Goal: Information Seeking & Learning: Learn about a topic

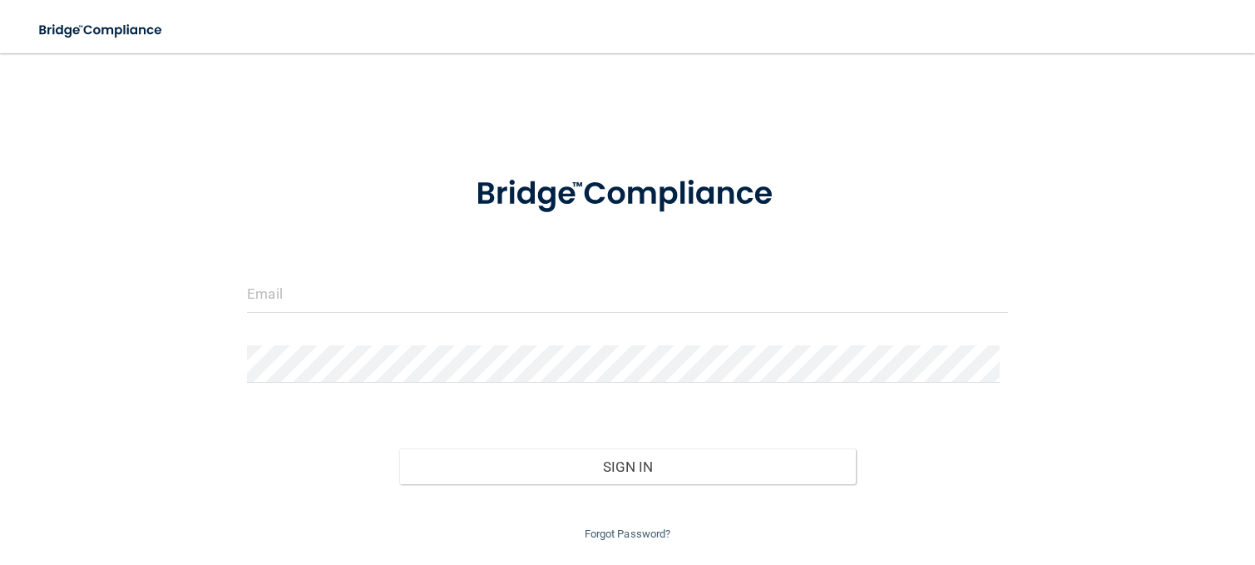
click at [0, 261] on html "Toggle navigation Manage My Enterprise Manage My Location Invalid email/passwor…" at bounding box center [627, 282] width 1255 height 565
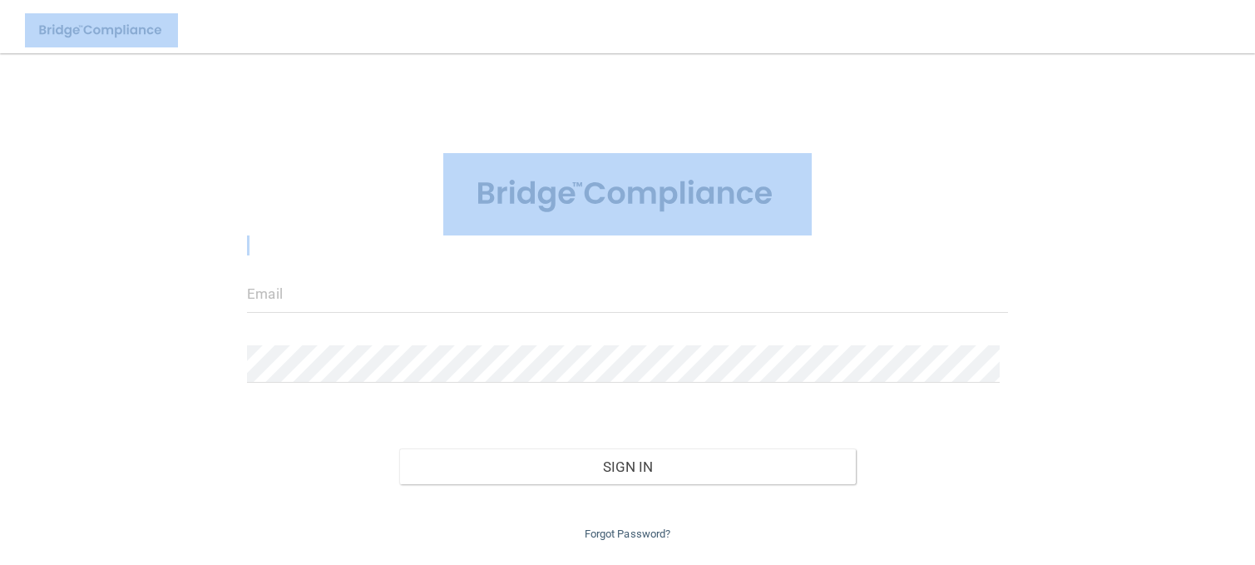
click at [751, 124] on div "Invalid email/password. You don't have permission to access that page. Sign In …" at bounding box center [627, 307] width 1188 height 474
click at [1011, 153] on div "Invalid email/password. You don't have permission to access that page. Sign In …" at bounding box center [627, 307] width 1188 height 474
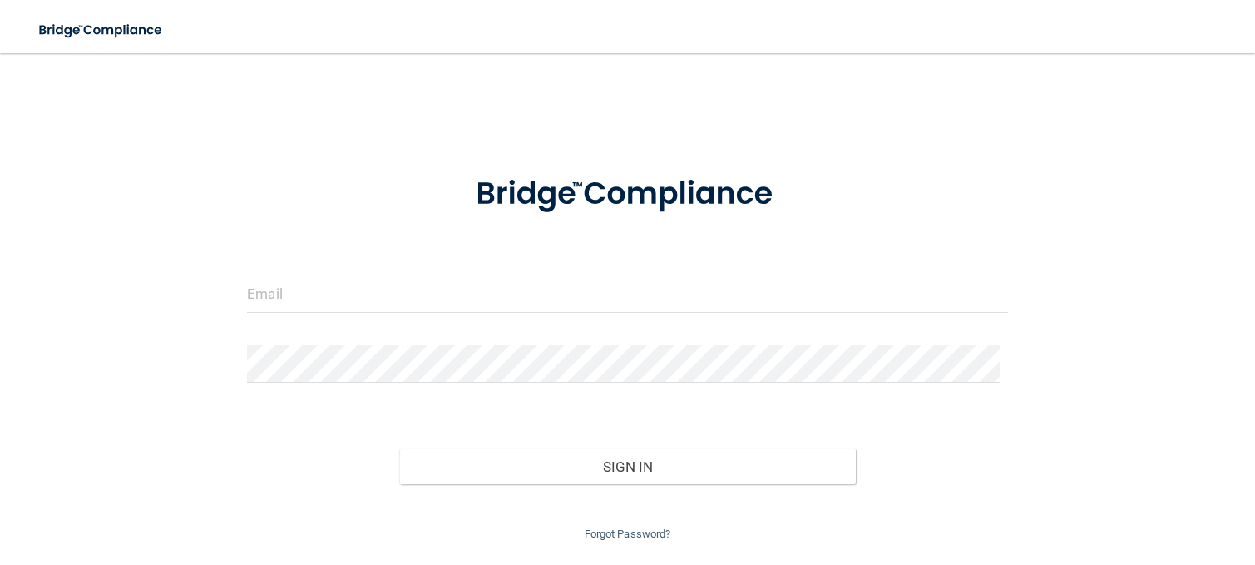
click at [544, 315] on div at bounding box center [628, 300] width 786 height 50
click at [539, 309] on input "email" at bounding box center [627, 293] width 761 height 37
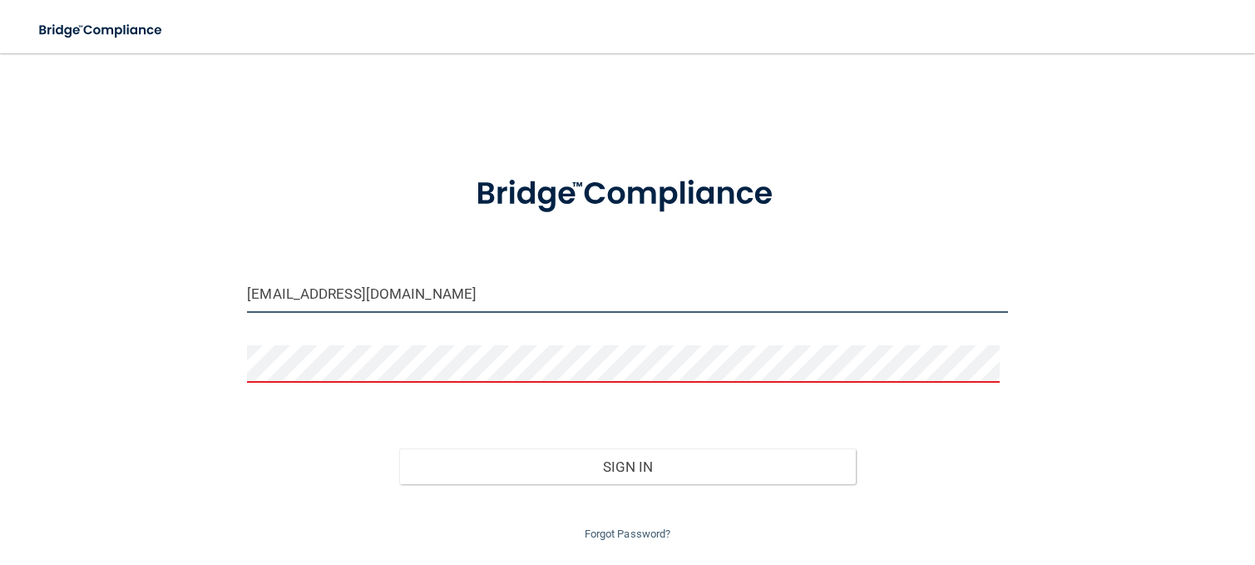
drag, startPoint x: 417, startPoint y: 296, endPoint x: 52, endPoint y: 249, distance: 369.0
click at [64, 253] on div "abjoyfull@gmail.com Invalid email/password. You don't have permission to access…" at bounding box center [627, 307] width 1188 height 474
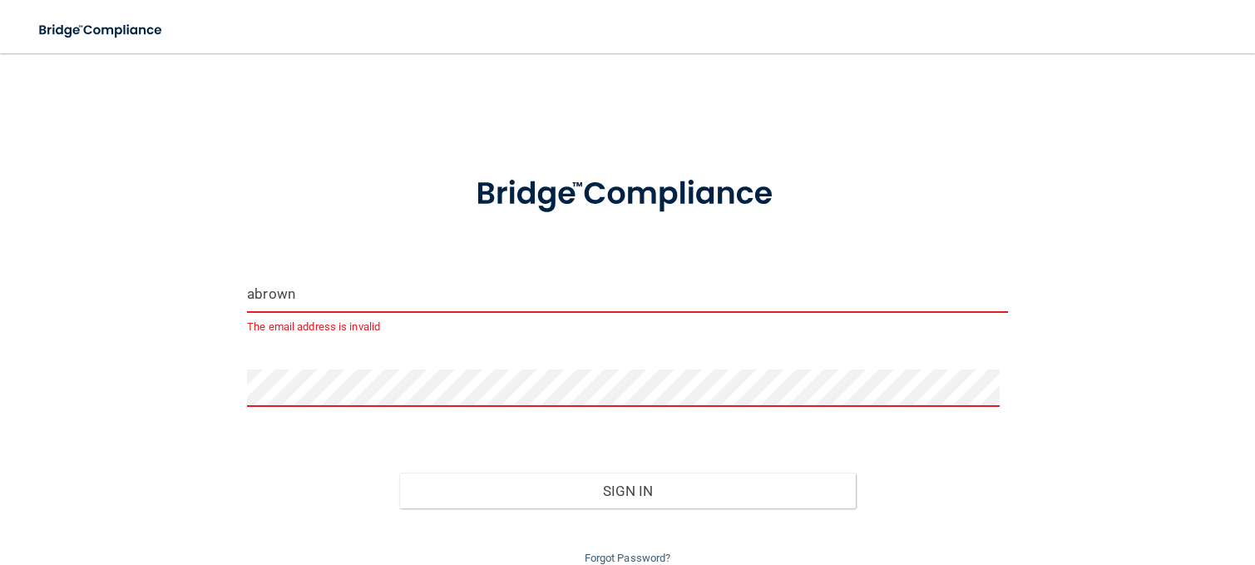
type input "[EMAIL_ADDRESS][DOMAIN_NAME]"
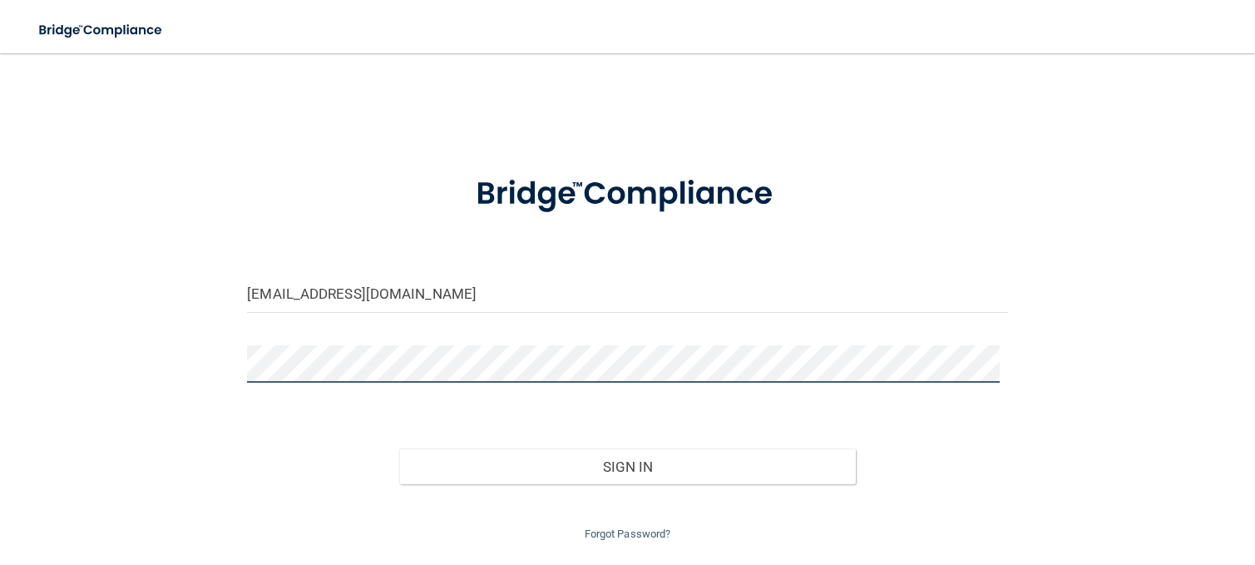
click at [399, 448] on button "Sign In" at bounding box center [627, 466] width 457 height 37
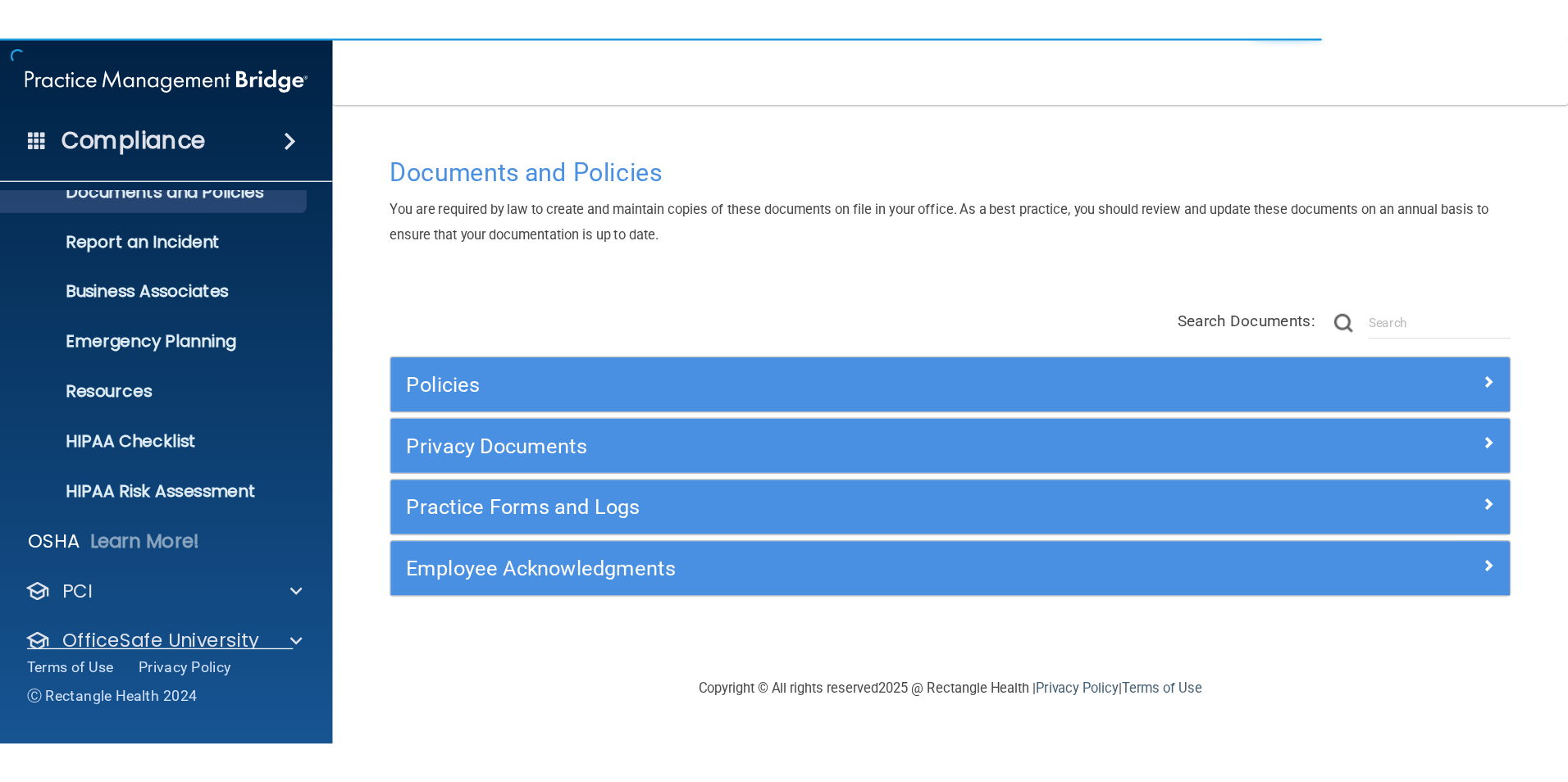
scroll to position [124, 0]
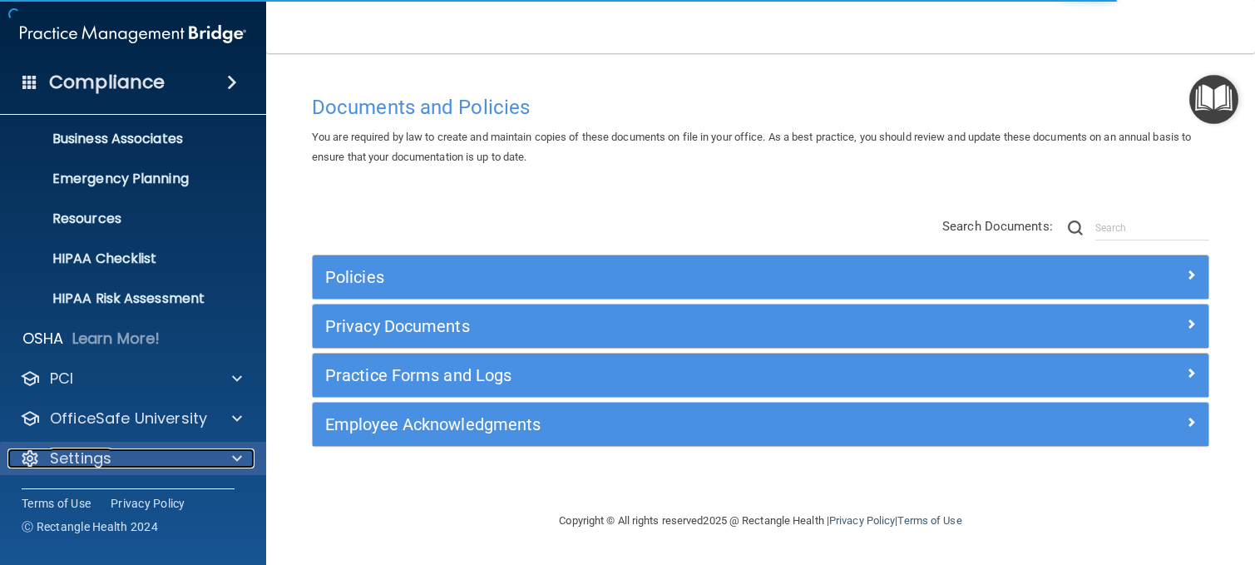
click at [135, 458] on div "Settings" at bounding box center [110, 458] width 206 height 20
click at [238, 461] on span at bounding box center [237, 458] width 10 height 20
click at [150, 465] on div "Settings" at bounding box center [110, 458] width 206 height 20
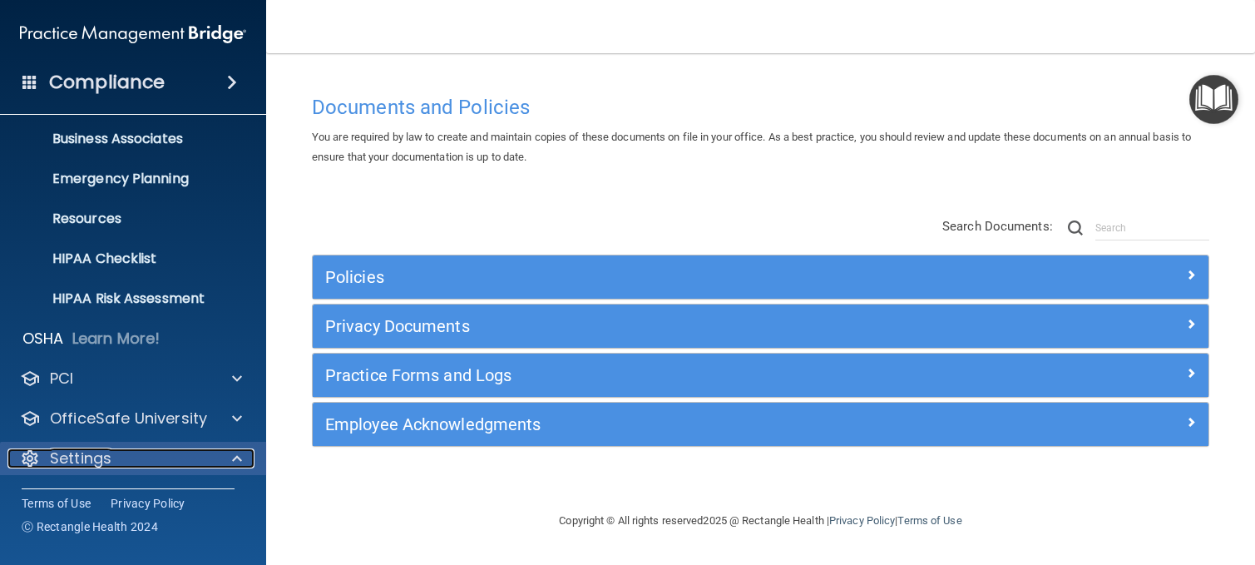
click at [80, 461] on p "Settings" at bounding box center [81, 458] width 62 height 20
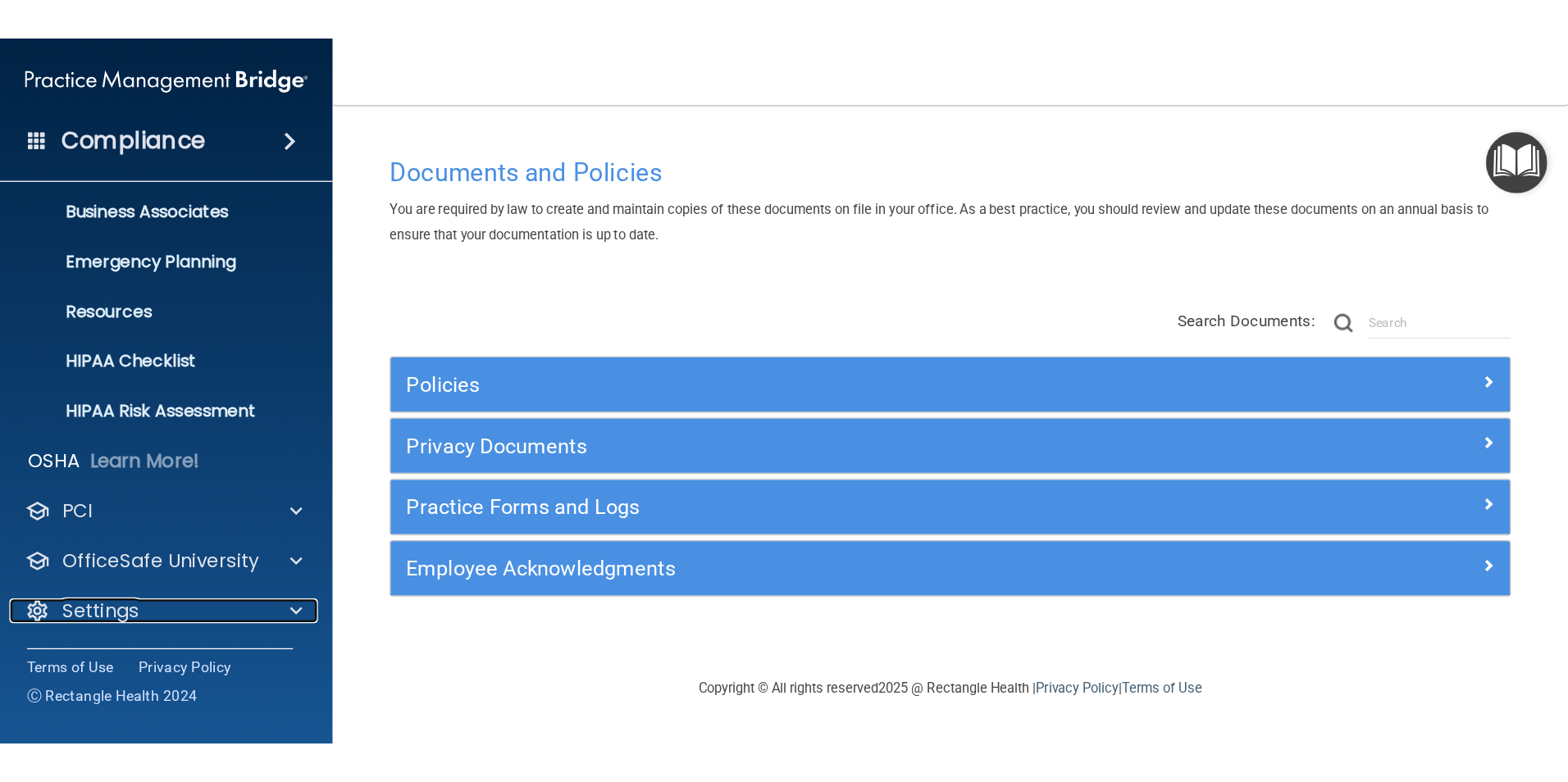
scroll to position [0, 0]
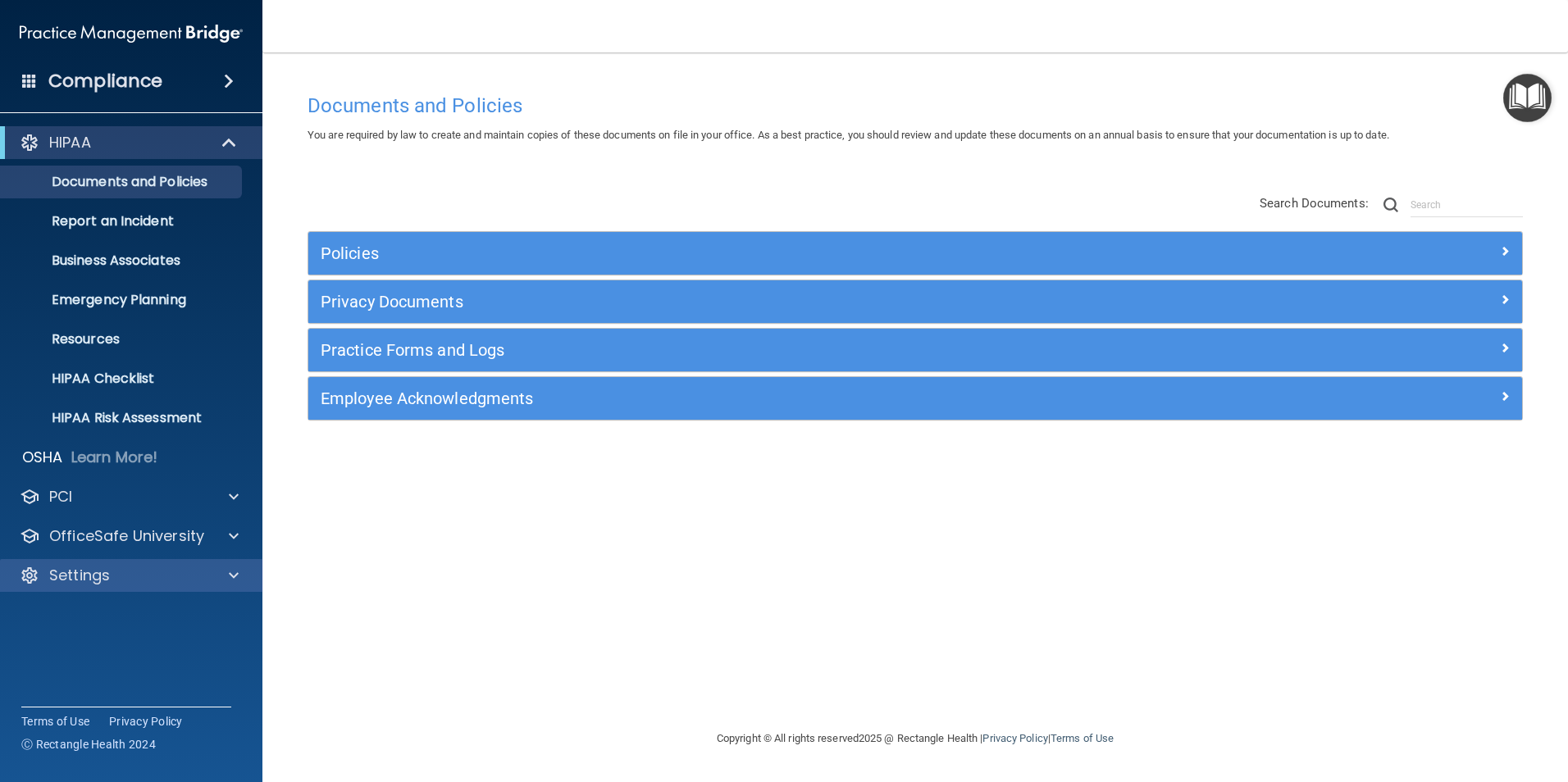
click at [161, 556] on div "Settings" at bounding box center [131, 575] width 263 height 33
click at [159, 556] on div "Settings" at bounding box center [131, 575] width 263 height 33
click at [159, 556] on div "Settings" at bounding box center [108, 576] width 203 height 20
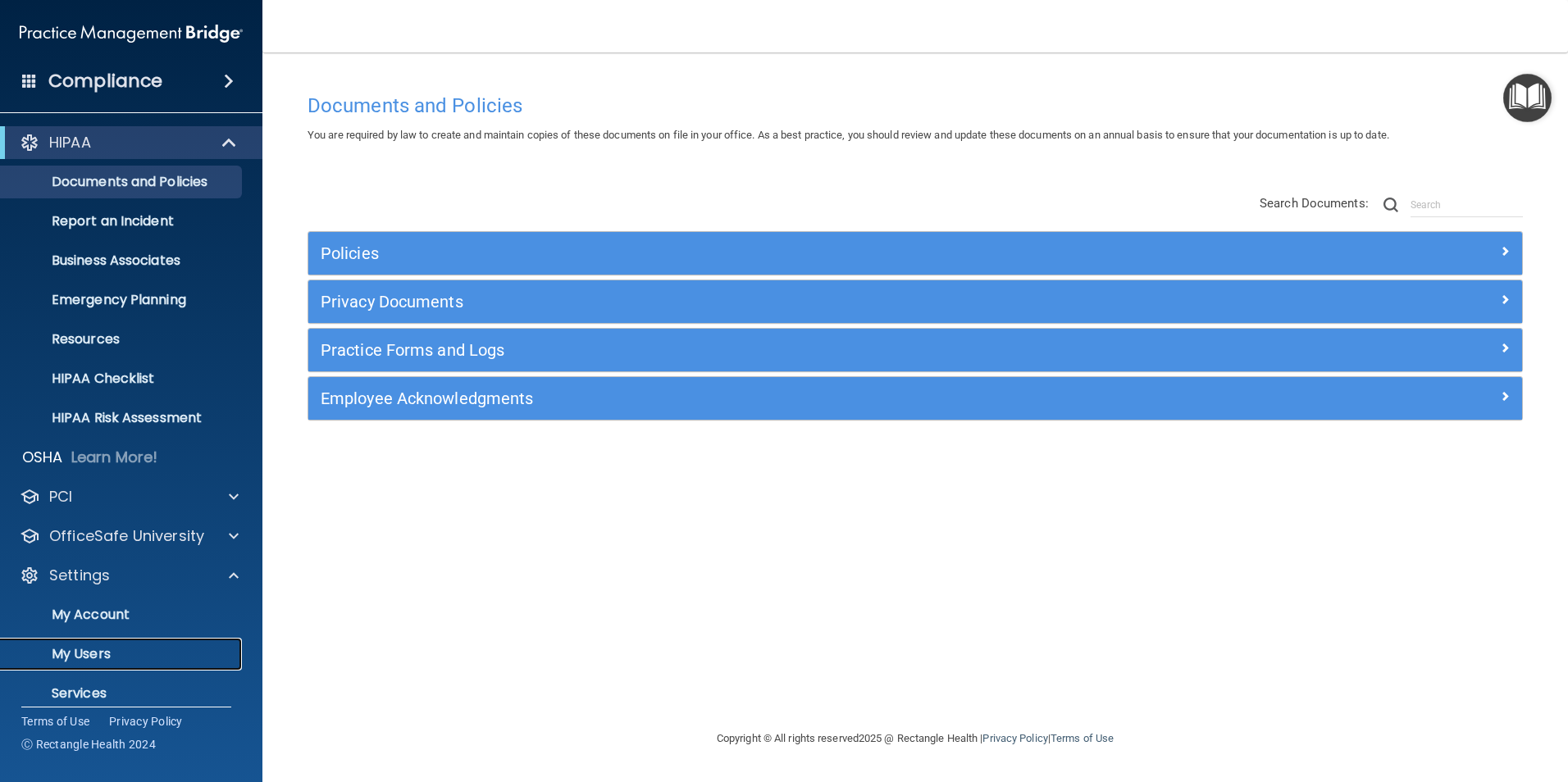
click at [113, 556] on link "My Users" at bounding box center [112, 654] width 258 height 33
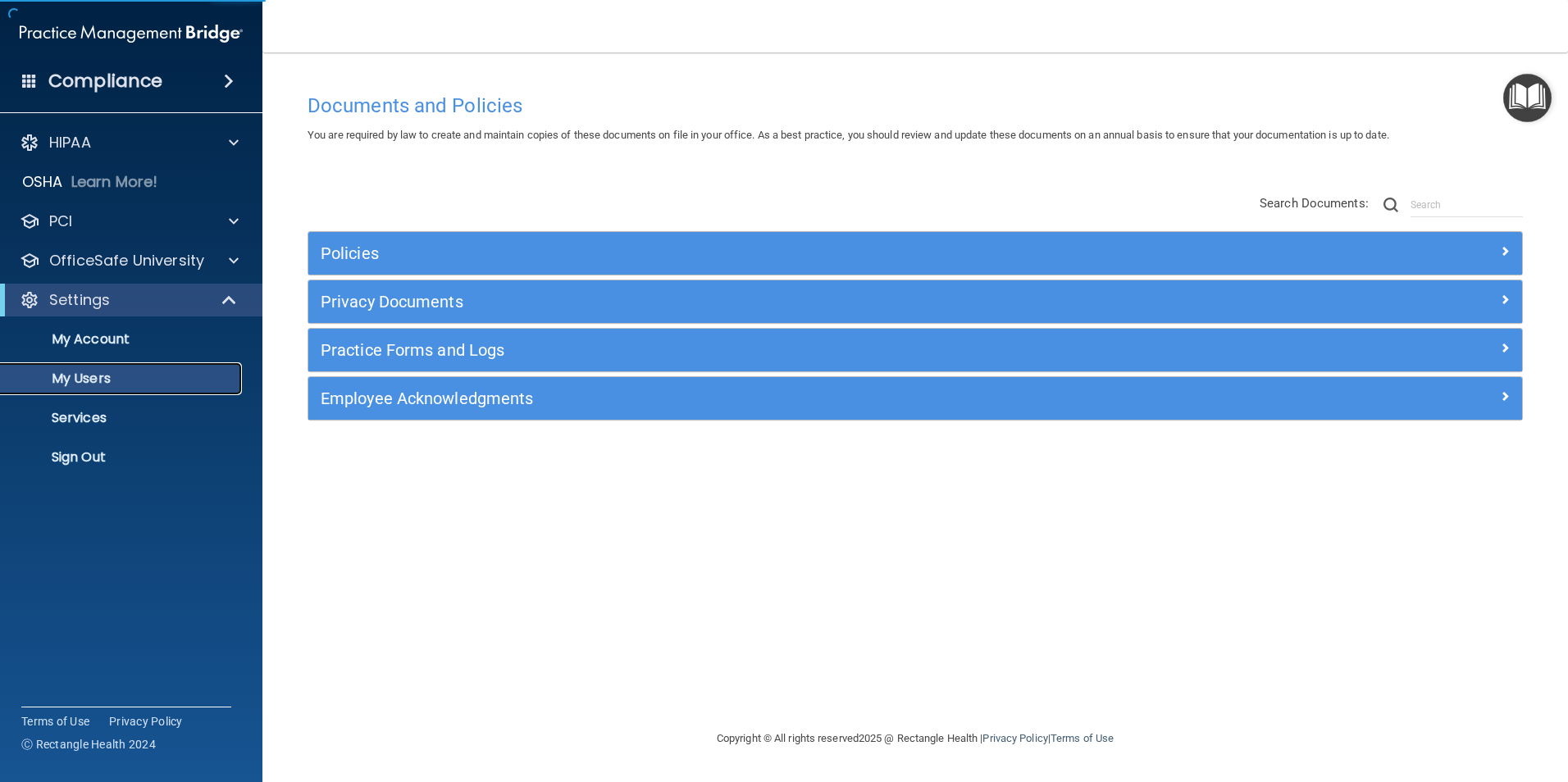
click at [155, 388] on link "My Users" at bounding box center [112, 379] width 258 height 33
select select "20"
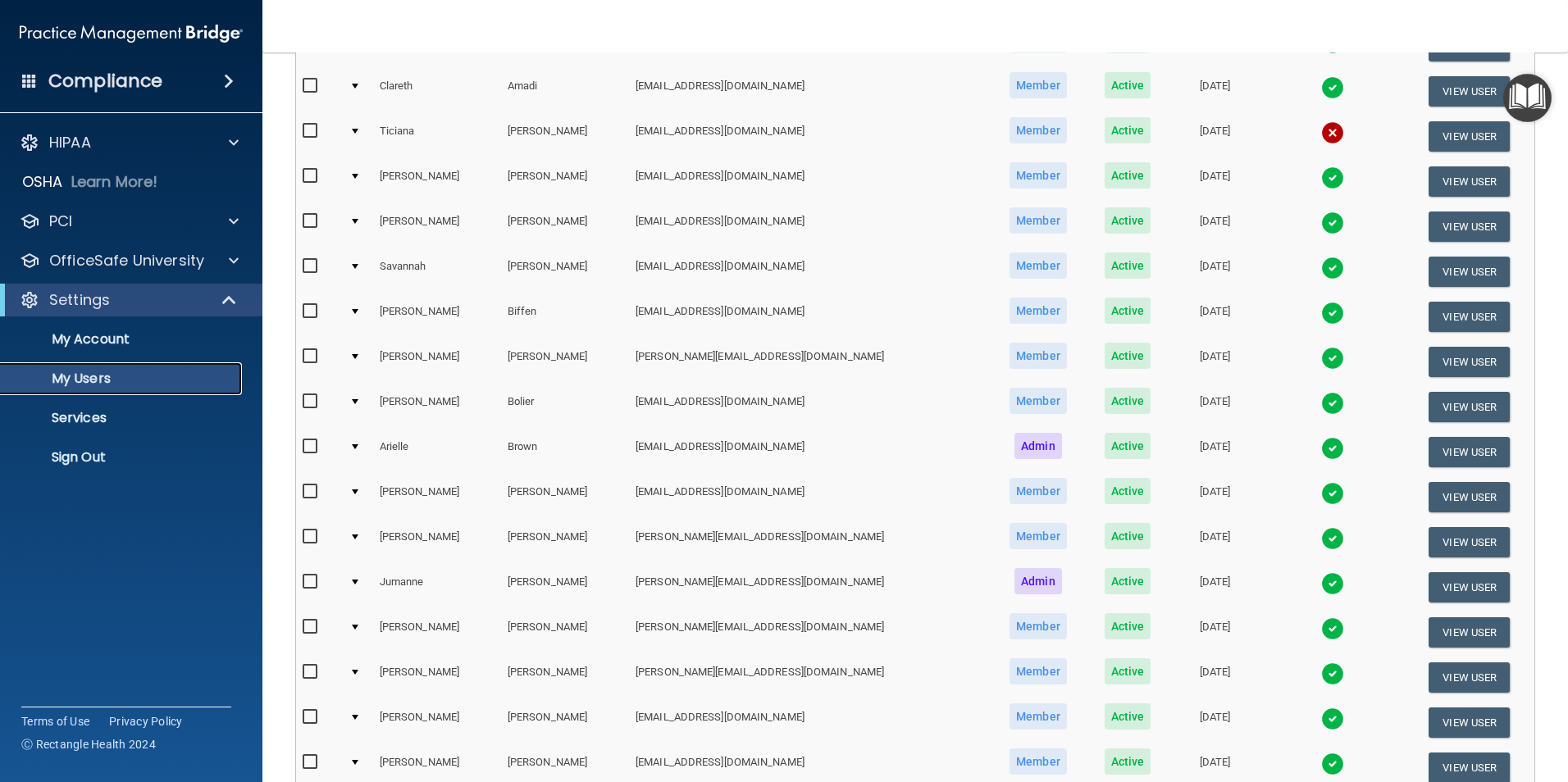
scroll to position [575, 0]
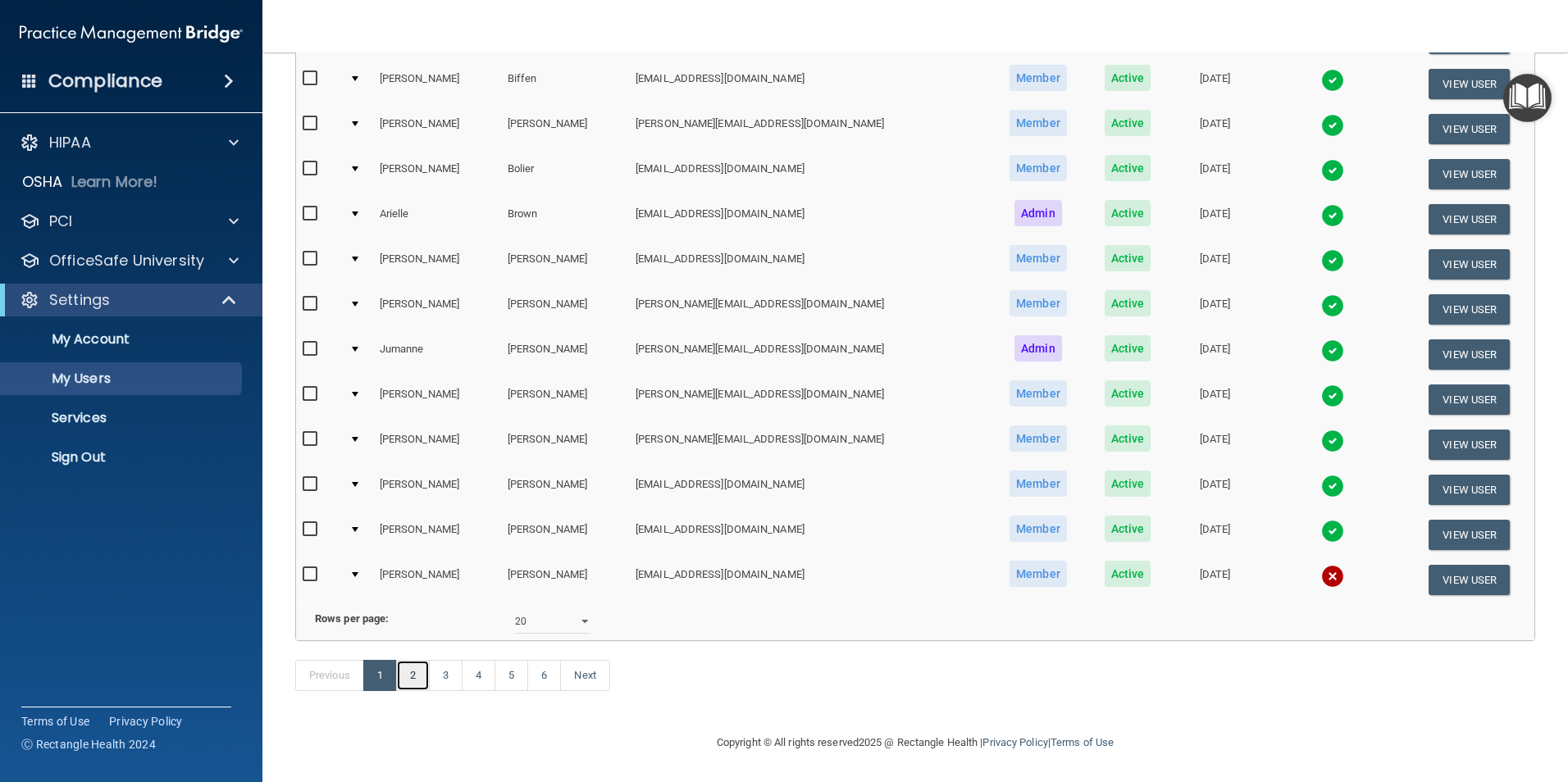
click at [406, 556] on link "2" at bounding box center [413, 675] width 34 height 32
select select "20"
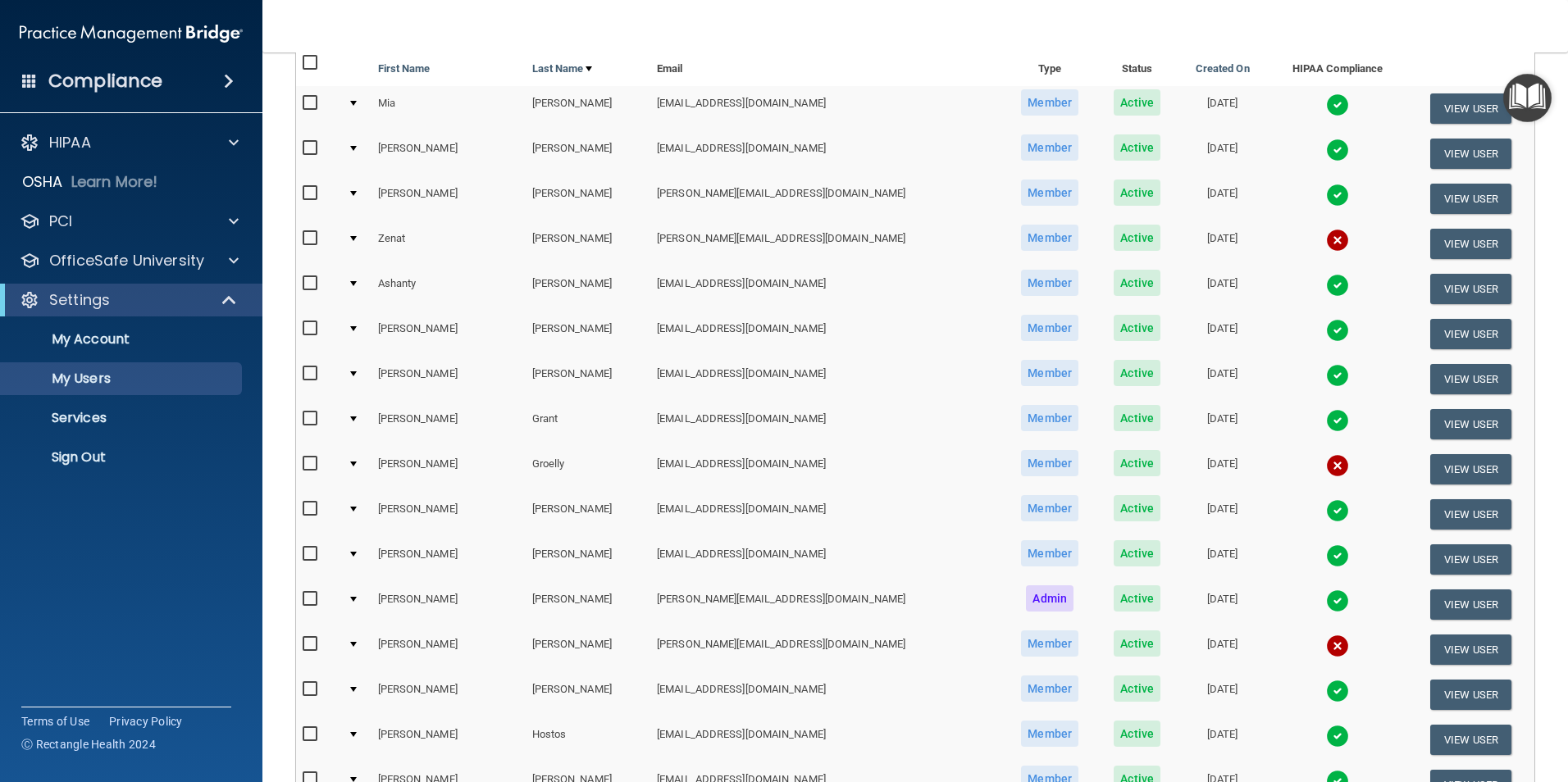
scroll to position [575, 0]
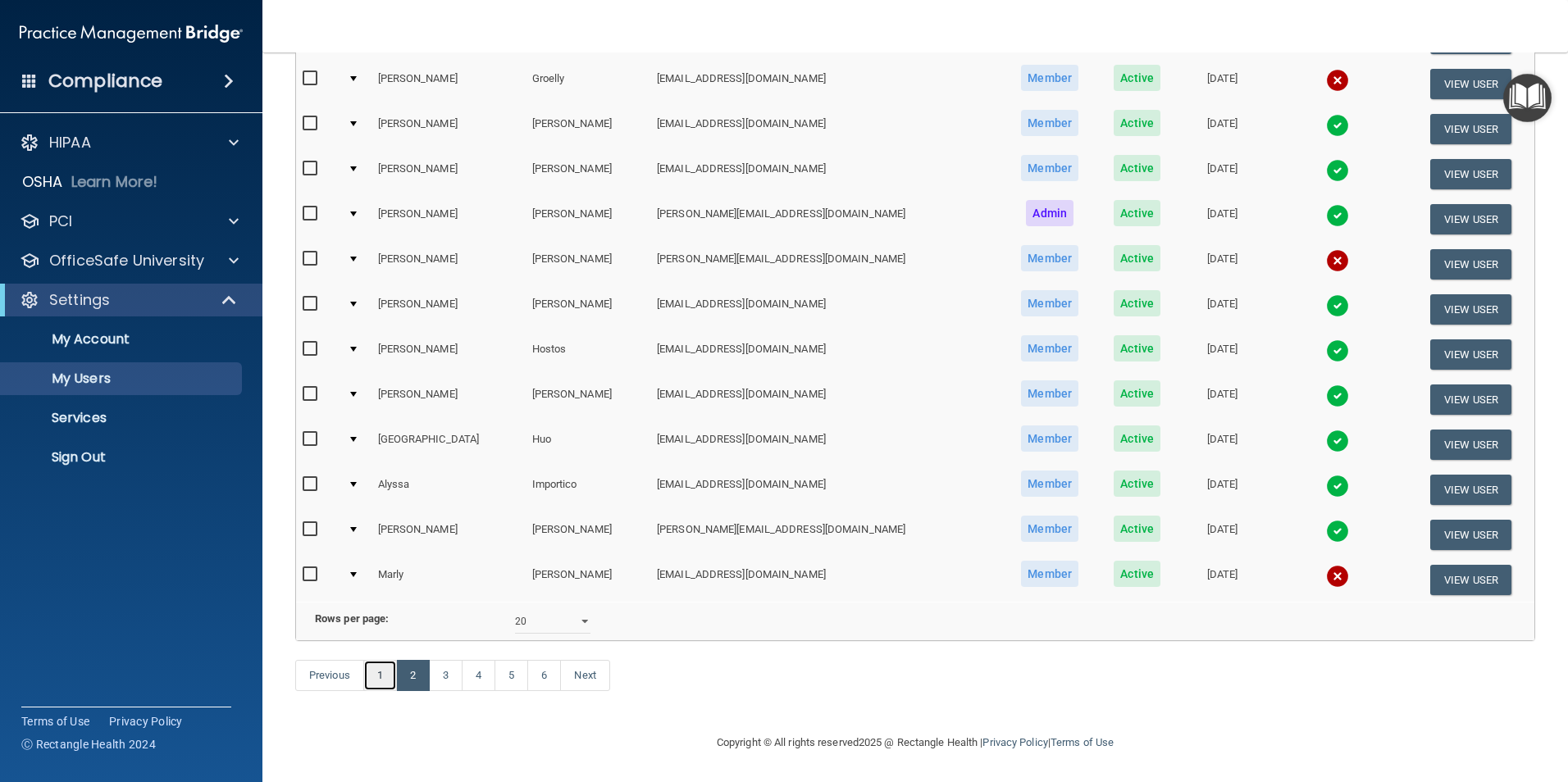
click at [375, 556] on link "1" at bounding box center [380, 675] width 34 height 32
select select "20"
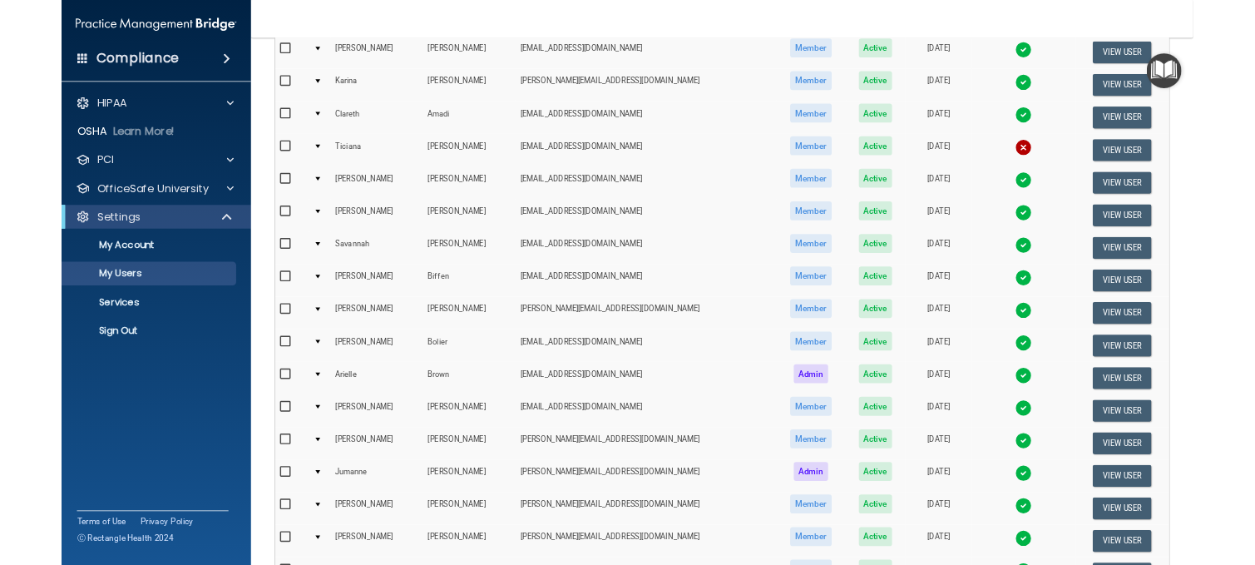
scroll to position [269, 0]
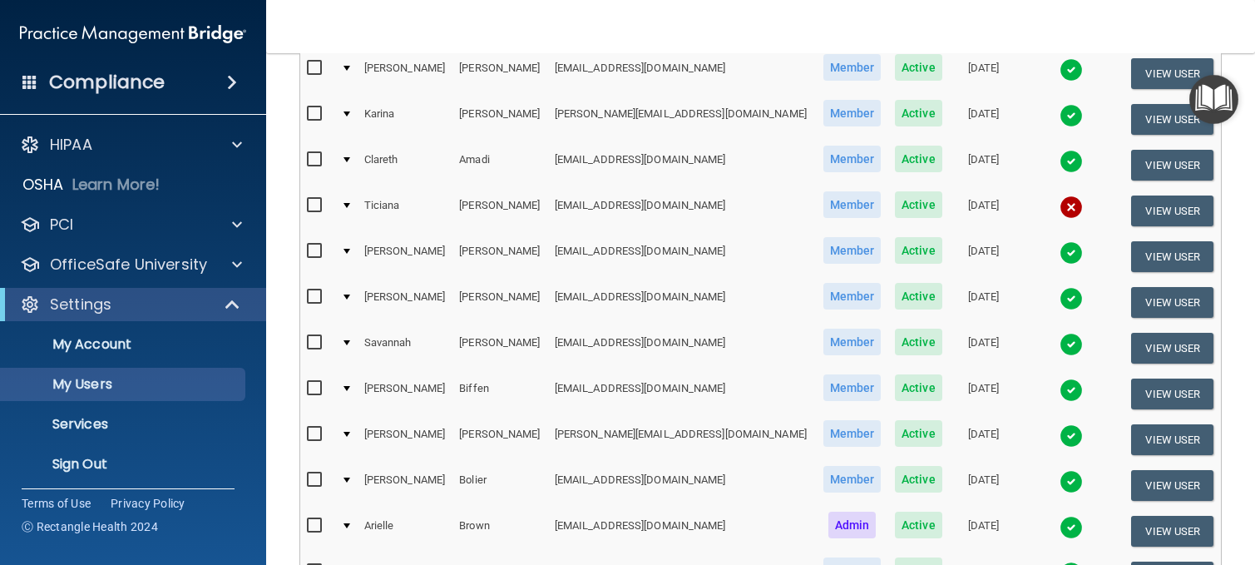
click at [279, 515] on main "Users Success! New user created. × Error! The user couldn't be created. × Succe…" at bounding box center [760, 308] width 989 height 511
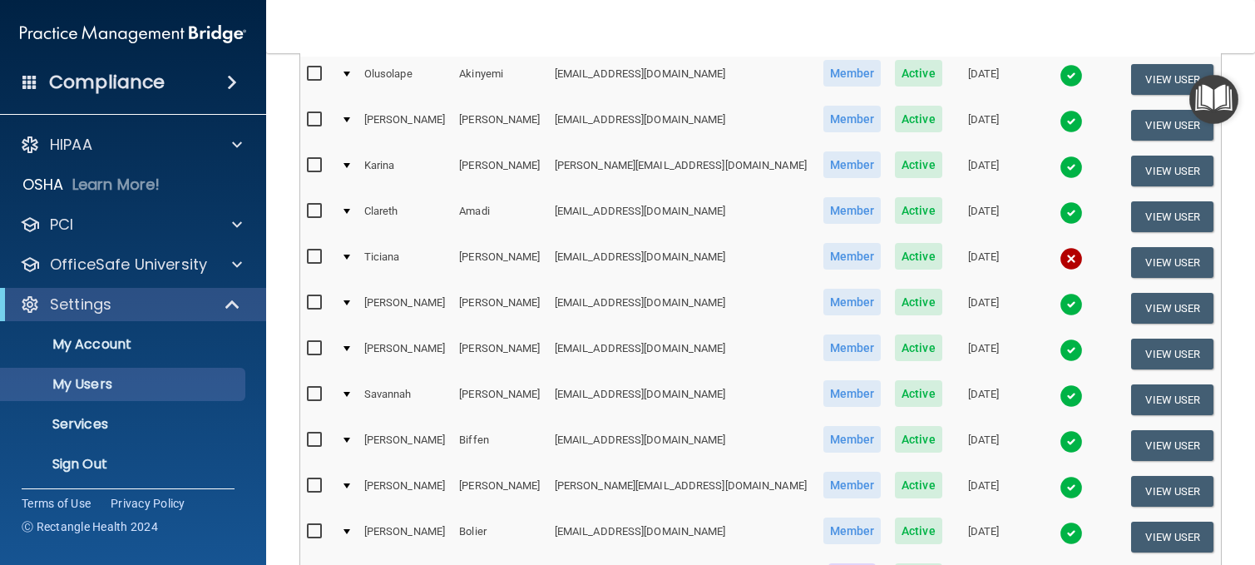
scroll to position [0, 0]
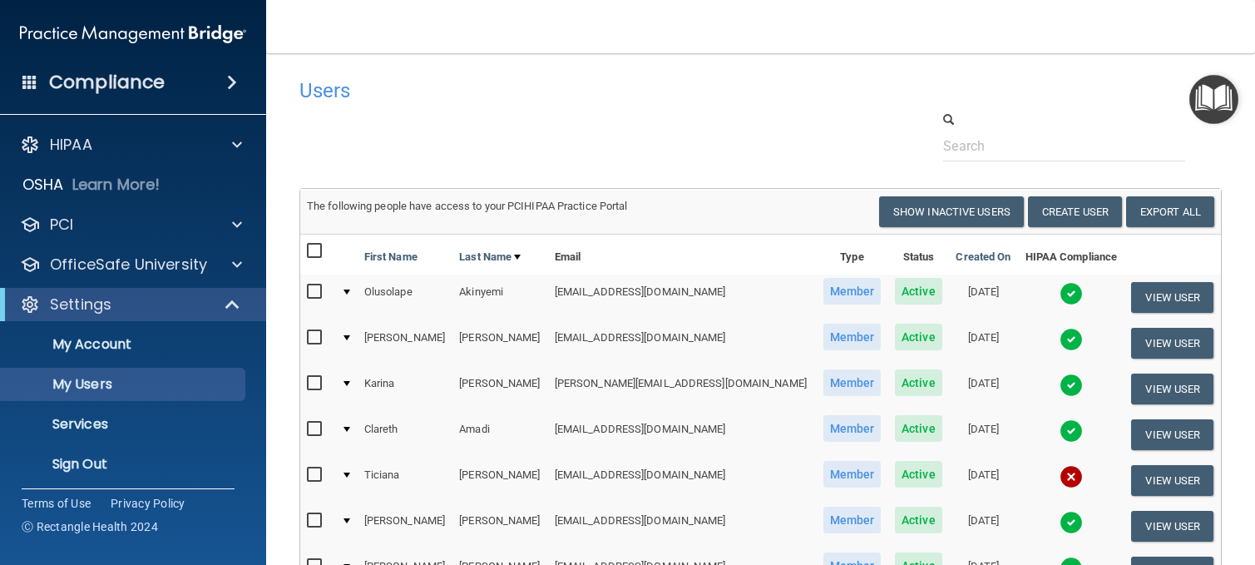
click at [121, 29] on img at bounding box center [133, 33] width 226 height 33
click at [128, 28] on img at bounding box center [133, 33] width 226 height 33
click at [99, 82] on h4 "Compliance" at bounding box center [107, 82] width 116 height 23
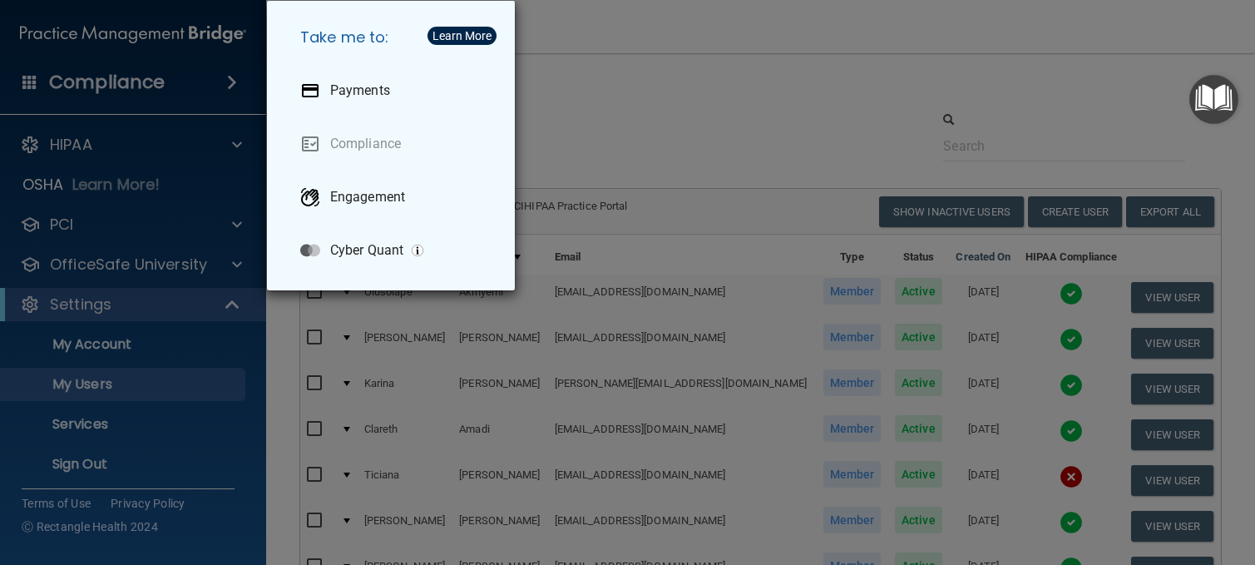
click at [102, 88] on div "Take me to: Payments Compliance Engagement Cyber Quant" at bounding box center [627, 282] width 1255 height 565
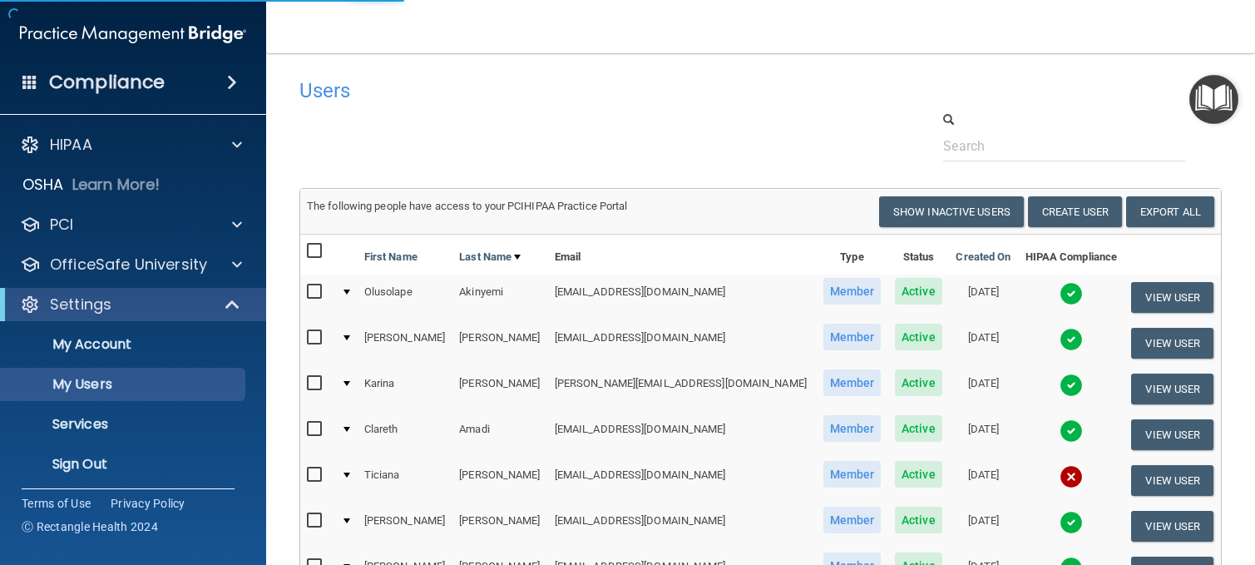
select select "20"
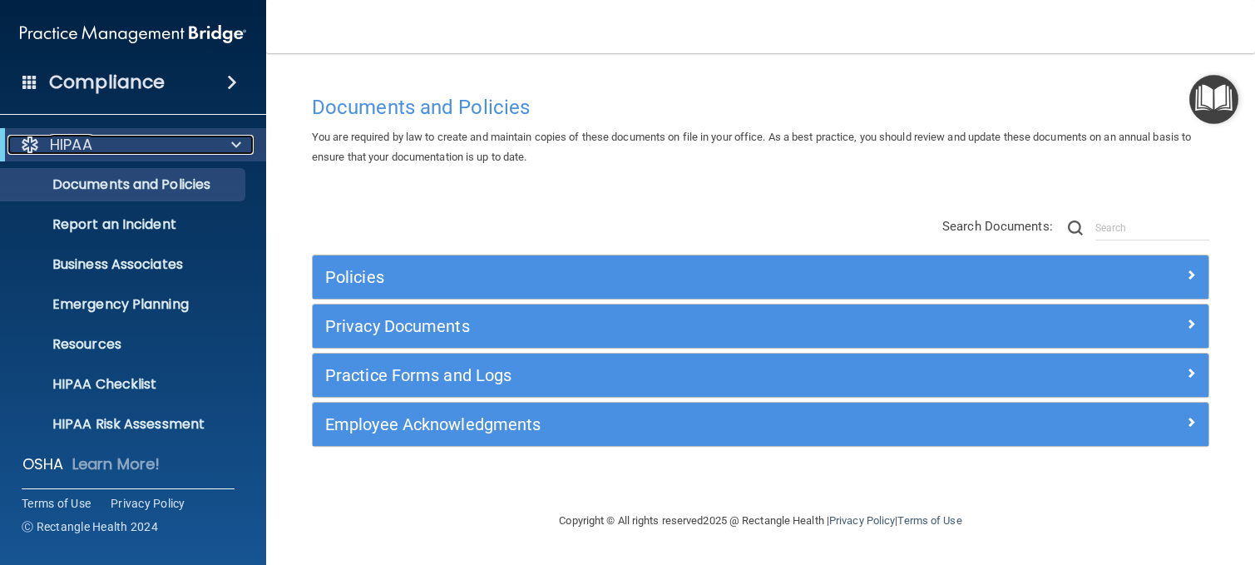
click at [225, 142] on div at bounding box center [233, 145] width 41 height 20
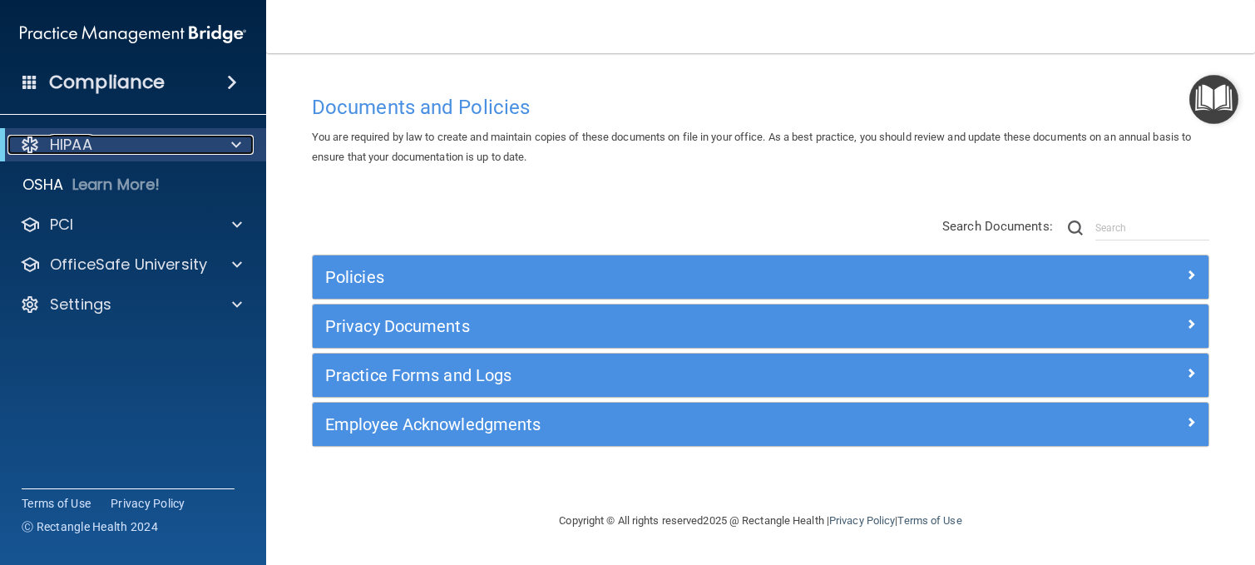
click at [224, 141] on div at bounding box center [233, 145] width 41 height 20
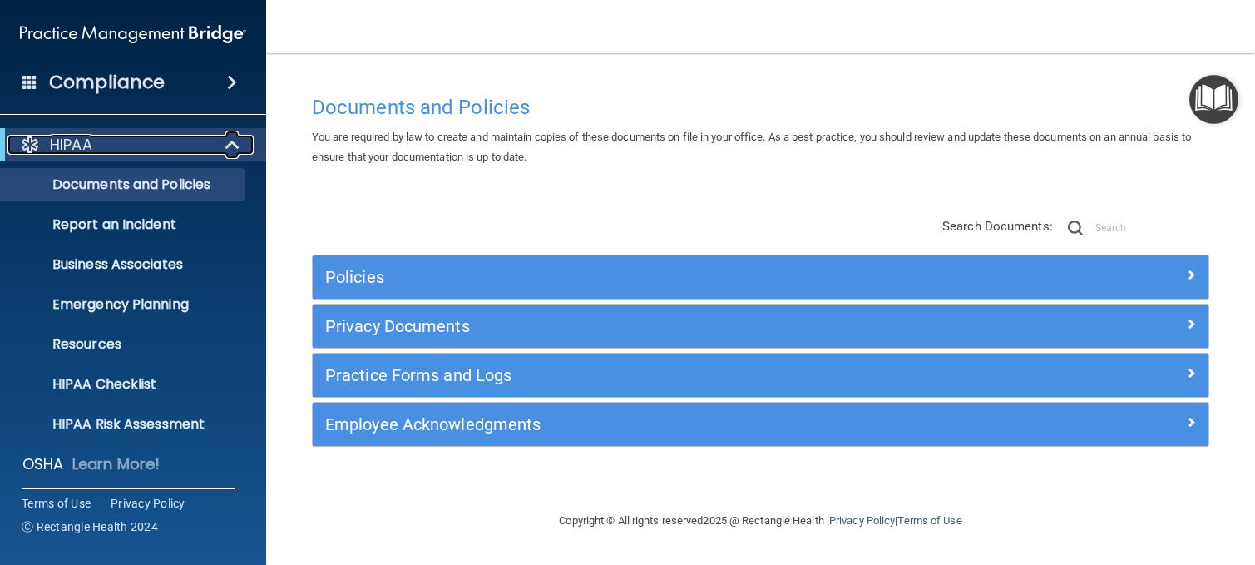
click at [224, 141] on div at bounding box center [233, 145] width 41 height 20
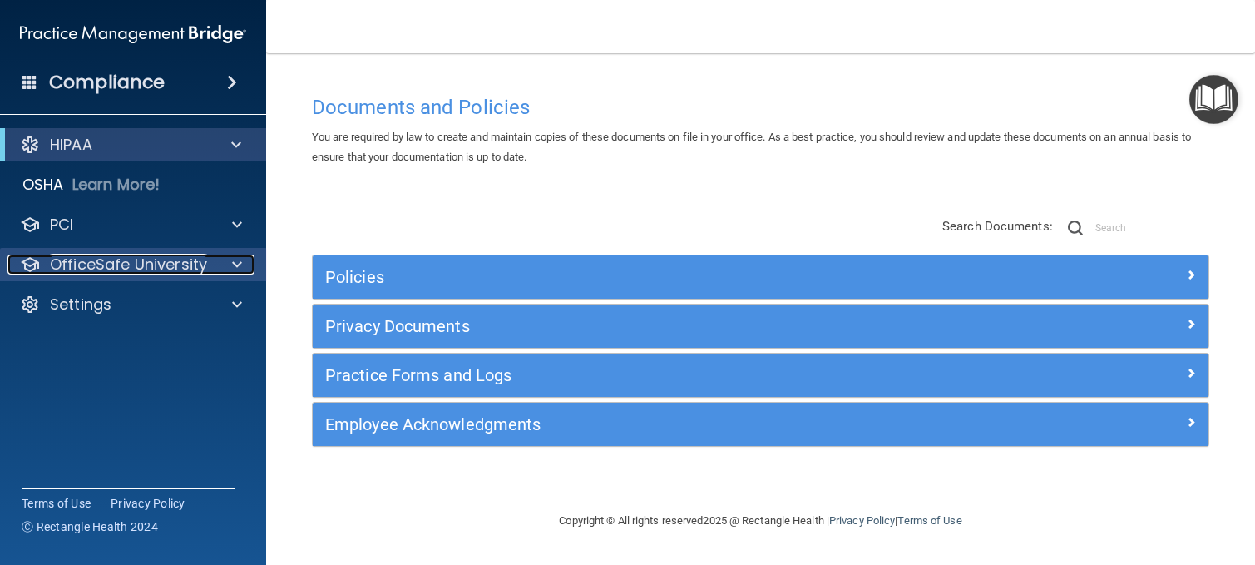
click at [179, 254] on p "OfficeSafe University" at bounding box center [128, 264] width 157 height 20
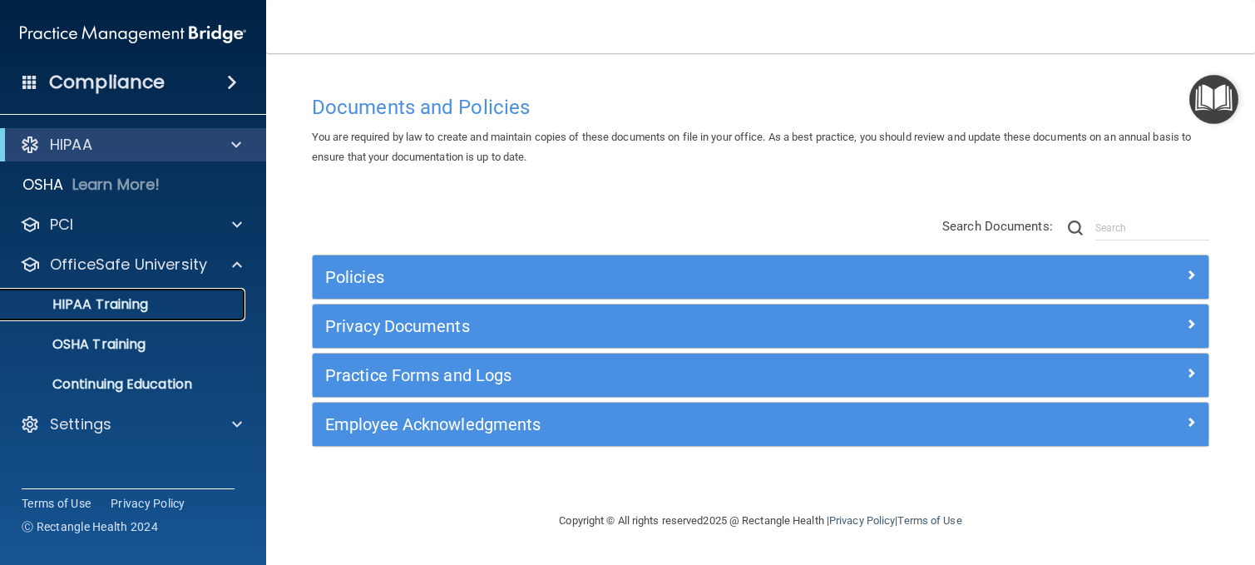
click at [142, 299] on p "HIPAA Training" at bounding box center [79, 304] width 137 height 17
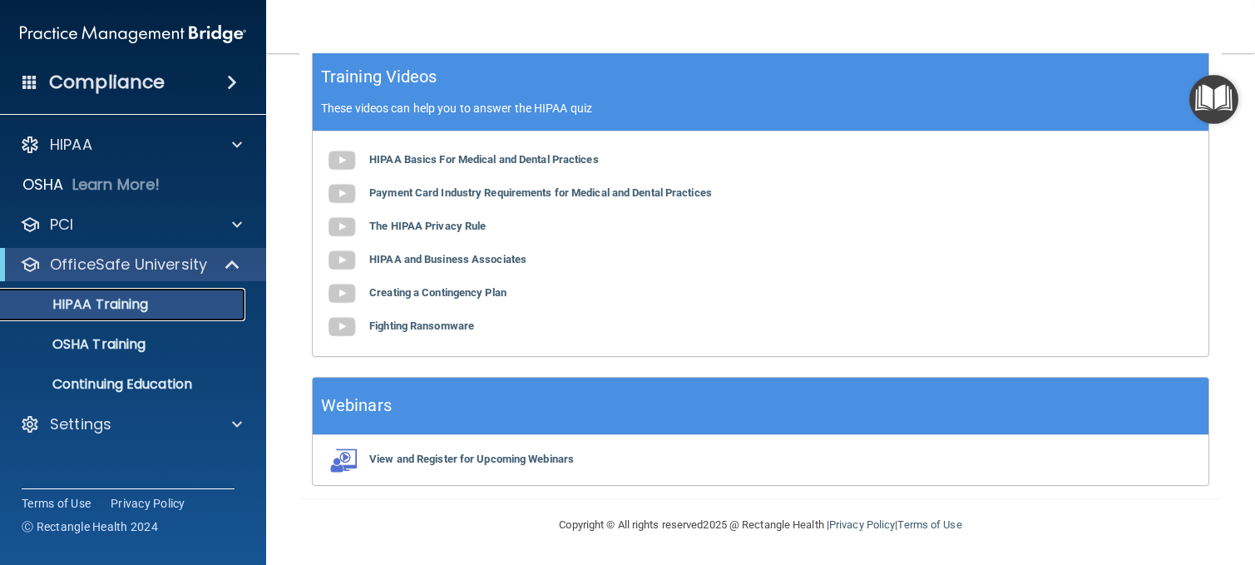
scroll to position [575, 0]
click at [493, 161] on b "HIPAA Basics For Medical and Dental Practices" at bounding box center [484, 159] width 230 height 12
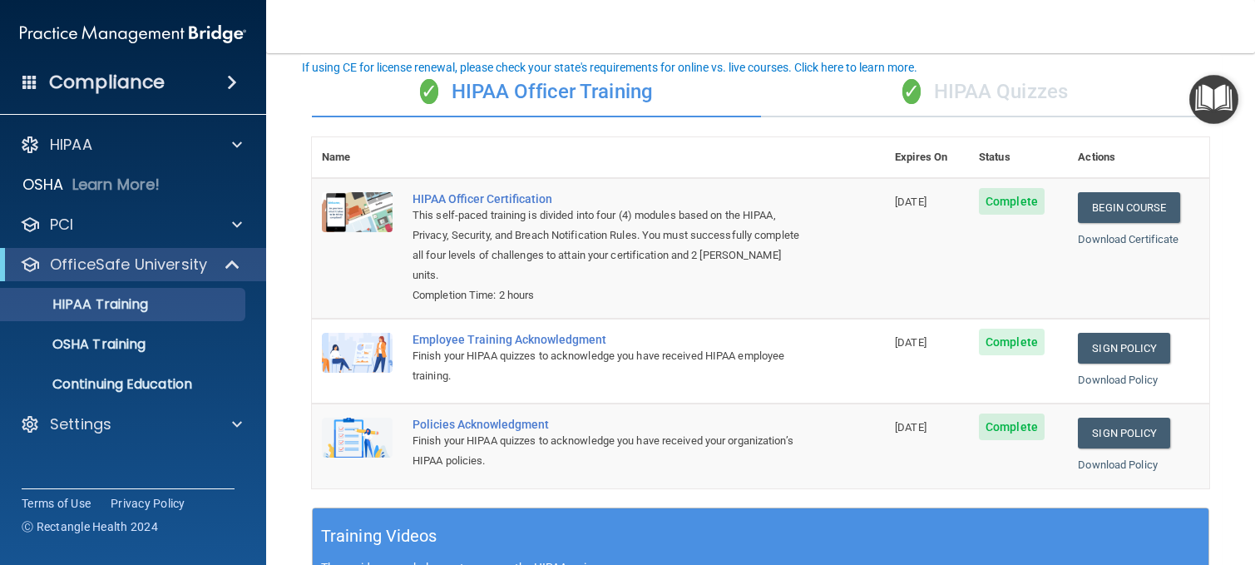
scroll to position [76, 0]
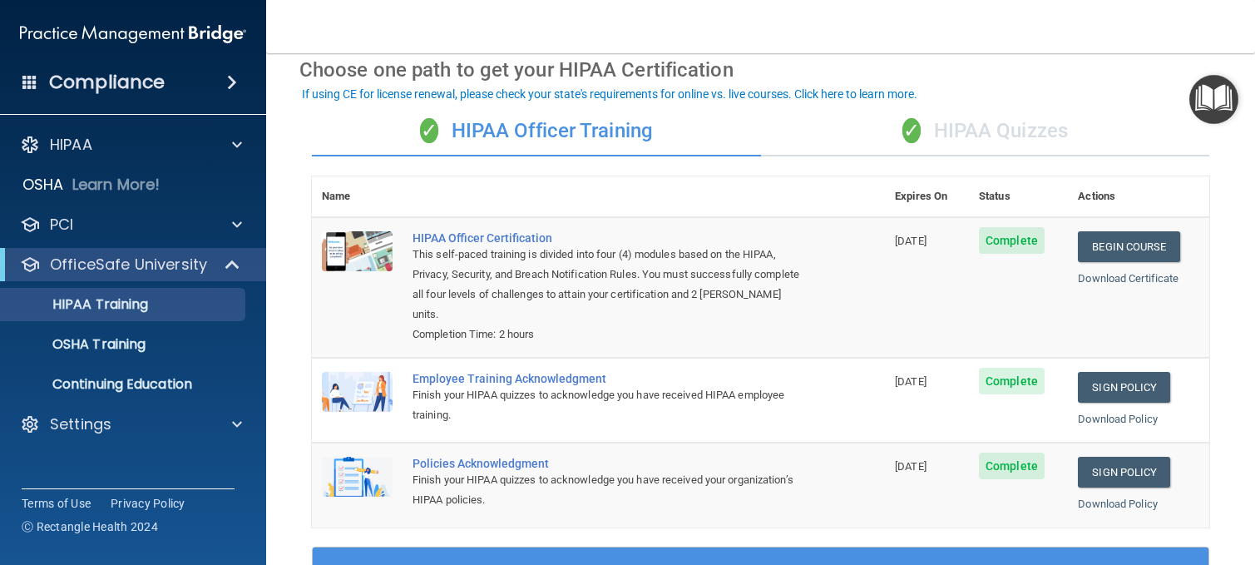
click at [983, 129] on div "✓ HIPAA Quizzes" at bounding box center [985, 131] width 449 height 50
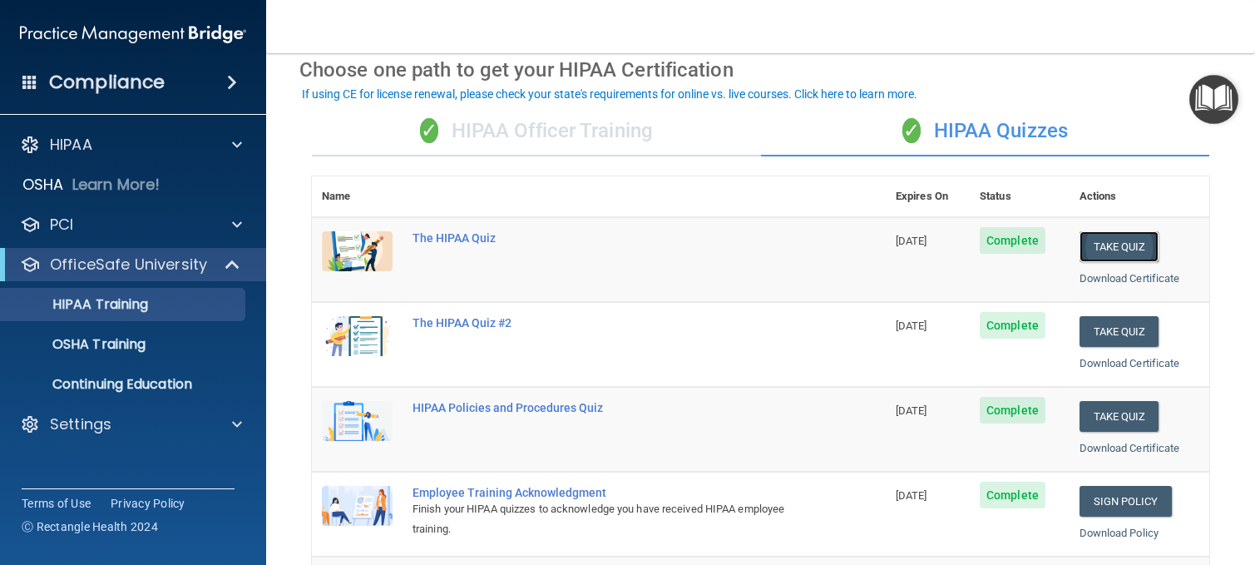
click at [1113, 252] on button "Take Quiz" at bounding box center [1119, 246] width 80 height 31
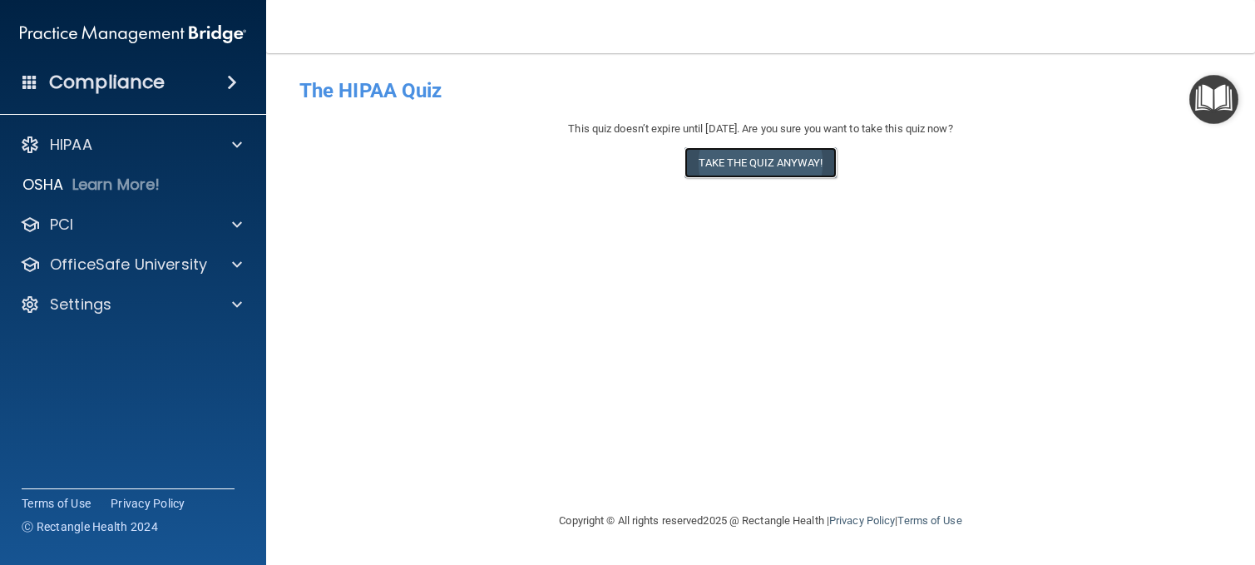
click at [788, 166] on button "Take the quiz anyway!" at bounding box center [759, 162] width 151 height 31
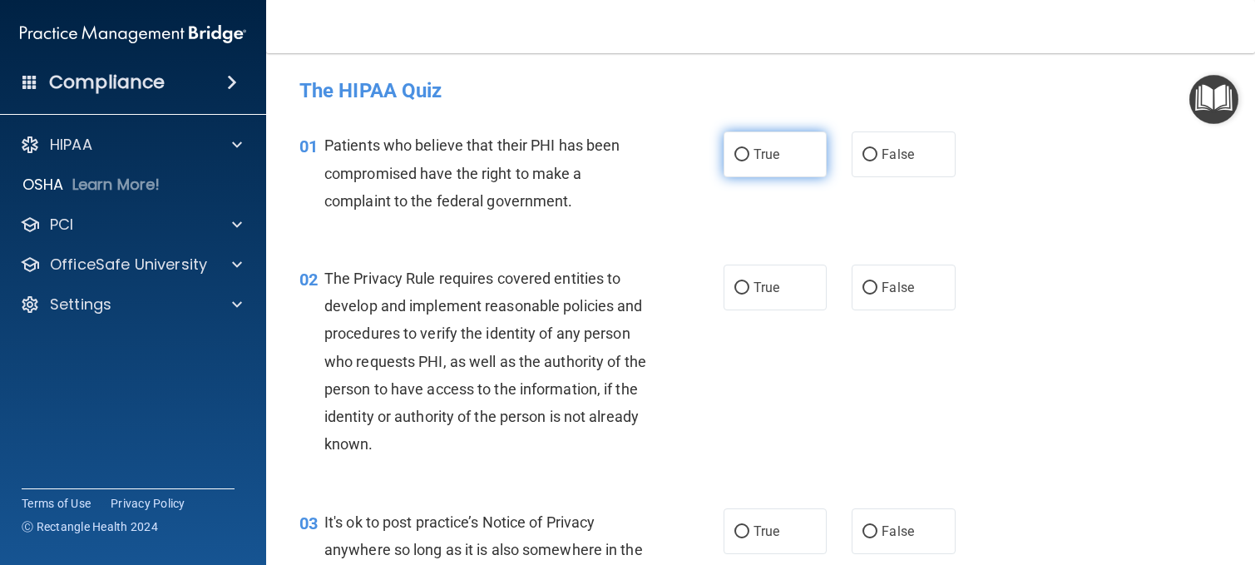
click at [745, 155] on label "True" at bounding box center [776, 154] width 104 height 46
click at [745, 155] on input "True" at bounding box center [741, 155] width 15 height 12
radio input "true"
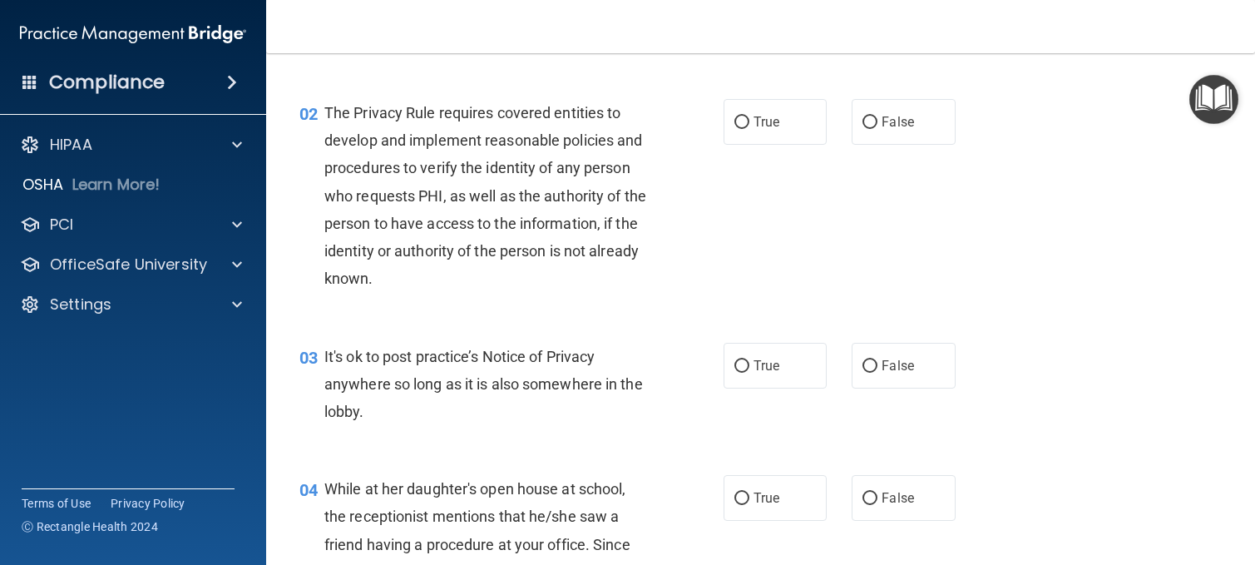
scroll to position [166, 0]
click at [581, 252] on span "The Privacy Rule requires covered entities to develop and implement reasonable …" at bounding box center [485, 194] width 322 height 183
drag, startPoint x: 581, startPoint y: 252, endPoint x: 566, endPoint y: 295, distance: 45.8
click at [566, 295] on div "02 The Privacy Rule requires covered entities to develop and implement reasonab…" at bounding box center [511, 199] width 474 height 202
click at [734, 125] on input "True" at bounding box center [741, 122] width 15 height 12
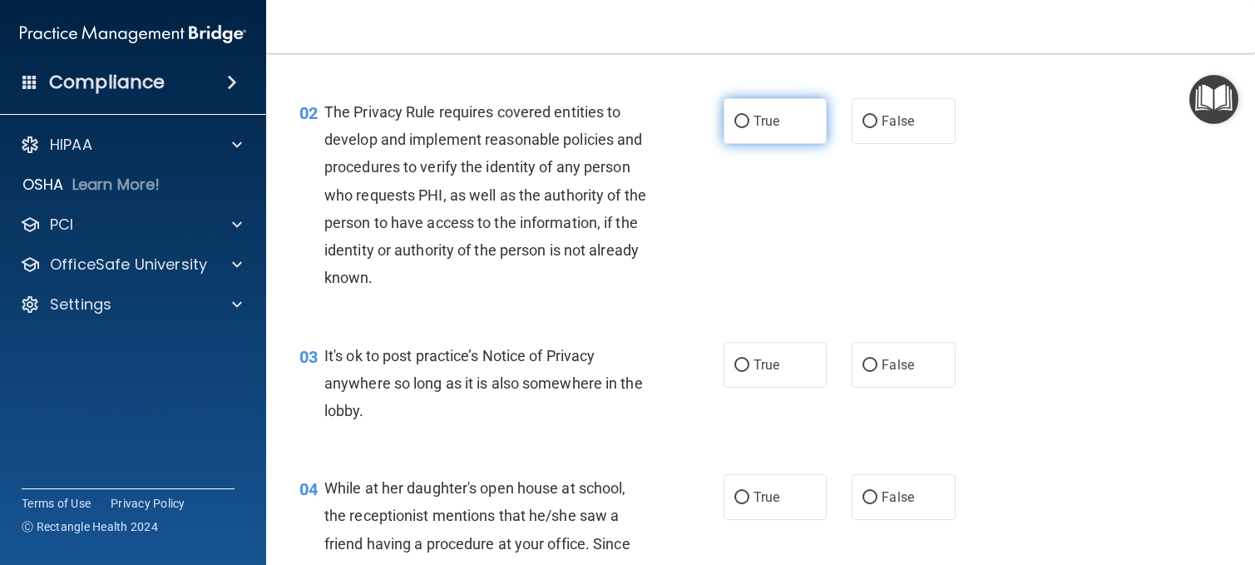
radio input "true"
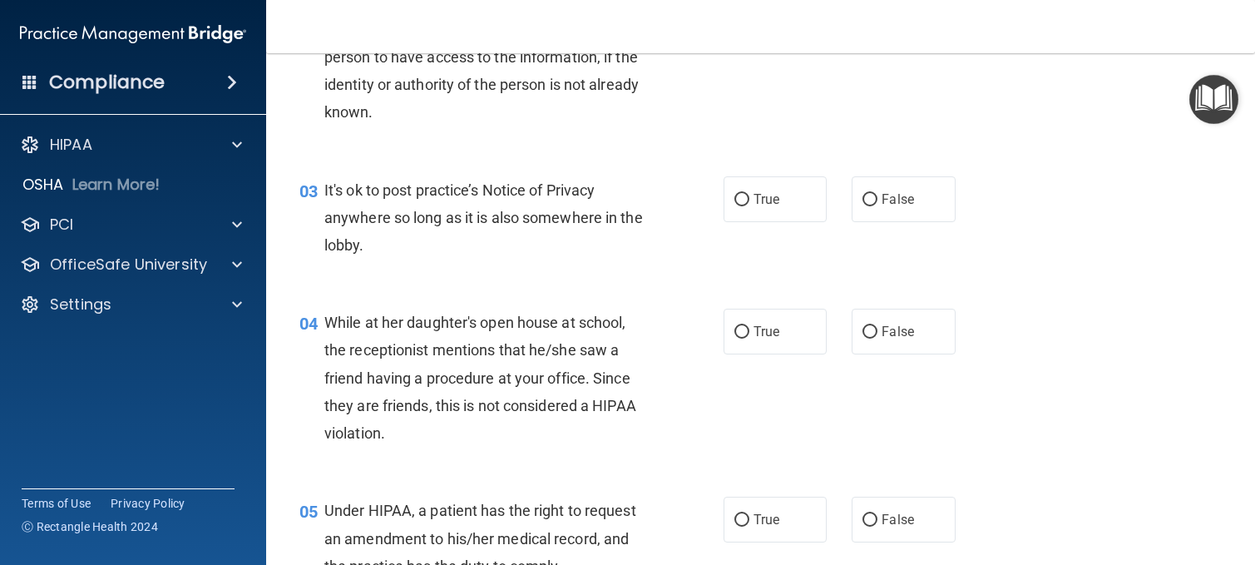
scroll to position [333, 0]
click at [873, 196] on label "False" at bounding box center [904, 198] width 104 height 46
click at [873, 196] on input "False" at bounding box center [869, 199] width 15 height 12
radio input "true"
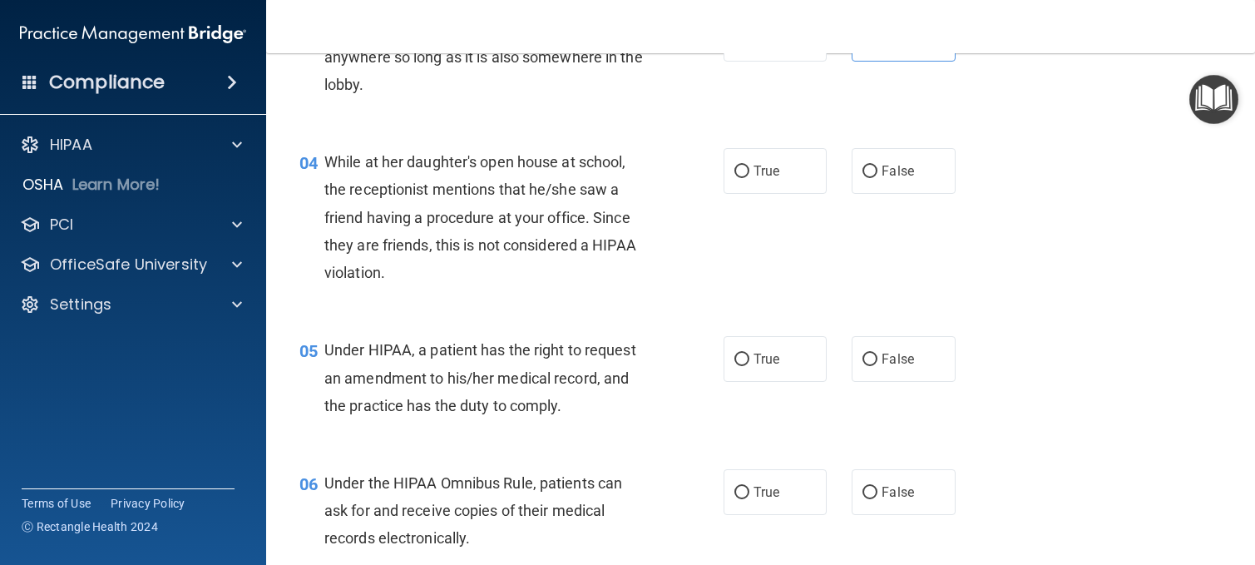
scroll to position [499, 0]
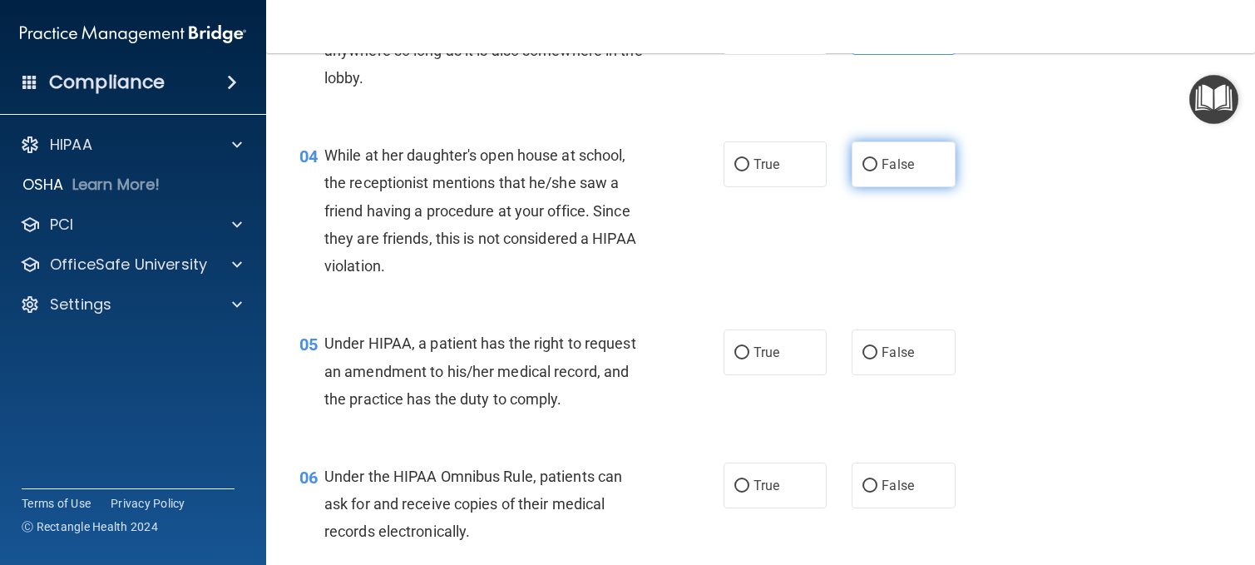
click at [882, 165] on span "False" at bounding box center [898, 164] width 32 height 16
click at [874, 165] on input "False" at bounding box center [869, 165] width 15 height 12
radio input "true"
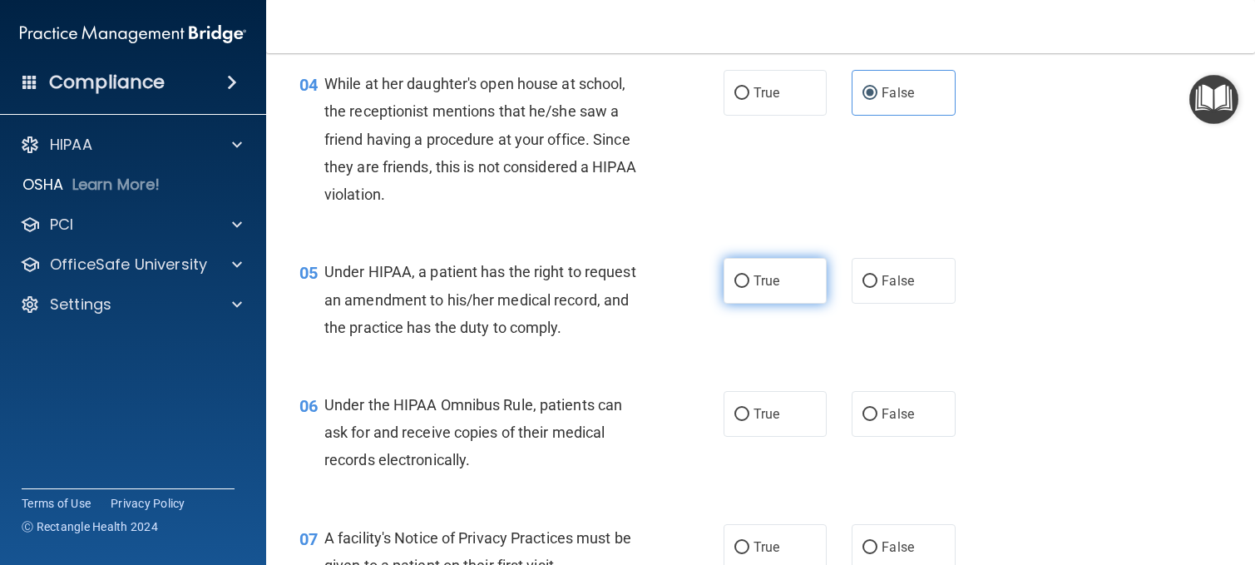
scroll to position [665, 0]
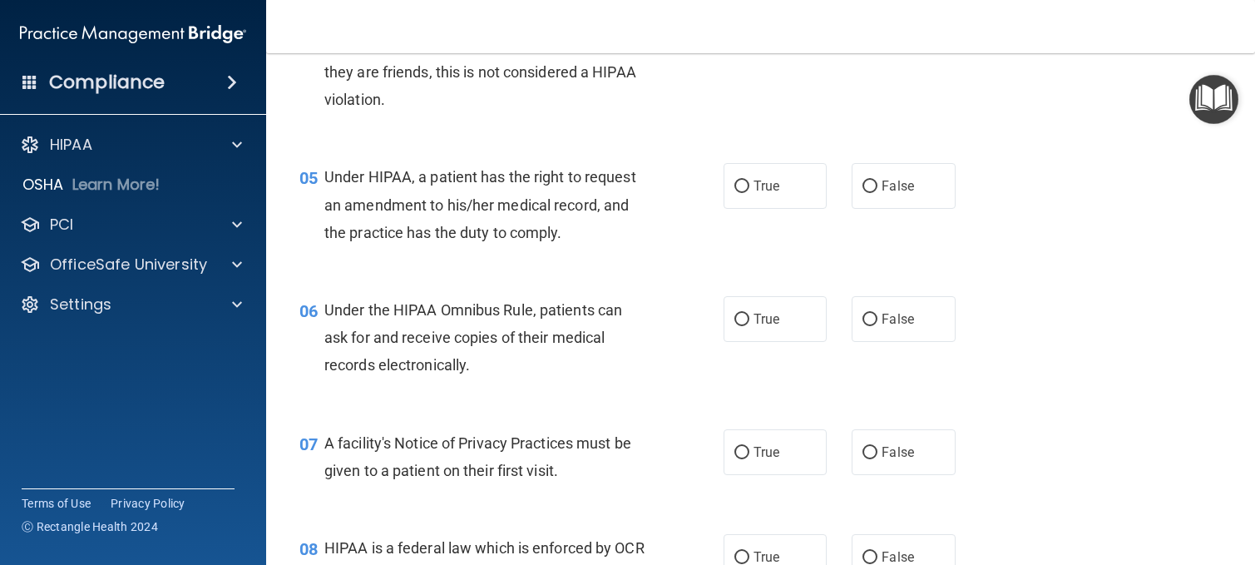
click at [709, 181] on div "05 Under HIPAA, a patient has the right to request an amendment to his/her medi…" at bounding box center [511, 208] width 474 height 91
click at [734, 182] on input "True" at bounding box center [741, 186] width 15 height 12
radio input "true"
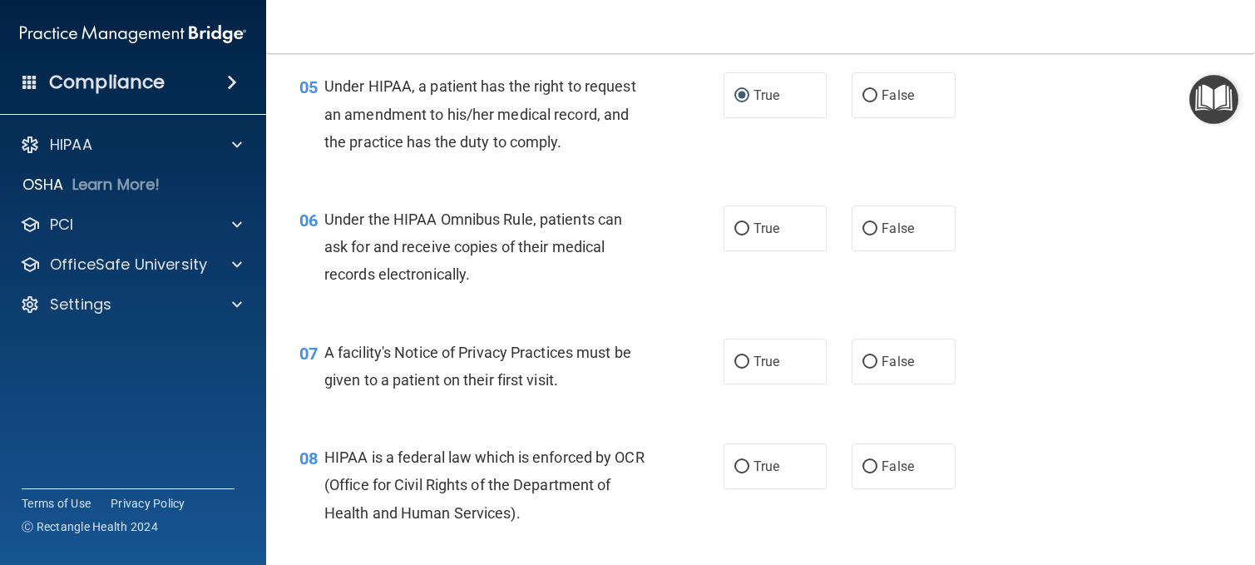
scroll to position [832, 0]
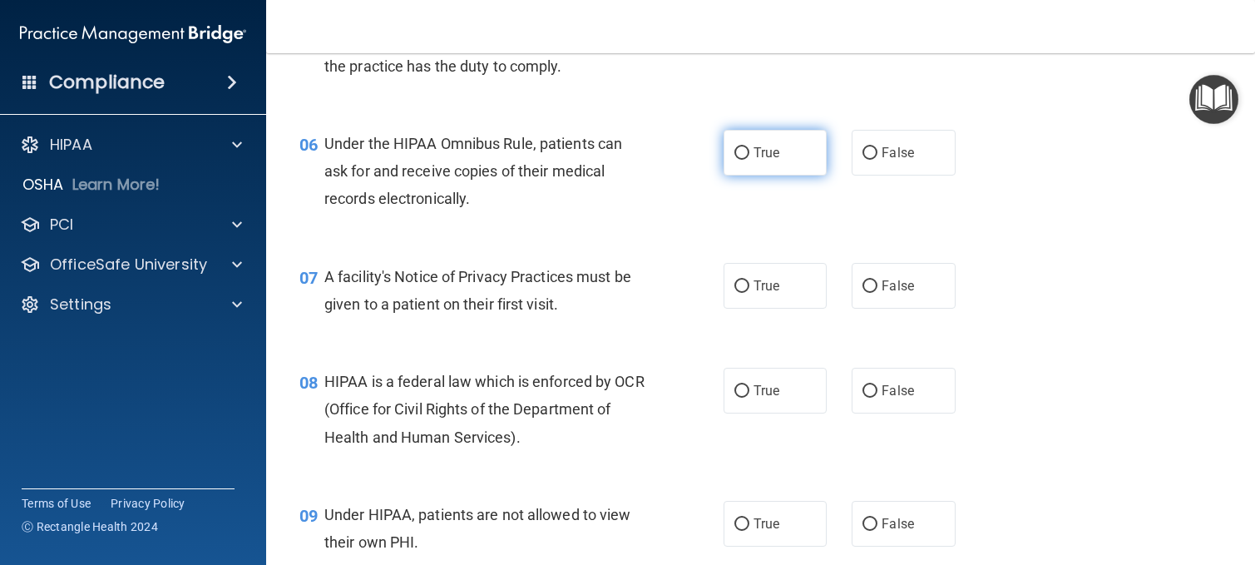
click at [754, 156] on span "True" at bounding box center [766, 153] width 26 height 16
click at [749, 156] on input "True" at bounding box center [741, 153] width 15 height 12
radio input "true"
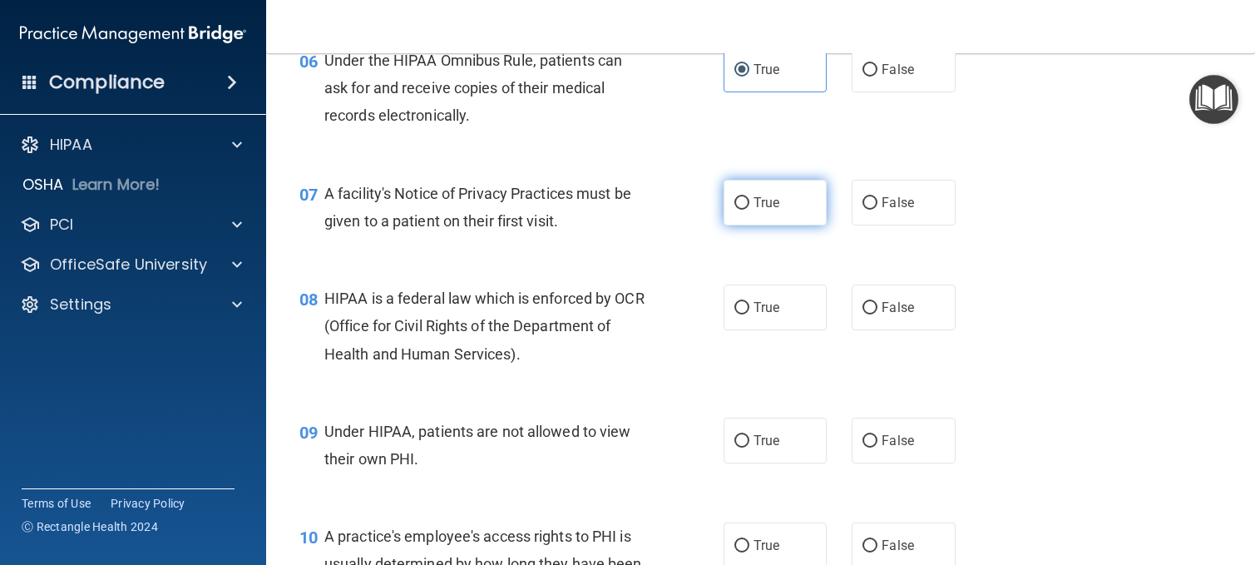
click at [732, 213] on label "True" at bounding box center [776, 203] width 104 height 46
click at [734, 210] on input "True" at bounding box center [741, 203] width 15 height 12
radio input "true"
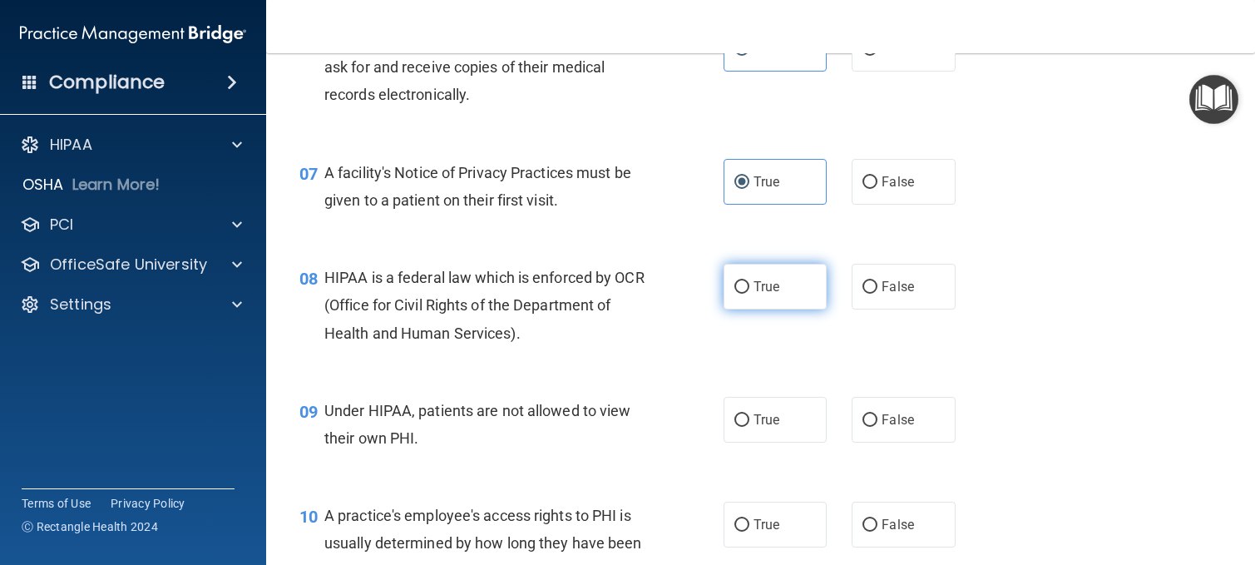
scroll to position [998, 0]
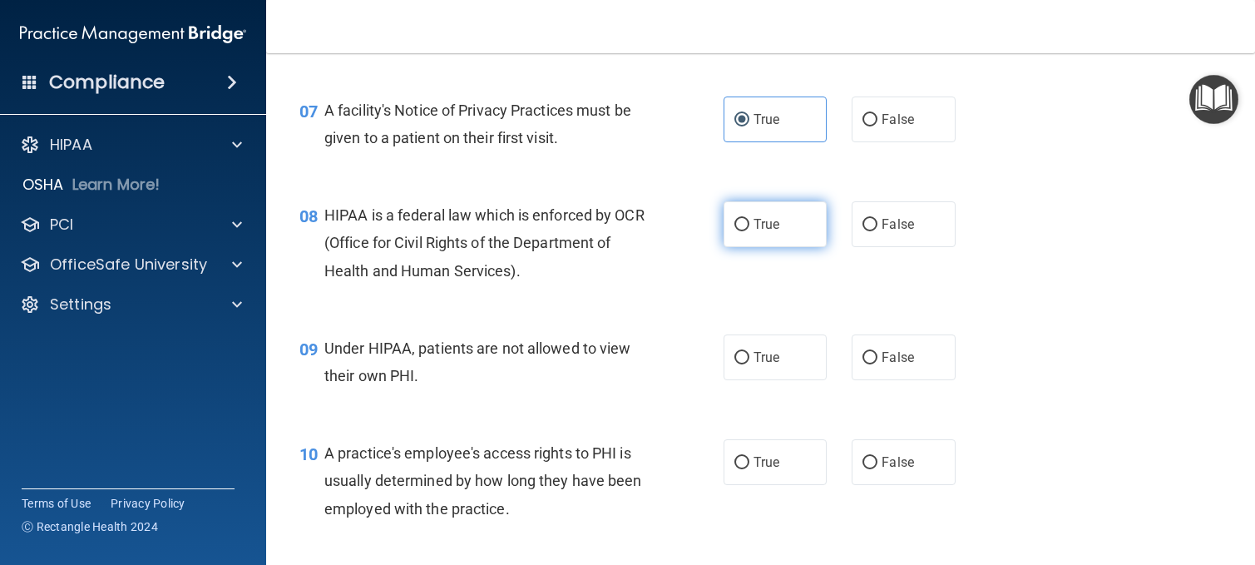
click at [751, 237] on label "True" at bounding box center [776, 224] width 104 height 46
drag, startPoint x: 751, startPoint y: 237, endPoint x: 736, endPoint y: 218, distance: 24.3
click at [736, 219] on input "True" at bounding box center [741, 225] width 15 height 12
radio input "true"
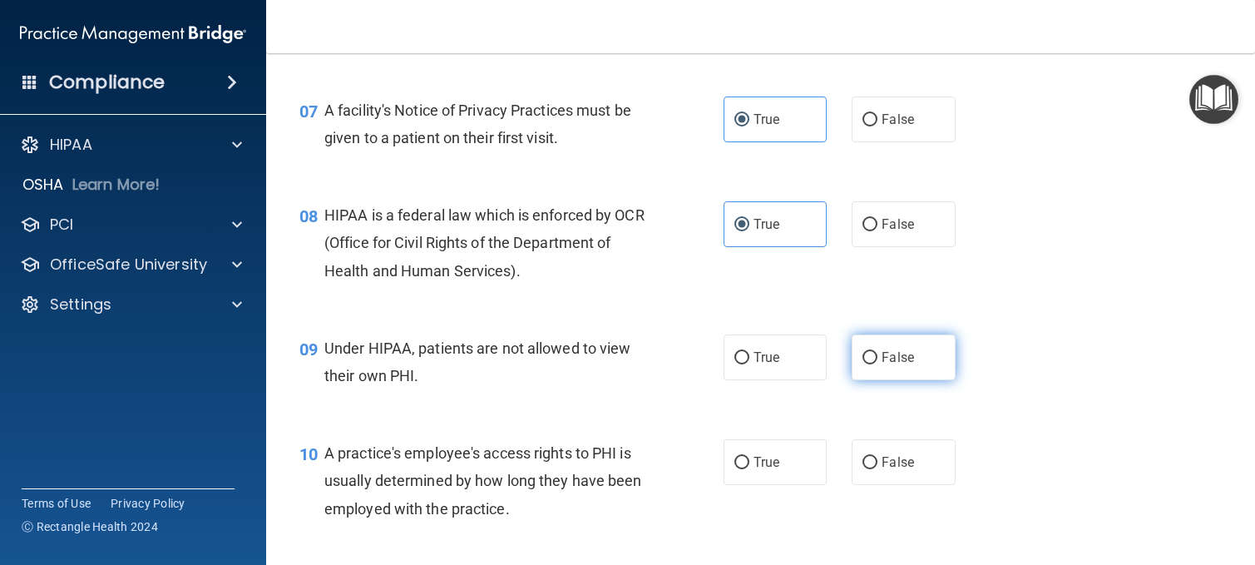
click at [872, 361] on label "False" at bounding box center [904, 357] width 104 height 46
click at [872, 361] on input "False" at bounding box center [869, 358] width 15 height 12
radio input "true"
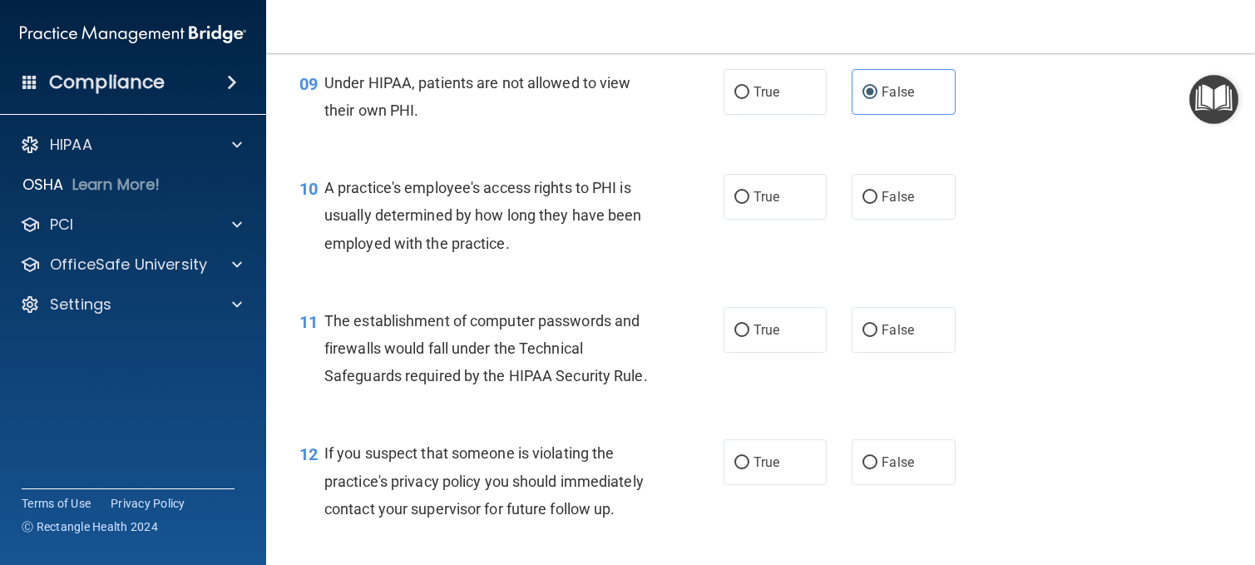
scroll to position [1331, 0]
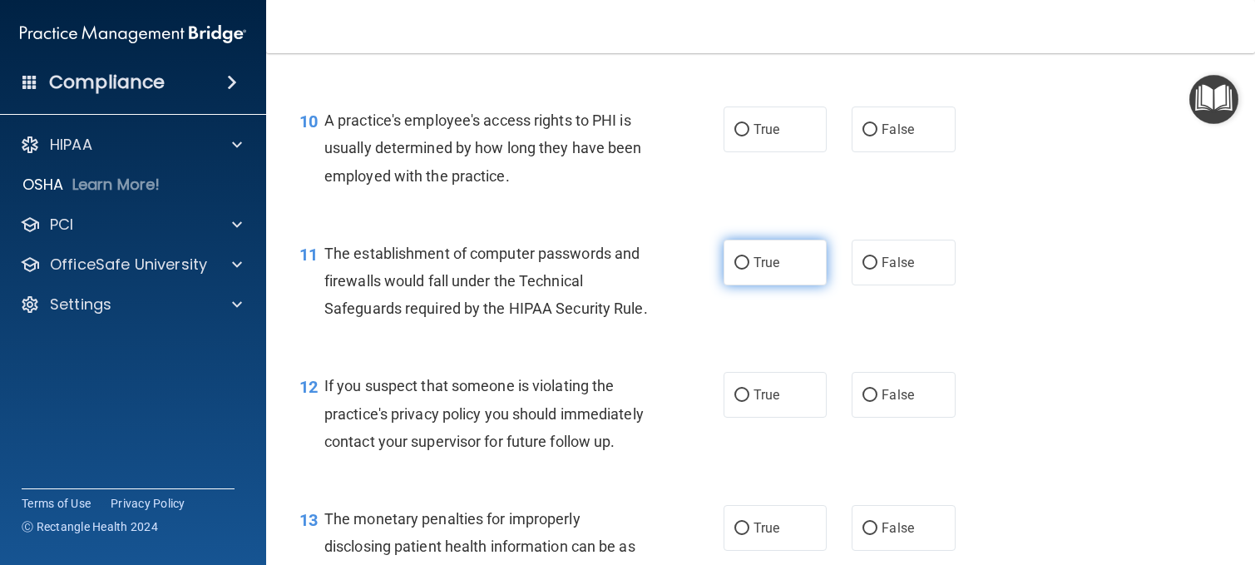
click at [736, 276] on label "True" at bounding box center [776, 263] width 104 height 46
click at [736, 269] on input "True" at bounding box center [741, 263] width 15 height 12
radio input "true"
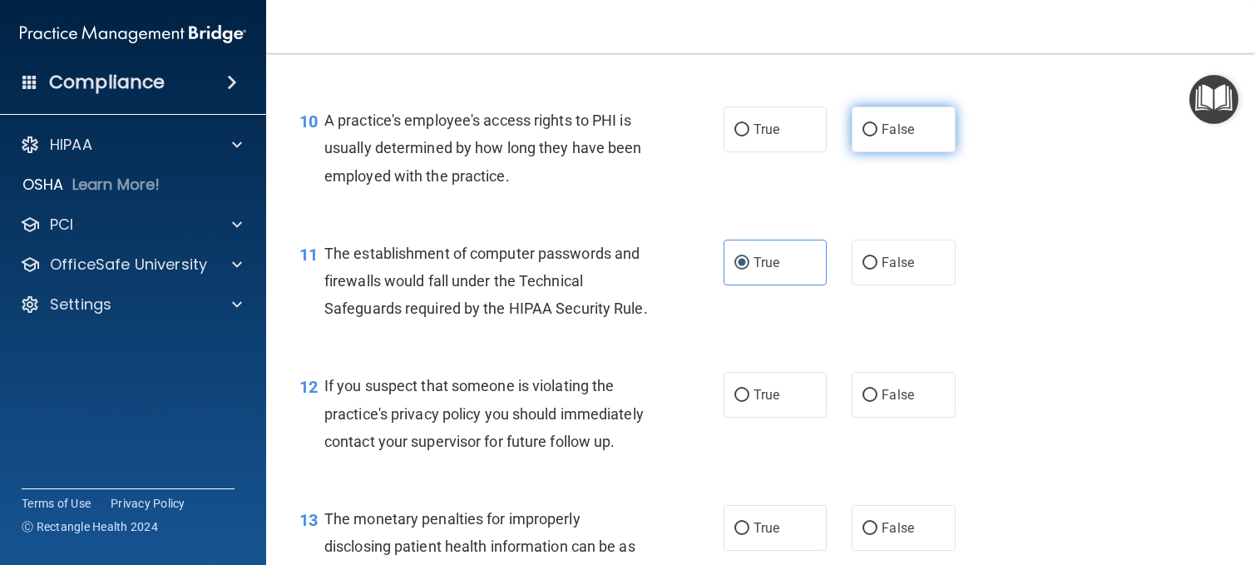
click at [857, 136] on label "False" at bounding box center [904, 129] width 104 height 46
click at [863, 134] on input "False" at bounding box center [869, 130] width 15 height 12
radio input "true"
click at [862, 128] on input "False" at bounding box center [869, 130] width 15 height 12
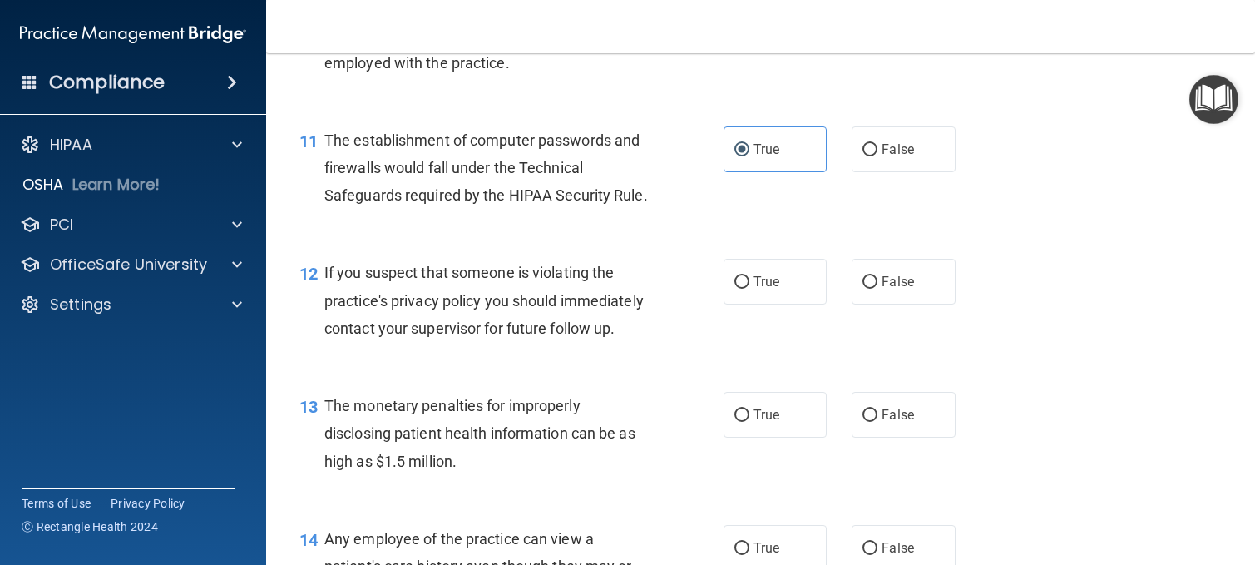
scroll to position [1497, 0]
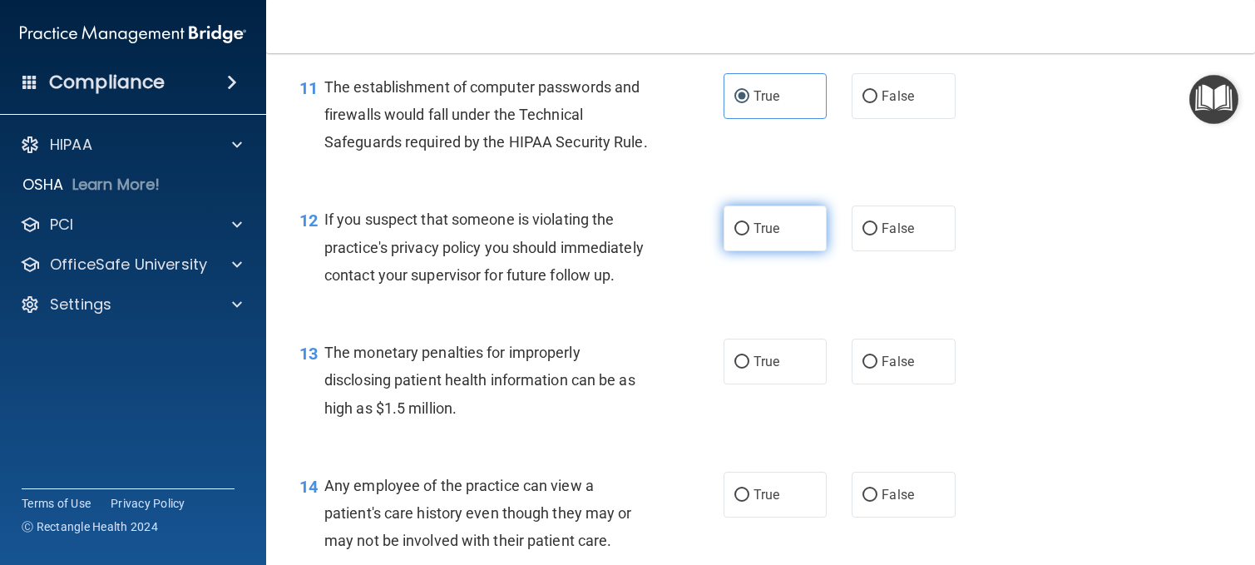
click at [753, 236] on span "True" at bounding box center [766, 228] width 26 height 16
click at [749, 235] on input "True" at bounding box center [741, 229] width 15 height 12
radio input "true"
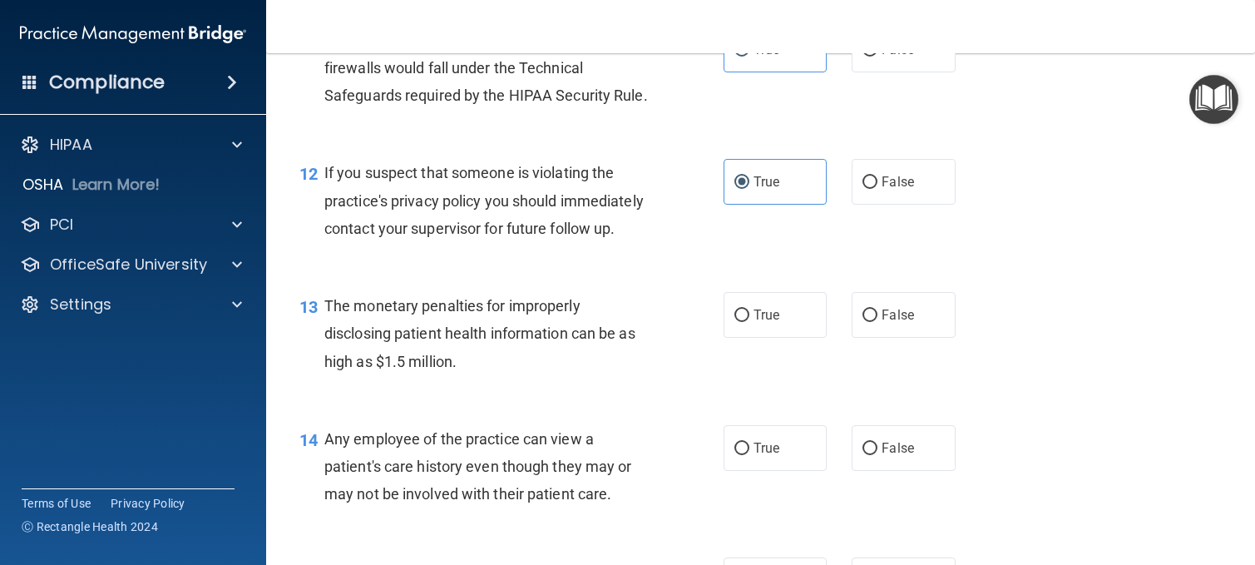
scroll to position [1663, 0]
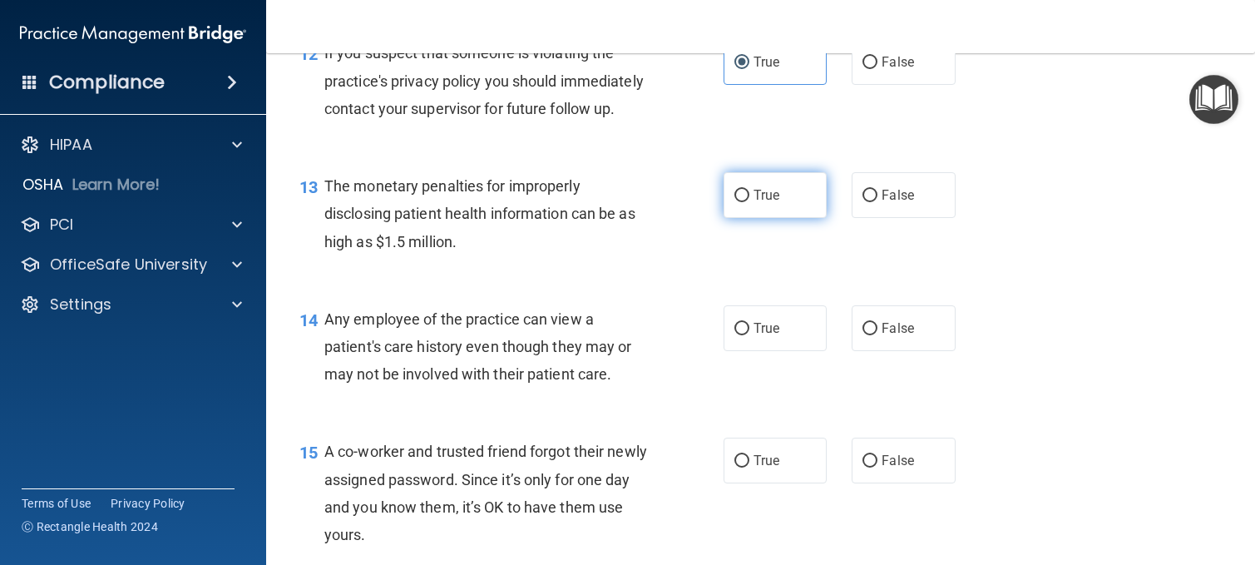
click at [730, 218] on label "True" at bounding box center [776, 195] width 104 height 46
click at [734, 202] on input "True" at bounding box center [741, 196] width 15 height 12
radio input "true"
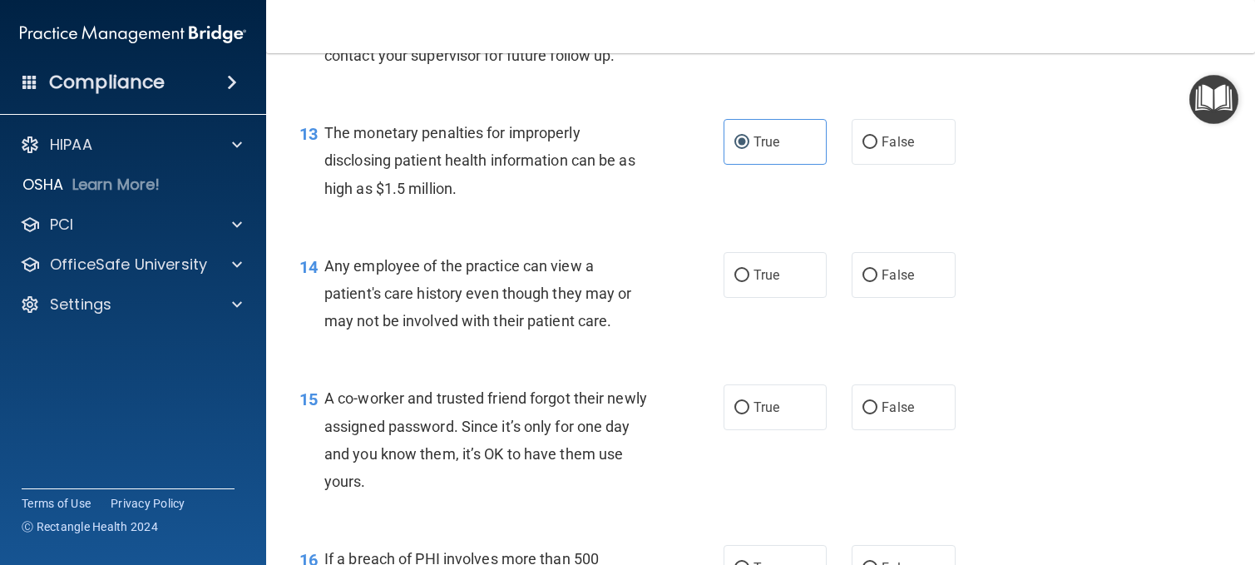
scroll to position [1746, 0]
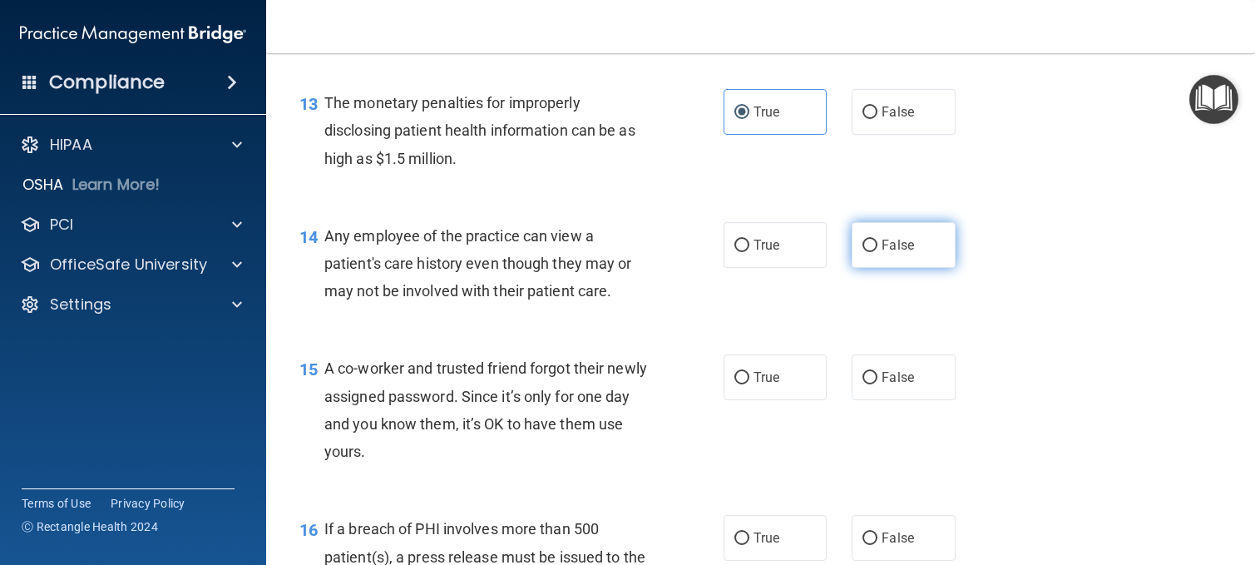
click at [862, 252] on input "False" at bounding box center [869, 246] width 15 height 12
radio input "true"
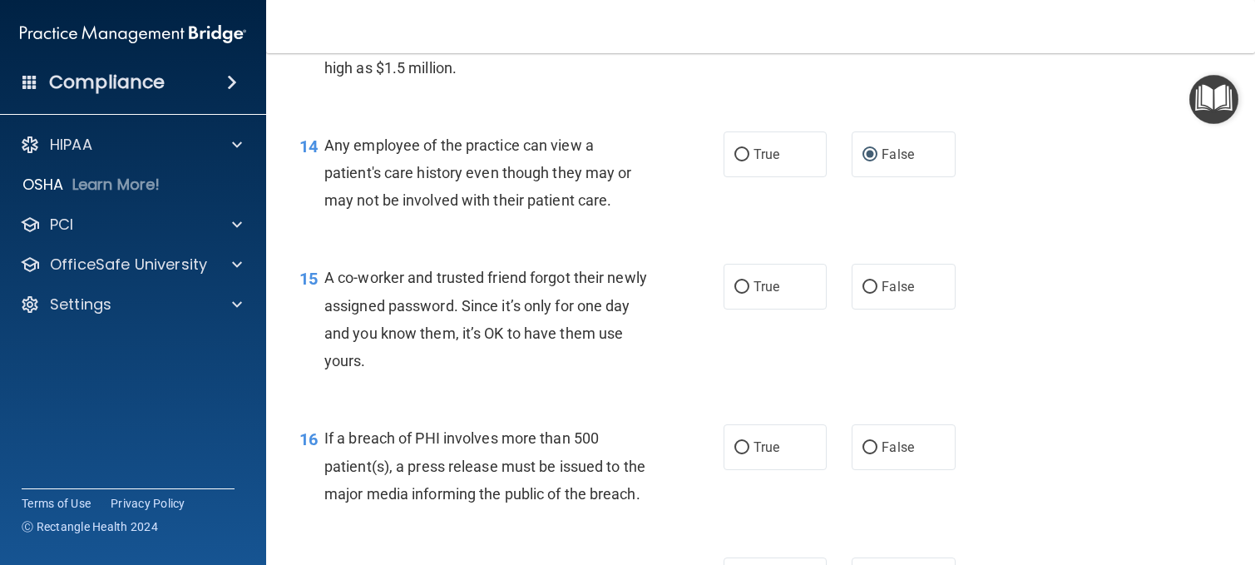
scroll to position [1913, 0]
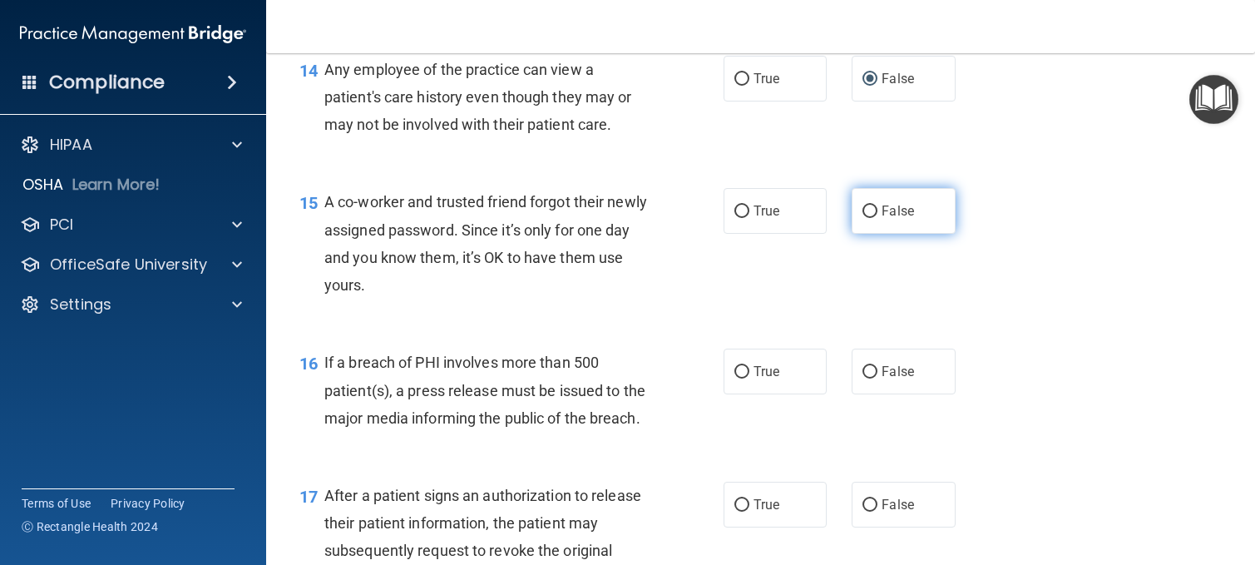
click at [863, 218] on input "False" at bounding box center [869, 211] width 15 height 12
radio input "true"
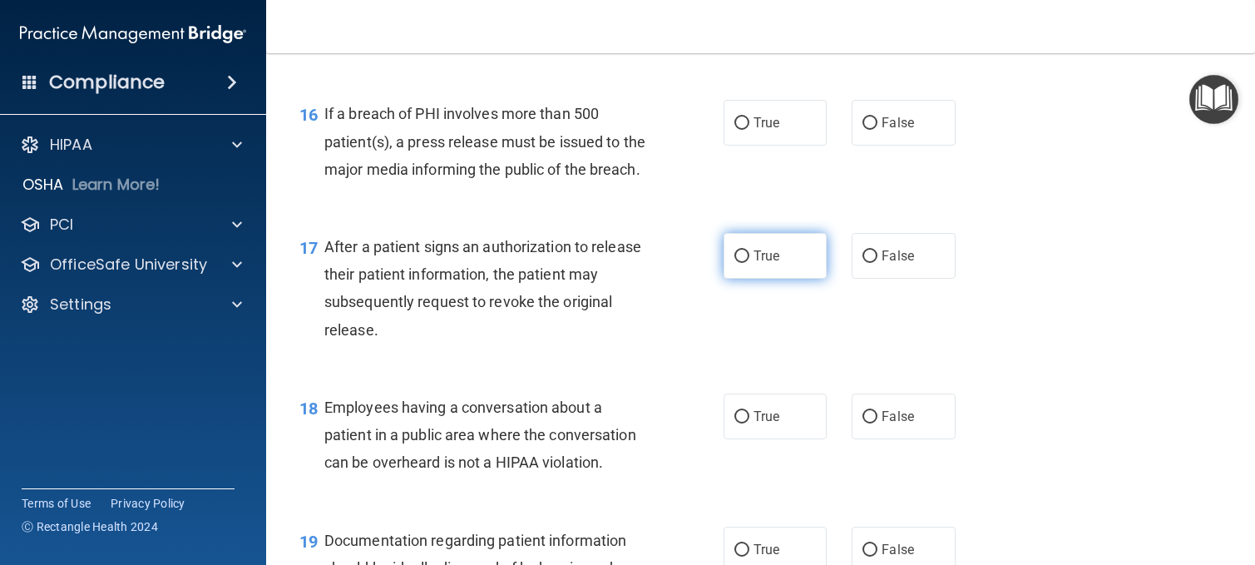
scroll to position [2162, 0]
click at [713, 180] on div "16 If a breach of PHI involves more than 500 patient(s), a press release must b…" at bounding box center [511, 144] width 474 height 91
click at [724, 145] on label "True" at bounding box center [776, 122] width 104 height 46
click at [734, 129] on input "True" at bounding box center [741, 122] width 15 height 12
radio input "true"
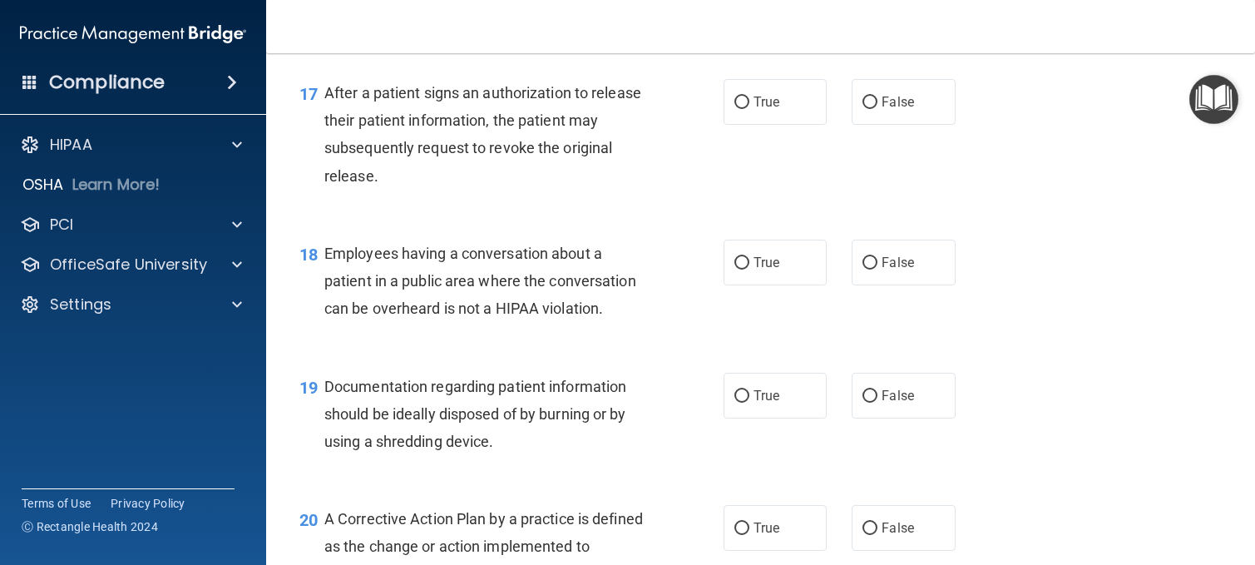
scroll to position [2329, 0]
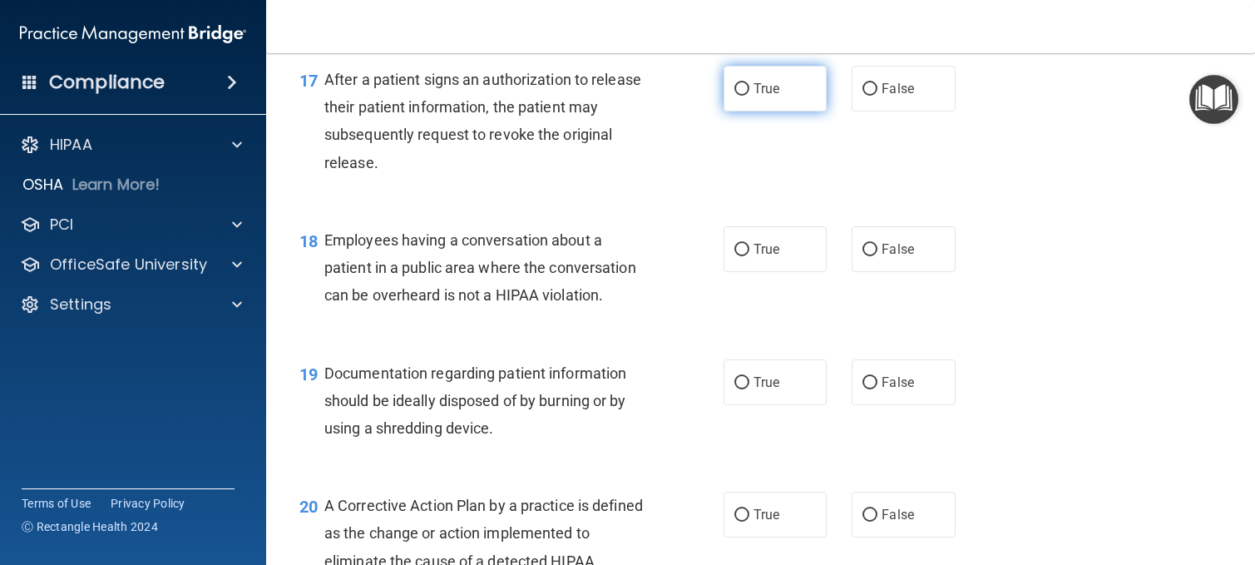
click at [753, 96] on span "True" at bounding box center [766, 89] width 26 height 16
click at [748, 96] on input "True" at bounding box center [741, 89] width 15 height 12
radio input "true"
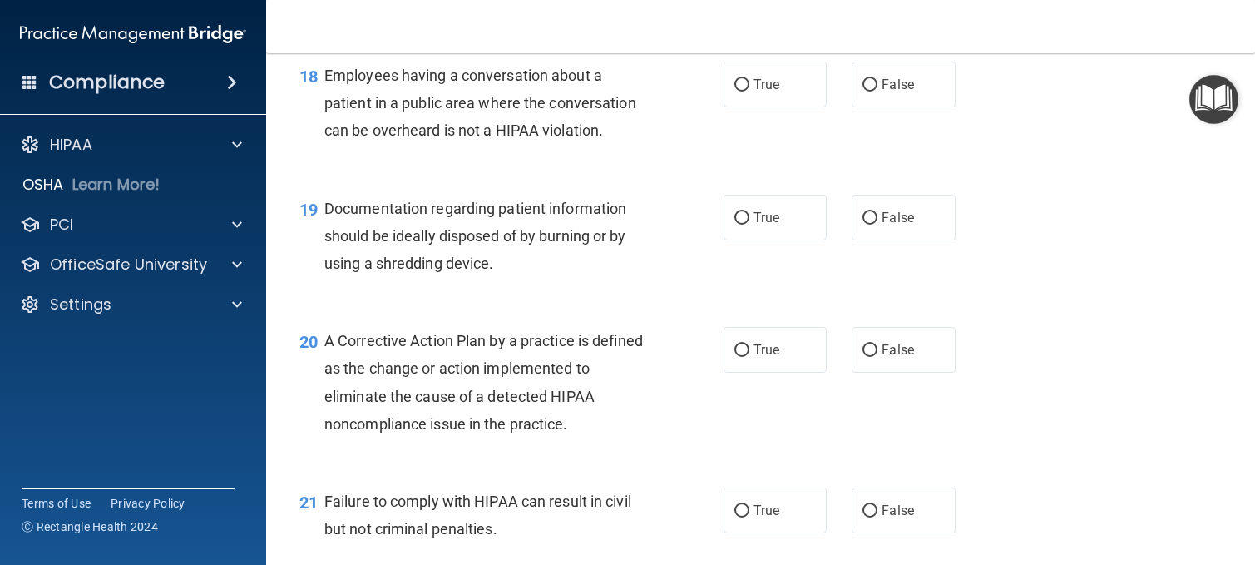
scroll to position [2495, 0]
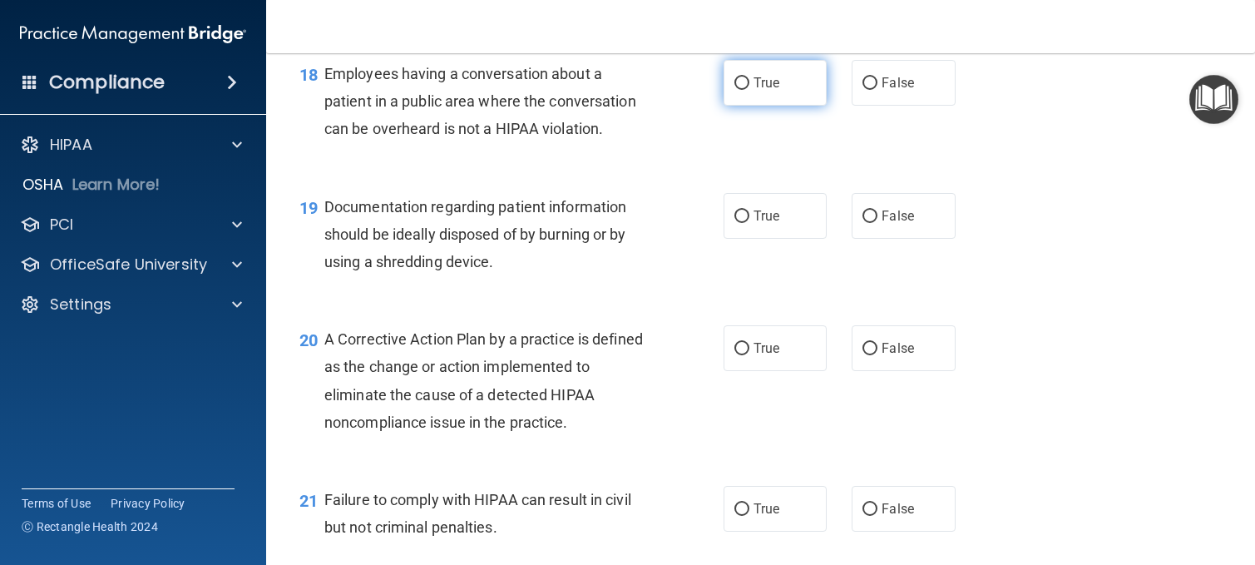
click at [774, 106] on label "True" at bounding box center [776, 83] width 104 height 46
click at [749, 90] on input "True" at bounding box center [741, 83] width 15 height 12
radio input "true"
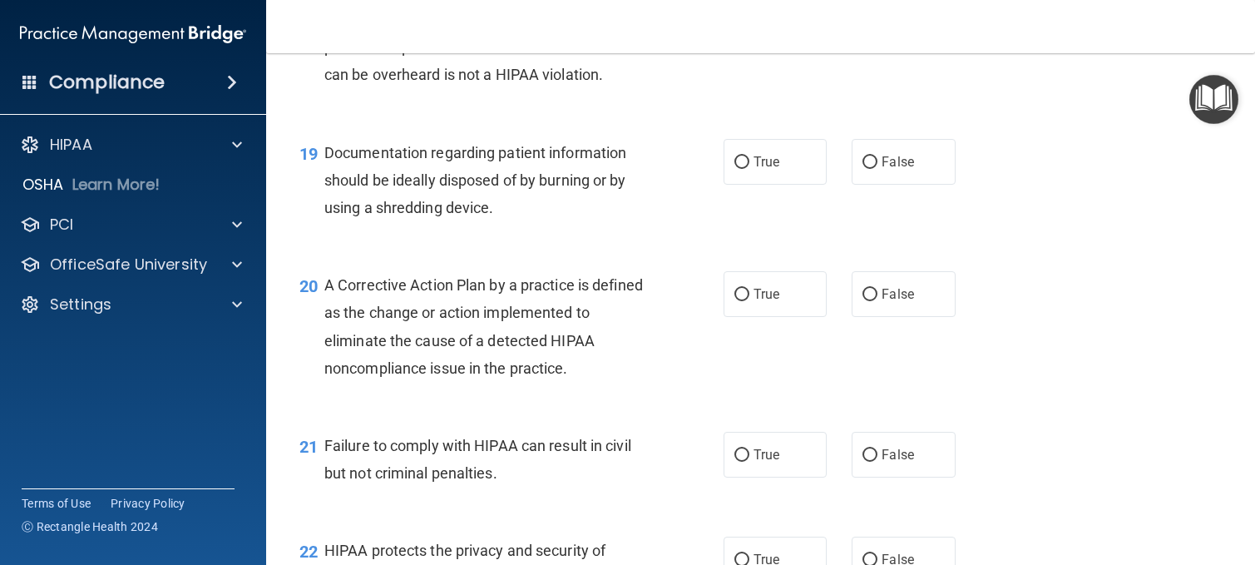
scroll to position [2661, 0]
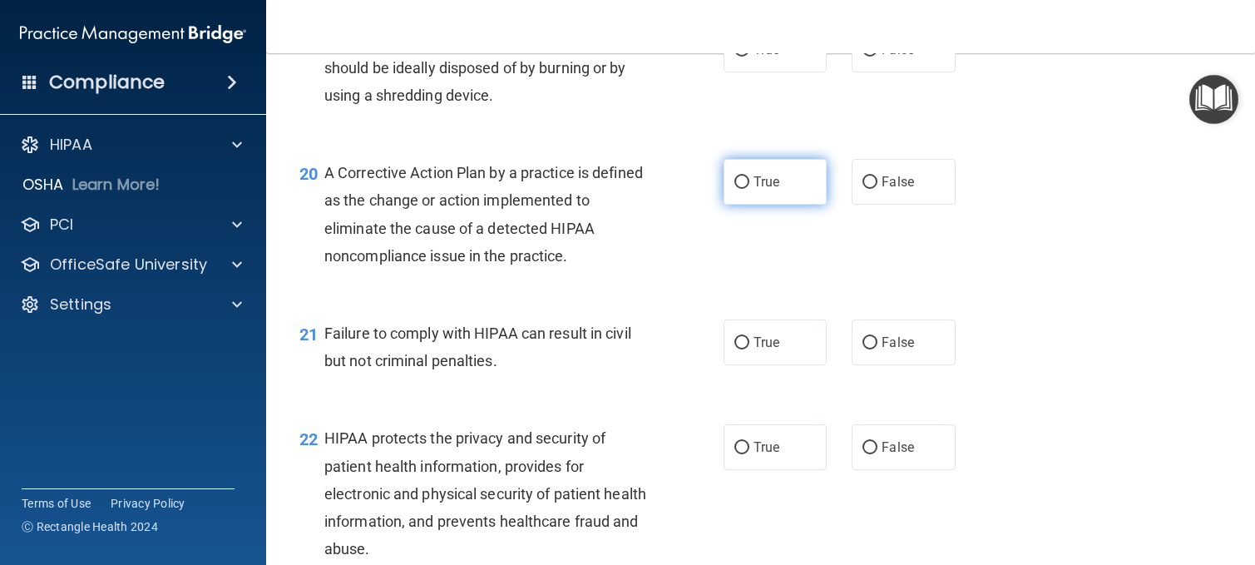
click at [753, 190] on span "True" at bounding box center [766, 182] width 26 height 16
click at [749, 189] on input "True" at bounding box center [741, 182] width 15 height 12
radio input "true"
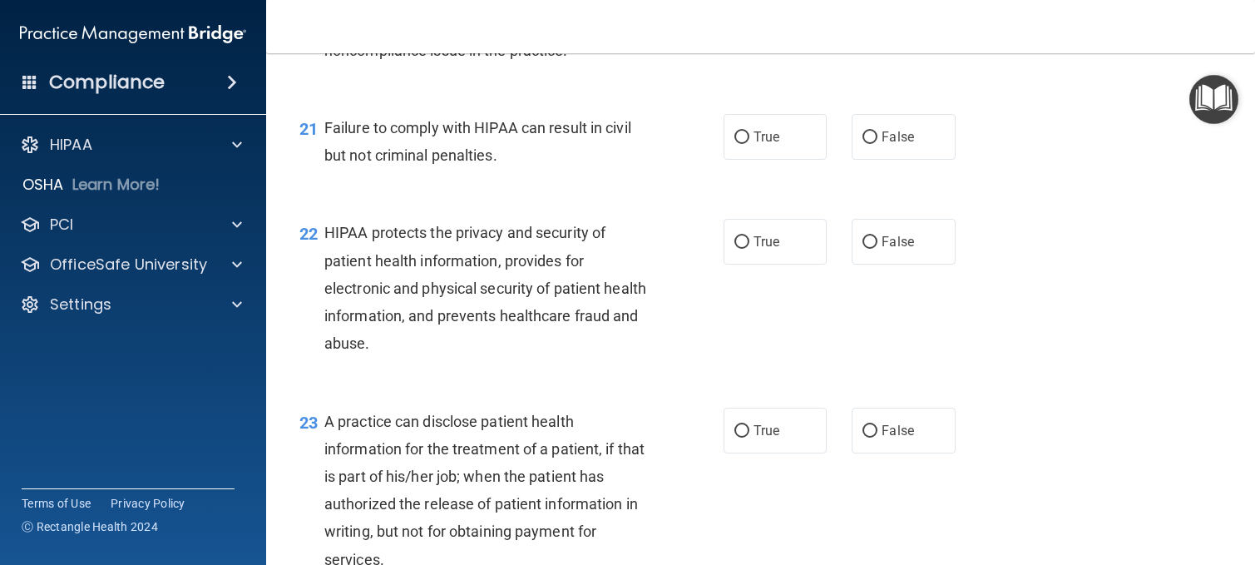
scroll to position [2911, 0]
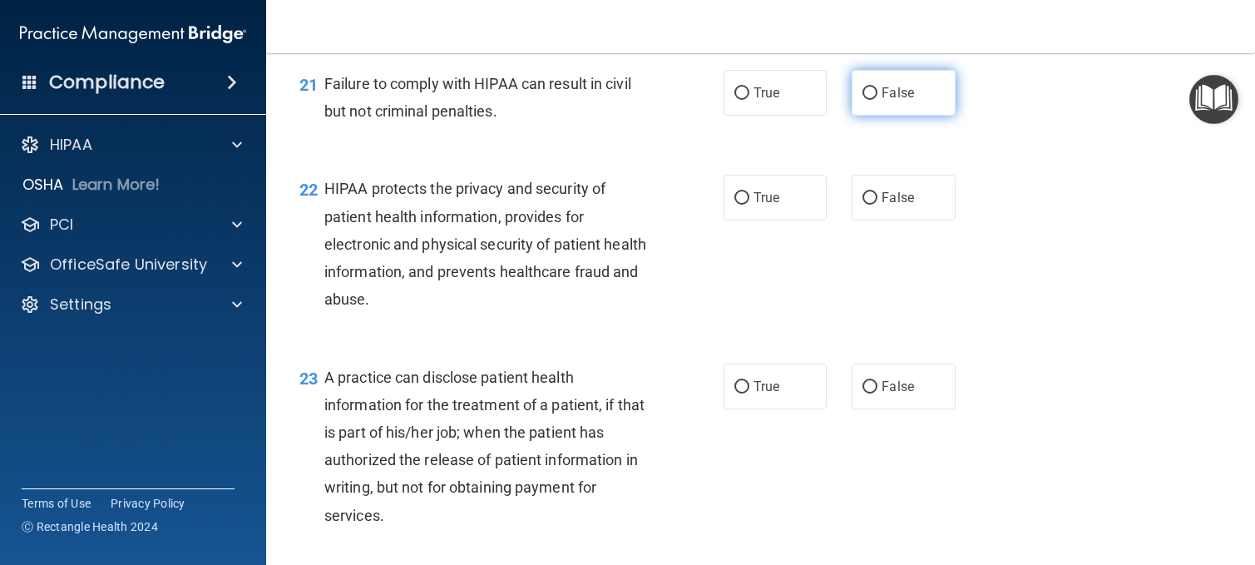
click at [862, 100] on input "False" at bounding box center [869, 93] width 15 height 12
radio input "true"
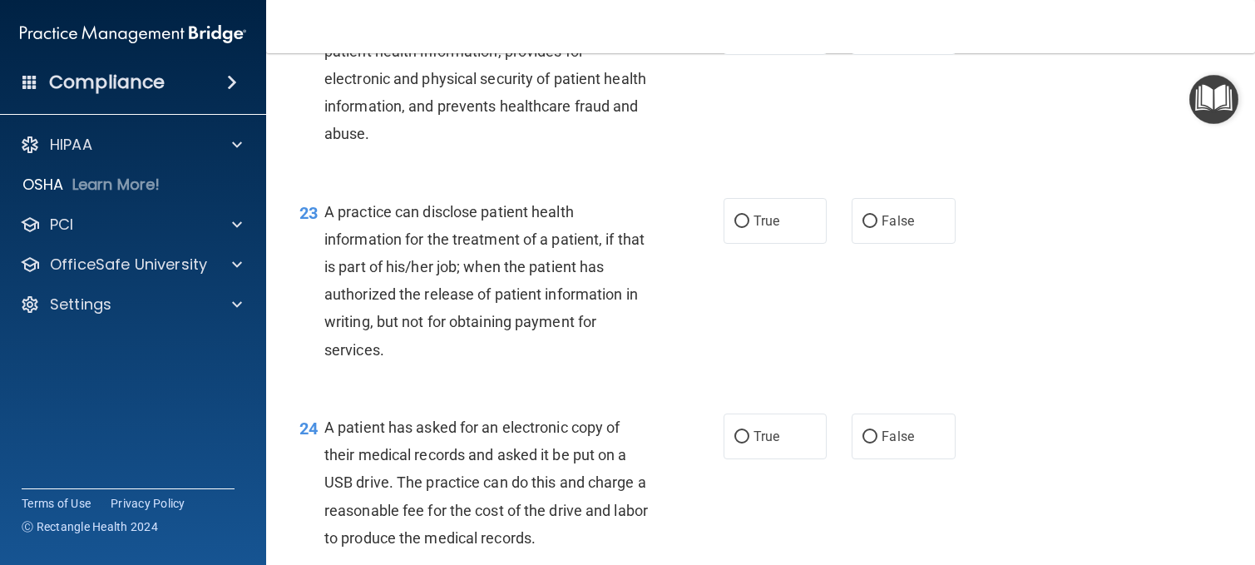
scroll to position [3077, 0]
click at [738, 38] on input "True" at bounding box center [741, 32] width 15 height 12
radio input "true"
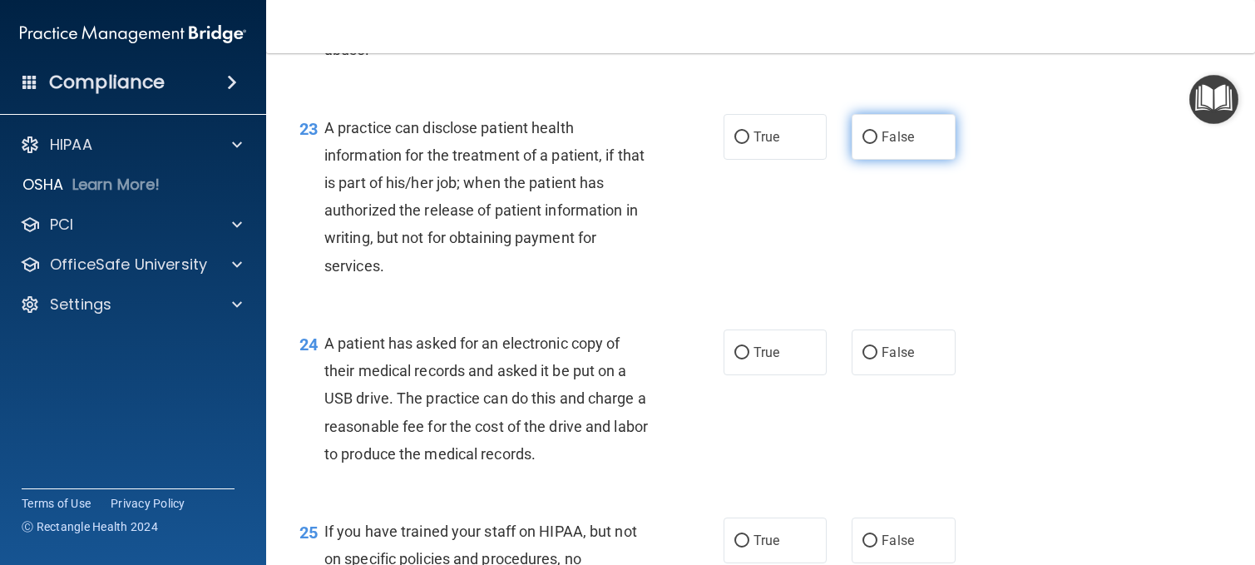
click at [872, 160] on label "False" at bounding box center [904, 137] width 104 height 46
click at [872, 144] on input "False" at bounding box center [869, 137] width 15 height 12
radio input "true"
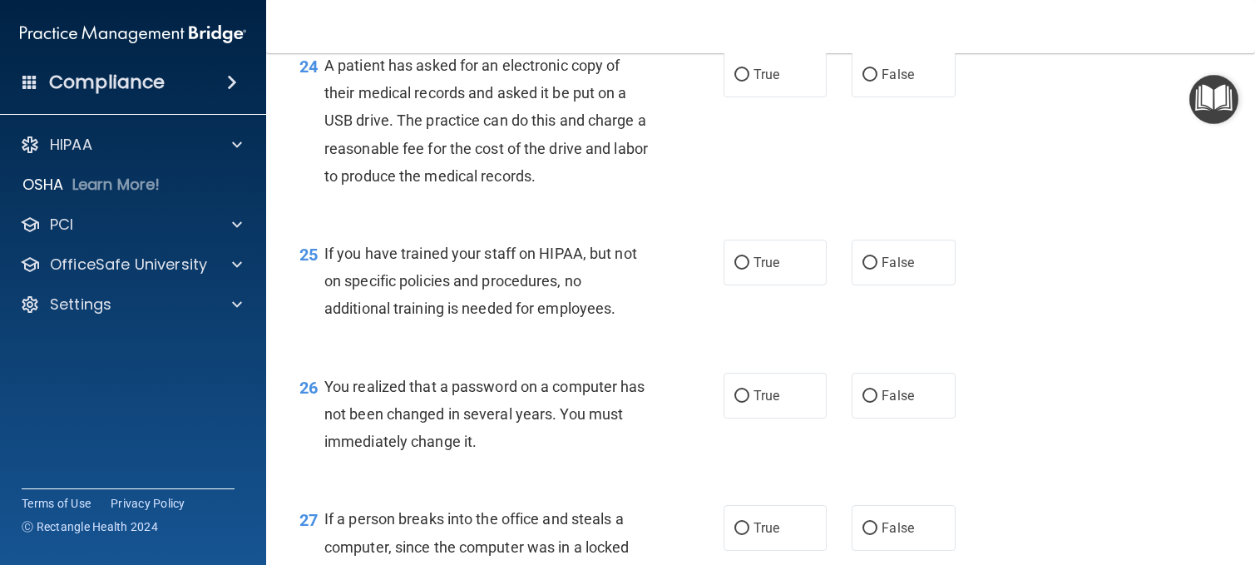
scroll to position [3410, 0]
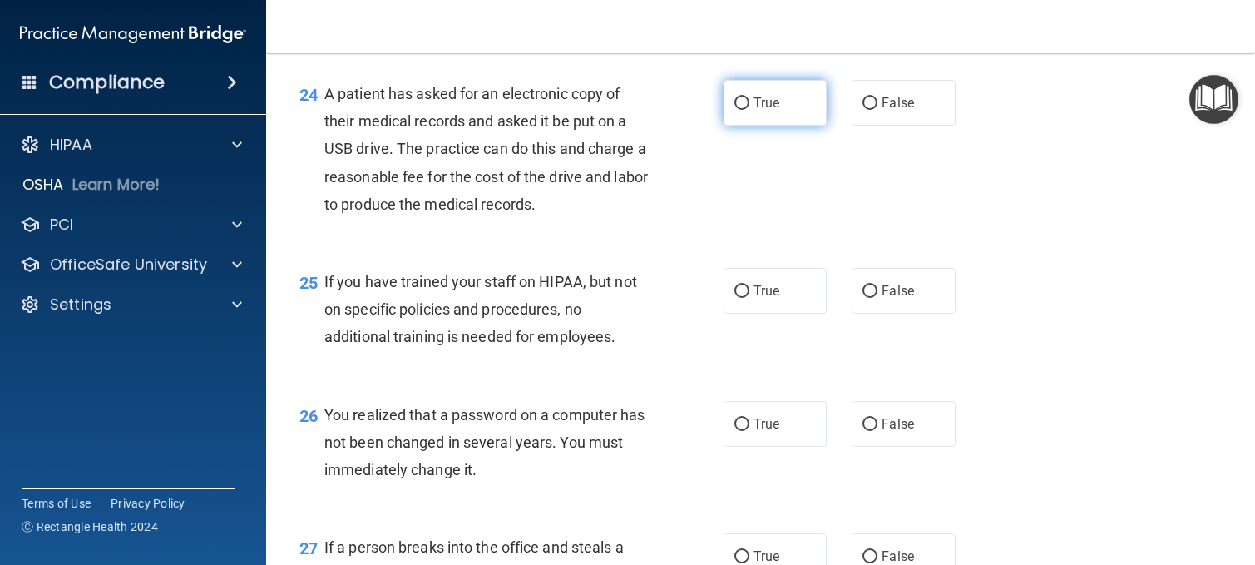
click at [747, 126] on label "True" at bounding box center [776, 103] width 104 height 46
click at [747, 110] on input "True" at bounding box center [741, 103] width 15 height 12
radio input "true"
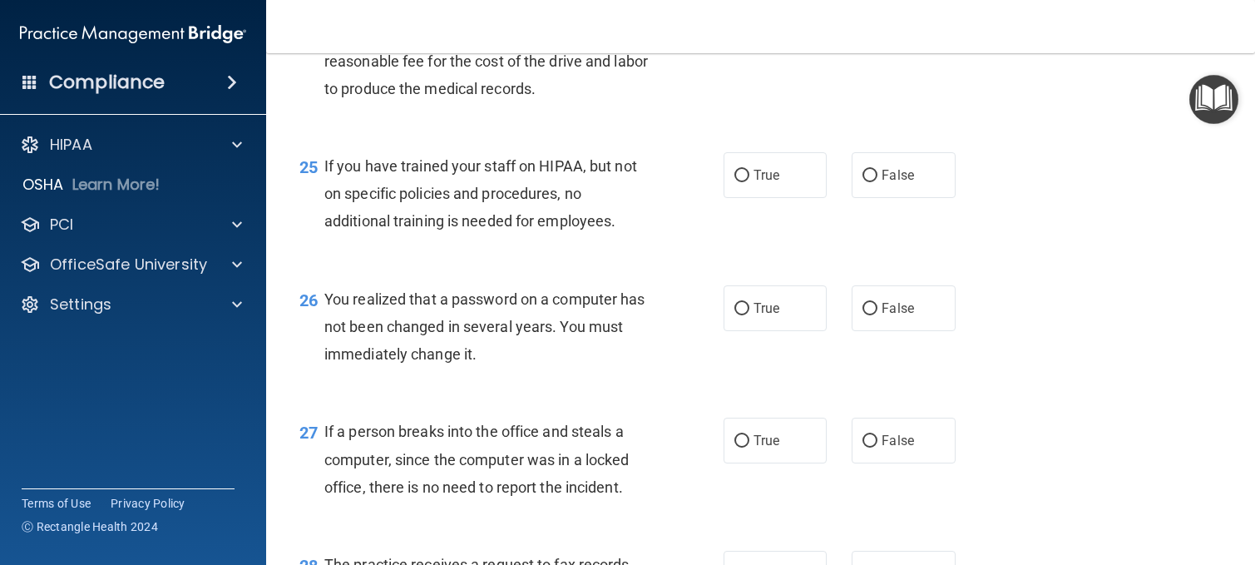
scroll to position [3576, 0]
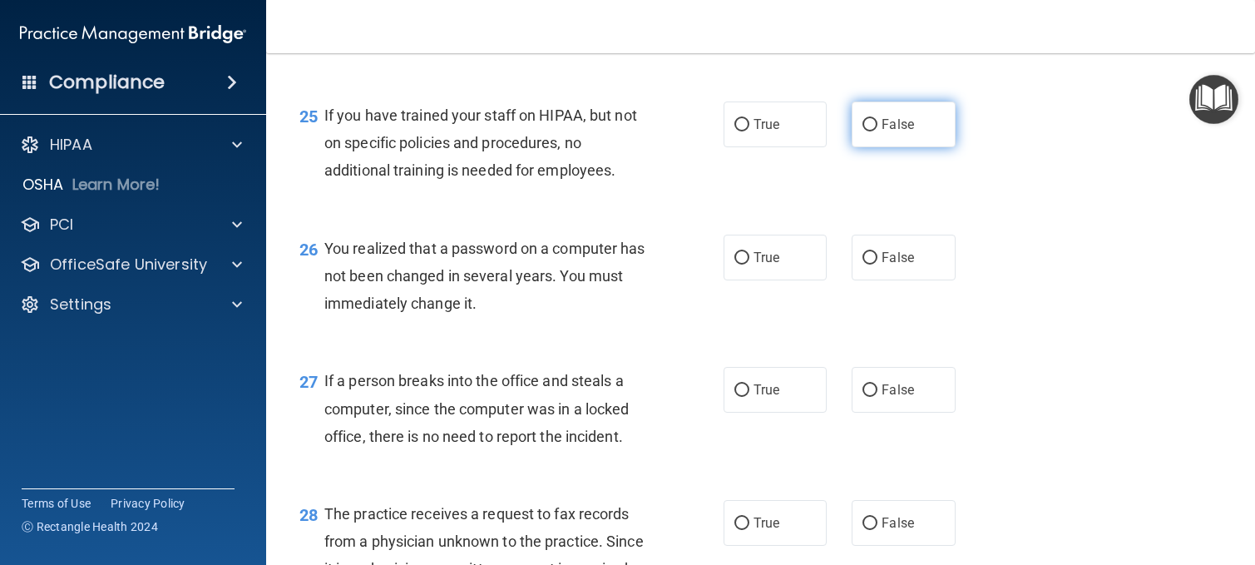
click at [872, 147] on label "False" at bounding box center [904, 124] width 104 height 46
click at [872, 131] on input "False" at bounding box center [869, 125] width 15 height 12
radio input "true"
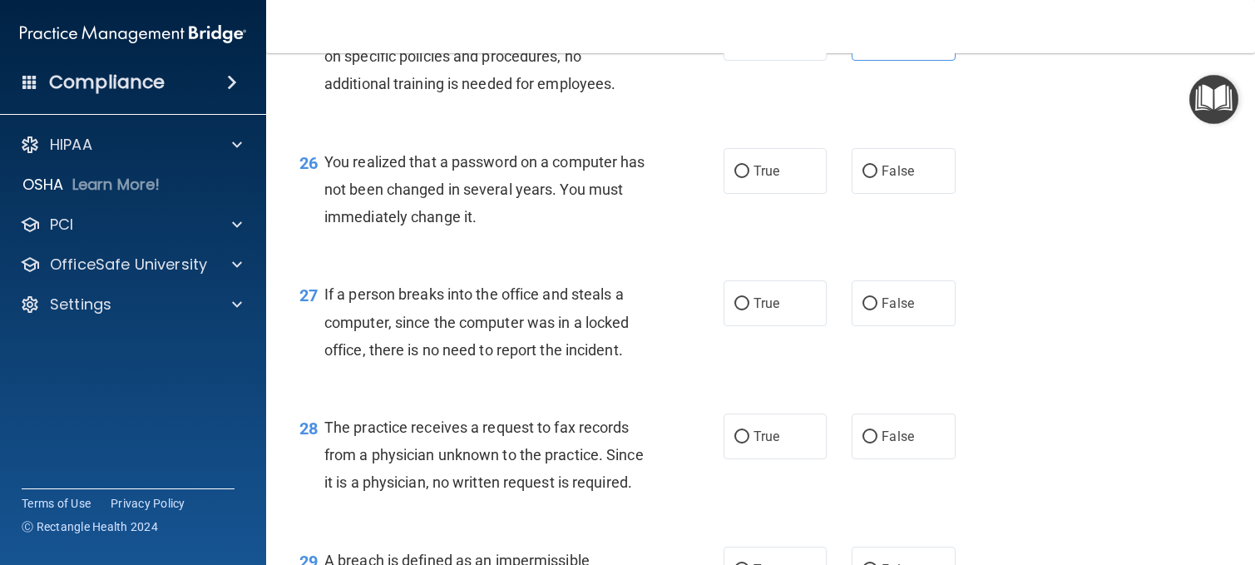
scroll to position [3742, 0]
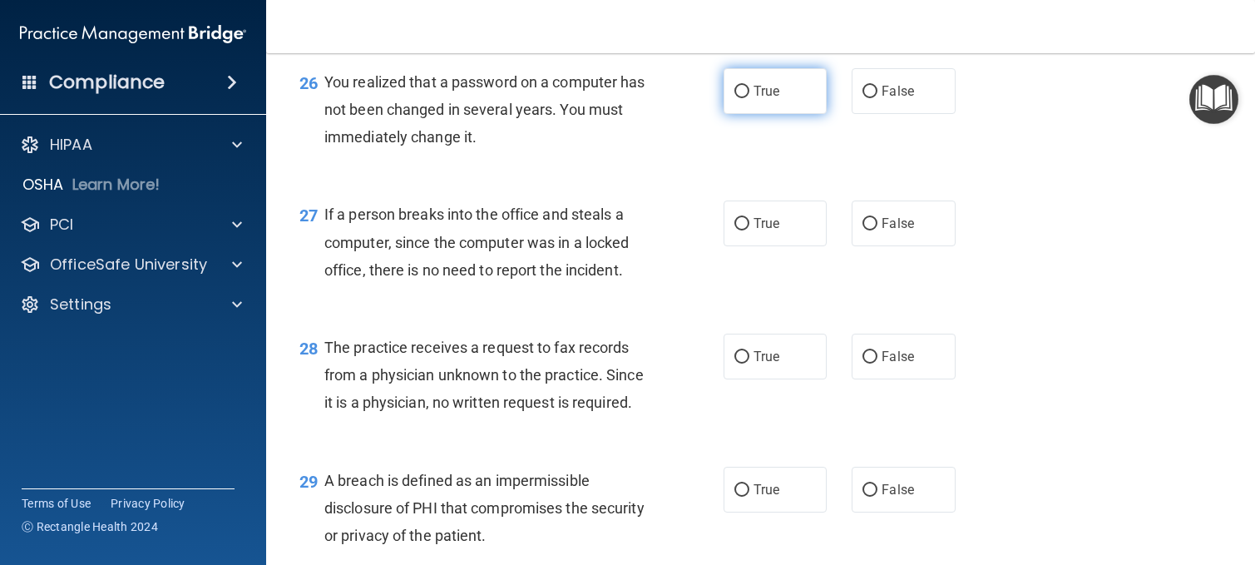
click at [753, 99] on span "True" at bounding box center [766, 91] width 26 height 16
click at [749, 98] on input "True" at bounding box center [741, 92] width 15 height 12
radio input "true"
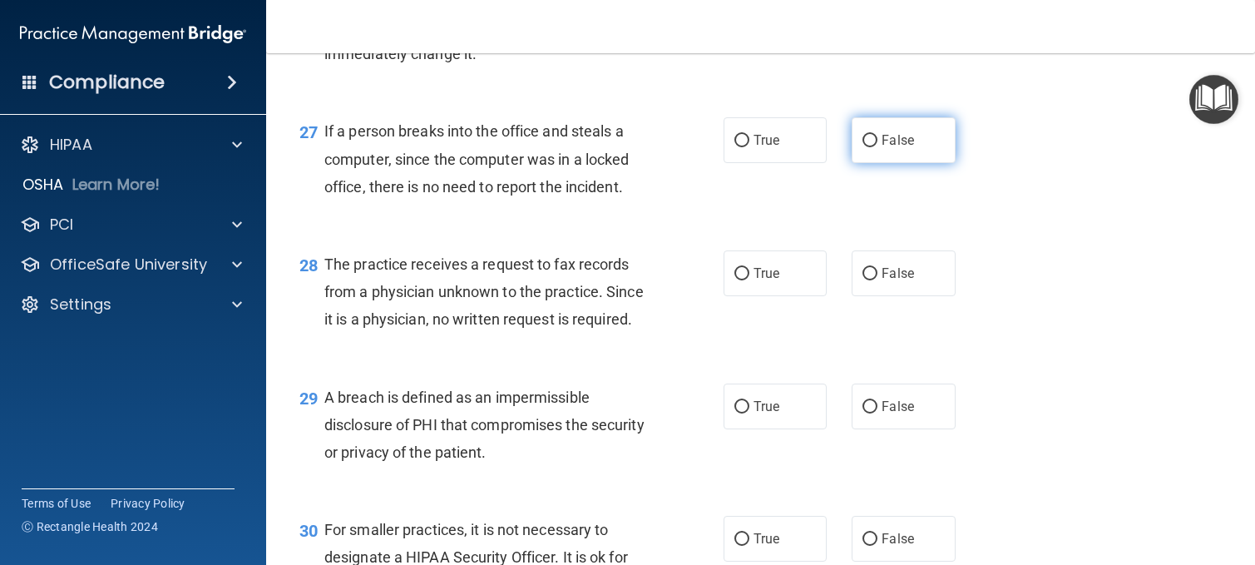
click at [862, 147] on input "False" at bounding box center [869, 141] width 15 height 12
radio input "true"
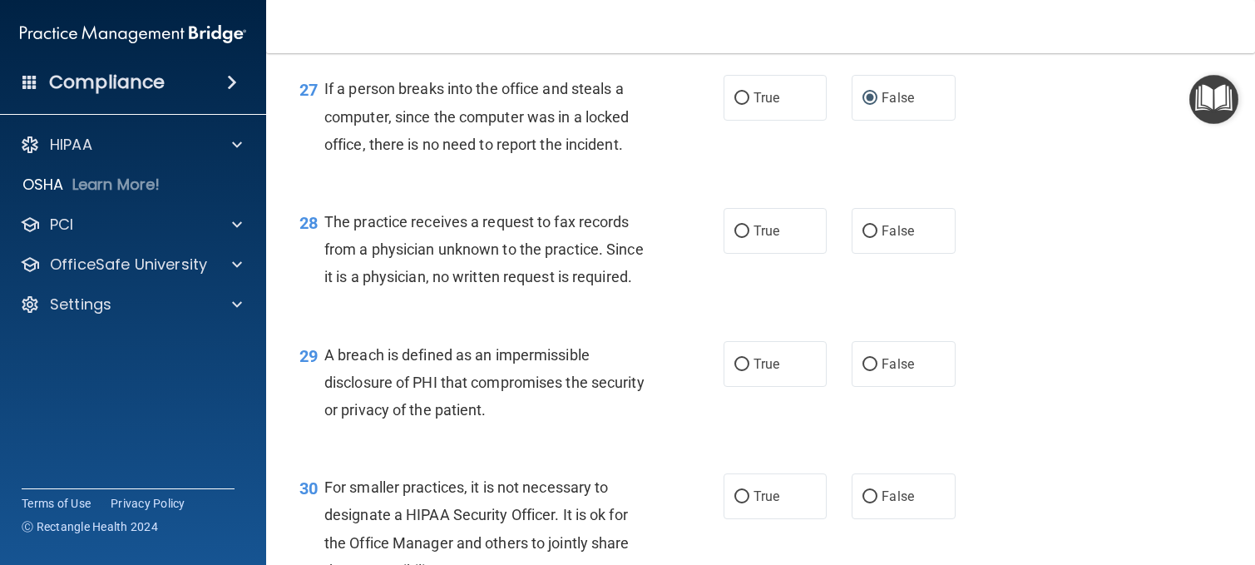
scroll to position [3909, 0]
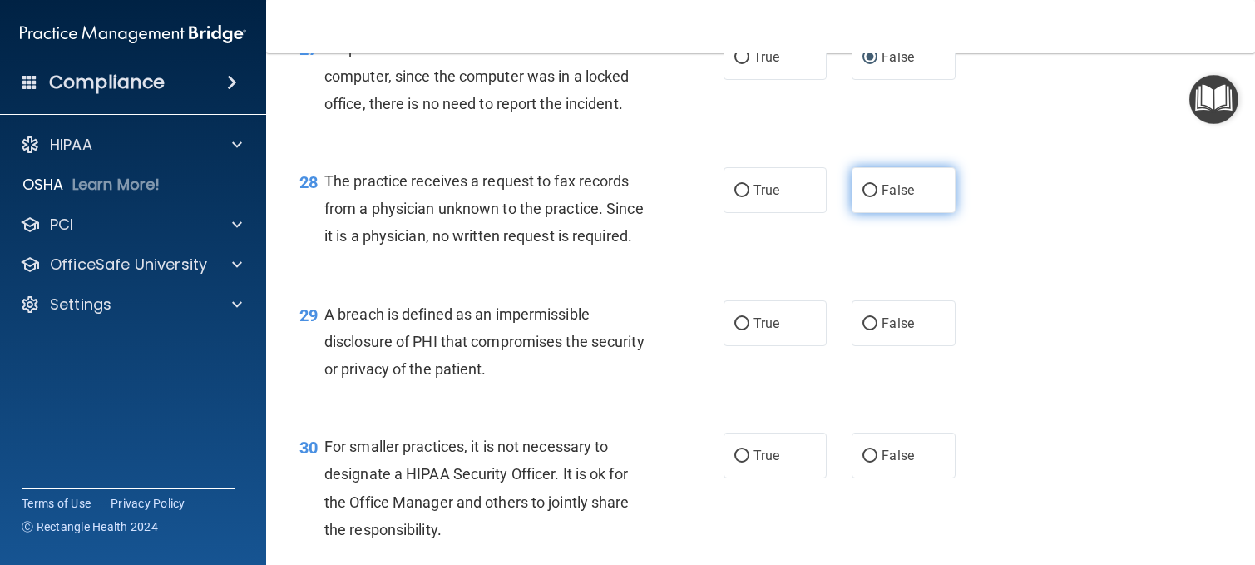
drag, startPoint x: 921, startPoint y: 274, endPoint x: 907, endPoint y: 293, distance: 23.8
click at [923, 213] on label "False" at bounding box center [904, 190] width 104 height 46
click at [877, 197] on input "False" at bounding box center [869, 191] width 15 height 12
radio input "true"
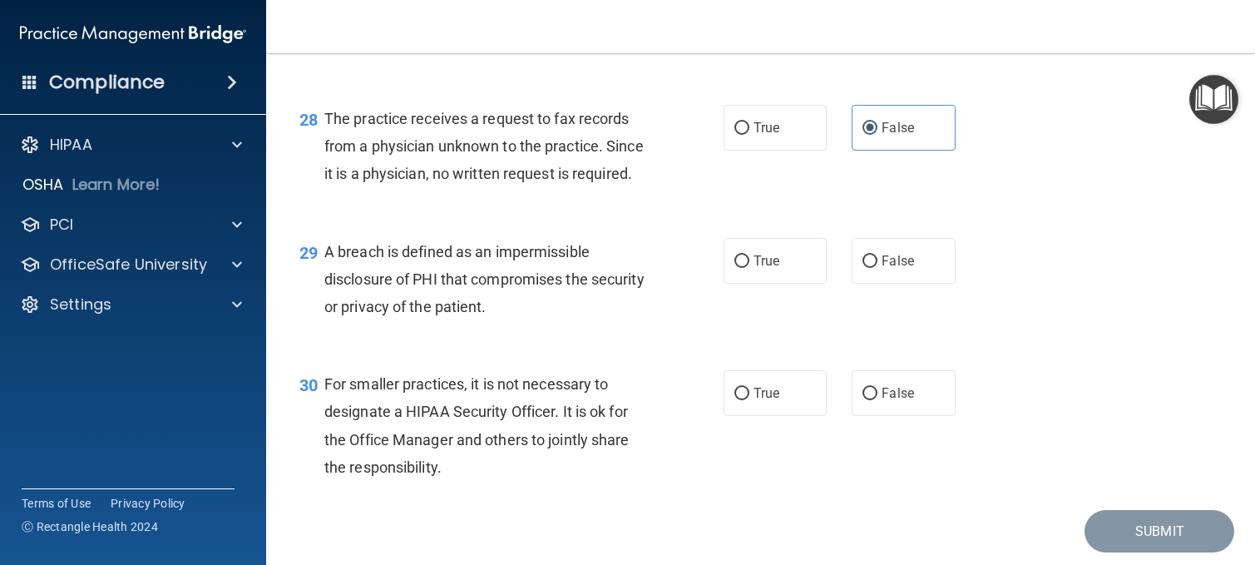
scroll to position [4075, 0]
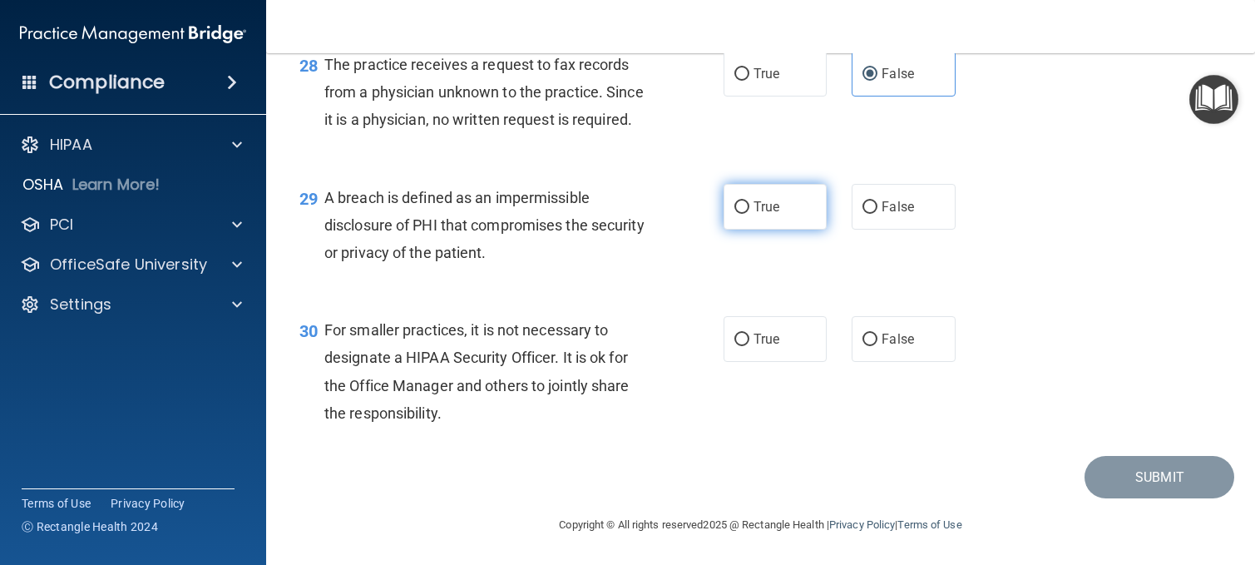
click at [740, 214] on input "True" at bounding box center [741, 207] width 15 height 12
radio input "true"
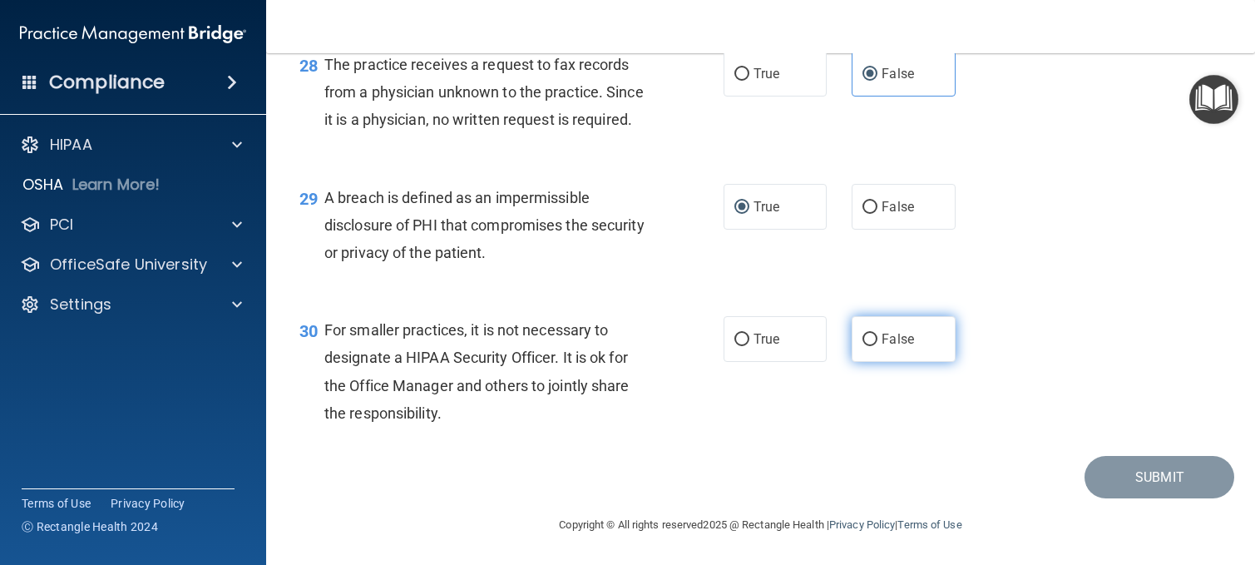
click at [863, 333] on input "False" at bounding box center [869, 339] width 15 height 12
radio input "true"
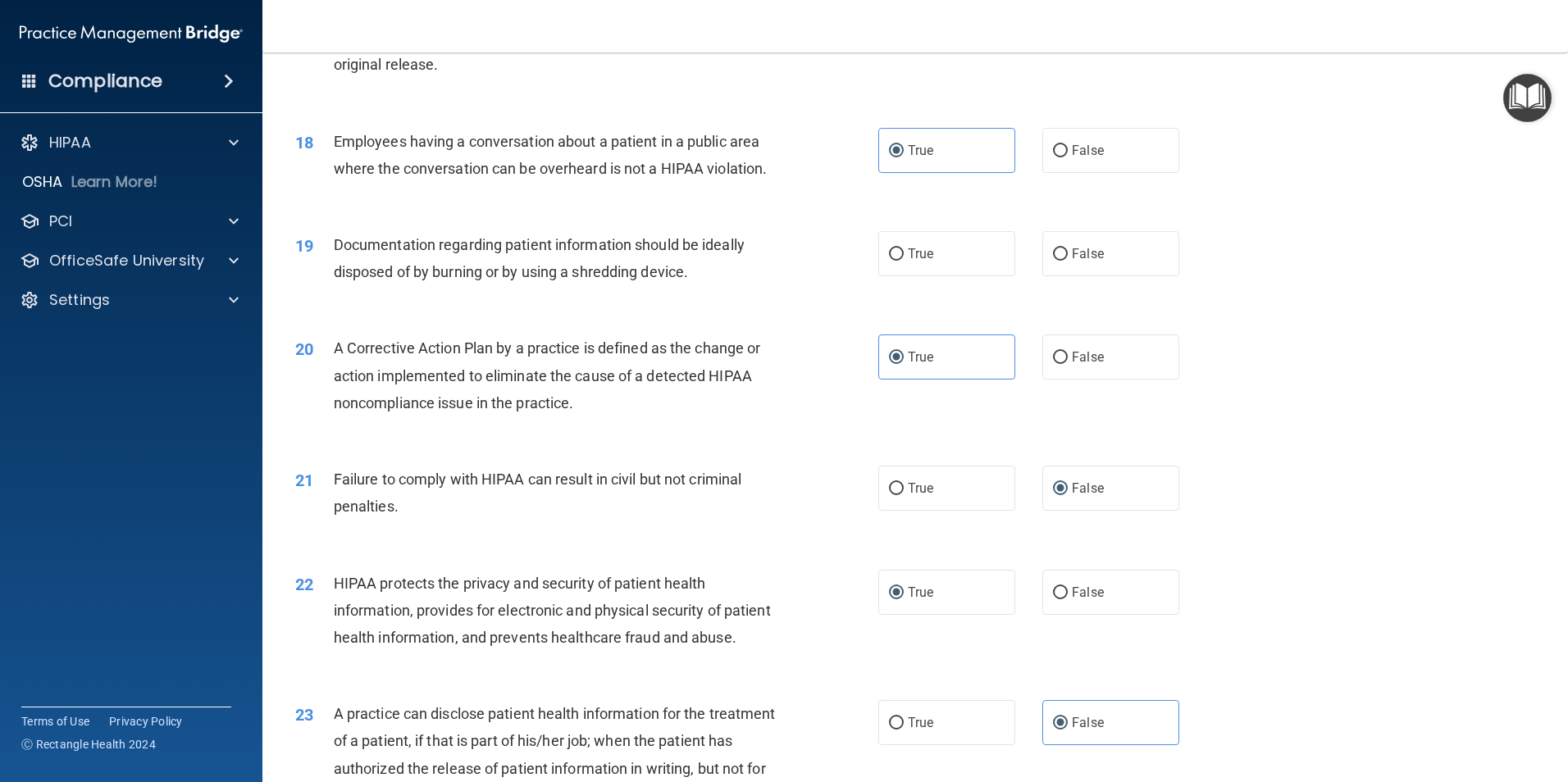
scroll to position [1869, 0]
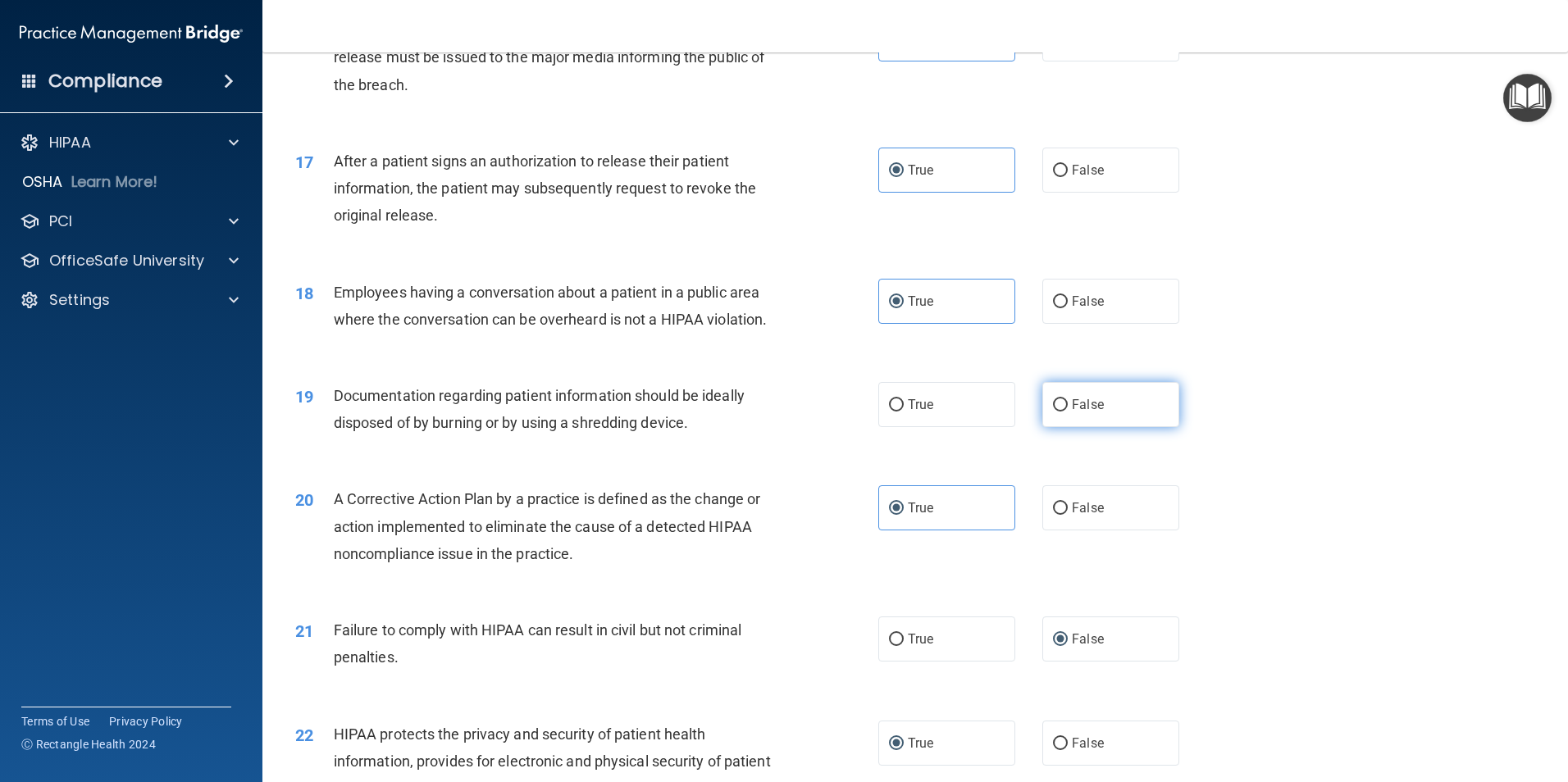
click at [1059, 422] on label "False" at bounding box center [1110, 405] width 137 height 45
click at [1059, 411] on input "False" at bounding box center [1060, 405] width 15 height 12
radio input "true"
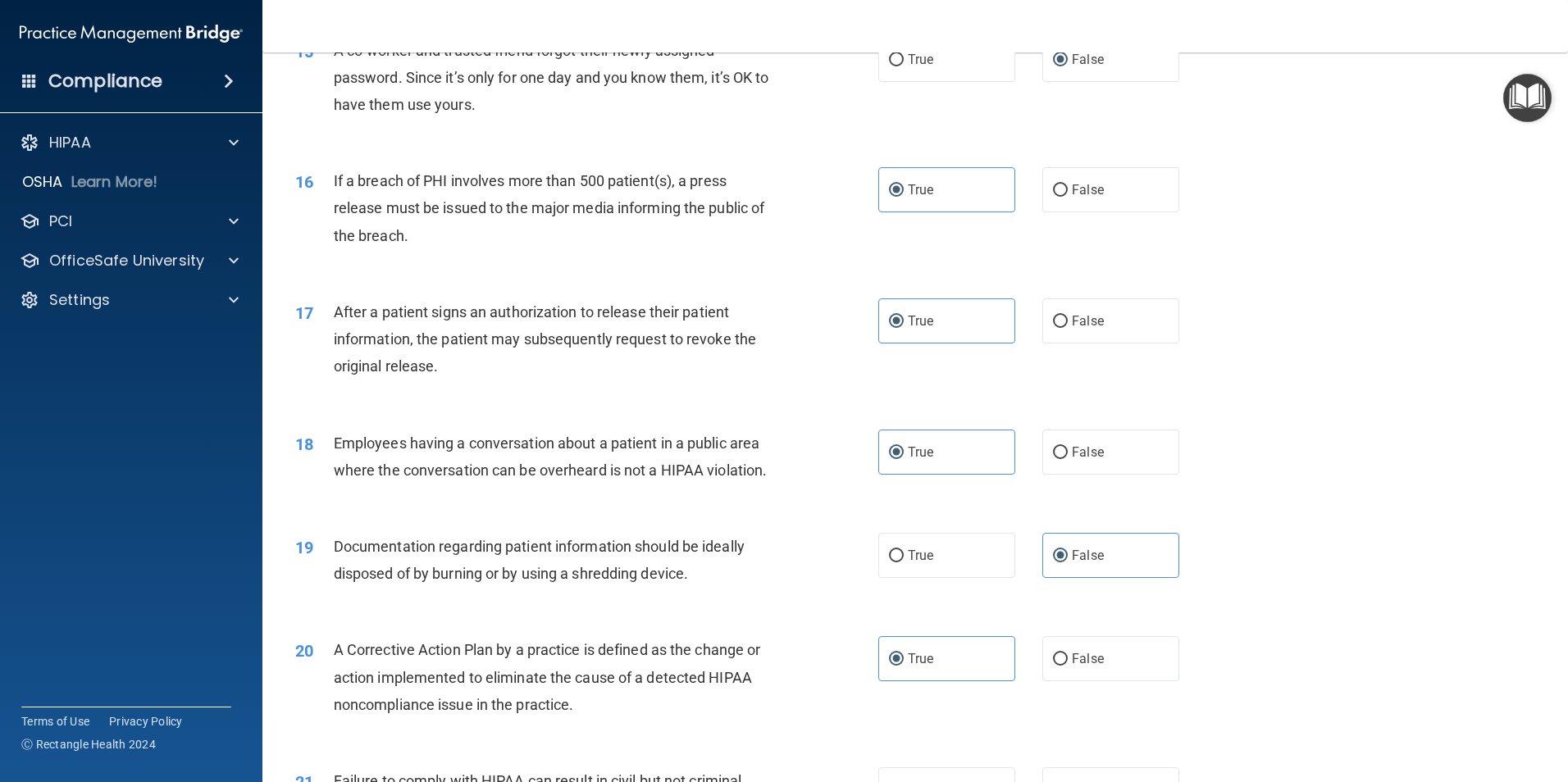
scroll to position [1778, 0]
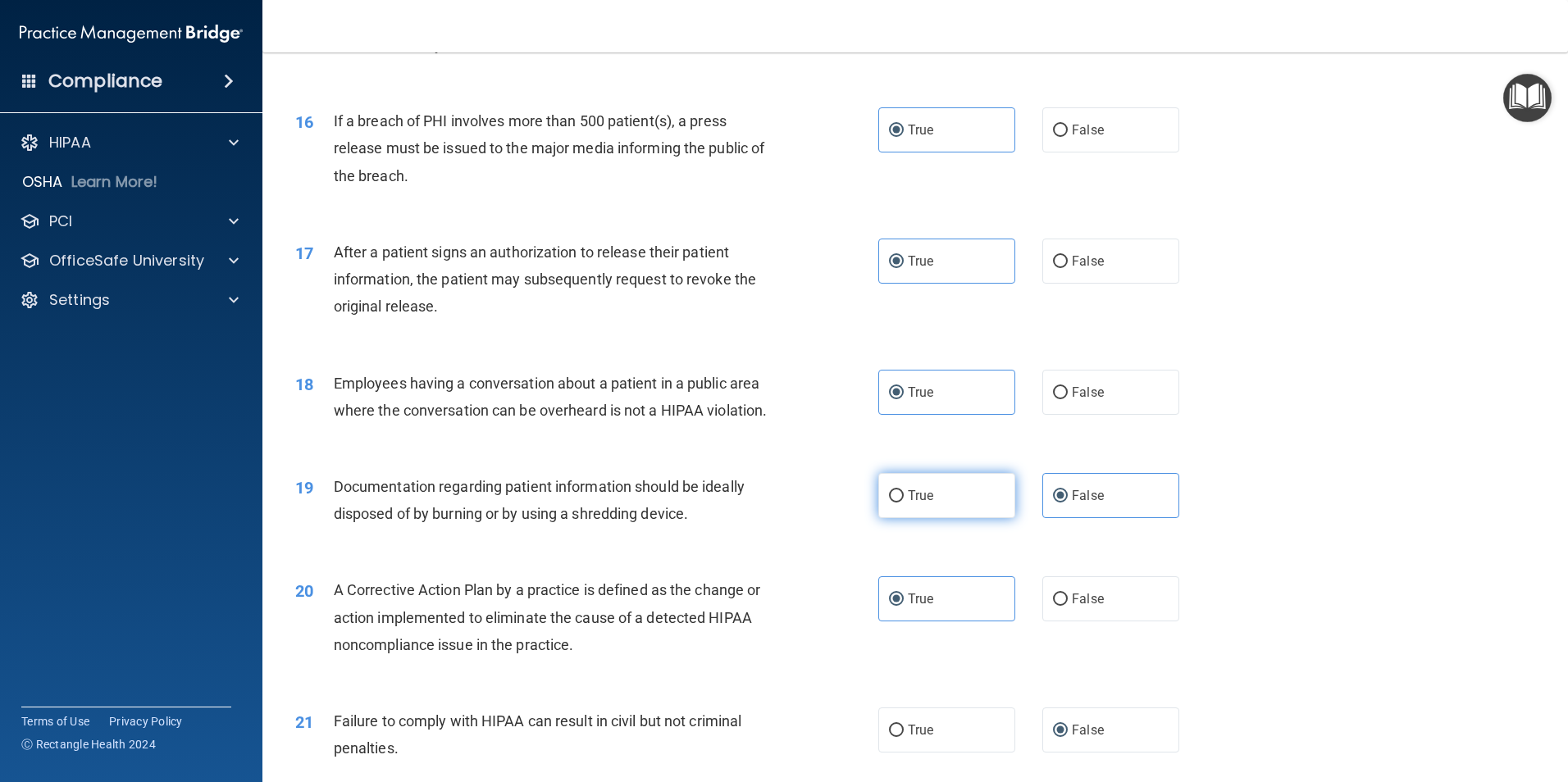
click at [890, 503] on input "True" at bounding box center [895, 496] width 15 height 12
radio input "true"
radio input "false"
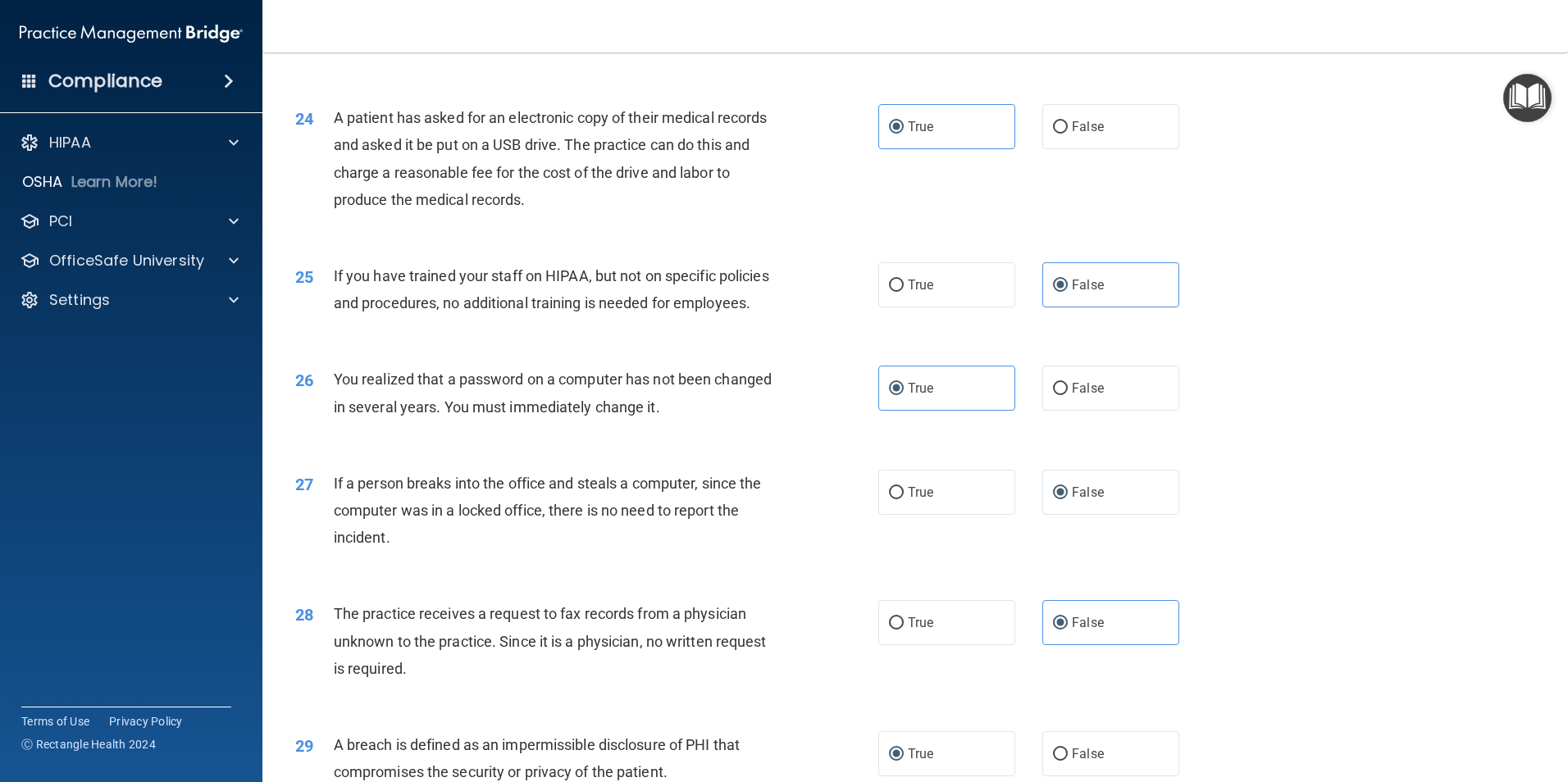
scroll to position [3126, 0]
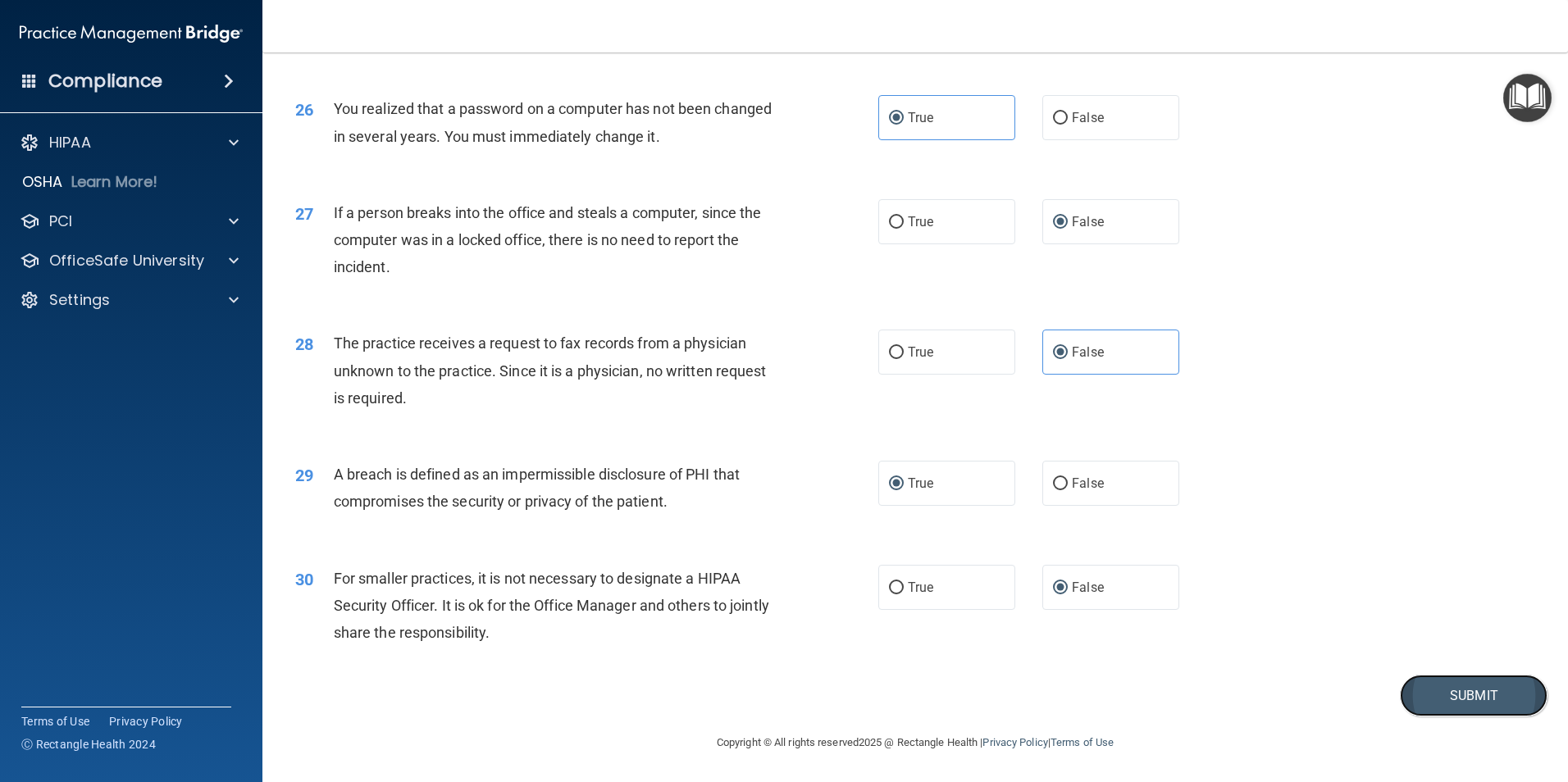
click at [1237, 556] on button "Submit" at bounding box center [1474, 695] width 148 height 41
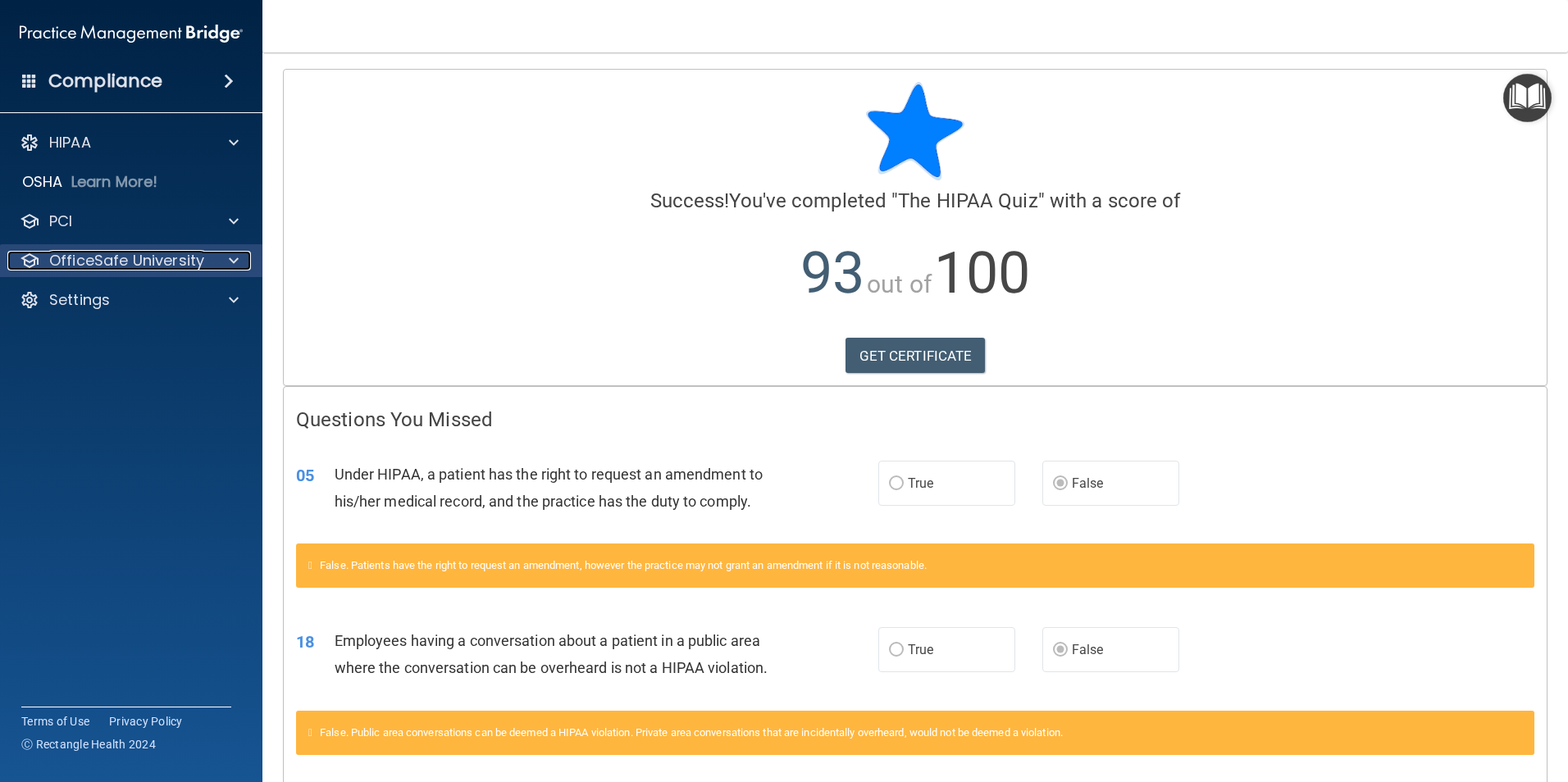
click at [183, 252] on p "OfficeSafe University" at bounding box center [126, 260] width 155 height 20
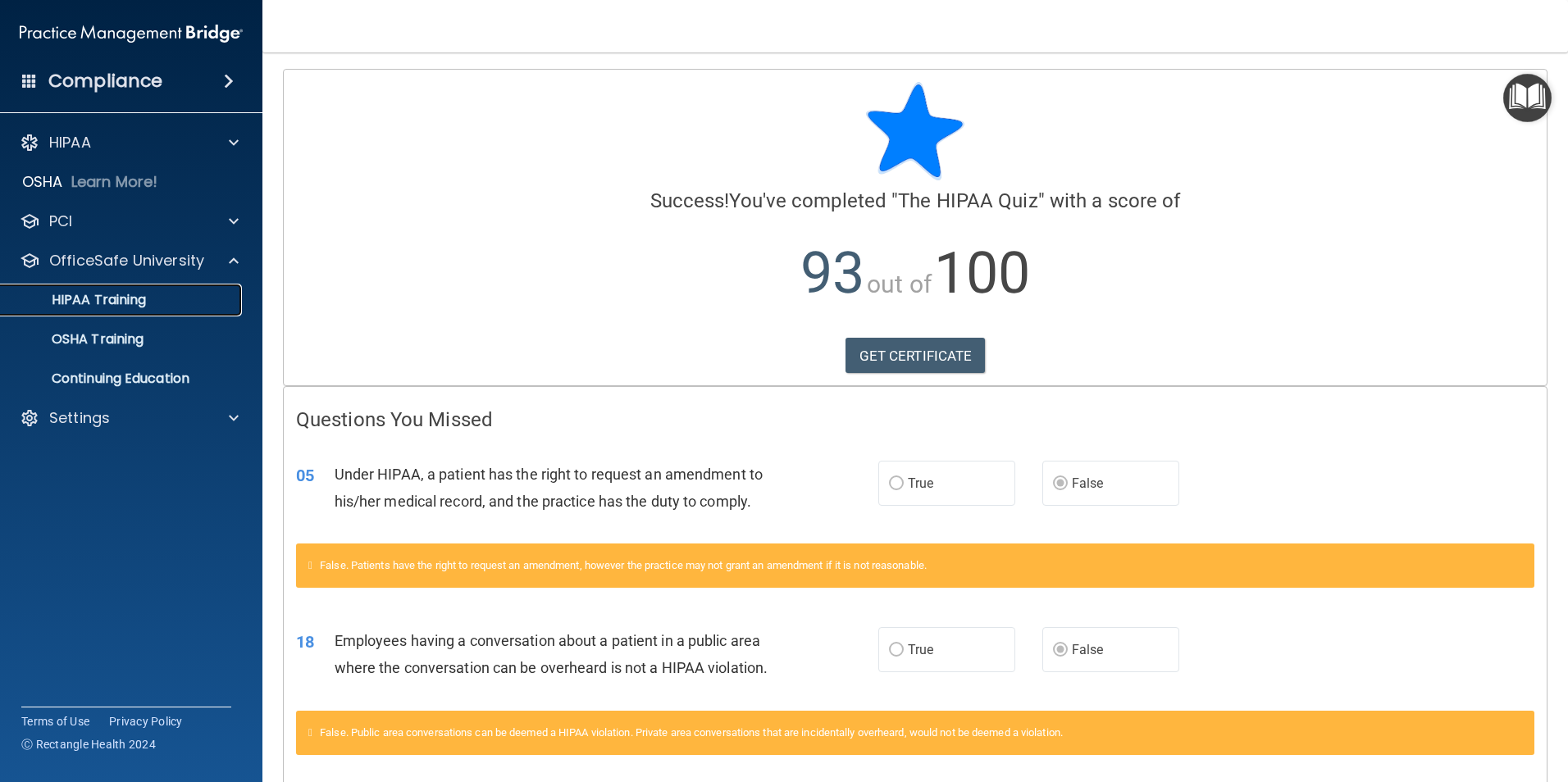
click at [127, 310] on link "HIPAA Training" at bounding box center [112, 300] width 258 height 33
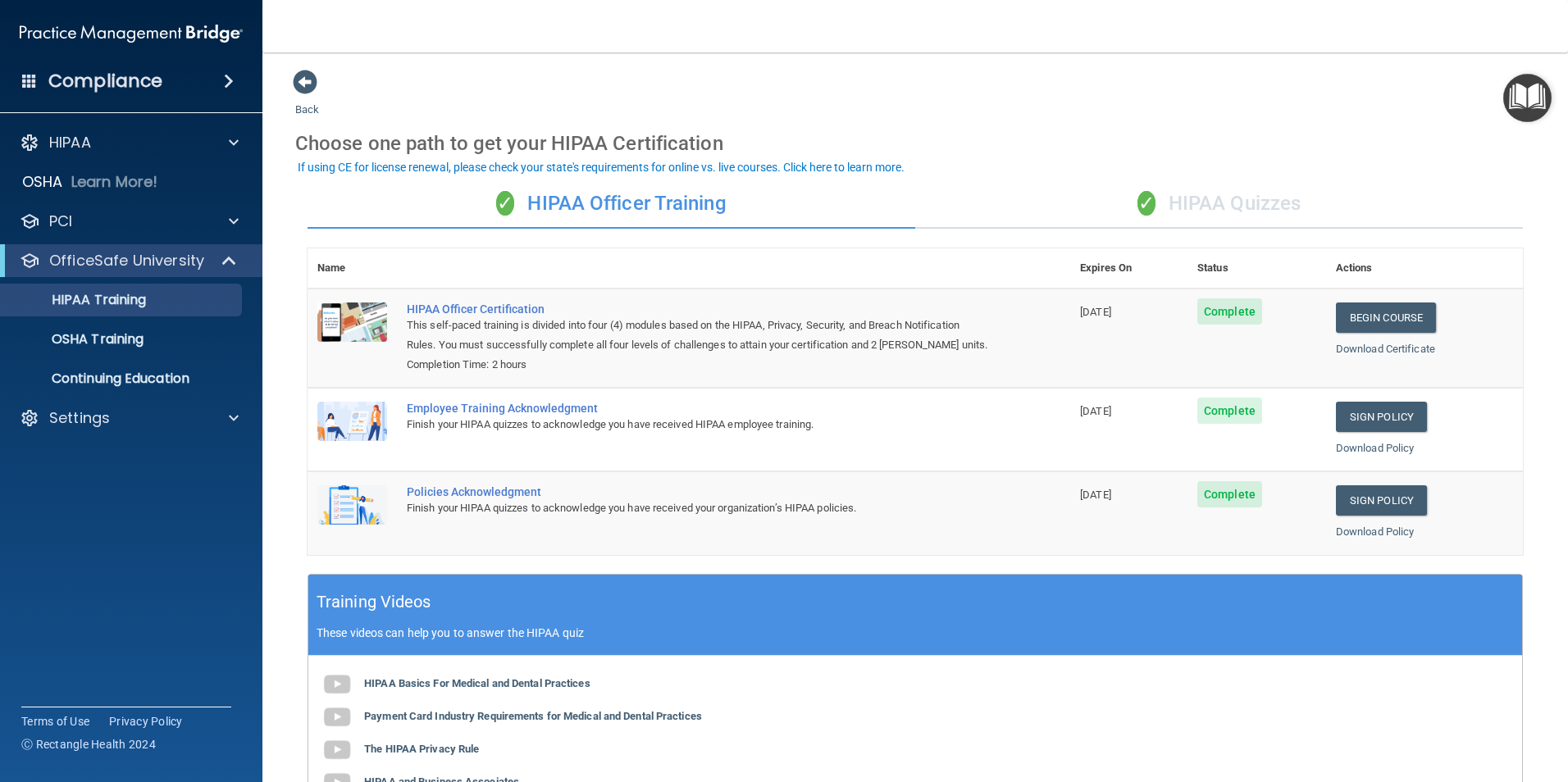
click at [1217, 202] on div "✓ HIPAA Quizzes" at bounding box center [1219, 204] width 607 height 49
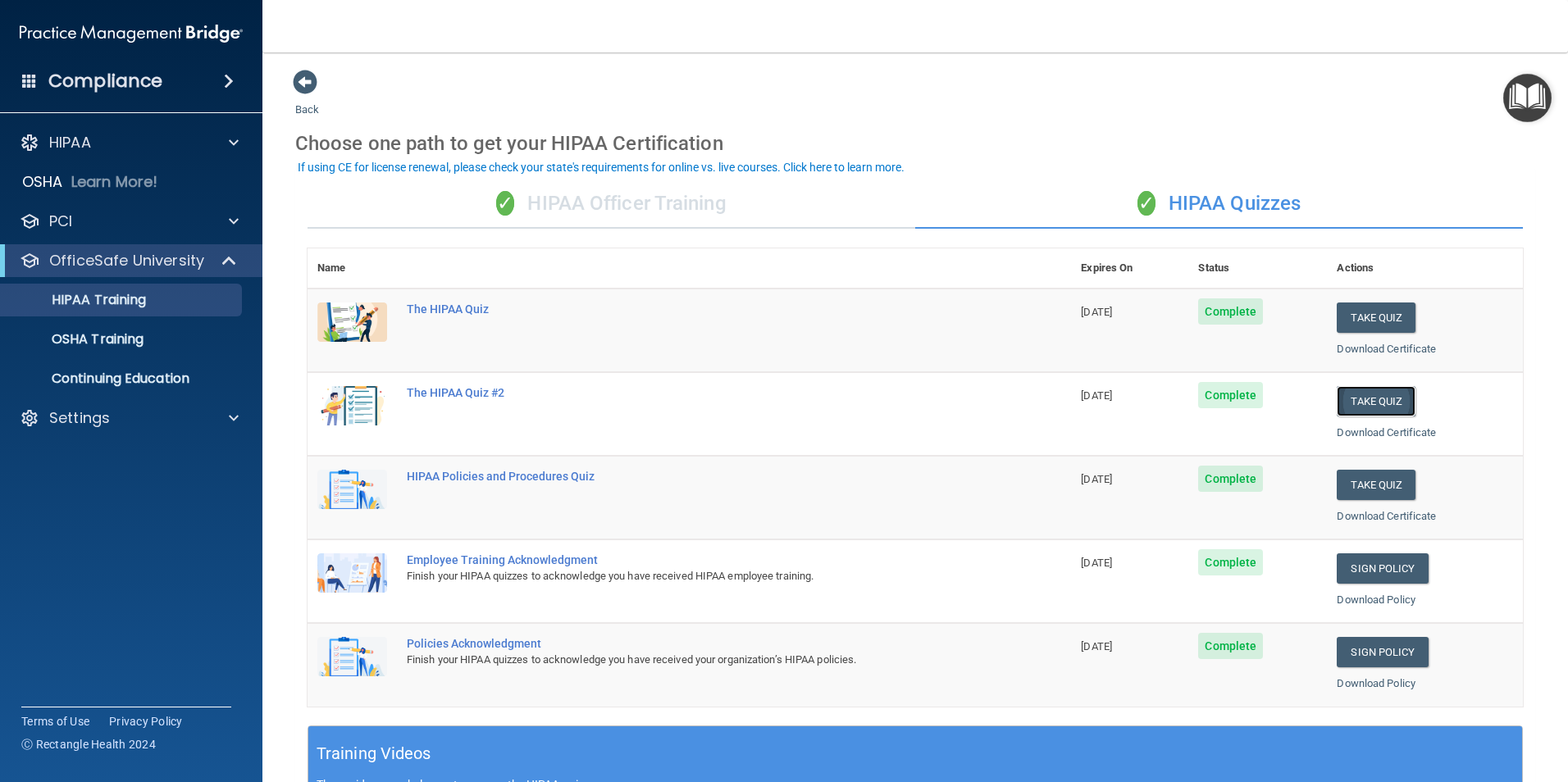
click at [1237, 406] on button "Take Quiz" at bounding box center [1377, 401] width 79 height 31
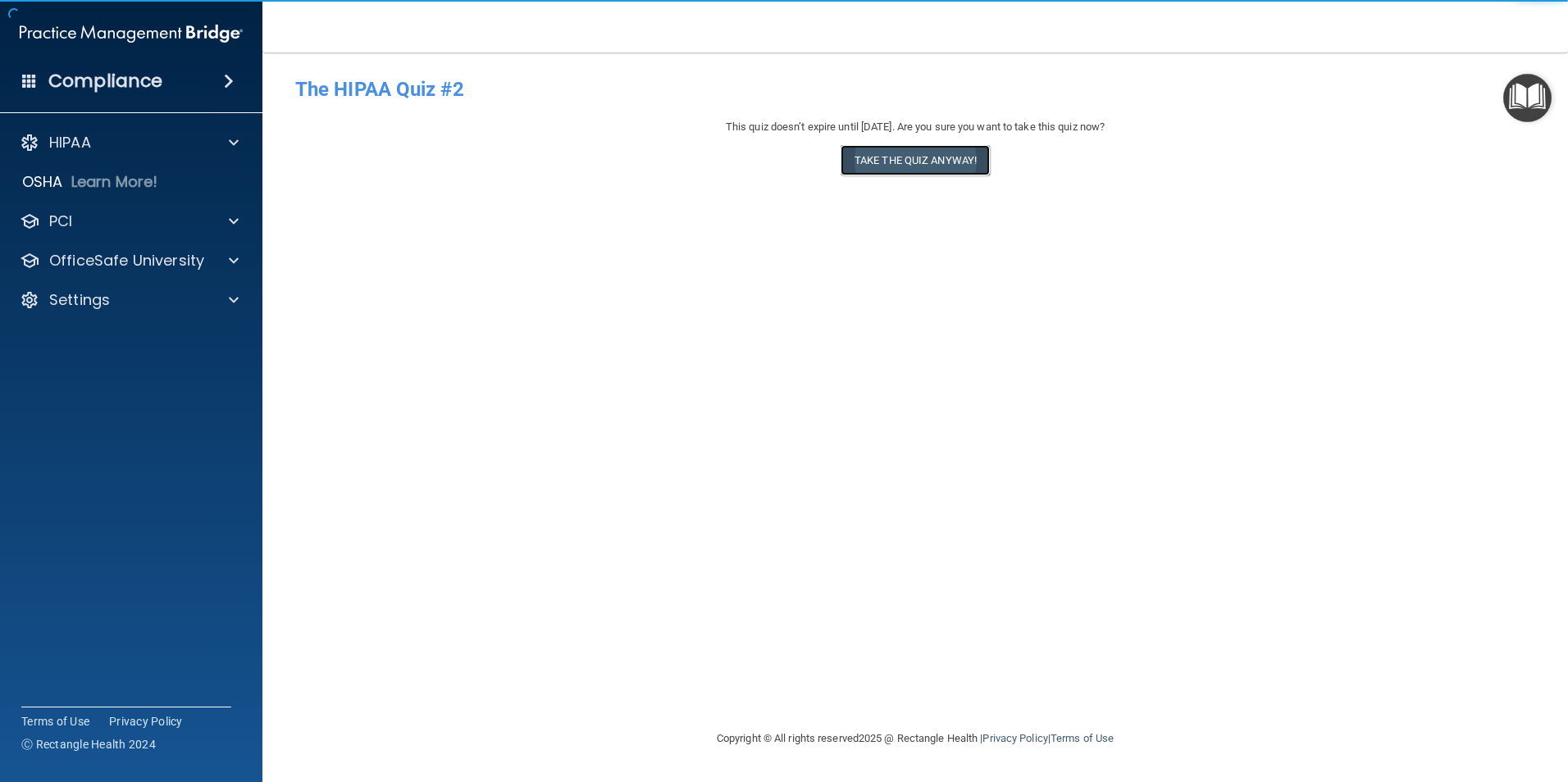
click at [933, 160] on button "Take the quiz anyway!" at bounding box center [914, 160] width 149 height 31
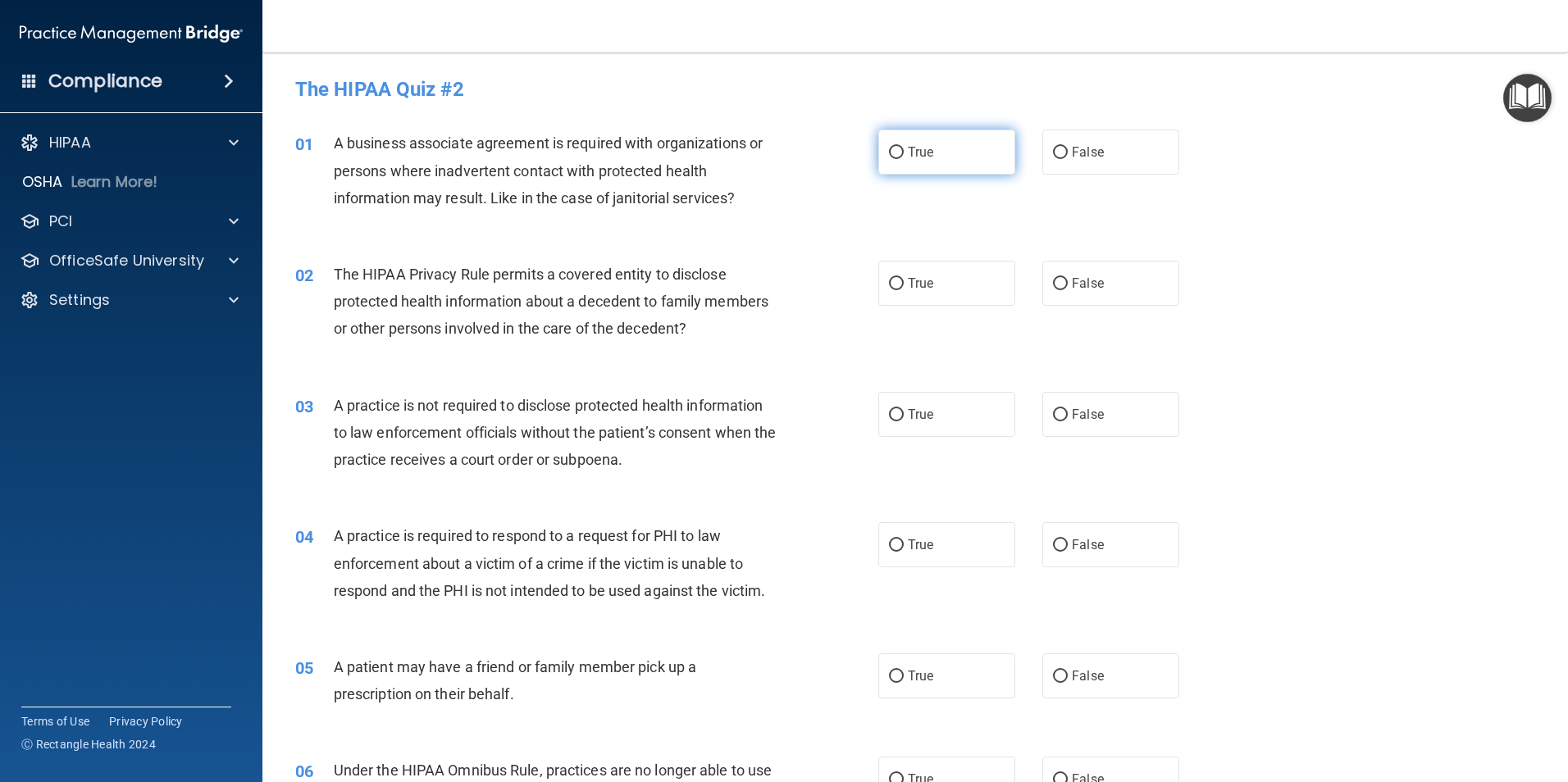
click at [879, 153] on label "True" at bounding box center [947, 152] width 137 height 45
click at [889, 153] on input "True" at bounding box center [895, 153] width 15 height 12
radio input "true"
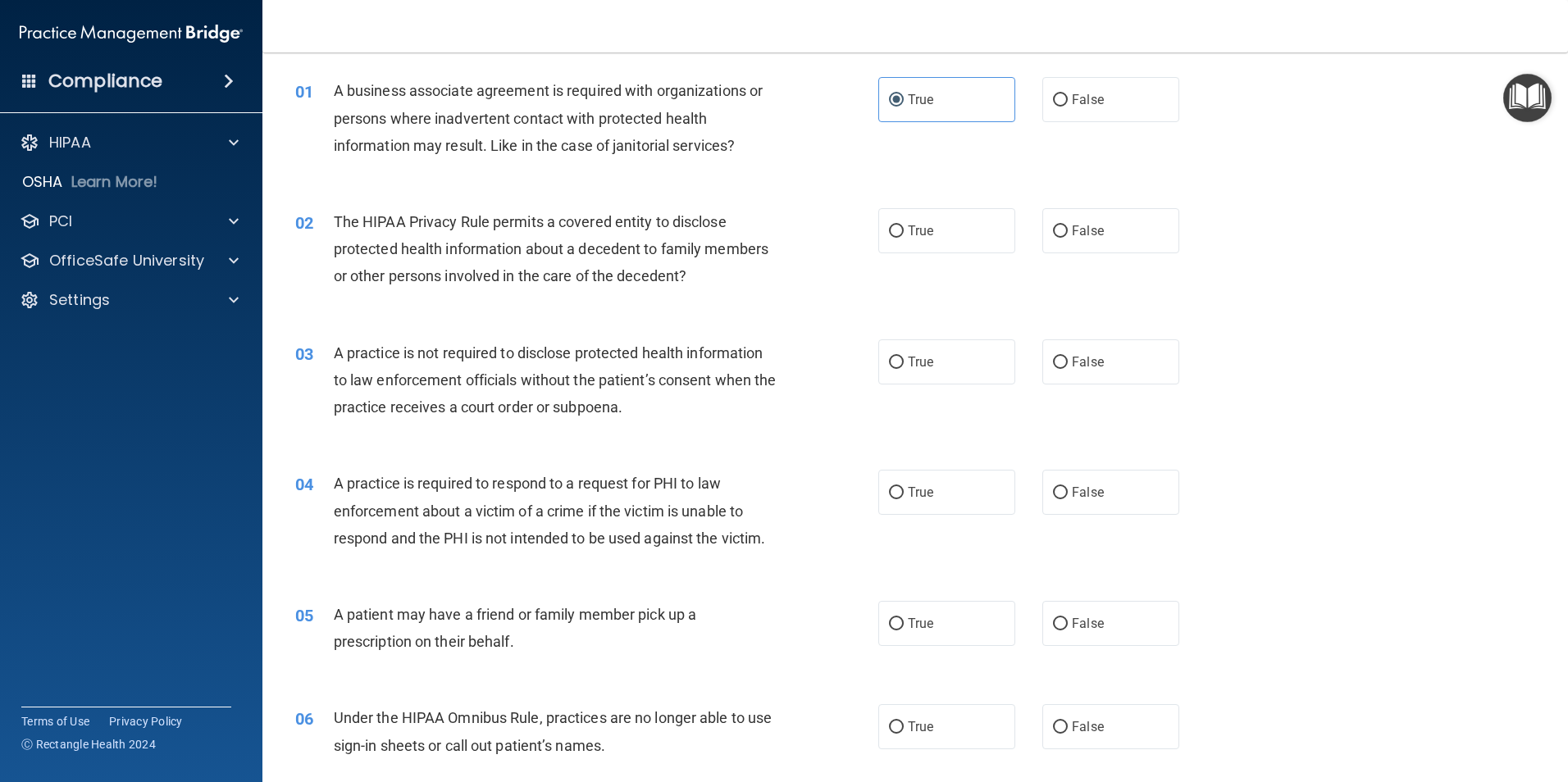
scroll to position [82, 0]
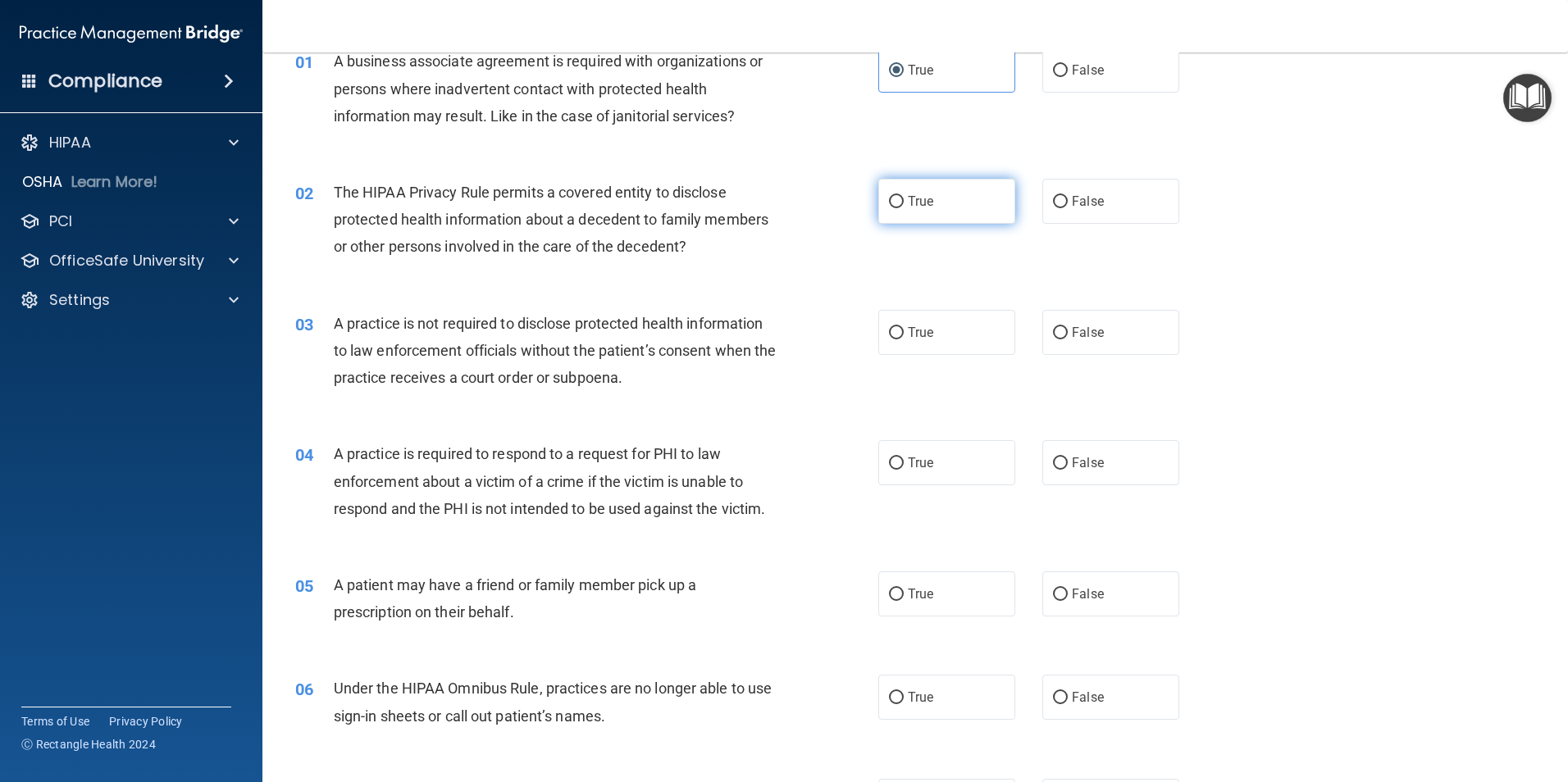
click at [923, 202] on span "True" at bounding box center [921, 201] width 26 height 16
click at [903, 202] on input "True" at bounding box center [895, 202] width 15 height 12
radio input "true"
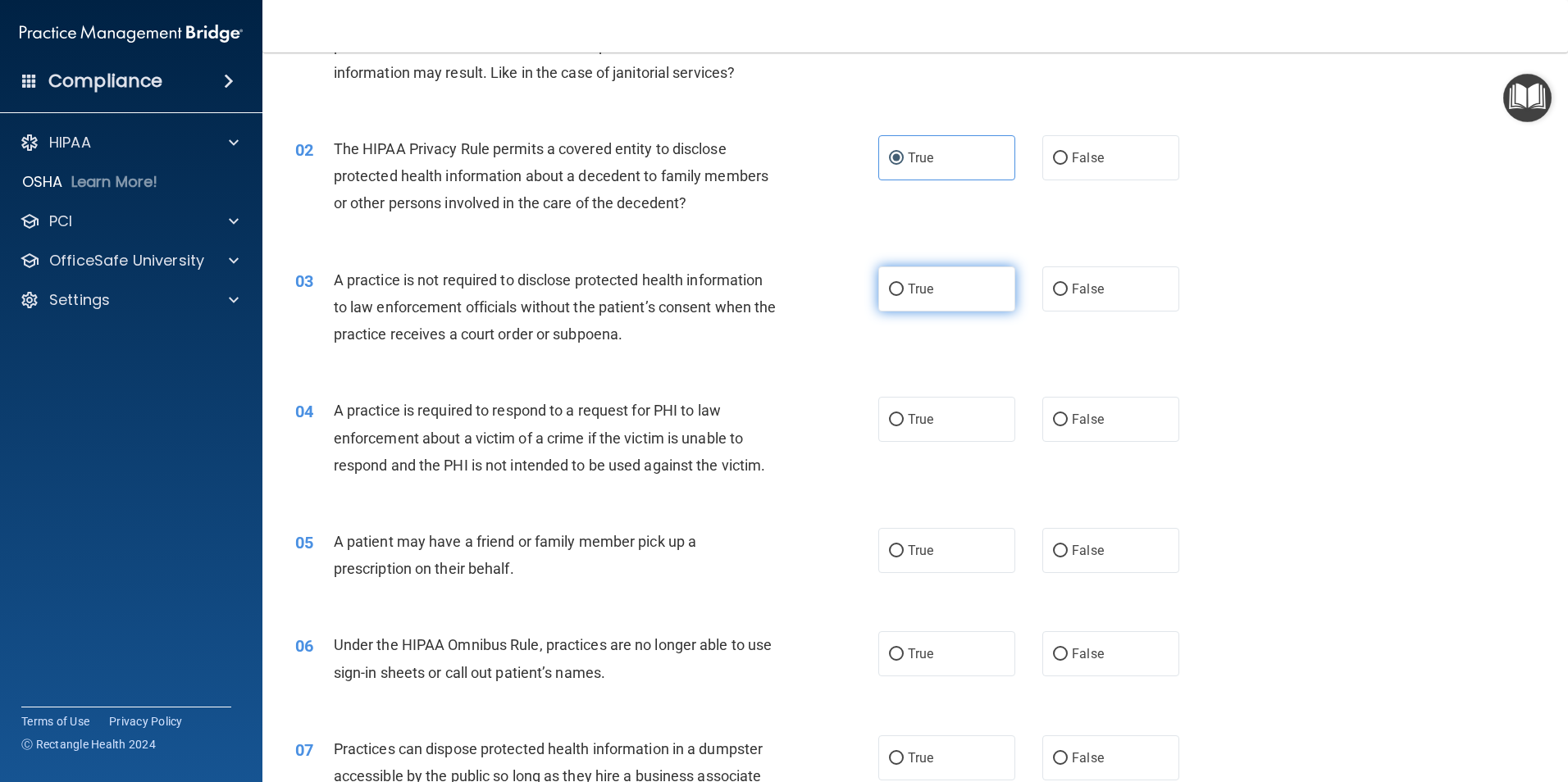
scroll to position [164, 0]
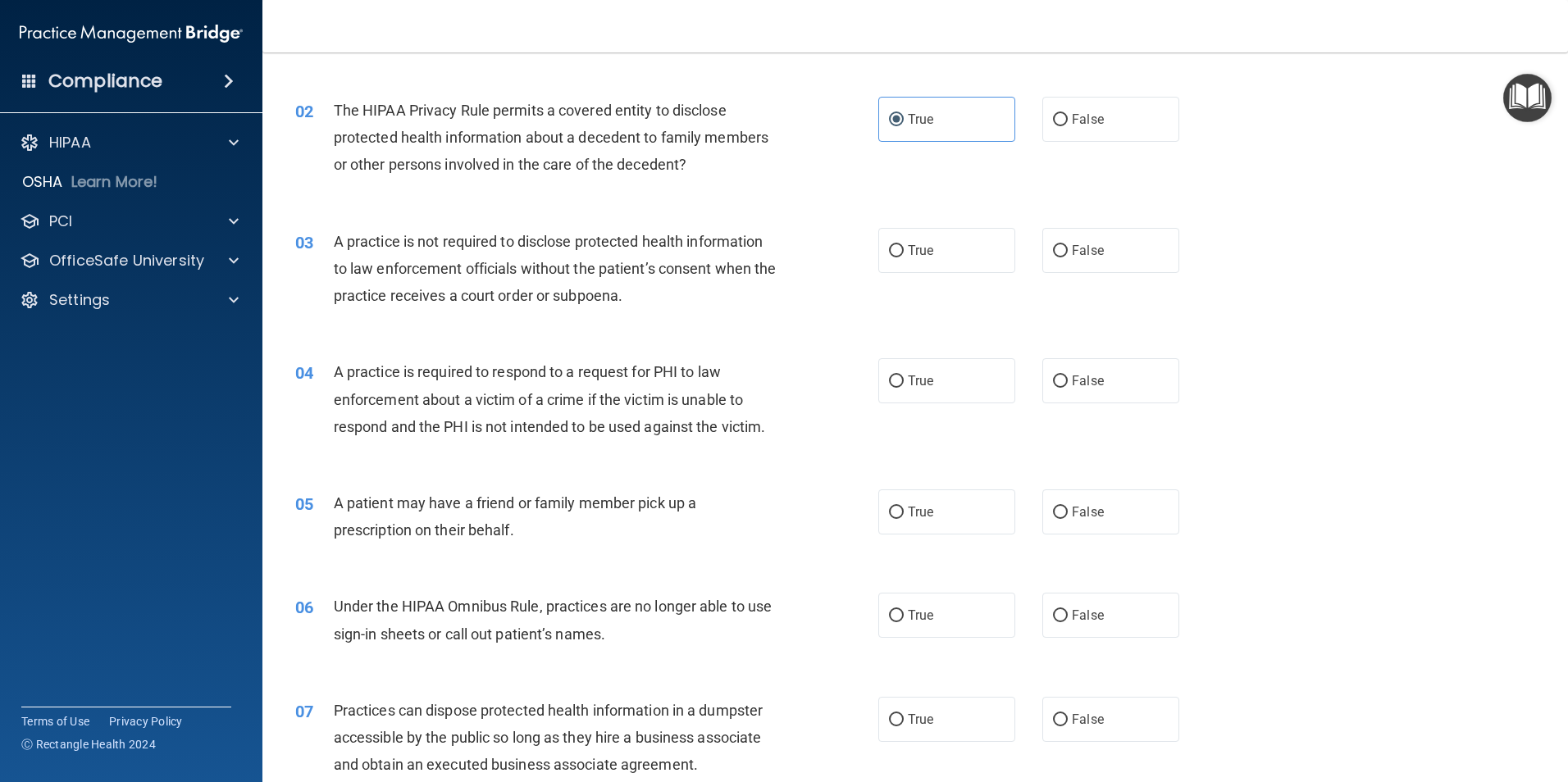
click at [1054, 275] on div "03 A practice is not required to disclose protected health information to law e…" at bounding box center [915, 272] width 1264 height 131
click at [1055, 262] on label "False" at bounding box center [1110, 250] width 137 height 45
click at [1055, 257] on input "False" at bounding box center [1060, 251] width 15 height 12
radio input "true"
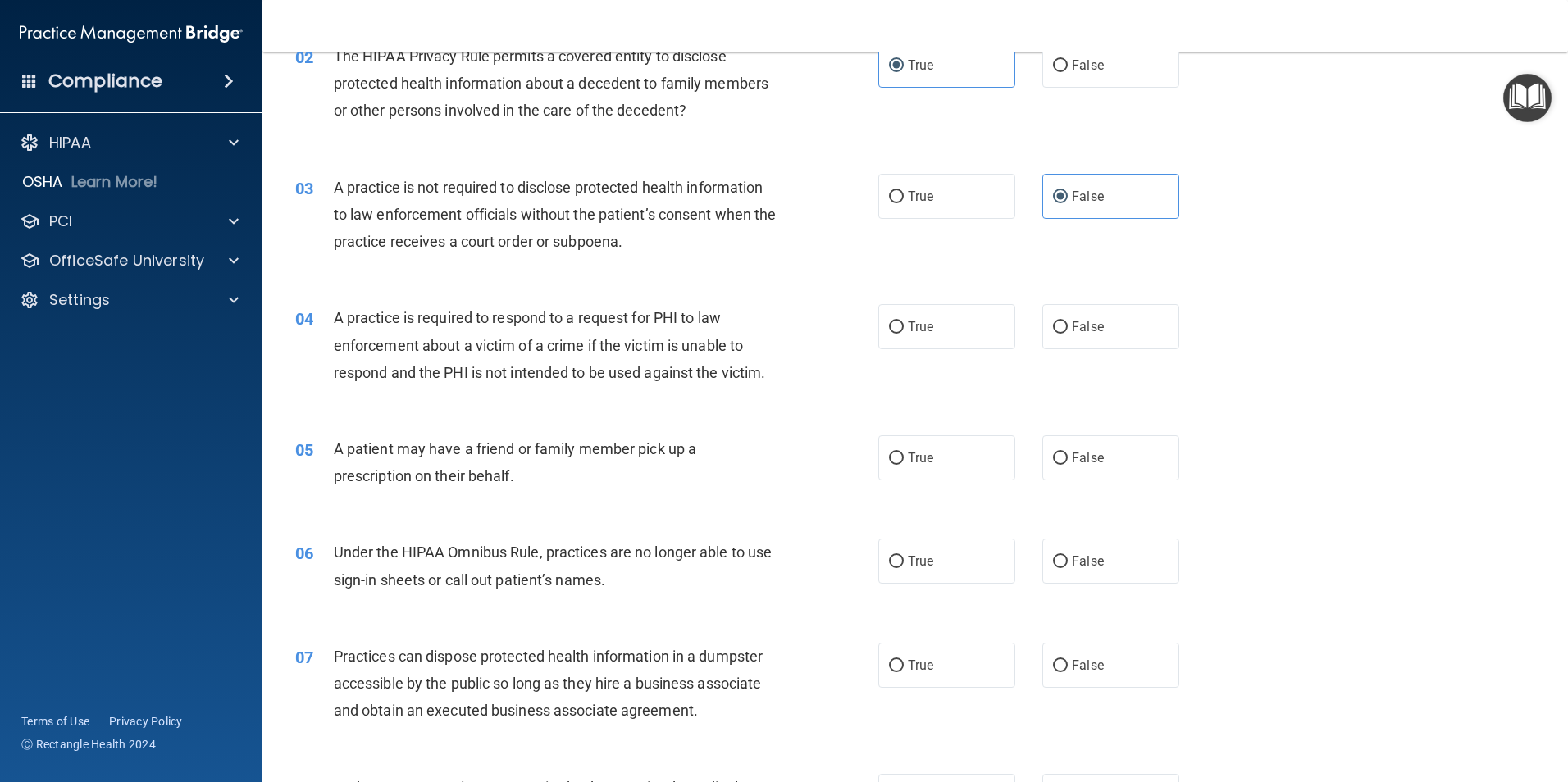
scroll to position [246, 0]
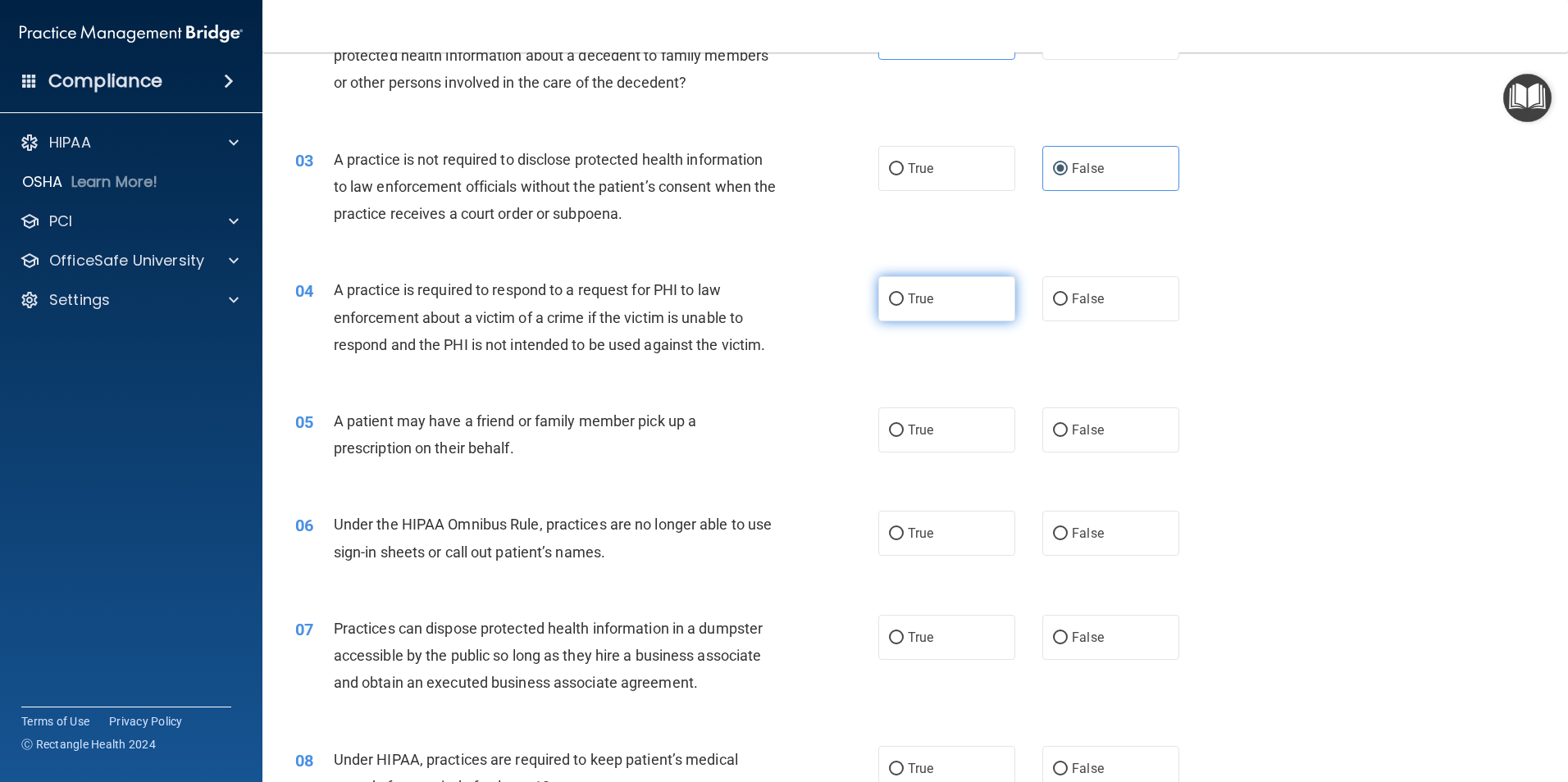
click at [912, 300] on span "True" at bounding box center [921, 299] width 26 height 16
click at [903, 300] on input "True" at bounding box center [895, 300] width 15 height 12
radio input "true"
click at [923, 144] on div "03 A practice is not required to disclose protected health information to law e…" at bounding box center [915, 190] width 1264 height 131
click at [965, 169] on label "True" at bounding box center [947, 169] width 137 height 45
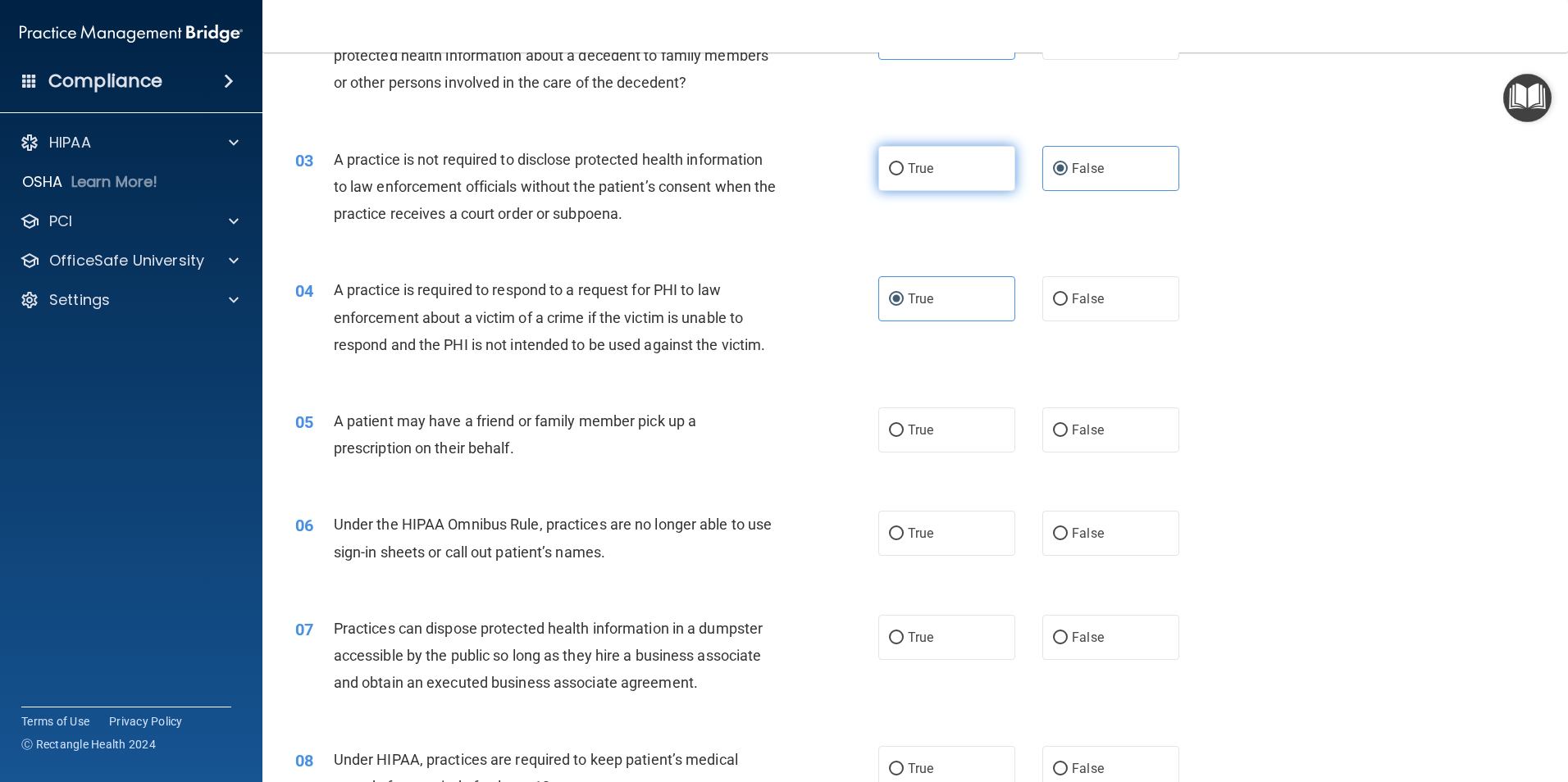
click at [903, 169] on input "True" at bounding box center [895, 169] width 15 height 12
radio input "true"
radio input "false"
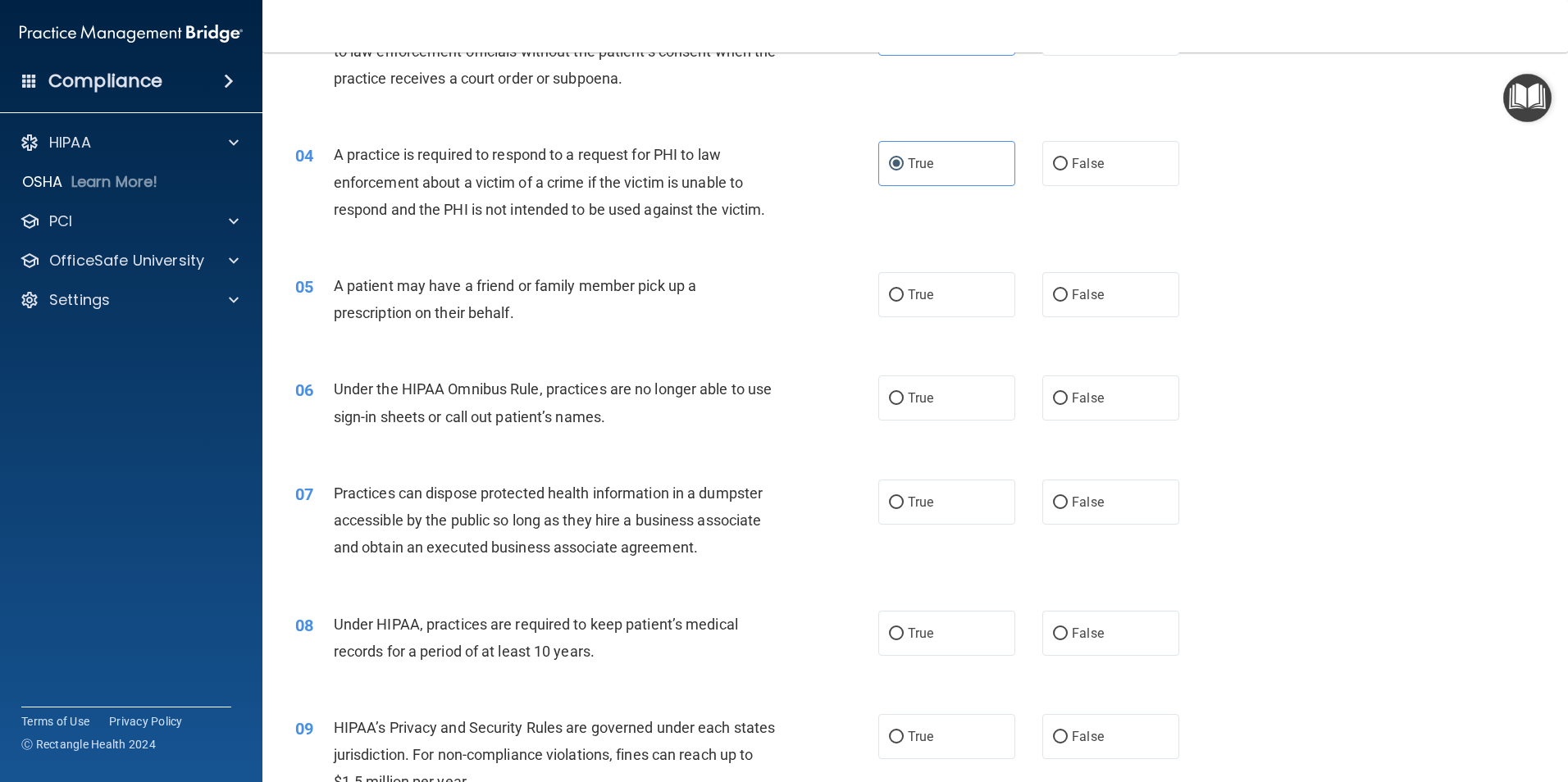
scroll to position [410, 0]
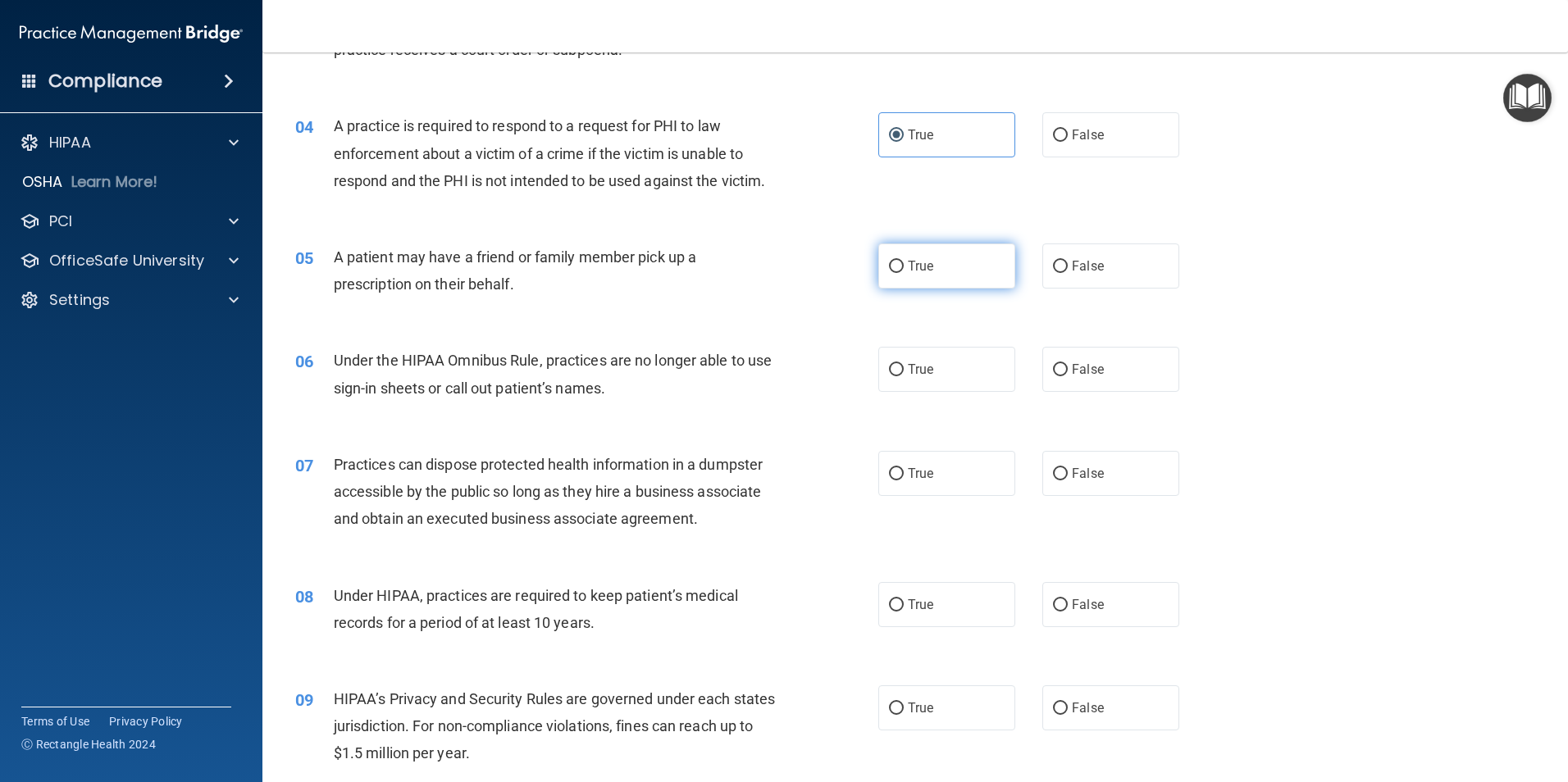
click at [985, 270] on label "True" at bounding box center [947, 266] width 137 height 45
click at [903, 270] on input "True" at bounding box center [895, 266] width 15 height 12
radio input "true"
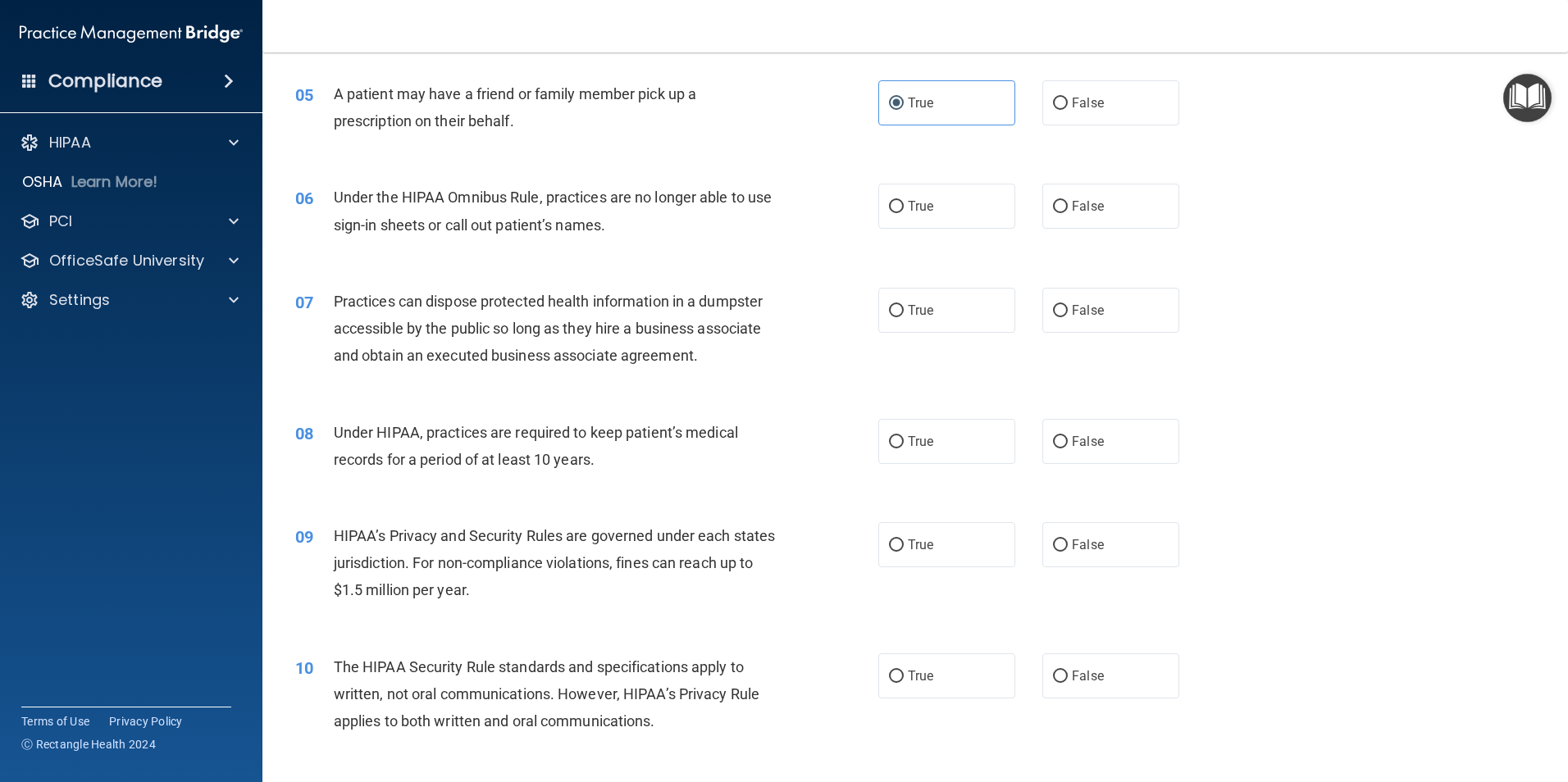
scroll to position [574, 0]
click at [943, 212] on label "True" at bounding box center [947, 205] width 137 height 45
click at [903, 212] on input "True" at bounding box center [895, 206] width 15 height 12
radio input "true"
click at [1059, 305] on input "False" at bounding box center [1060, 311] width 15 height 12
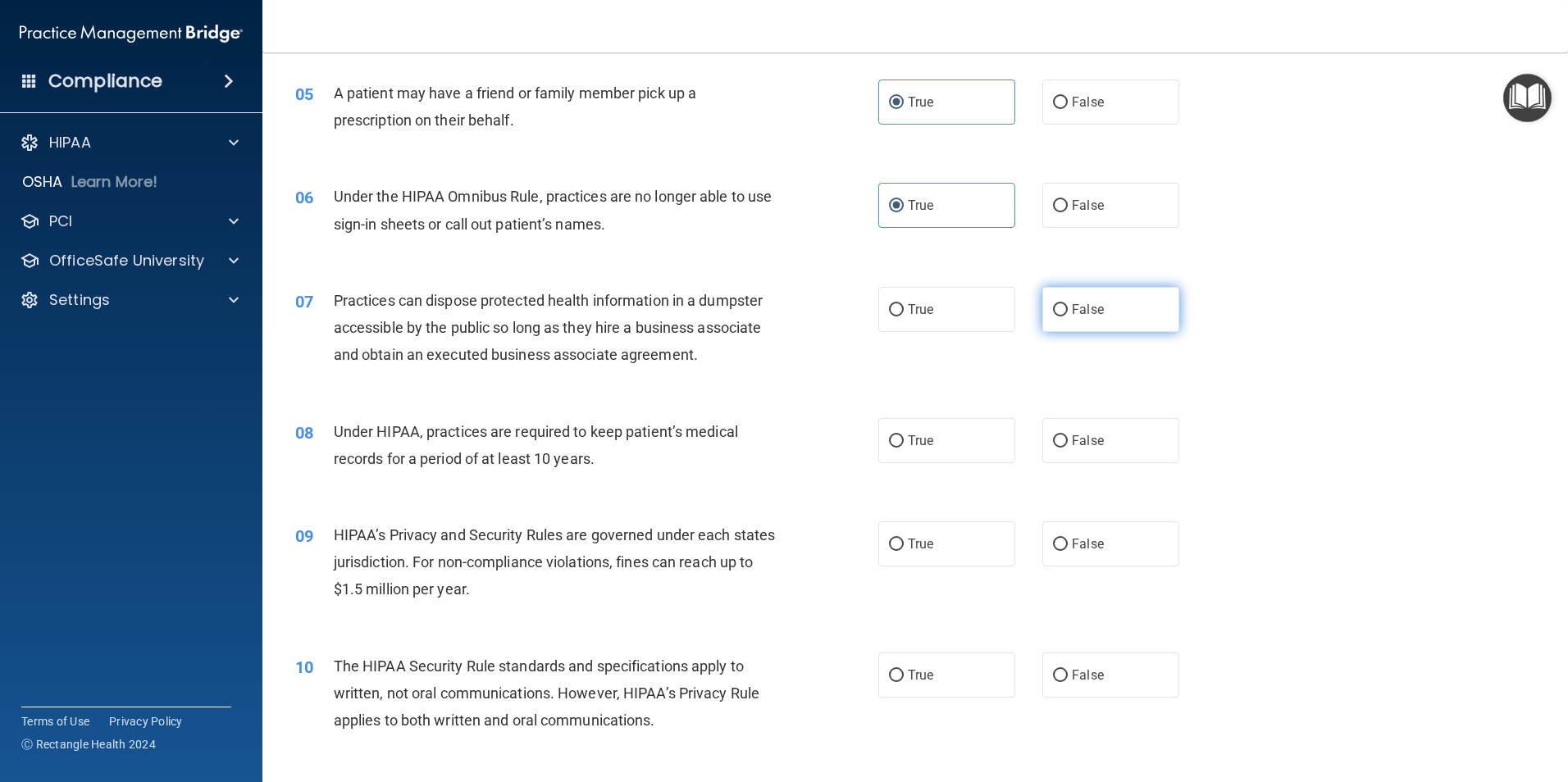
radio input "true"
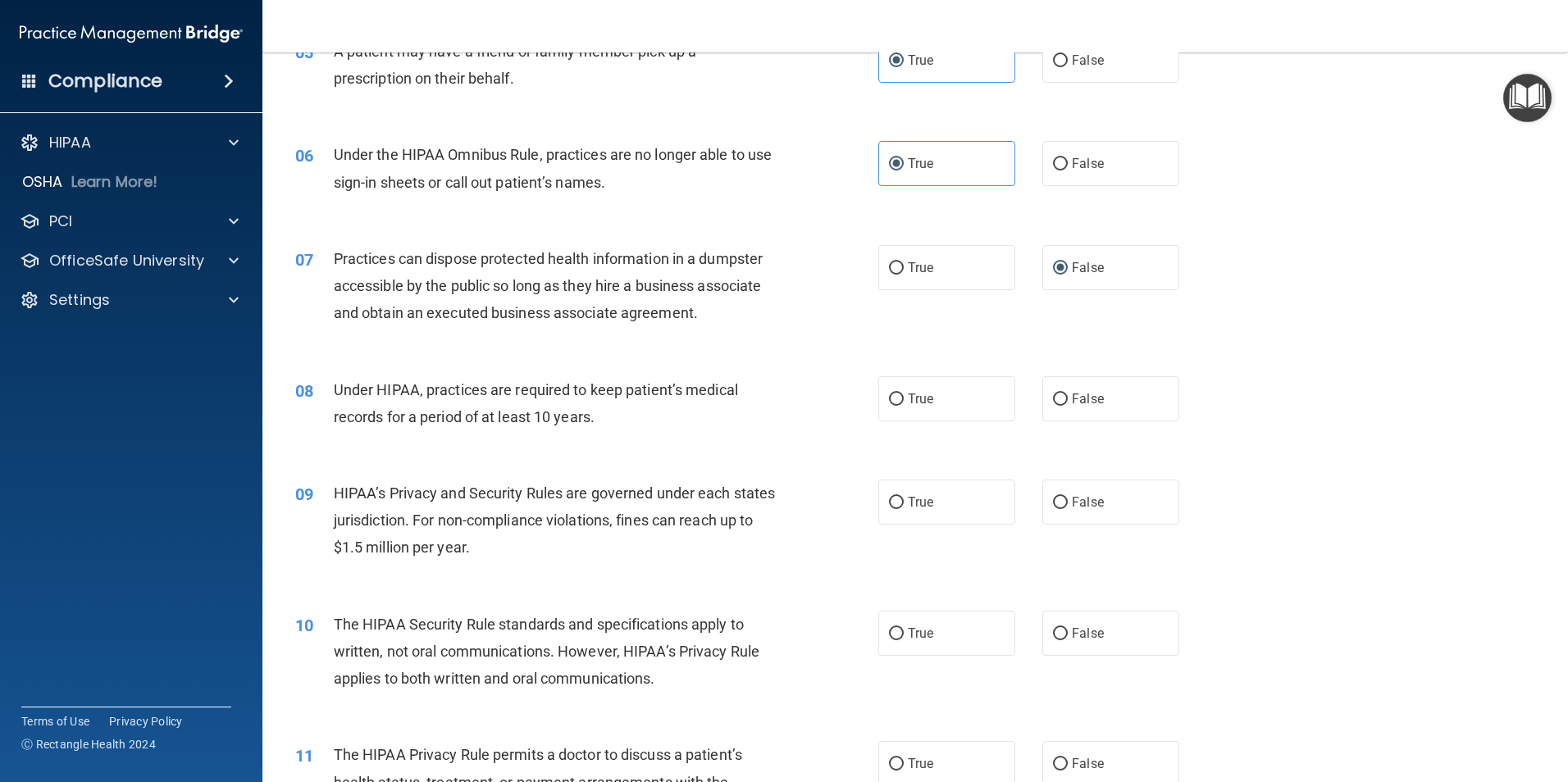
scroll to position [656, 0]
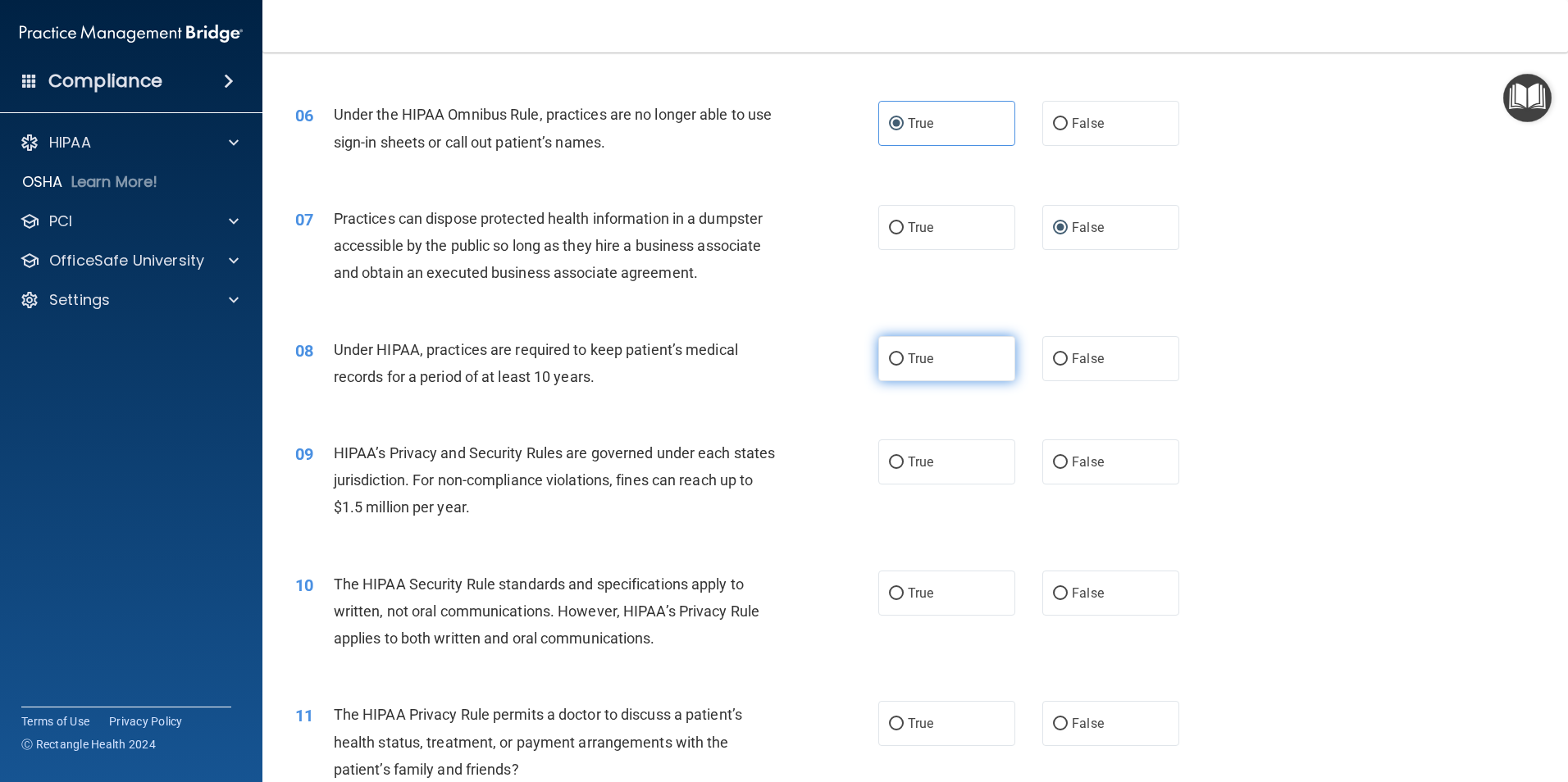
drag, startPoint x: 913, startPoint y: 358, endPoint x: 907, endPoint y: 367, distance: 10.8
click at [914, 358] on span "True" at bounding box center [921, 359] width 26 height 16
click at [903, 358] on input "True" at bounding box center [895, 359] width 15 height 12
radio input "true"
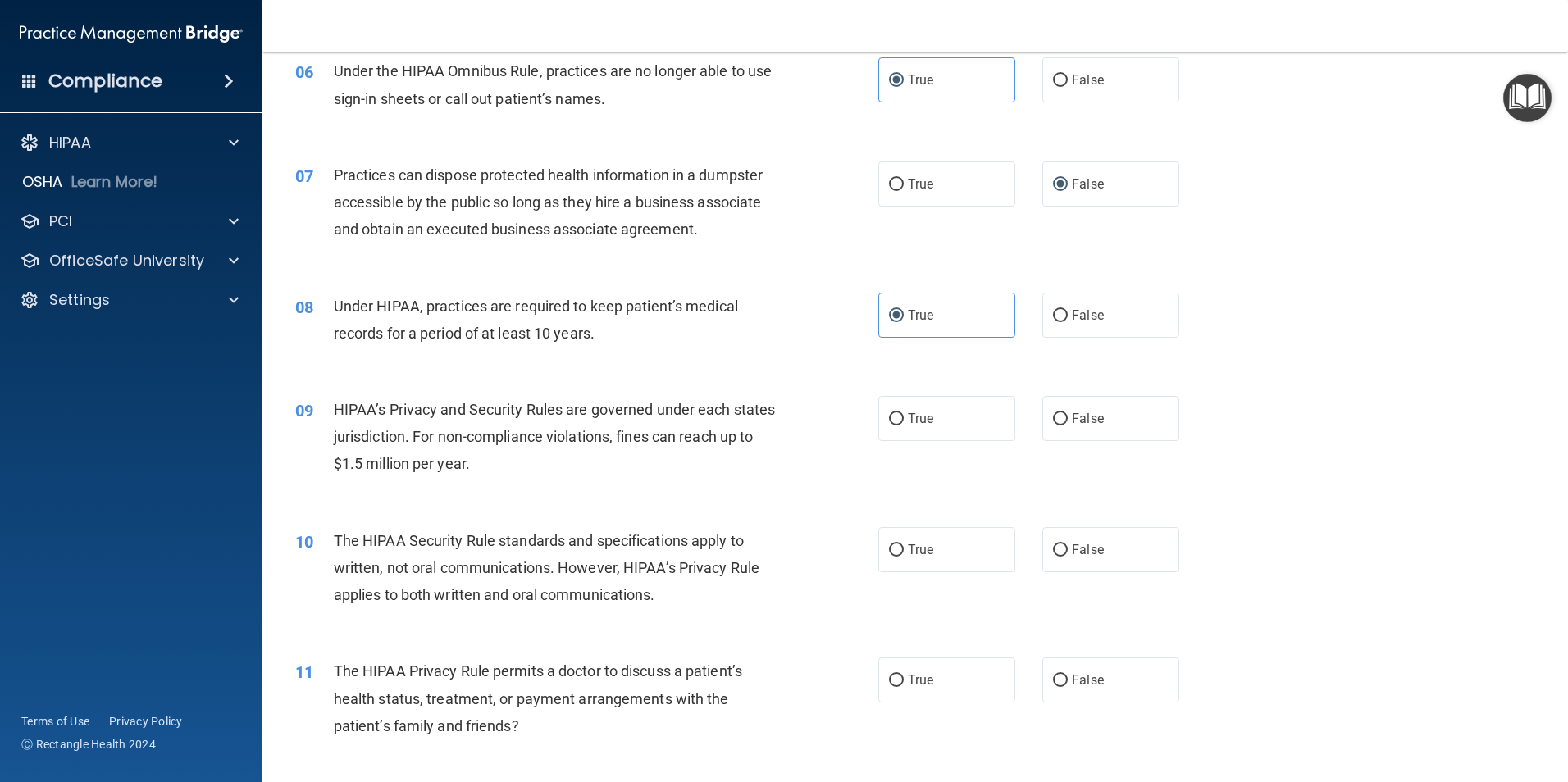
scroll to position [738, 0]
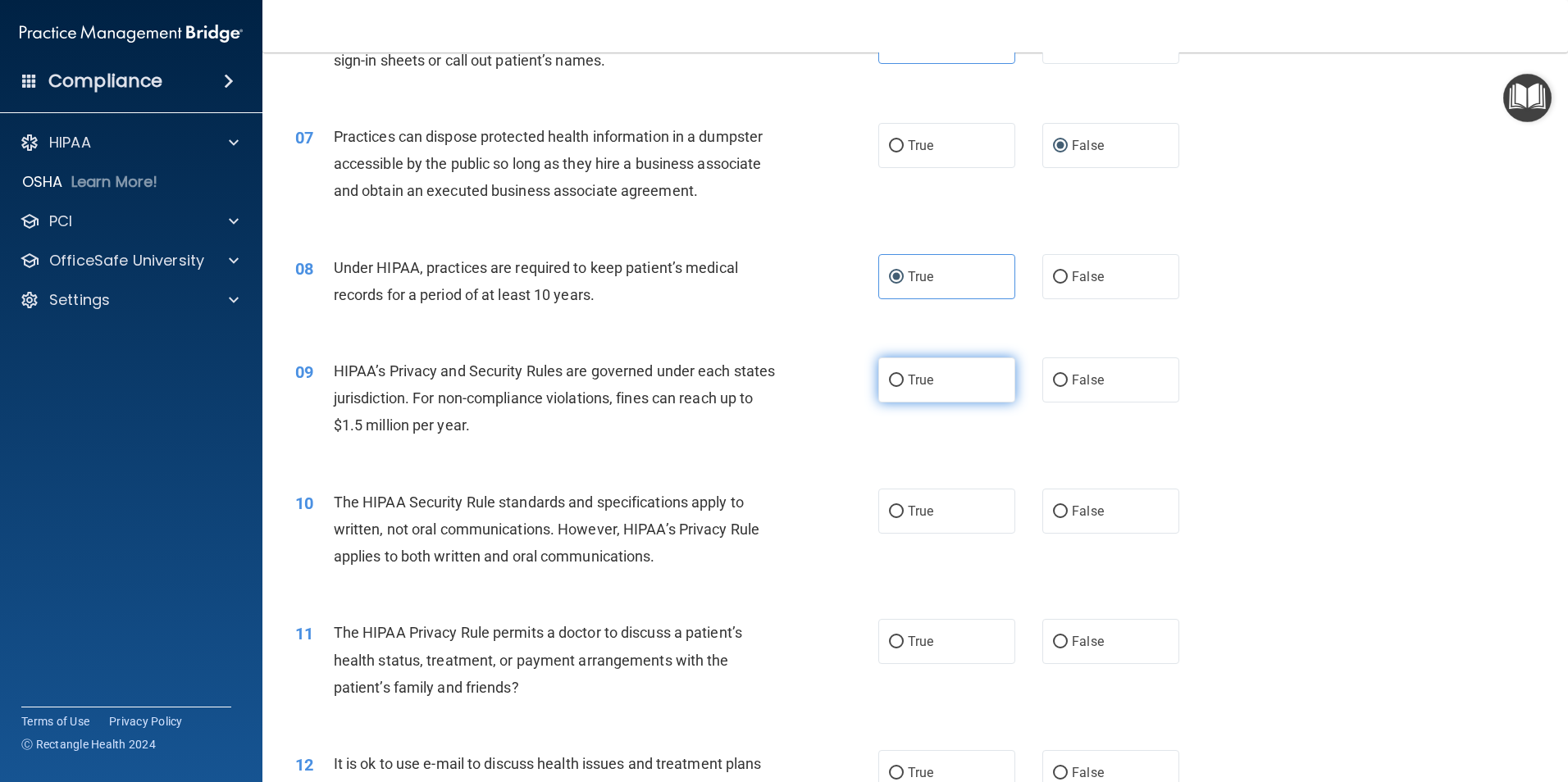
click at [889, 385] on input "True" at bounding box center [895, 381] width 15 height 12
radio input "true"
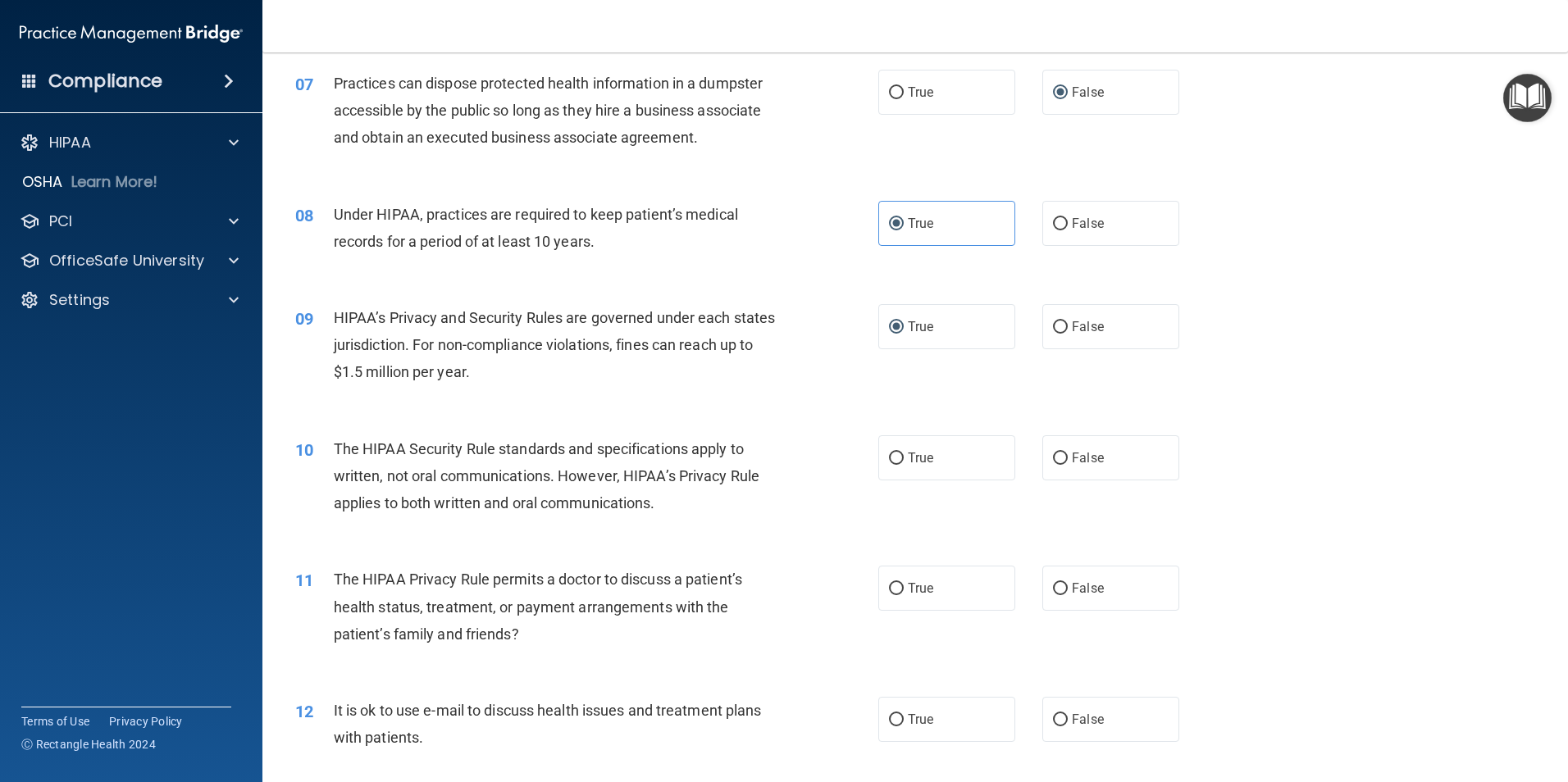
scroll to position [820, 0]
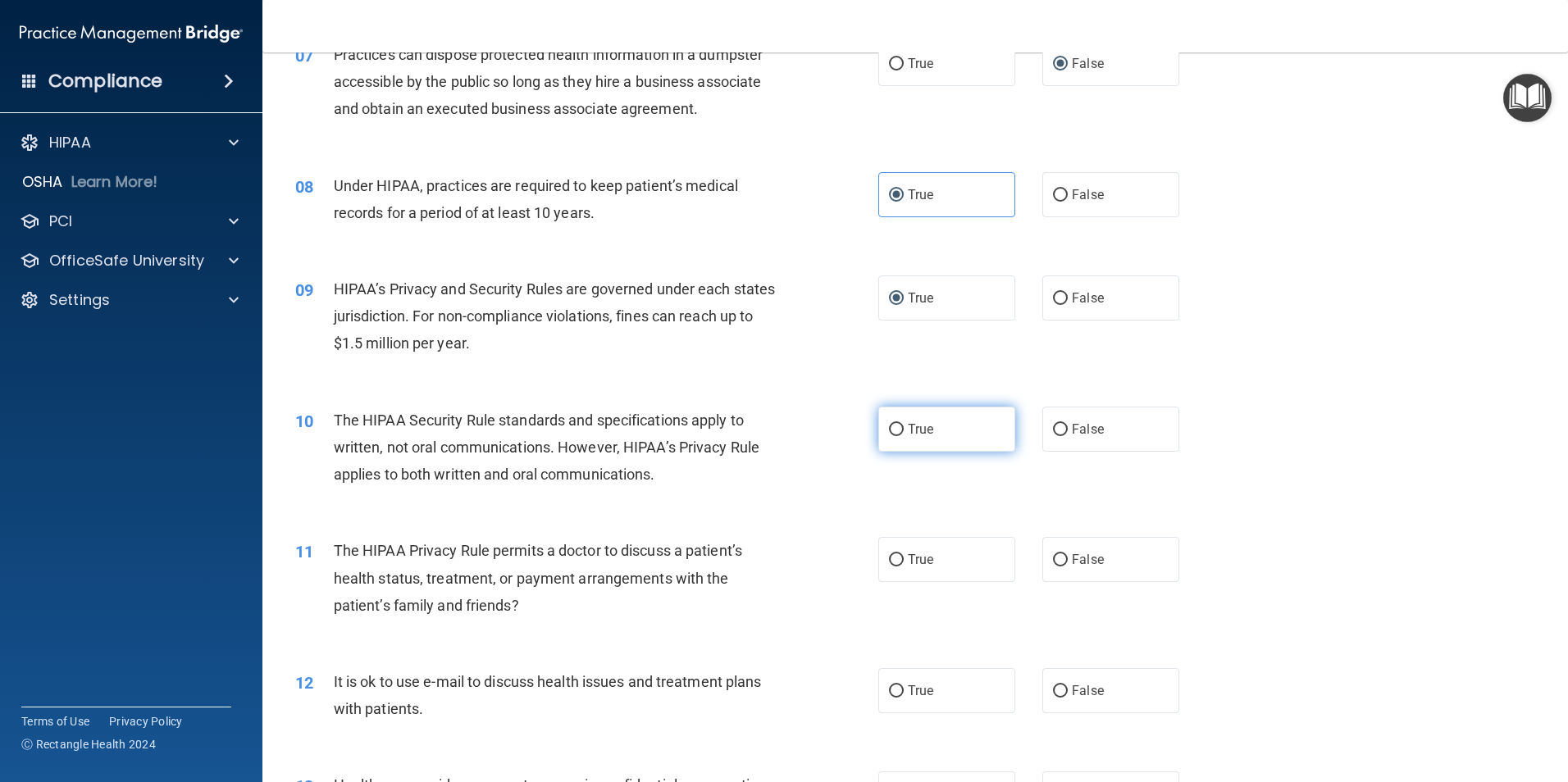
click at [962, 428] on label "True" at bounding box center [947, 429] width 137 height 45
click at [903, 428] on input "True" at bounding box center [895, 430] width 15 height 12
radio input "true"
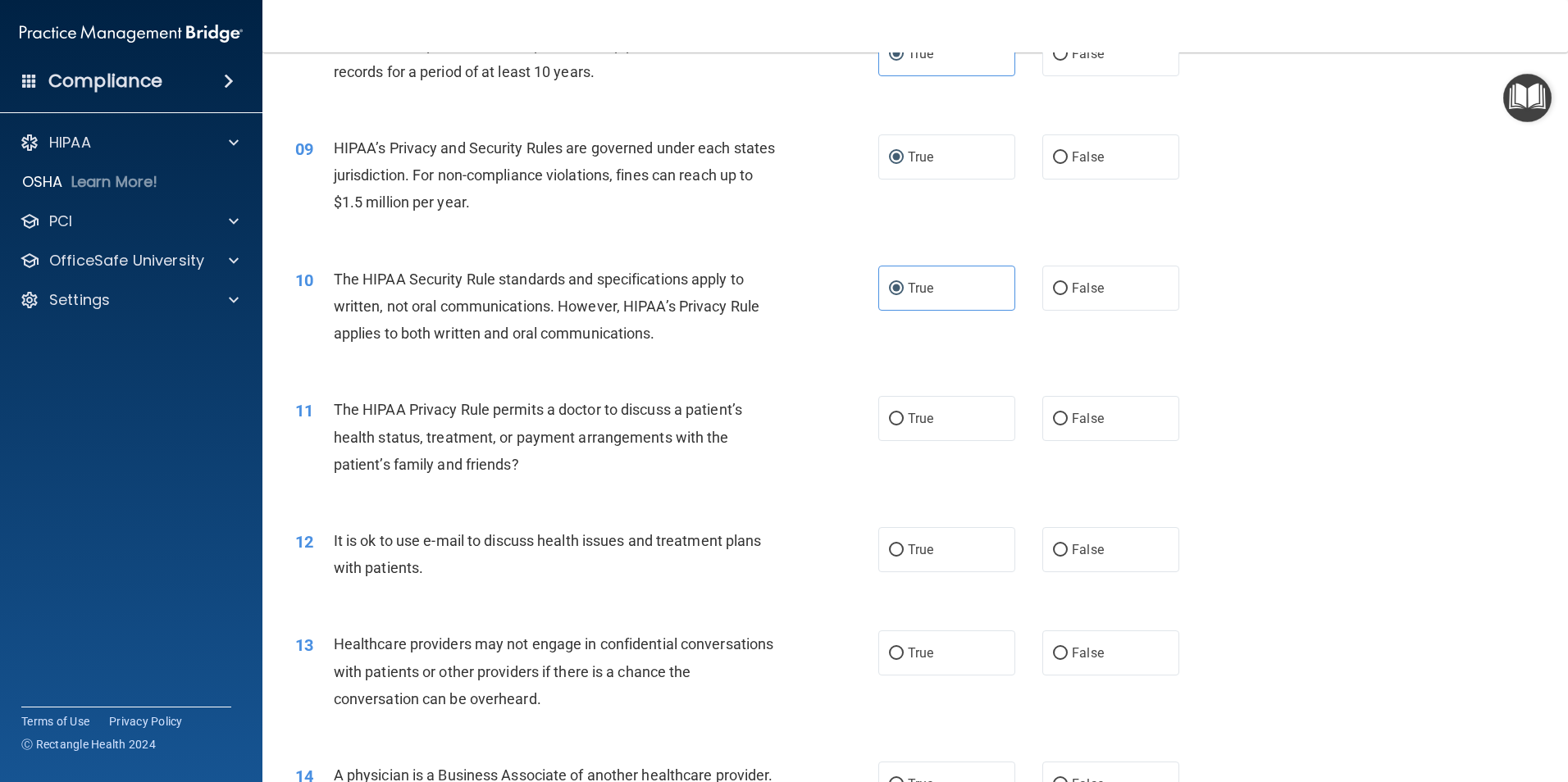
scroll to position [984, 0]
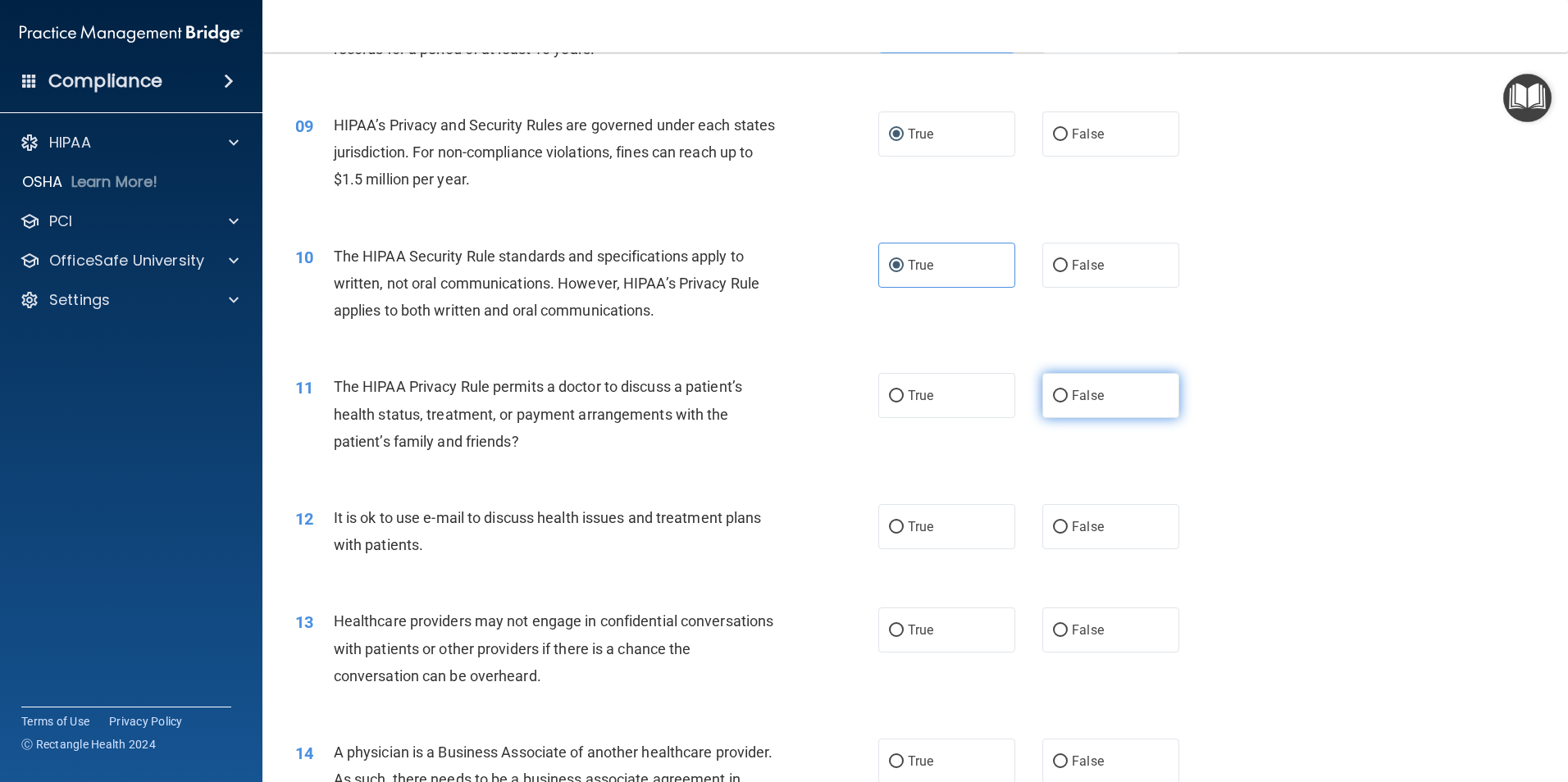
click at [1105, 397] on label "False" at bounding box center [1110, 395] width 137 height 45
click at [1068, 397] on input "False" at bounding box center [1060, 396] width 15 height 12
radio input "true"
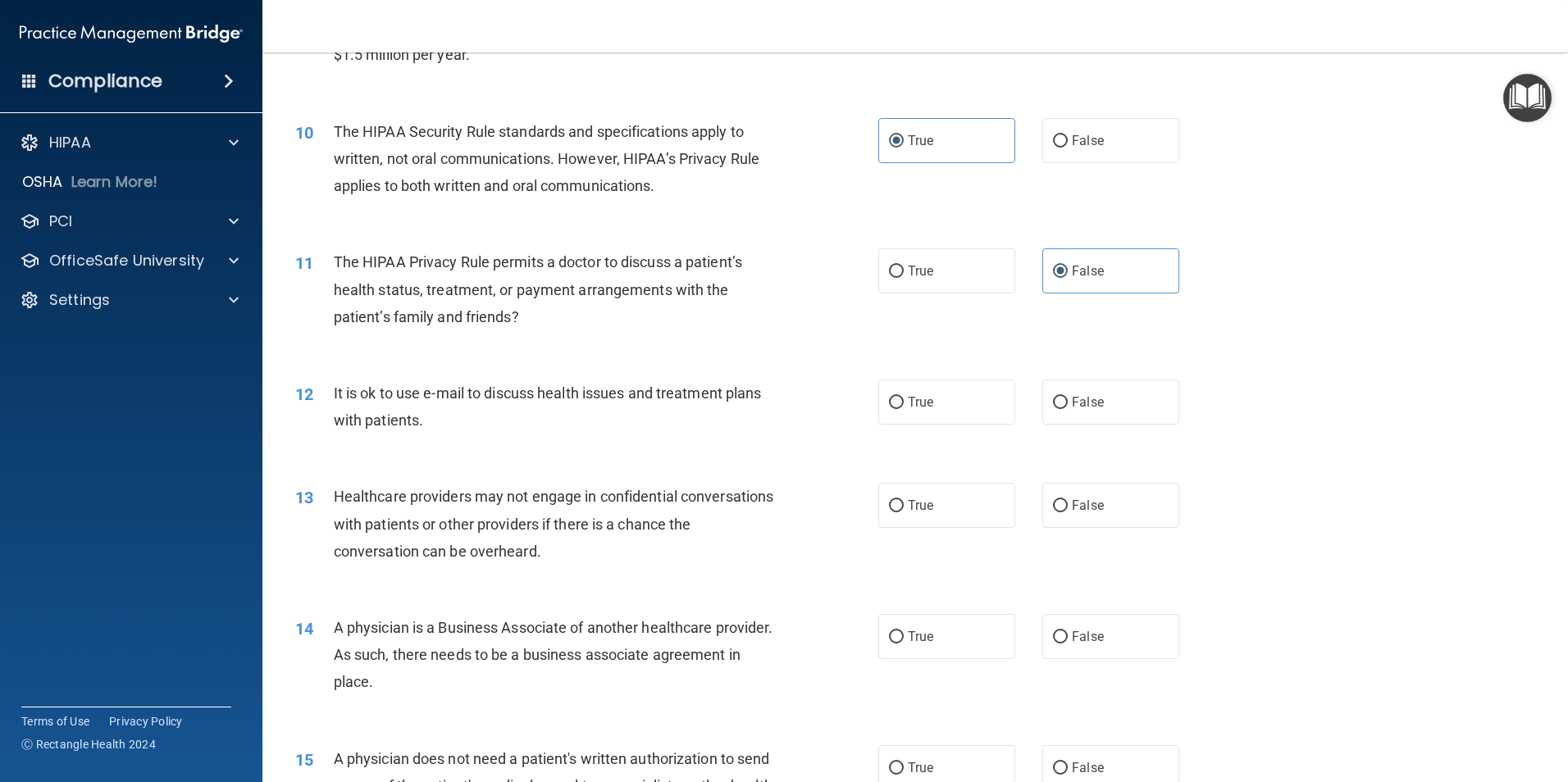
scroll to position [1148, 0]
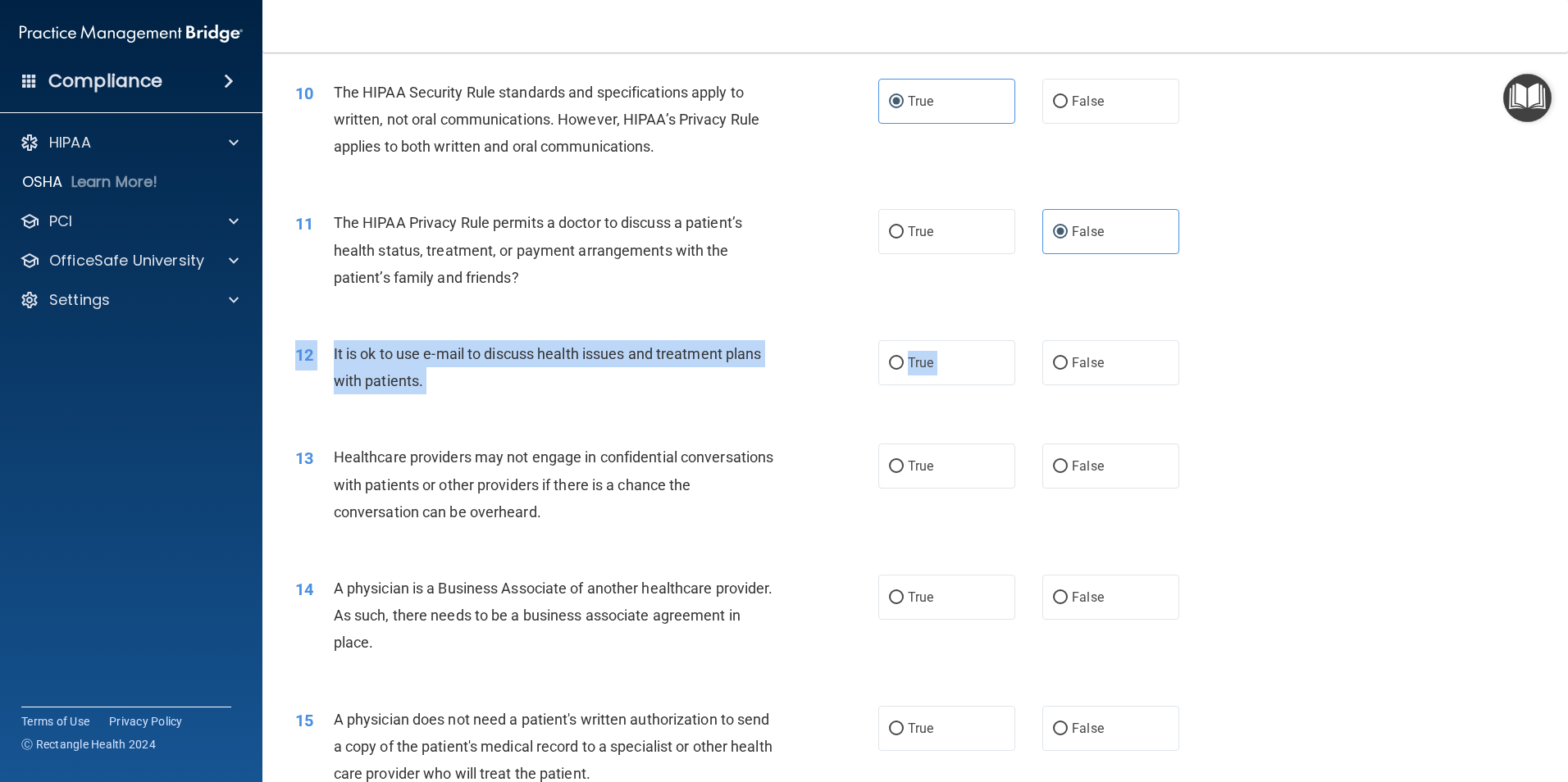
drag, startPoint x: 1059, startPoint y: 388, endPoint x: 1074, endPoint y: 428, distance: 42.7
click at [1074, 428] on div "01 A business associate agreement is required with organizations or persons whe…" at bounding box center [915, 761] width 1264 height 3601
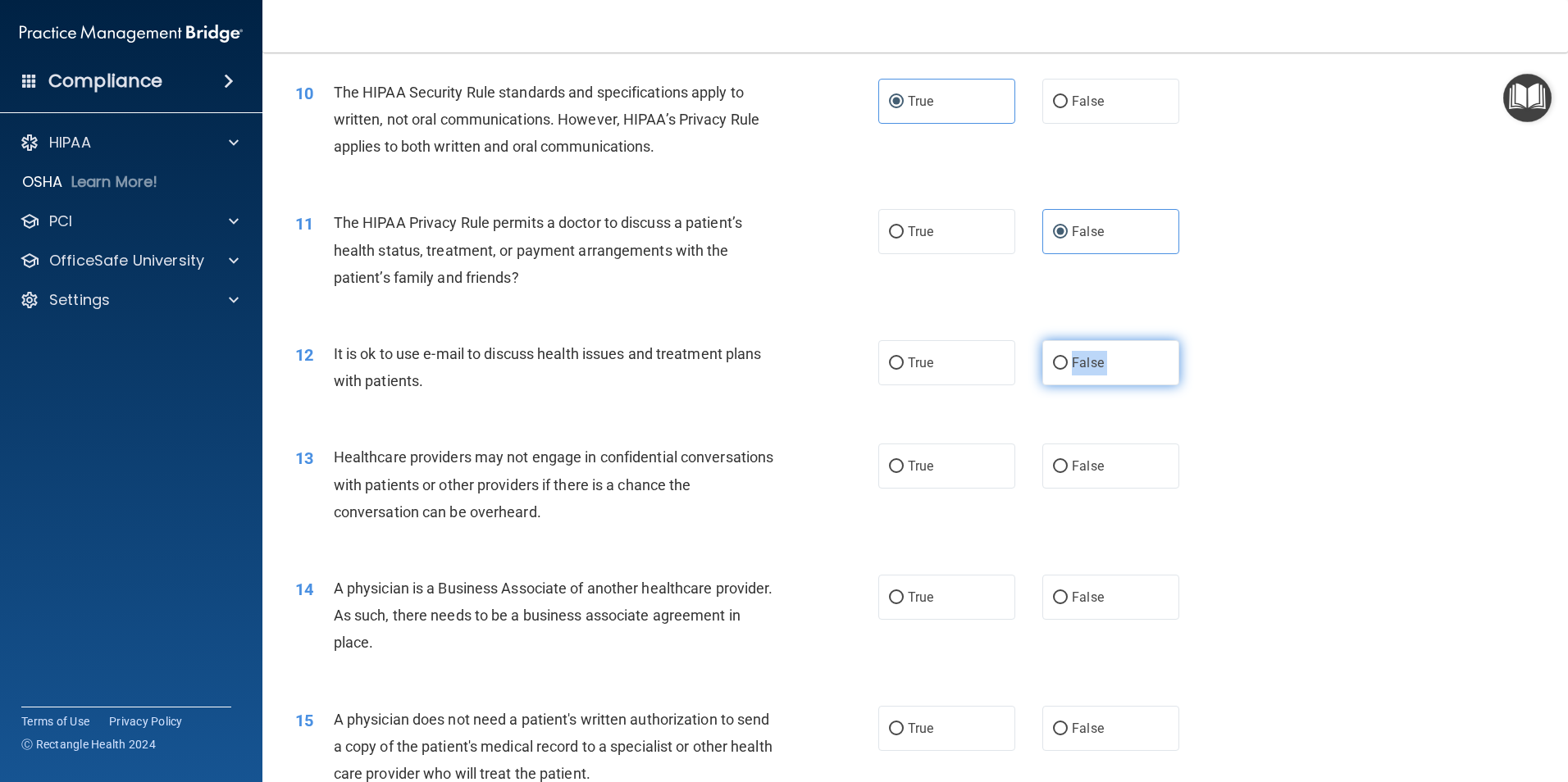
drag, startPoint x: 1074, startPoint y: 428, endPoint x: 1051, endPoint y: 360, distance: 71.8
click at [1053, 360] on input "False" at bounding box center [1060, 364] width 15 height 12
radio input "true"
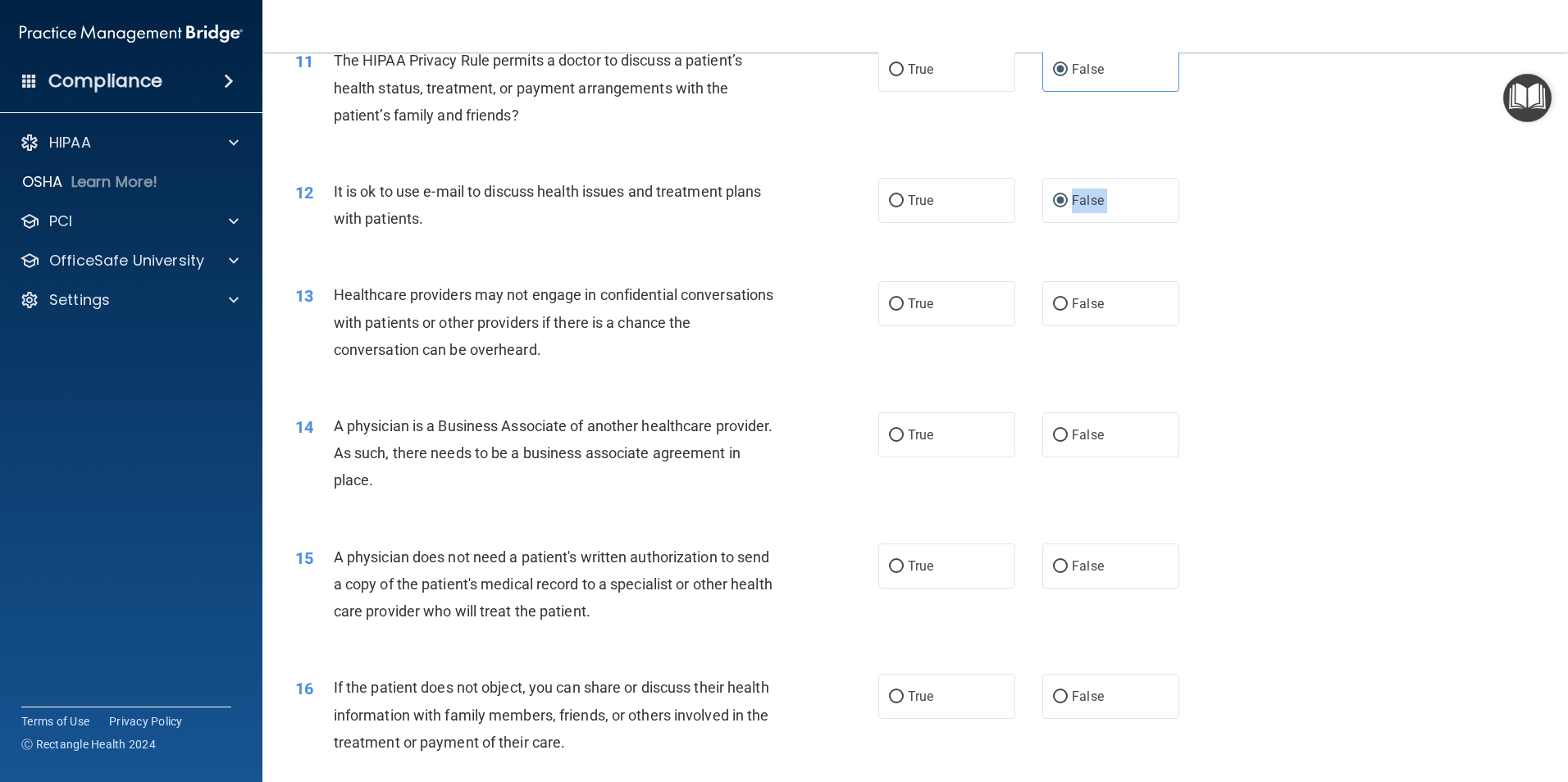
scroll to position [1313, 0]
click at [961, 300] on label "True" at bounding box center [947, 303] width 137 height 45
click at [903, 300] on input "True" at bounding box center [895, 303] width 15 height 12
radio input "true"
click at [913, 431] on span "True" at bounding box center [921, 434] width 26 height 16
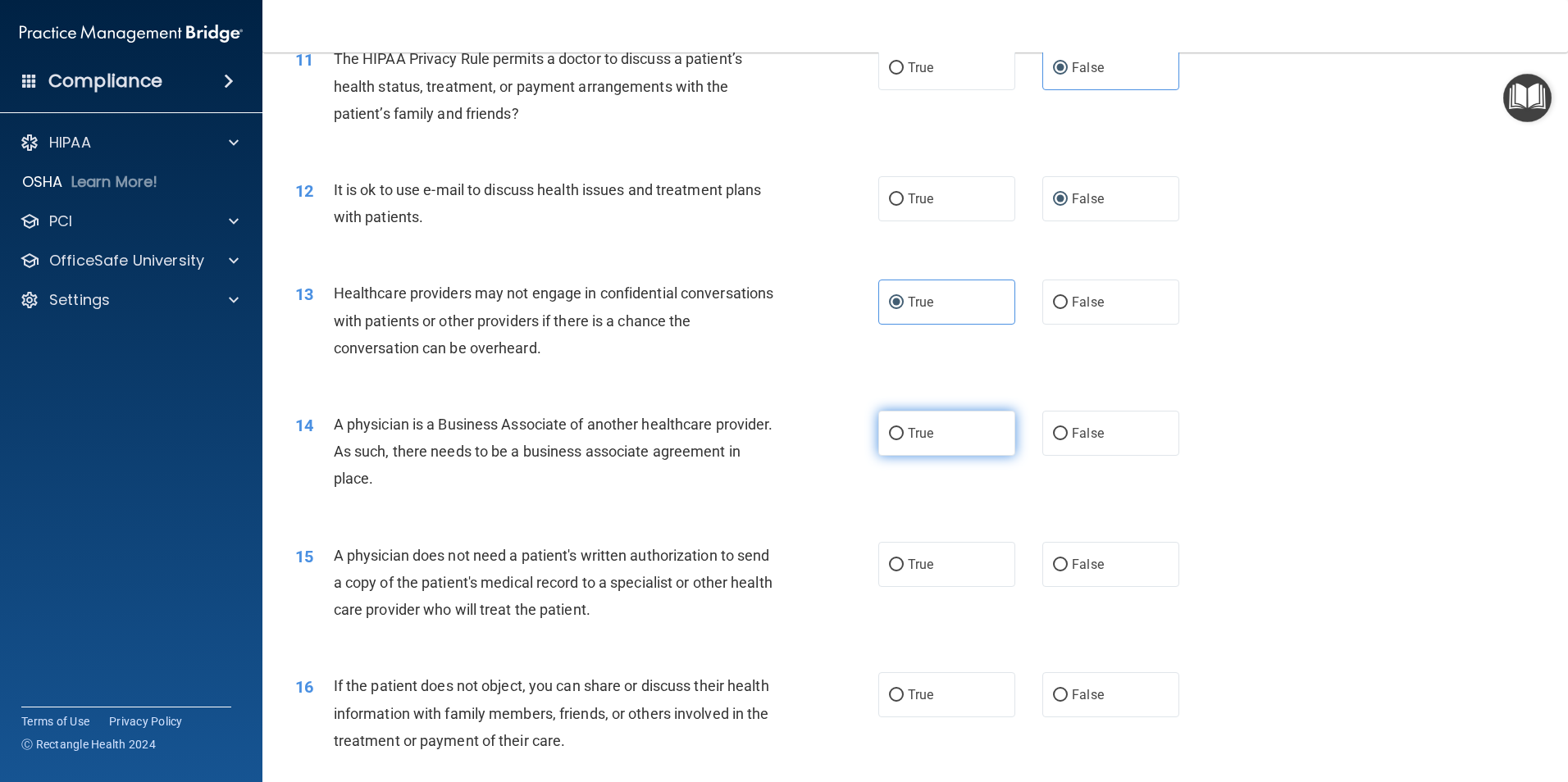
click at [903, 431] on input "True" at bounding box center [895, 434] width 15 height 12
radio input "true"
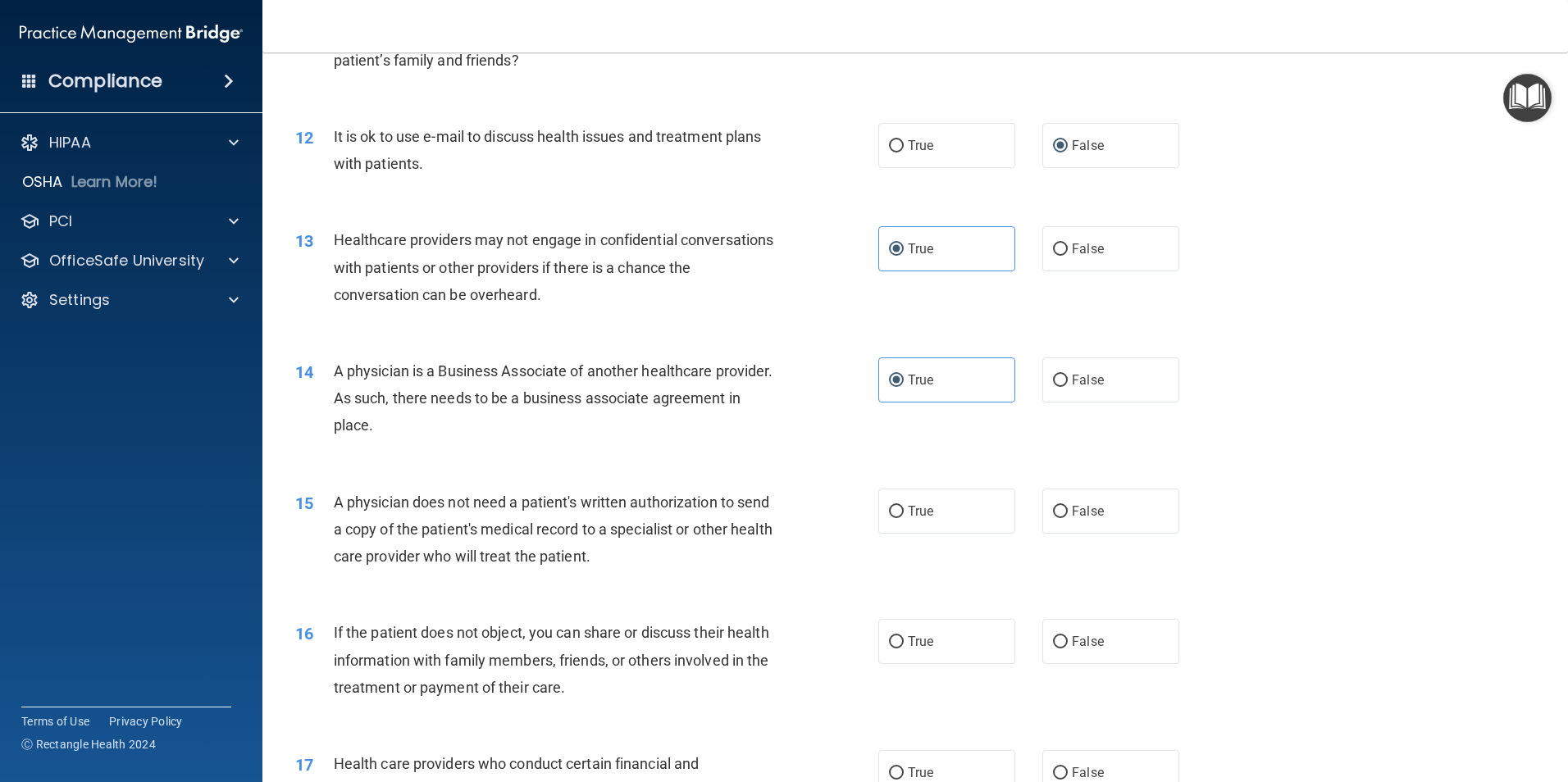
scroll to position [1476, 0]
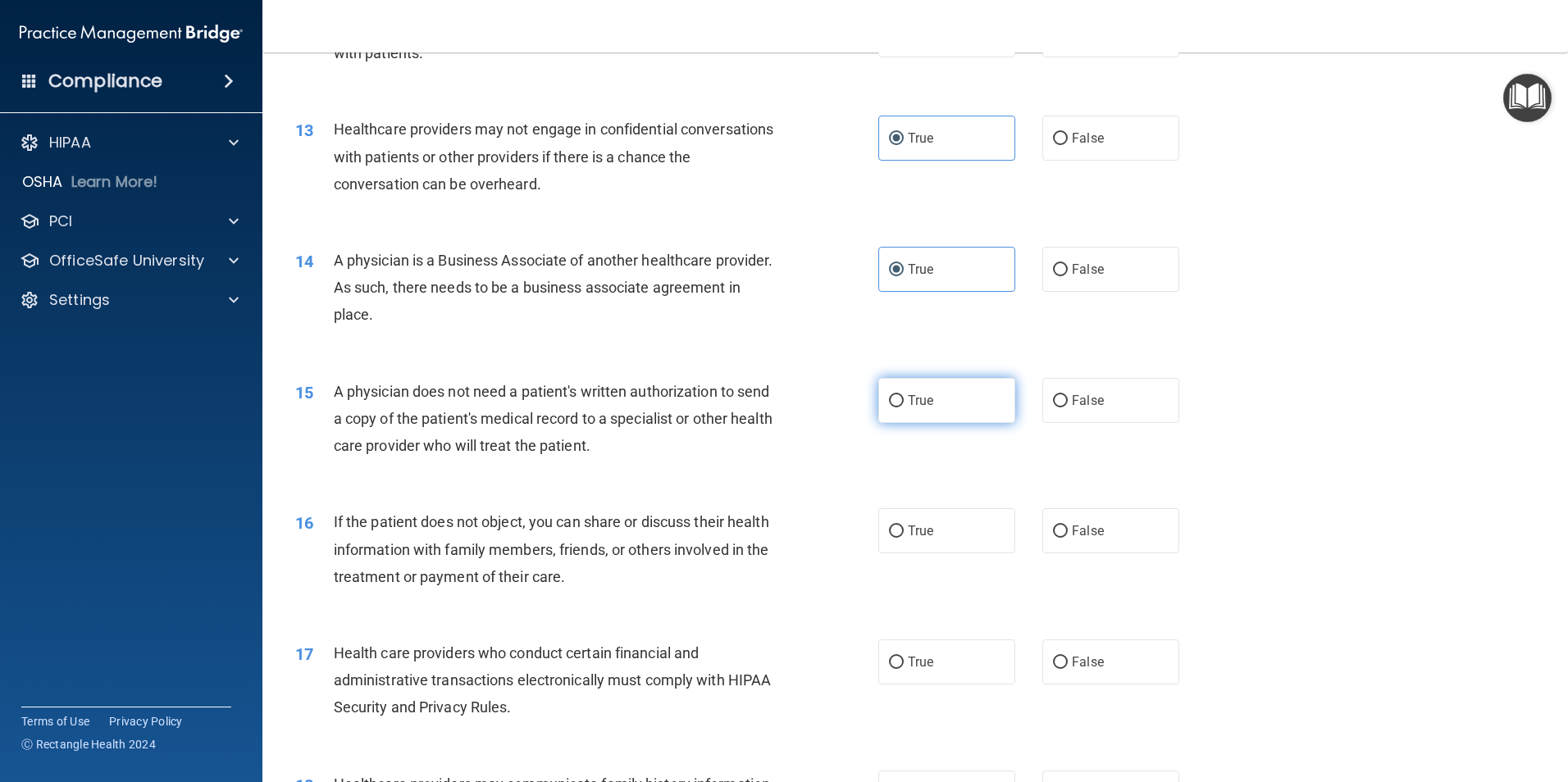
click at [896, 404] on input "True" at bounding box center [895, 401] width 15 height 12
radio input "true"
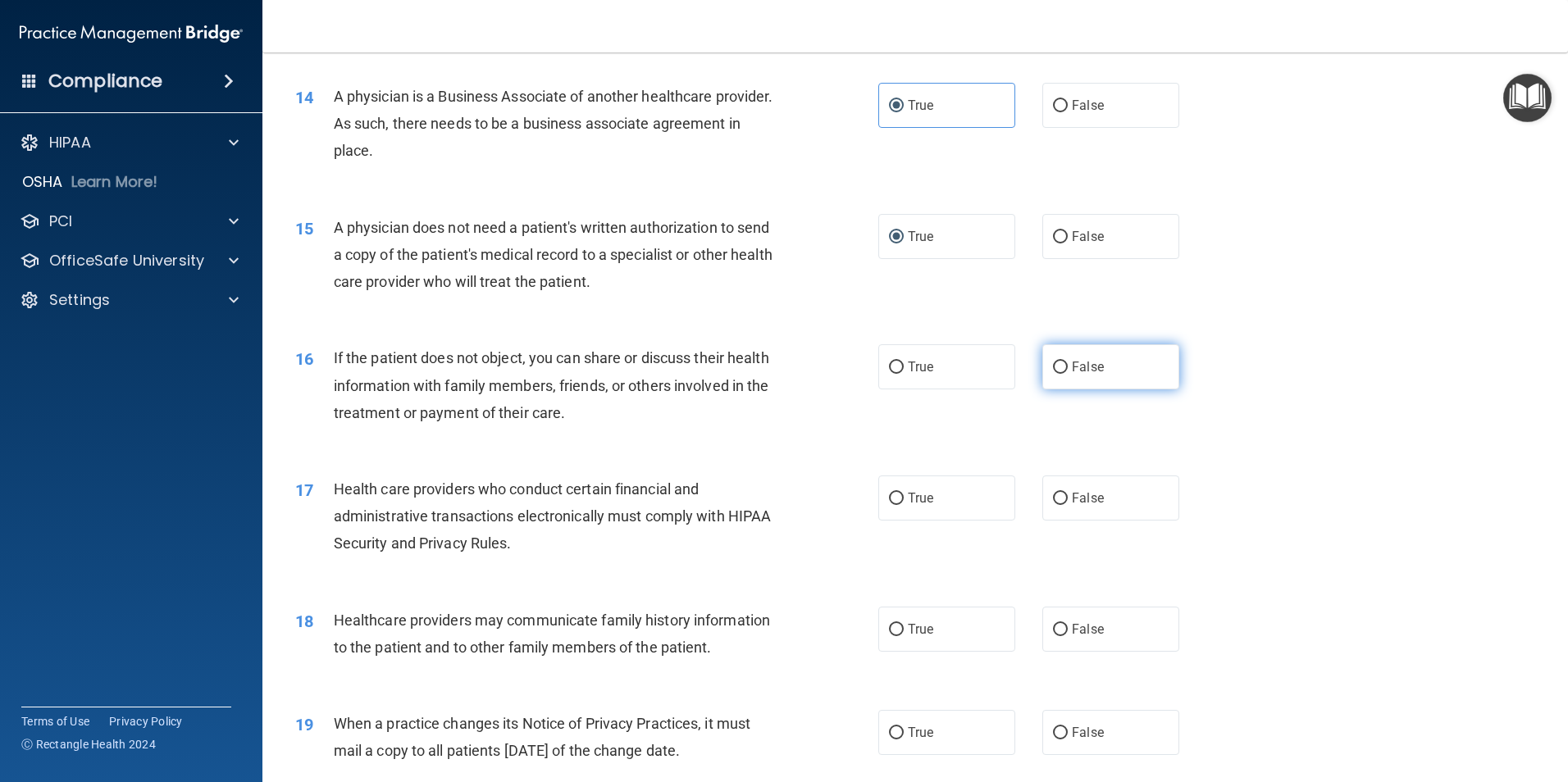
click at [1059, 362] on input "False" at bounding box center [1060, 368] width 15 height 12
radio input "true"
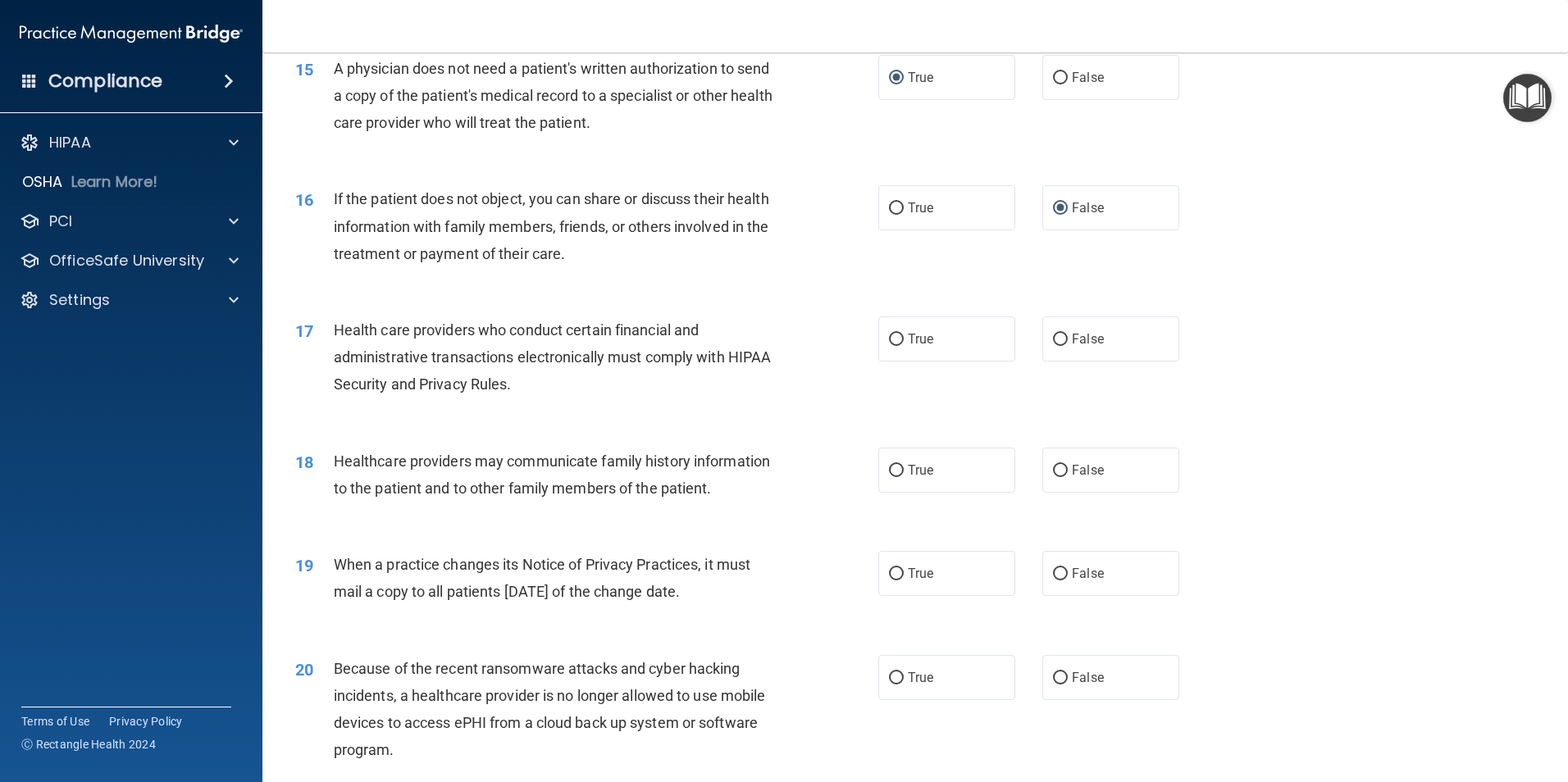
scroll to position [1805, 0]
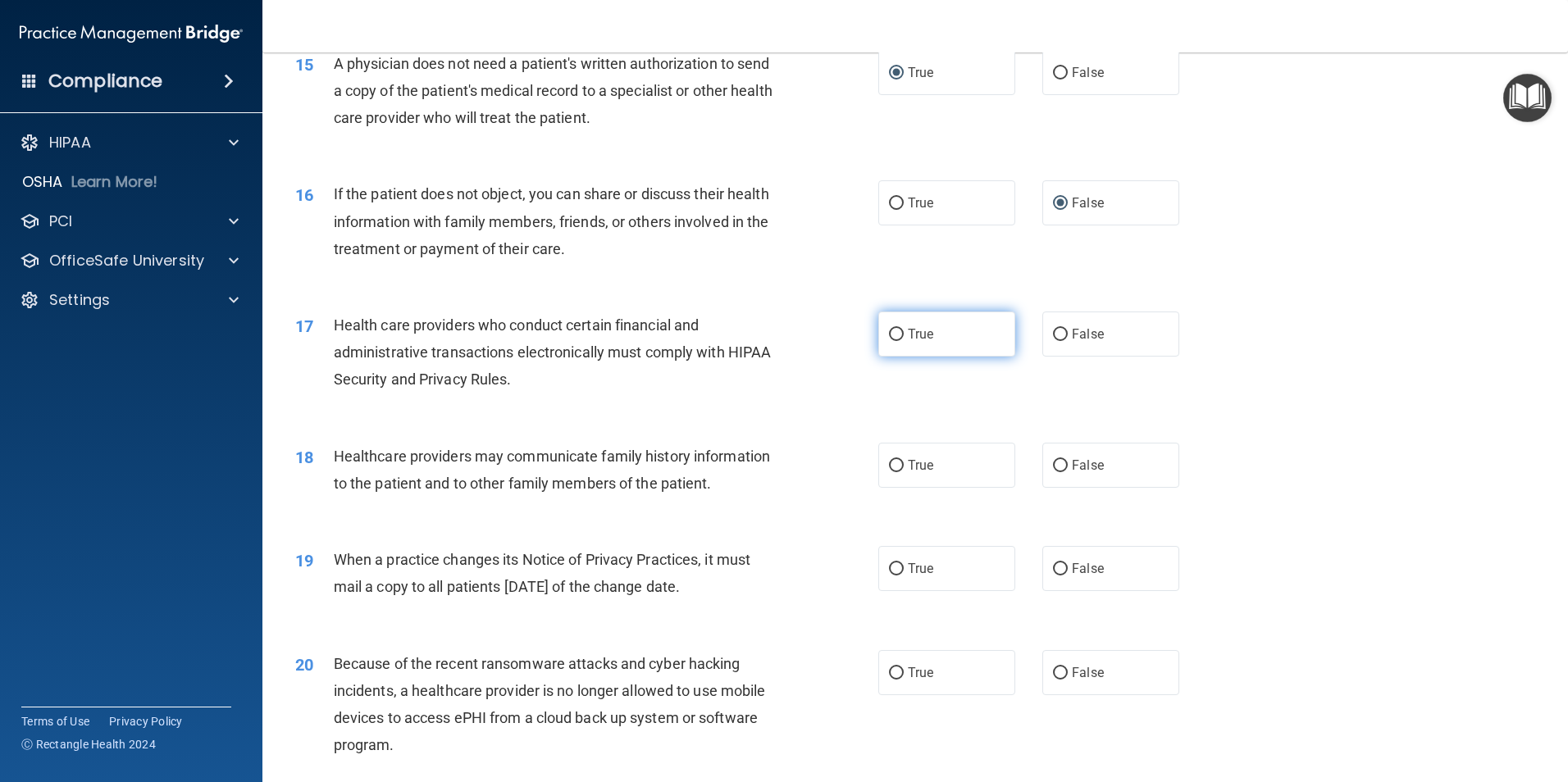
click at [891, 333] on input "True" at bounding box center [895, 334] width 15 height 12
radio input "true"
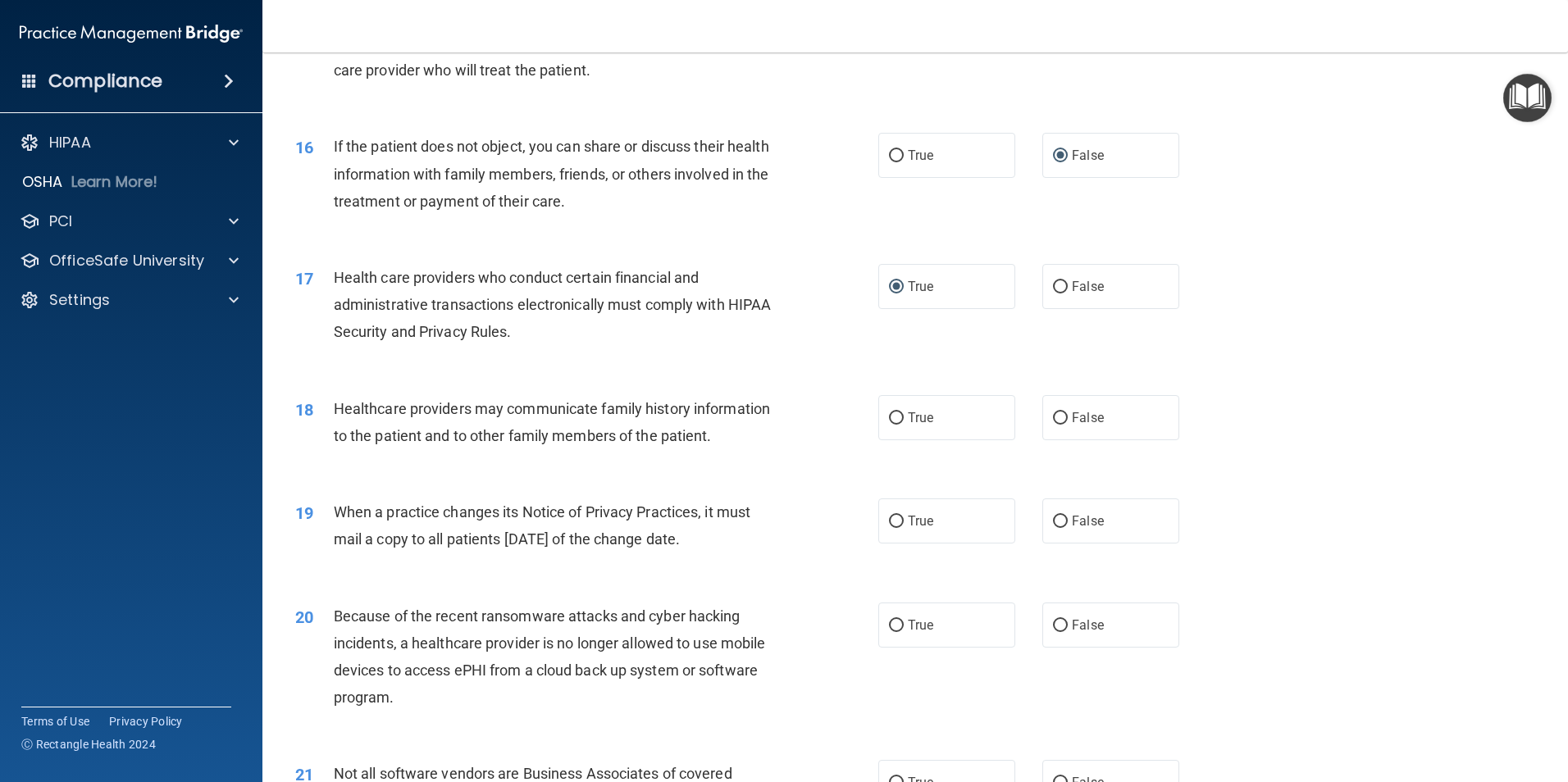
scroll to position [1968, 0]
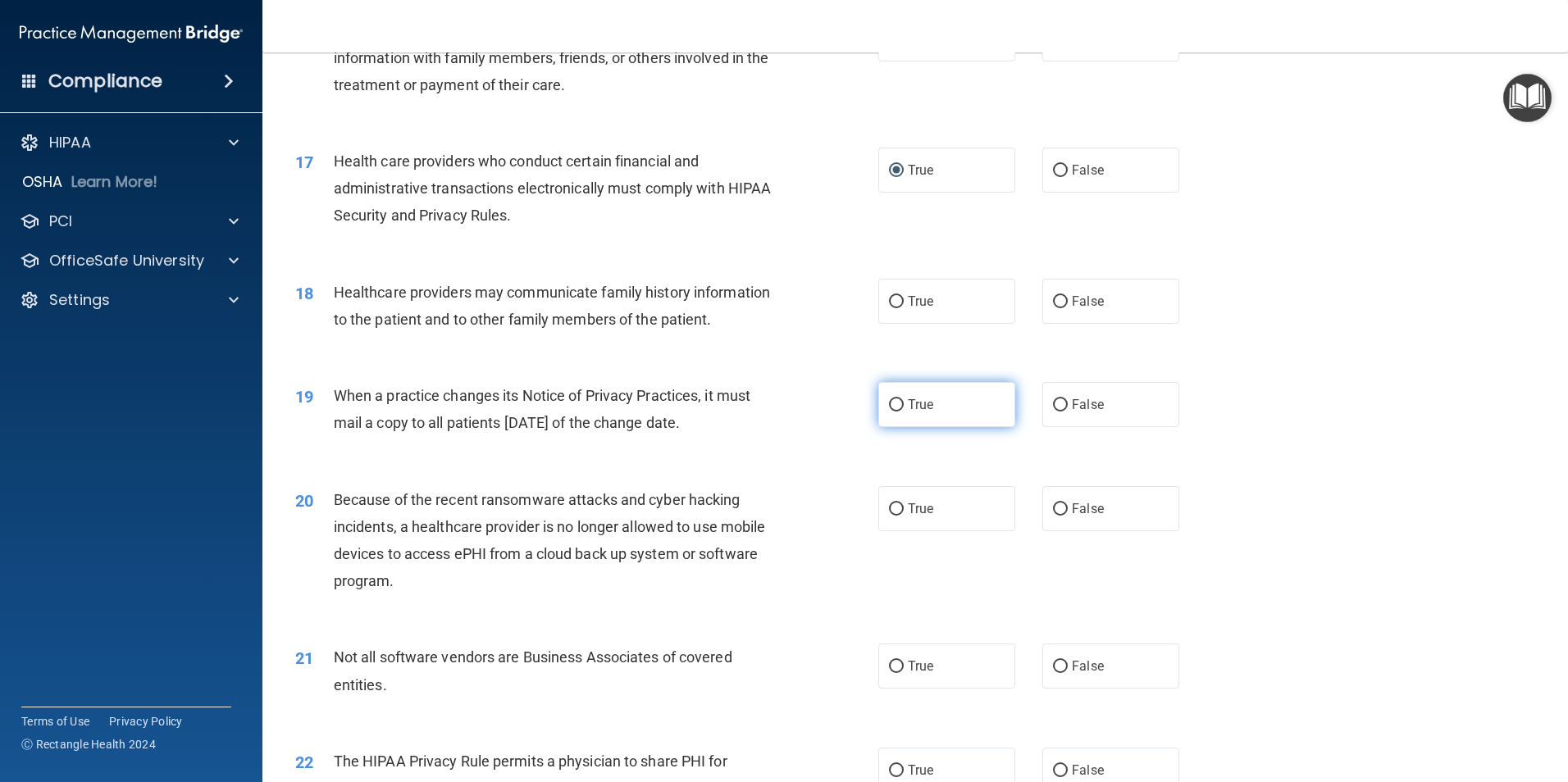
click at [893, 388] on label "True" at bounding box center [947, 405] width 137 height 45
click at [893, 399] on input "True" at bounding box center [895, 405] width 15 height 12
radio input "true"
click at [1076, 314] on label "False" at bounding box center [1110, 302] width 137 height 45
click at [1068, 309] on input "False" at bounding box center [1060, 302] width 15 height 12
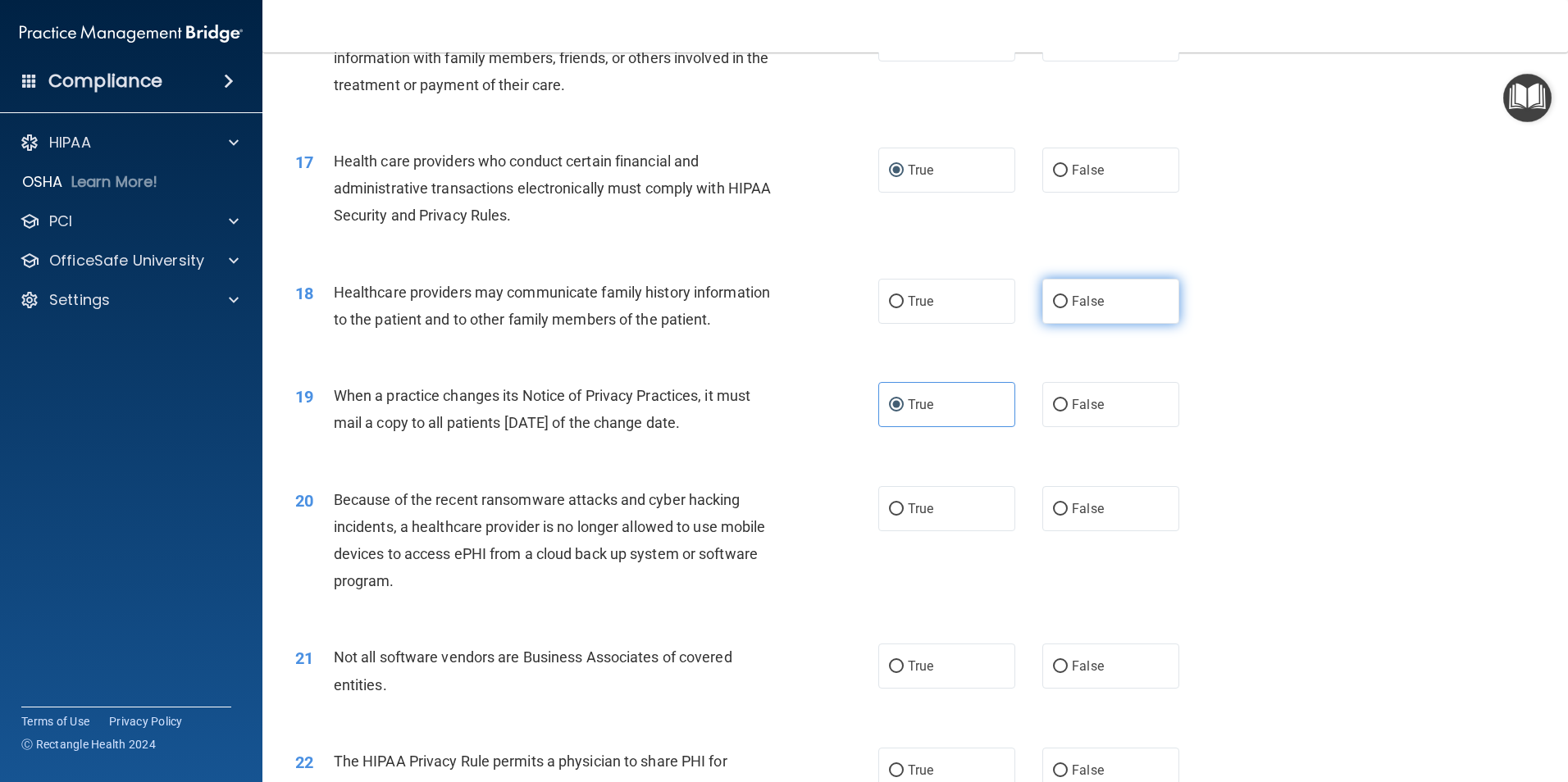
radio input "true"
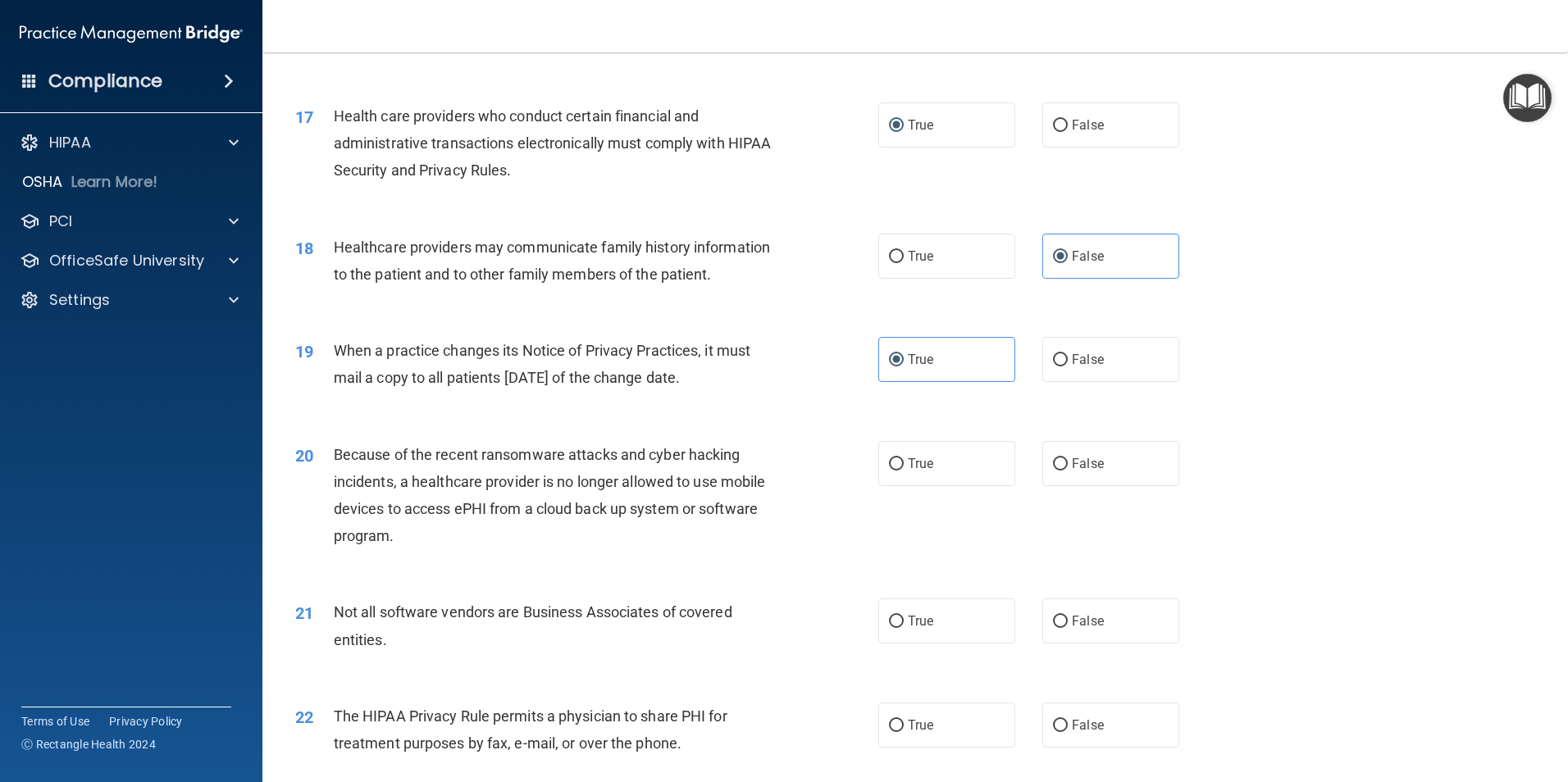
scroll to position [2050, 0]
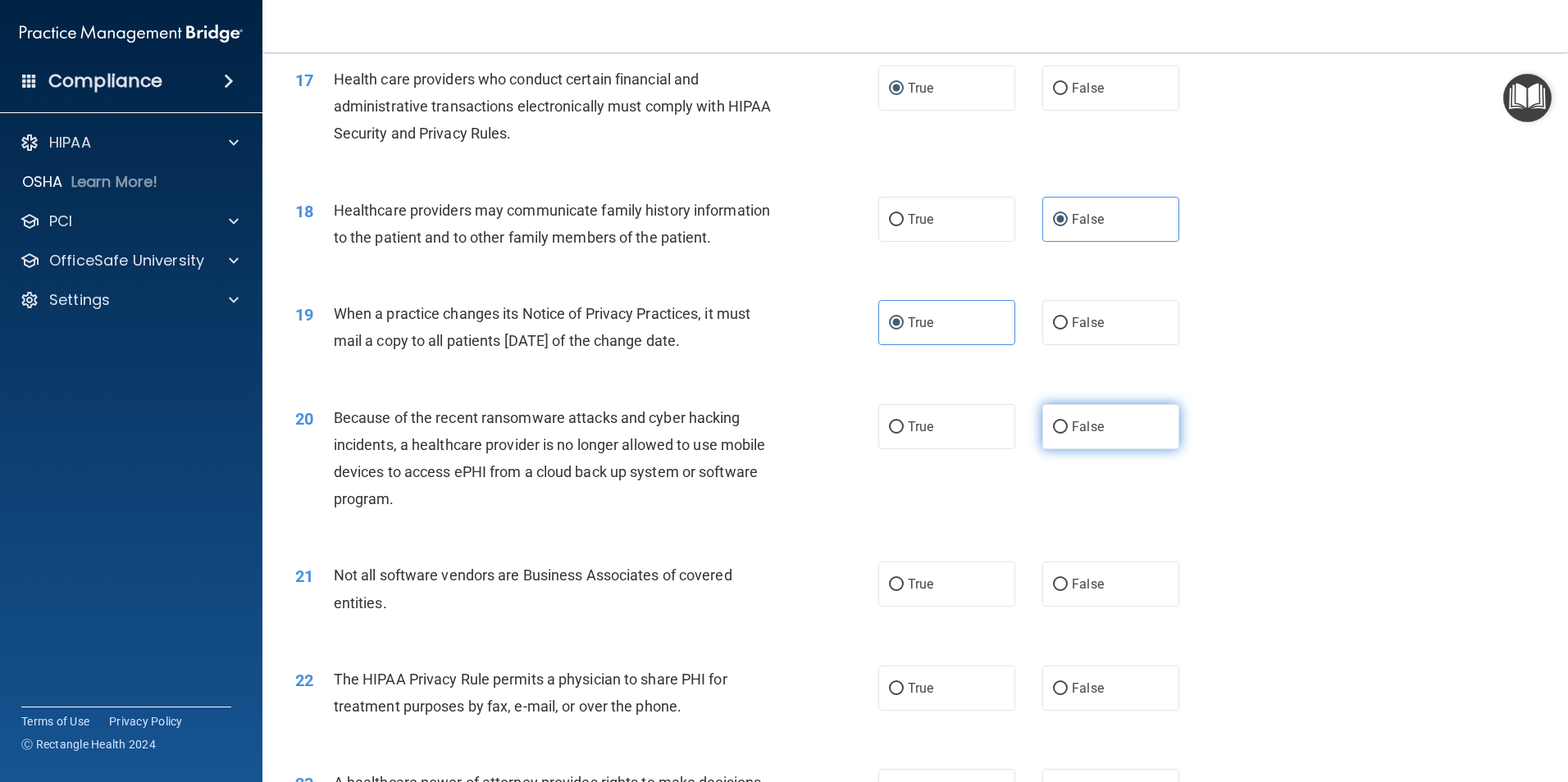
click at [1072, 426] on span "False" at bounding box center [1088, 427] width 32 height 16
click at [1065, 426] on input "False" at bounding box center [1060, 427] width 15 height 12
radio input "true"
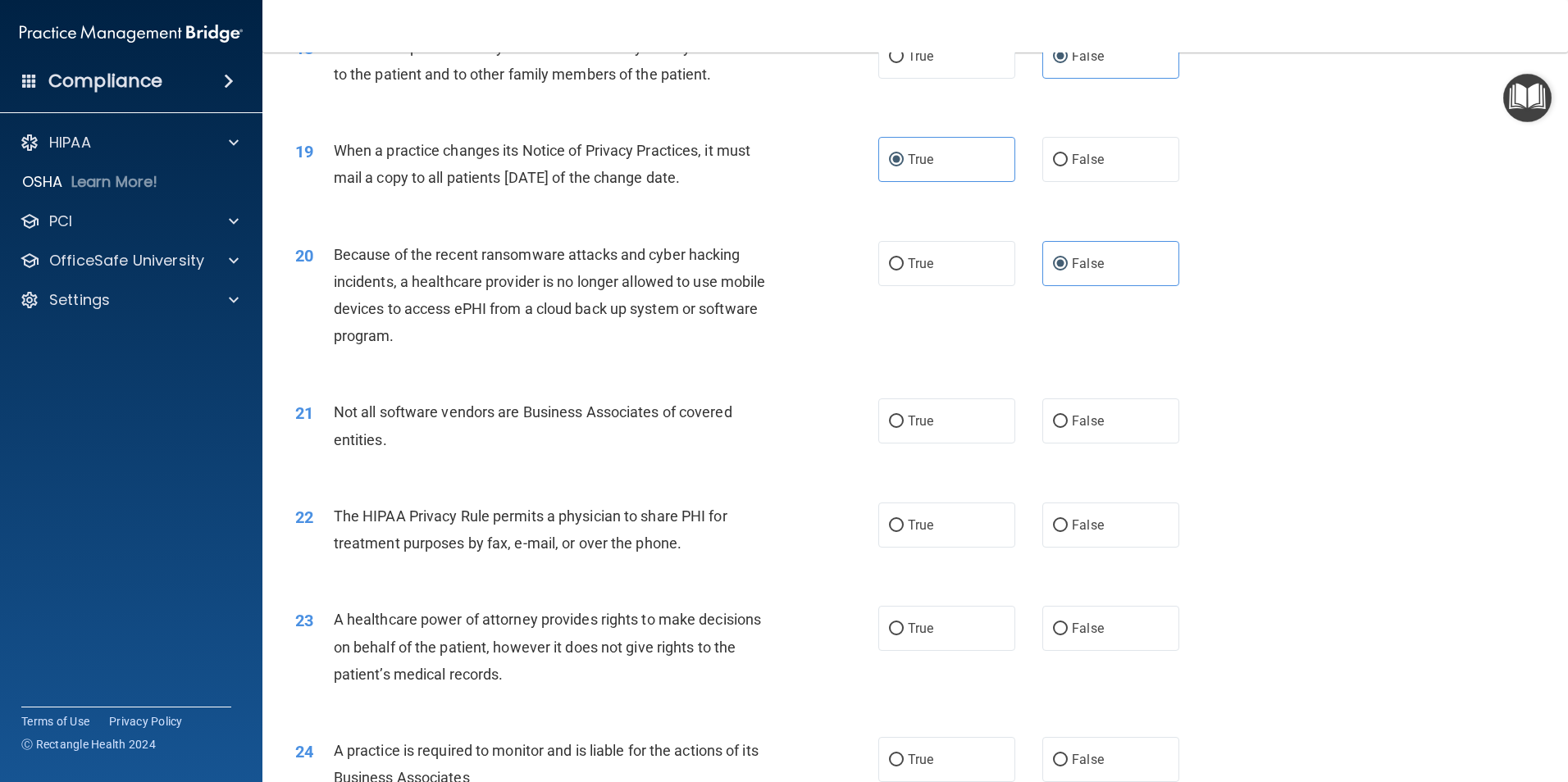
scroll to position [2214, 0]
drag, startPoint x: 908, startPoint y: 418, endPoint x: 914, endPoint y: 426, distance: 10.0
click at [911, 419] on span "True" at bounding box center [921, 420] width 26 height 16
click at [903, 419] on input "True" at bounding box center [895, 421] width 15 height 12
radio input "true"
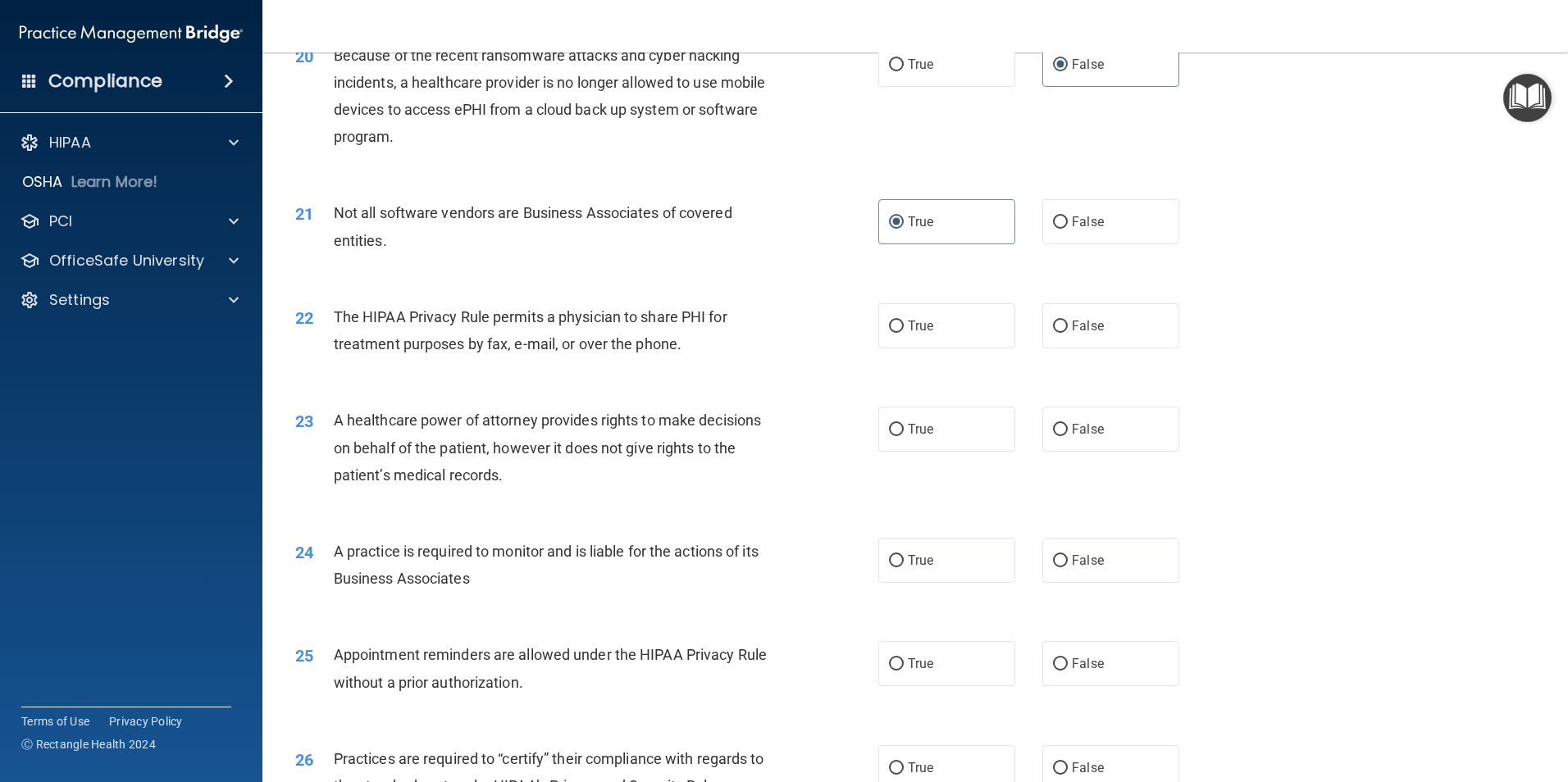
scroll to position [2460, 0]
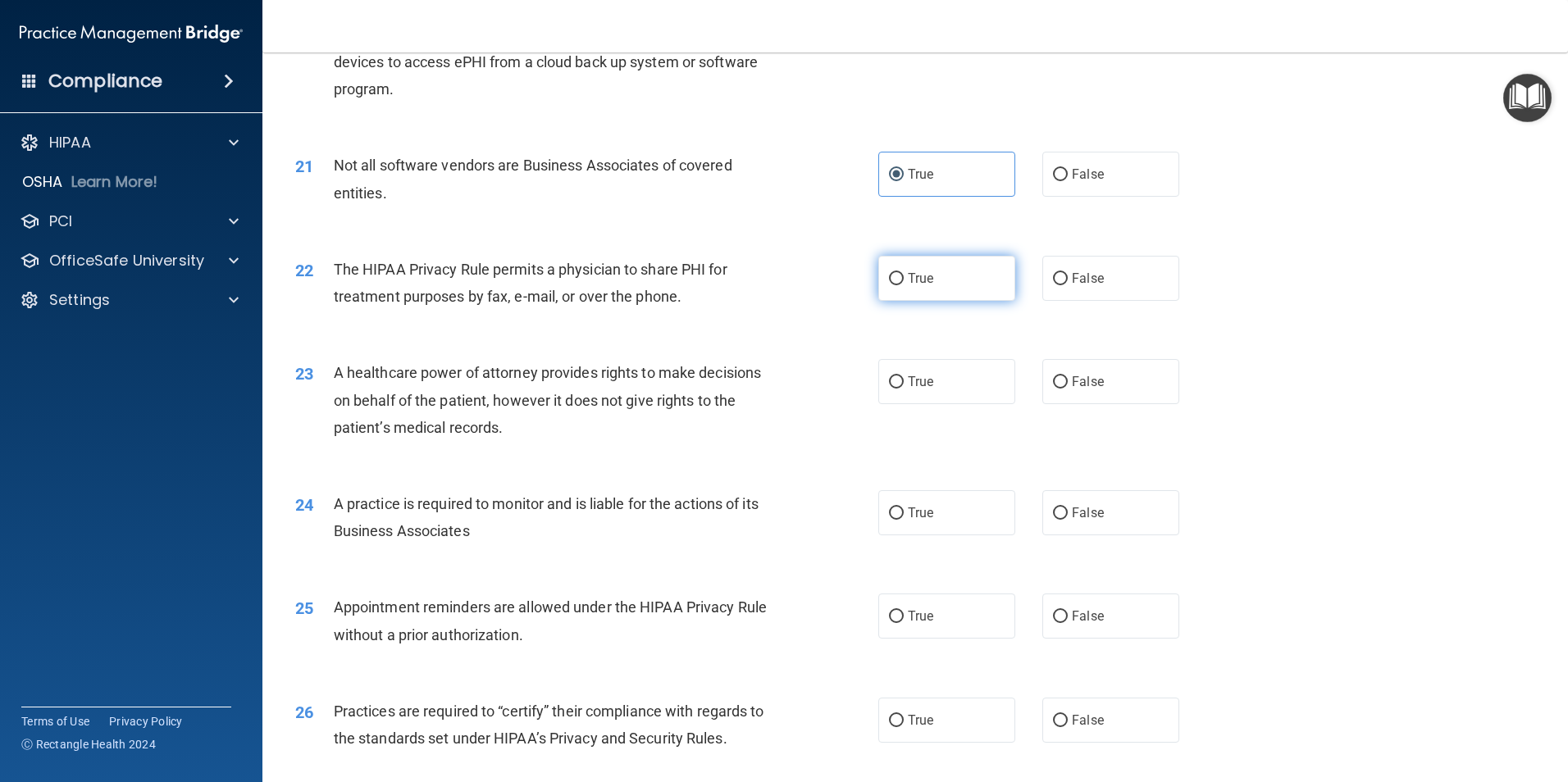
click at [910, 287] on label "True" at bounding box center [947, 278] width 137 height 45
click at [903, 285] on input "True" at bounding box center [895, 279] width 15 height 12
radio input "true"
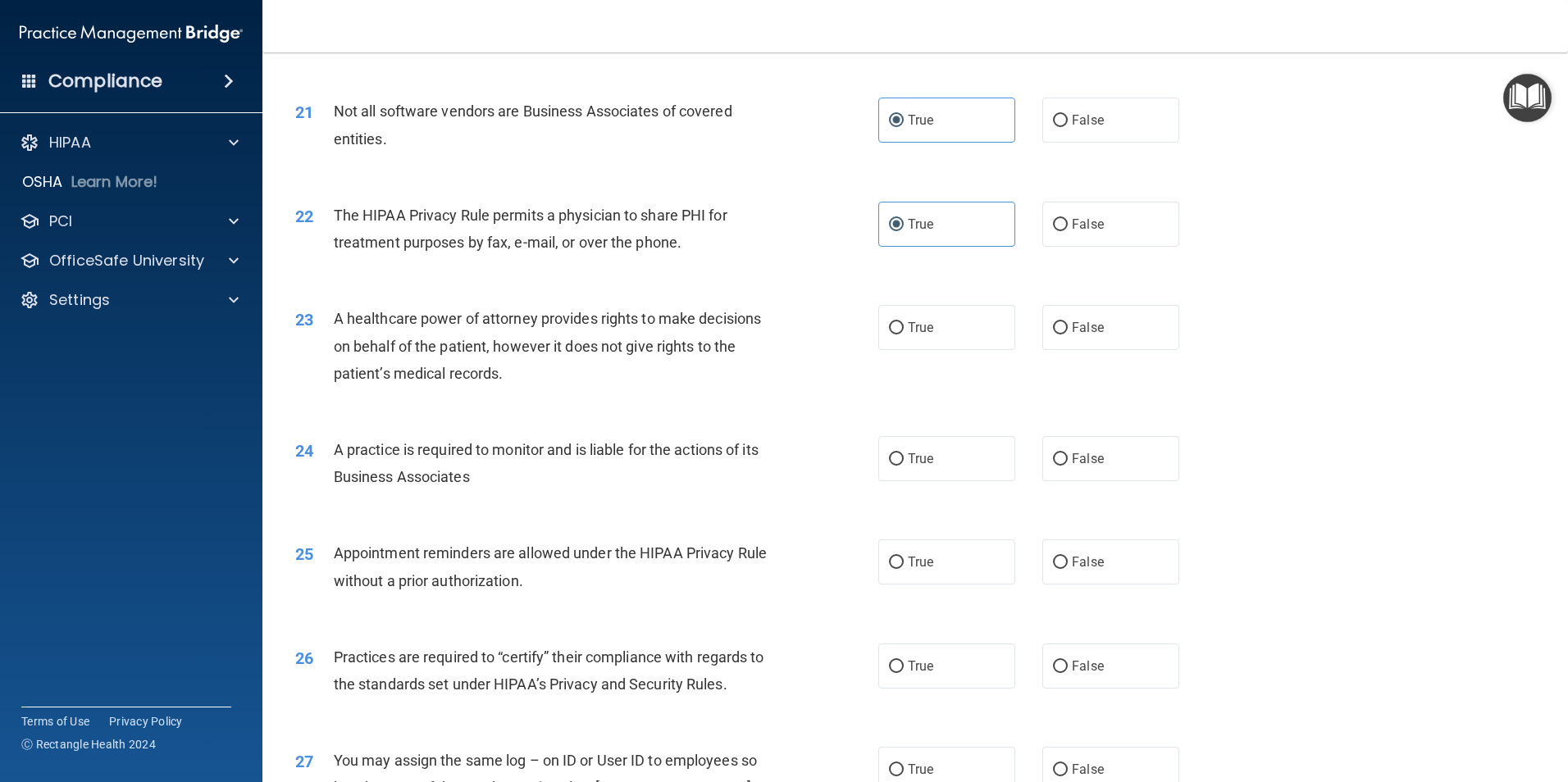
scroll to position [2542, 0]
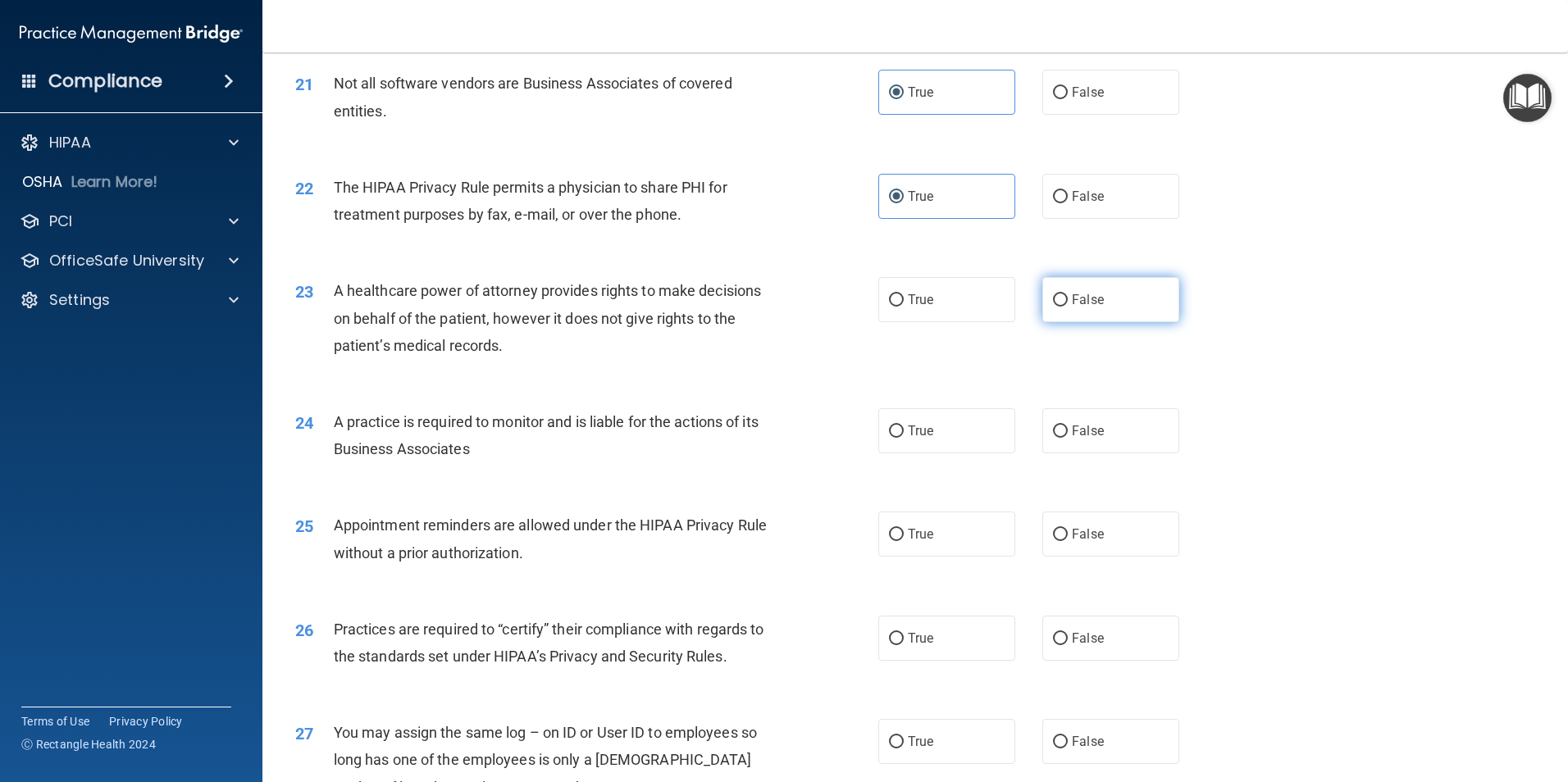
click at [1075, 300] on span "False" at bounding box center [1088, 300] width 32 height 16
click at [1068, 300] on input "False" at bounding box center [1060, 301] width 15 height 12
radio input "true"
click at [945, 305] on label "True" at bounding box center [947, 300] width 137 height 45
click at [903, 305] on input "True" at bounding box center [895, 301] width 15 height 12
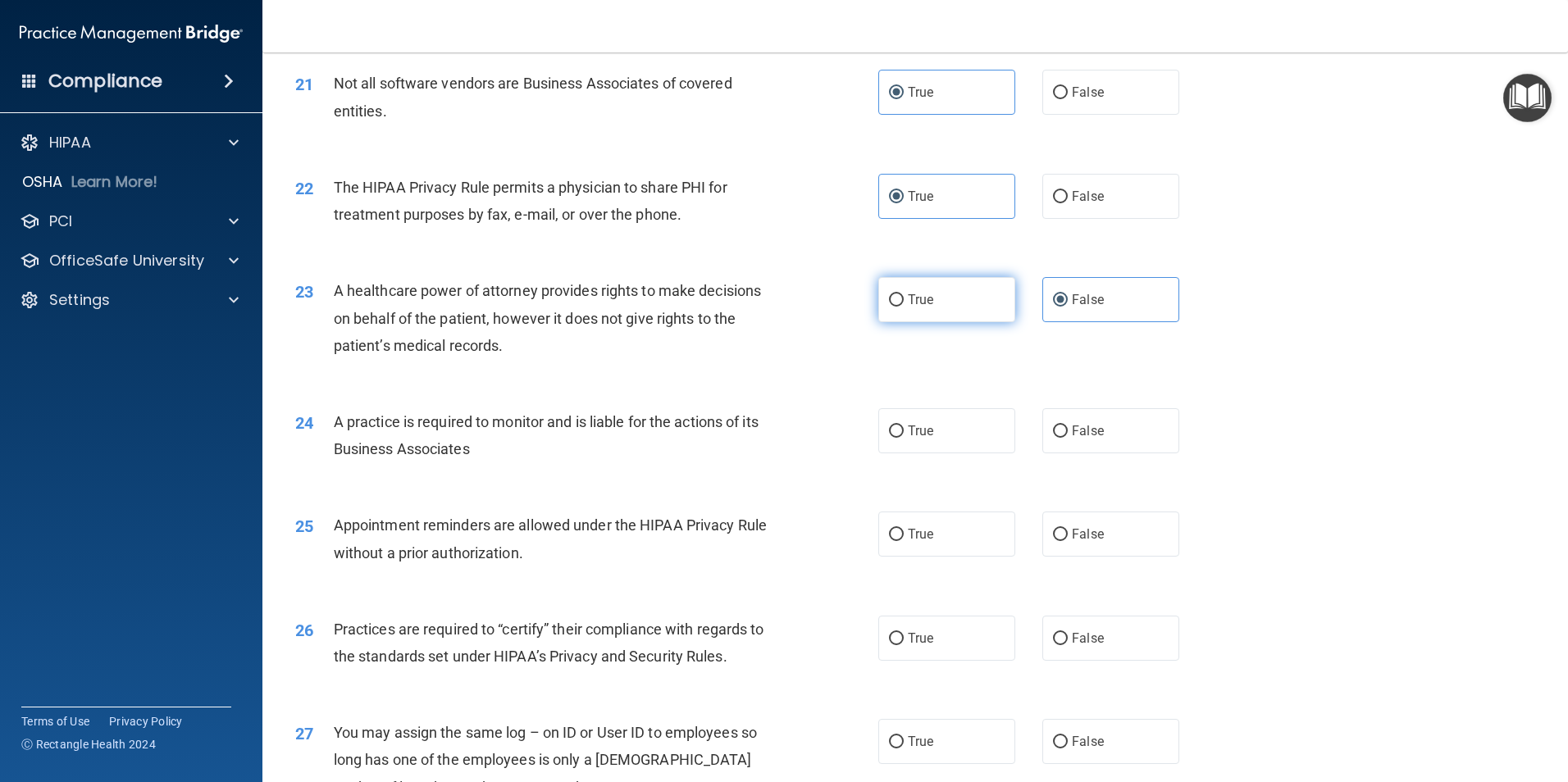
radio input "true"
radio input "false"
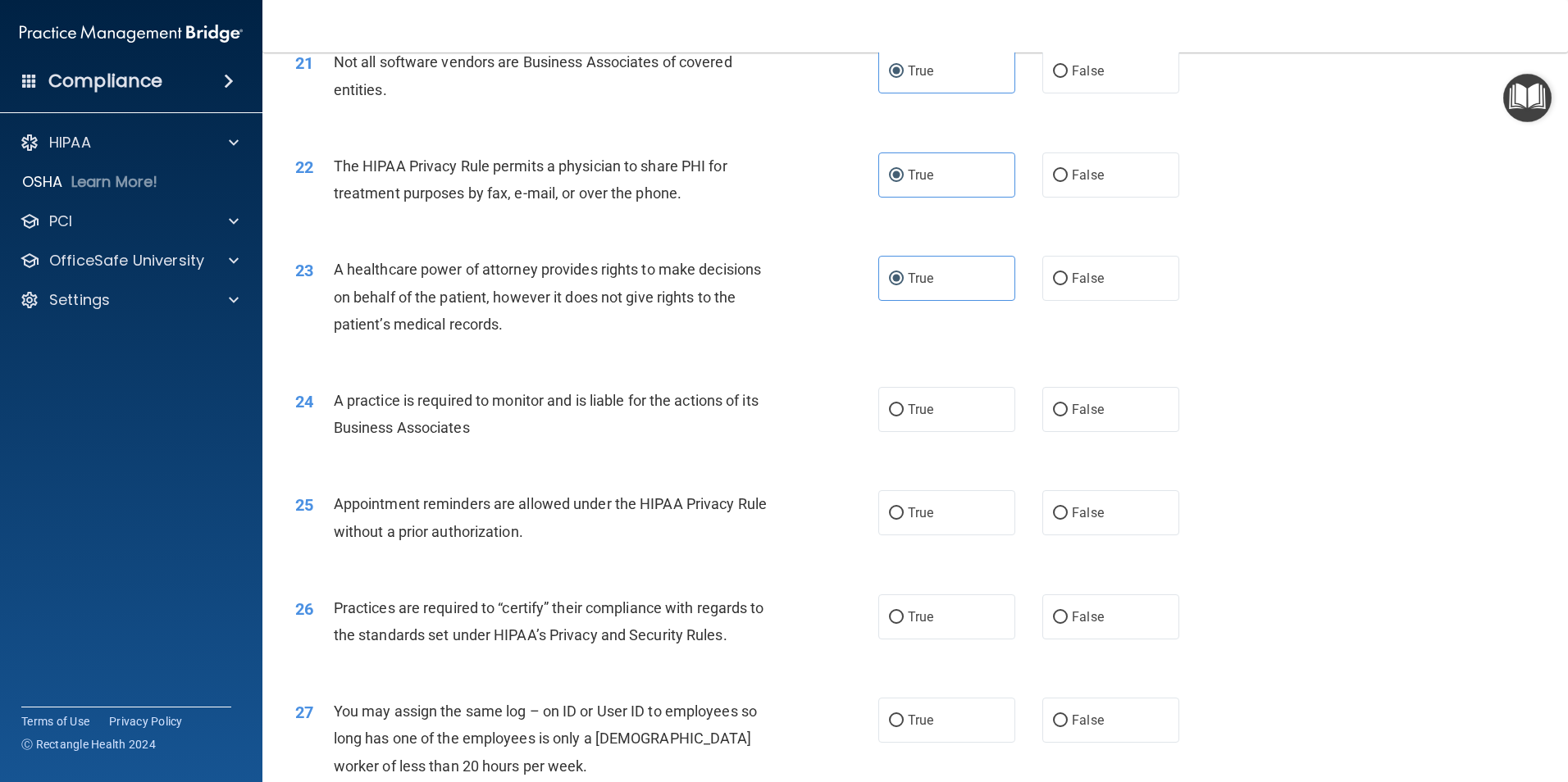
scroll to position [2624, 0]
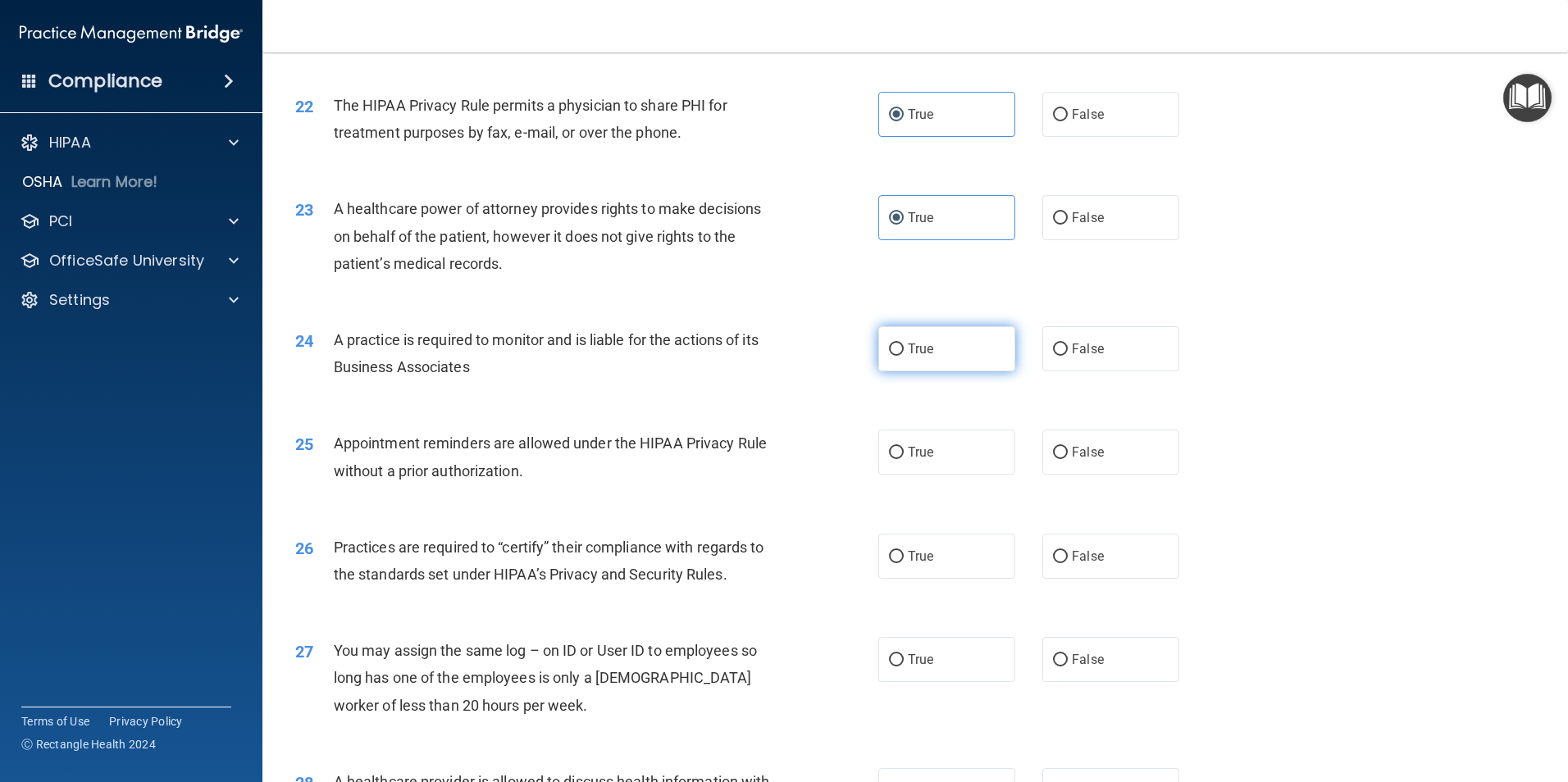
click at [958, 367] on label "True" at bounding box center [947, 349] width 137 height 45
click at [903, 356] on input "True" at bounding box center [895, 349] width 15 height 12
radio input "true"
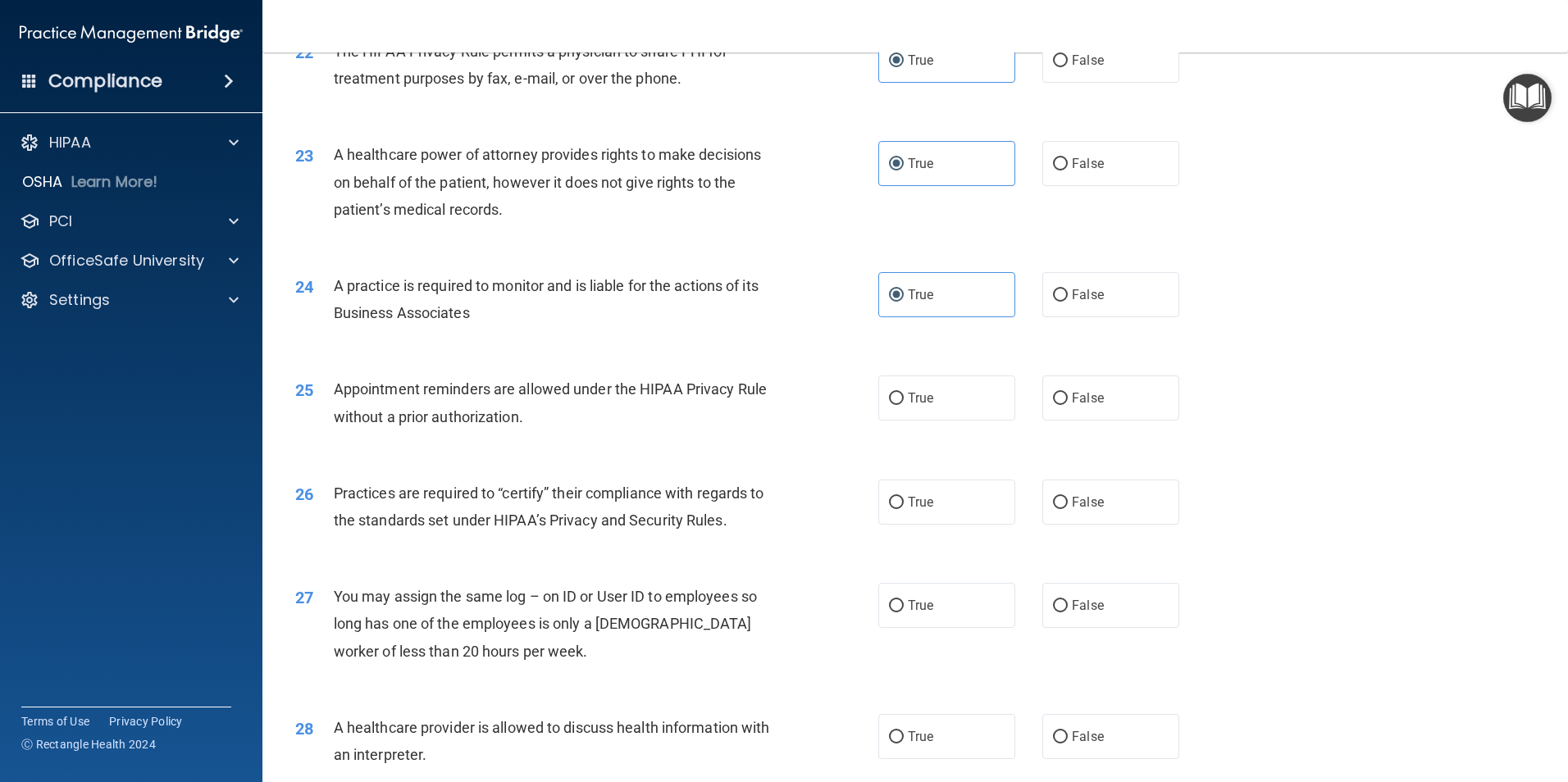
scroll to position [2706, 0]
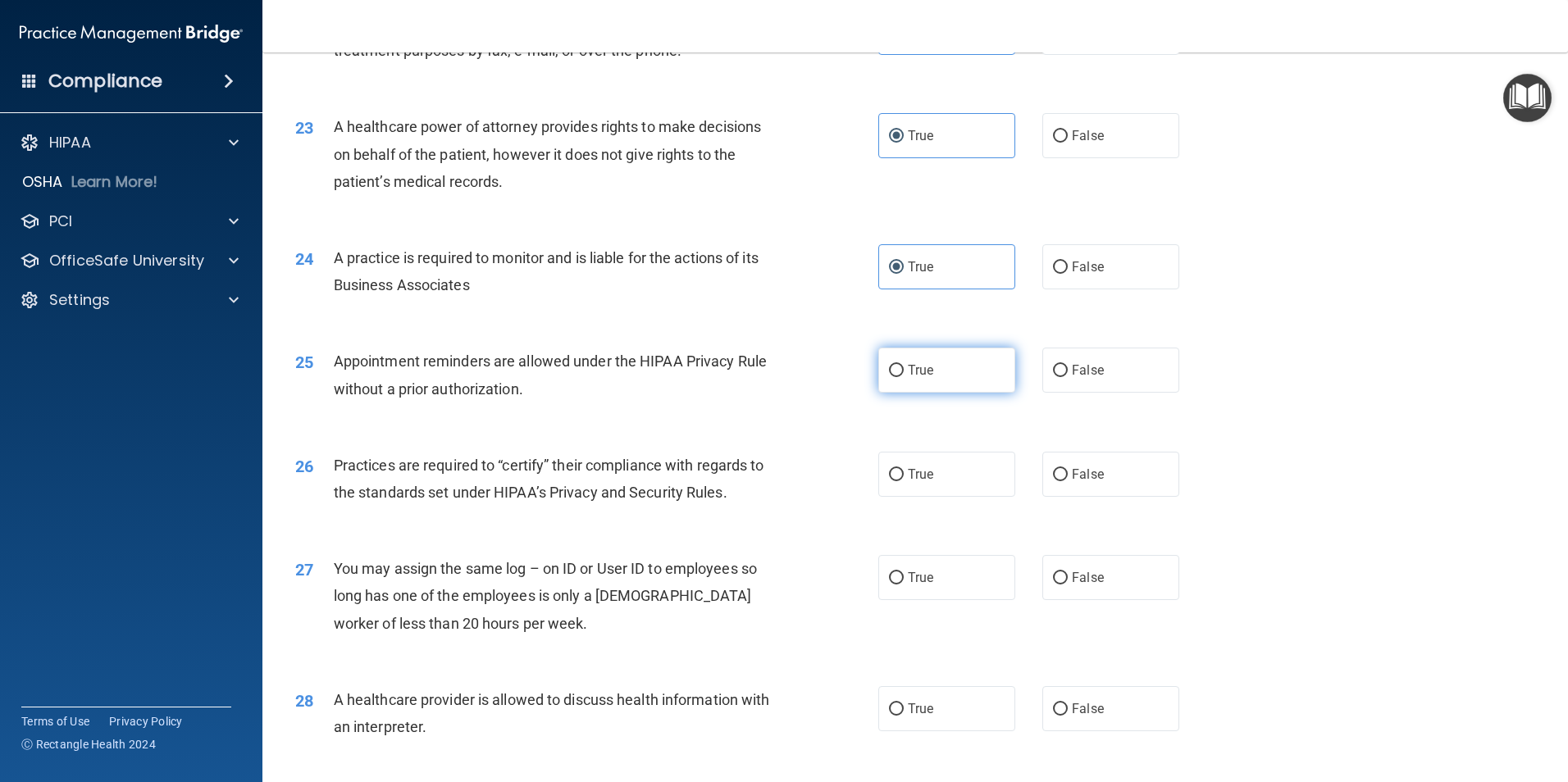
click at [920, 366] on span "True" at bounding box center [921, 371] width 26 height 16
click at [903, 366] on input "True" at bounding box center [895, 371] width 15 height 12
radio input "true"
click at [1129, 376] on label "False" at bounding box center [1110, 371] width 137 height 45
click at [1068, 376] on input "False" at bounding box center [1060, 371] width 15 height 12
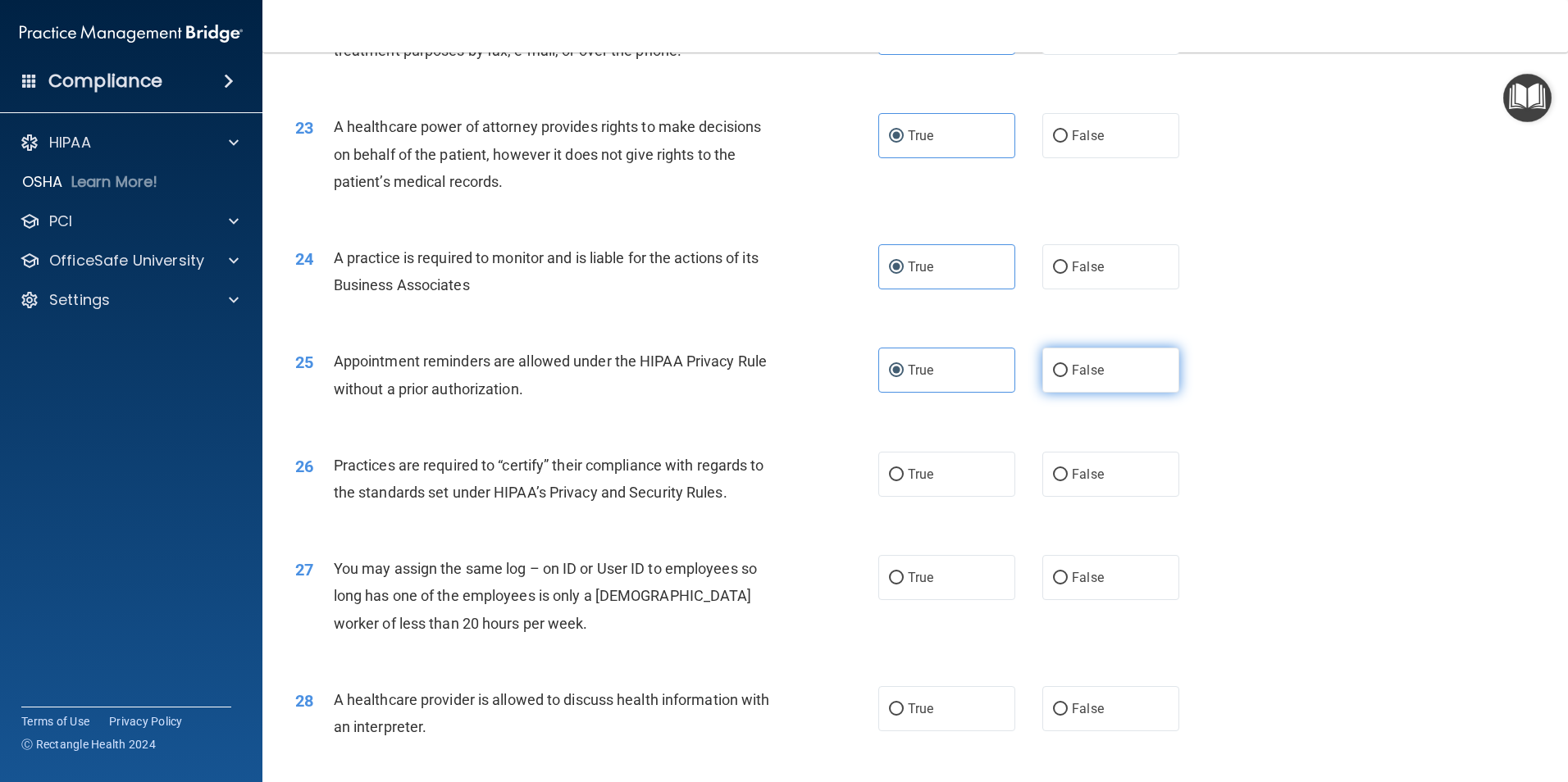
radio input "true"
radio input "false"
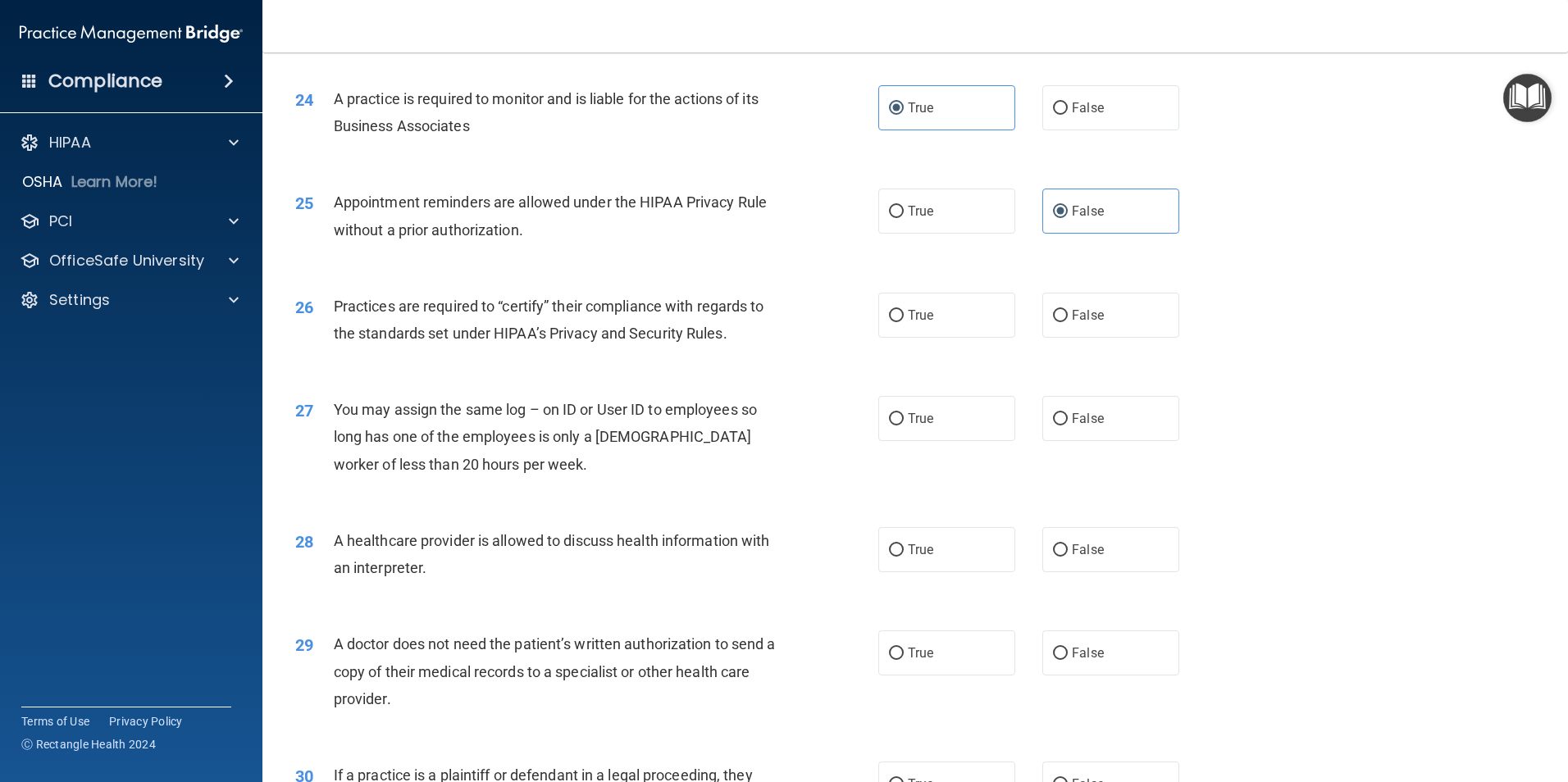
scroll to position [2871, 0]
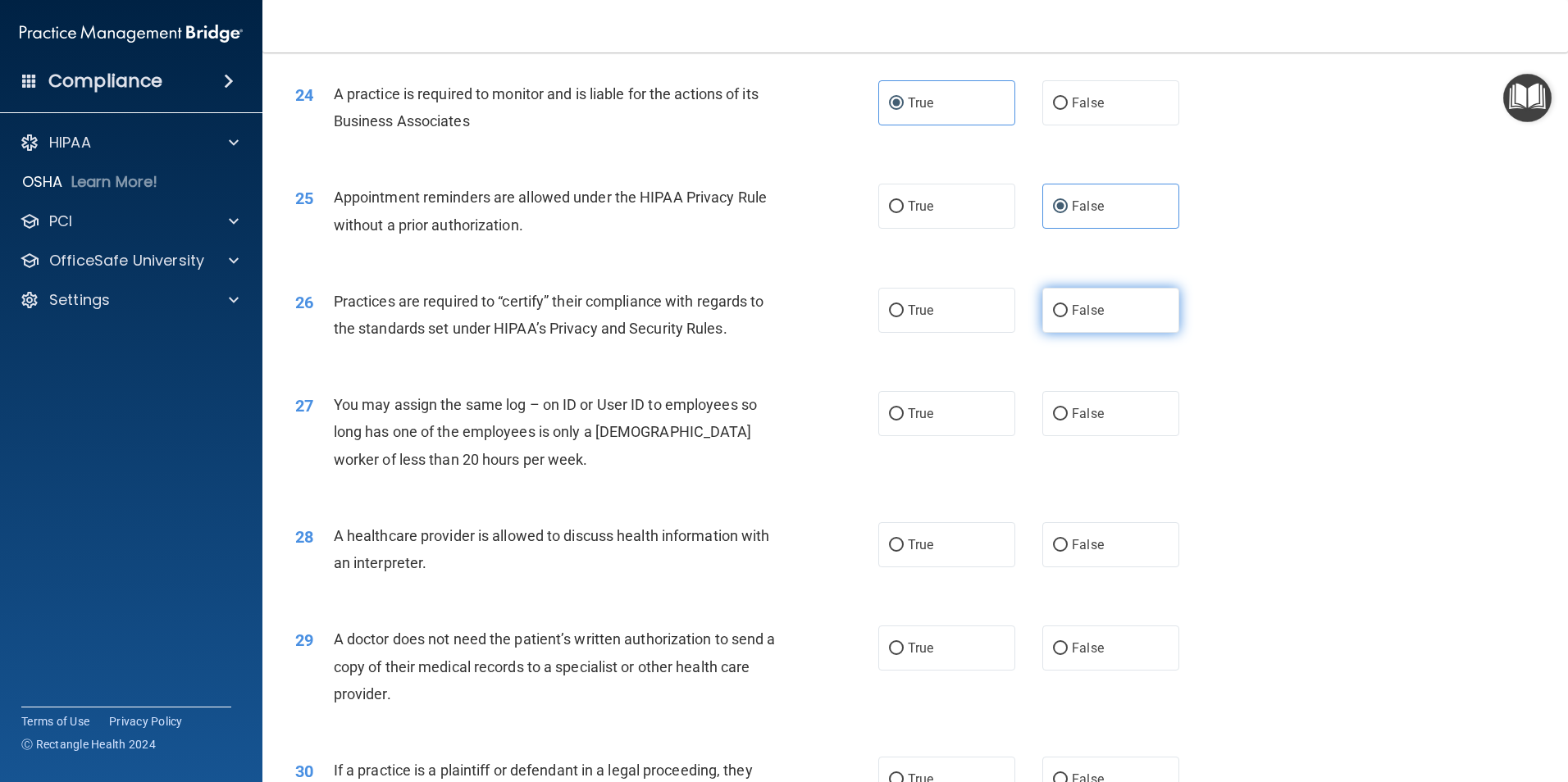
click at [1067, 301] on label "False" at bounding box center [1110, 311] width 137 height 45
click at [1053, 305] on input "False" at bounding box center [1060, 311] width 15 height 12
radio input "true"
click at [721, 355] on div "26 Practices are required to “certify” their compliance with regards to the sta…" at bounding box center [915, 319] width 1264 height 104
click at [1059, 412] on input "False" at bounding box center [1060, 414] width 15 height 12
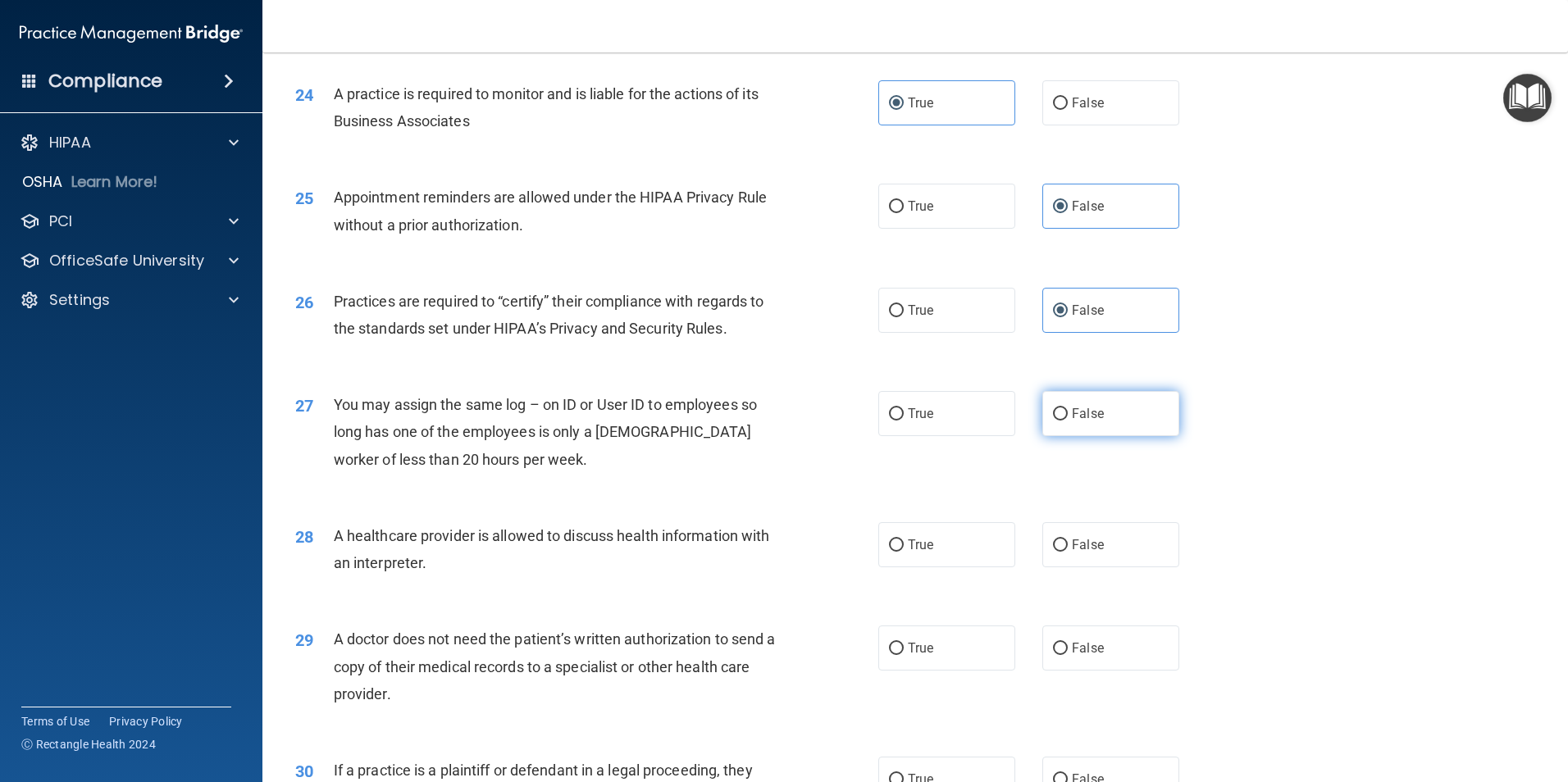
radio input "true"
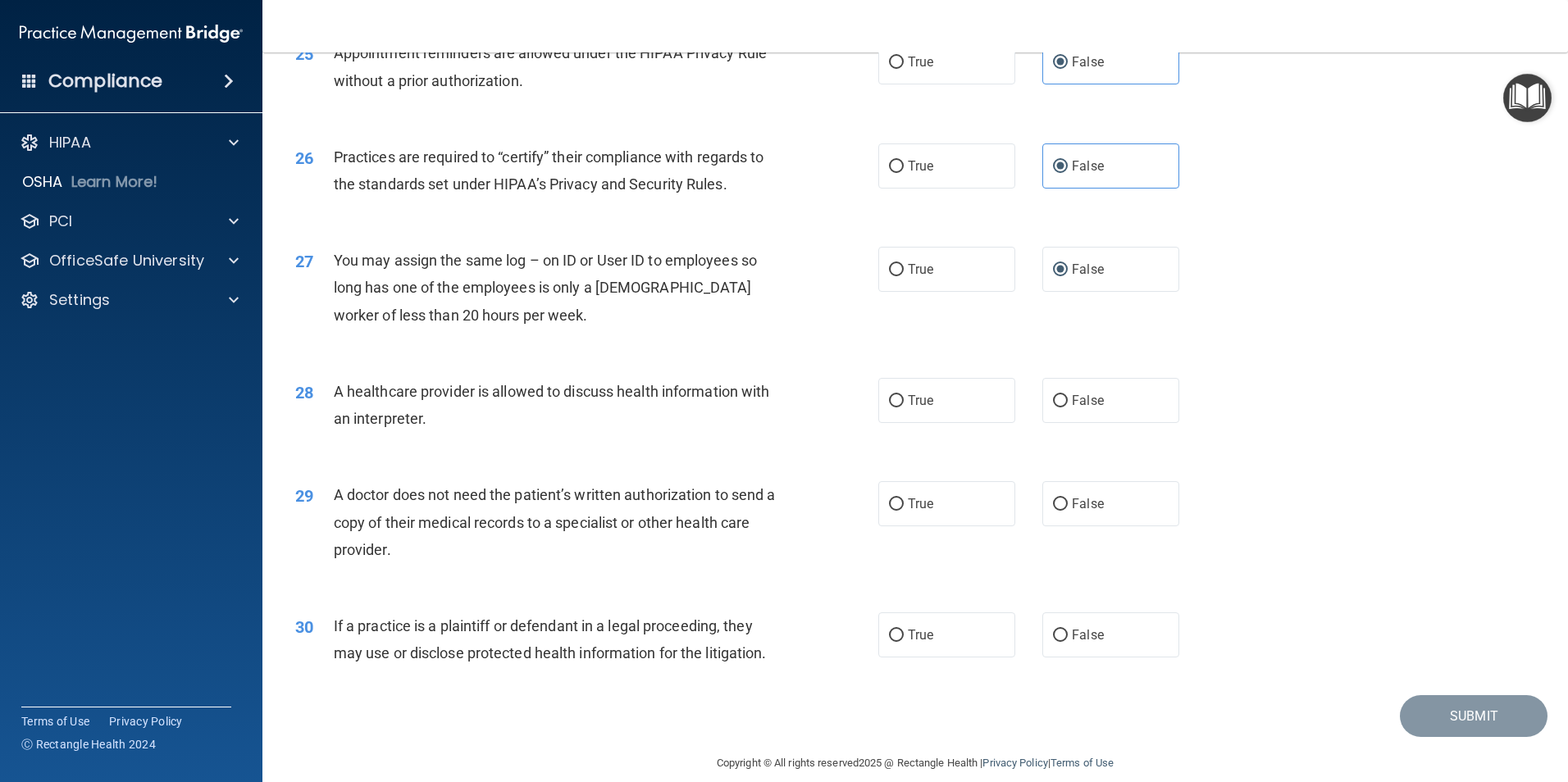
scroll to position [3034, 0]
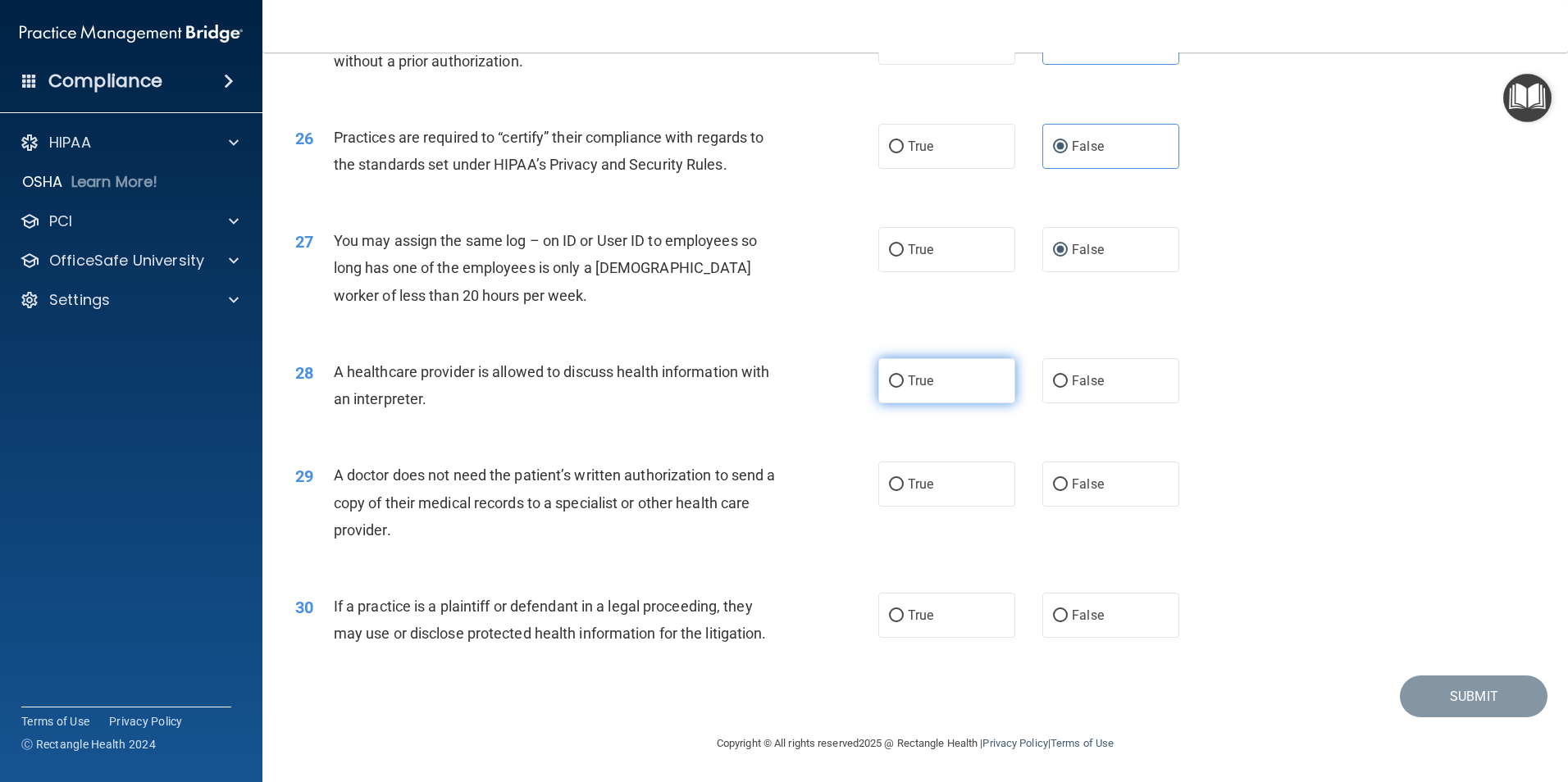
click at [896, 378] on input "True" at bounding box center [895, 382] width 15 height 12
radio input "true"
click at [1067, 475] on label "False" at bounding box center [1110, 484] width 137 height 45
click at [1067, 479] on input "False" at bounding box center [1060, 485] width 15 height 12
radio input "true"
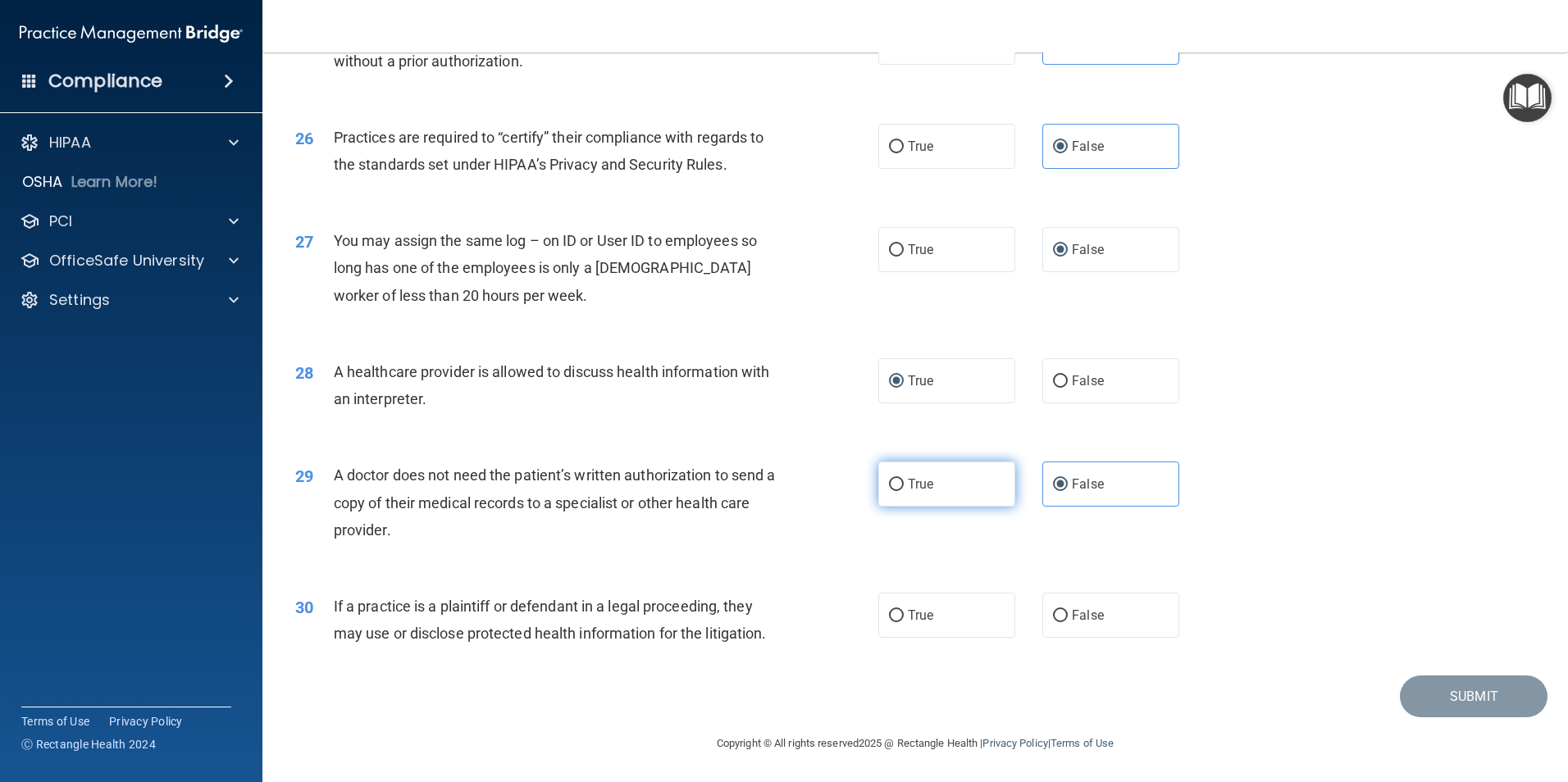
click at [933, 485] on label "True" at bounding box center [947, 484] width 137 height 45
click at [903, 485] on input "True" at bounding box center [895, 485] width 15 height 12
radio input "true"
radio input "false"
click at [898, 556] on label "True" at bounding box center [947, 615] width 137 height 45
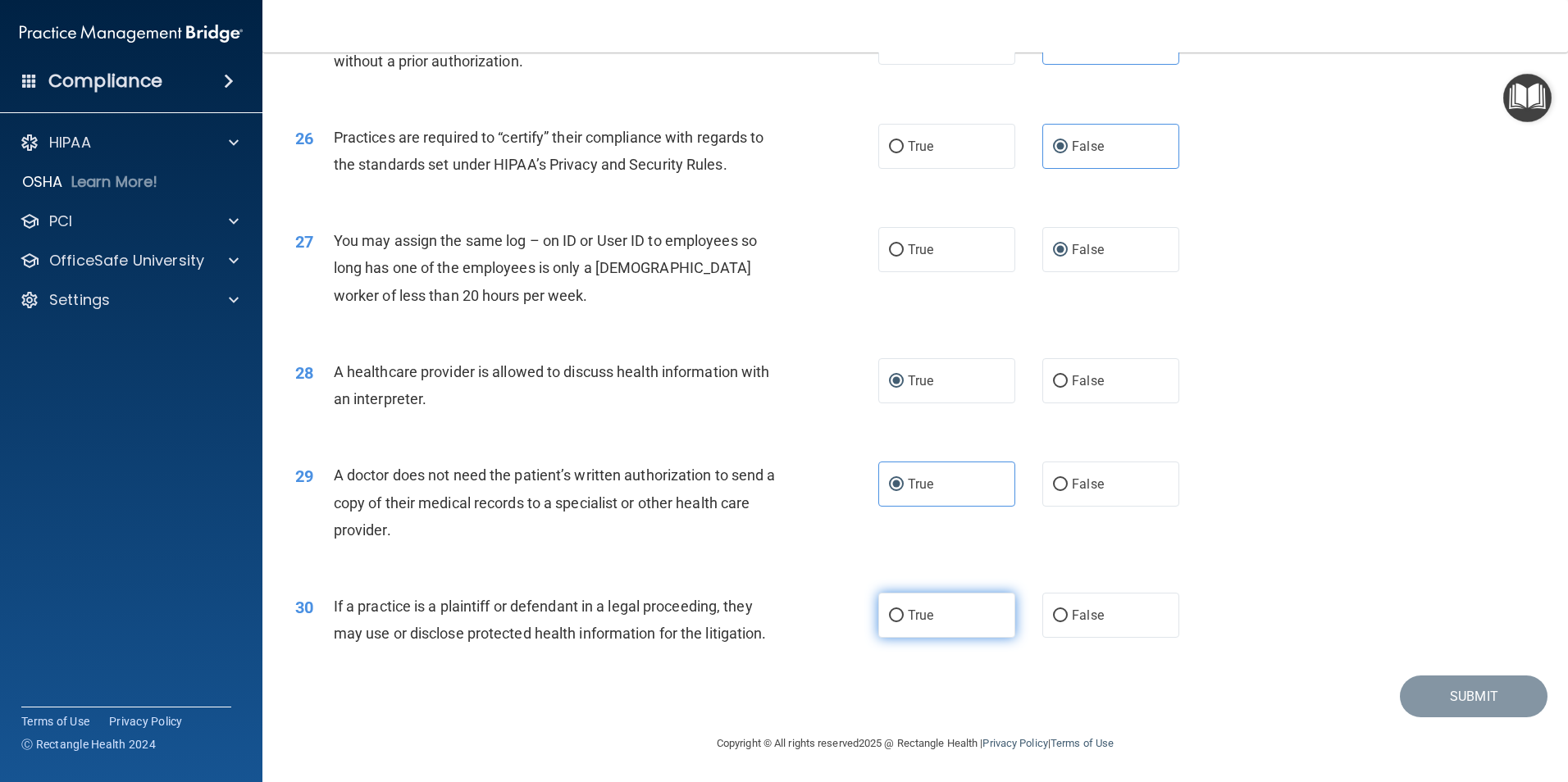
click at [898, 556] on input "True" at bounding box center [895, 616] width 15 height 12
radio input "true"
click at [1237, 556] on button "Submit" at bounding box center [1474, 696] width 148 height 41
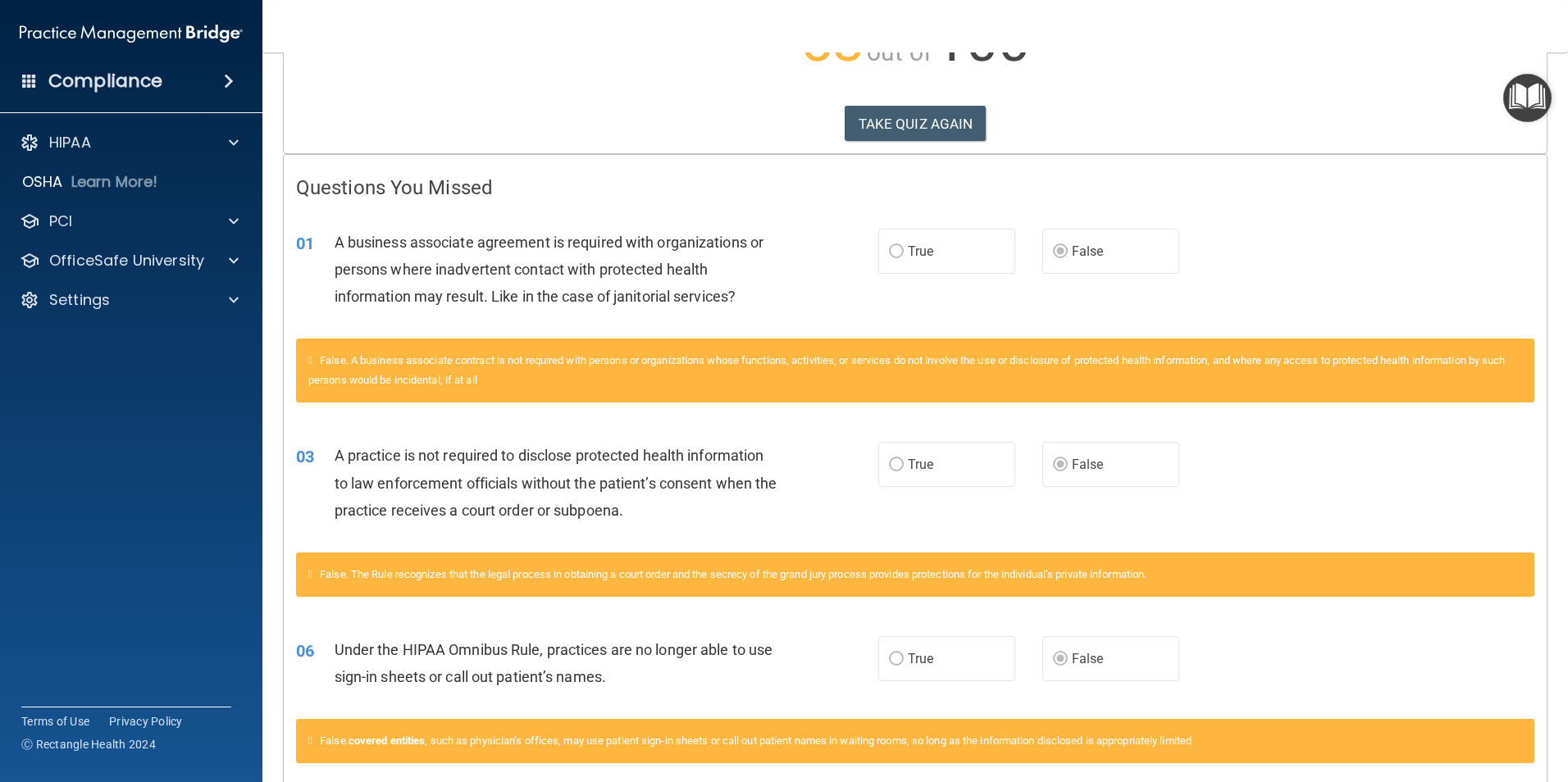
scroll to position [46, 0]
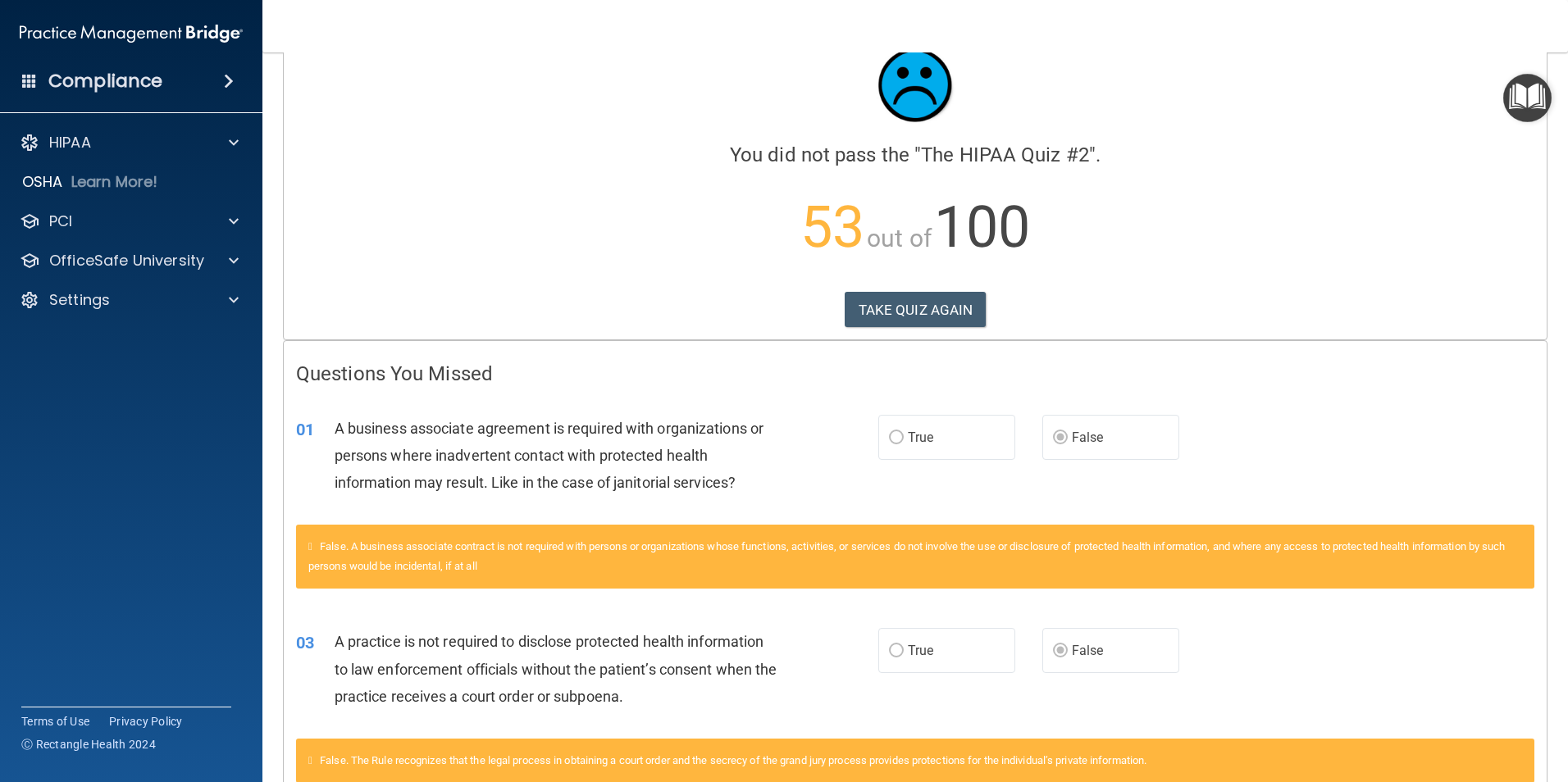
click at [904, 280] on p "53 out of 100" at bounding box center [915, 227] width 1239 height 106
click at [904, 295] on button "TAKE QUIZ AGAIN" at bounding box center [916, 310] width 142 height 36
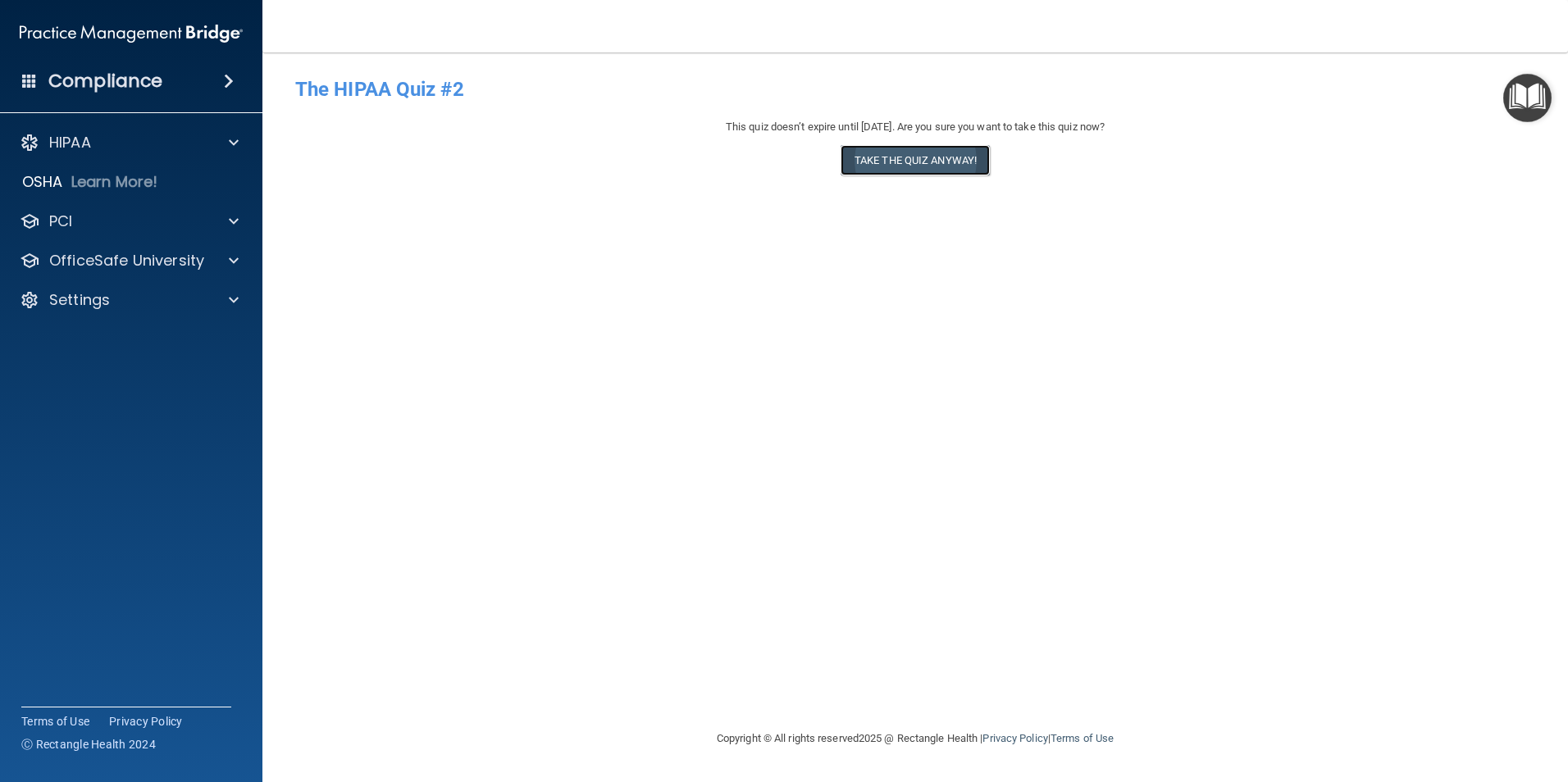
click at [934, 153] on button "Take the quiz anyway!" at bounding box center [914, 160] width 149 height 31
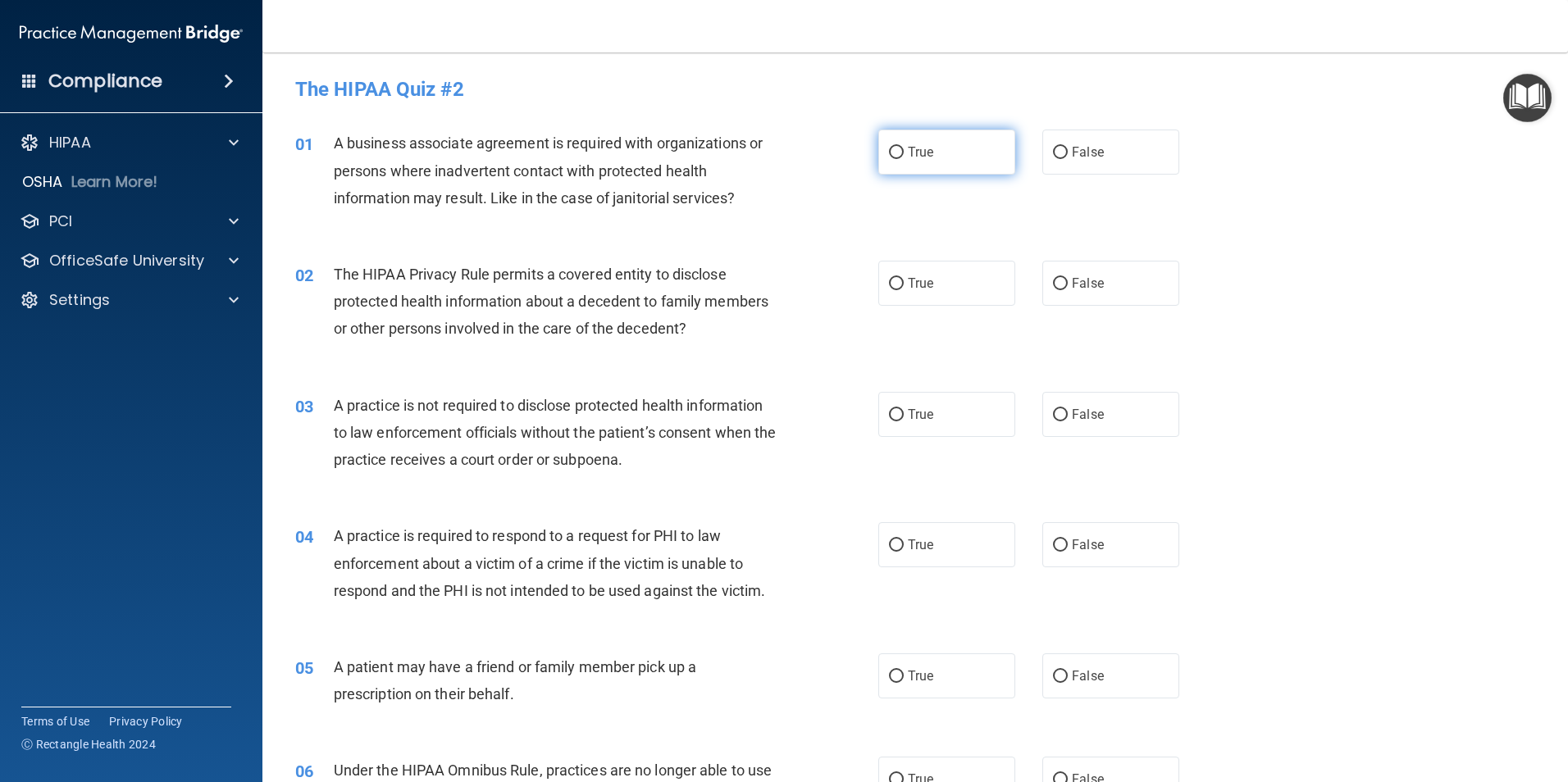
click at [941, 132] on label "True" at bounding box center [947, 152] width 137 height 45
click at [903, 147] on input "True" at bounding box center [895, 153] width 15 height 12
radio input "true"
click at [908, 152] on span "True" at bounding box center [921, 152] width 26 height 16
click at [903, 152] on input "True" at bounding box center [895, 153] width 15 height 12
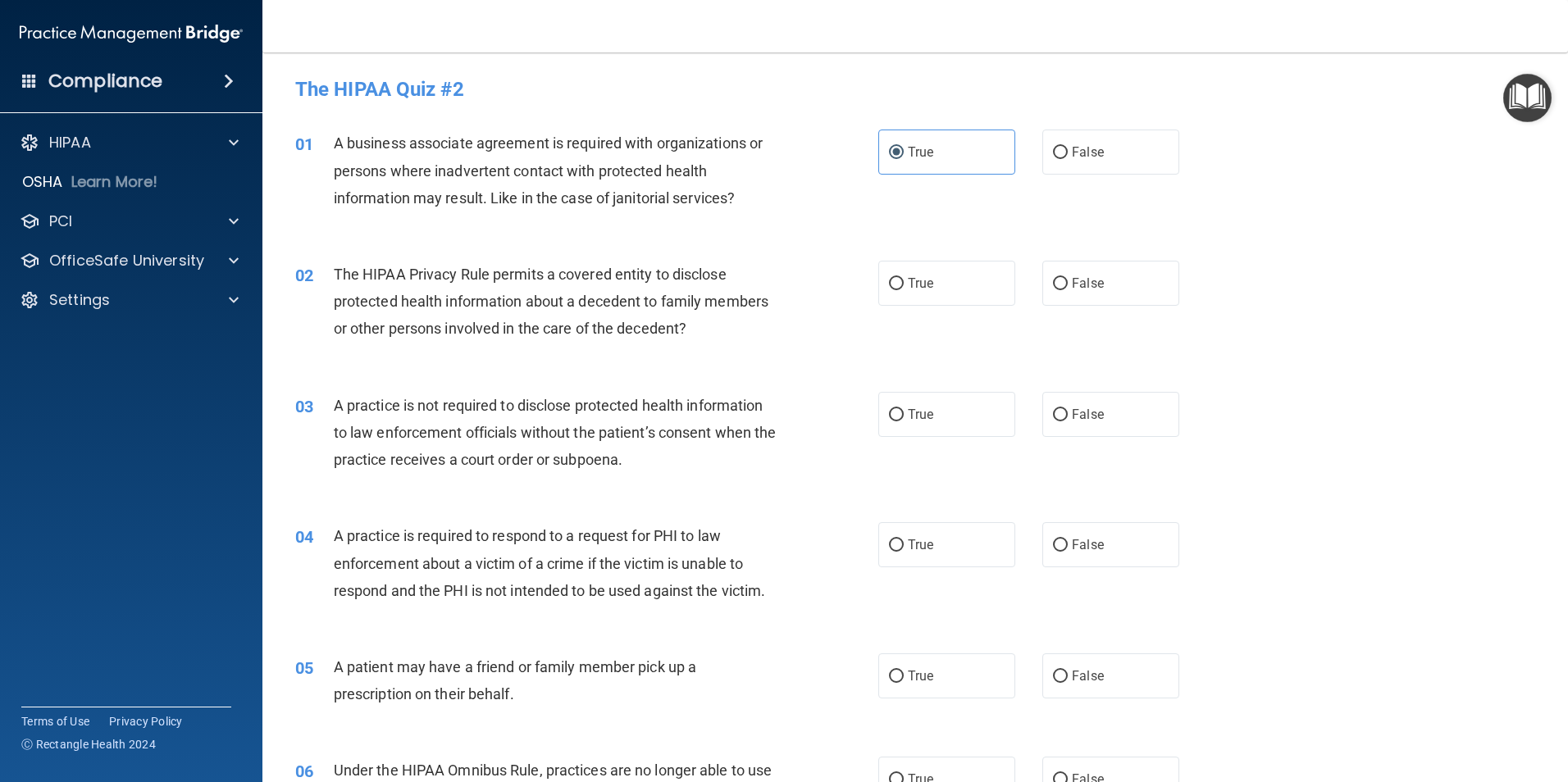
scroll to position [82, 0]
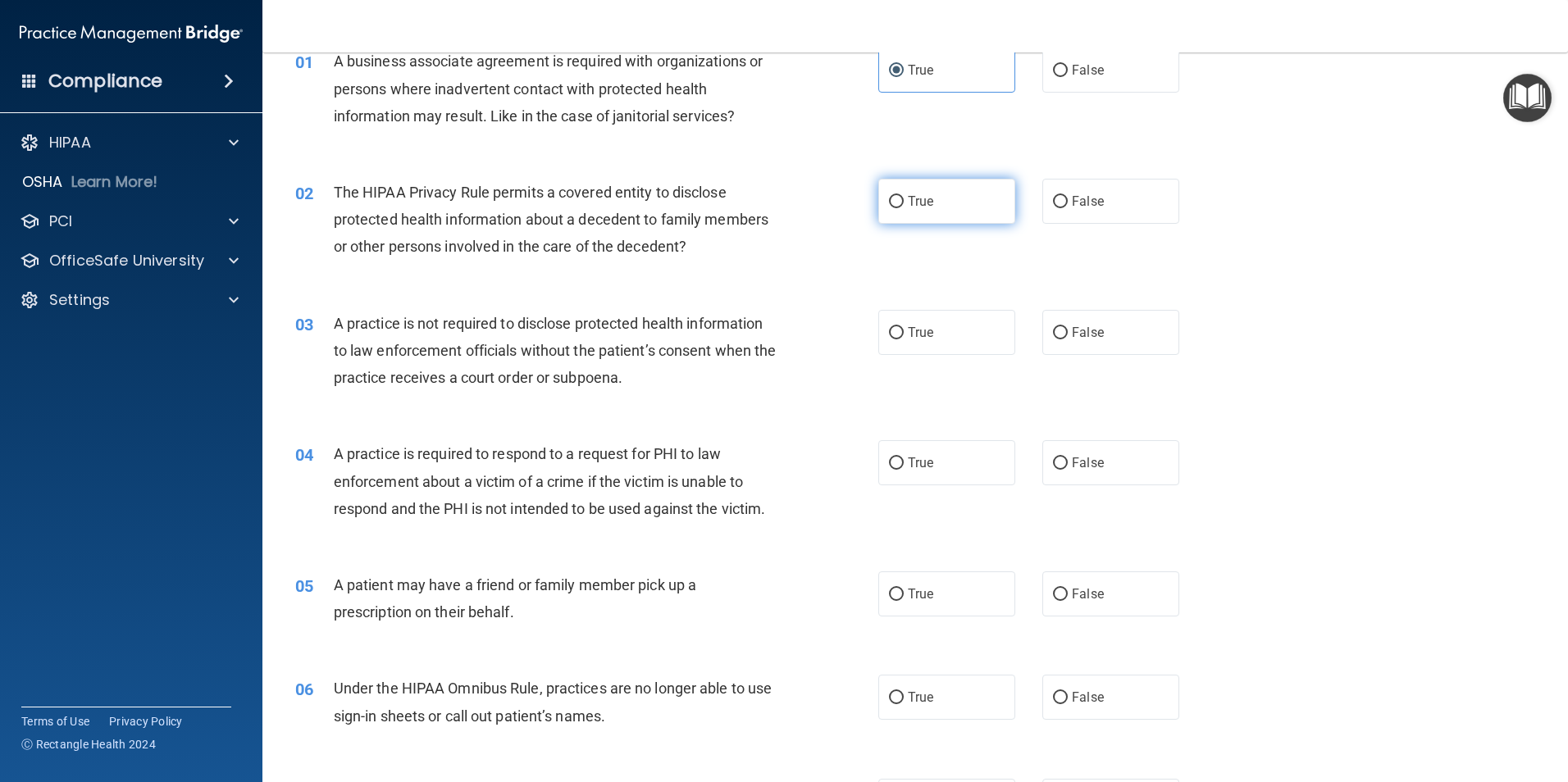
click at [912, 193] on span "True" at bounding box center [921, 201] width 26 height 16
click at [913, 196] on span "True" at bounding box center [921, 201] width 26 height 16
click at [903, 196] on input "True" at bounding box center [895, 202] width 15 height 12
radio input "true"
click at [958, 334] on label "True" at bounding box center [947, 332] width 137 height 45
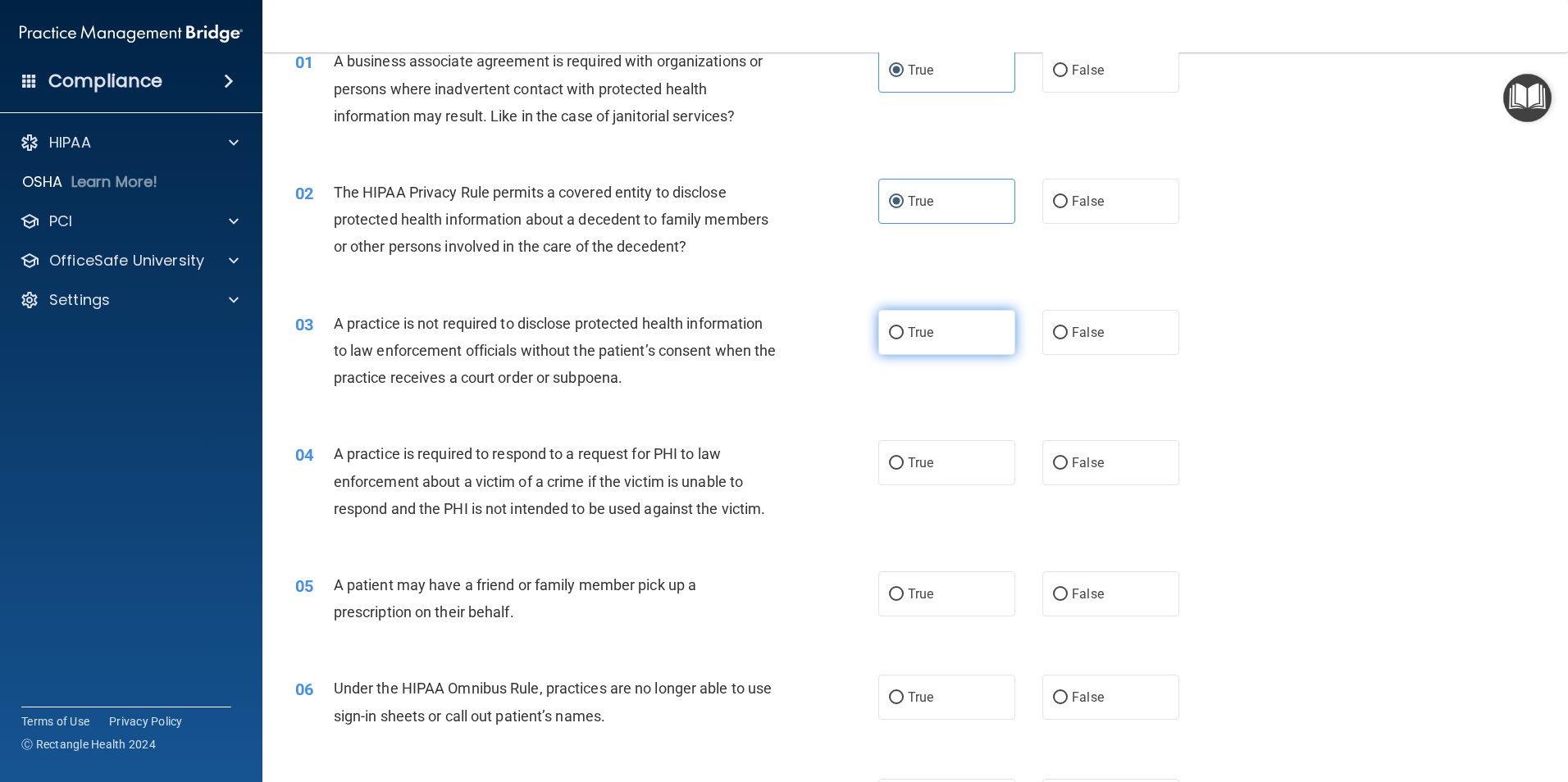
click at [903, 334] on input "True" at bounding box center [895, 333] width 15 height 12
radio input "true"
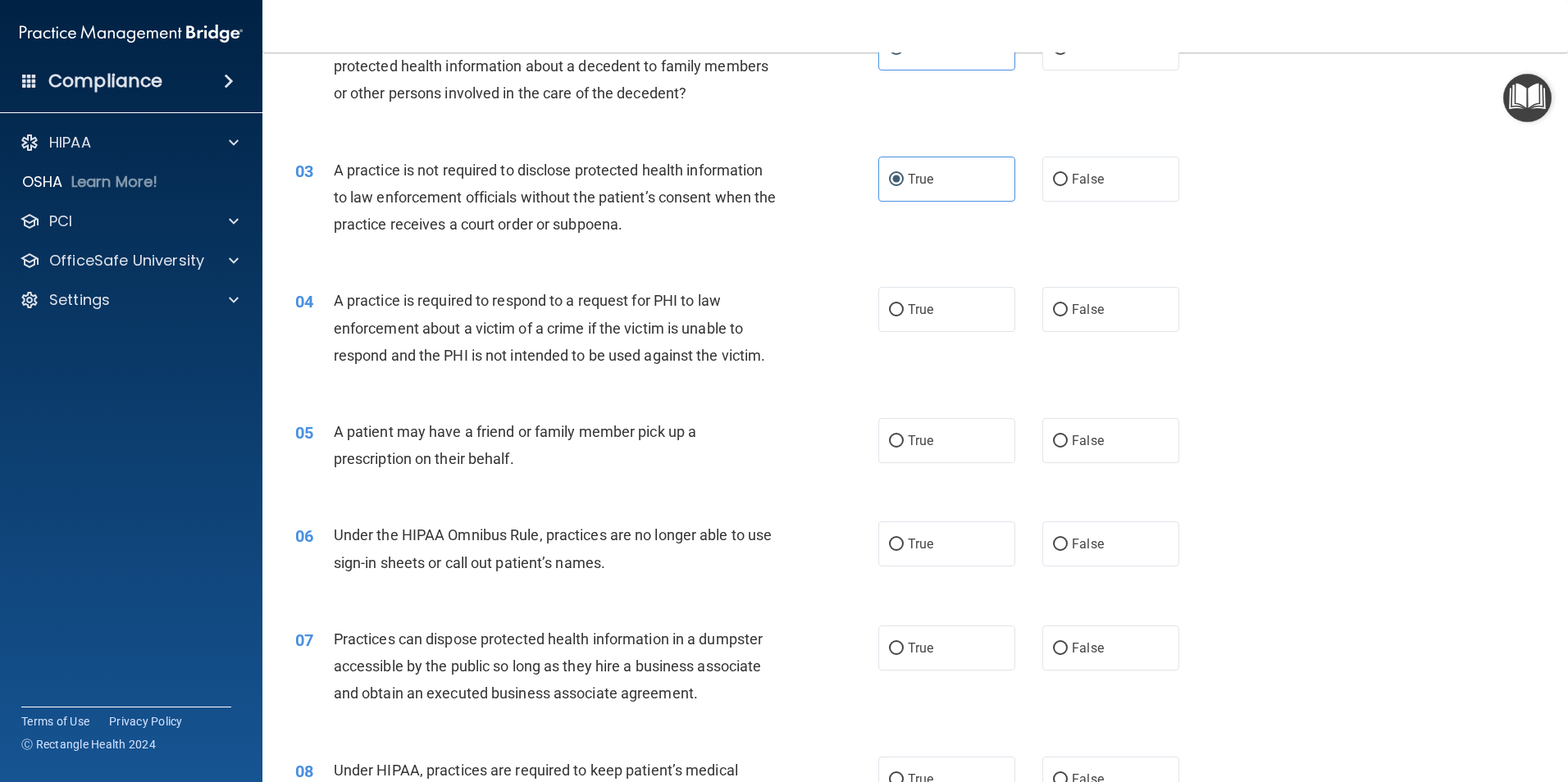
scroll to position [246, 0]
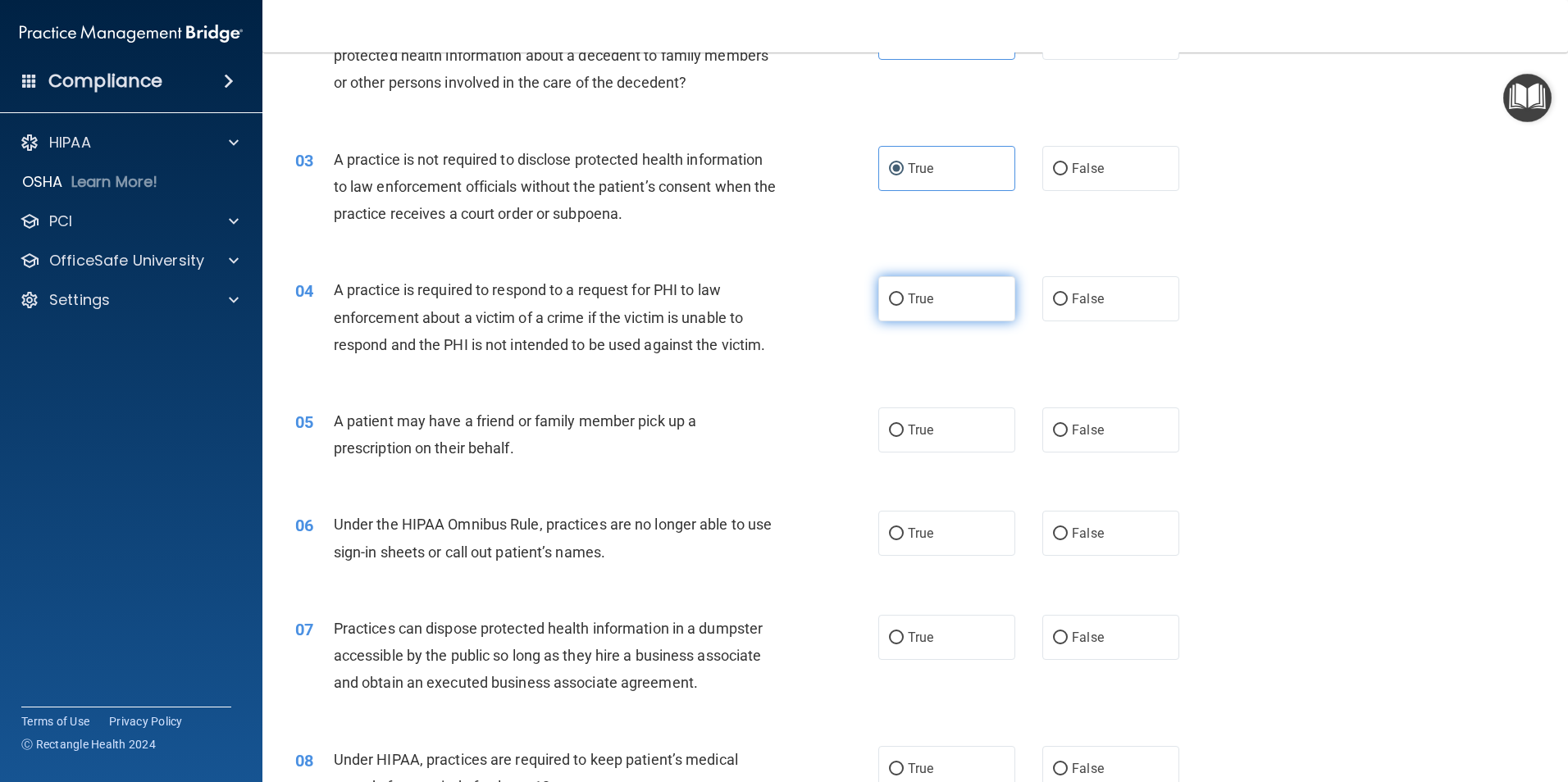
click at [879, 297] on label "True" at bounding box center [947, 299] width 137 height 45
click at [889, 297] on input "True" at bounding box center [895, 300] width 15 height 12
radio input "true"
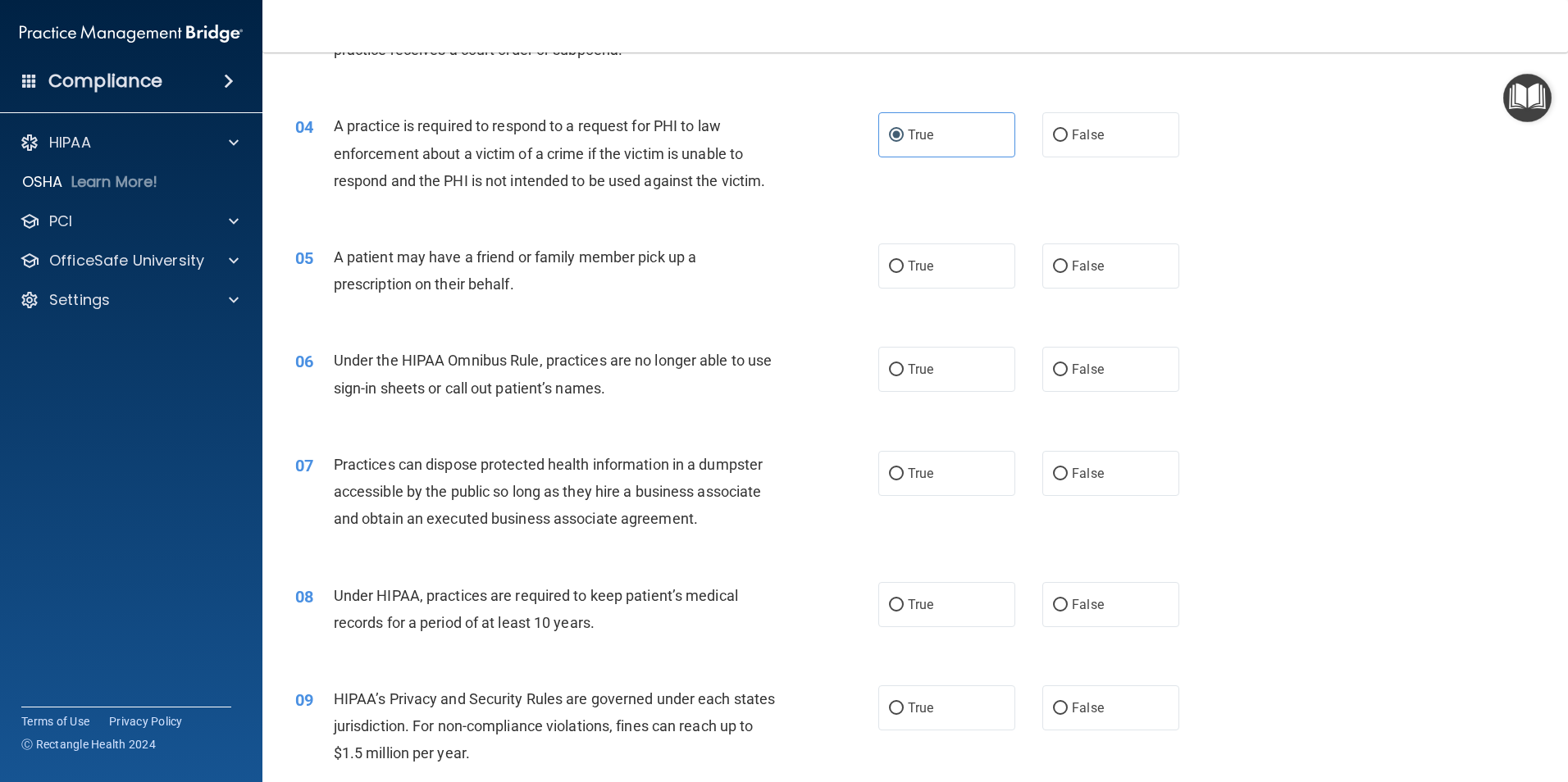
drag, startPoint x: 923, startPoint y: 262, endPoint x: 772, endPoint y: 310, distance: 158.4
click at [920, 263] on span "True" at bounding box center [921, 266] width 26 height 16
click at [903, 263] on input "True" at bounding box center [895, 266] width 15 height 12
radio input "true"
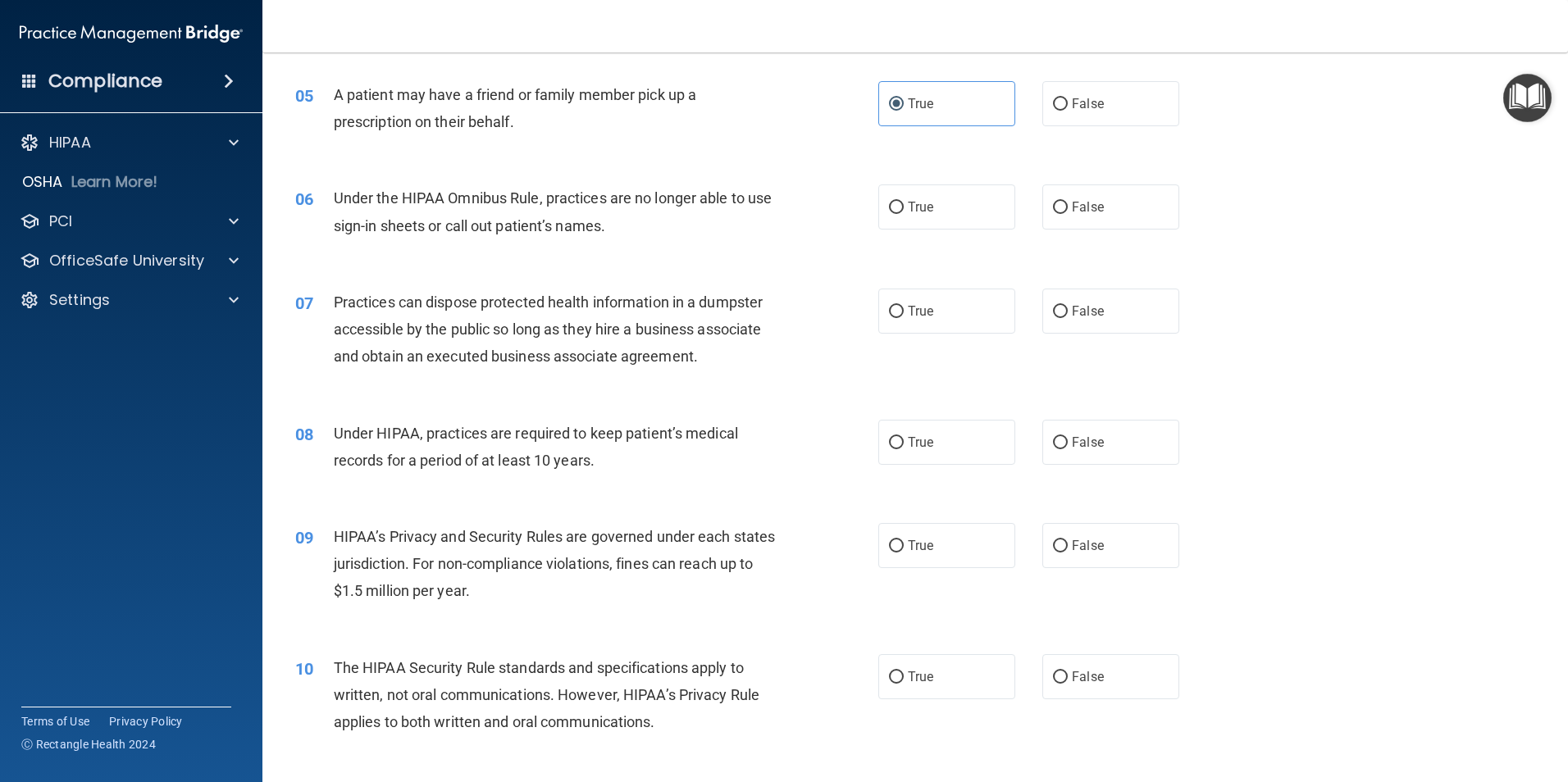
scroll to position [574, 0]
click at [1053, 207] on input "False" at bounding box center [1060, 206] width 15 height 12
radio input "true"
click at [1053, 325] on label "False" at bounding box center [1110, 310] width 137 height 45
click at [1053, 317] on input "False" at bounding box center [1060, 311] width 15 height 12
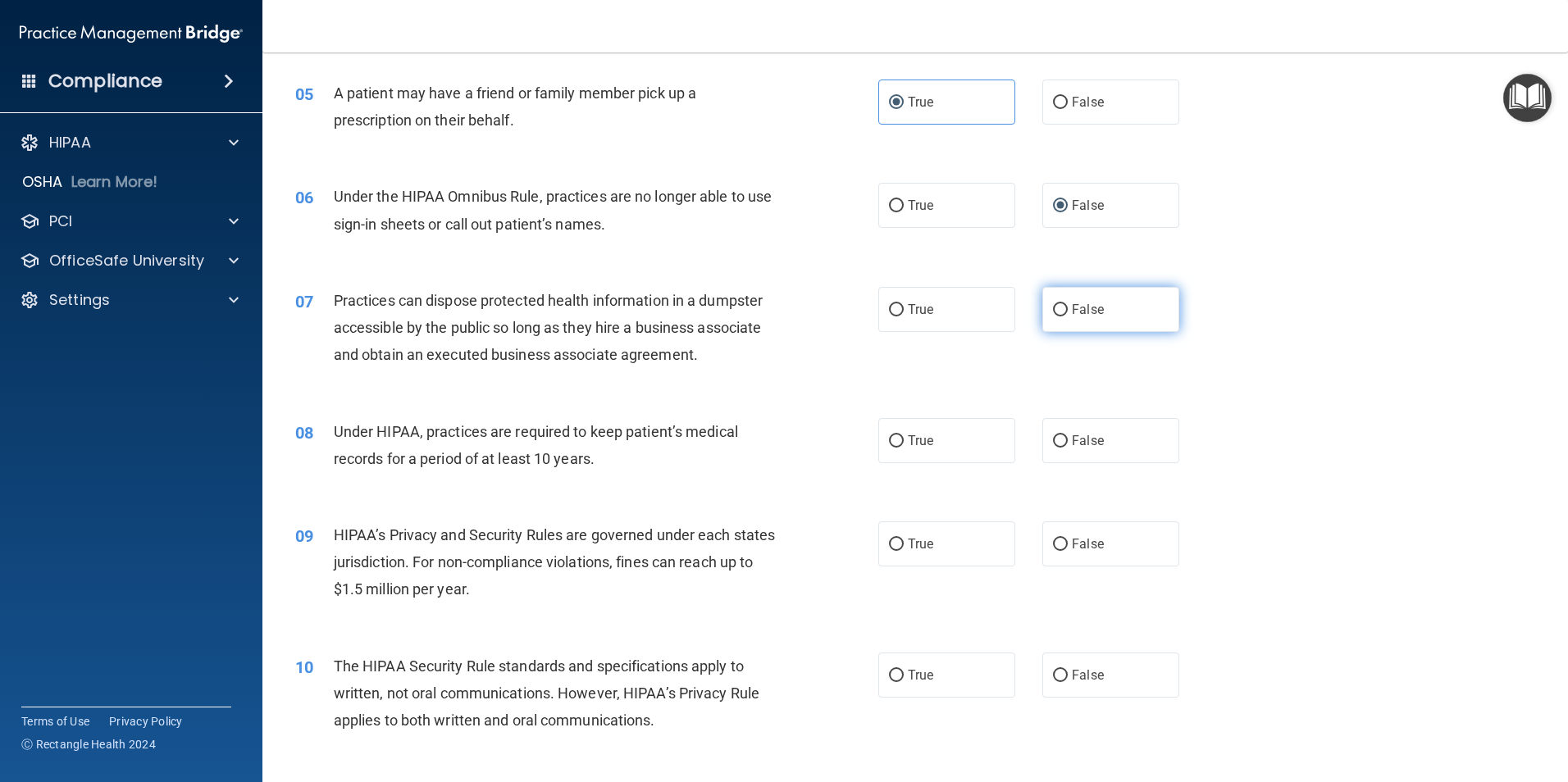
radio input "true"
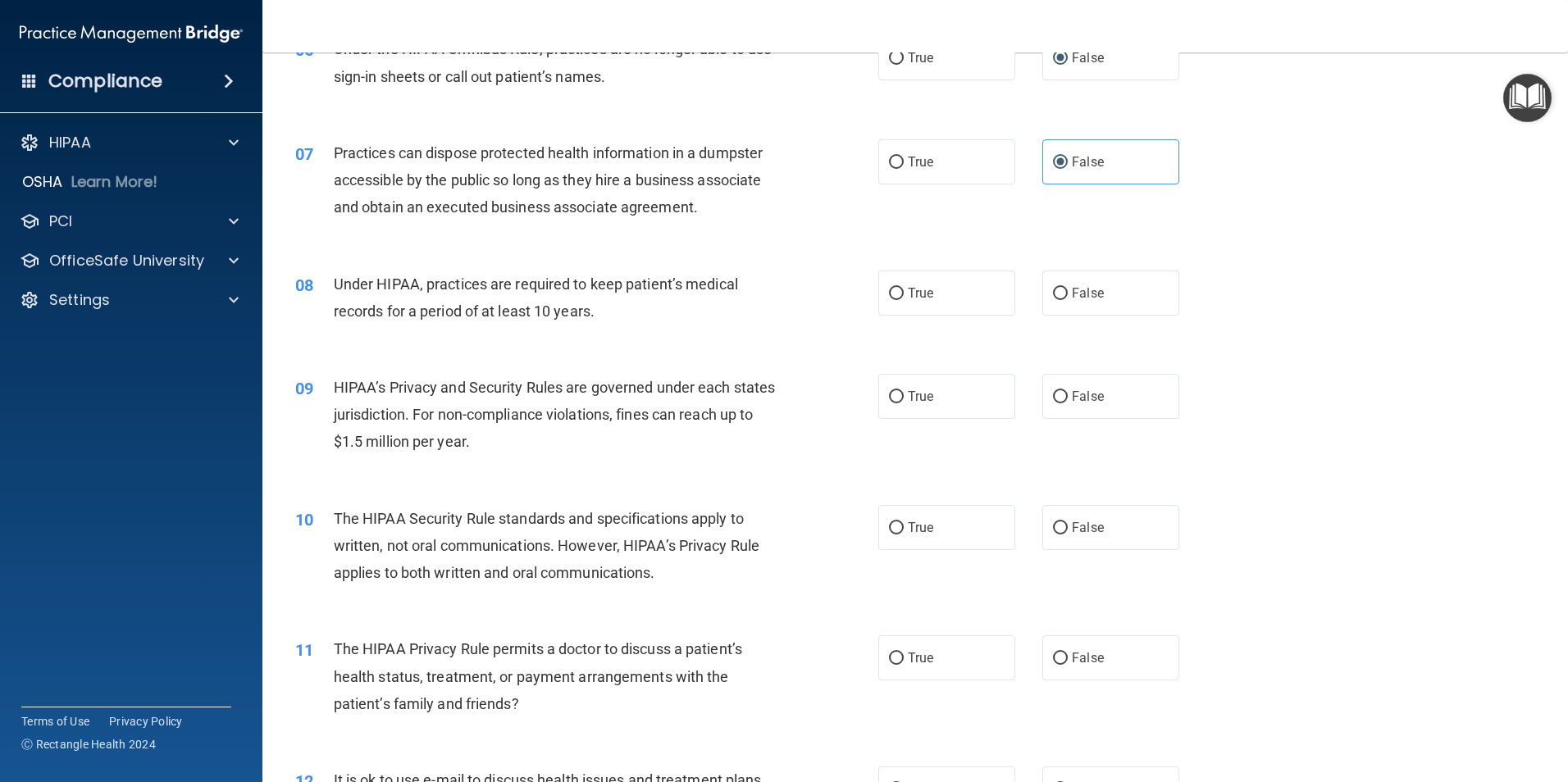
scroll to position [738, 0]
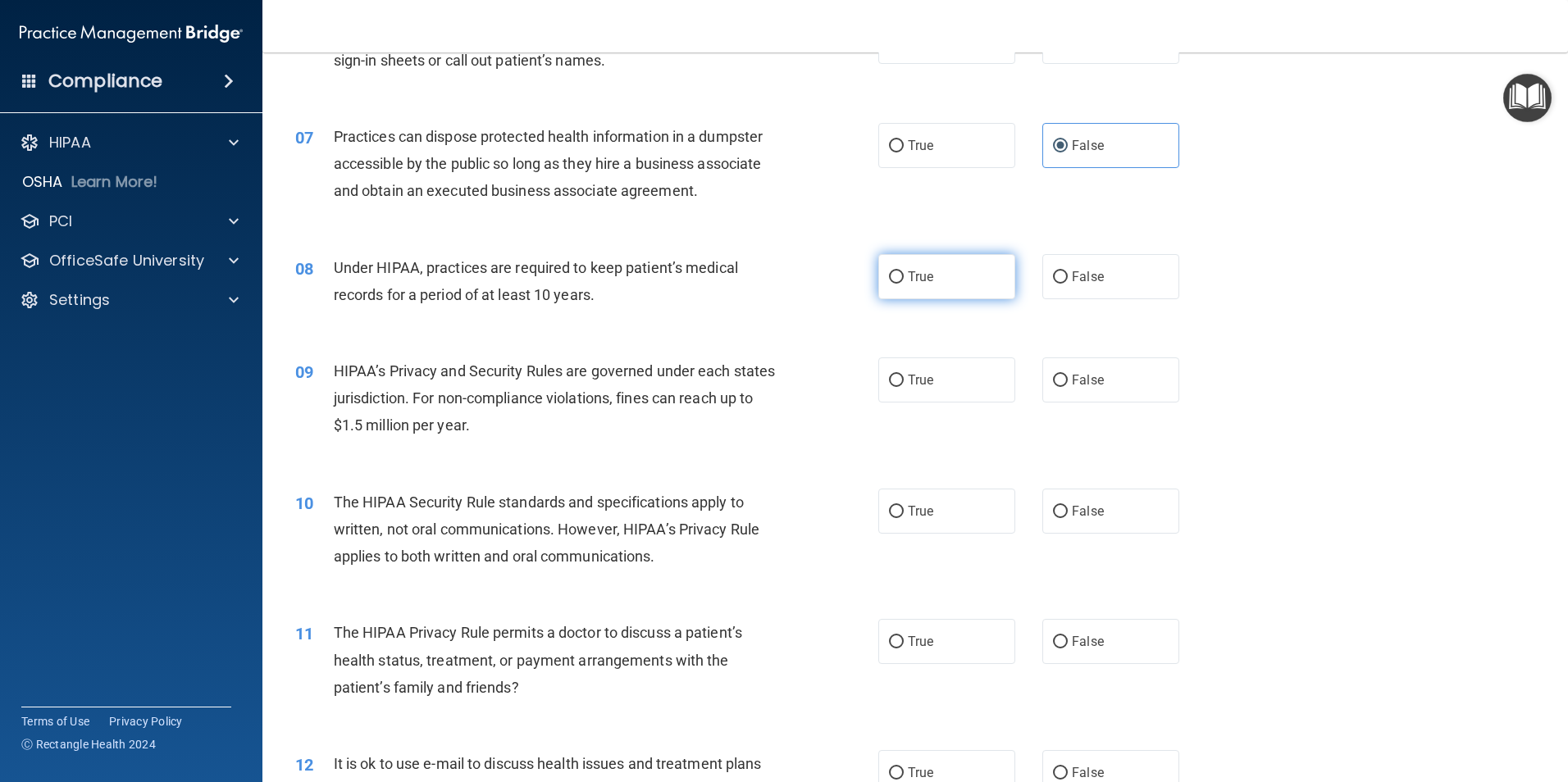
click at [932, 261] on label "True" at bounding box center [947, 277] width 137 height 45
click at [903, 271] on input "True" at bounding box center [895, 277] width 15 height 12
radio input "true"
click at [1059, 368] on label "False" at bounding box center [1110, 381] width 137 height 45
click at [1059, 375] on input "False" at bounding box center [1060, 381] width 15 height 12
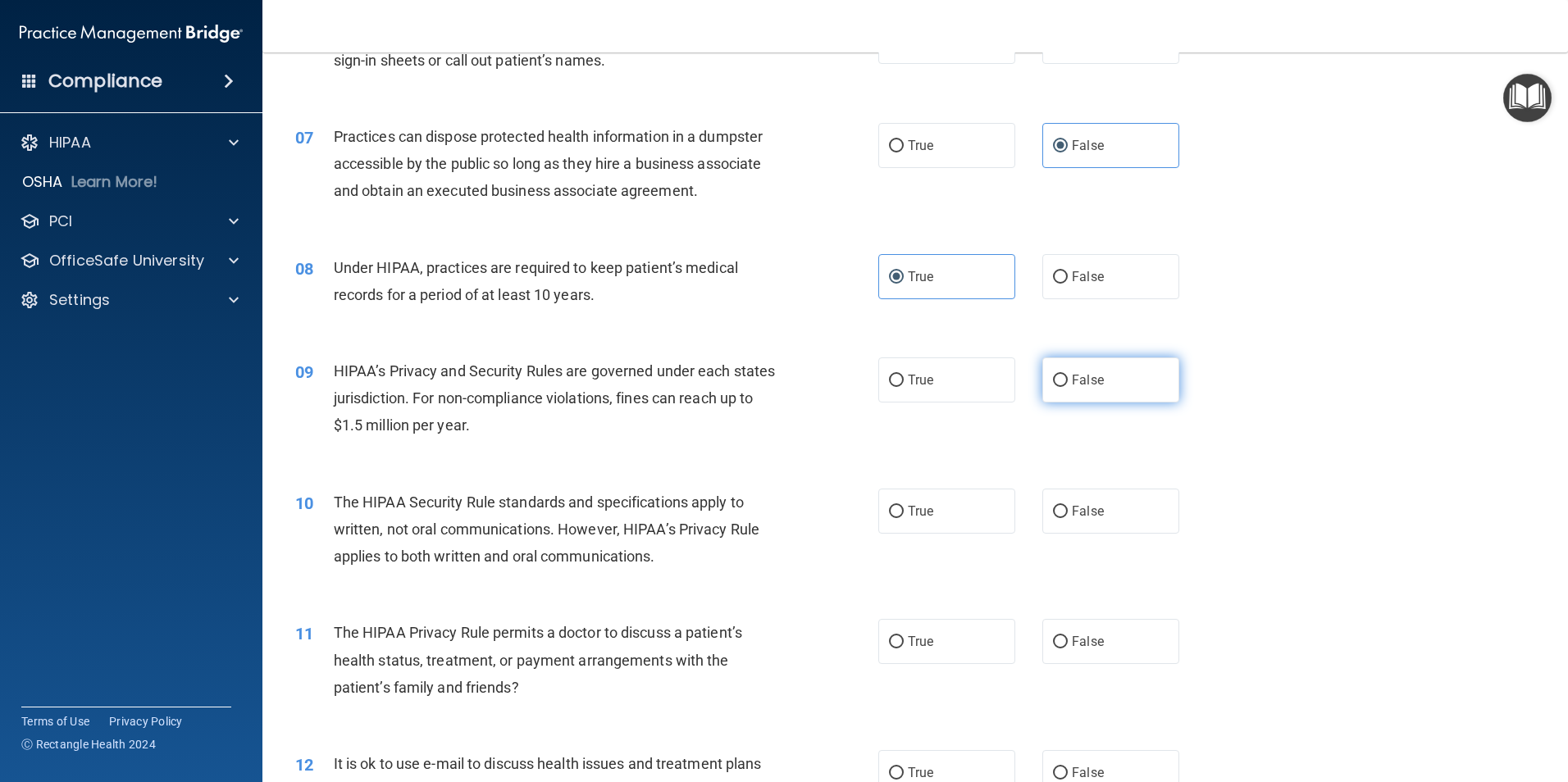
radio input "true"
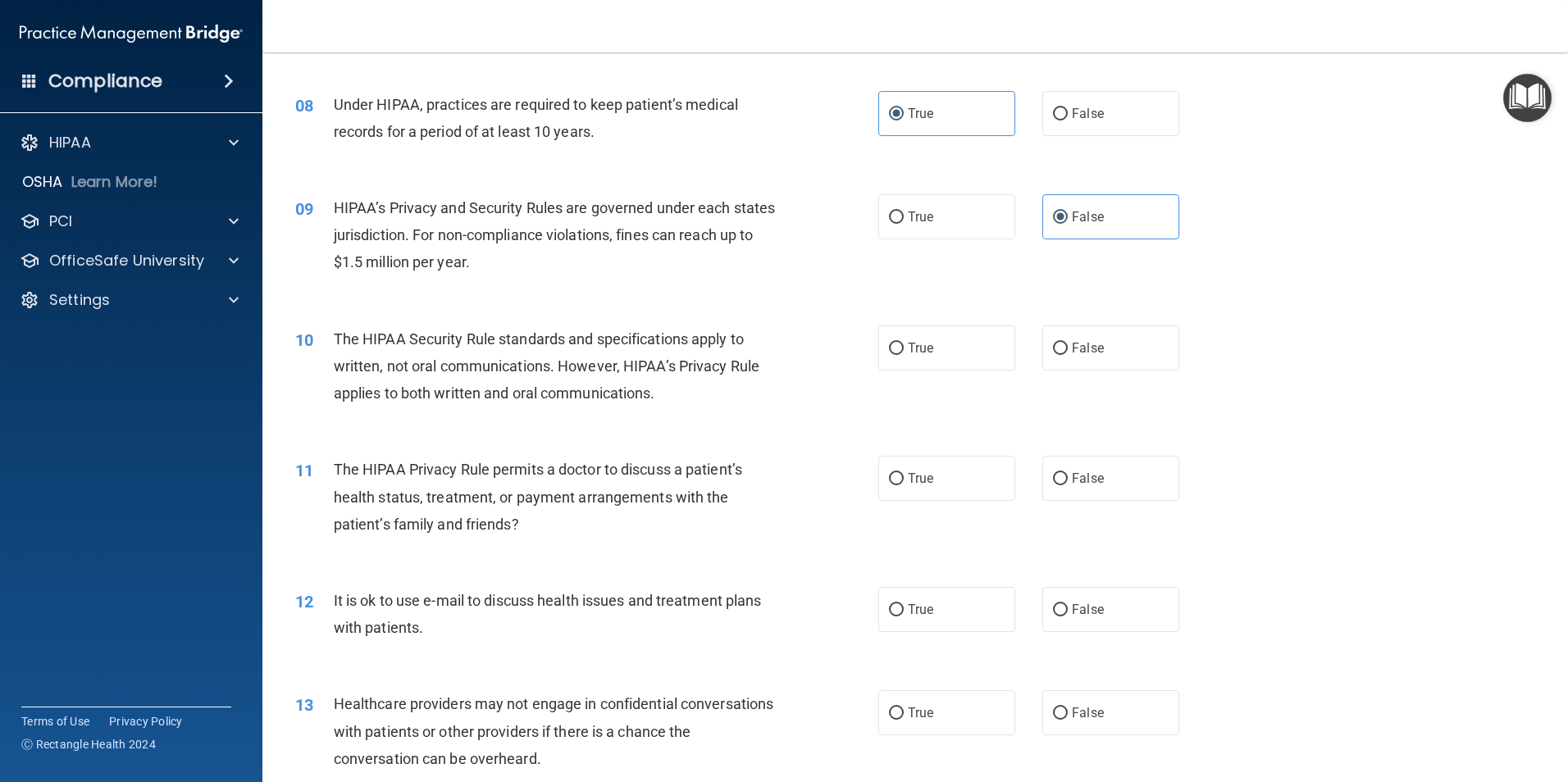
scroll to position [902, 0]
click at [947, 352] on label "True" at bounding box center [947, 347] width 137 height 45
click at [903, 352] on input "True" at bounding box center [895, 348] width 15 height 12
radio input "true"
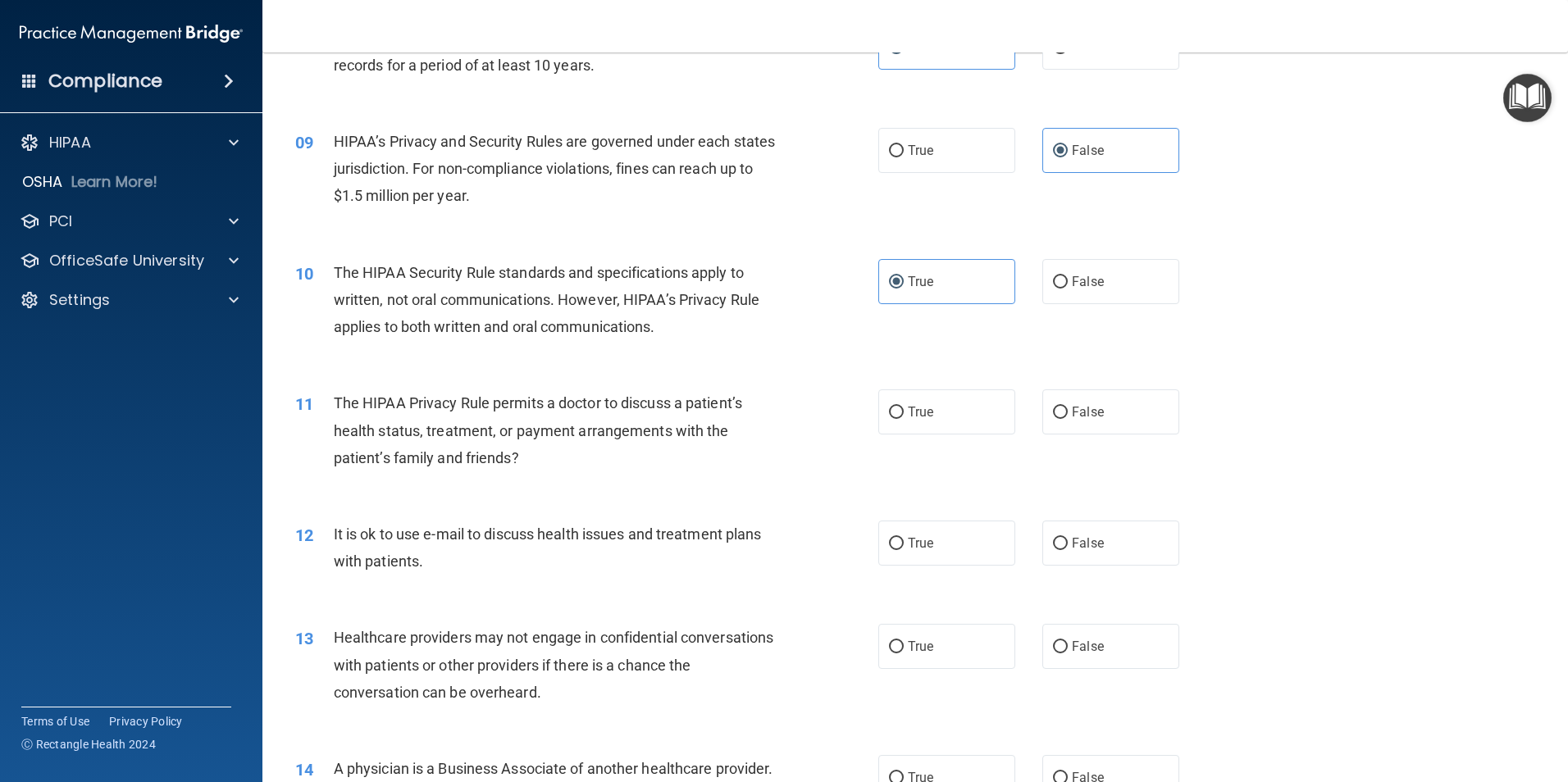
scroll to position [1066, 0]
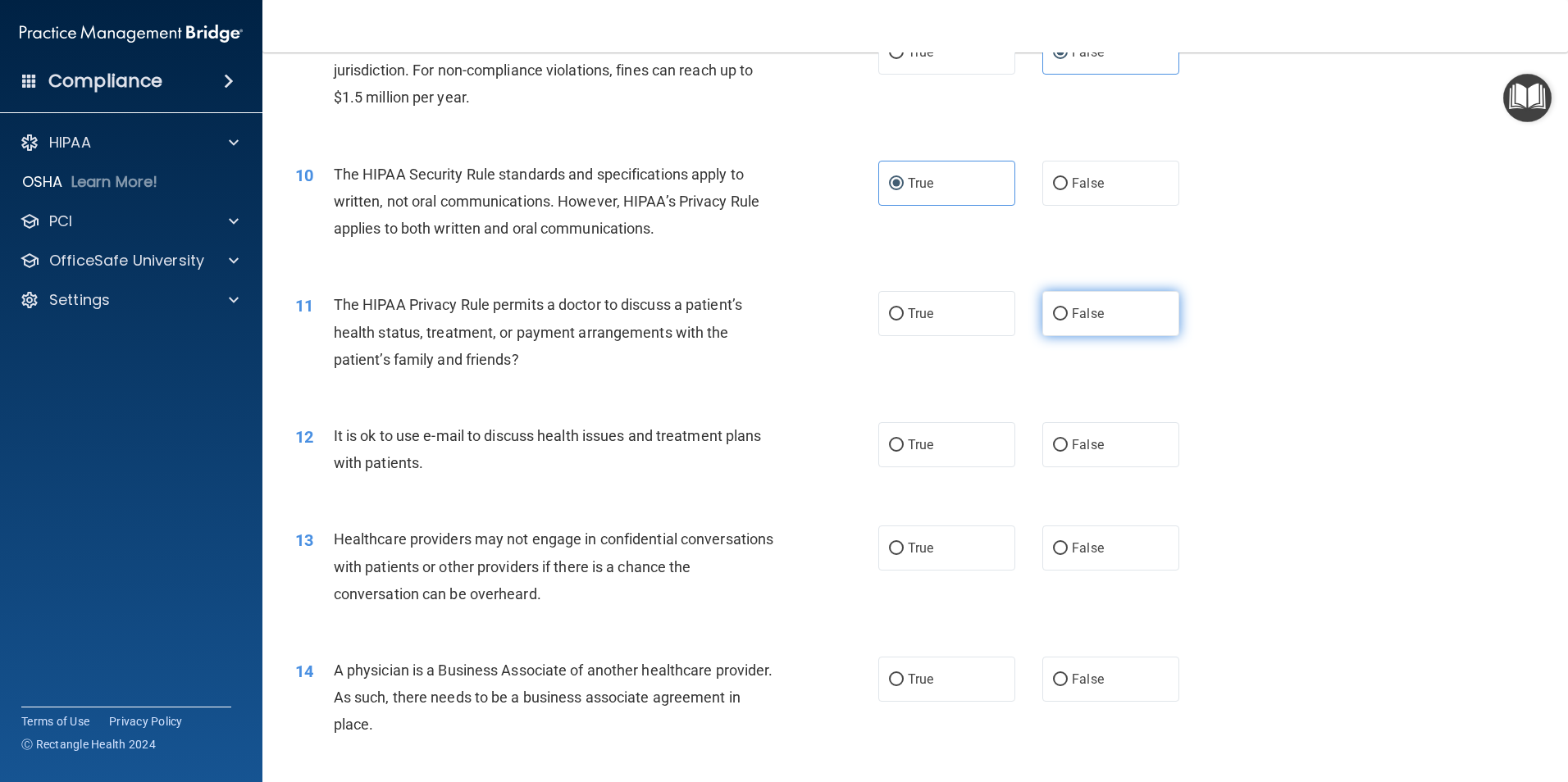
click at [1072, 315] on span "False" at bounding box center [1088, 314] width 32 height 16
click at [1068, 315] on input "False" at bounding box center [1060, 315] width 15 height 12
radio input "true"
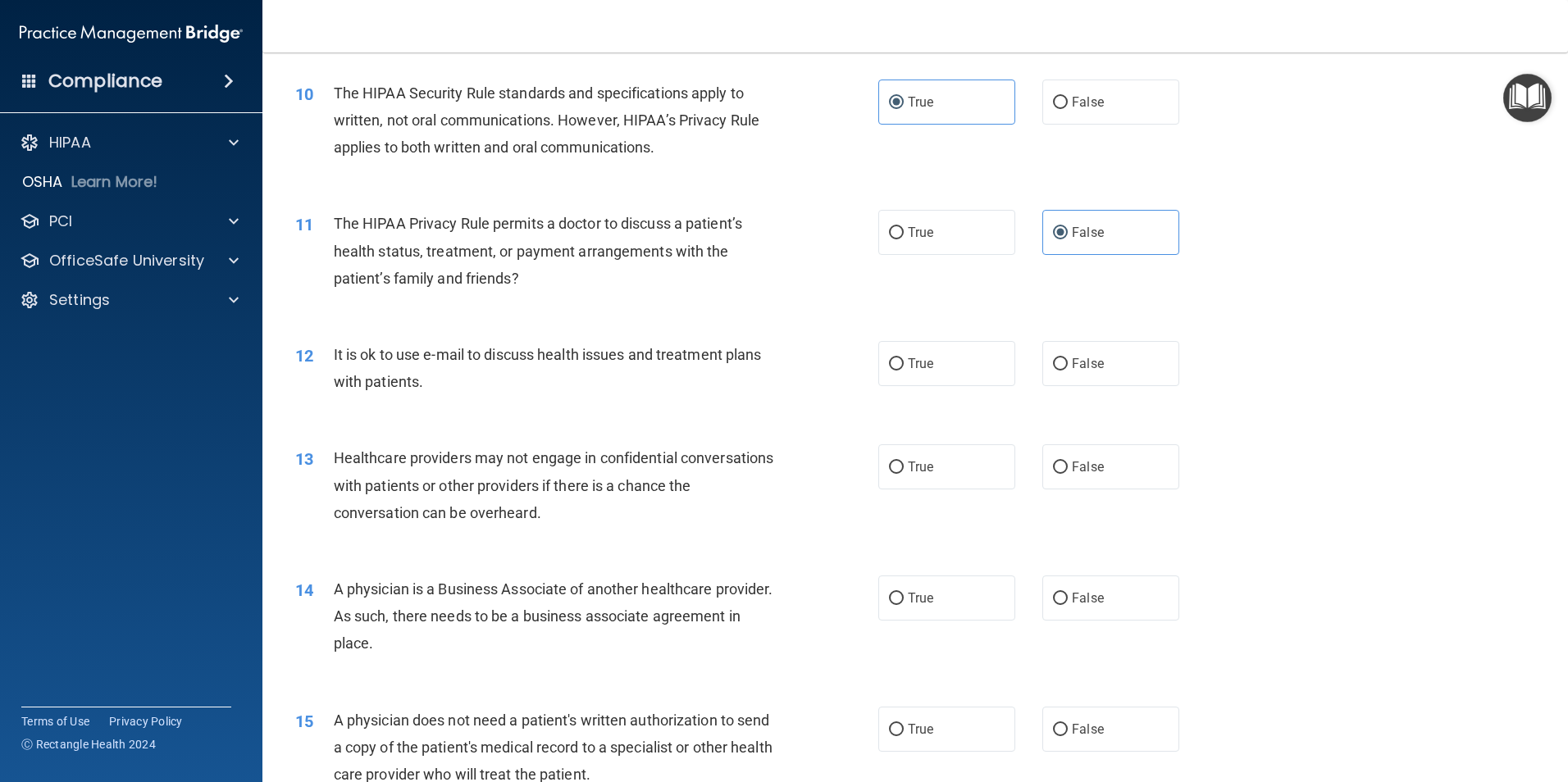
scroll to position [1148, 0]
click at [913, 356] on span "True" at bounding box center [921, 363] width 26 height 16
click at [903, 358] on input "True" at bounding box center [895, 364] width 15 height 12
radio input "true"
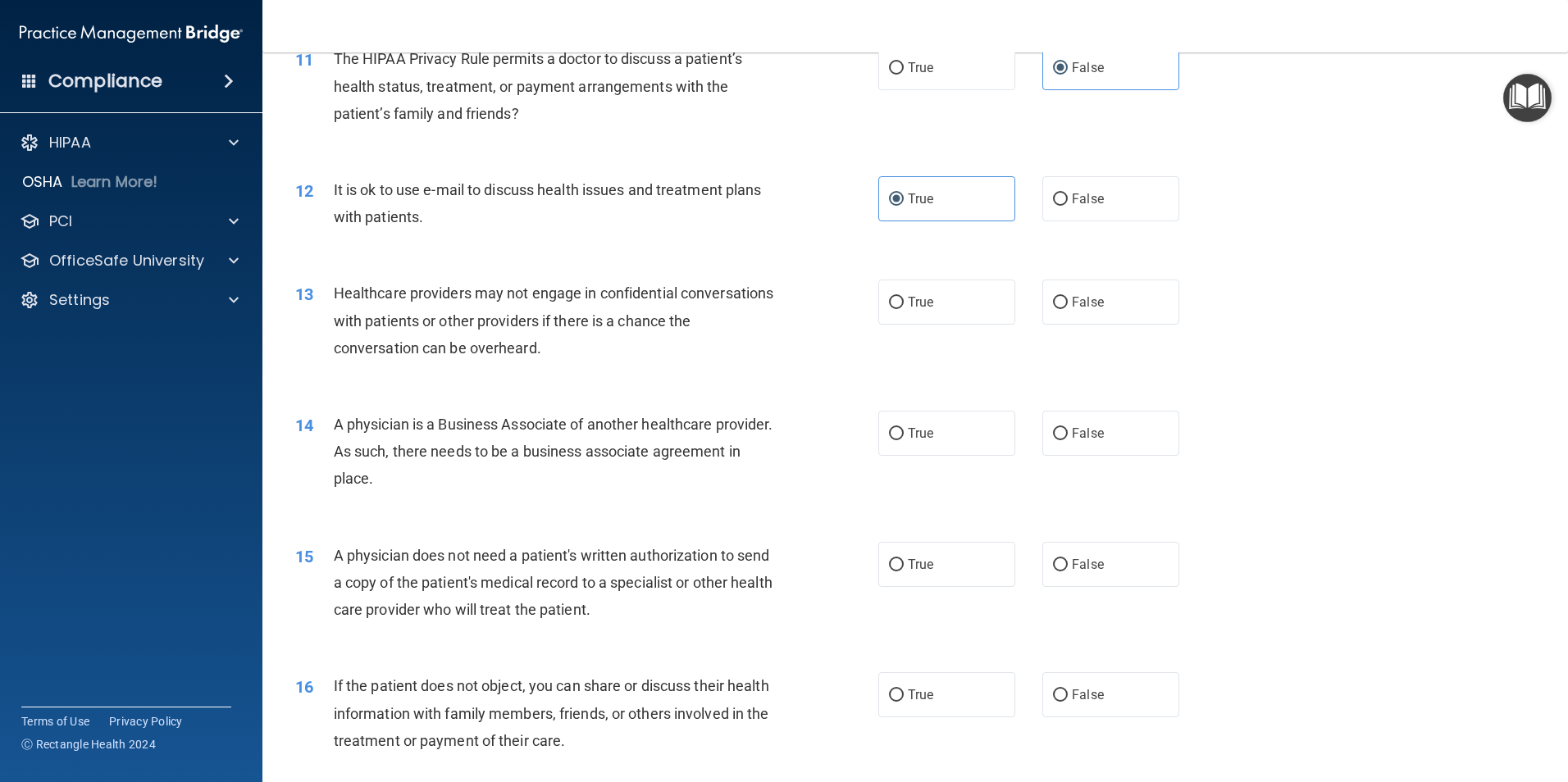
scroll to position [1230, 0]
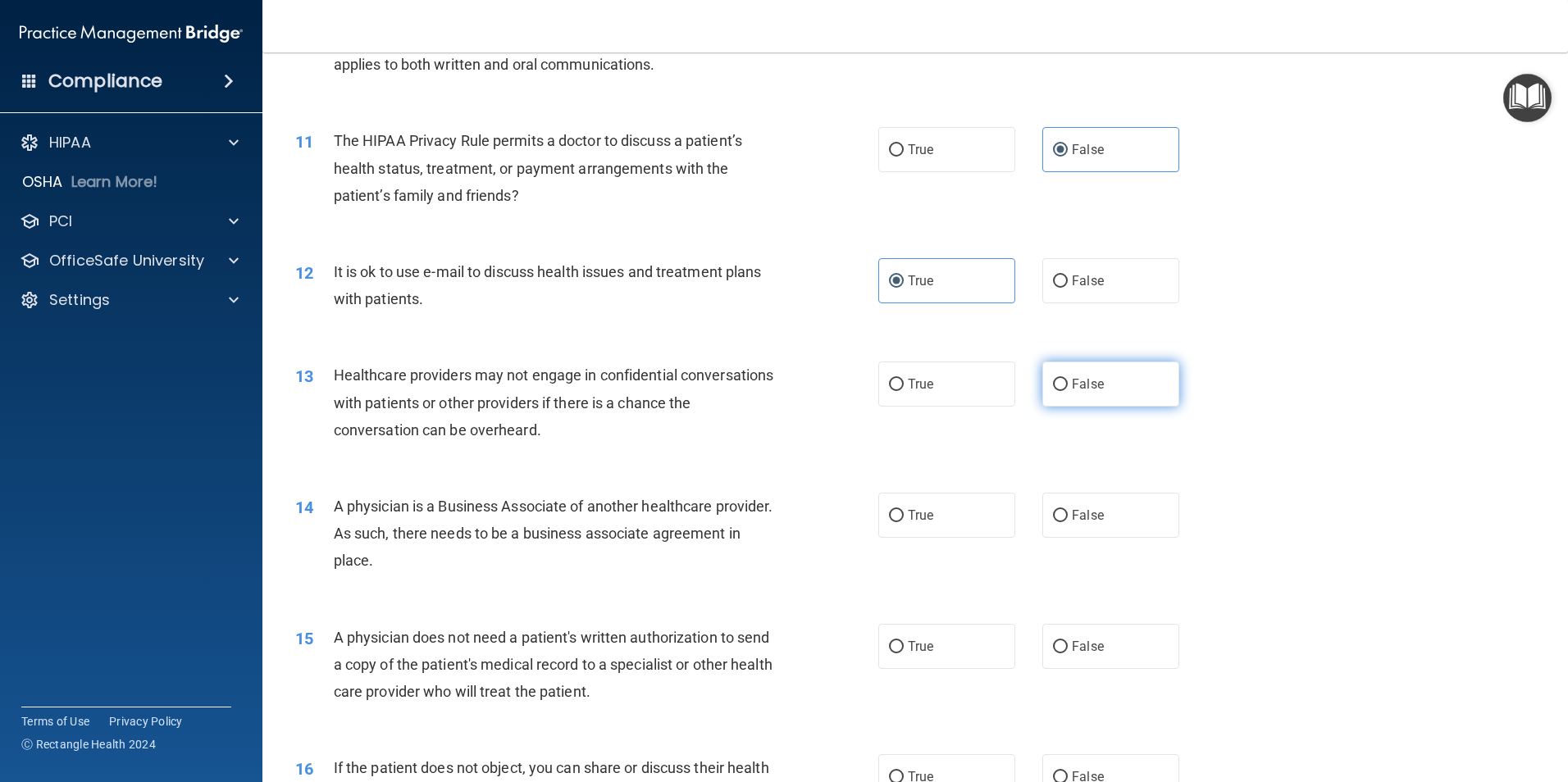
drag, startPoint x: 1074, startPoint y: 397, endPoint x: 1055, endPoint y: 397, distance: 19.0
click at [1069, 397] on label "False" at bounding box center [1110, 385] width 137 height 45
click at [1068, 391] on input "False" at bounding box center [1060, 385] width 15 height 12
radio input "true"
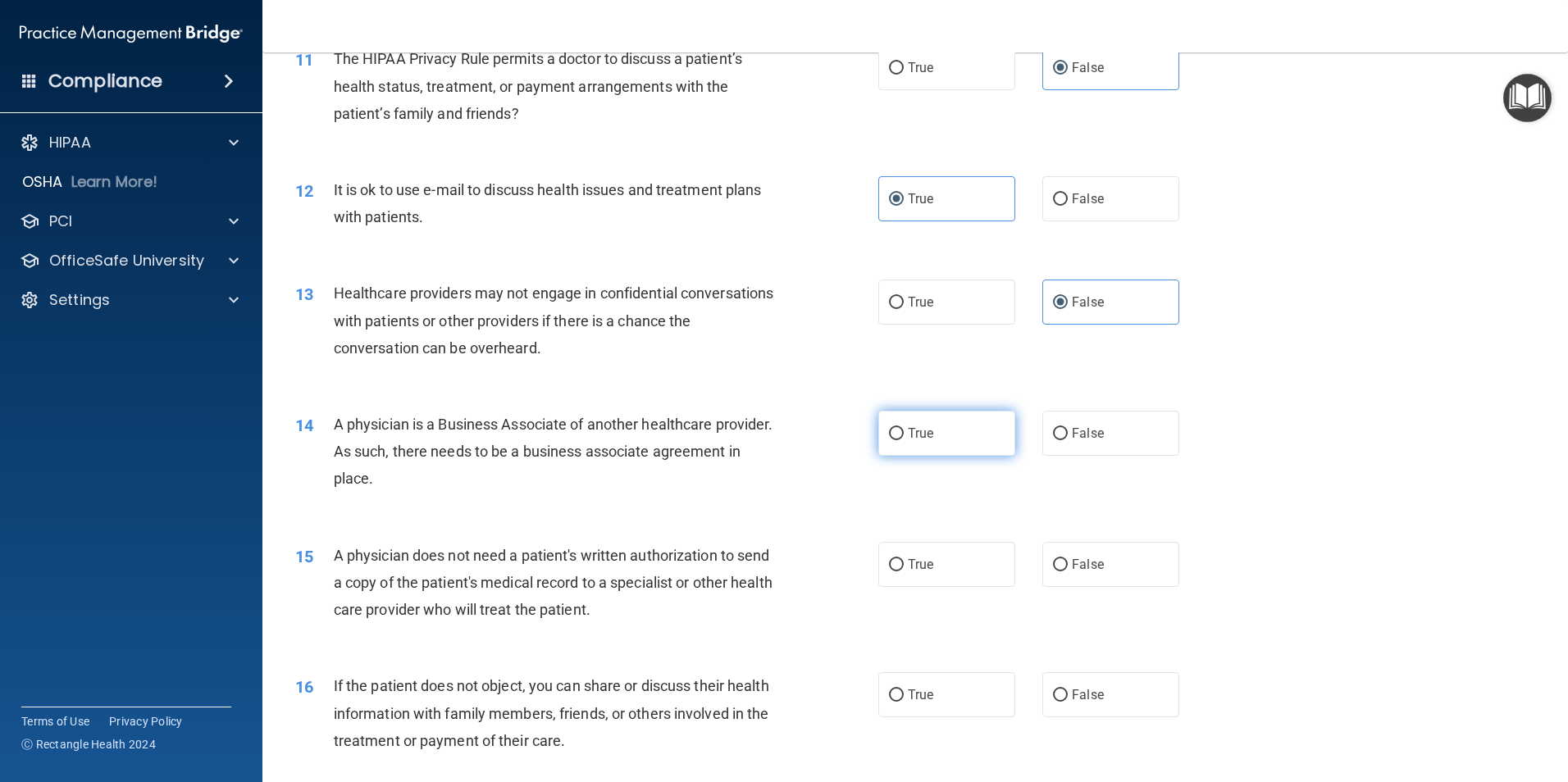
click at [959, 436] on label "True" at bounding box center [947, 434] width 137 height 45
click at [903, 436] on input "True" at bounding box center [895, 434] width 15 height 12
radio input "true"
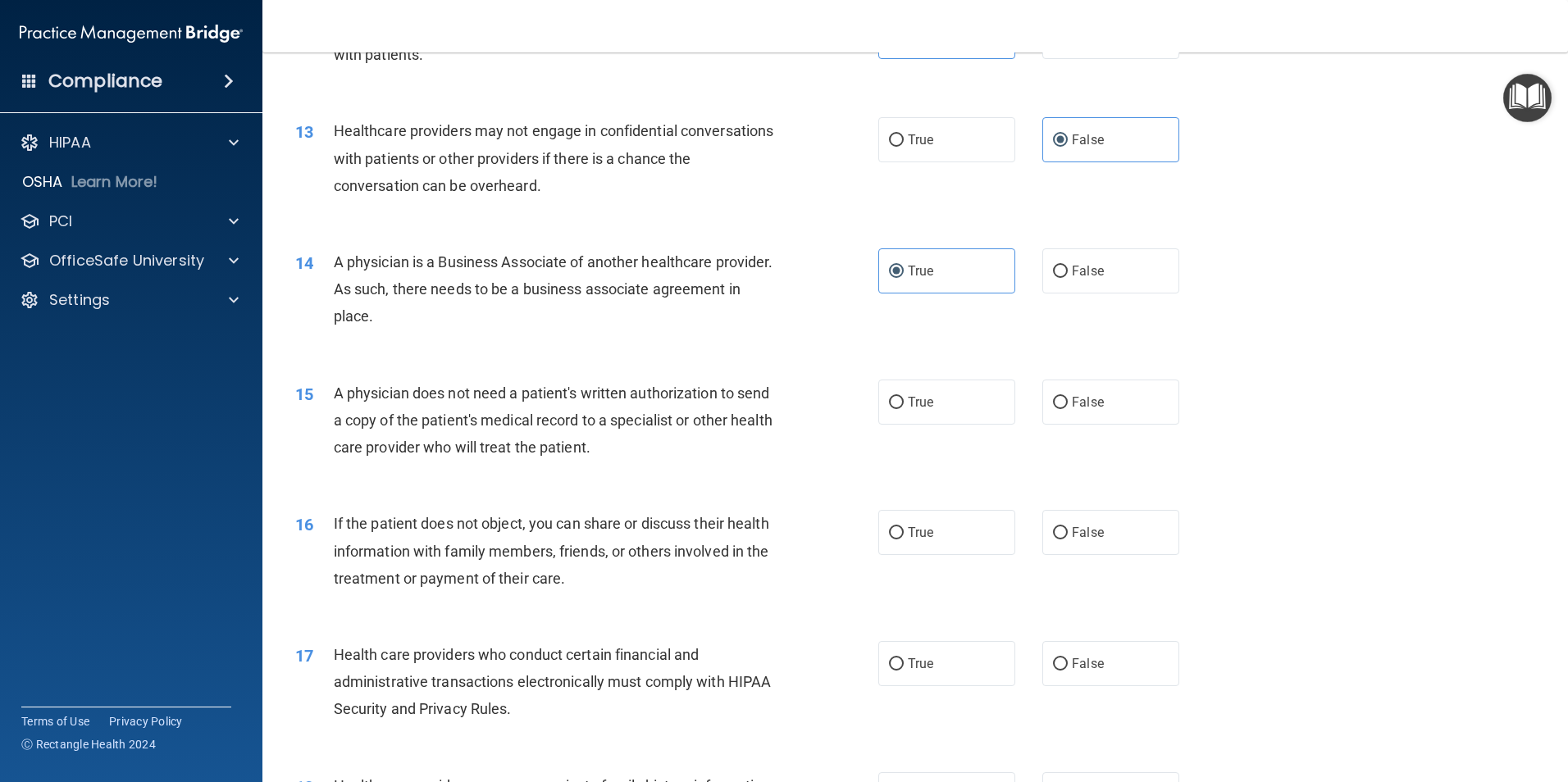
scroll to position [1476, 0]
click at [897, 400] on input "True" at bounding box center [895, 401] width 15 height 12
radio input "true"
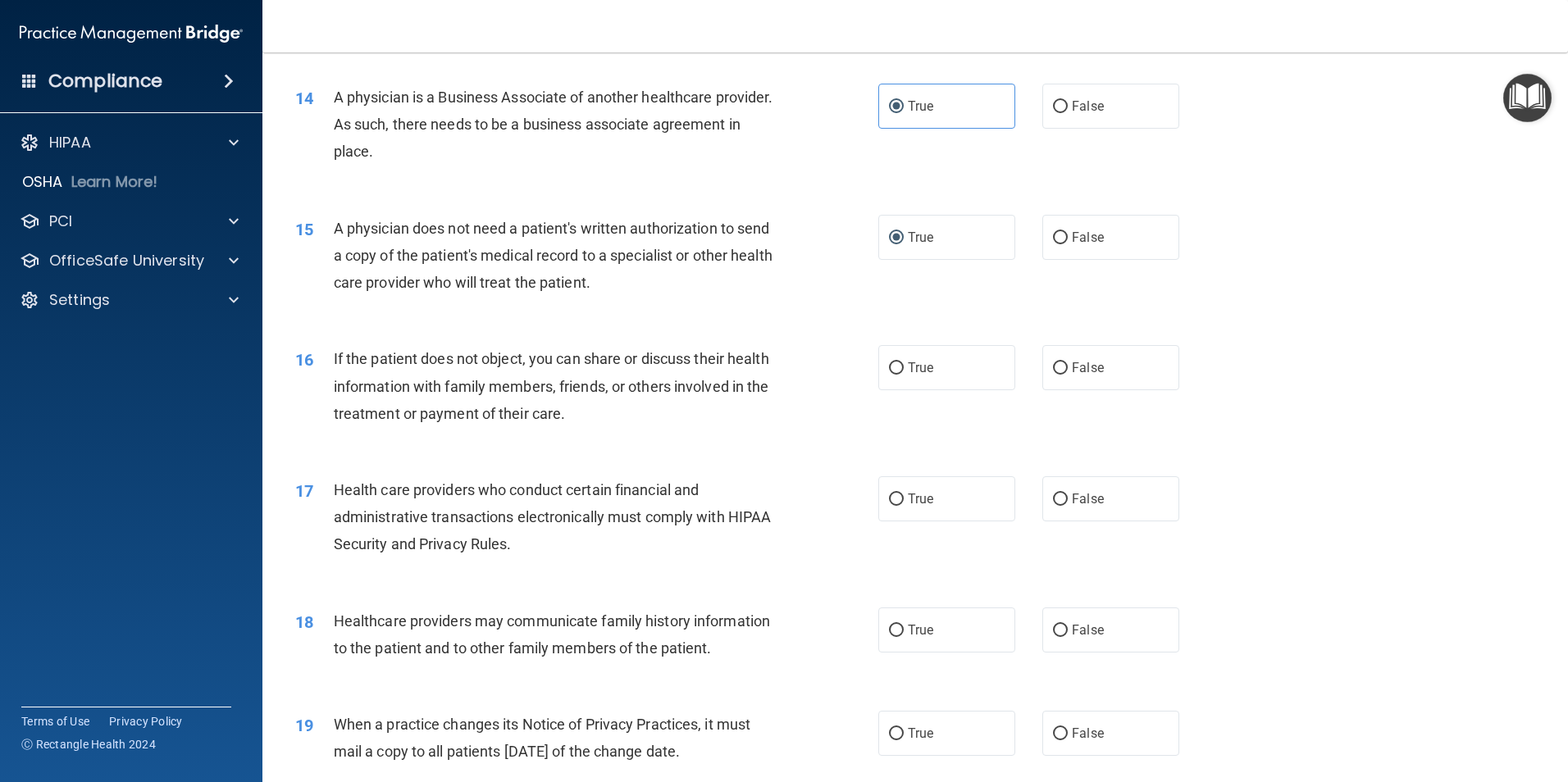
scroll to position [1640, 0]
click at [891, 364] on input "True" at bounding box center [895, 368] width 15 height 12
radio input "true"
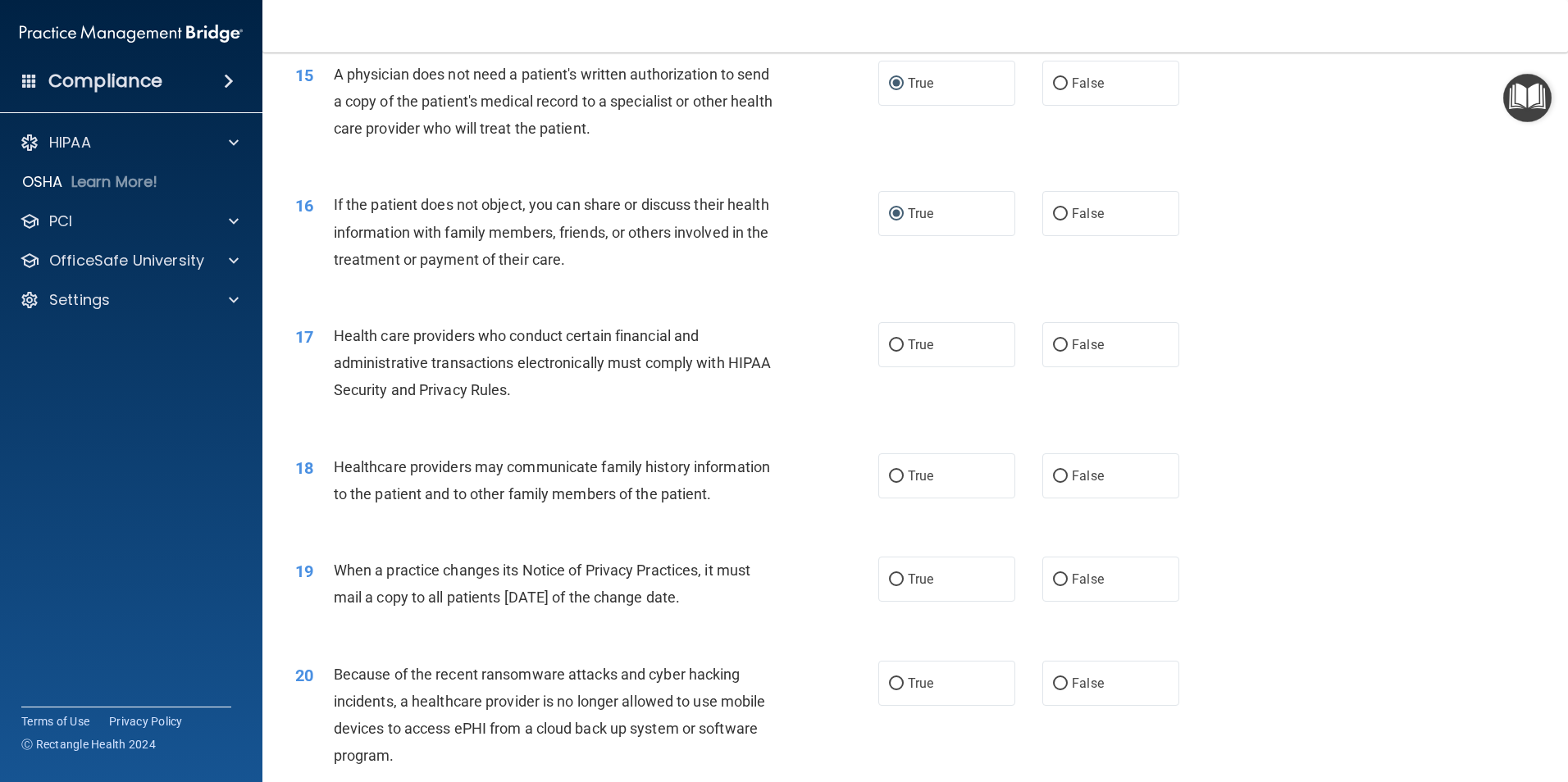
scroll to position [1805, 0]
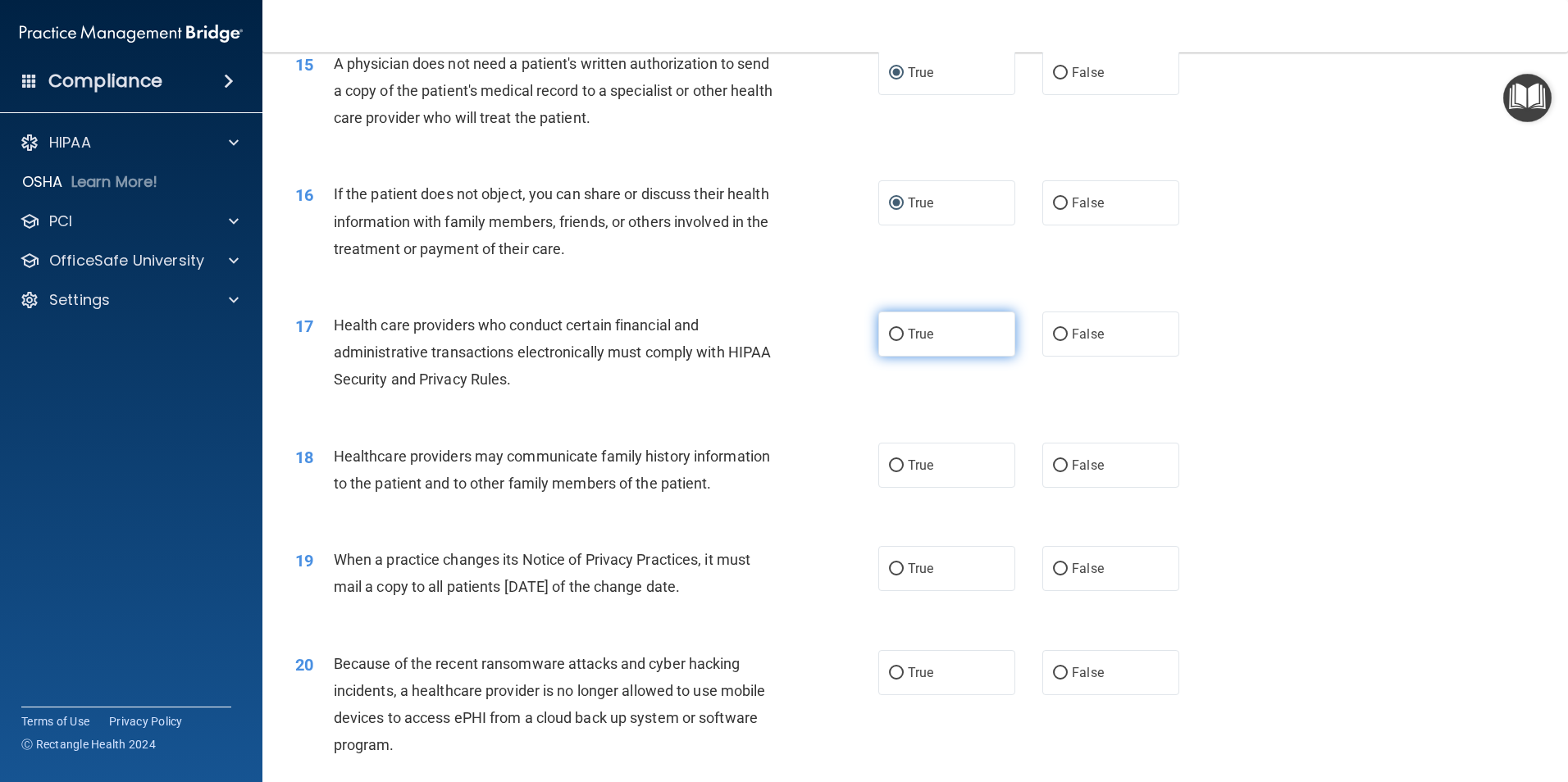
click at [879, 347] on label "True" at bounding box center [947, 334] width 137 height 45
click at [889, 341] on input "True" at bounding box center [895, 334] width 15 height 12
radio input "true"
click at [885, 342] on label "True" at bounding box center [947, 334] width 137 height 45
click at [889, 341] on input "True" at bounding box center [895, 334] width 15 height 12
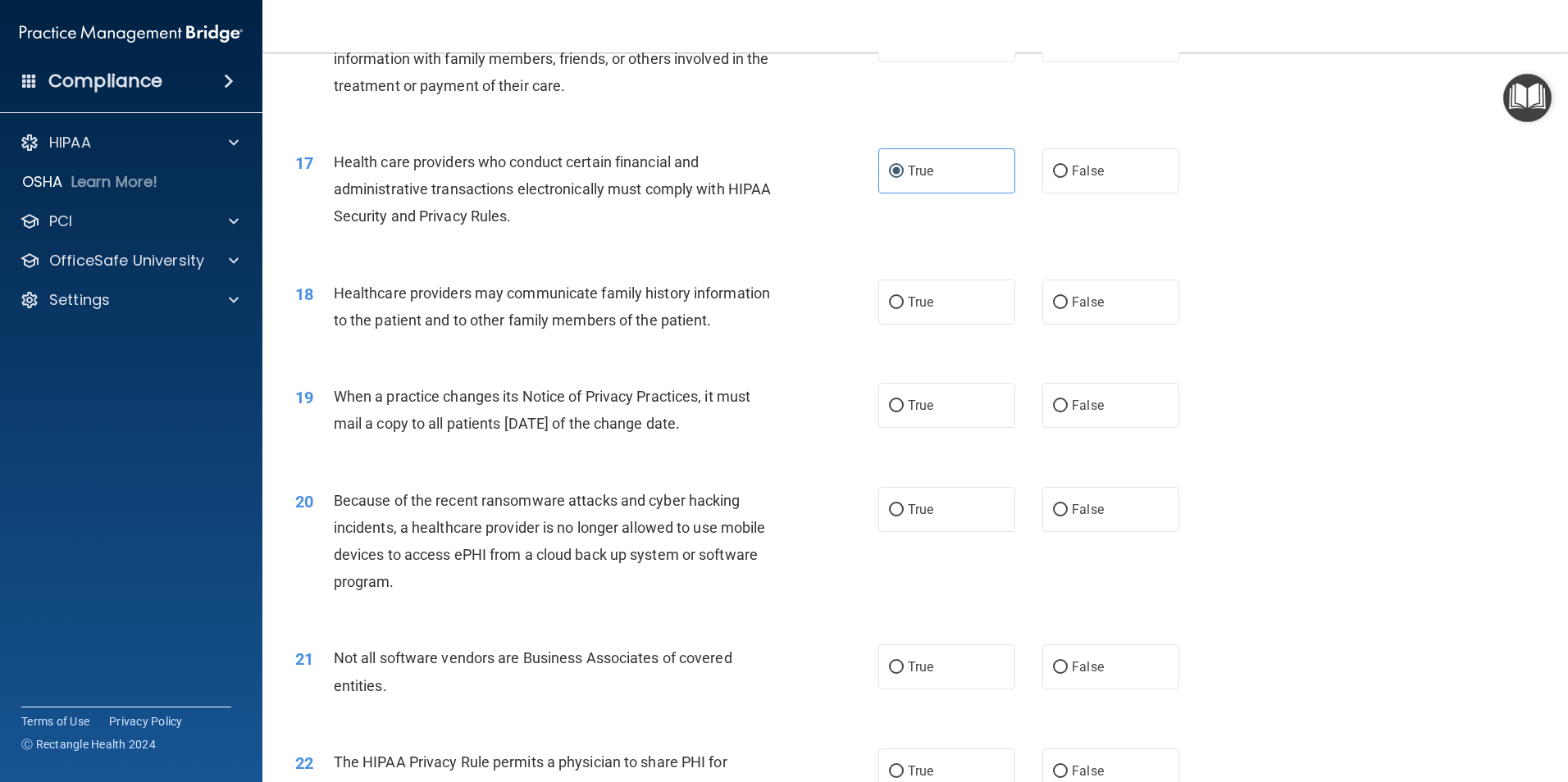
scroll to position [1968, 0]
click at [900, 307] on label "True" at bounding box center [947, 302] width 137 height 45
click at [900, 307] on input "True" at bounding box center [895, 302] width 15 height 12
radio input "true"
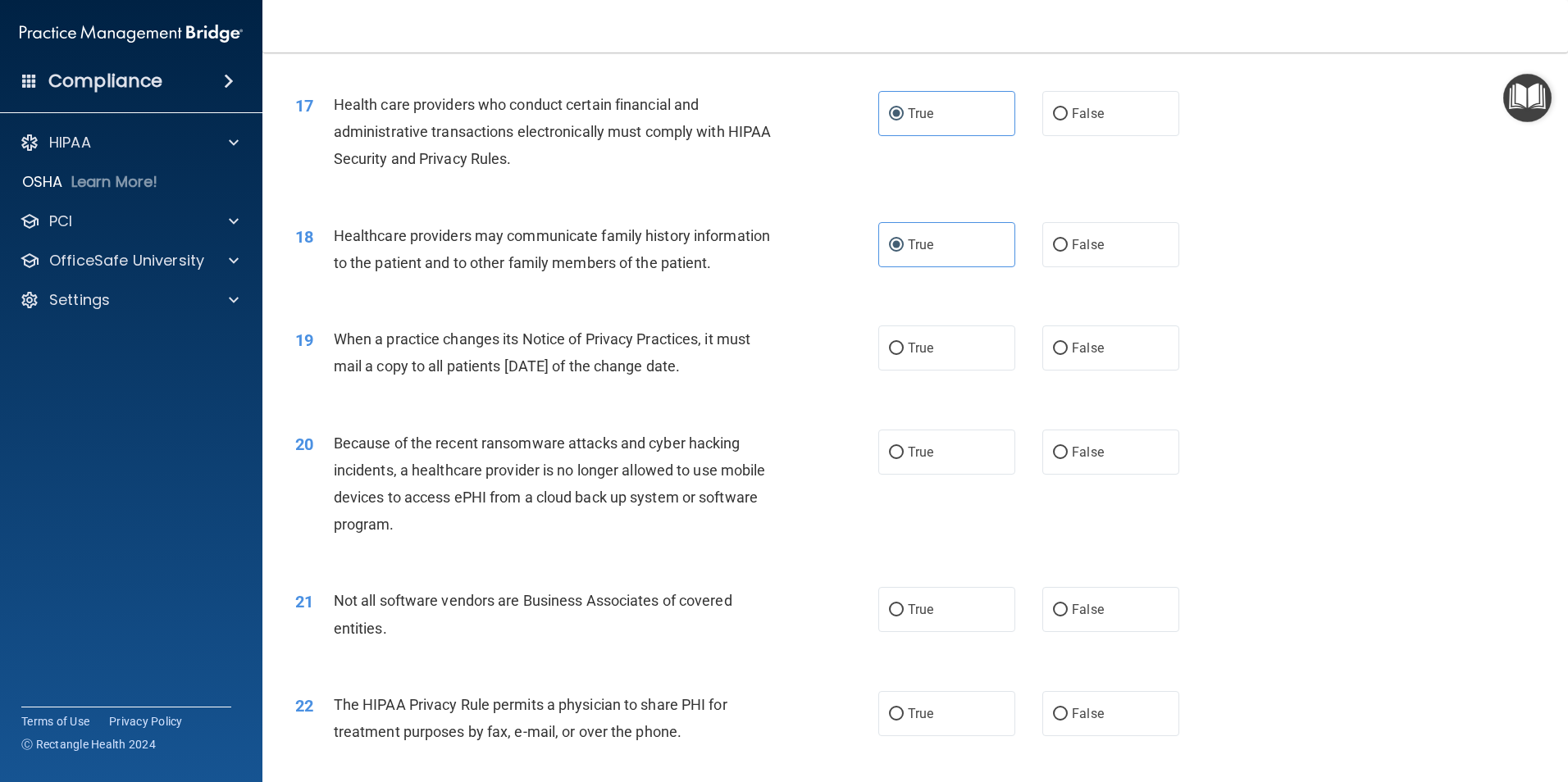
scroll to position [2132, 0]
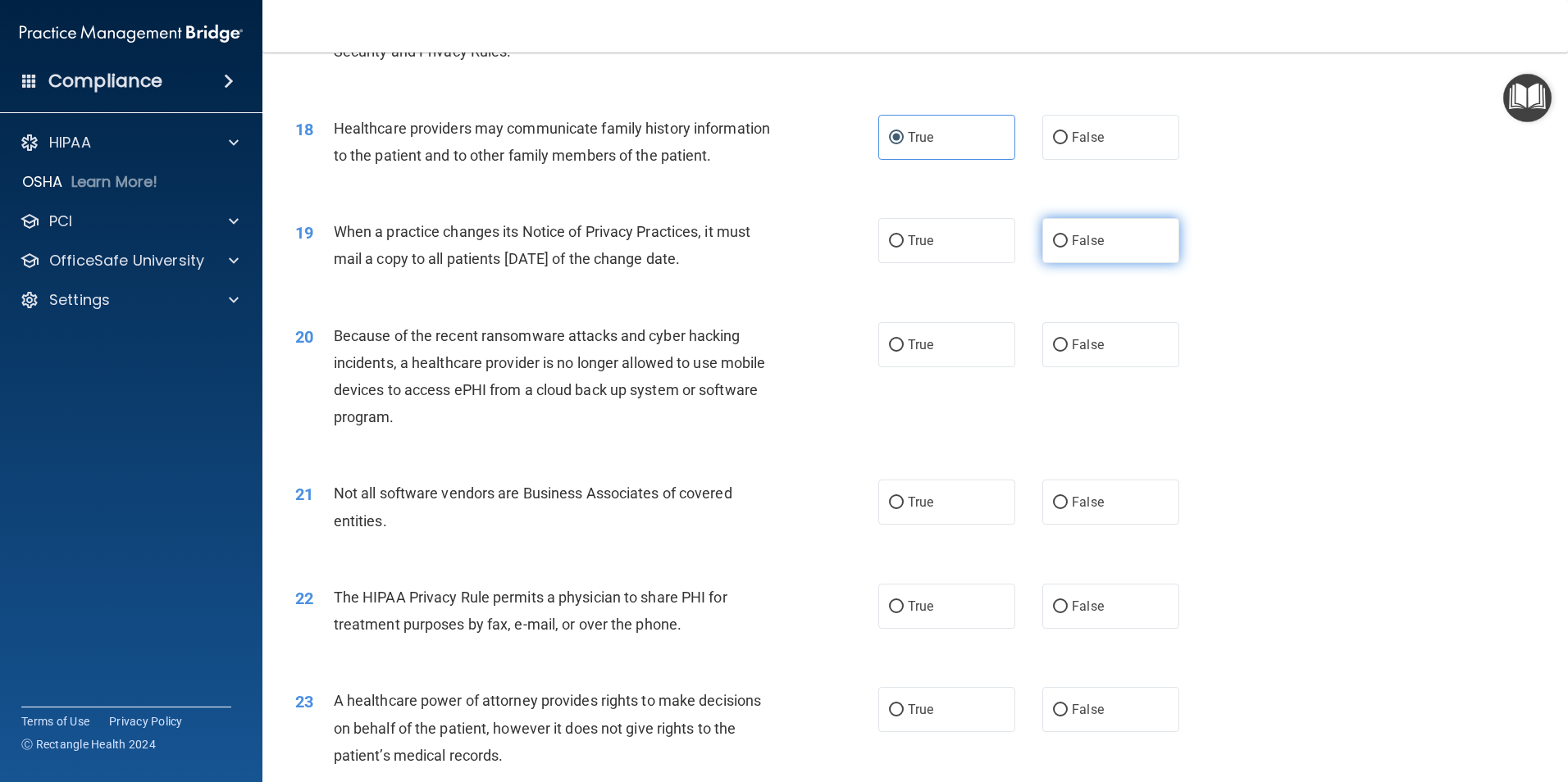
click at [1116, 246] on label "False" at bounding box center [1110, 241] width 137 height 45
click at [1068, 246] on input "False" at bounding box center [1060, 242] width 15 height 12
radio input "true"
click at [1072, 348] on span "False" at bounding box center [1088, 345] width 32 height 16
click at [1068, 348] on input "False" at bounding box center [1060, 345] width 15 height 12
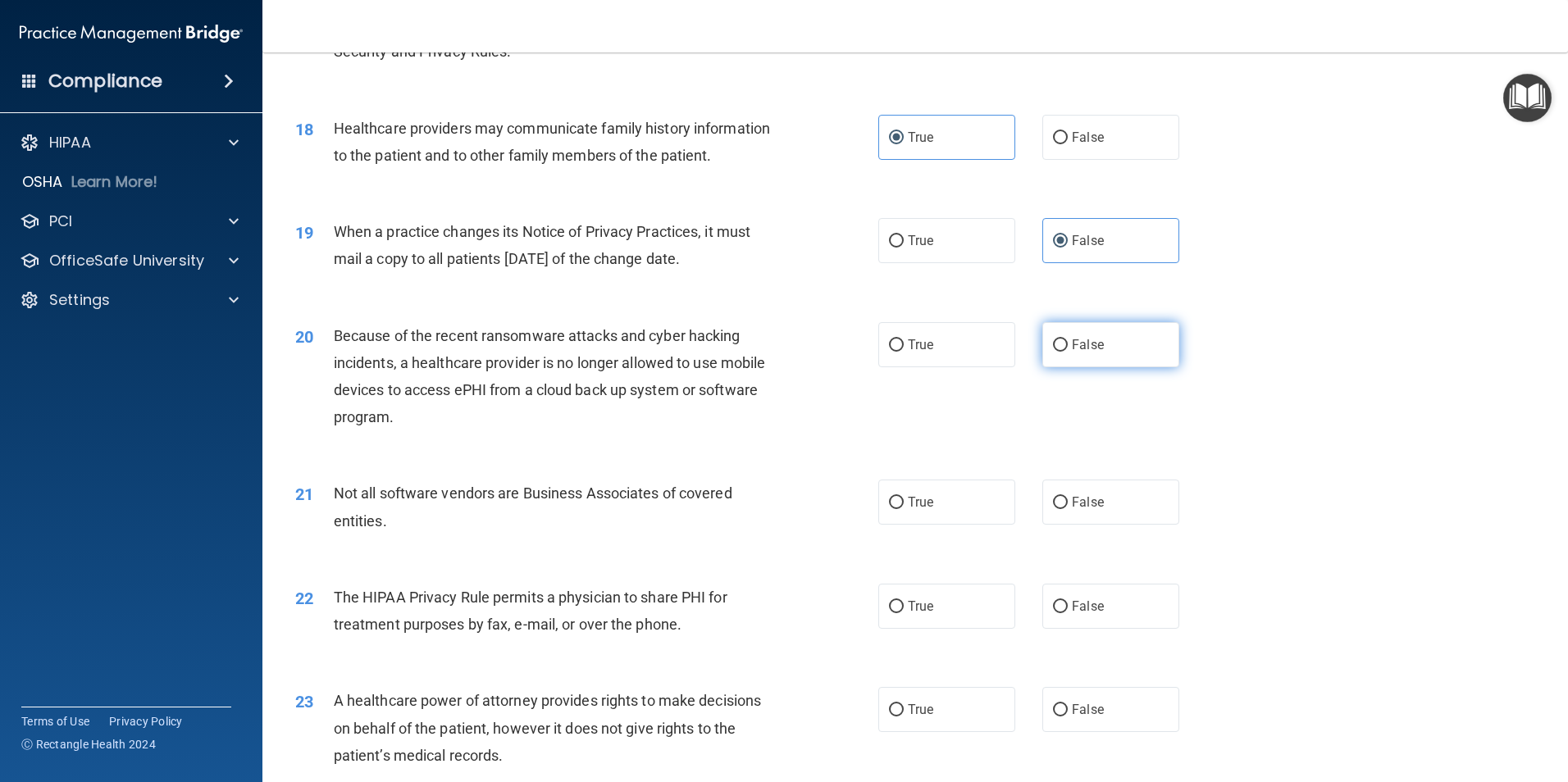
radio input "true"
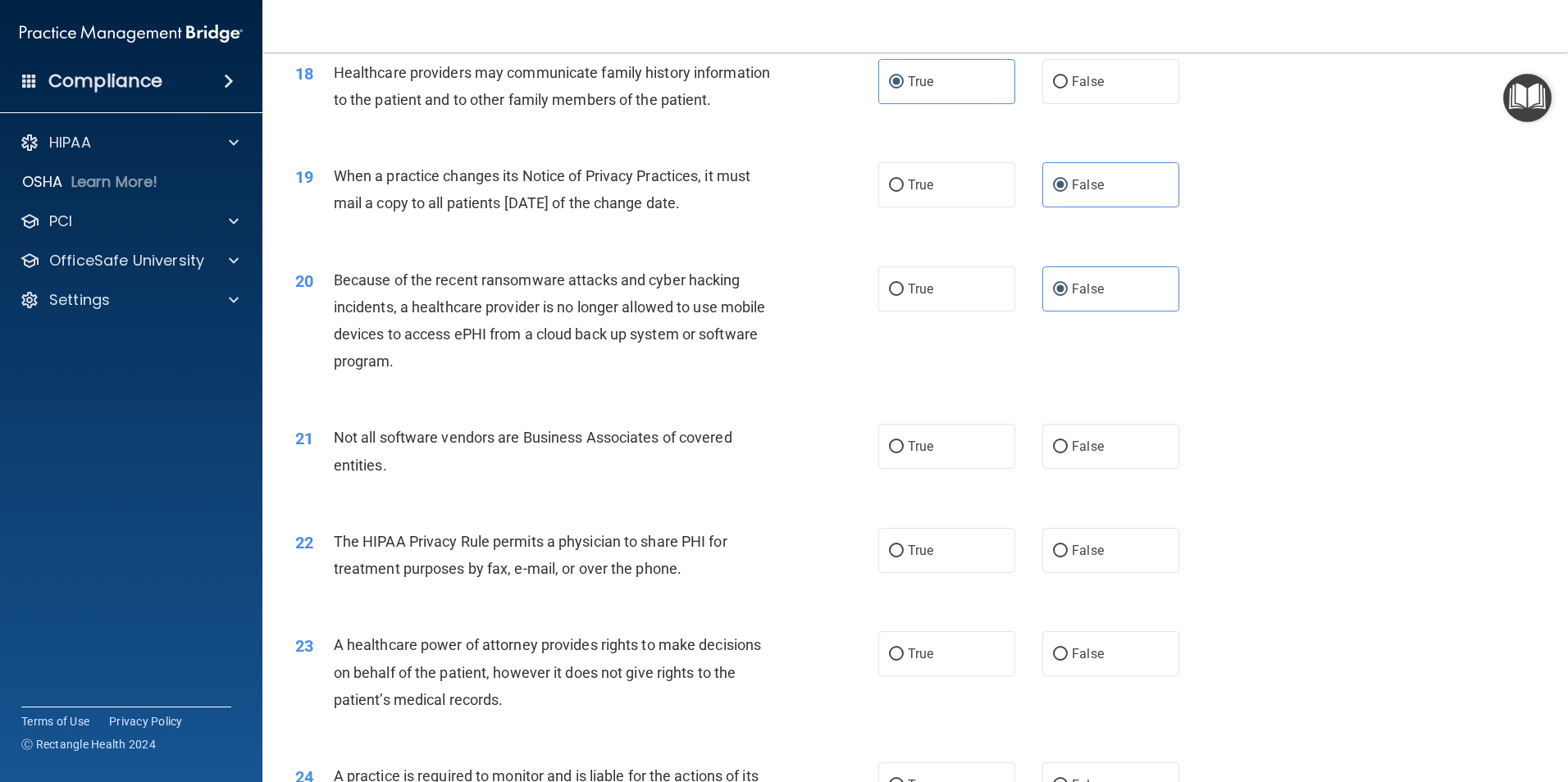
scroll to position [2214, 0]
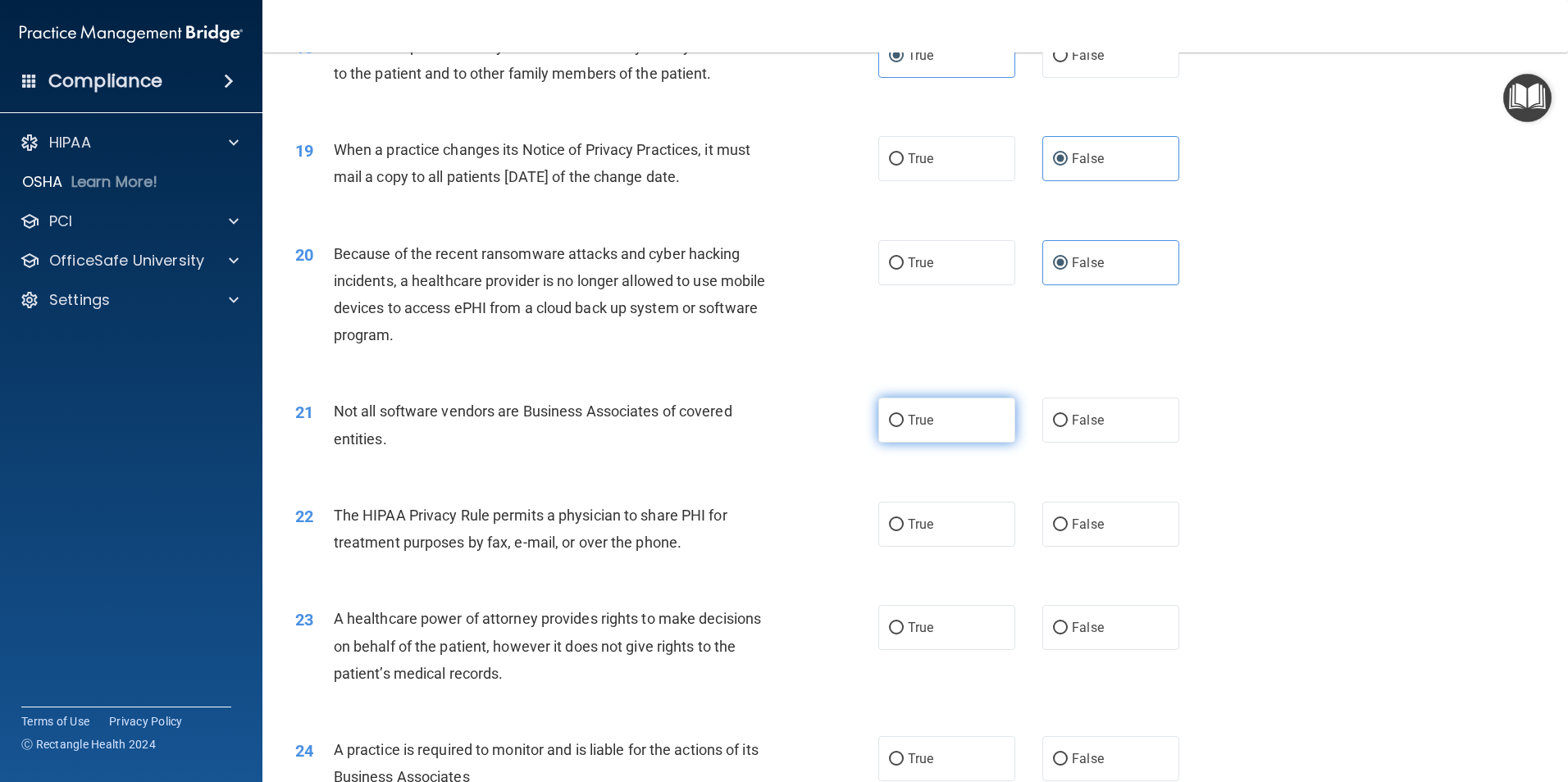
click at [891, 424] on input "True" at bounding box center [895, 421] width 15 height 12
radio input "true"
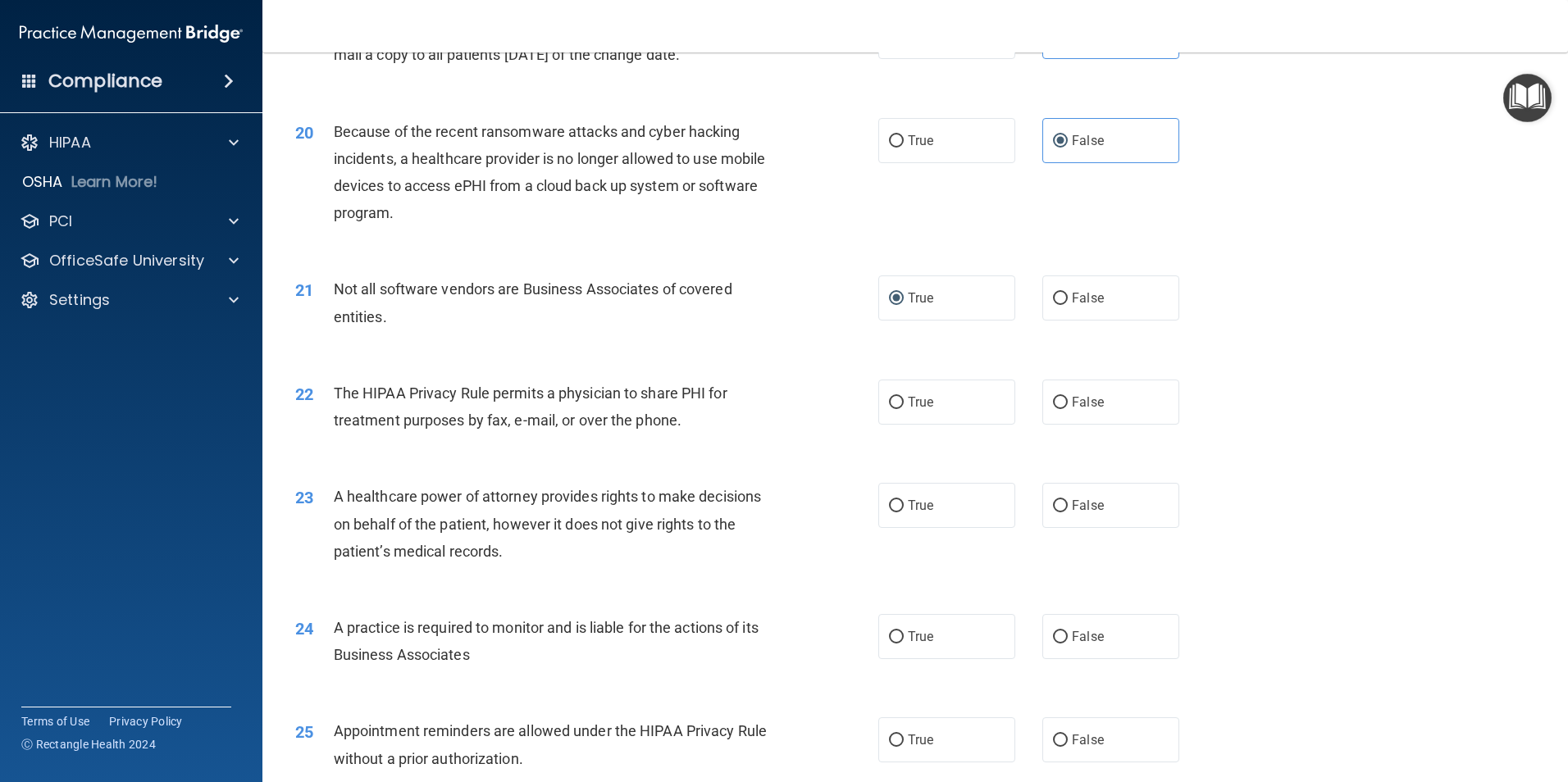
scroll to position [2460, 0]
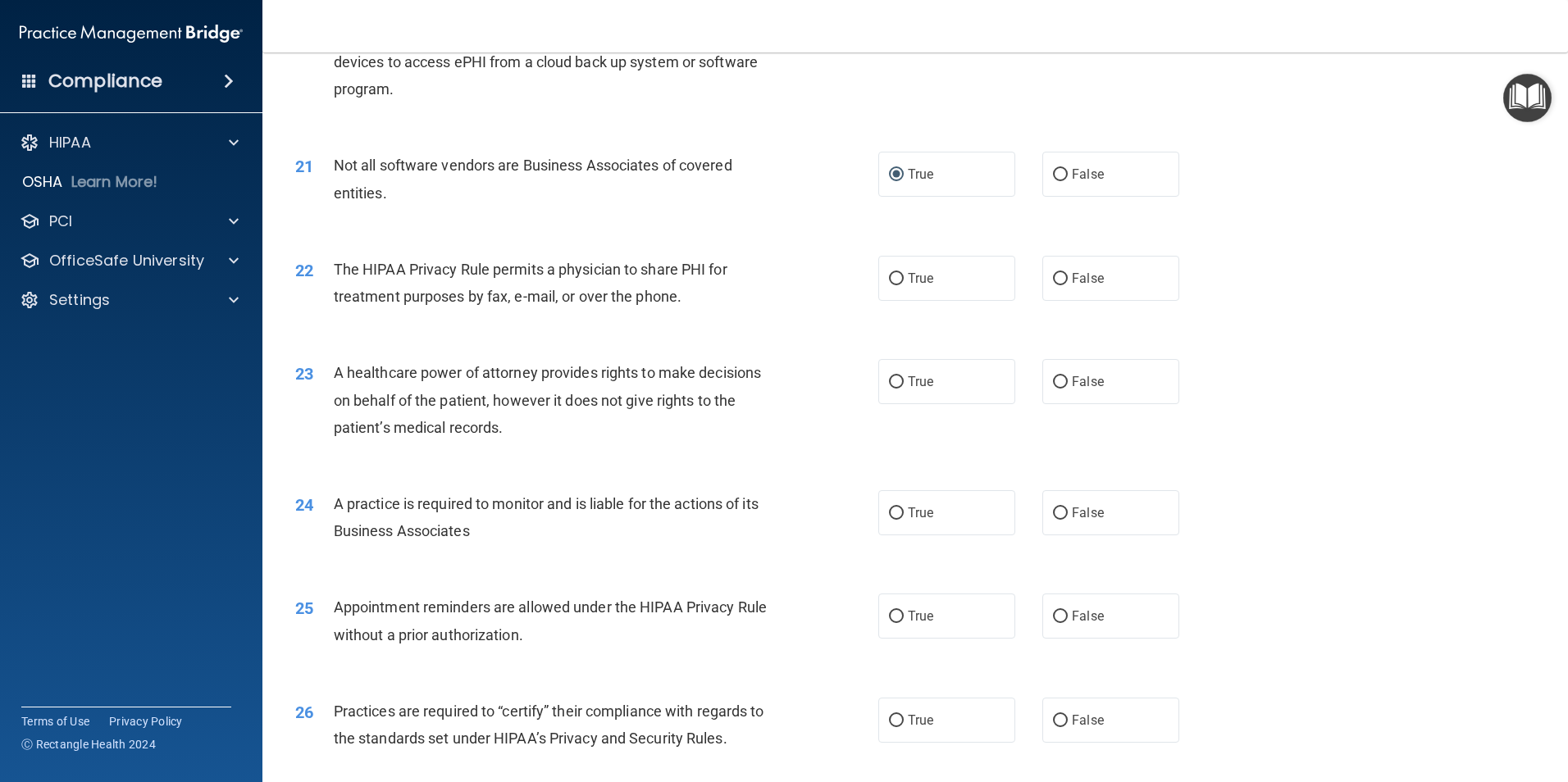
click at [853, 285] on div "22 The HIPAA Privacy Rule permits a physician to share PHI for treatment purpos…" at bounding box center [586, 286] width 632 height 62
click at [879, 283] on label "True" at bounding box center [947, 278] width 137 height 45
click at [889, 283] on input "True" at bounding box center [895, 279] width 15 height 12
radio input "true"
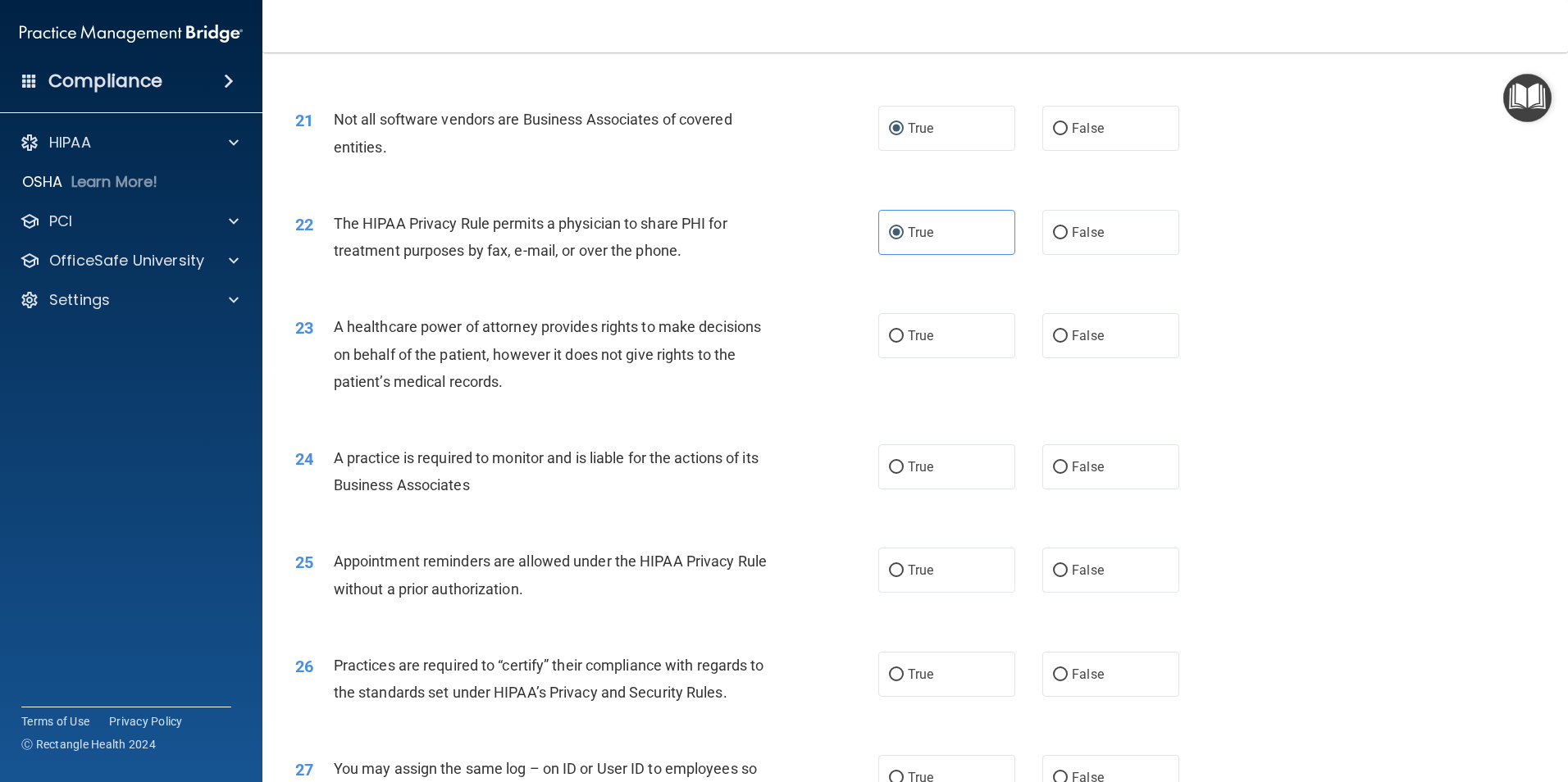
scroll to position [2542, 0]
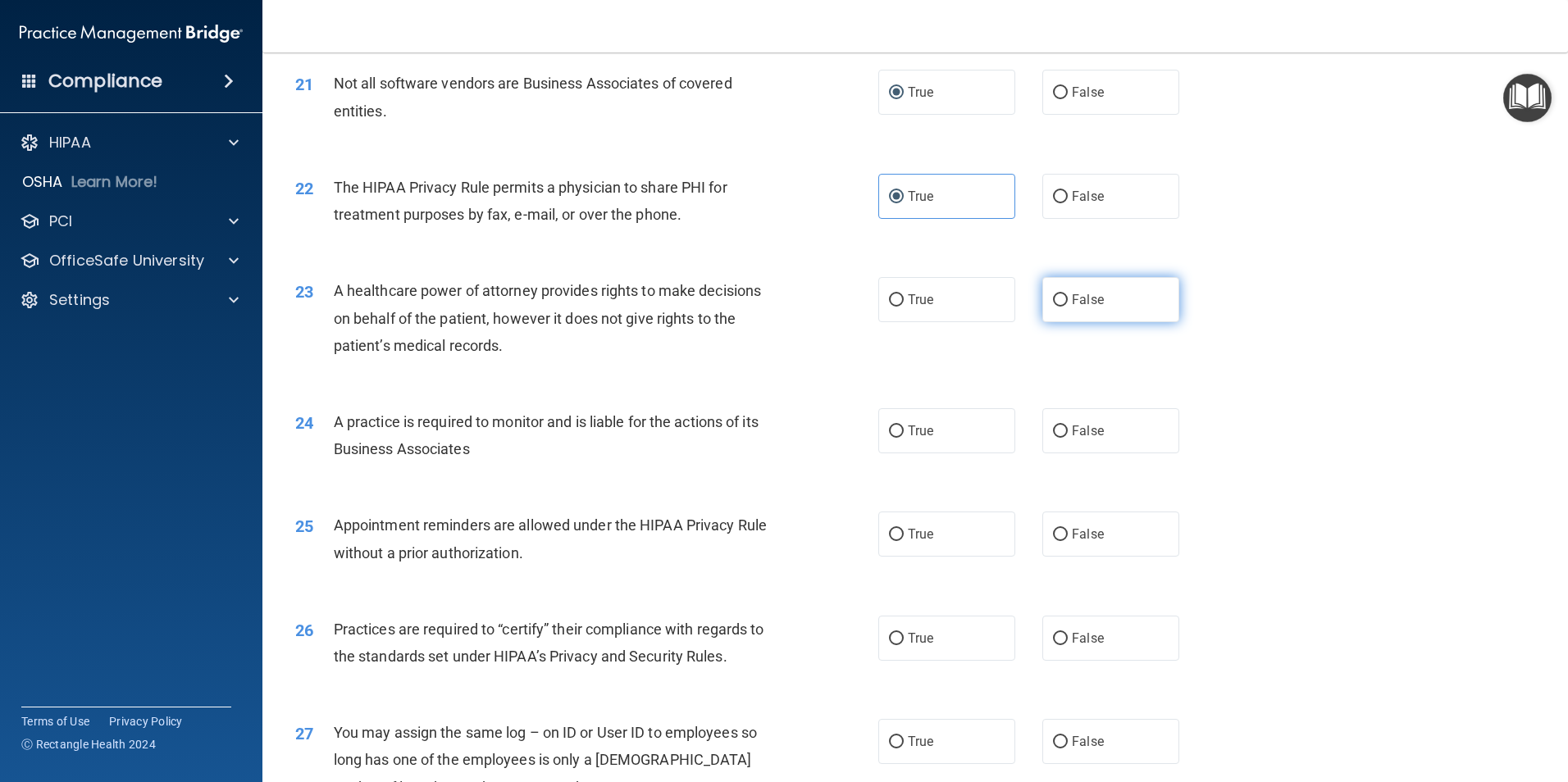
click at [1064, 290] on label "False" at bounding box center [1110, 300] width 137 height 45
click at [1064, 295] on input "False" at bounding box center [1060, 301] width 15 height 12
radio input "true"
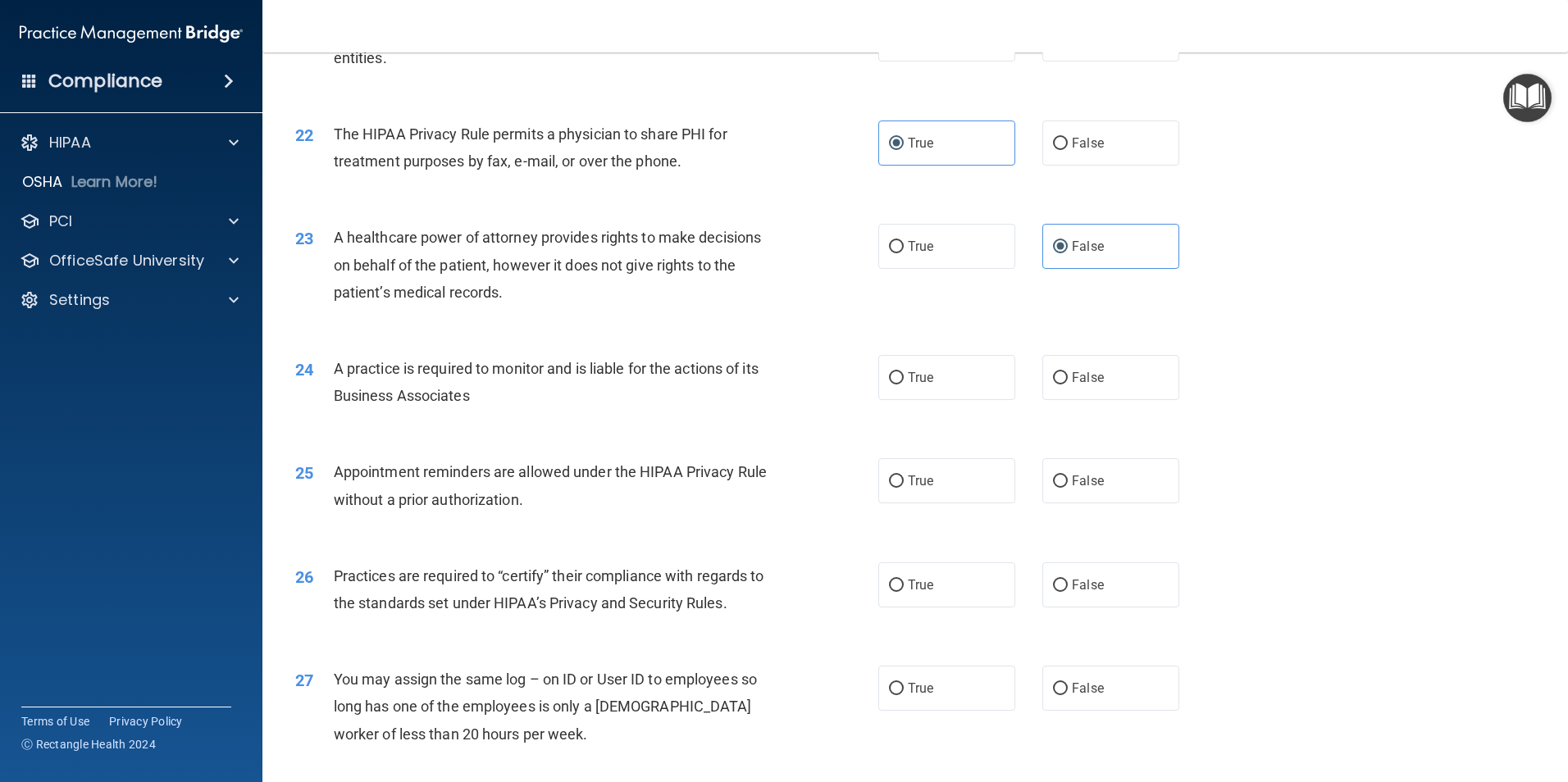
scroll to position [2624, 0]
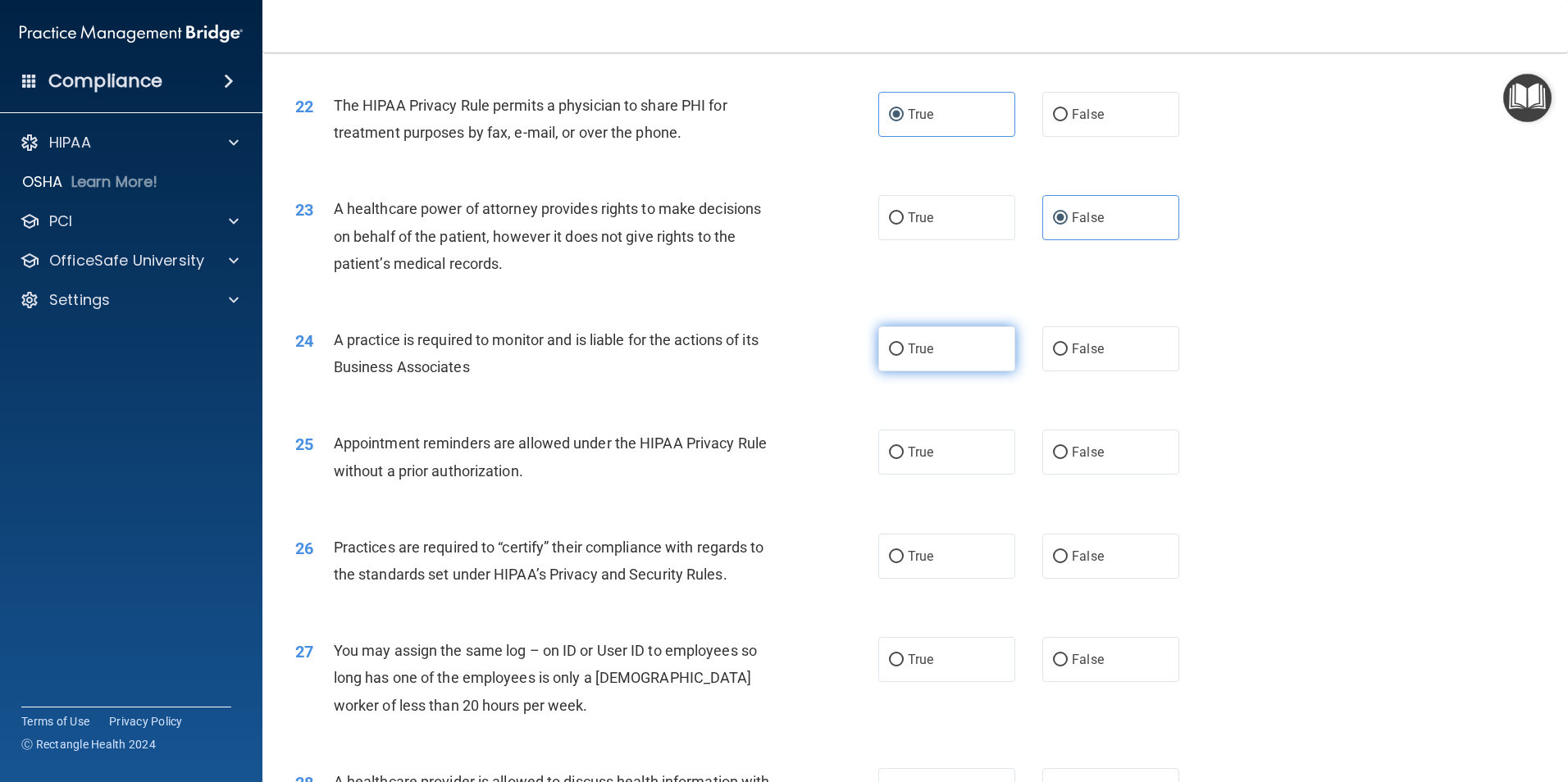
click at [898, 359] on label "True" at bounding box center [947, 349] width 137 height 45
click at [898, 356] on input "True" at bounding box center [895, 349] width 15 height 12
radio input "true"
click at [938, 446] on label "True" at bounding box center [947, 453] width 137 height 45
click at [903, 447] on input "True" at bounding box center [895, 453] width 15 height 12
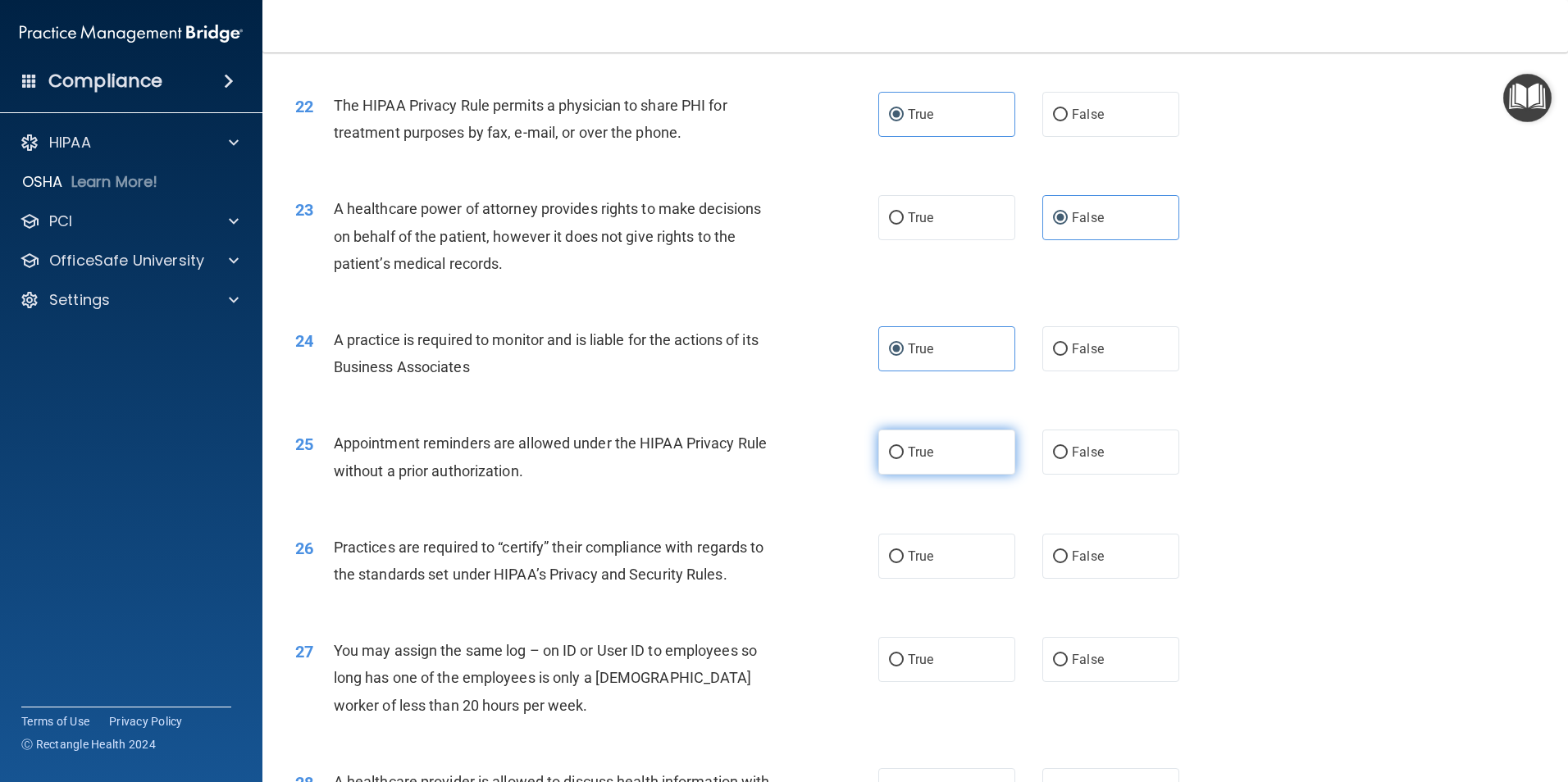
radio input "true"
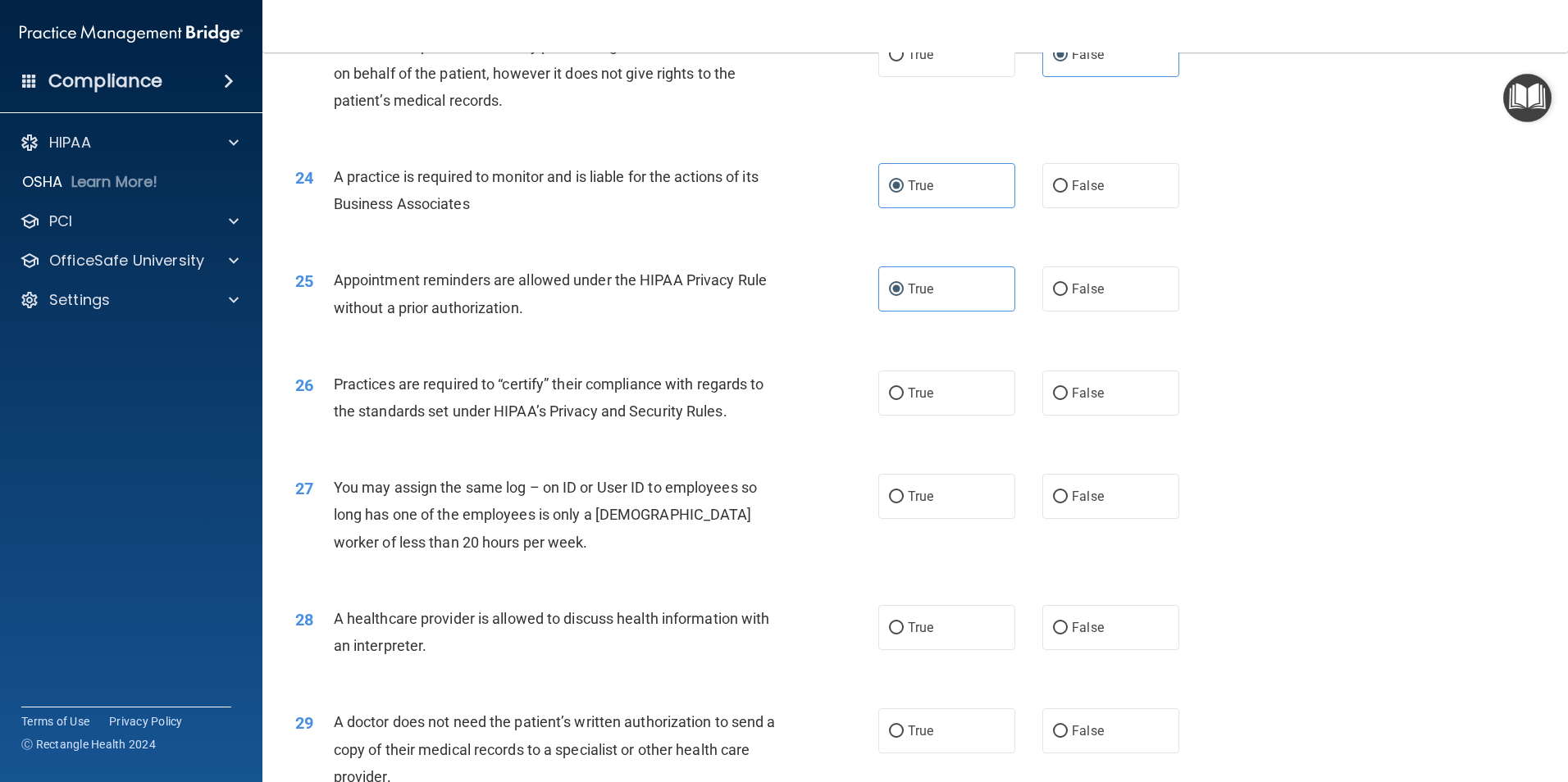
scroll to position [2789, 0]
drag, startPoint x: 1034, startPoint y: 290, endPoint x: 1018, endPoint y: 295, distance: 16.8
click at [1042, 290] on label "False" at bounding box center [1110, 288] width 137 height 45
click at [1053, 290] on input "False" at bounding box center [1060, 289] width 15 height 12
radio input "true"
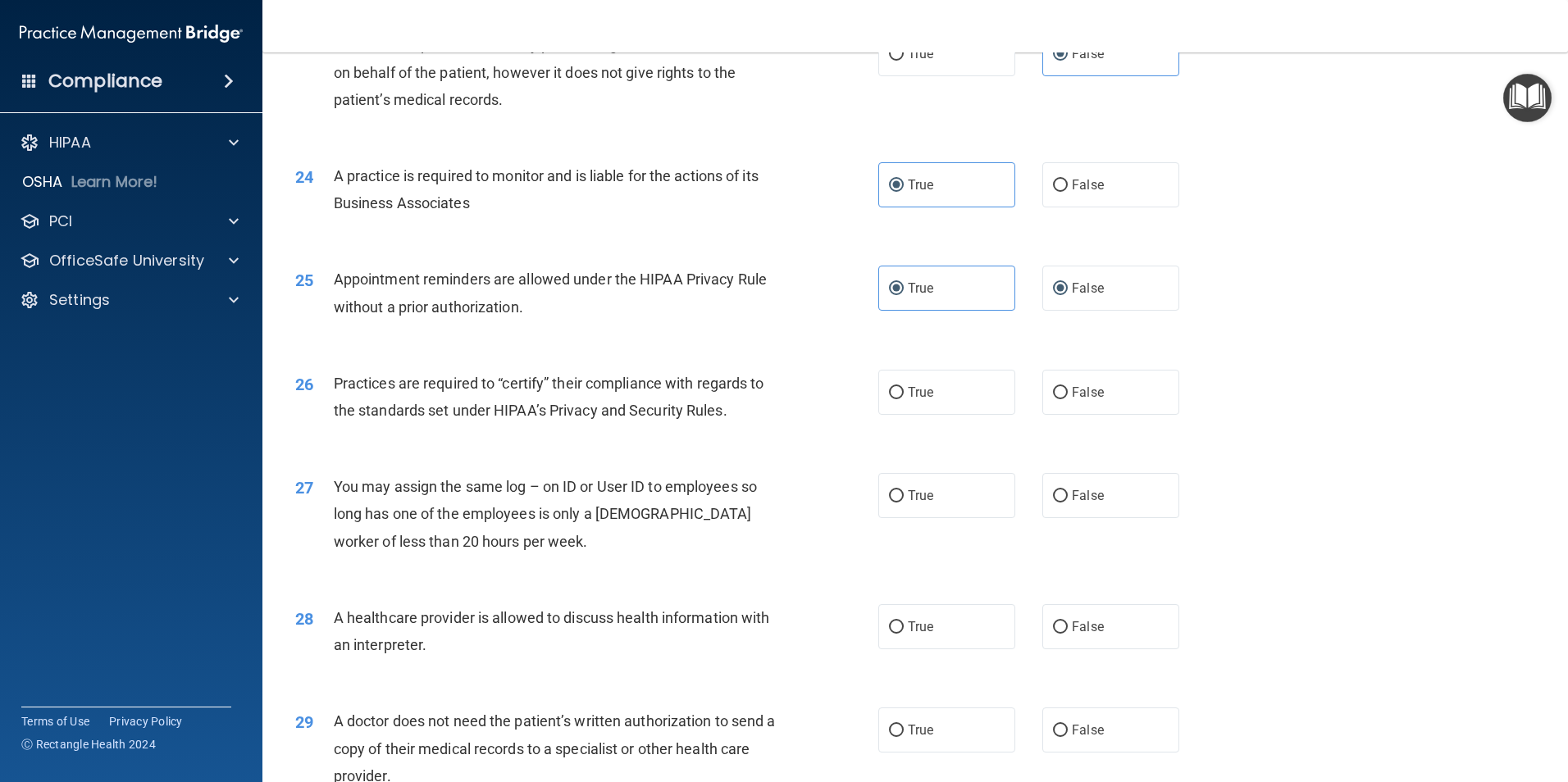
radio input "false"
drag, startPoint x: 1097, startPoint y: 395, endPoint x: 1088, endPoint y: 391, distance: 9.8
click at [1096, 395] on label "False" at bounding box center [1110, 392] width 137 height 45
click at [1068, 395] on input "False" at bounding box center [1060, 393] width 15 height 12
radio input "true"
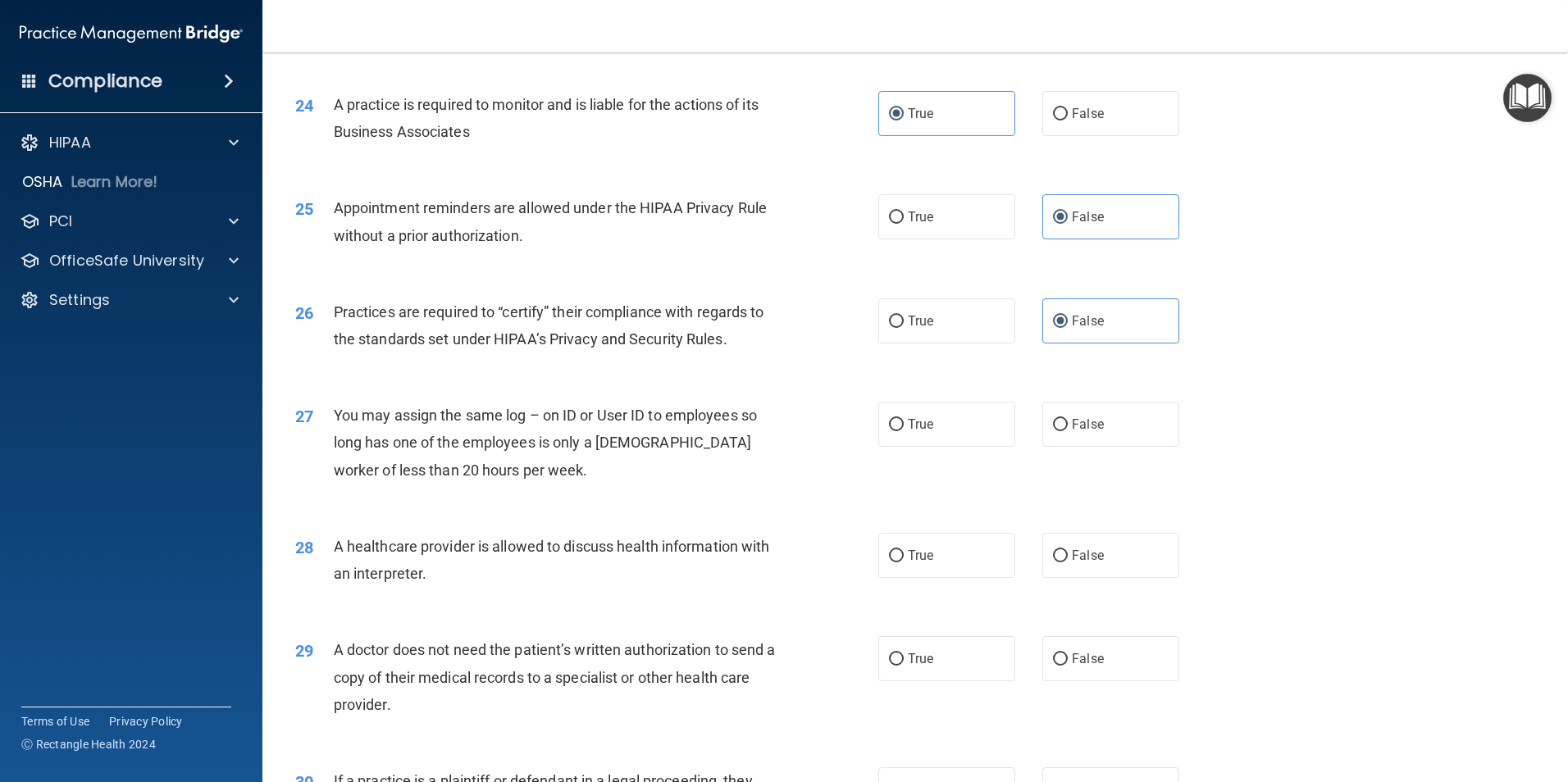
scroll to position [2952, 0]
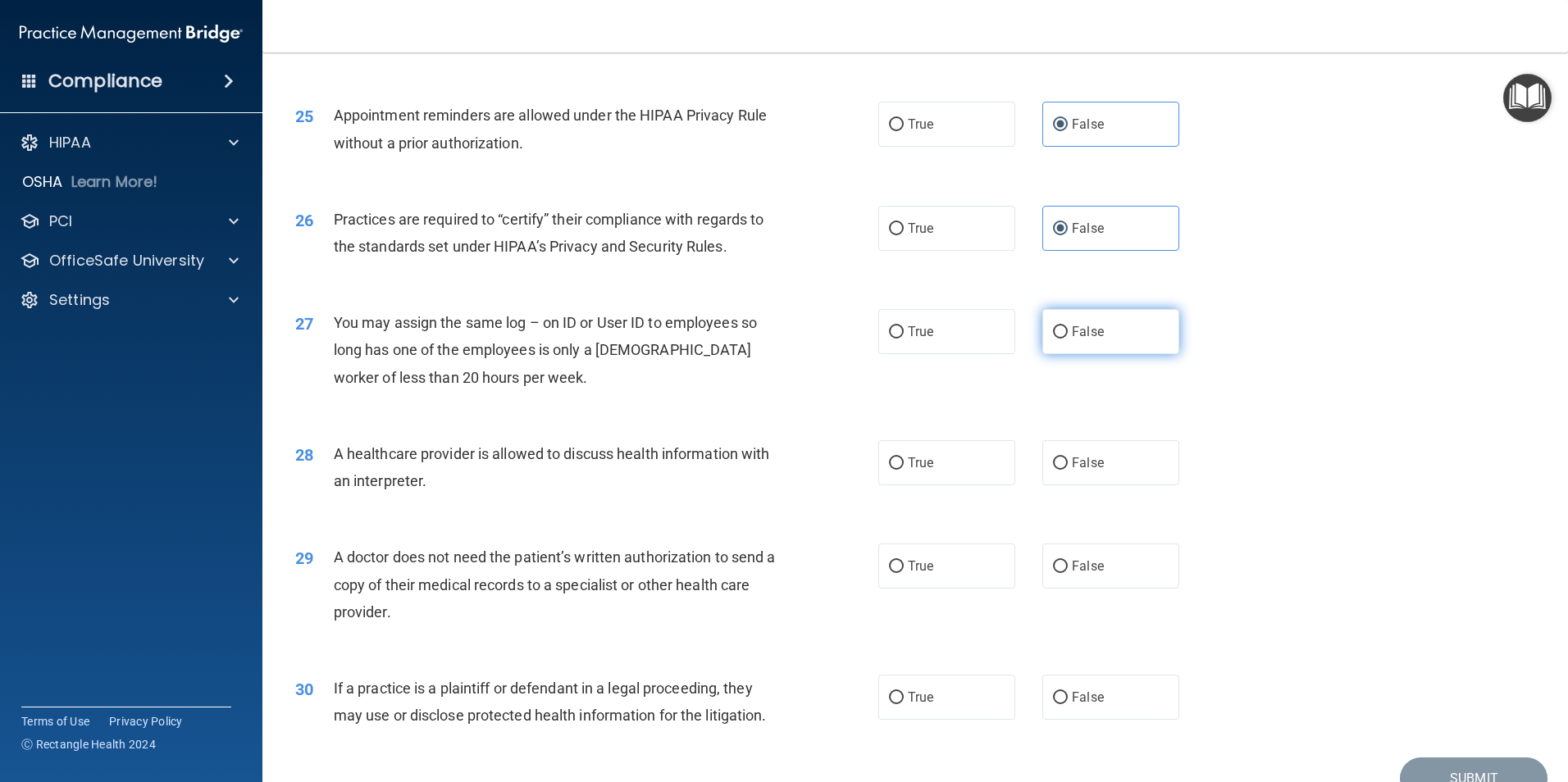
drag, startPoint x: 1054, startPoint y: 337, endPoint x: 1045, endPoint y: 342, distance: 10.3
click at [1054, 338] on input "False" at bounding box center [1060, 332] width 15 height 12
radio input "true"
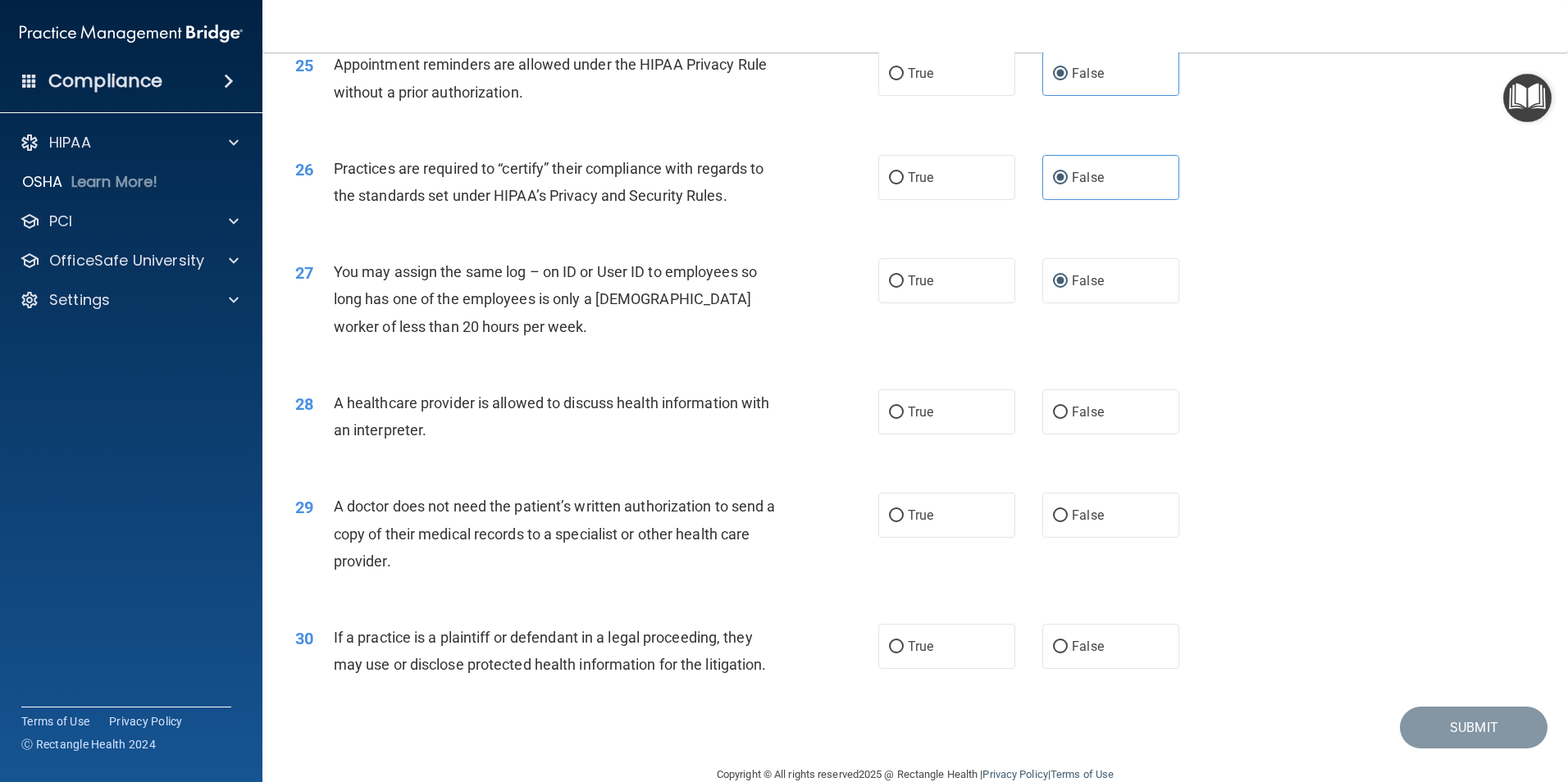
scroll to position [3035, 0]
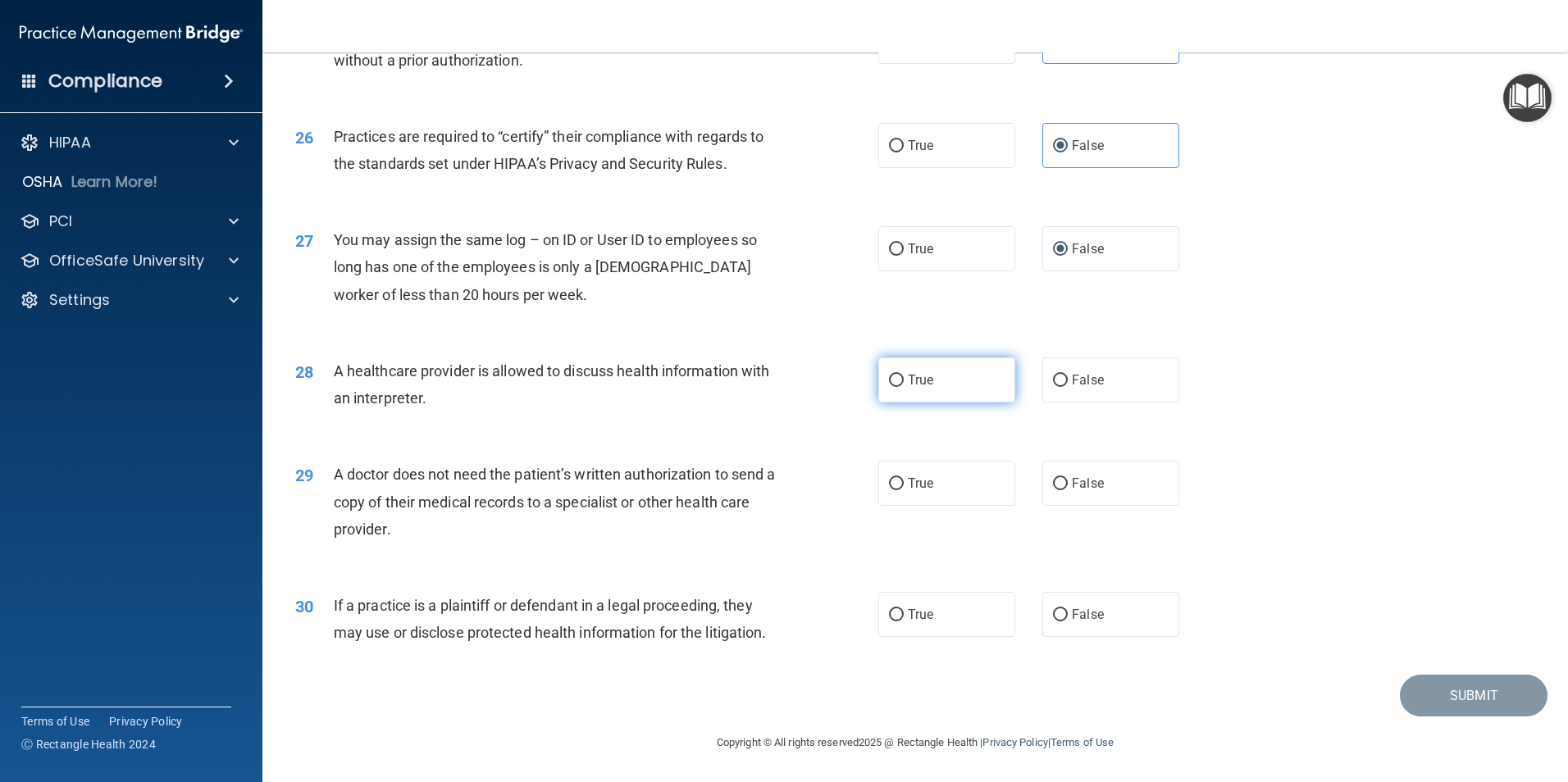
drag, startPoint x: 938, startPoint y: 384, endPoint x: 928, endPoint y: 384, distance: 10.0
click at [937, 385] on label "True" at bounding box center [947, 381] width 137 height 45
click at [903, 385] on input "True" at bounding box center [895, 381] width 15 height 12
radio input "true"
click at [959, 490] on label "True" at bounding box center [947, 483] width 137 height 45
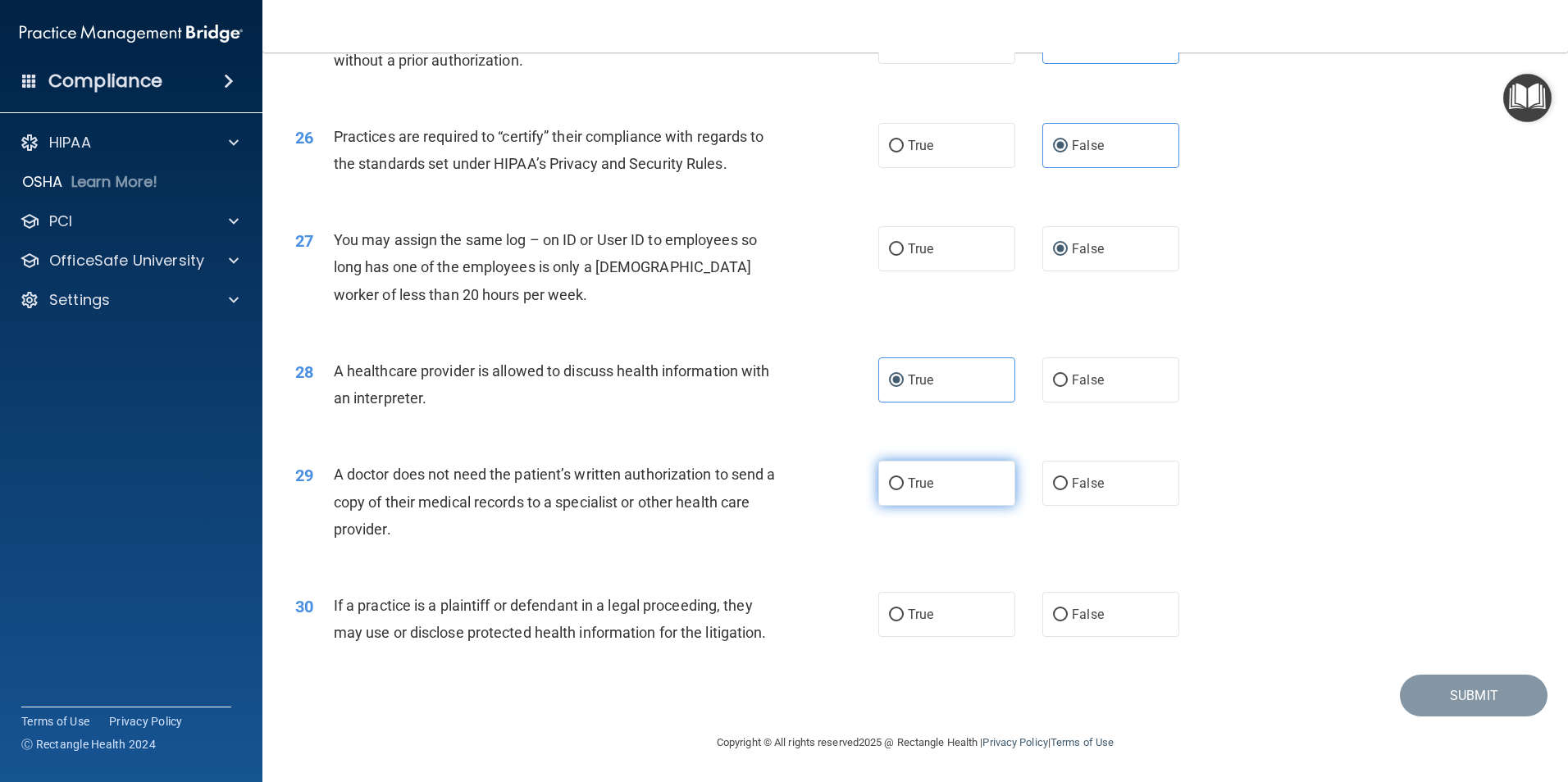
click at [903, 490] on input "True" at bounding box center [895, 484] width 15 height 12
radio input "true"
click at [908, 556] on span "True" at bounding box center [921, 614] width 26 height 16
click at [903, 556] on input "True" at bounding box center [895, 615] width 15 height 12
radio input "true"
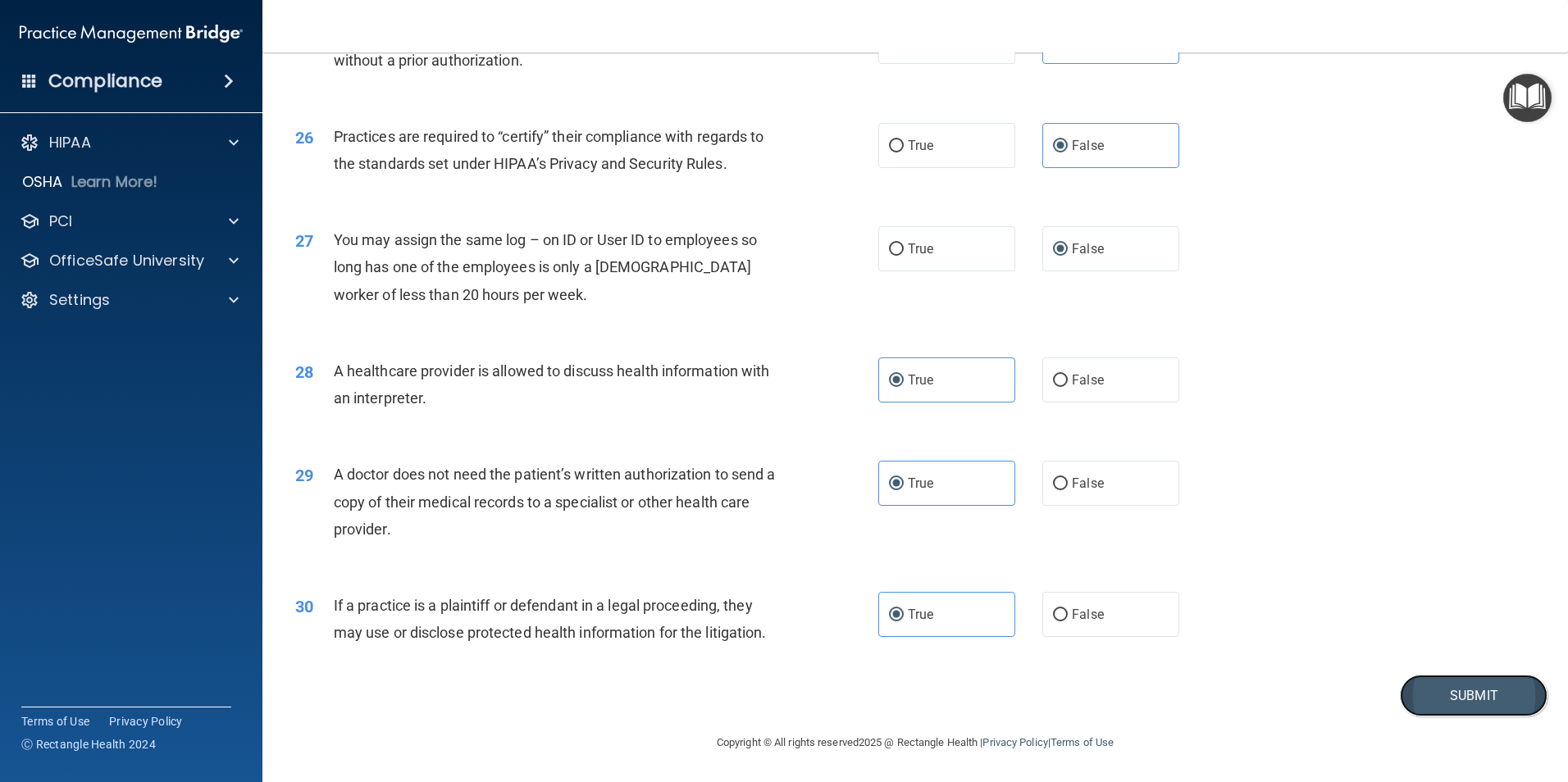
click at [1237, 556] on button "Submit" at bounding box center [1474, 695] width 148 height 41
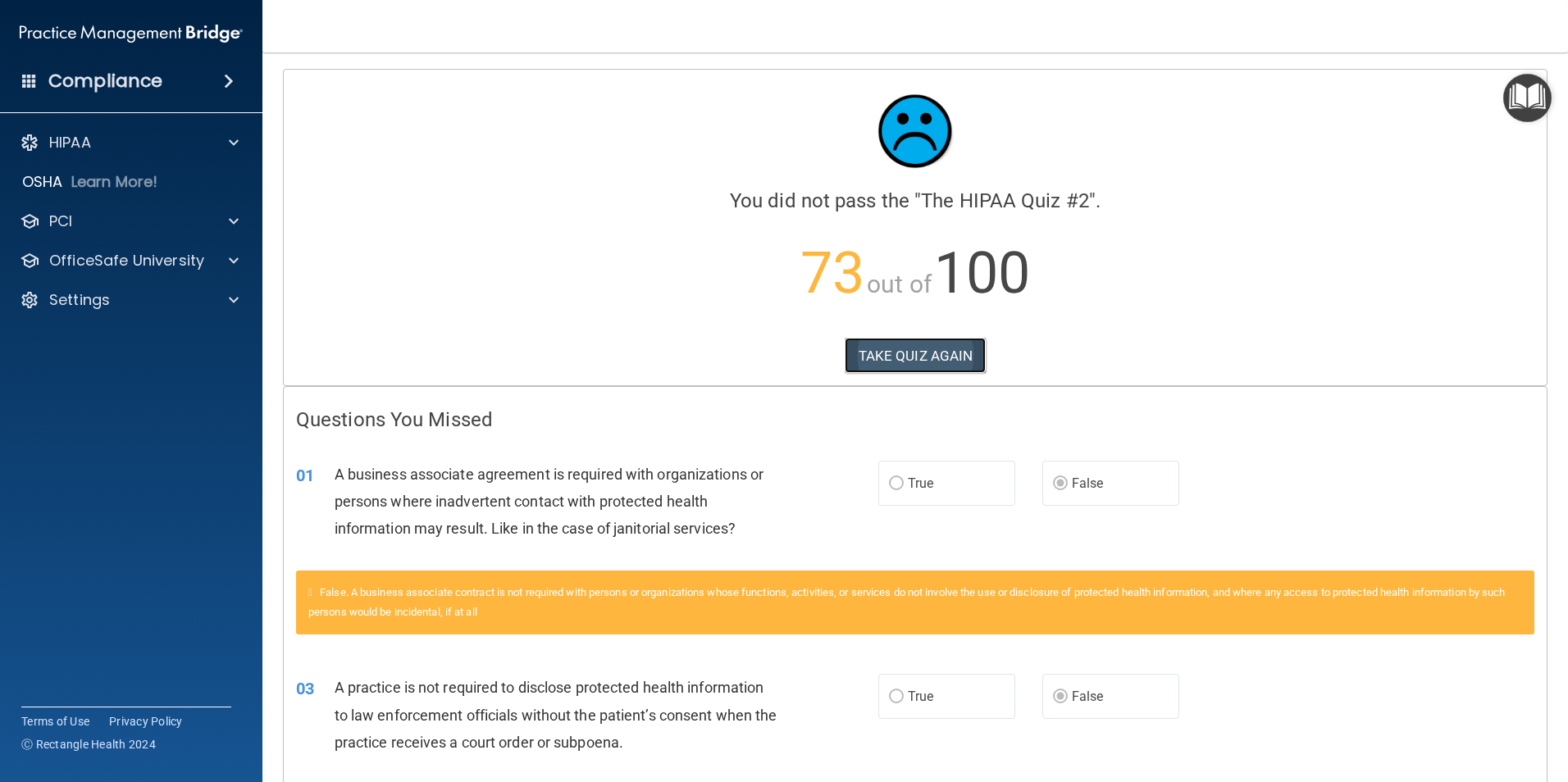
click at [871, 363] on button "TAKE QUIZ AGAIN" at bounding box center [916, 356] width 142 height 36
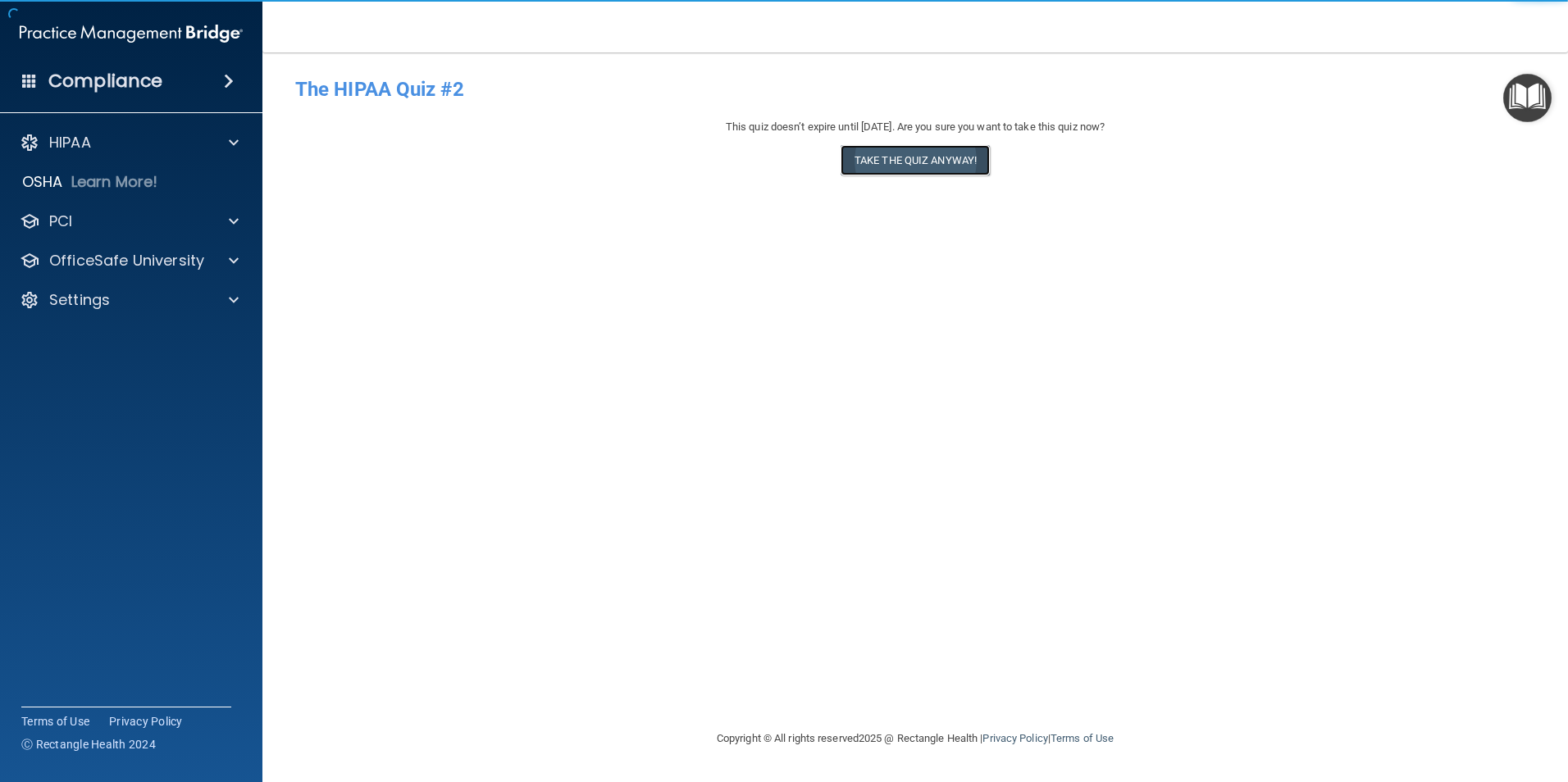
click at [957, 161] on button "Take the quiz anyway!" at bounding box center [914, 160] width 149 height 31
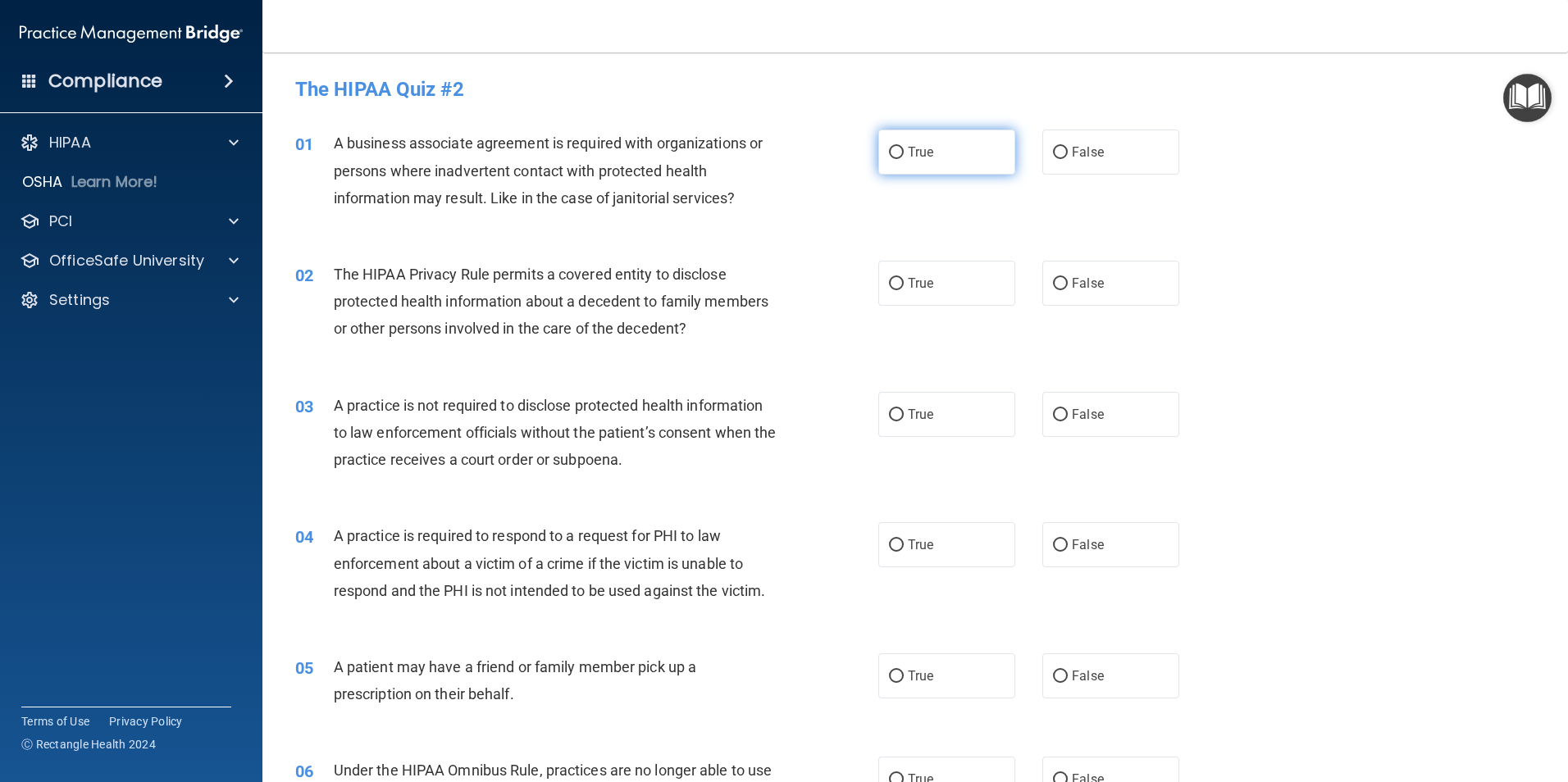
click at [911, 154] on span "True" at bounding box center [921, 152] width 26 height 16
drag, startPoint x: 910, startPoint y: 154, endPoint x: 892, endPoint y: 145, distance: 20.1
click at [893, 147] on input "True" at bounding box center [895, 153] width 15 height 12
radio input "true"
click at [823, 202] on div "01 A business associate agreement is required with organizations or persons whe…" at bounding box center [586, 174] width 632 height 90
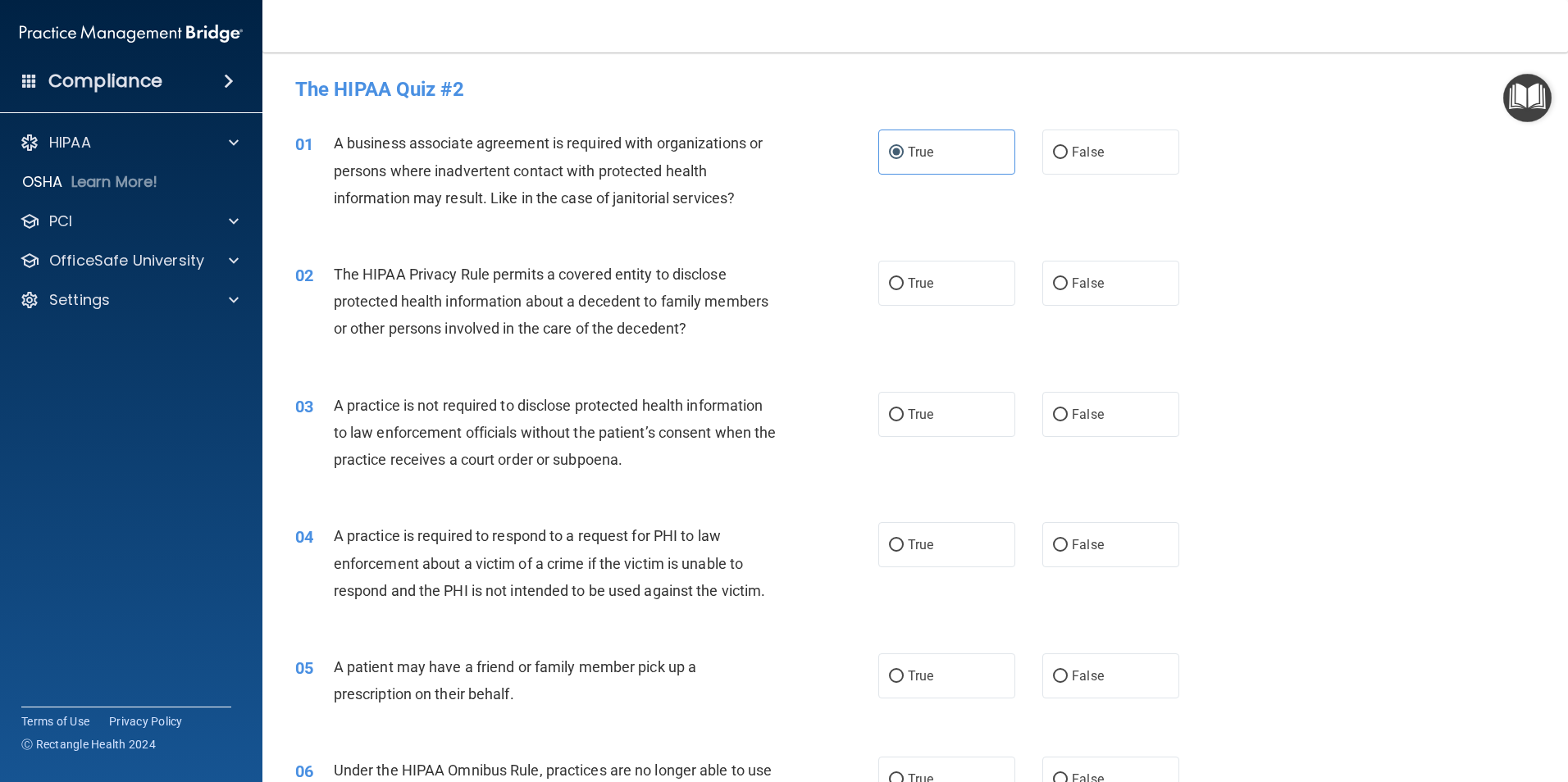
click at [870, 289] on div "02 The HIPAA Privacy Rule permits a covered entity to disclose protected health…" at bounding box center [586, 305] width 632 height 90
click at [889, 285] on input "True" at bounding box center [895, 284] width 15 height 12
radio input "true"
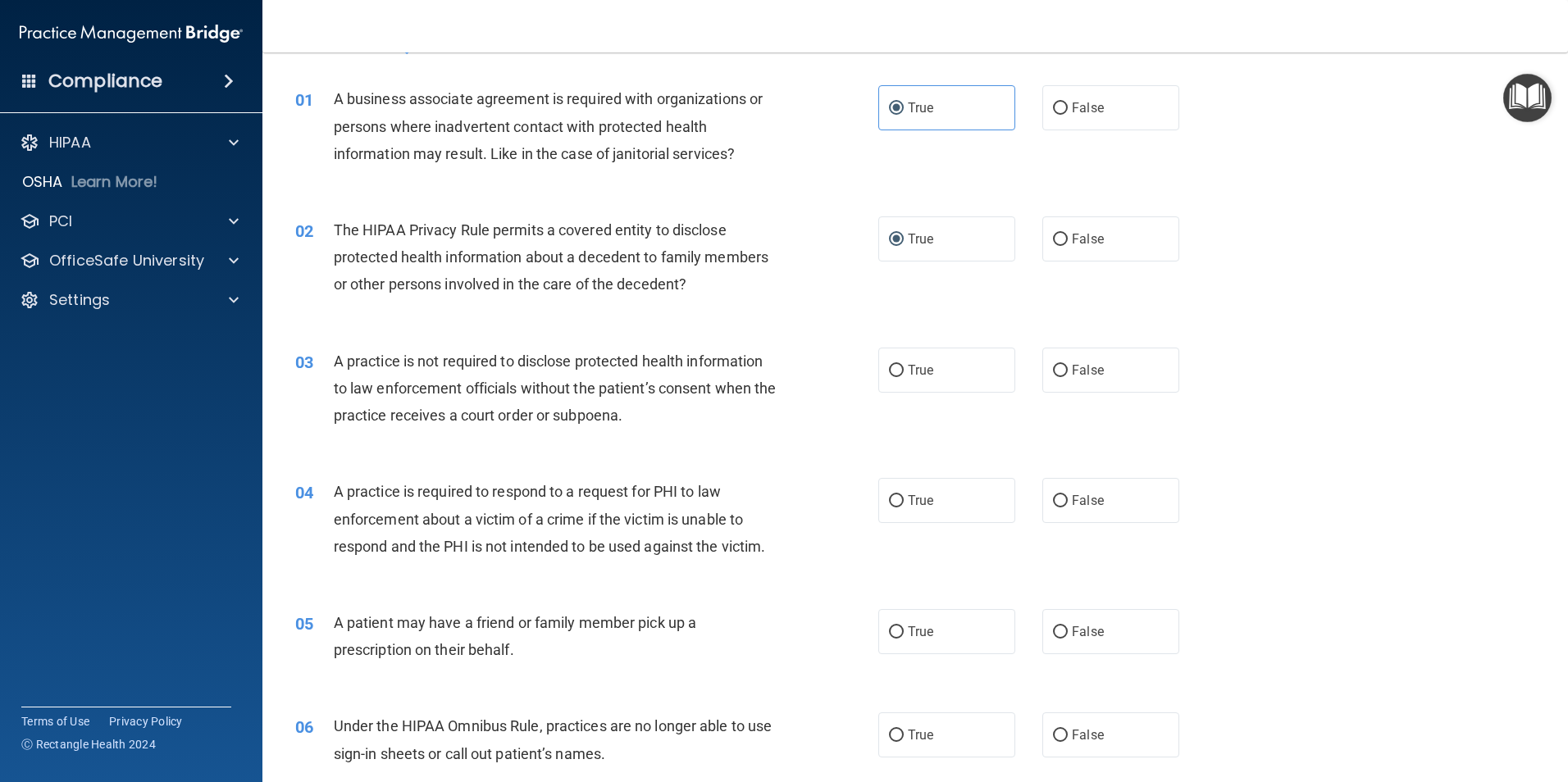
scroll to position [82, 0]
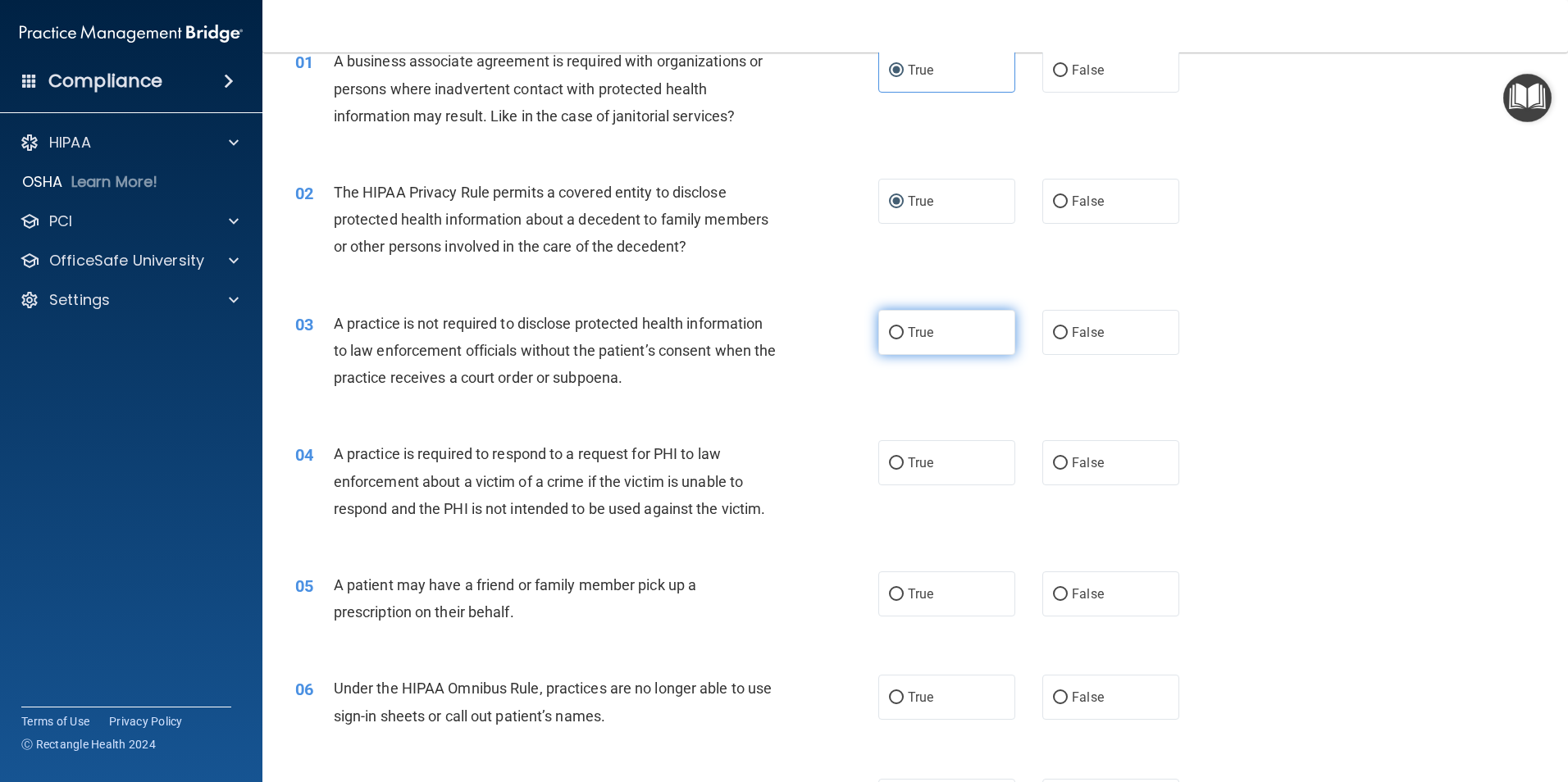
click at [911, 336] on span "True" at bounding box center [921, 332] width 26 height 16
click at [903, 336] on input "True" at bounding box center [895, 333] width 15 height 12
radio input "true"
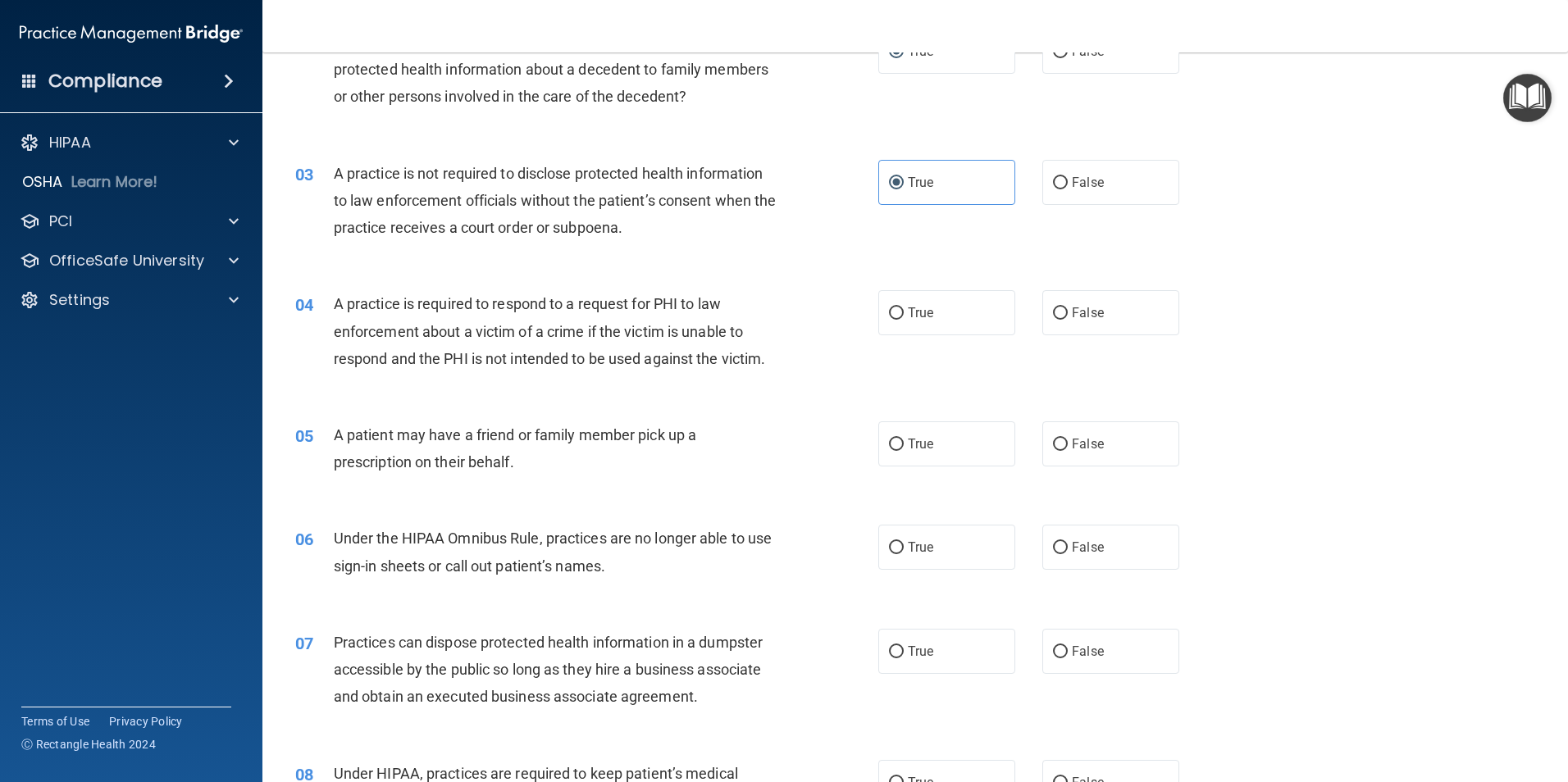
scroll to position [246, 0]
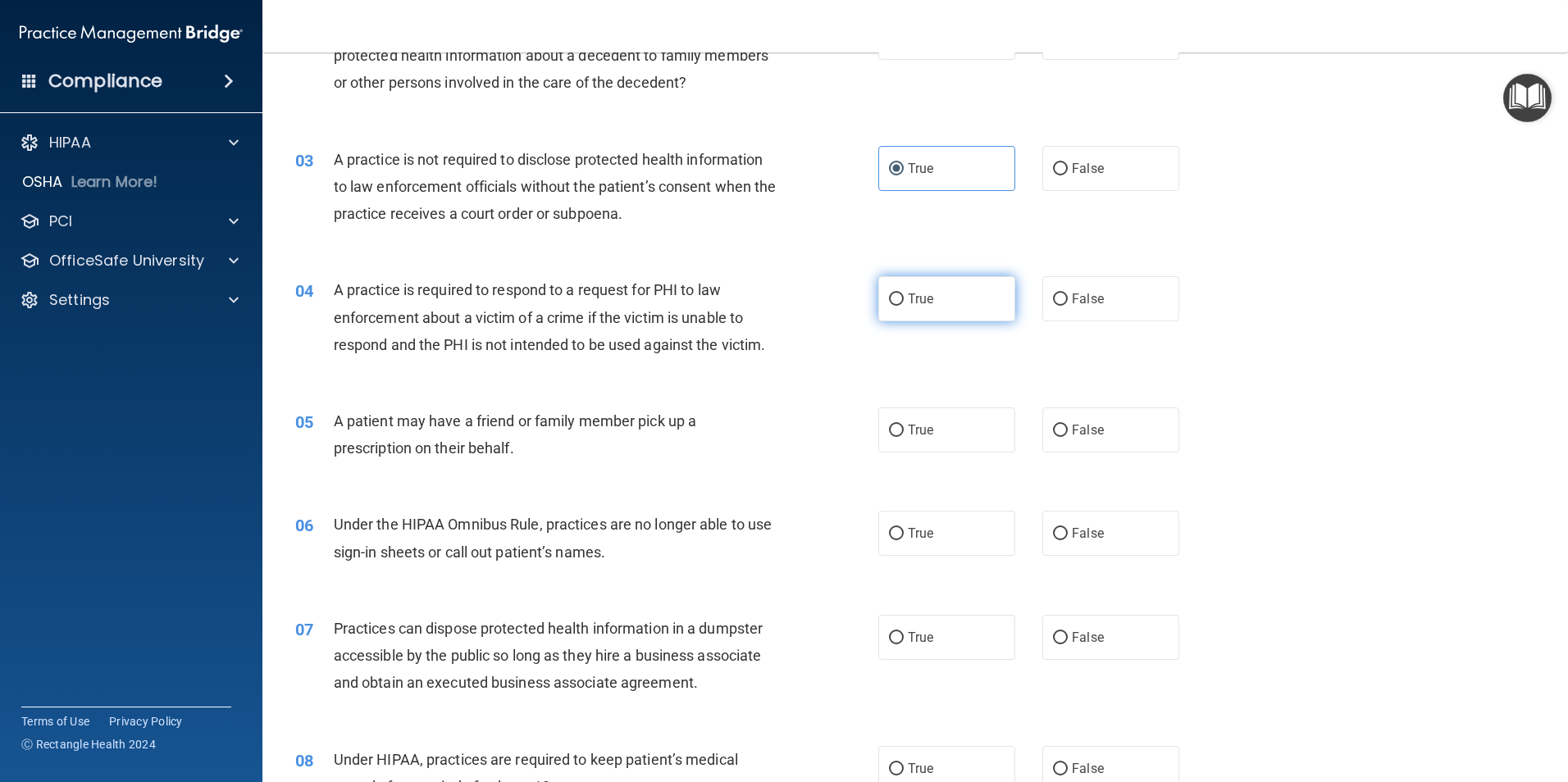
drag, startPoint x: 898, startPoint y: 300, endPoint x: 887, endPoint y: 309, distance: 14.2
click at [899, 300] on label "True" at bounding box center [947, 299] width 137 height 45
click at [899, 300] on input "True" at bounding box center [895, 300] width 15 height 12
radio input "true"
click at [1055, 170] on input "False" at bounding box center [1060, 169] width 15 height 12
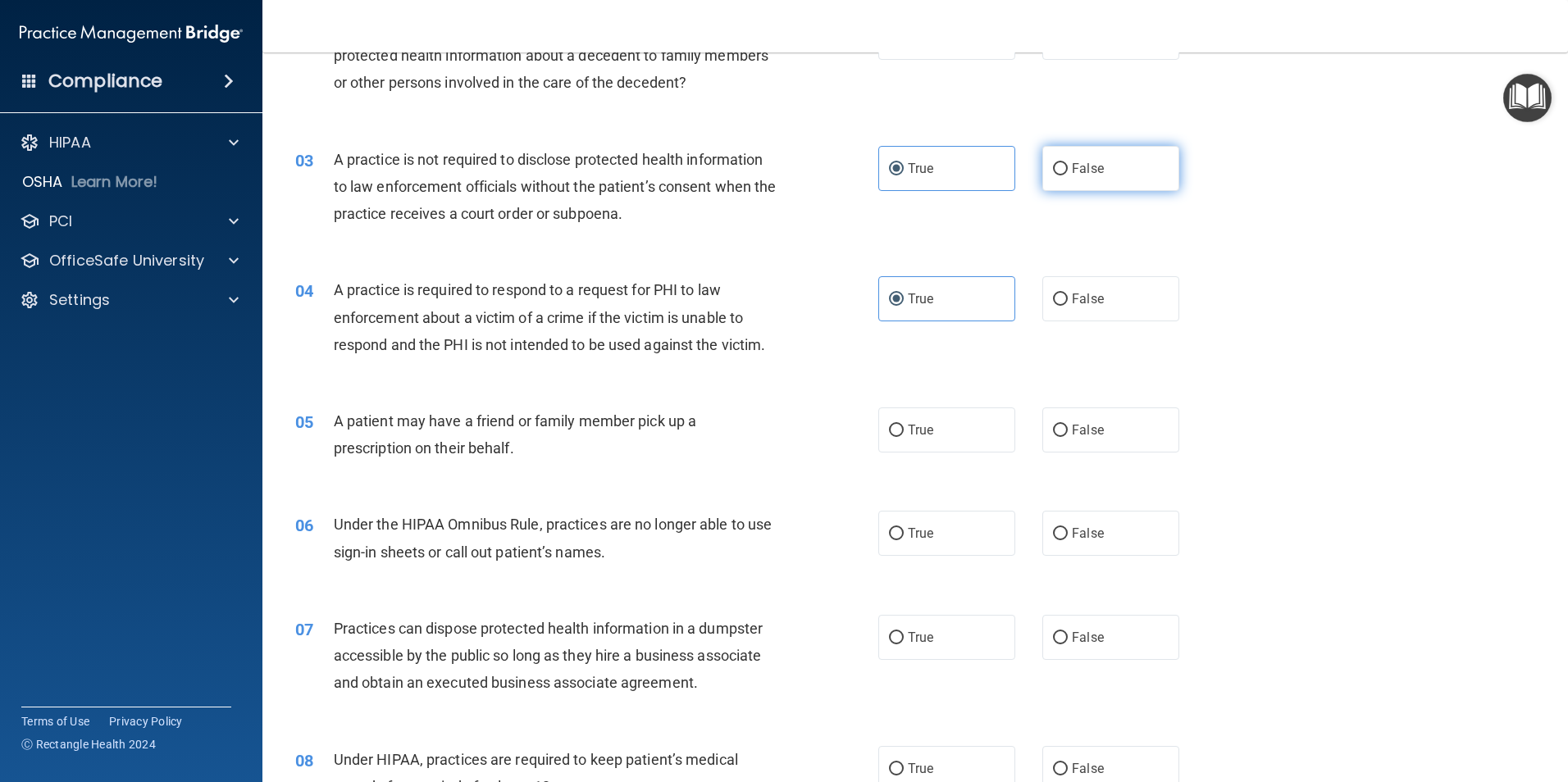
radio input "true"
radio input "false"
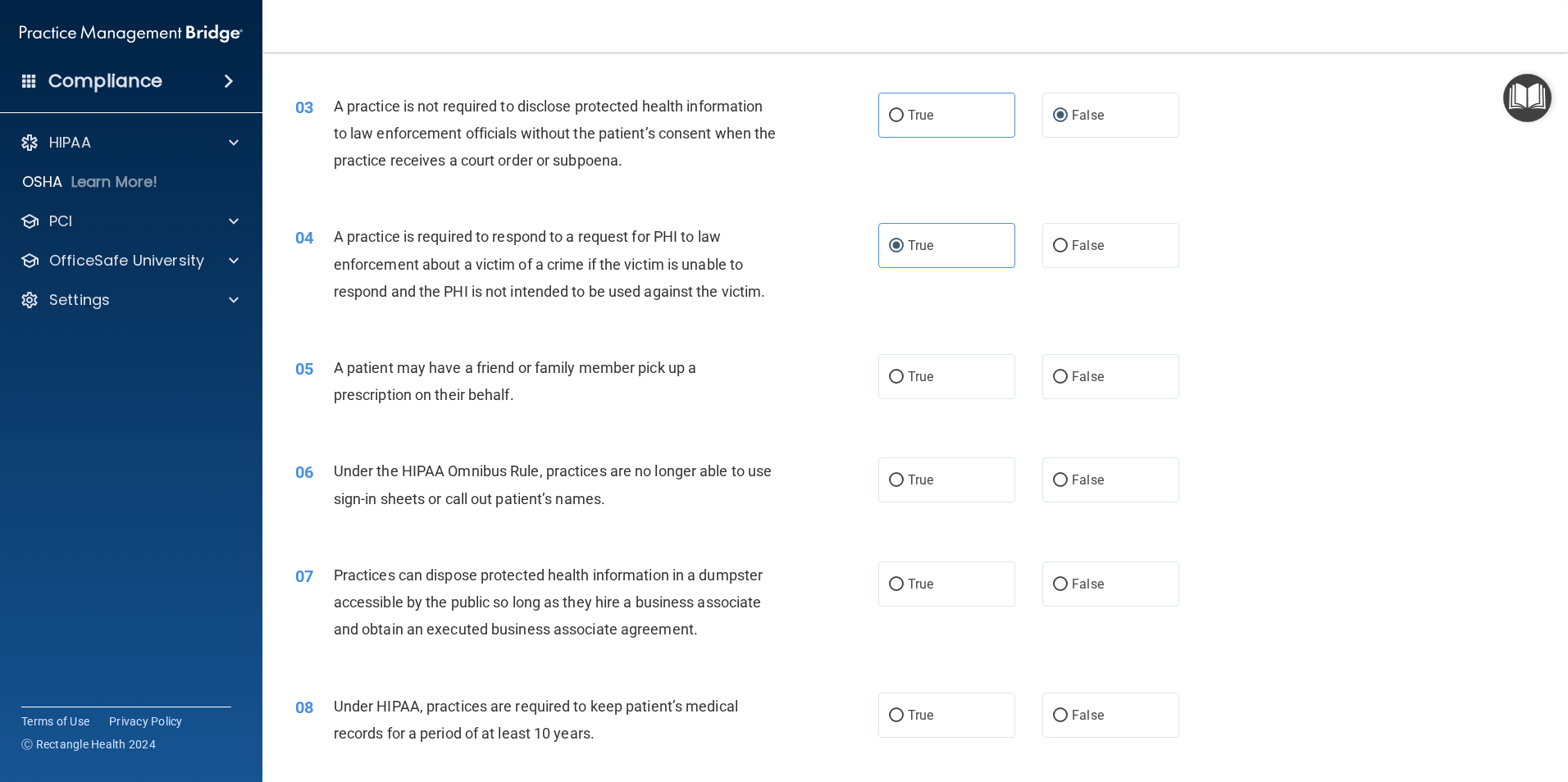
scroll to position [328, 0]
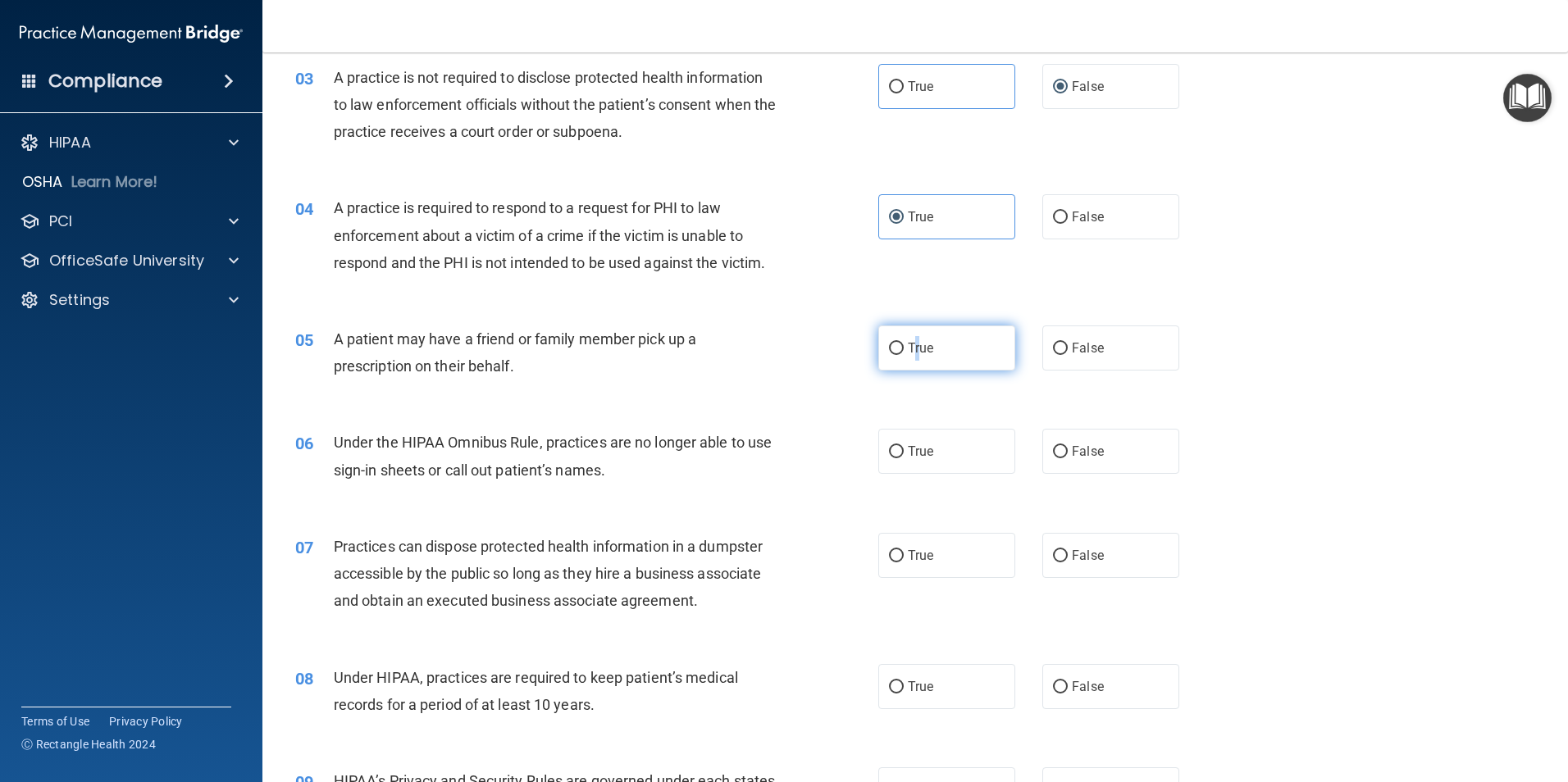
click at [912, 341] on span "True" at bounding box center [921, 348] width 26 height 16
click at [908, 344] on span "True" at bounding box center [921, 348] width 26 height 16
click at [903, 344] on input "True" at bounding box center [895, 349] width 15 height 12
radio input "true"
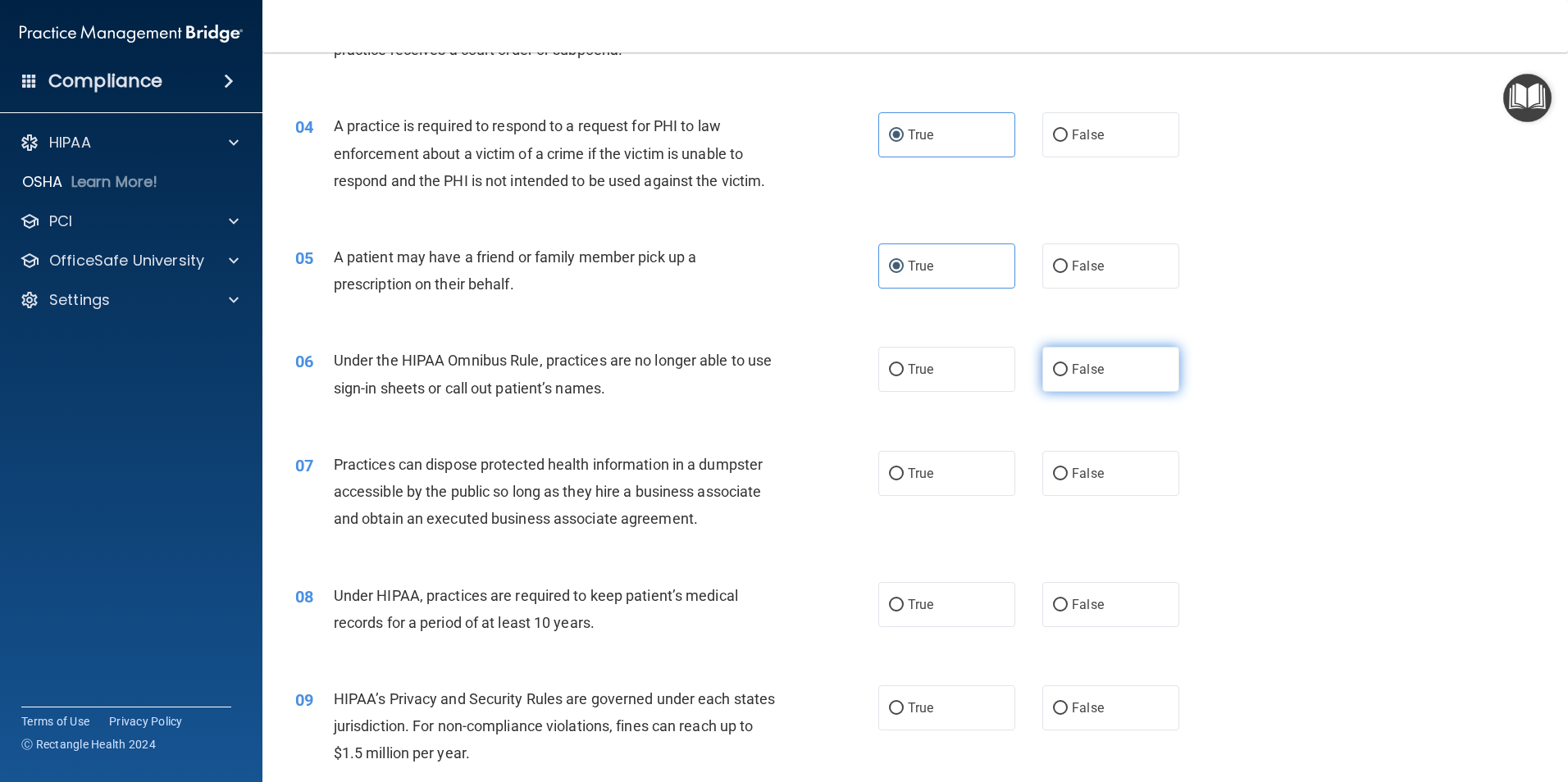
click at [1043, 378] on label "False" at bounding box center [1110, 370] width 137 height 45
click at [1053, 377] on input "False" at bounding box center [1060, 370] width 15 height 12
radio input "true"
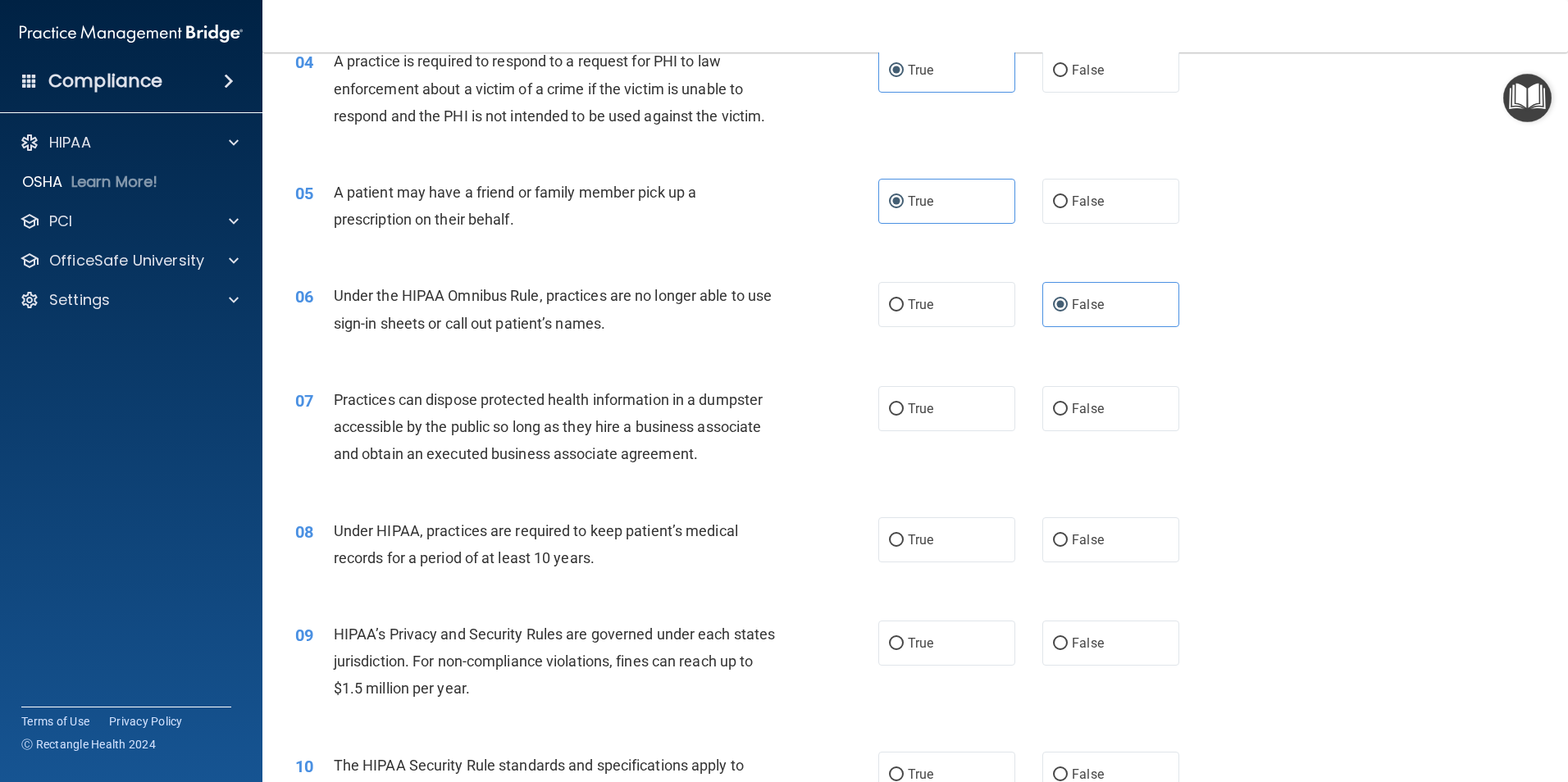
scroll to position [574, 0]
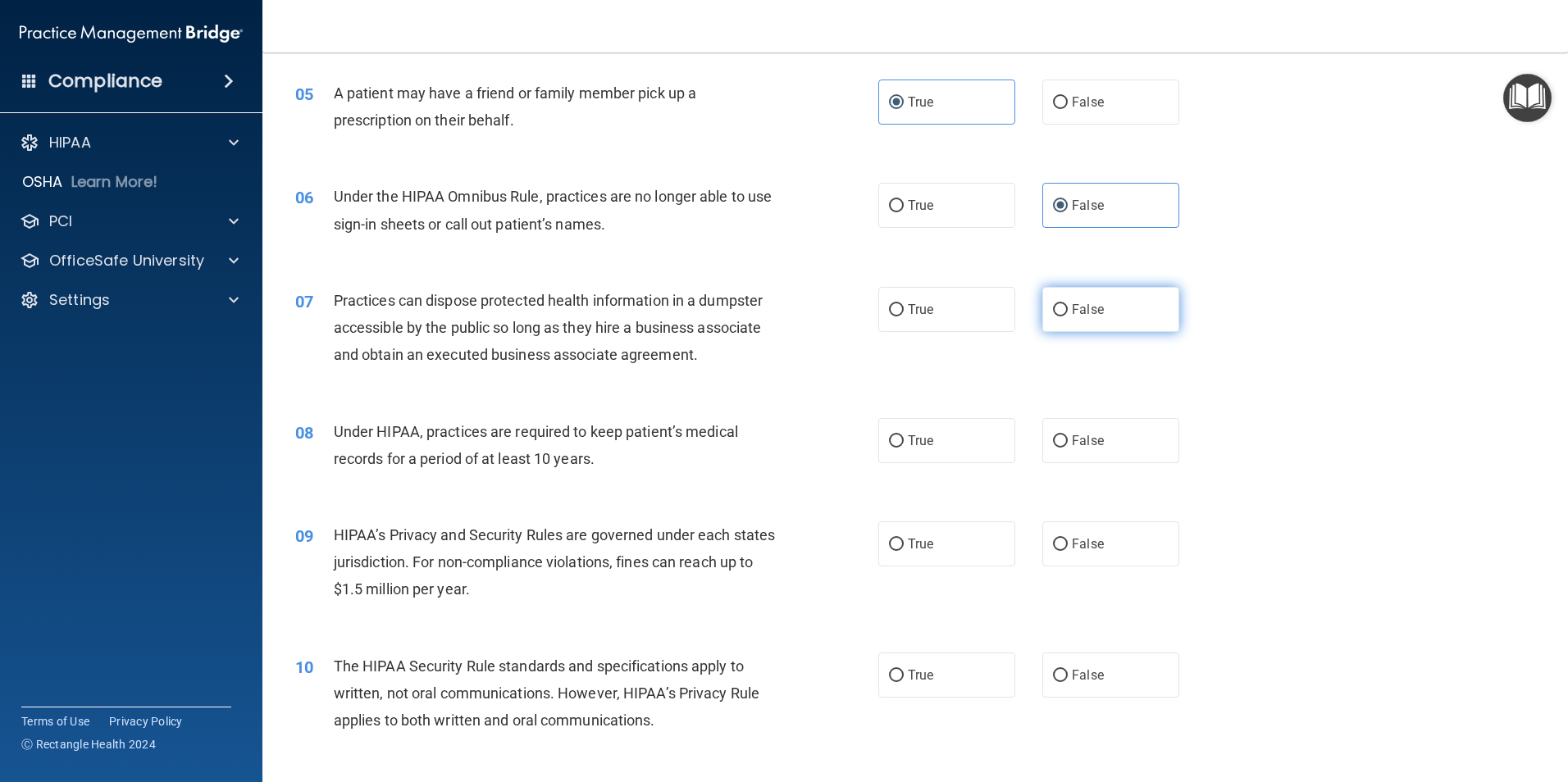
click at [1049, 321] on label "False" at bounding box center [1110, 310] width 137 height 45
click at [1053, 317] on input "False" at bounding box center [1060, 311] width 15 height 12
radio input "true"
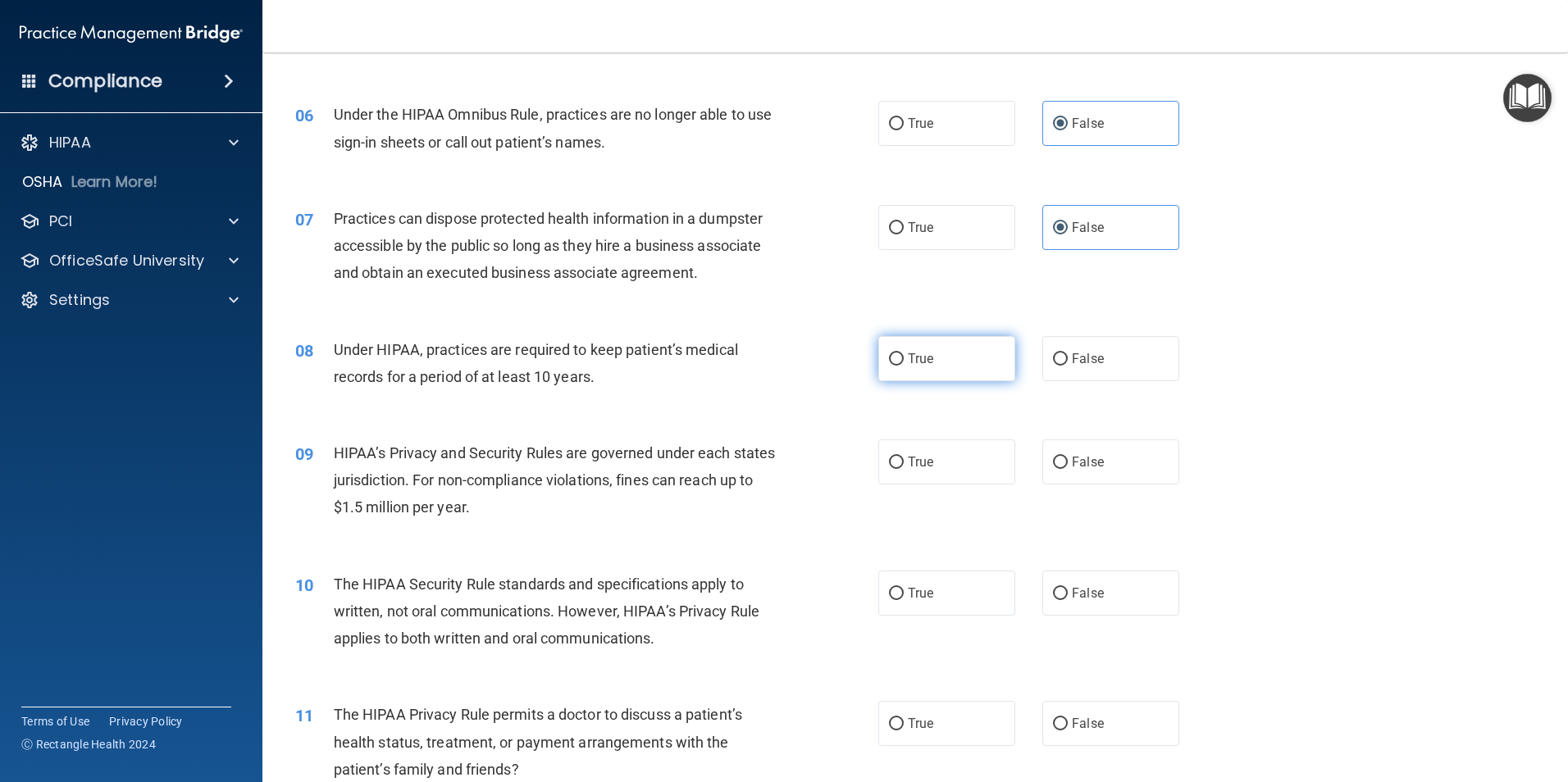
click at [908, 353] on span "True" at bounding box center [921, 359] width 26 height 16
click at [903, 353] on input "True" at bounding box center [895, 359] width 15 height 12
radio input "true"
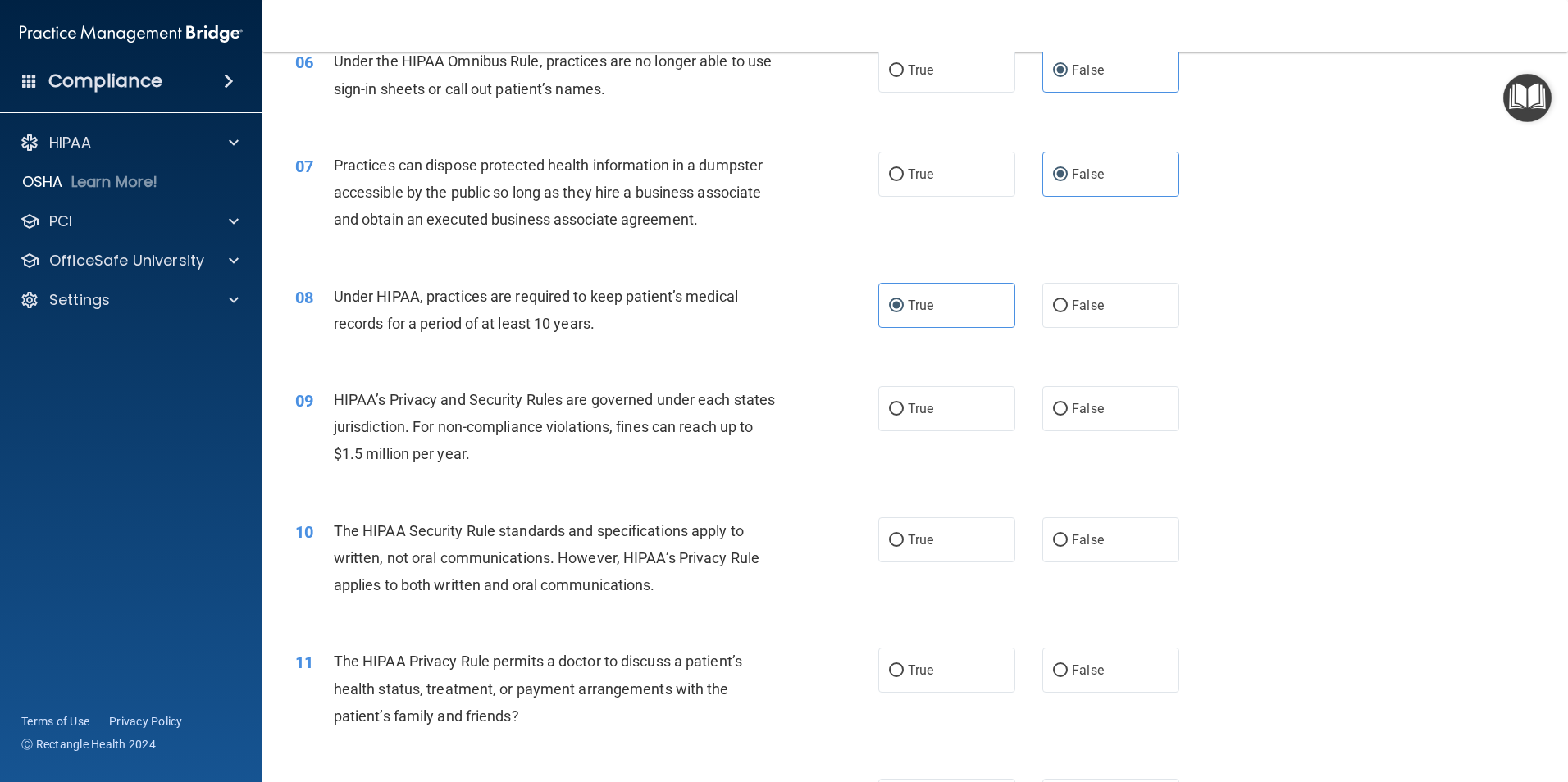
scroll to position [738, 0]
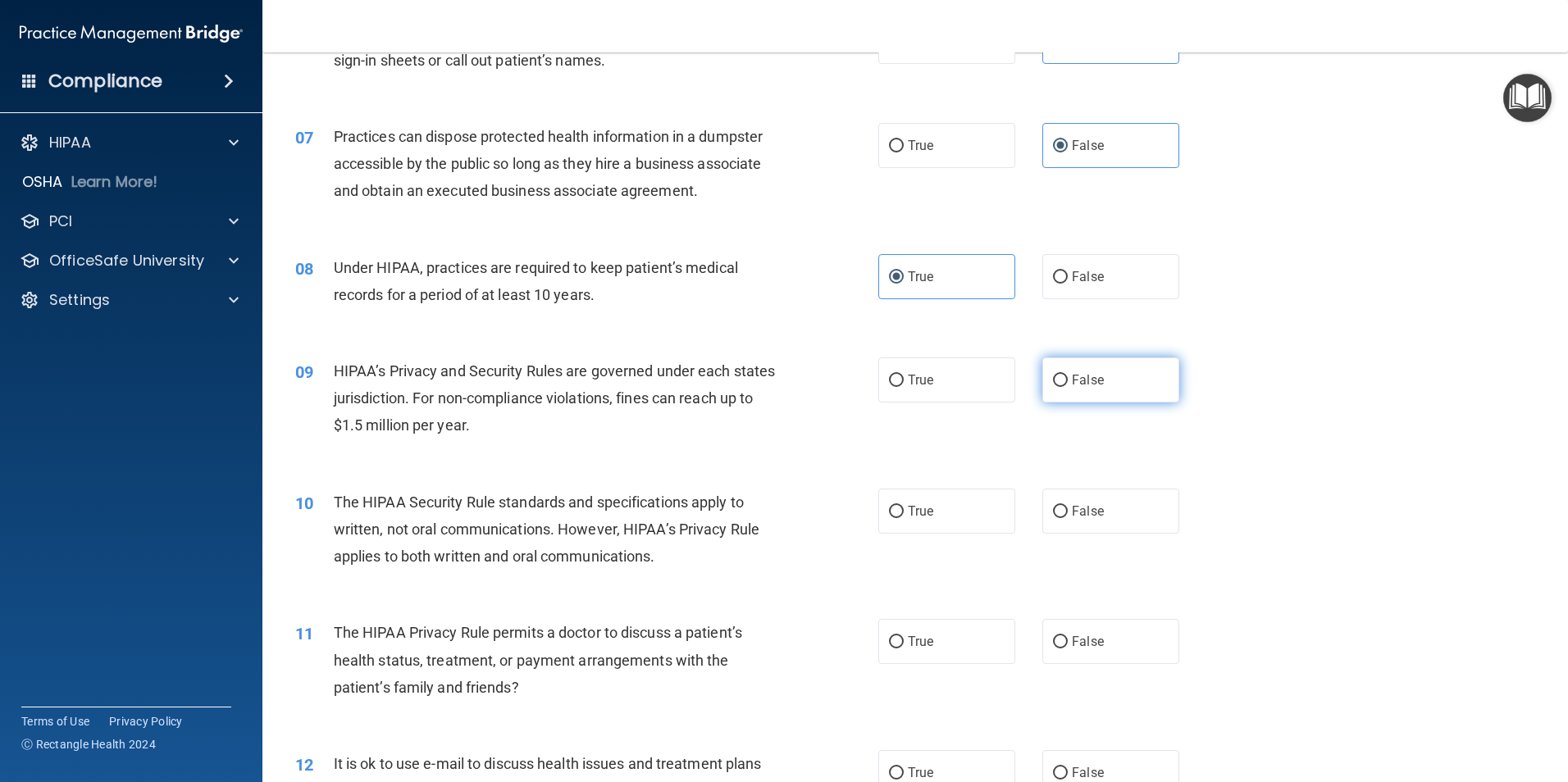
click at [1064, 387] on label "False" at bounding box center [1110, 381] width 137 height 45
click at [1064, 387] on input "False" at bounding box center [1060, 381] width 15 height 12
radio input "true"
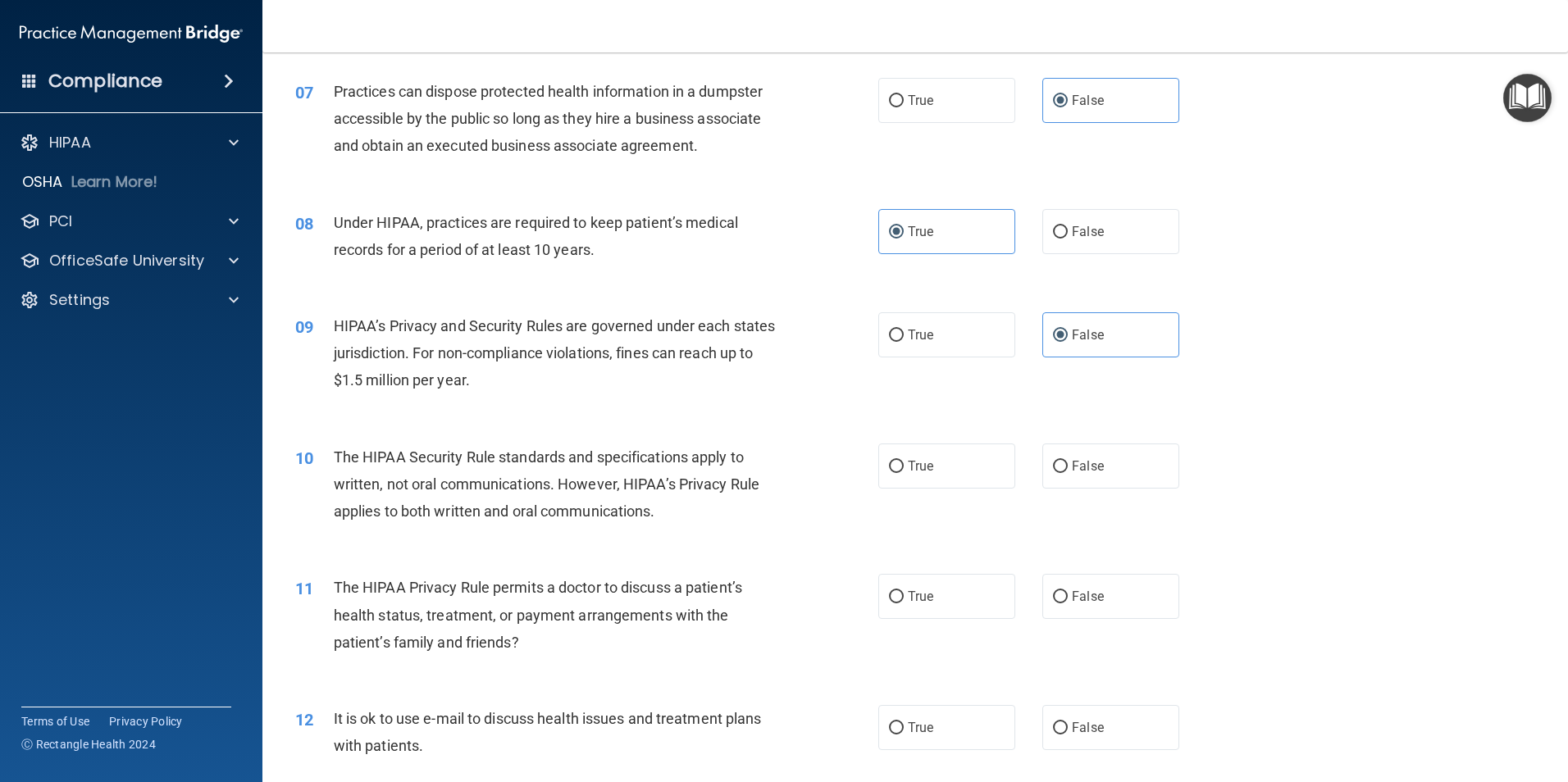
scroll to position [902, 0]
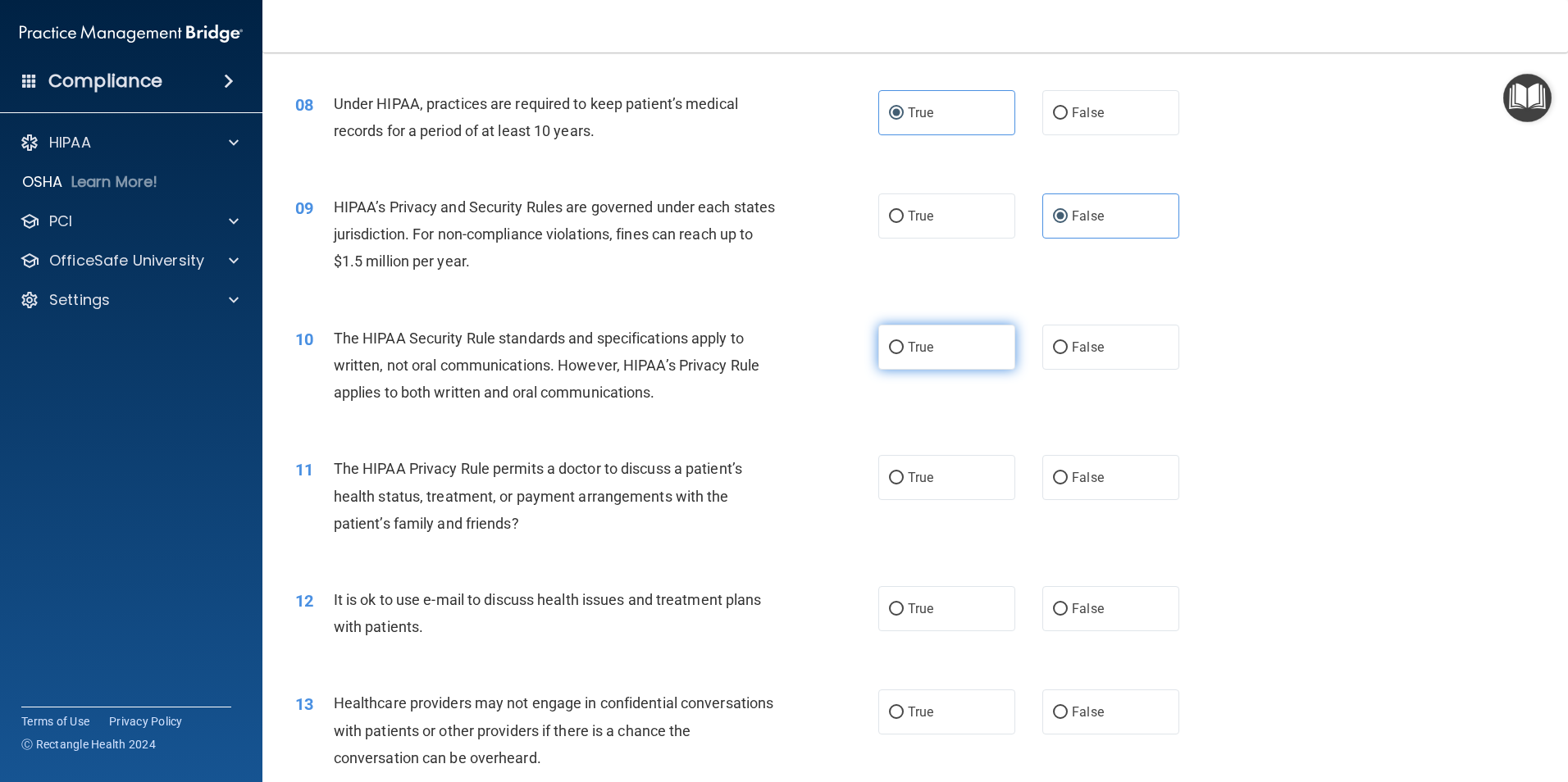
click at [929, 348] on label "True" at bounding box center [947, 347] width 137 height 45
click at [903, 348] on input "True" at bounding box center [895, 348] width 15 height 12
radio input "true"
click at [1056, 478] on input "False" at bounding box center [1060, 478] width 15 height 12
radio input "true"
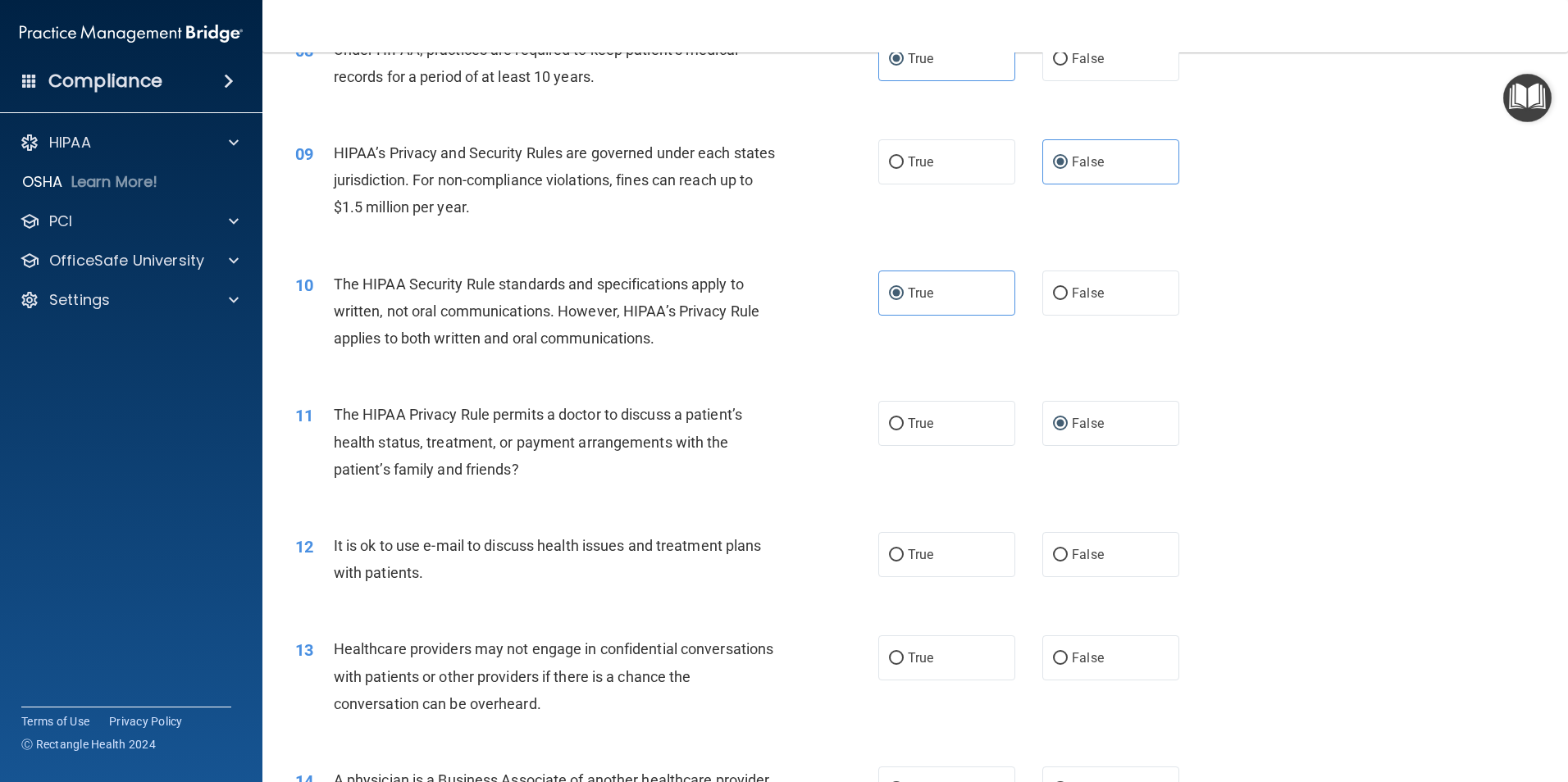
scroll to position [1066, 0]
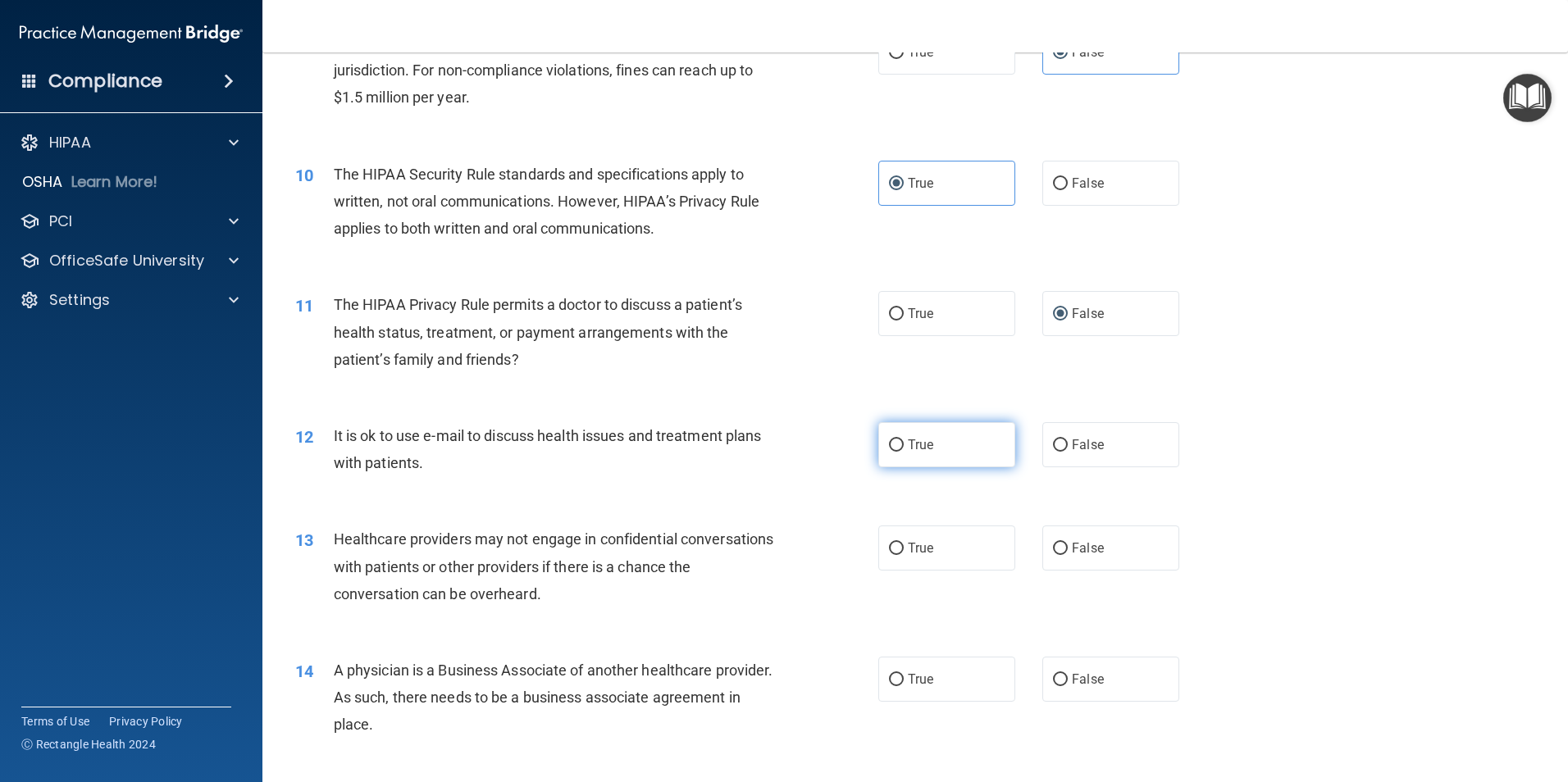
drag, startPoint x: 903, startPoint y: 450, endPoint x: 896, endPoint y: 455, distance: 8.6
click at [901, 450] on label "True" at bounding box center [947, 445] width 137 height 45
click at [901, 450] on input "True" at bounding box center [895, 446] width 15 height 12
radio input "true"
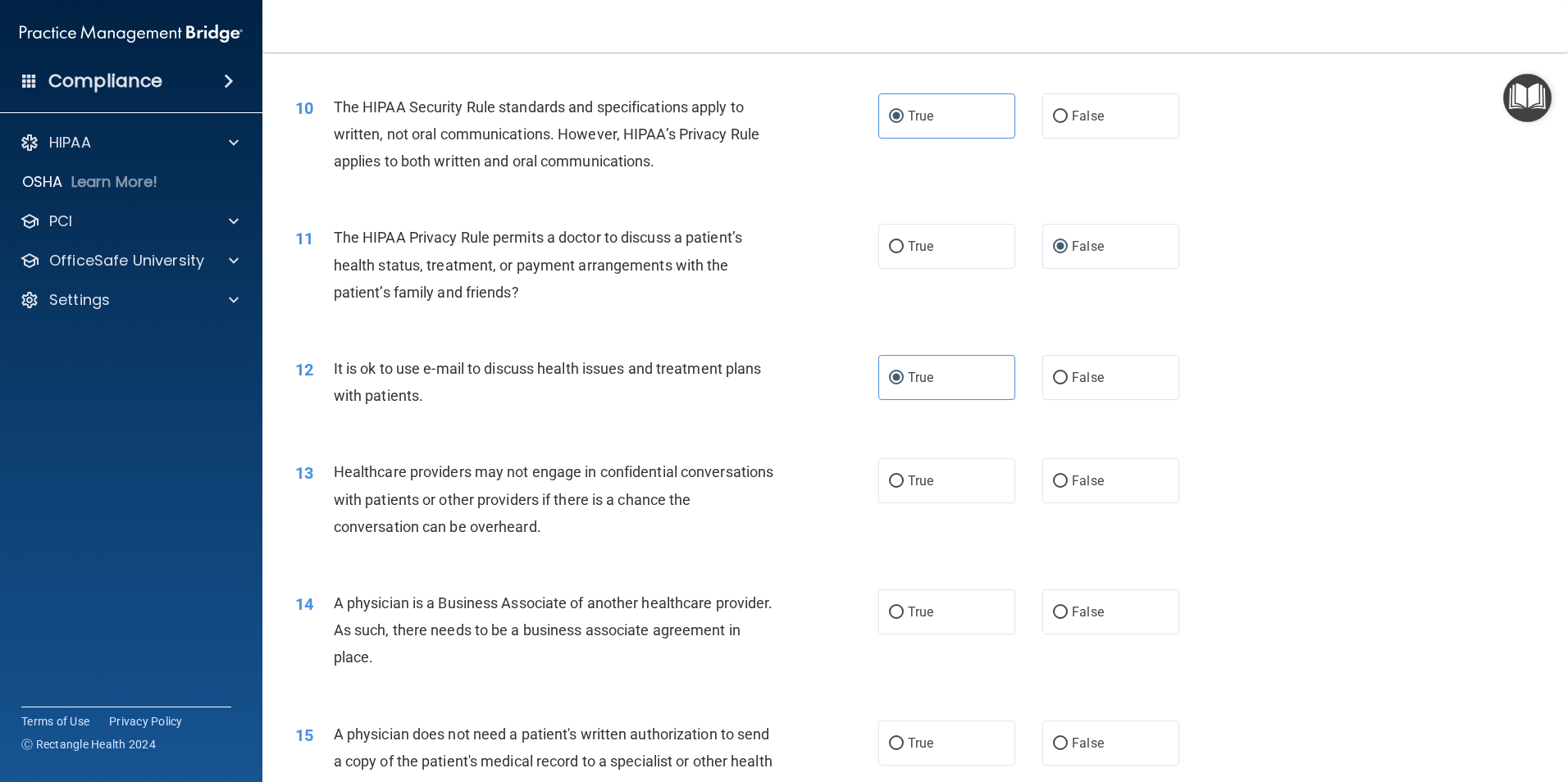
scroll to position [1230, 0]
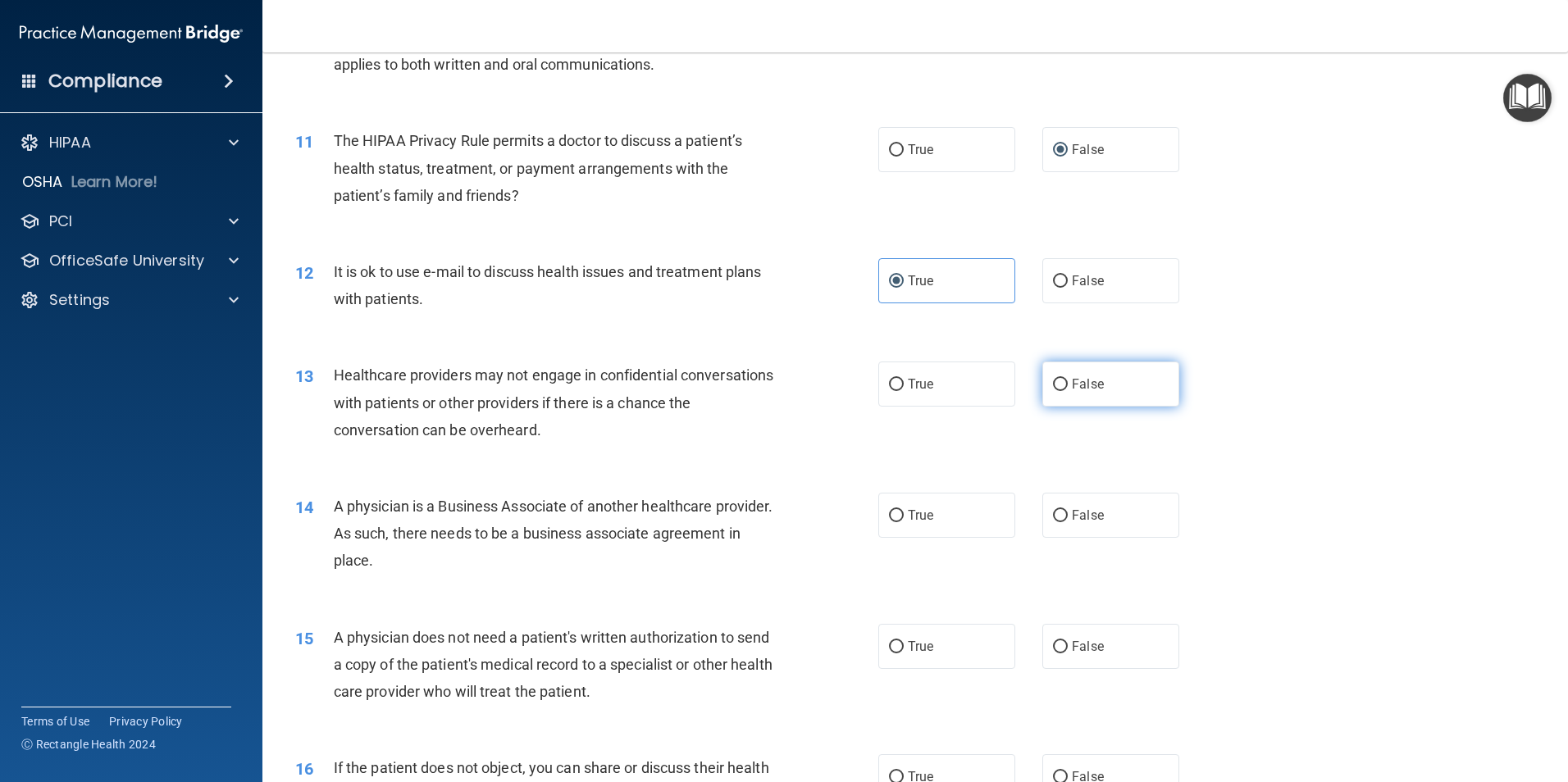
click at [1054, 387] on input "False" at bounding box center [1060, 385] width 15 height 12
radio input "true"
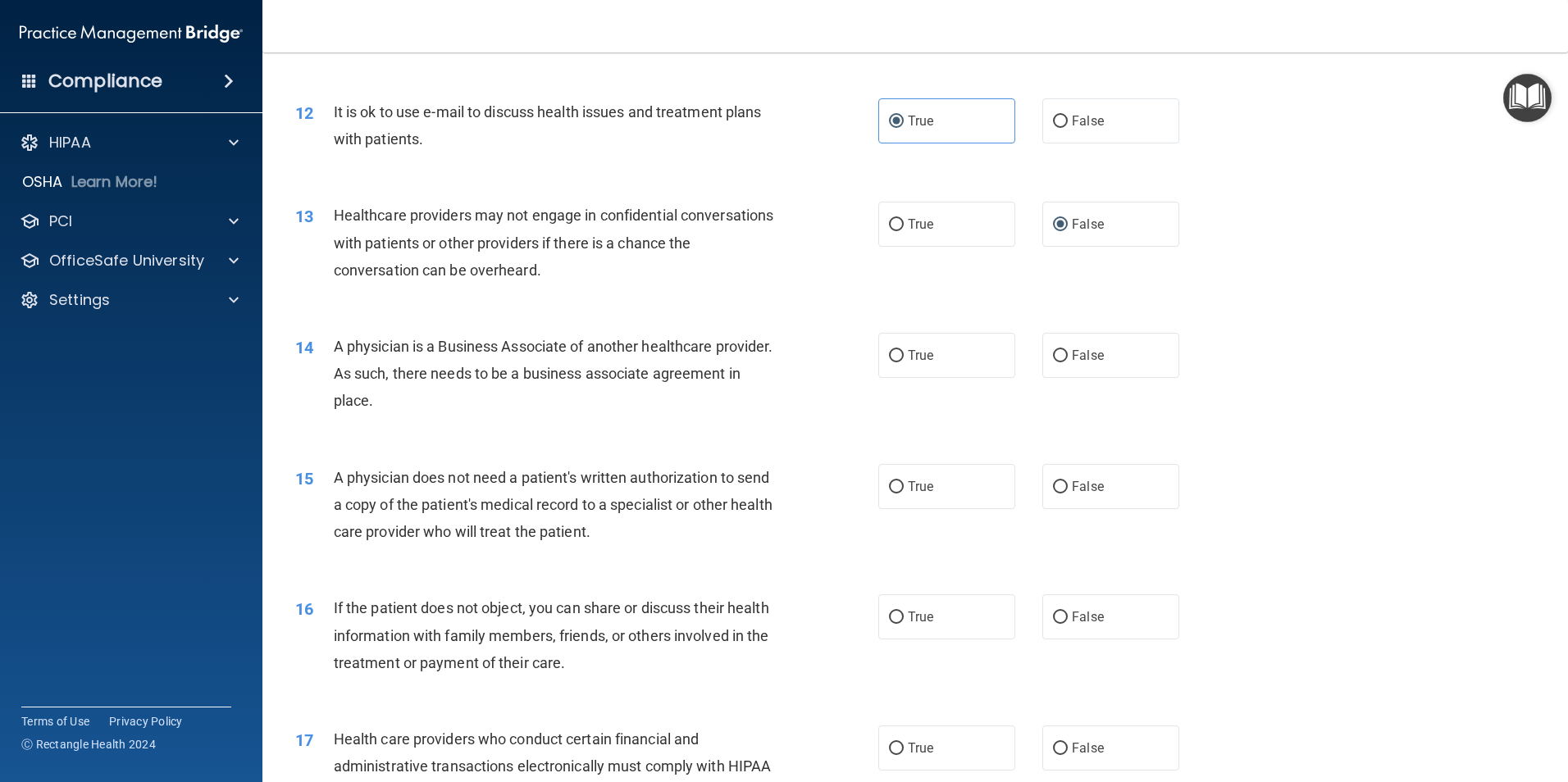
scroll to position [1394, 0]
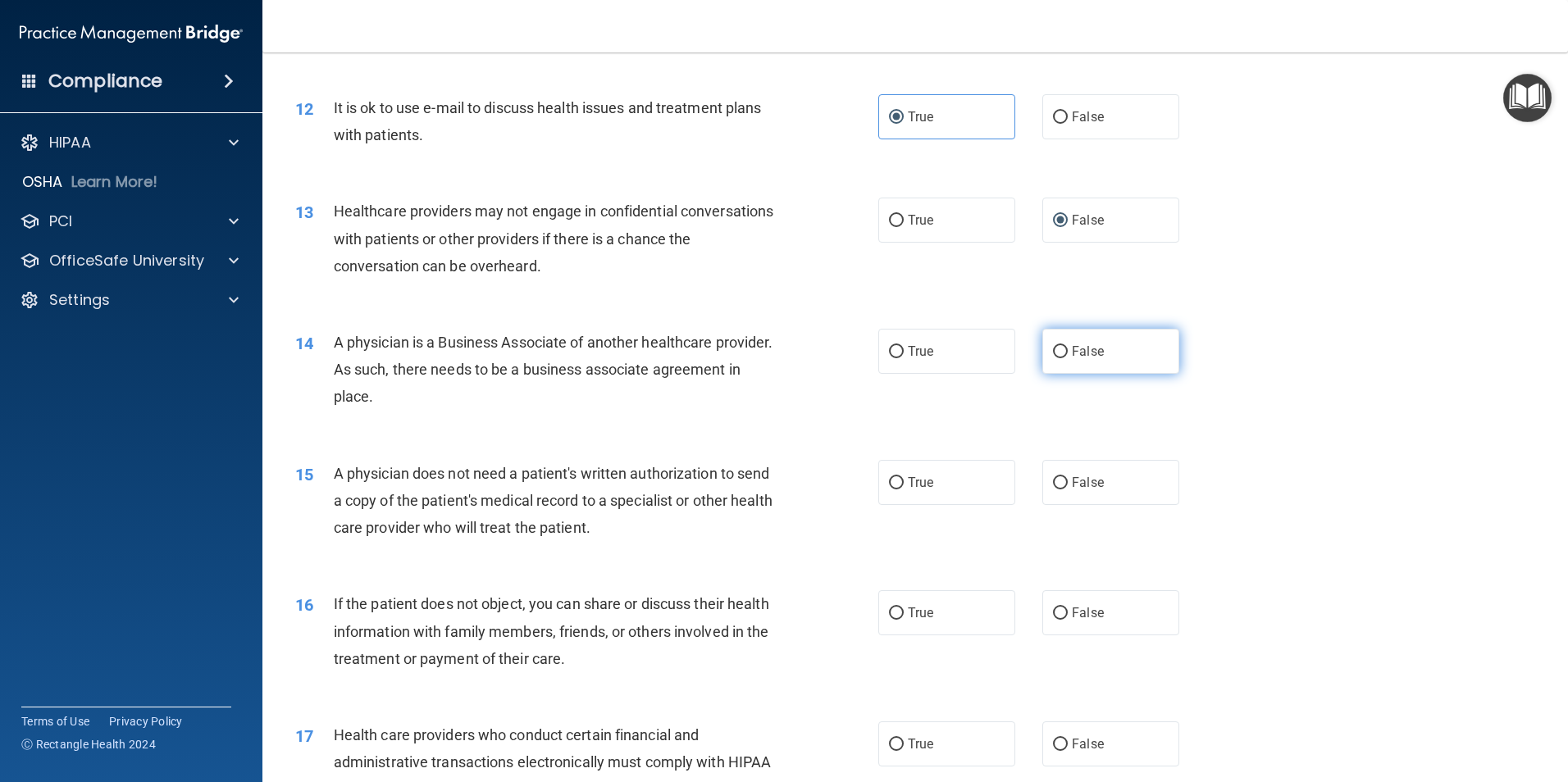
click at [1053, 352] on input "False" at bounding box center [1060, 352] width 15 height 12
radio input "true"
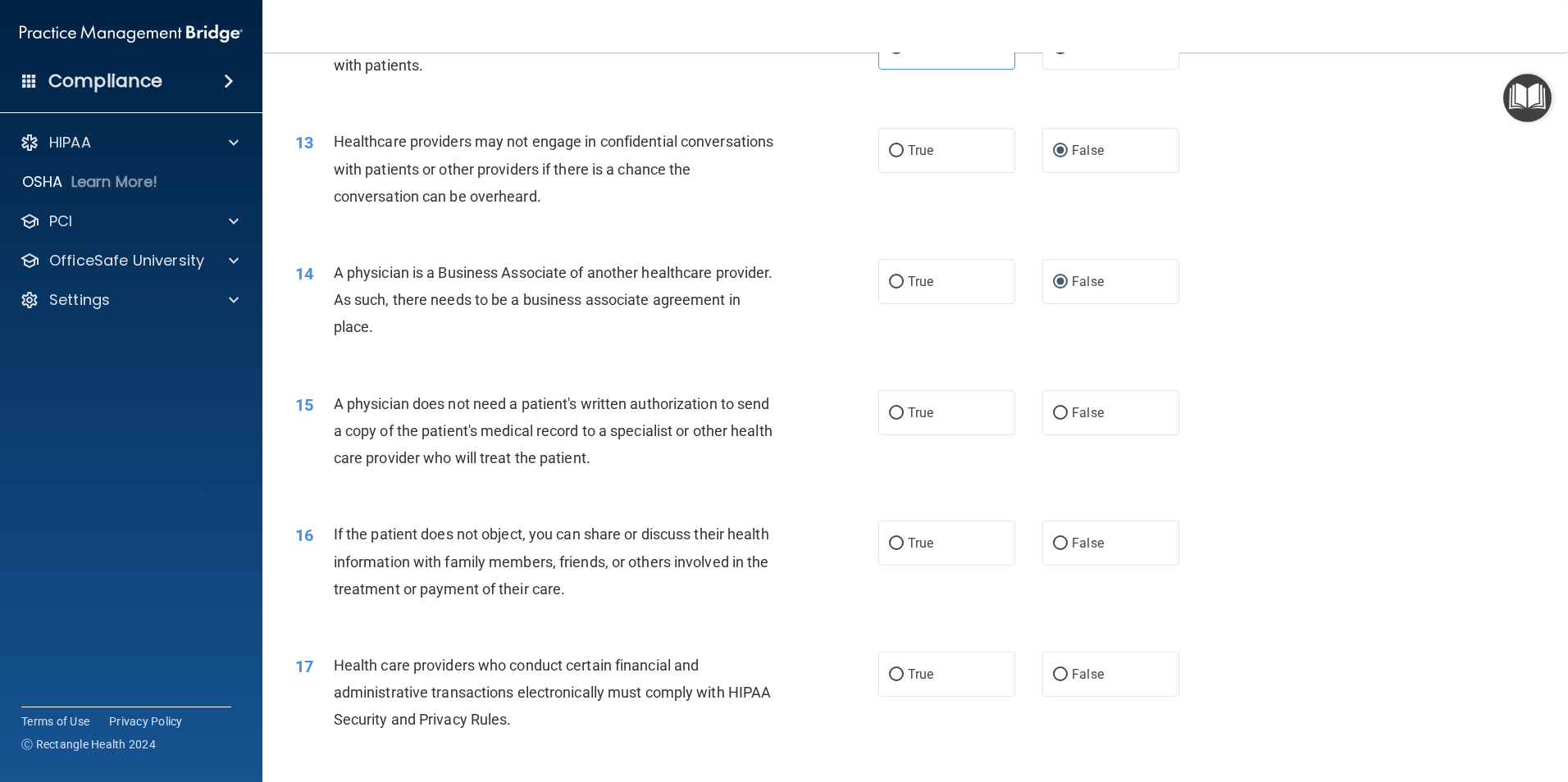
scroll to position [1558, 0]
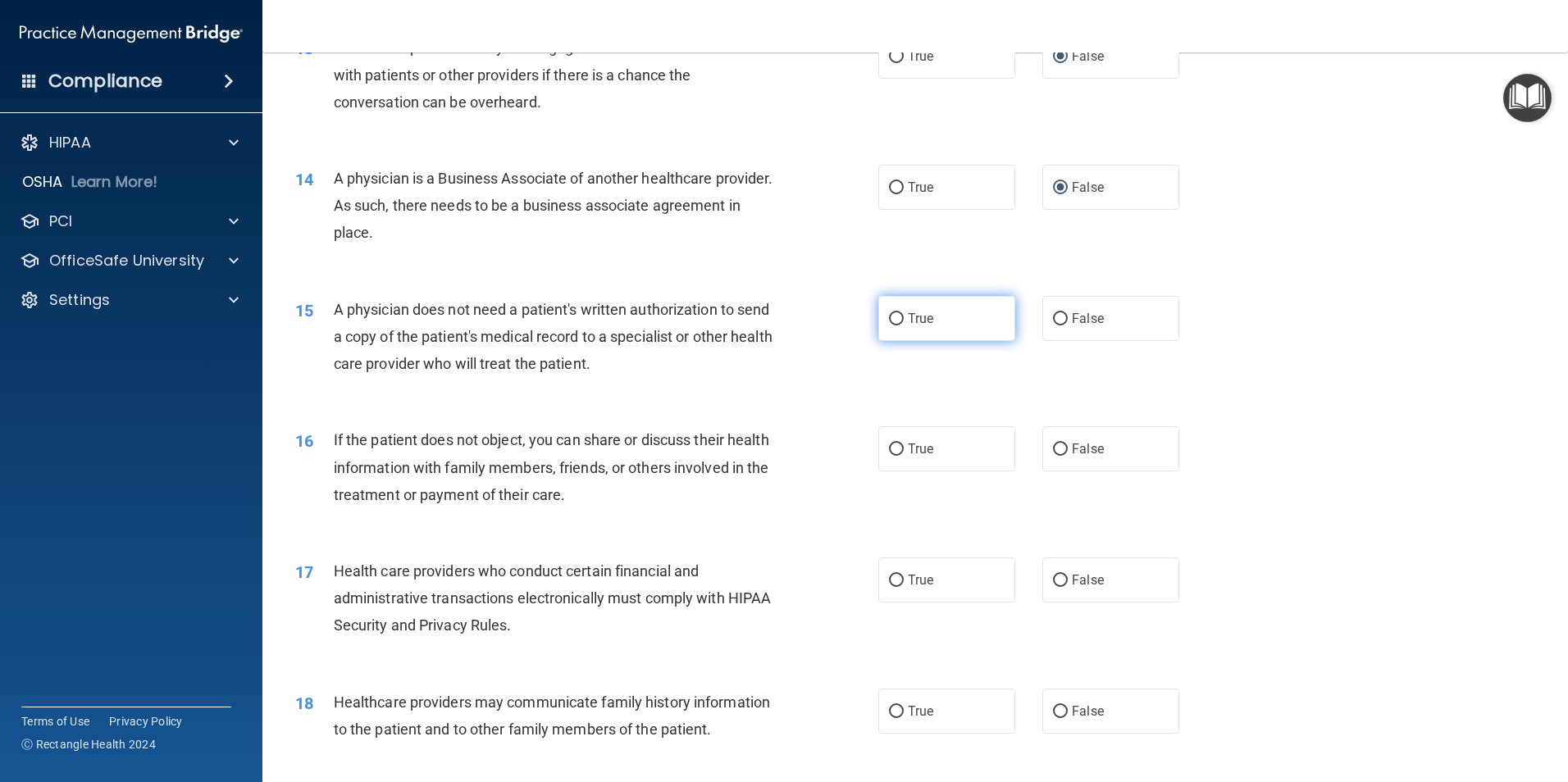
click at [895, 314] on input "True" at bounding box center [895, 320] width 15 height 12
radio input "true"
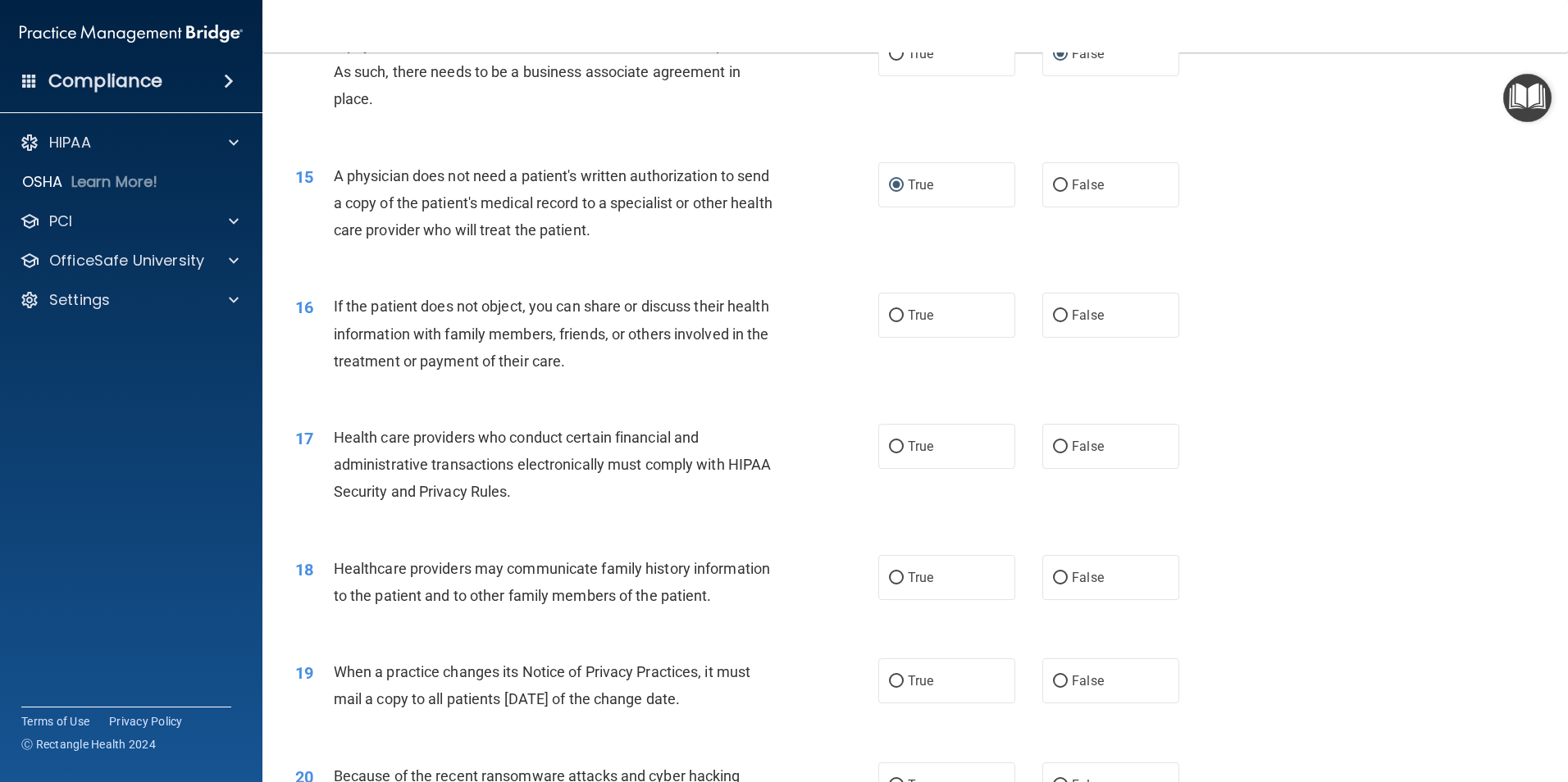
scroll to position [1722, 0]
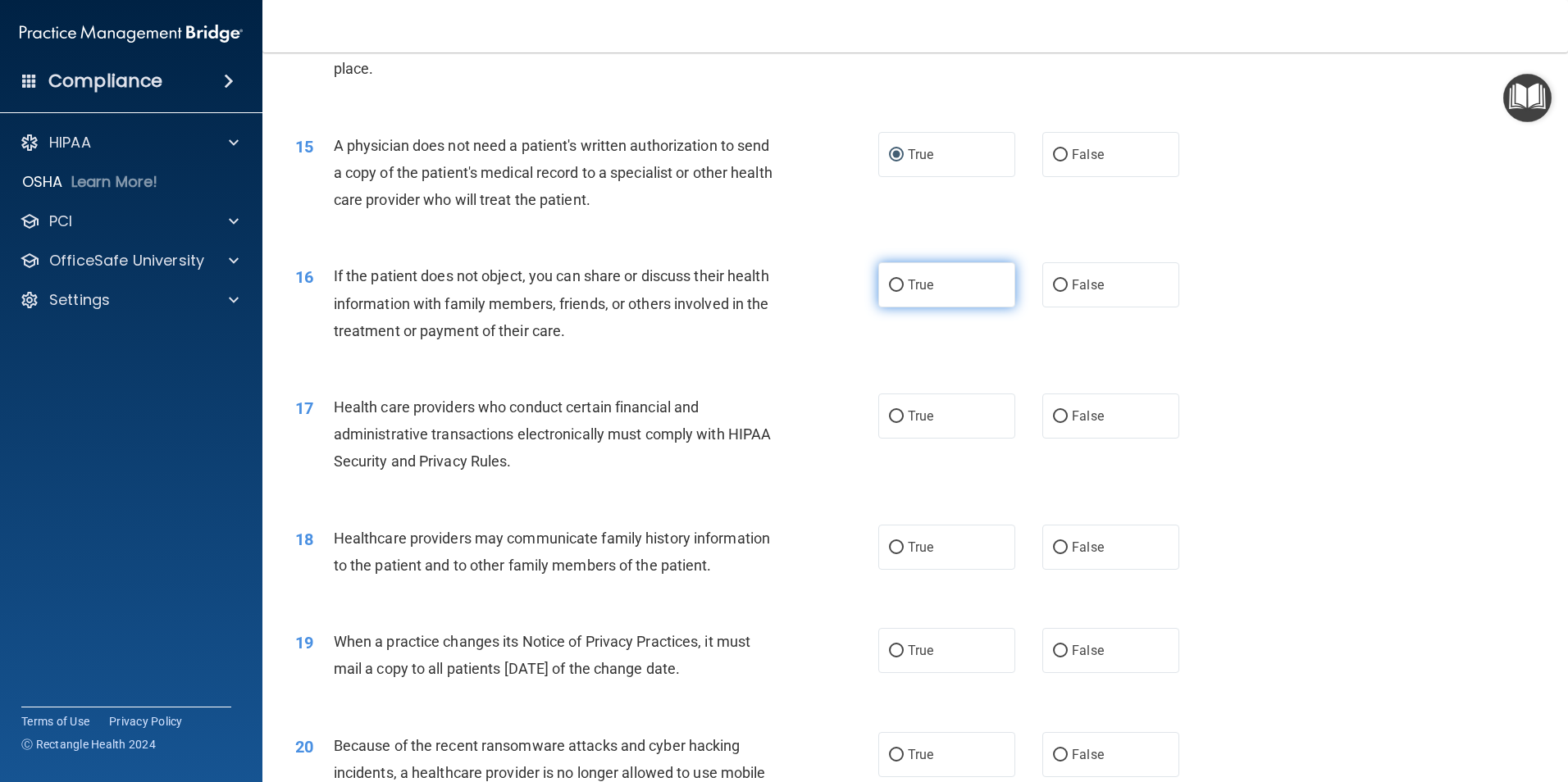
click at [897, 283] on input "True" at bounding box center [895, 286] width 15 height 12
radio input "true"
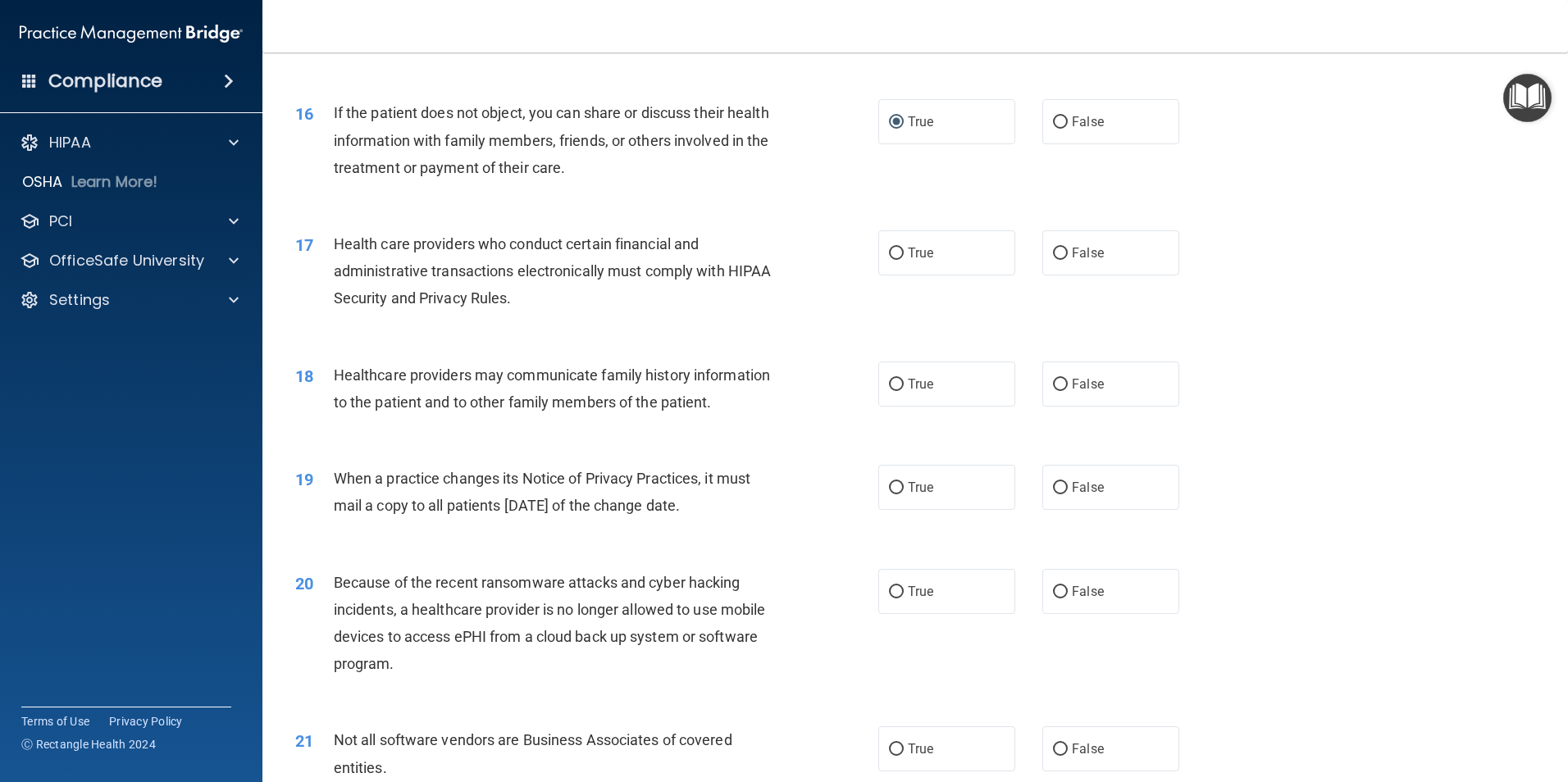
scroll to position [1886, 0]
click at [894, 249] on input "True" at bounding box center [895, 252] width 15 height 12
radio input "true"
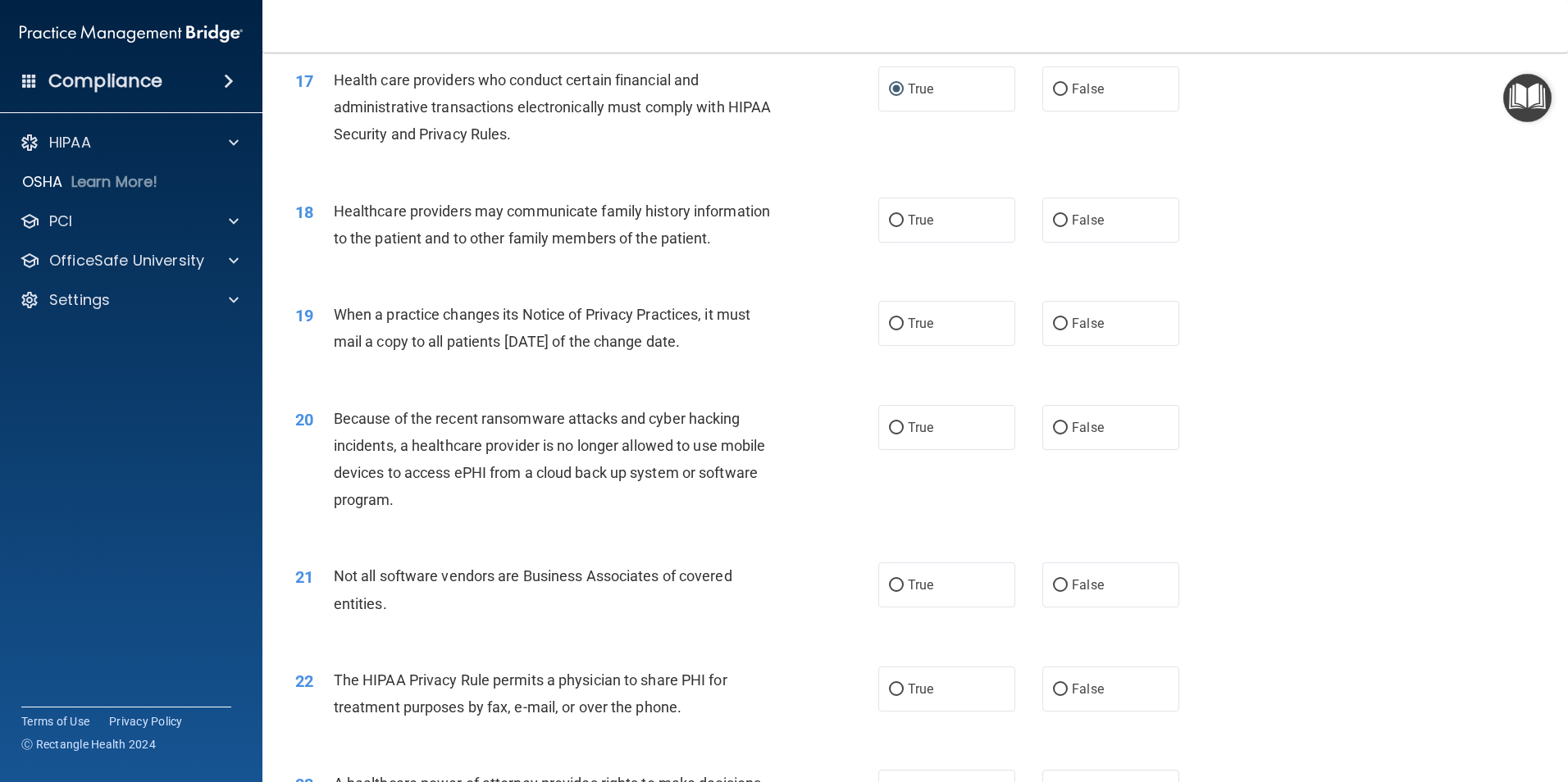
scroll to position [2050, 0]
click at [889, 223] on input "True" at bounding box center [895, 220] width 15 height 12
radio input "true"
click at [1072, 318] on span "False" at bounding box center [1088, 322] width 32 height 16
click at [1065, 318] on input "False" at bounding box center [1060, 323] width 15 height 12
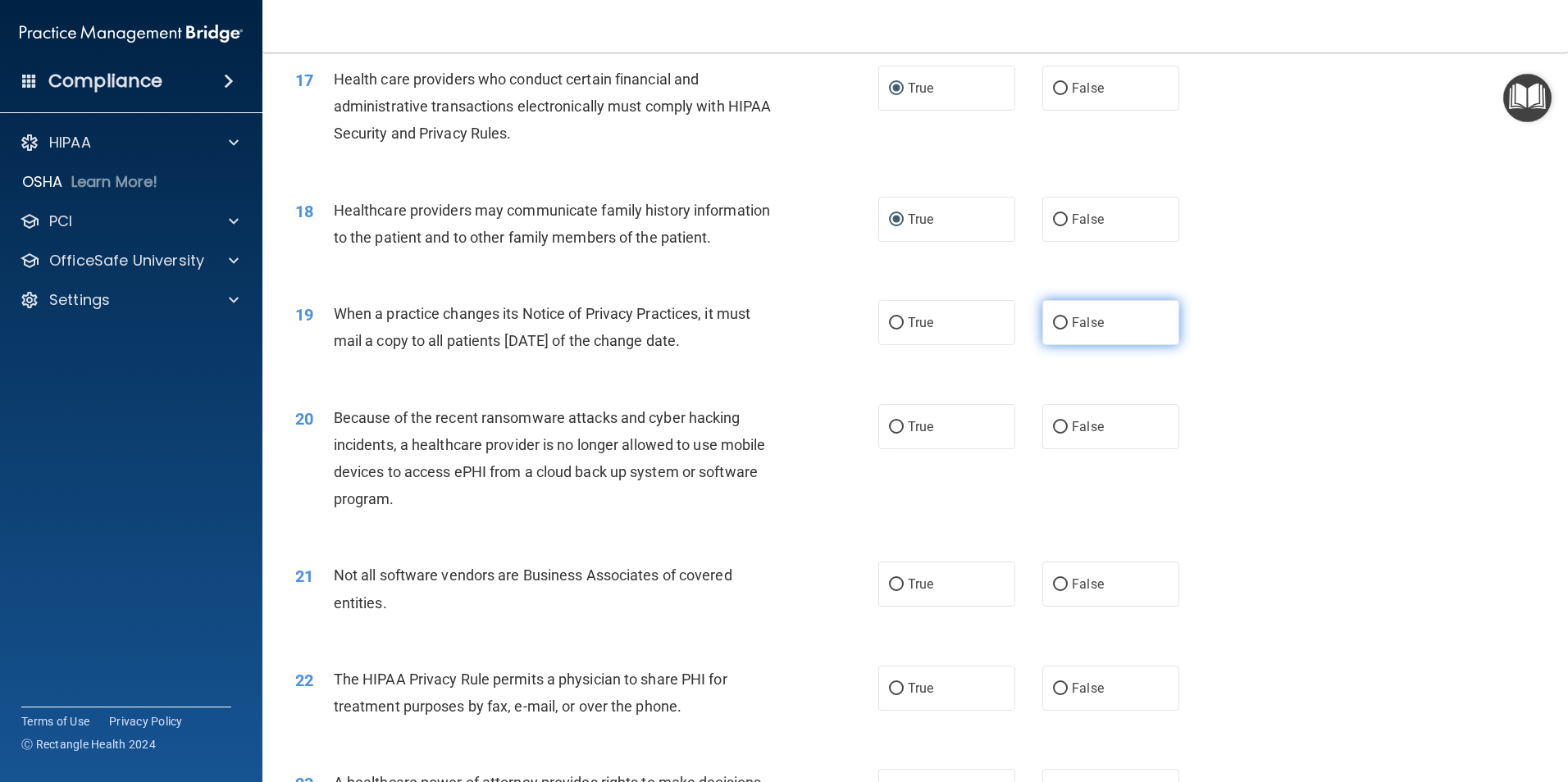
radio input "true"
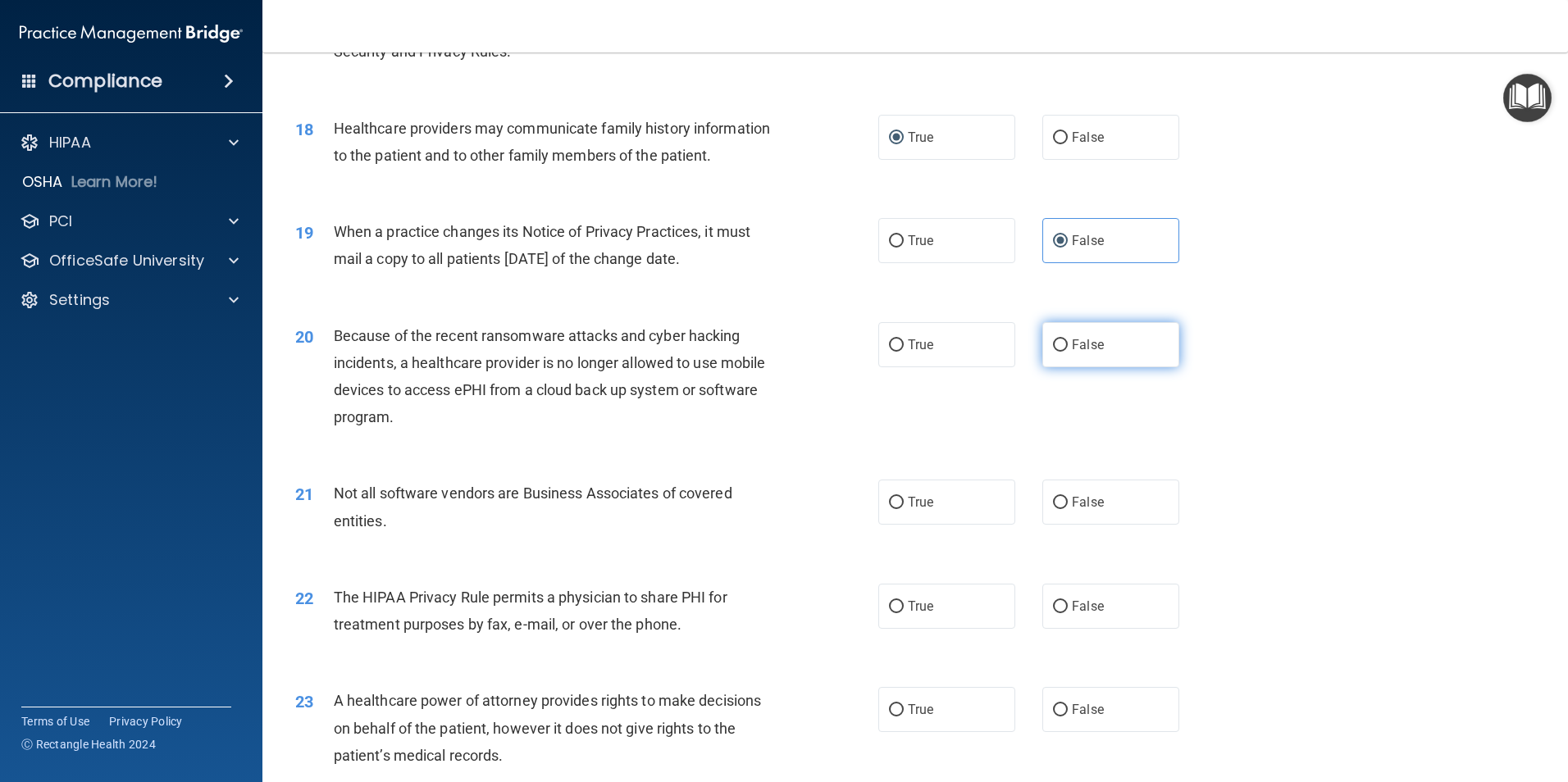
click at [1053, 339] on input "False" at bounding box center [1060, 345] width 15 height 12
radio input "true"
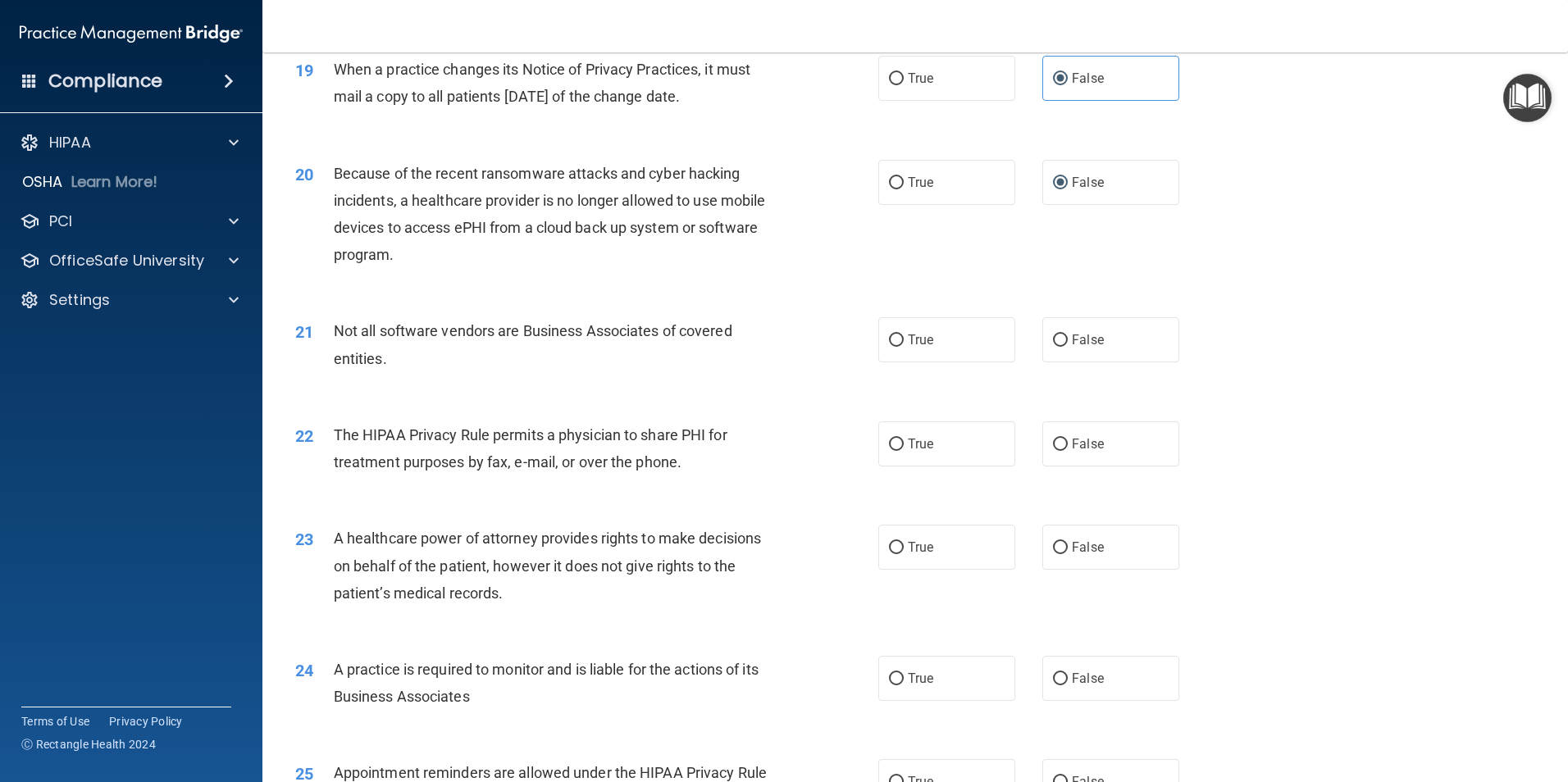
scroll to position [2297, 0]
click at [889, 340] on input "True" at bounding box center [895, 339] width 15 height 12
radio input "true"
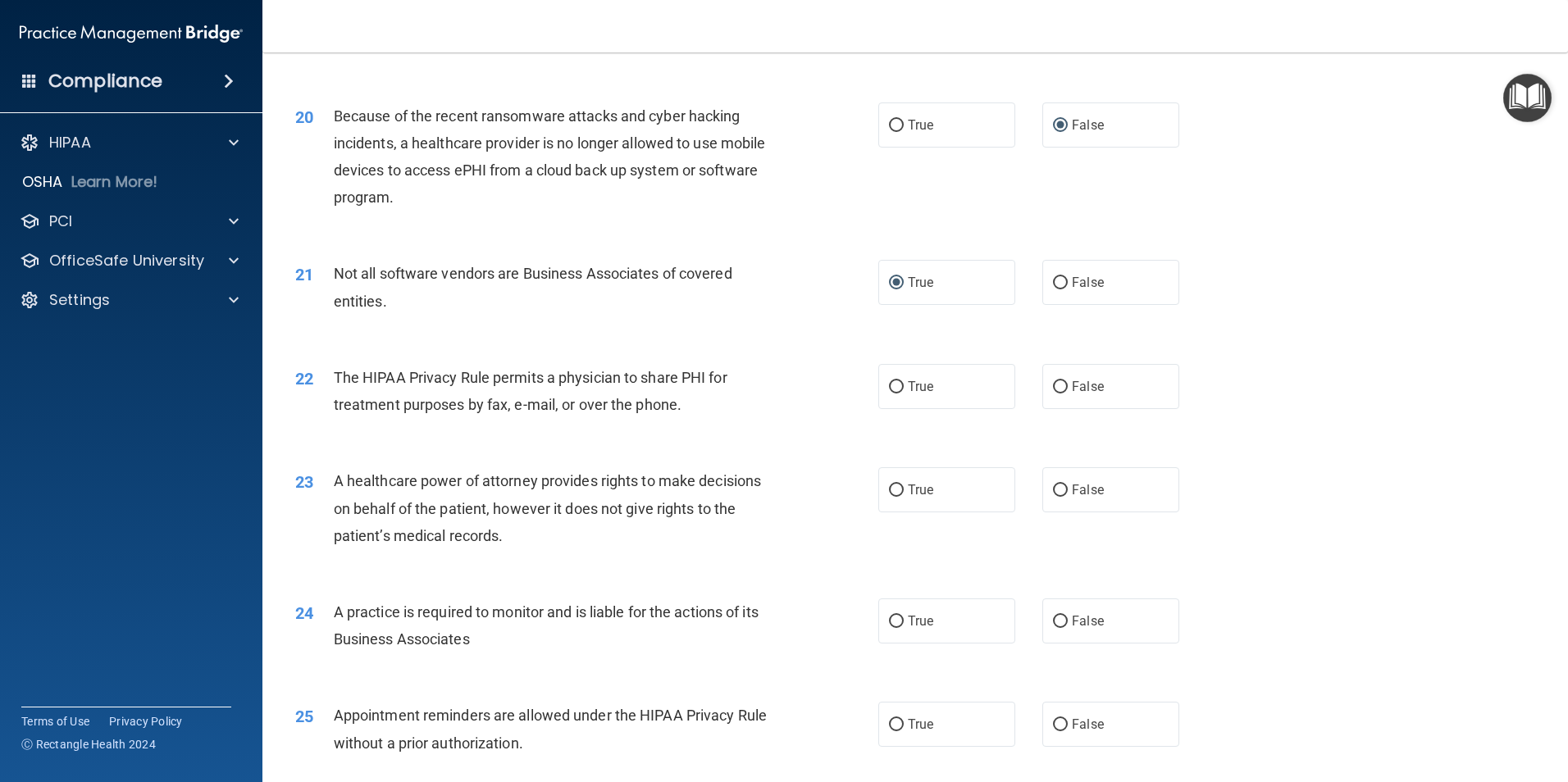
scroll to position [2460, 0]
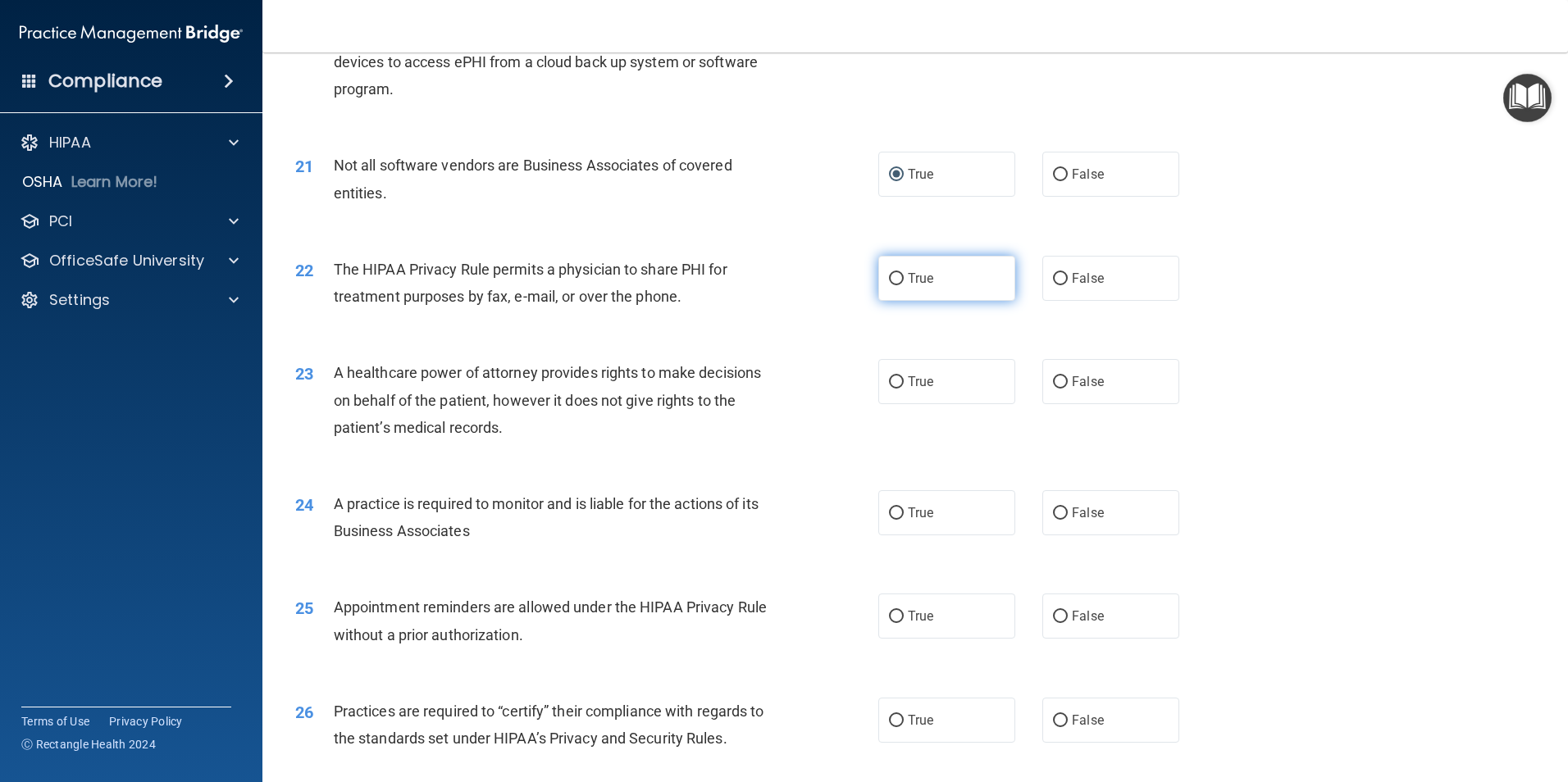
click at [915, 260] on label "True" at bounding box center [947, 278] width 137 height 45
click at [903, 273] on input "True" at bounding box center [895, 279] width 15 height 12
radio input "true"
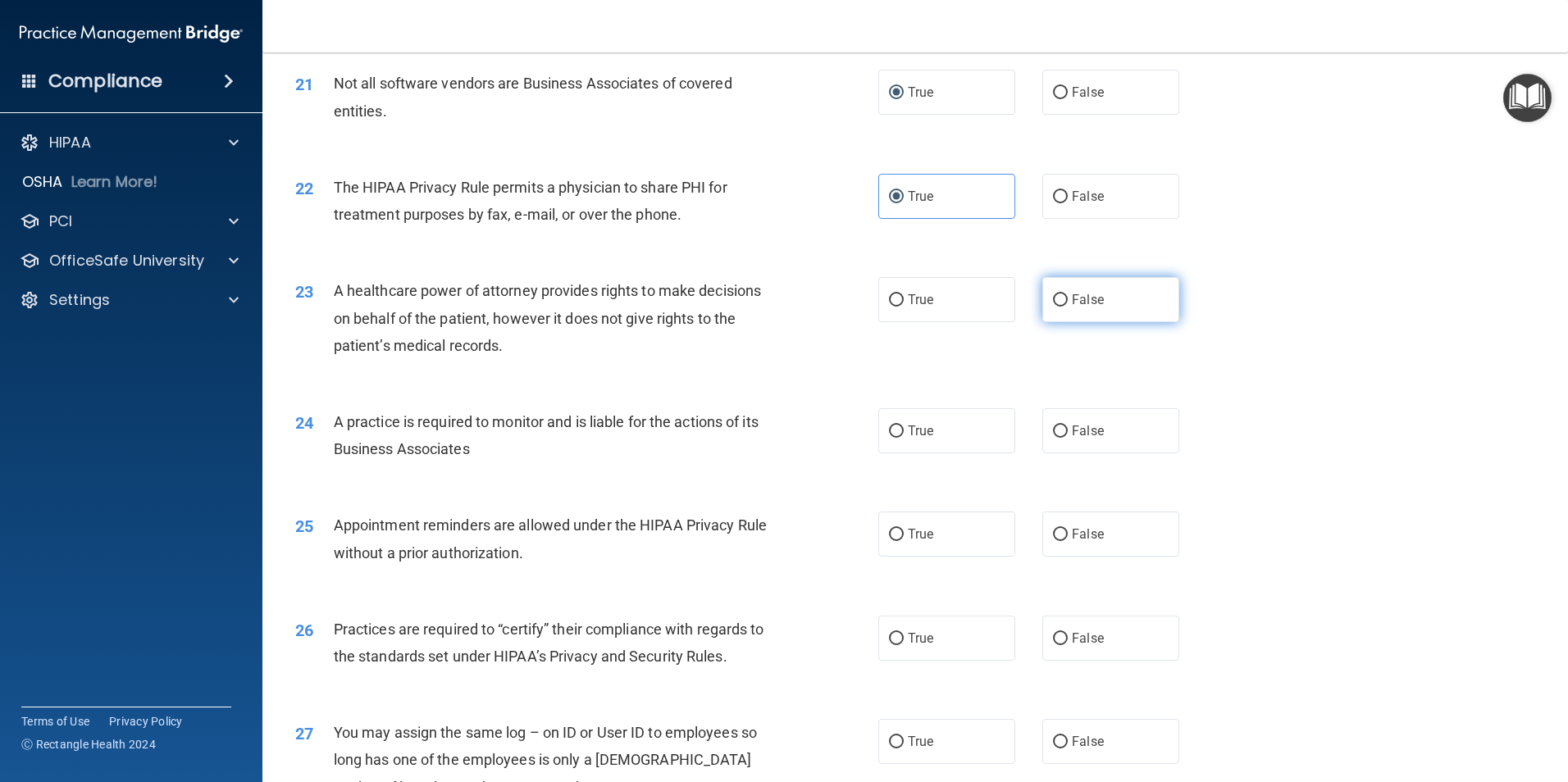
click at [1072, 300] on span "False" at bounding box center [1088, 300] width 32 height 16
click at [1068, 300] on input "False" at bounding box center [1060, 301] width 15 height 12
radio input "true"
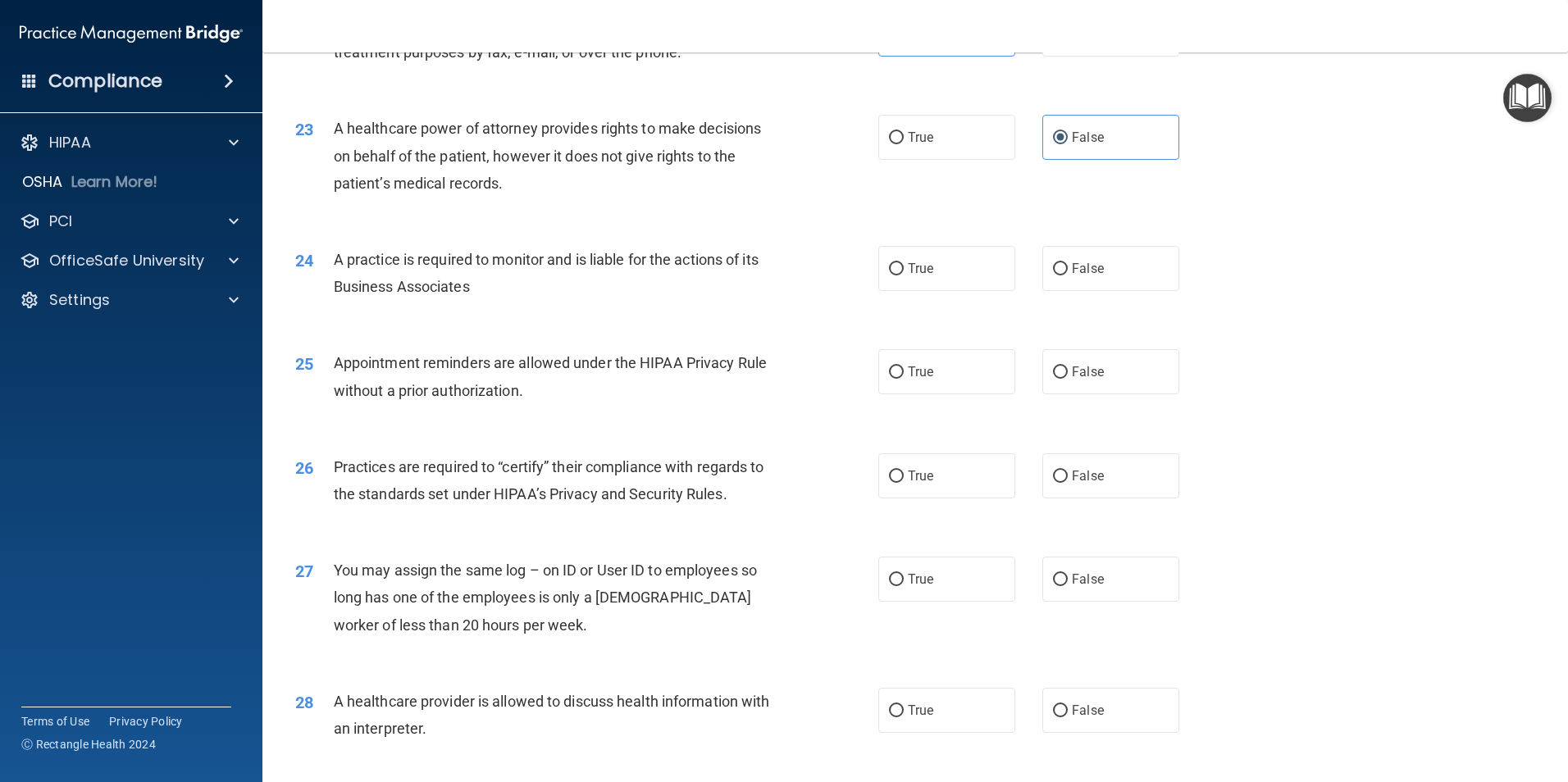
scroll to position [2706, 0]
click at [1032, 268] on div "True False" at bounding box center [1042, 267] width 328 height 45
click at [1053, 270] on input "False" at bounding box center [1060, 267] width 15 height 12
radio input "true"
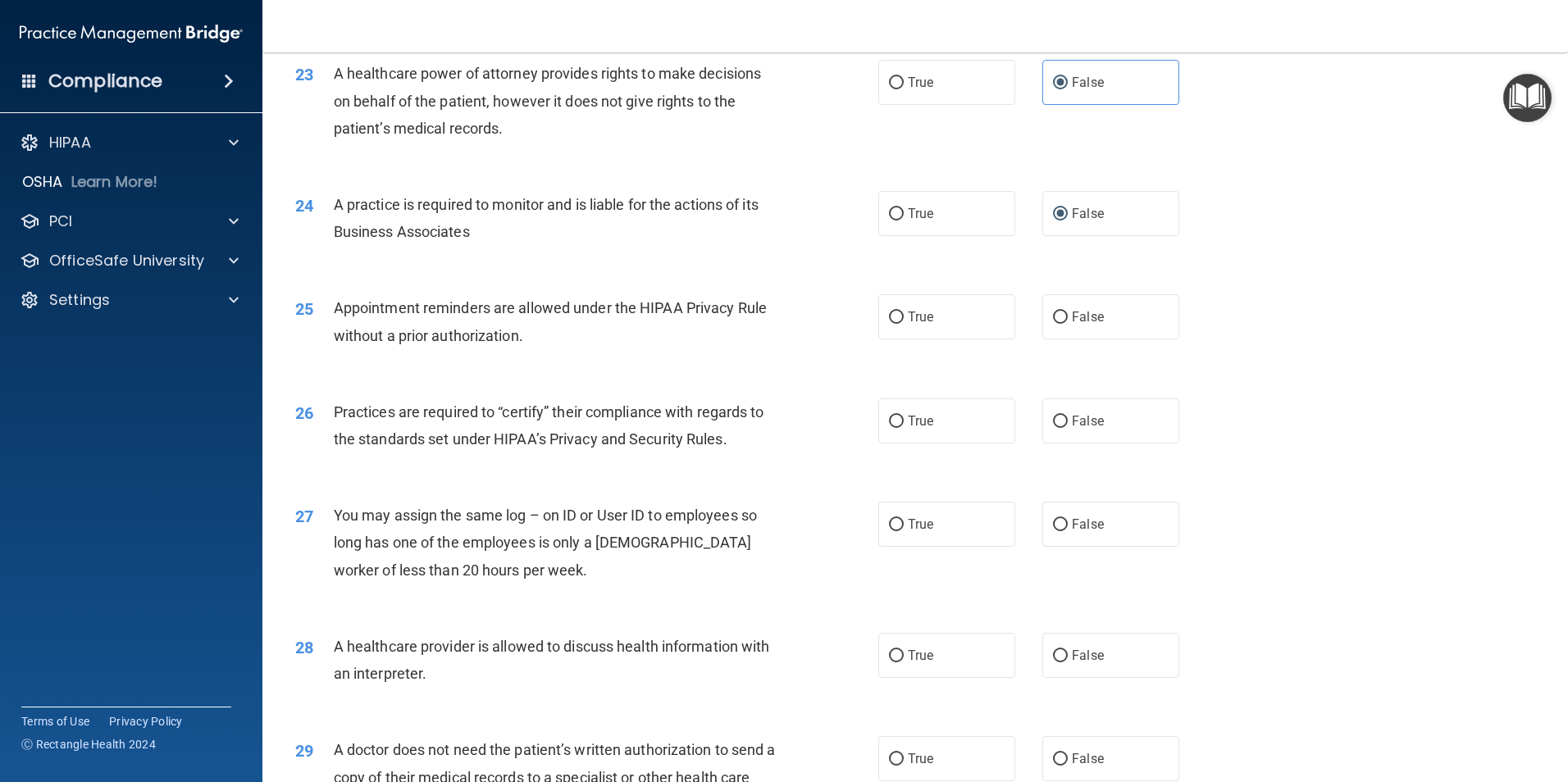
scroll to position [2789, 0]
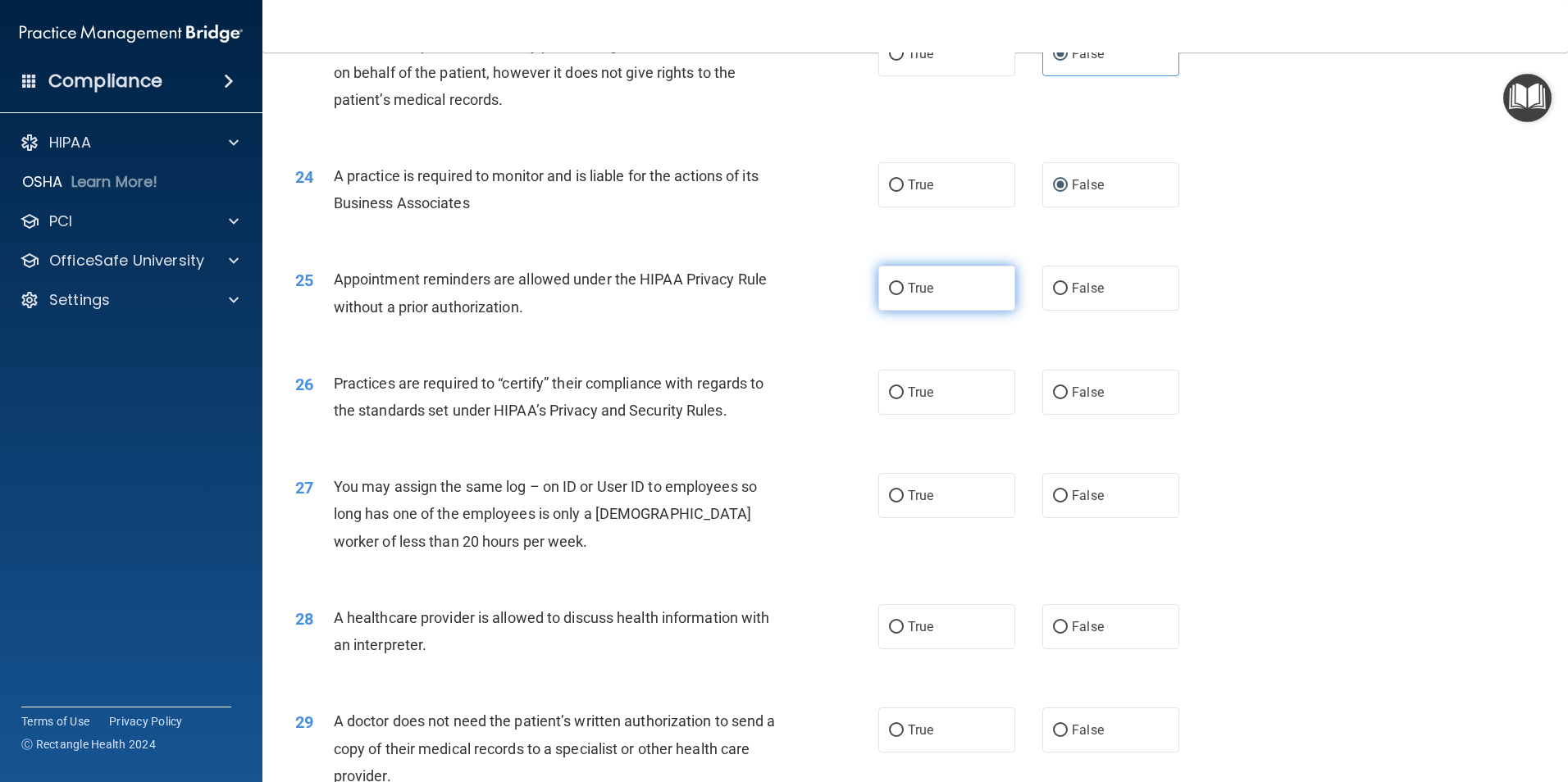
click at [898, 287] on label "True" at bounding box center [947, 288] width 137 height 45
click at [898, 287] on input "True" at bounding box center [895, 289] width 15 height 12
radio input "true"
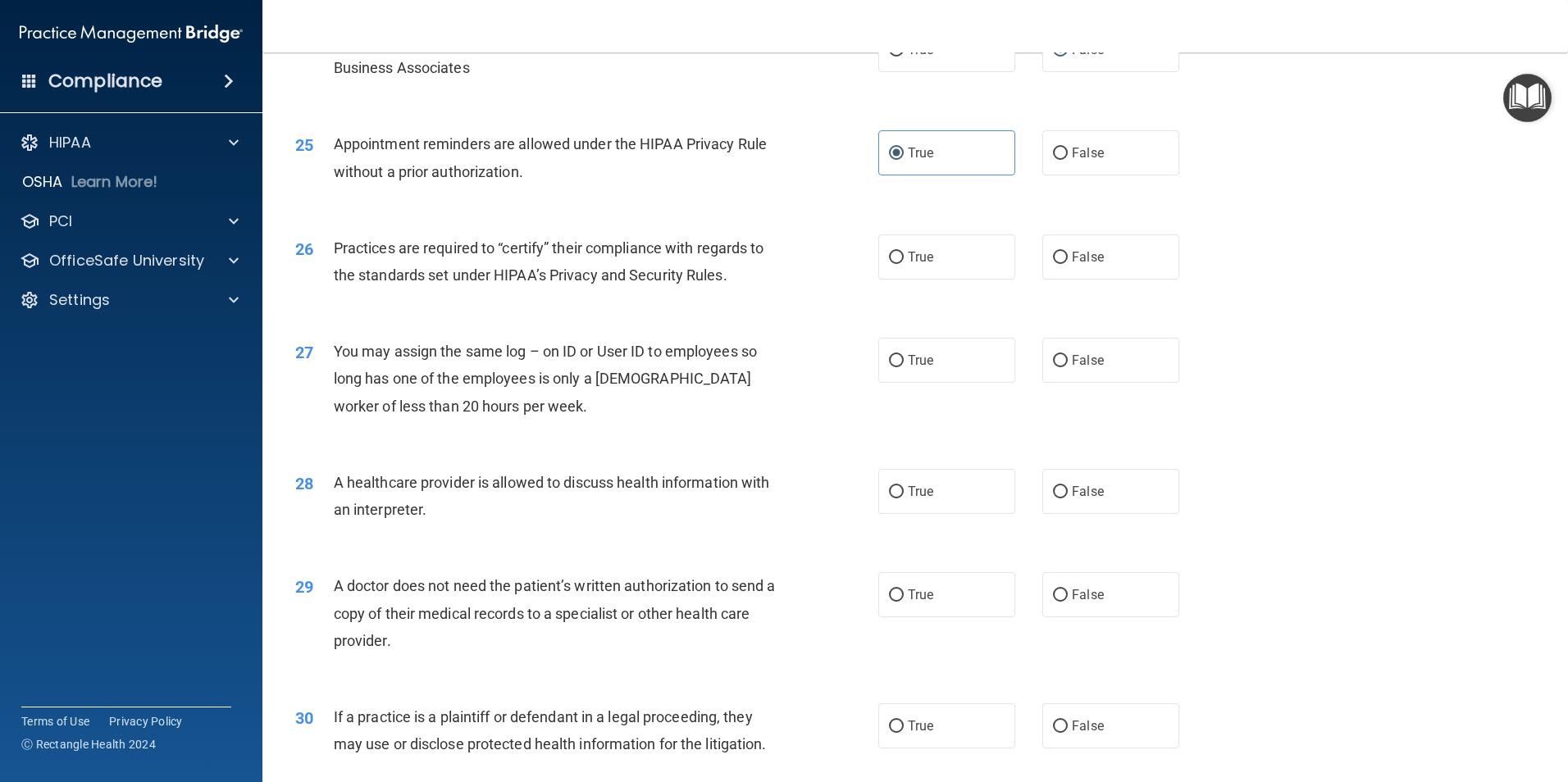
scroll to position [2952, 0]
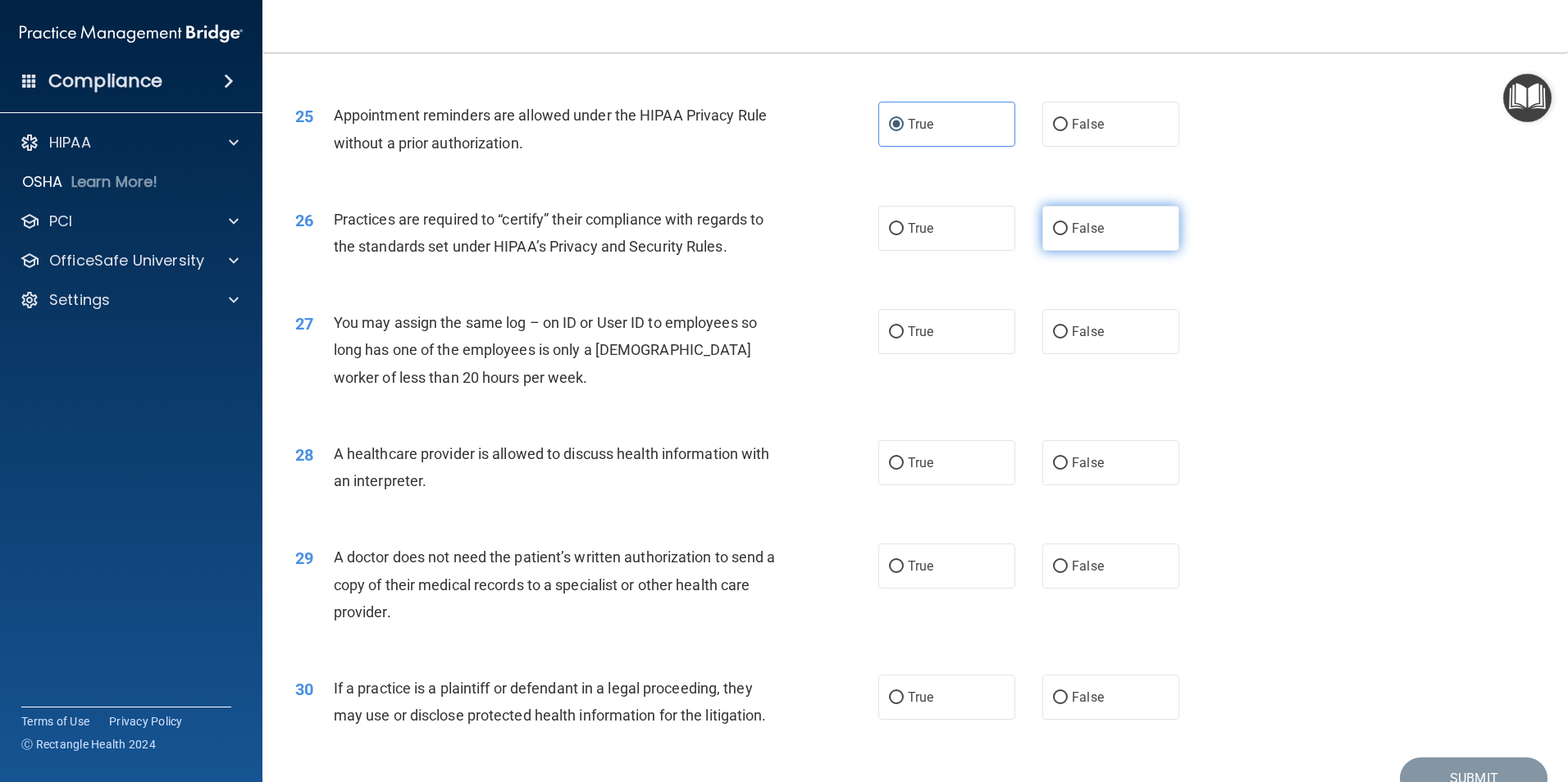
click at [1064, 236] on label "False" at bounding box center [1110, 229] width 137 height 45
click at [1064, 236] on input "False" at bounding box center [1060, 229] width 15 height 12
radio input "true"
click at [1059, 341] on label "False" at bounding box center [1110, 332] width 137 height 45
click at [1059, 338] on input "False" at bounding box center [1060, 332] width 15 height 12
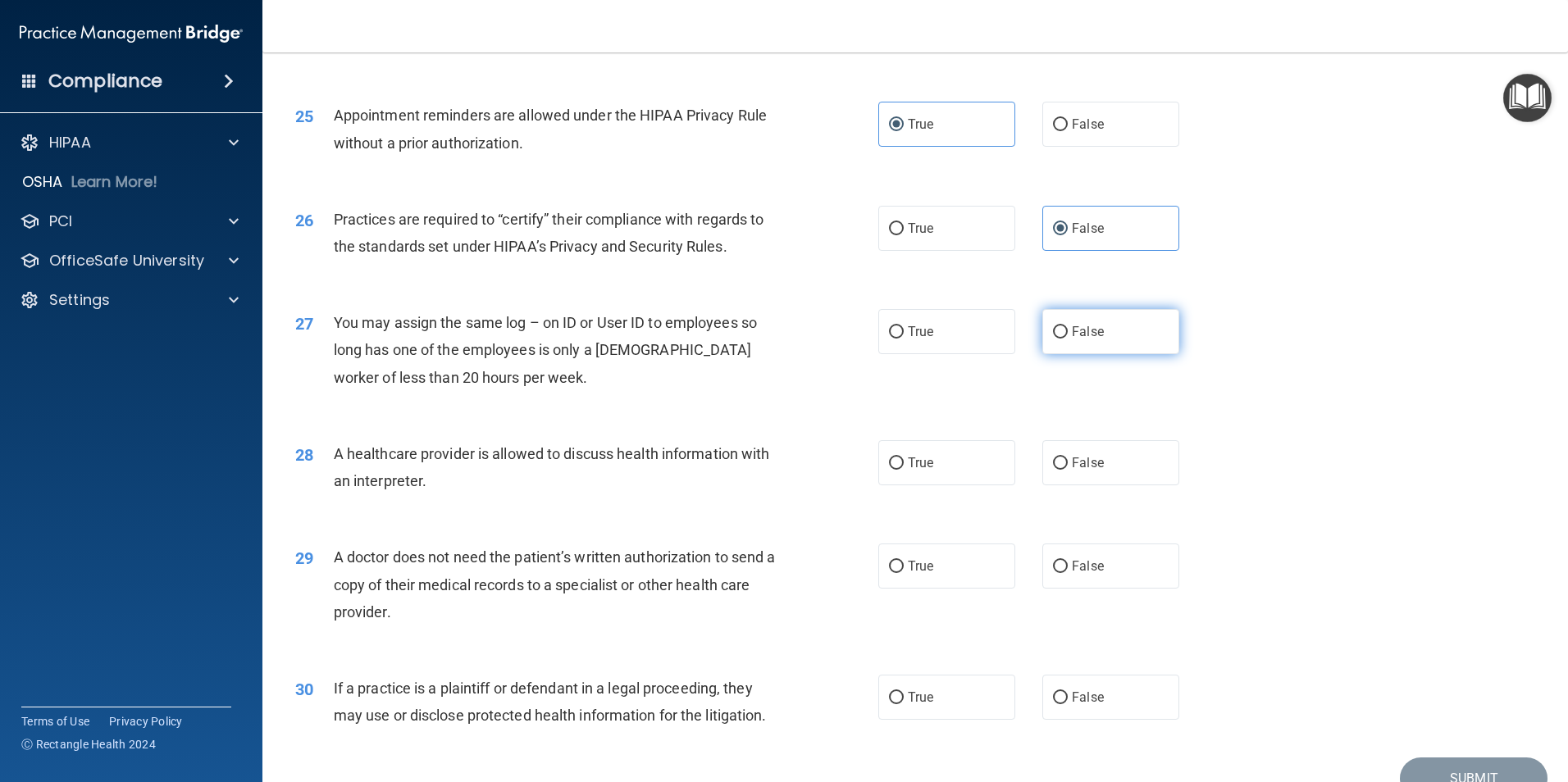
radio input "true"
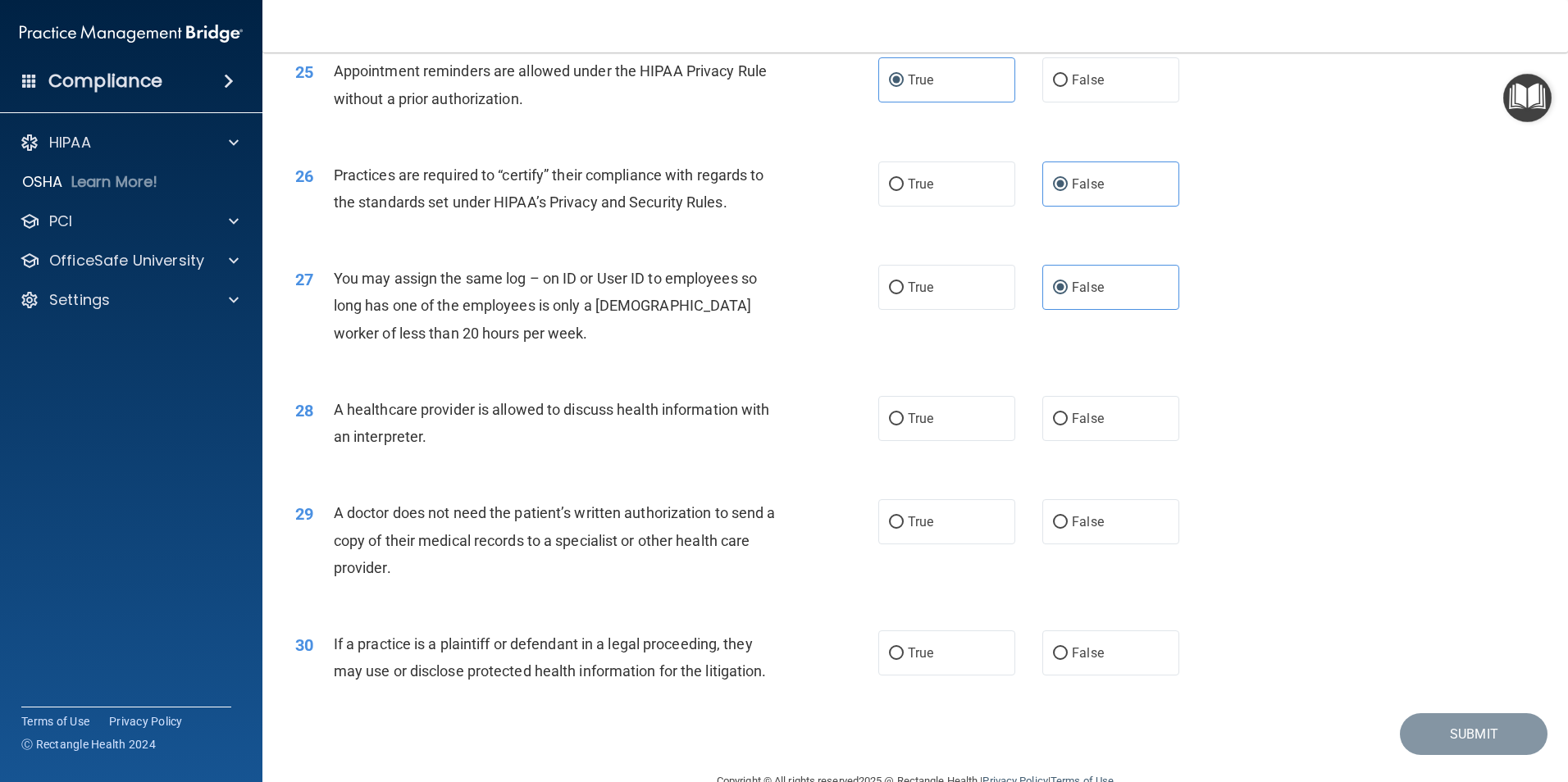
scroll to position [3035, 0]
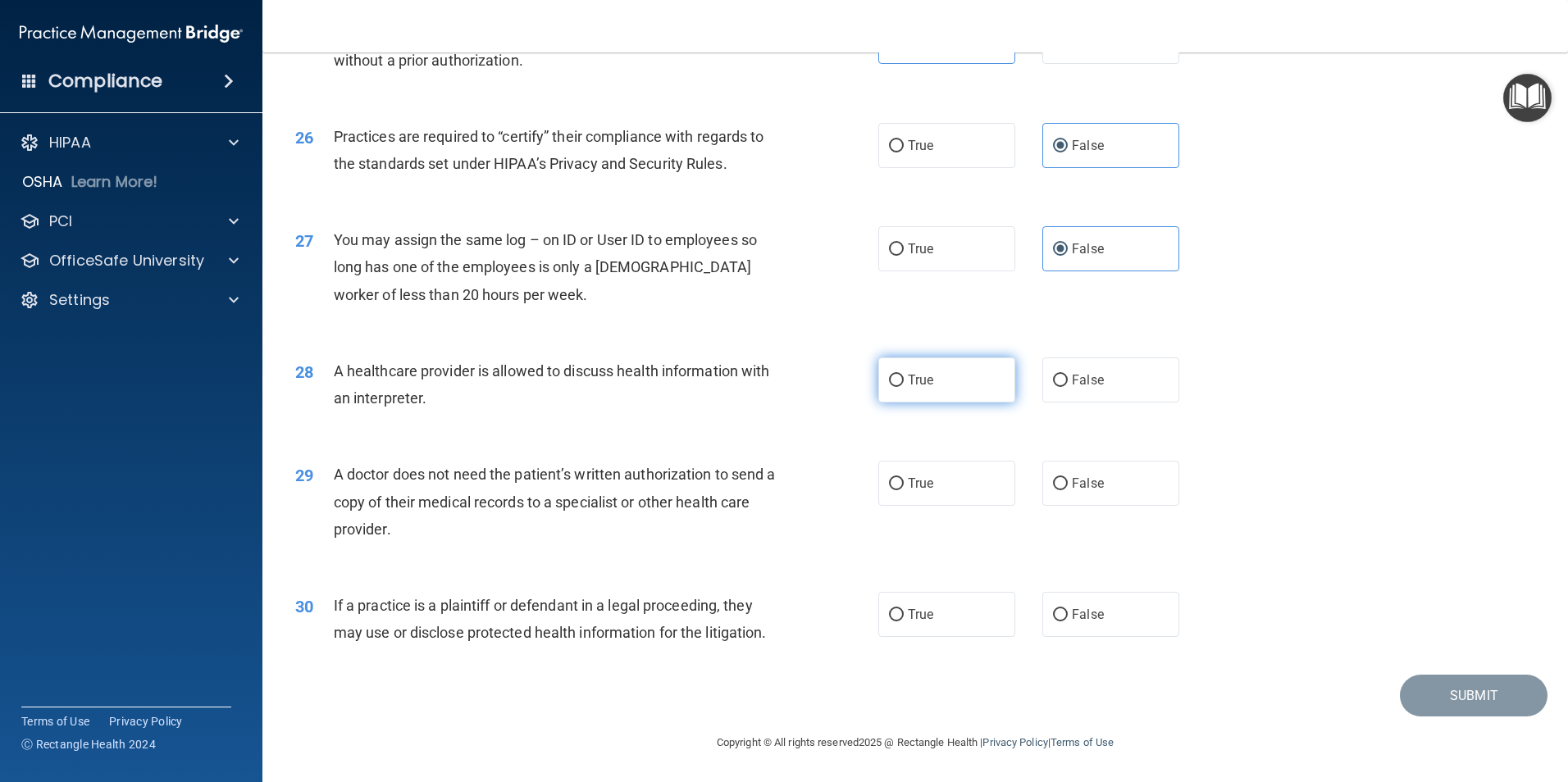
click at [908, 379] on span "True" at bounding box center [921, 381] width 26 height 16
click at [903, 379] on input "True" at bounding box center [895, 381] width 15 height 12
radio input "true"
click at [871, 488] on div "29 A doctor does not need the patient’s written authorization to send a copy of…" at bounding box center [586, 505] width 632 height 90
click at [889, 488] on input "True" at bounding box center [895, 484] width 15 height 12
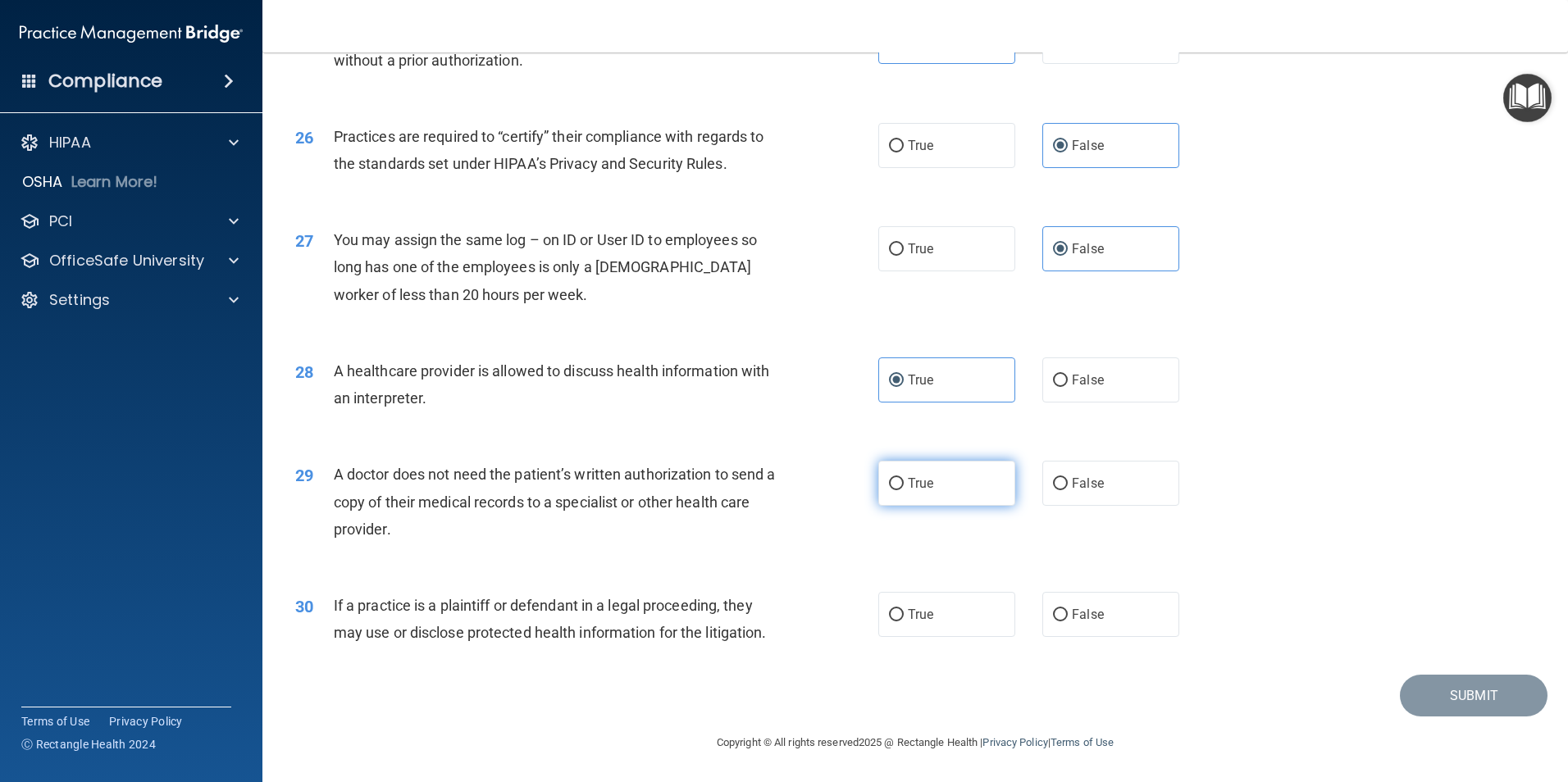
radio input "true"
click at [900, 556] on label "True" at bounding box center [947, 614] width 137 height 45
click at [900, 556] on input "True" at bounding box center [895, 615] width 15 height 12
radio input "true"
click at [1237, 556] on button "Submit" at bounding box center [1474, 695] width 148 height 41
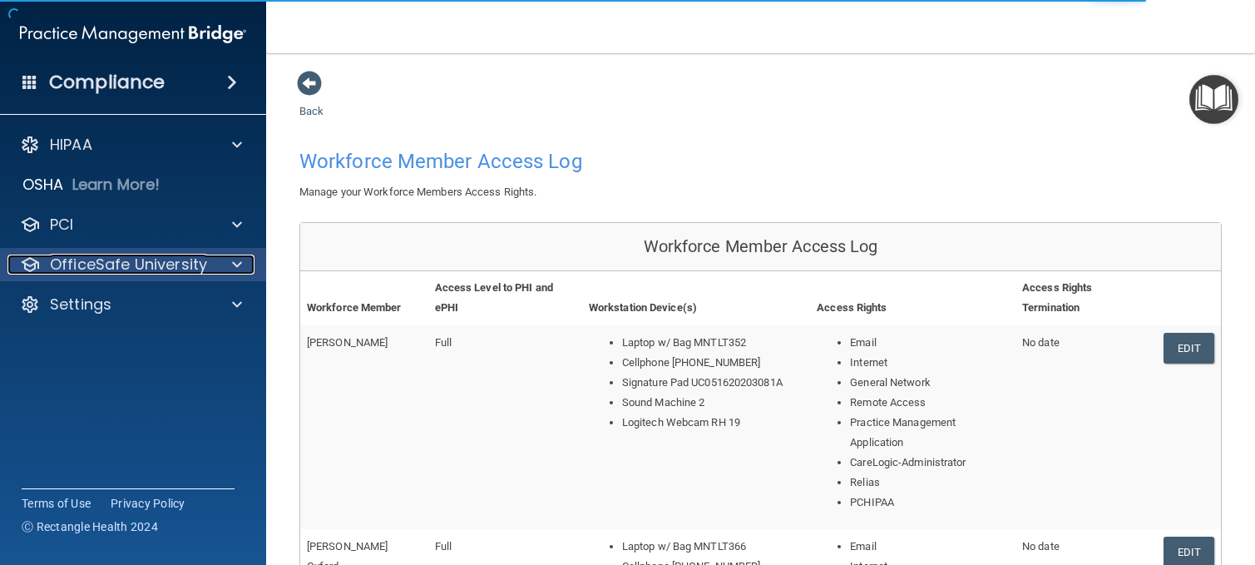
click at [77, 269] on p "OfficeSafe University" at bounding box center [128, 264] width 157 height 20
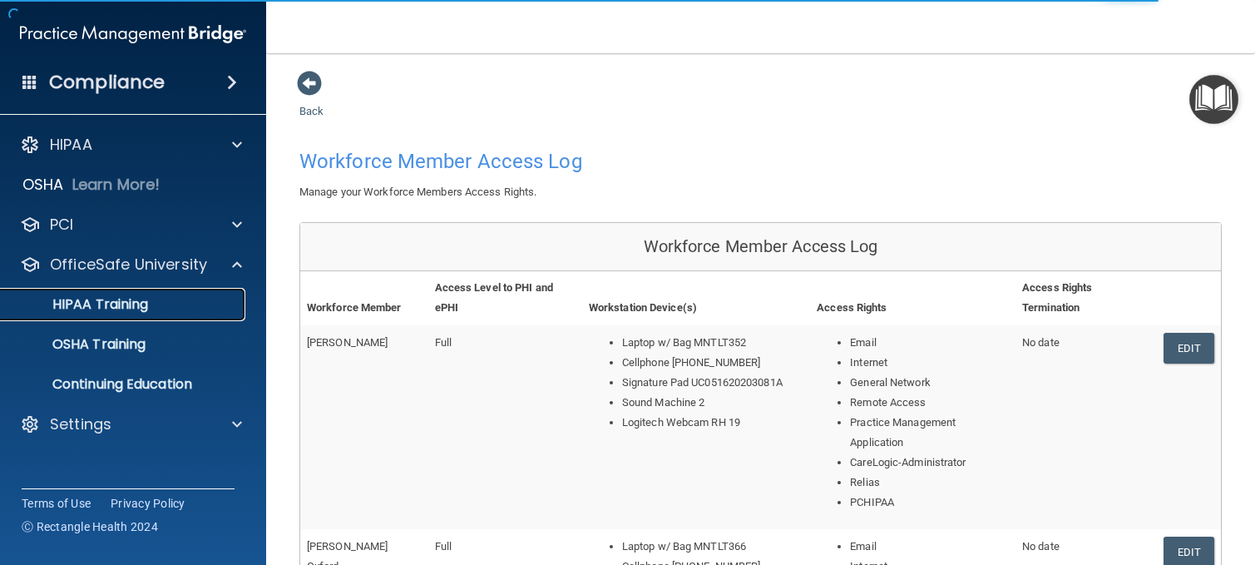
click at [92, 305] on p "HIPAA Training" at bounding box center [79, 304] width 137 height 17
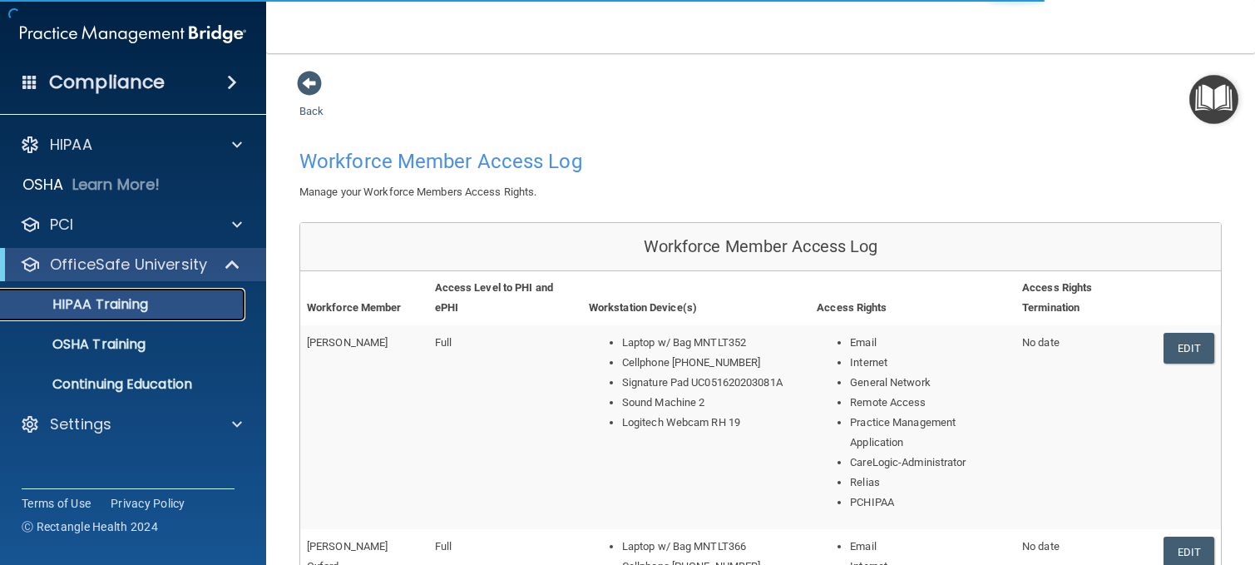
click at [93, 305] on p "HIPAA Training" at bounding box center [79, 304] width 137 height 17
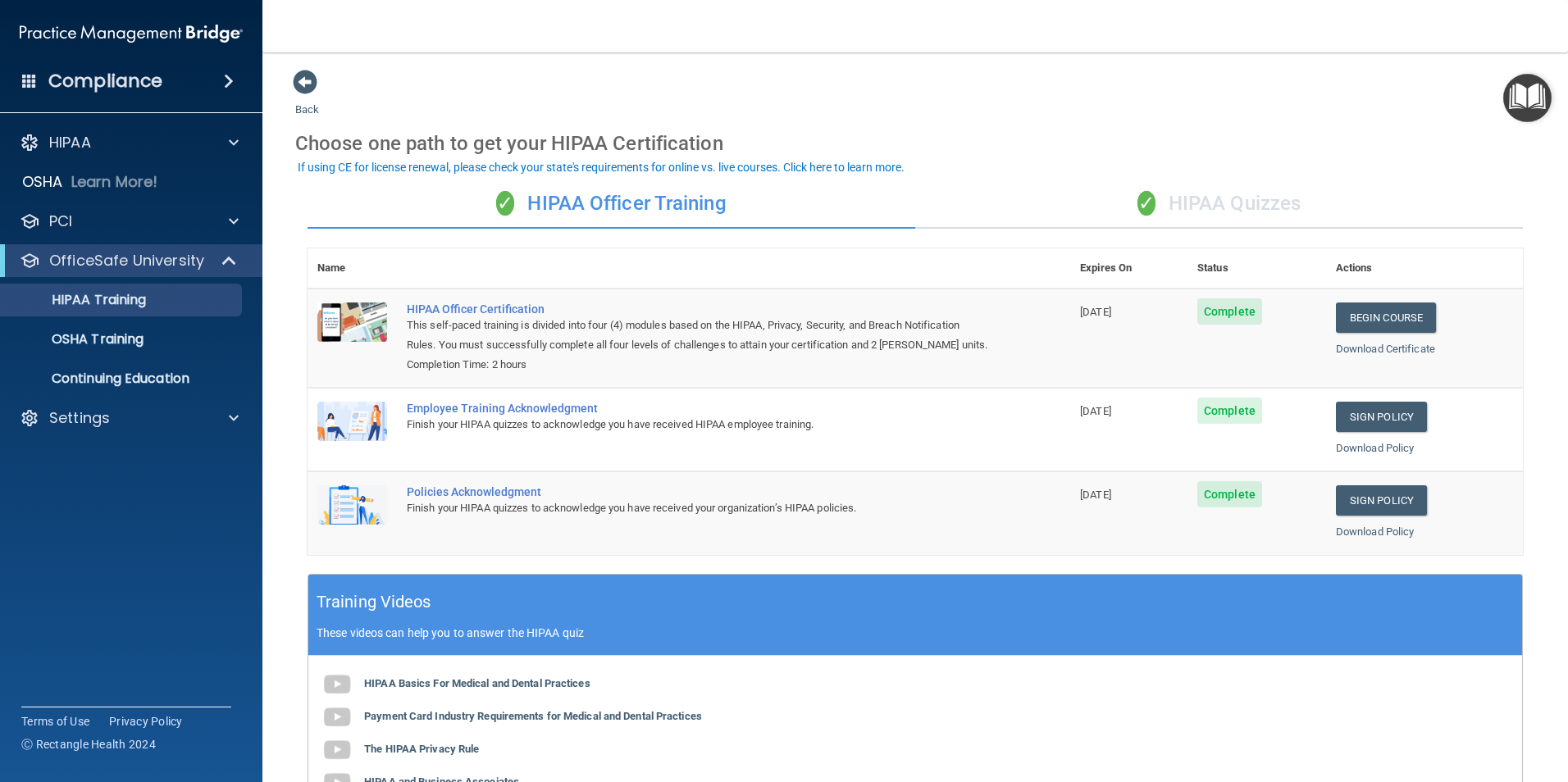
click at [1187, 197] on div "✓ HIPAA Quizzes" at bounding box center [1219, 204] width 607 height 49
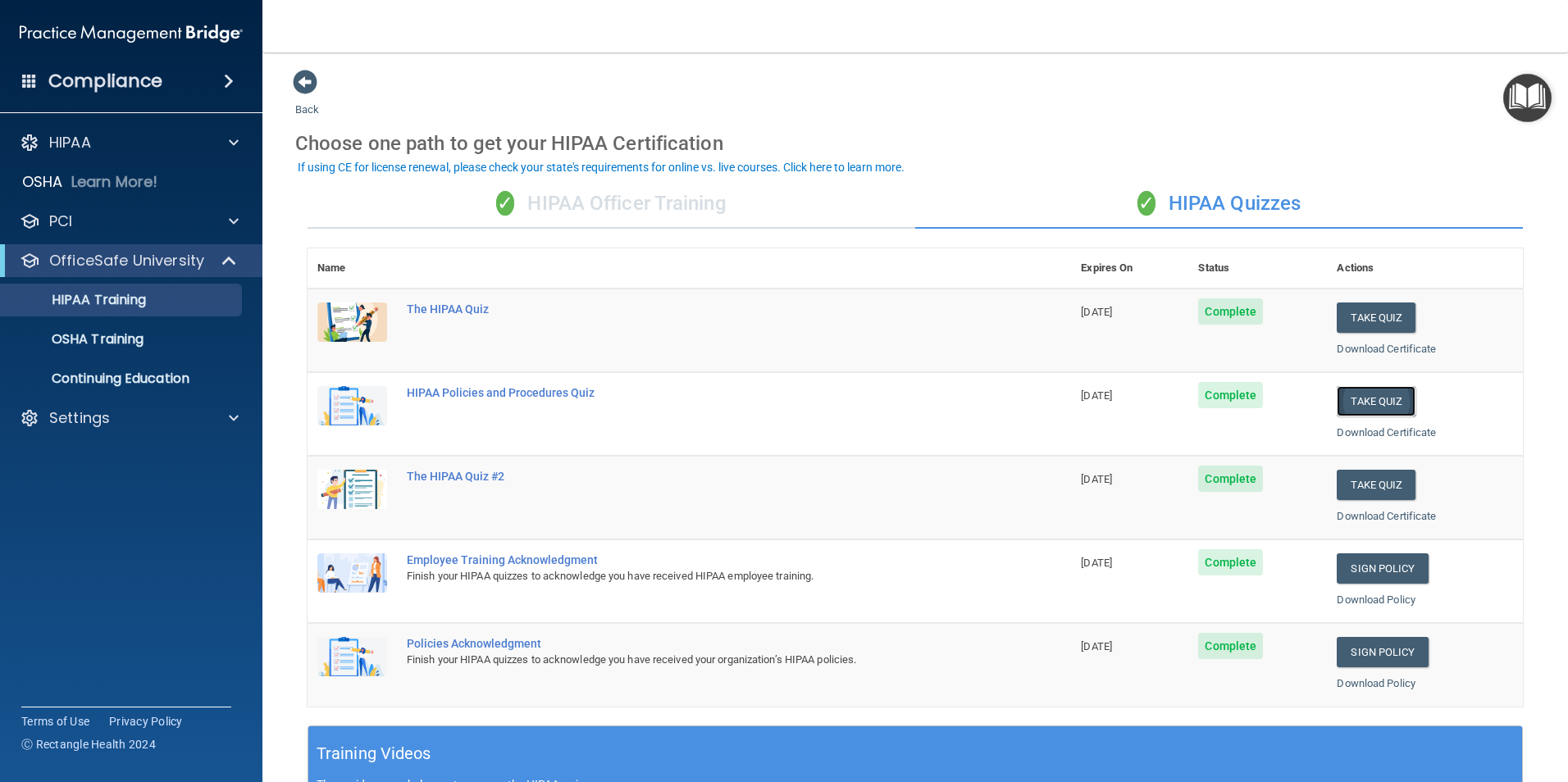
click at [1237, 404] on button "Take Quiz" at bounding box center [1377, 401] width 79 height 31
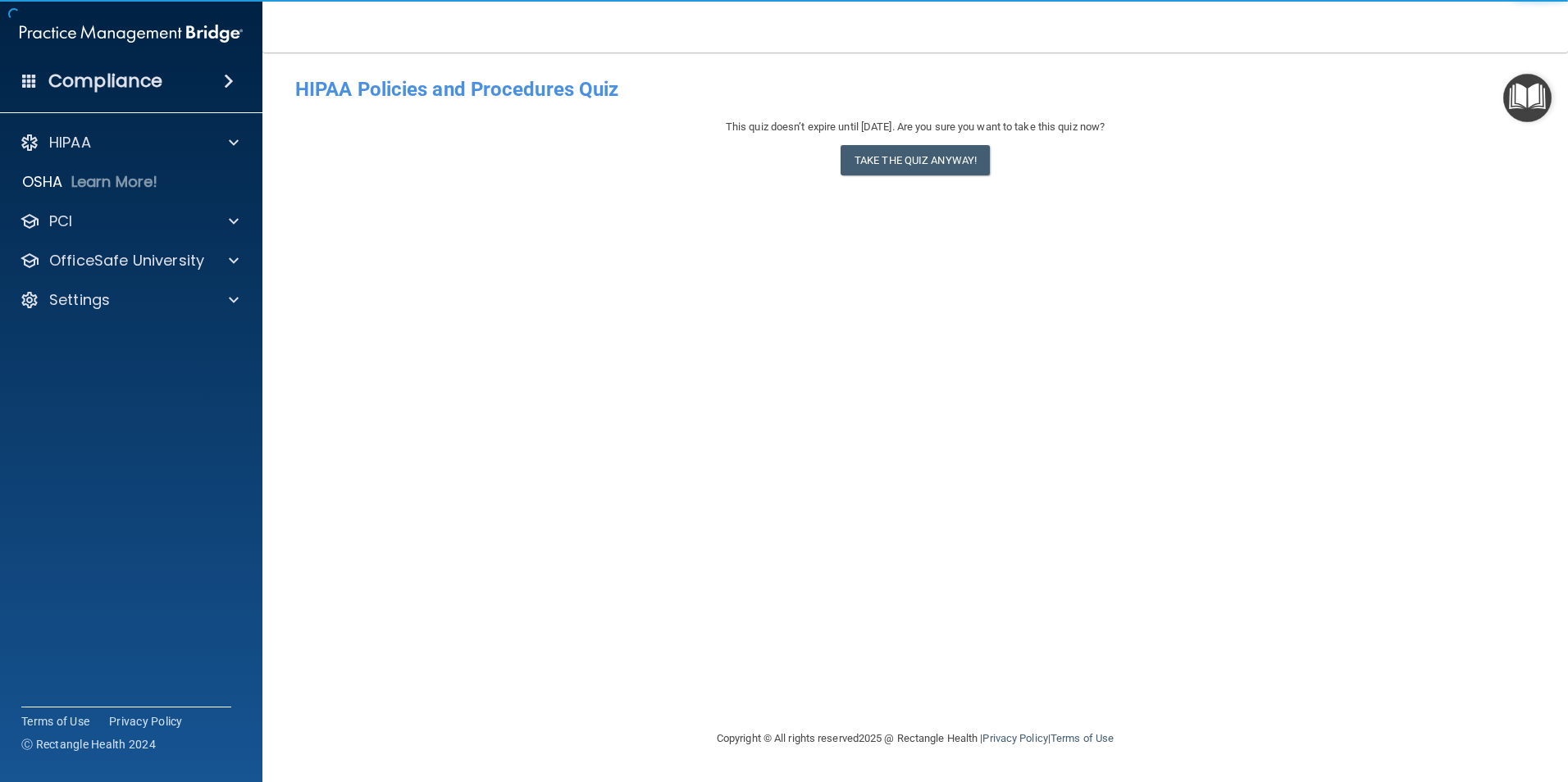
click at [853, 180] on div "This quiz doesn’t expire until 09/26/2025. Are you sure you want to take this q…" at bounding box center [914, 150] width 1240 height 66
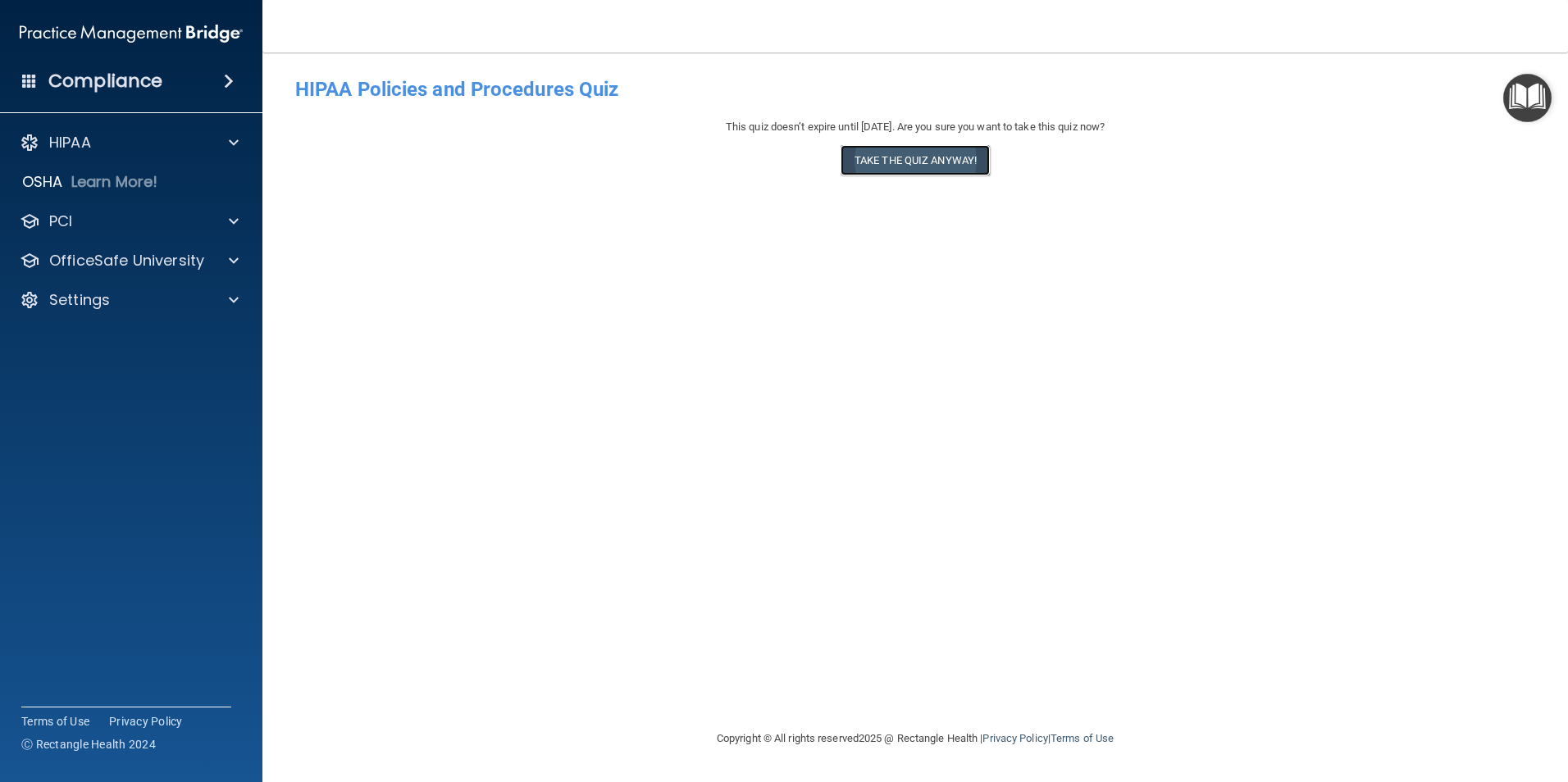
click at [860, 161] on button "Take the quiz anyway!" at bounding box center [914, 160] width 149 height 31
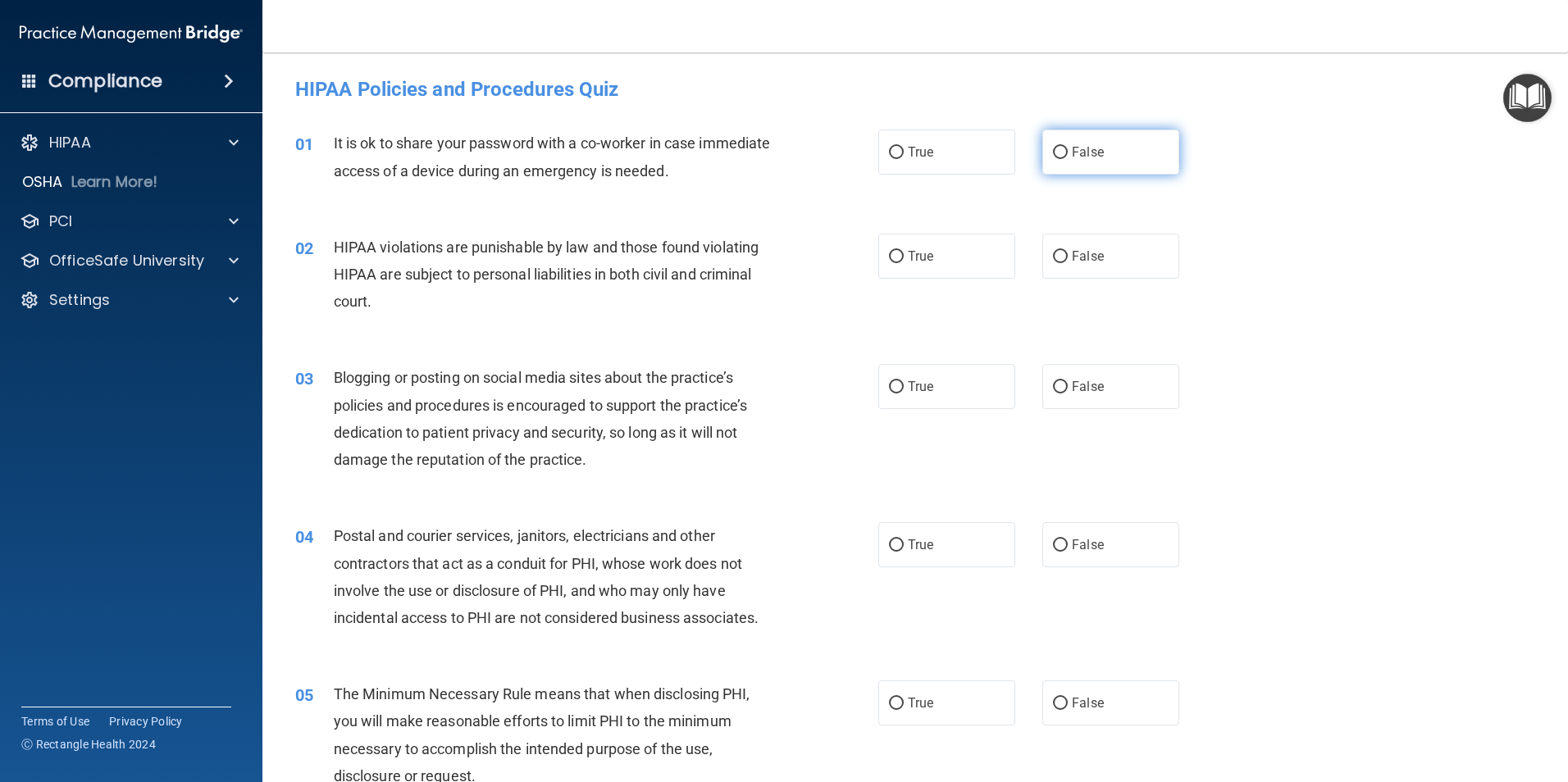
click at [1102, 156] on label "False" at bounding box center [1110, 152] width 137 height 45
click at [1068, 156] on input "False" at bounding box center [1060, 153] width 15 height 12
radio input "true"
click at [914, 253] on span "True" at bounding box center [921, 256] width 26 height 16
click at [903, 253] on input "True" at bounding box center [895, 256] width 15 height 12
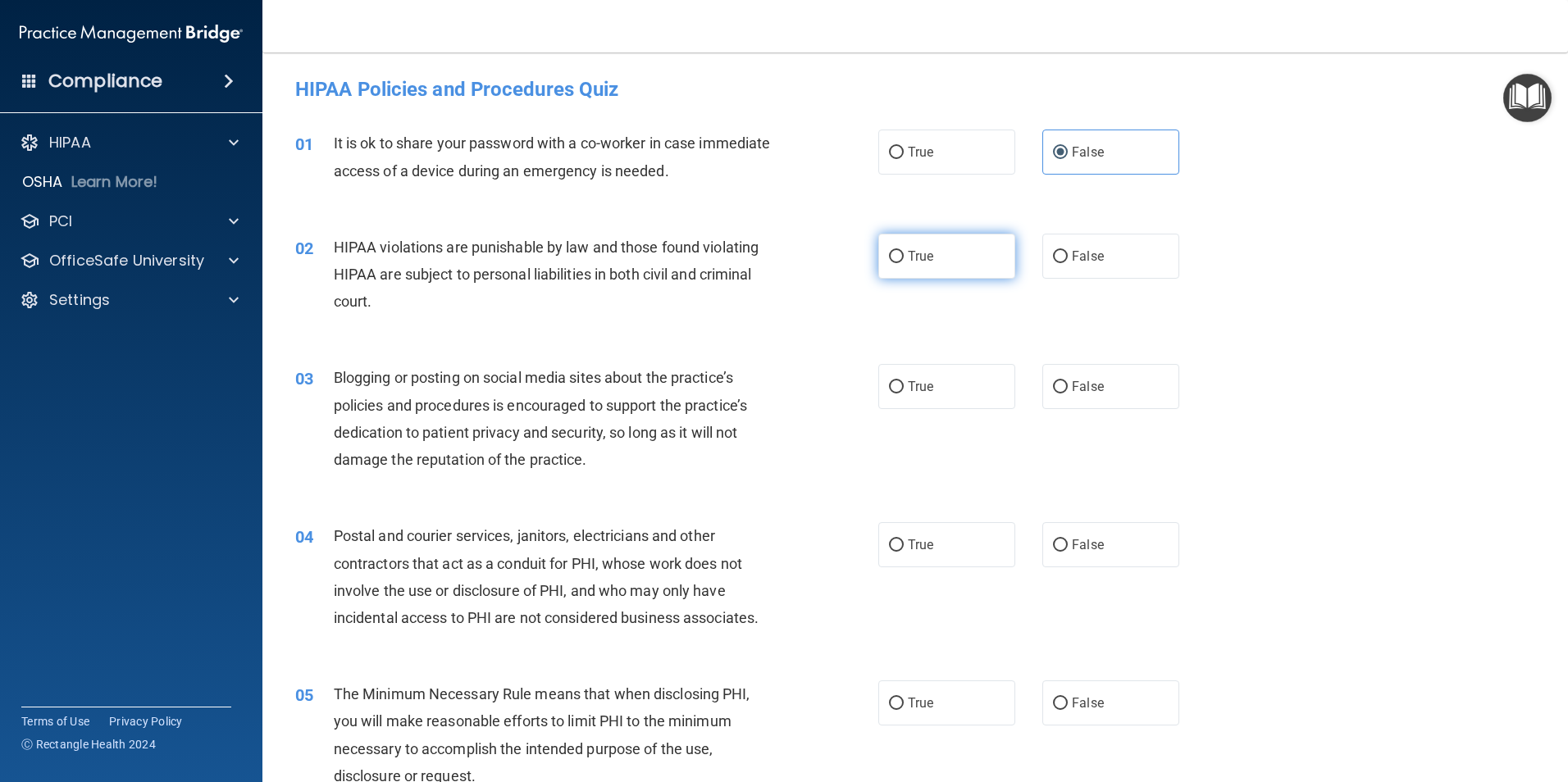
radio input "true"
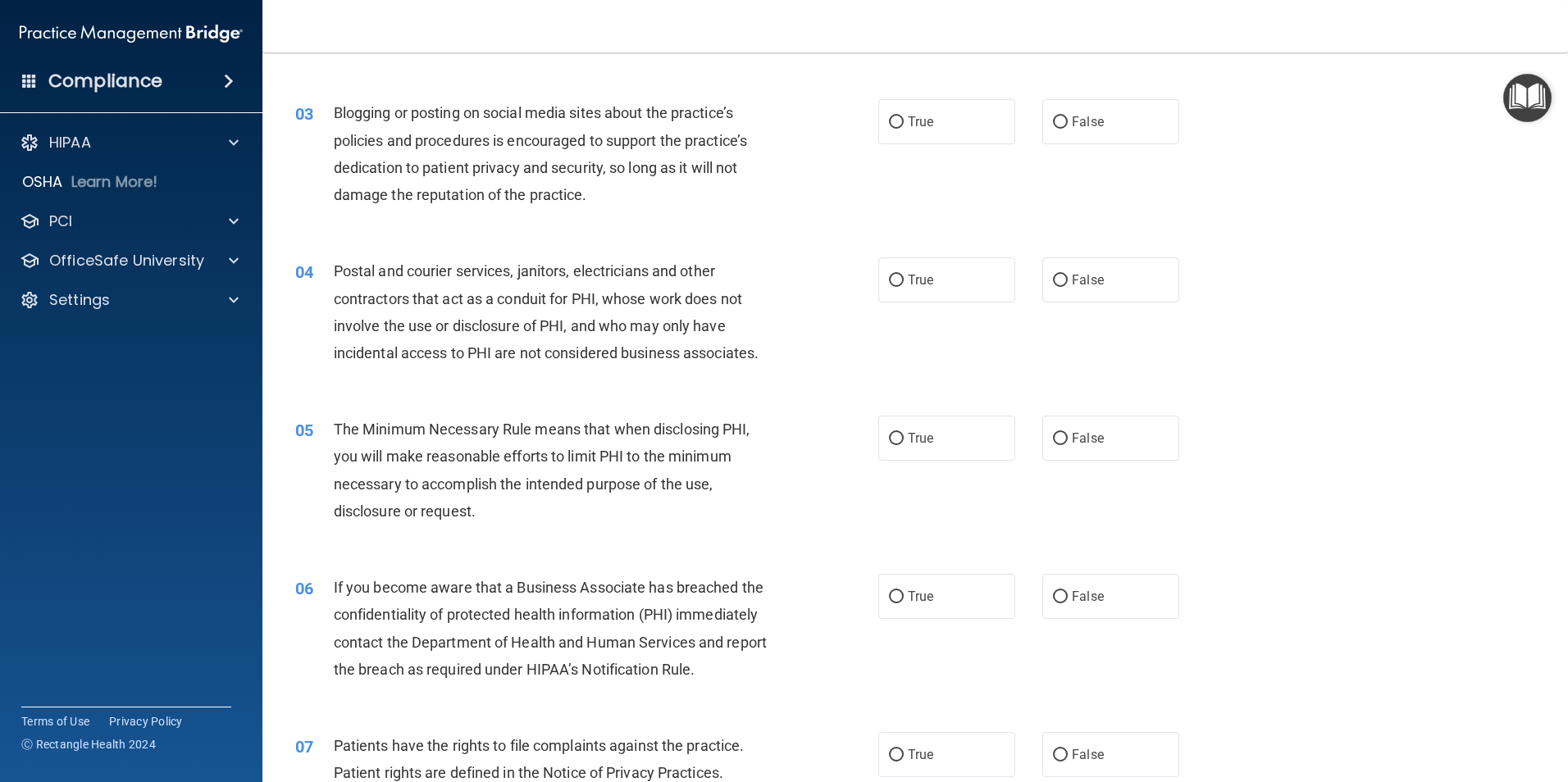
scroll to position [328, 0]
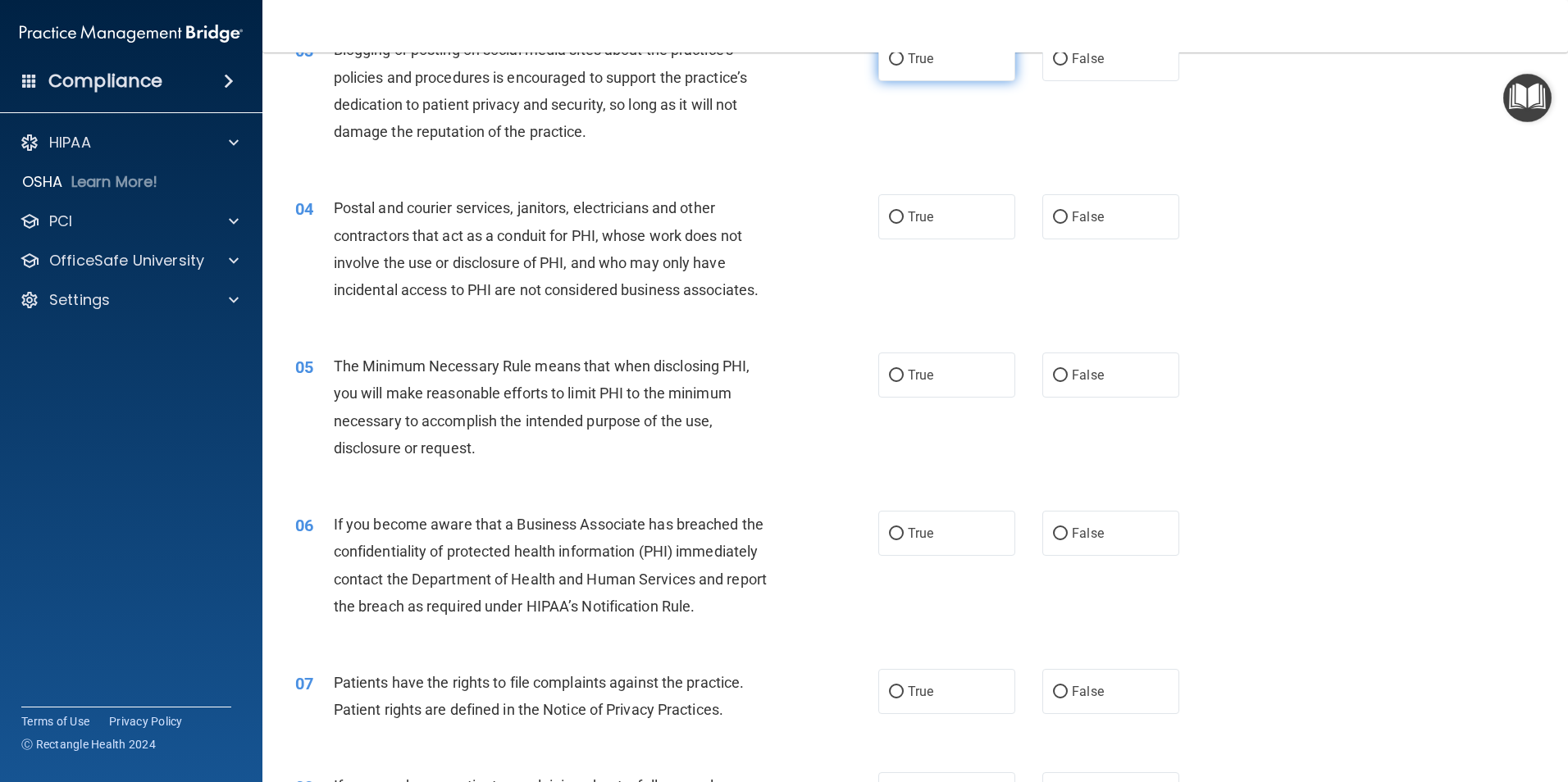
click at [915, 67] on label "True" at bounding box center [947, 59] width 137 height 45
click at [903, 66] on input "True" at bounding box center [895, 59] width 15 height 12
radio input "true"
click at [937, 233] on label "True" at bounding box center [947, 217] width 137 height 45
click at [903, 224] on input "True" at bounding box center [895, 218] width 15 height 12
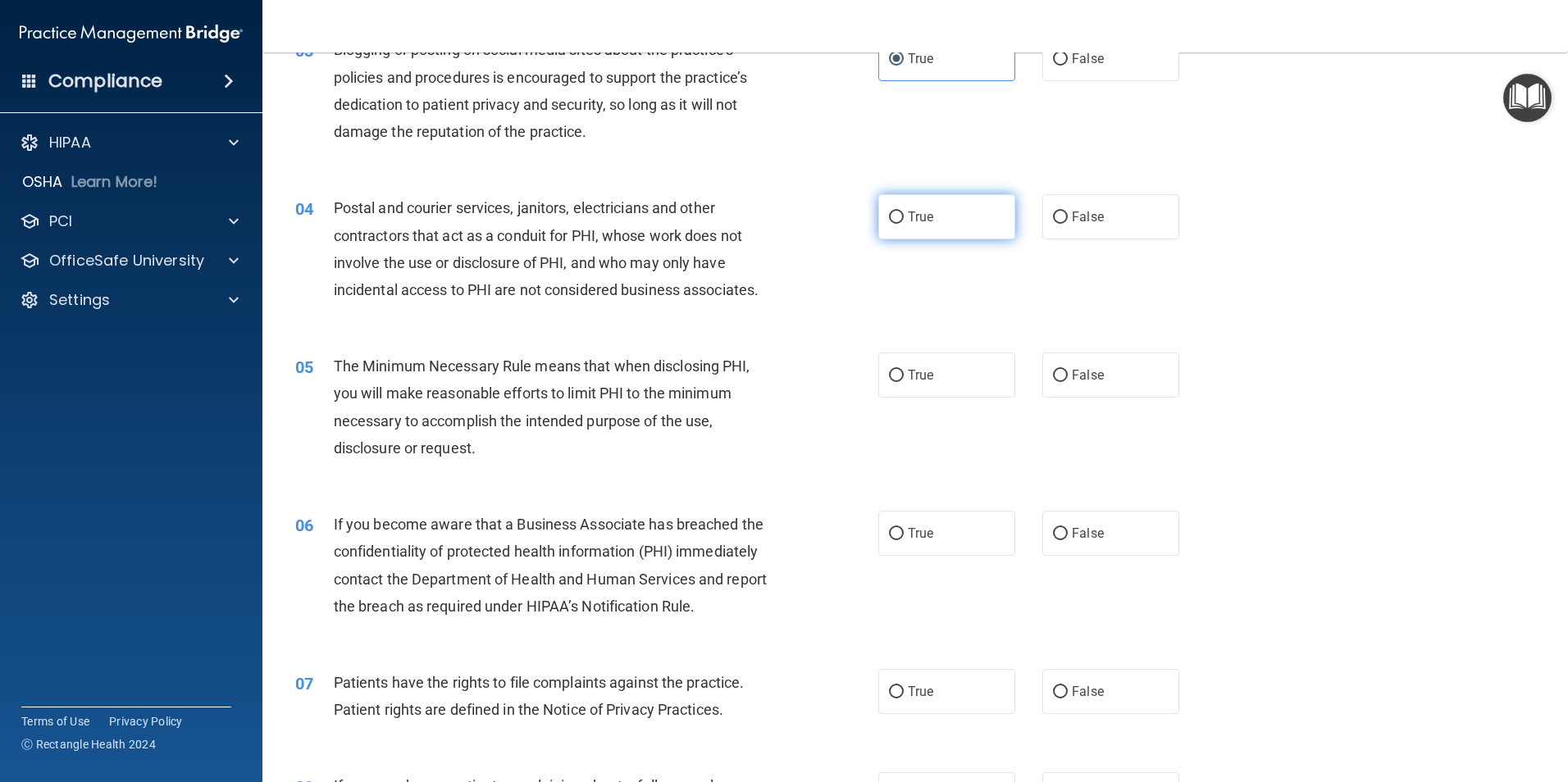
radio input "true"
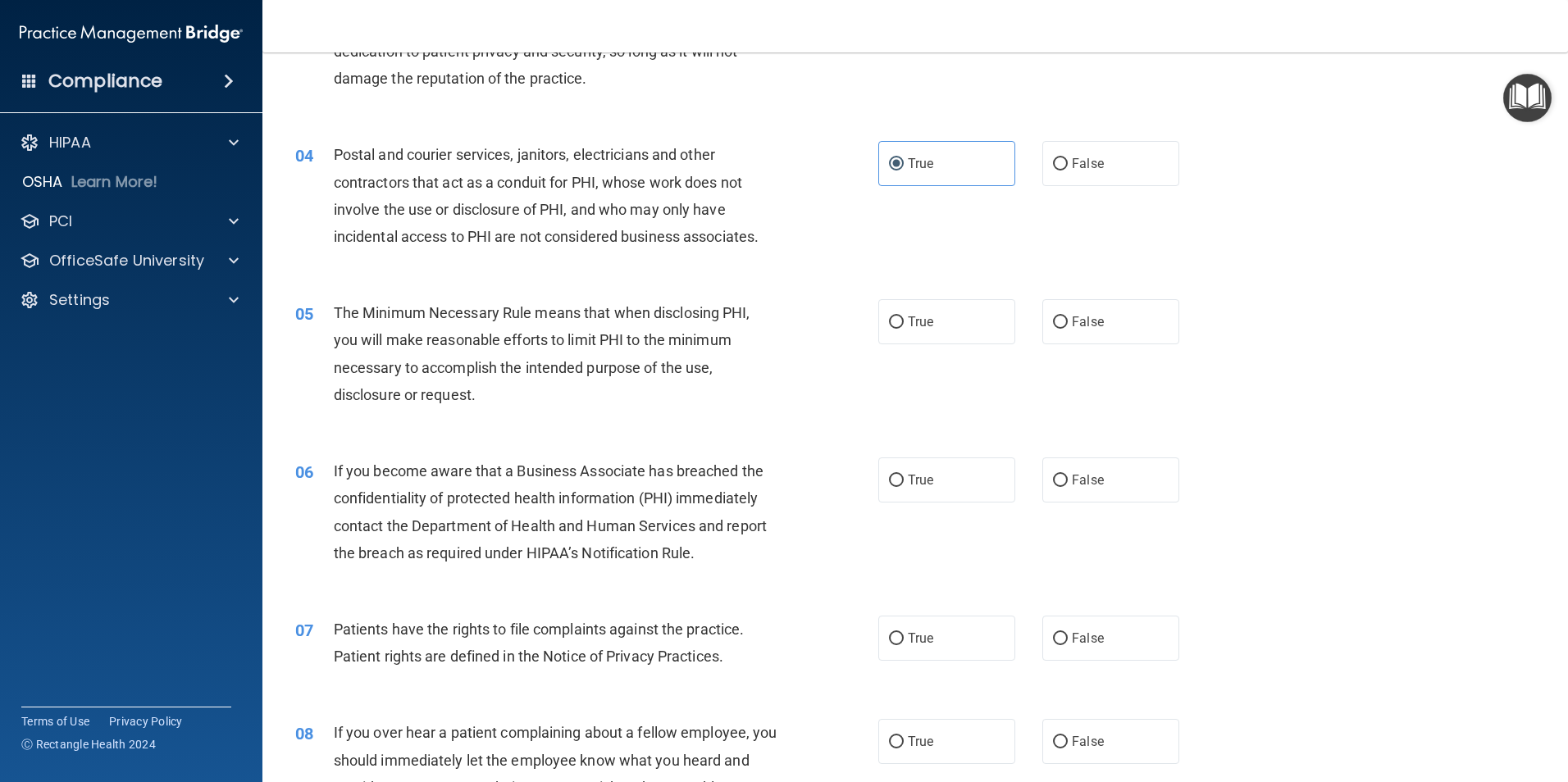
scroll to position [410, 0]
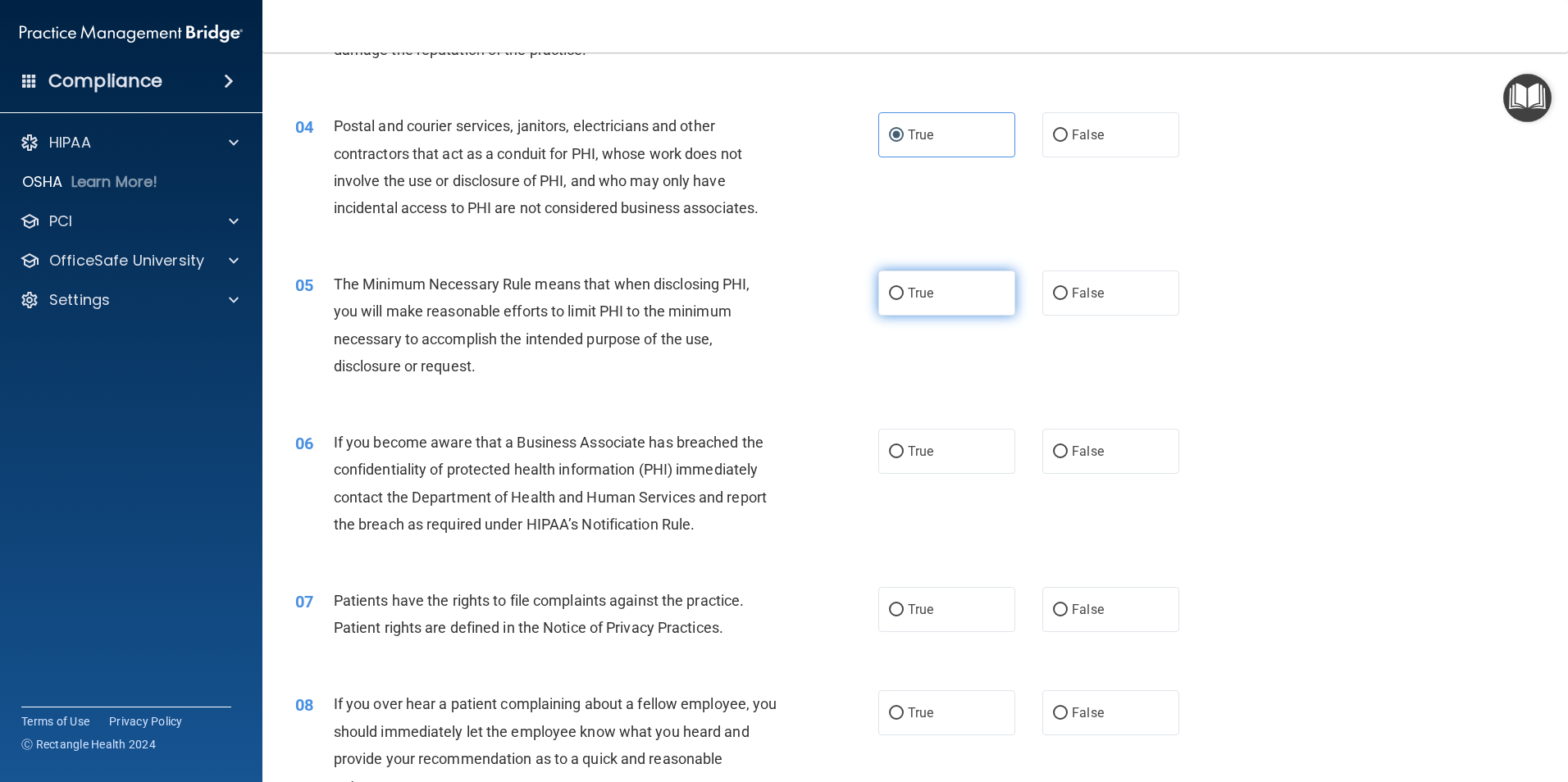
click at [908, 297] on span "True" at bounding box center [921, 293] width 26 height 16
click at [903, 297] on input "True" at bounding box center [895, 294] width 15 height 12
radio input "true"
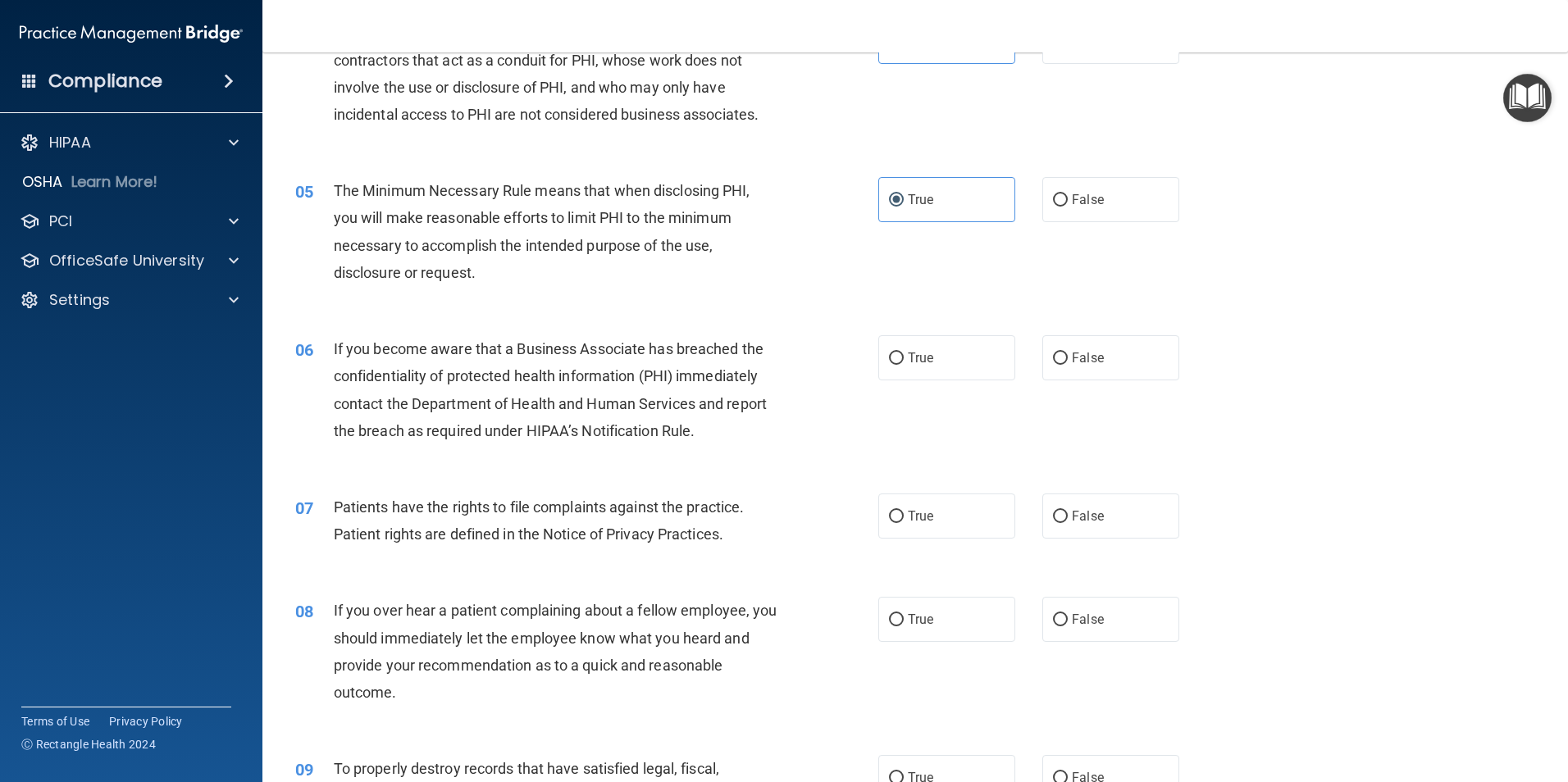
scroll to position [656, 0]
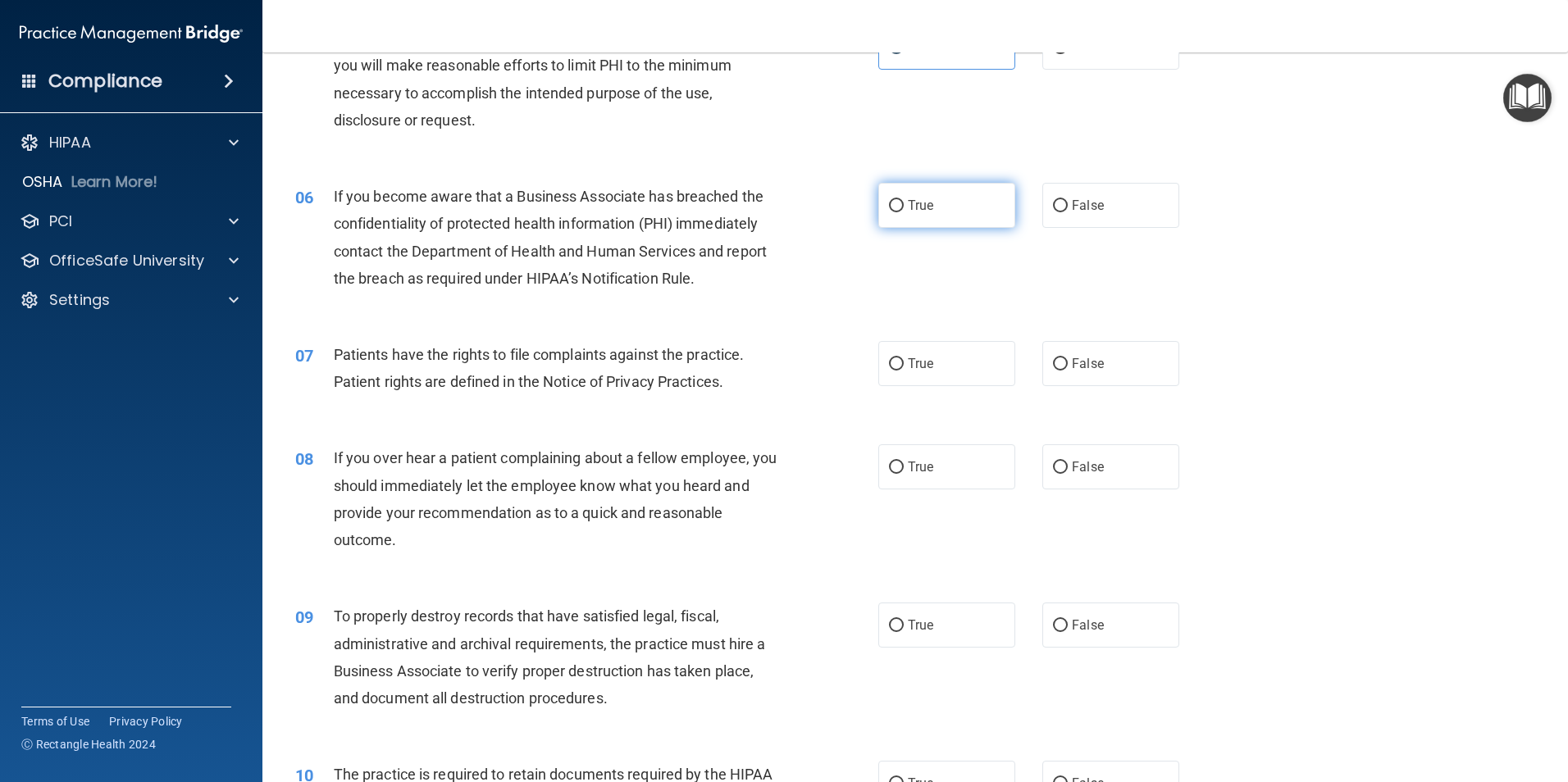
click at [947, 217] on label "True" at bounding box center [947, 205] width 137 height 45
click at [903, 212] on input "True" at bounding box center [895, 206] width 15 height 12
radio input "true"
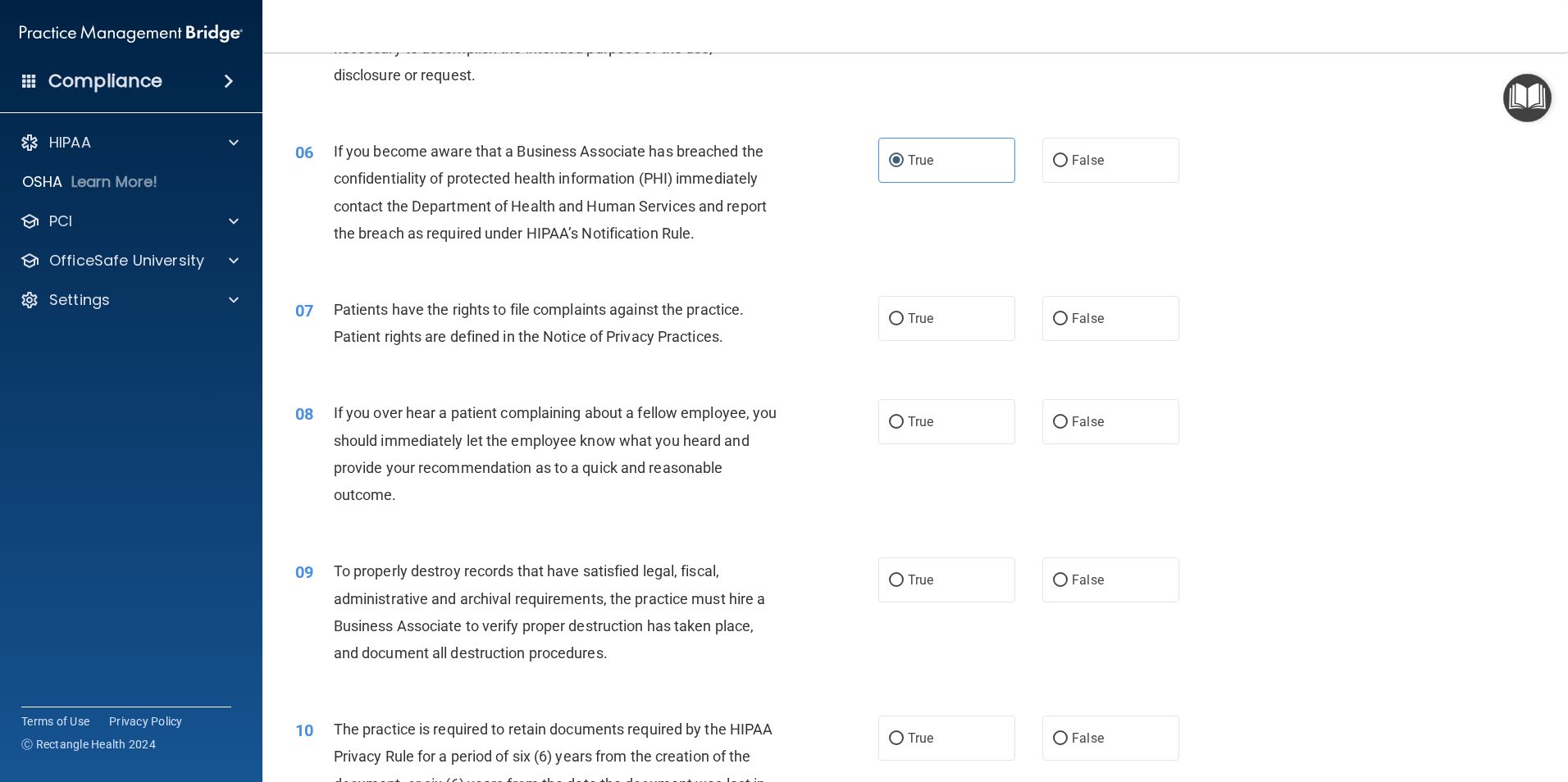
scroll to position [738, 0]
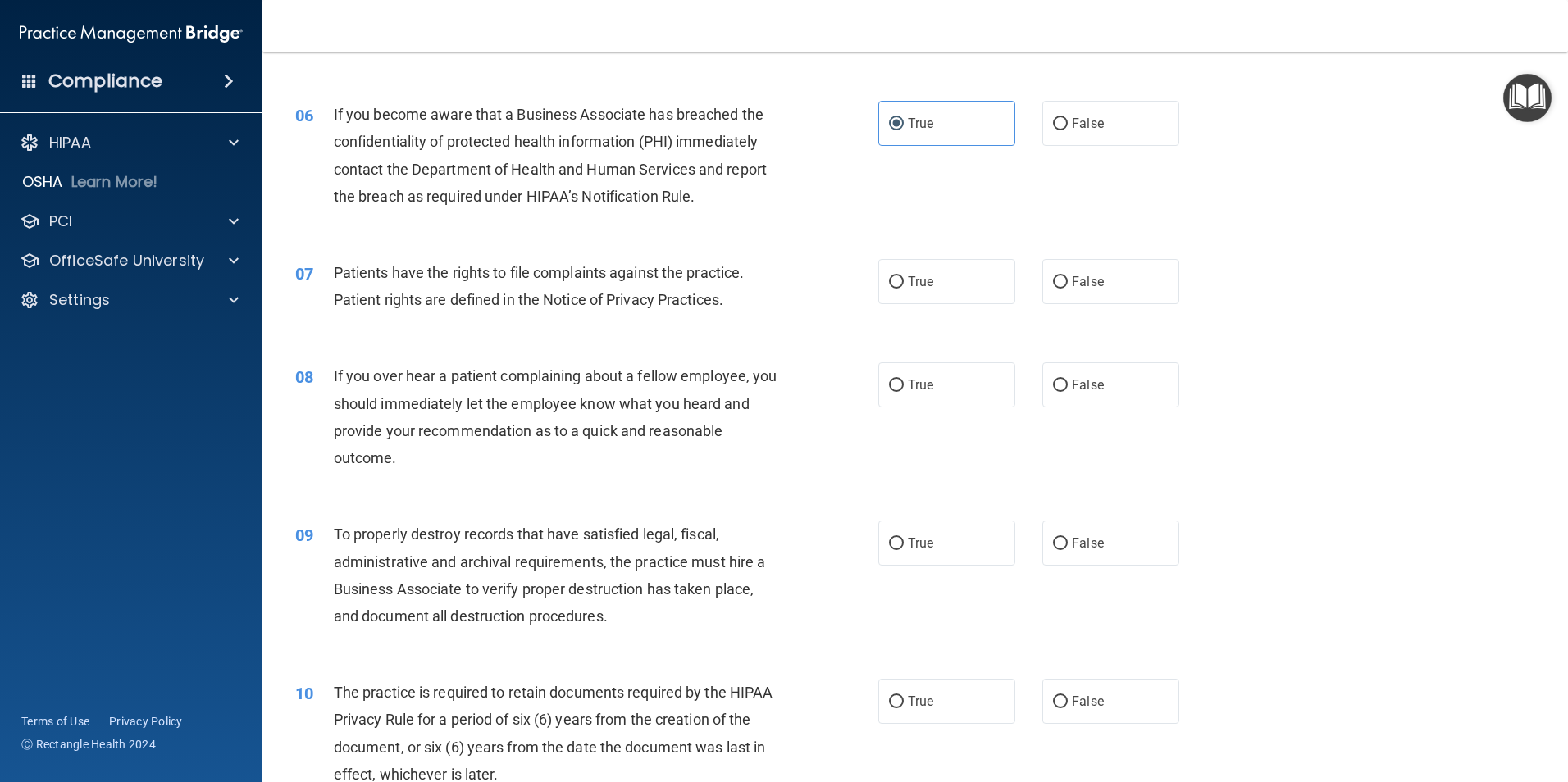
drag, startPoint x: 885, startPoint y: 280, endPoint x: 871, endPoint y: 302, distance: 26.1
click at [889, 280] on input "True" at bounding box center [895, 282] width 15 height 12
radio input "true"
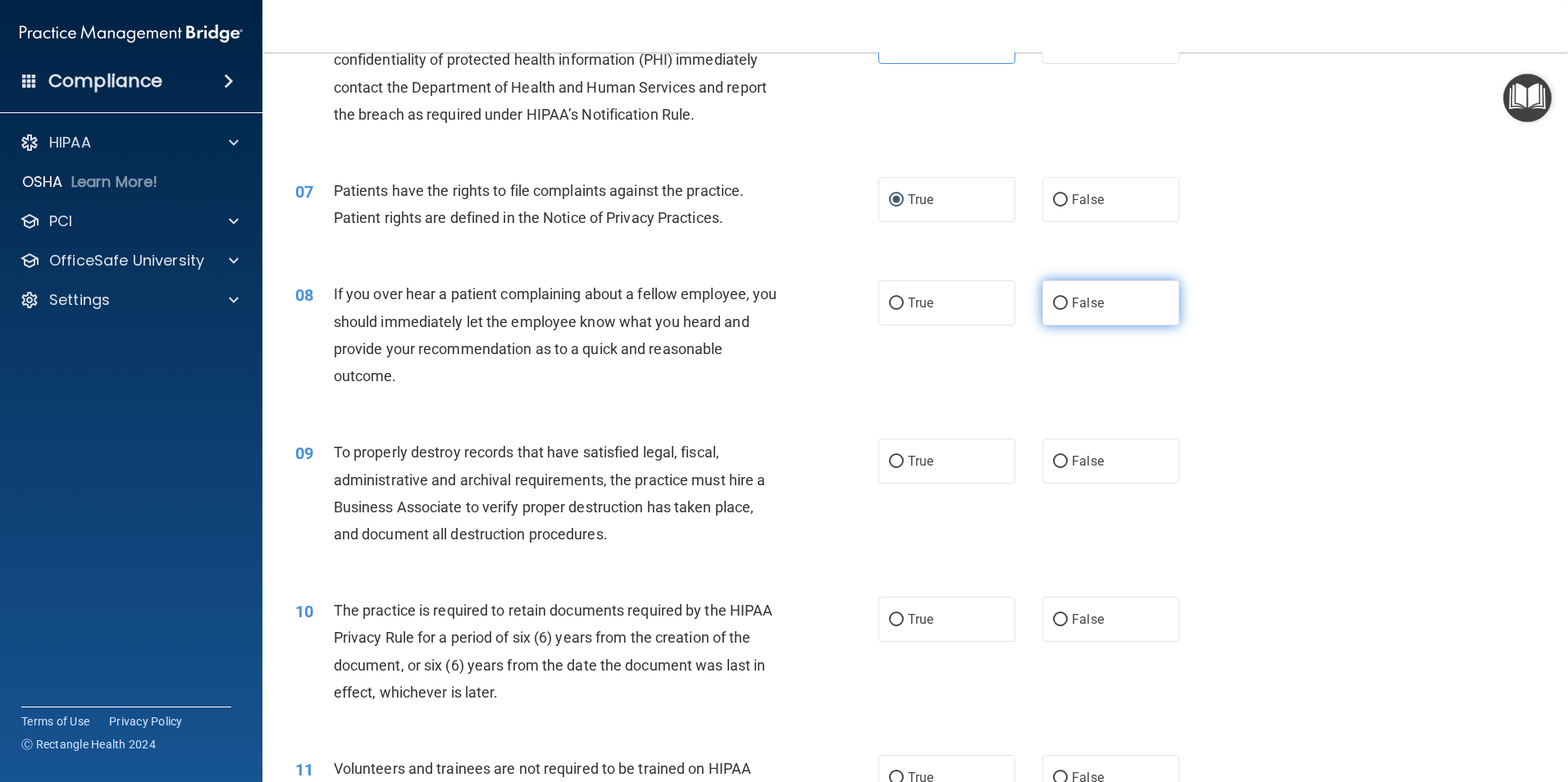
click at [1053, 303] on input "False" at bounding box center [1060, 304] width 15 height 12
radio input "true"
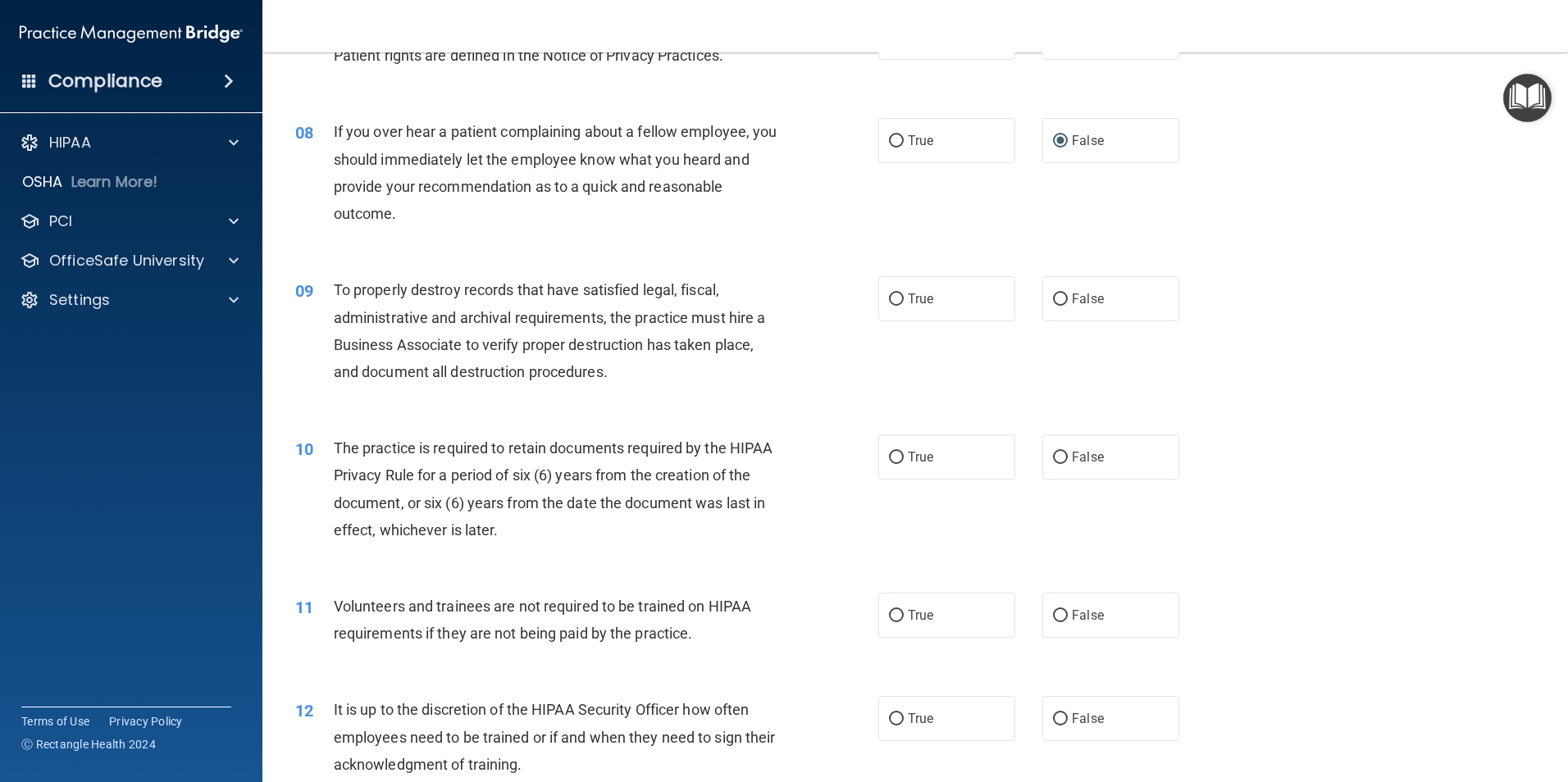
scroll to position [984, 0]
click at [908, 298] on span "True" at bounding box center [921, 298] width 26 height 16
click at [902, 298] on input "True" at bounding box center [895, 298] width 15 height 12
radio input "true"
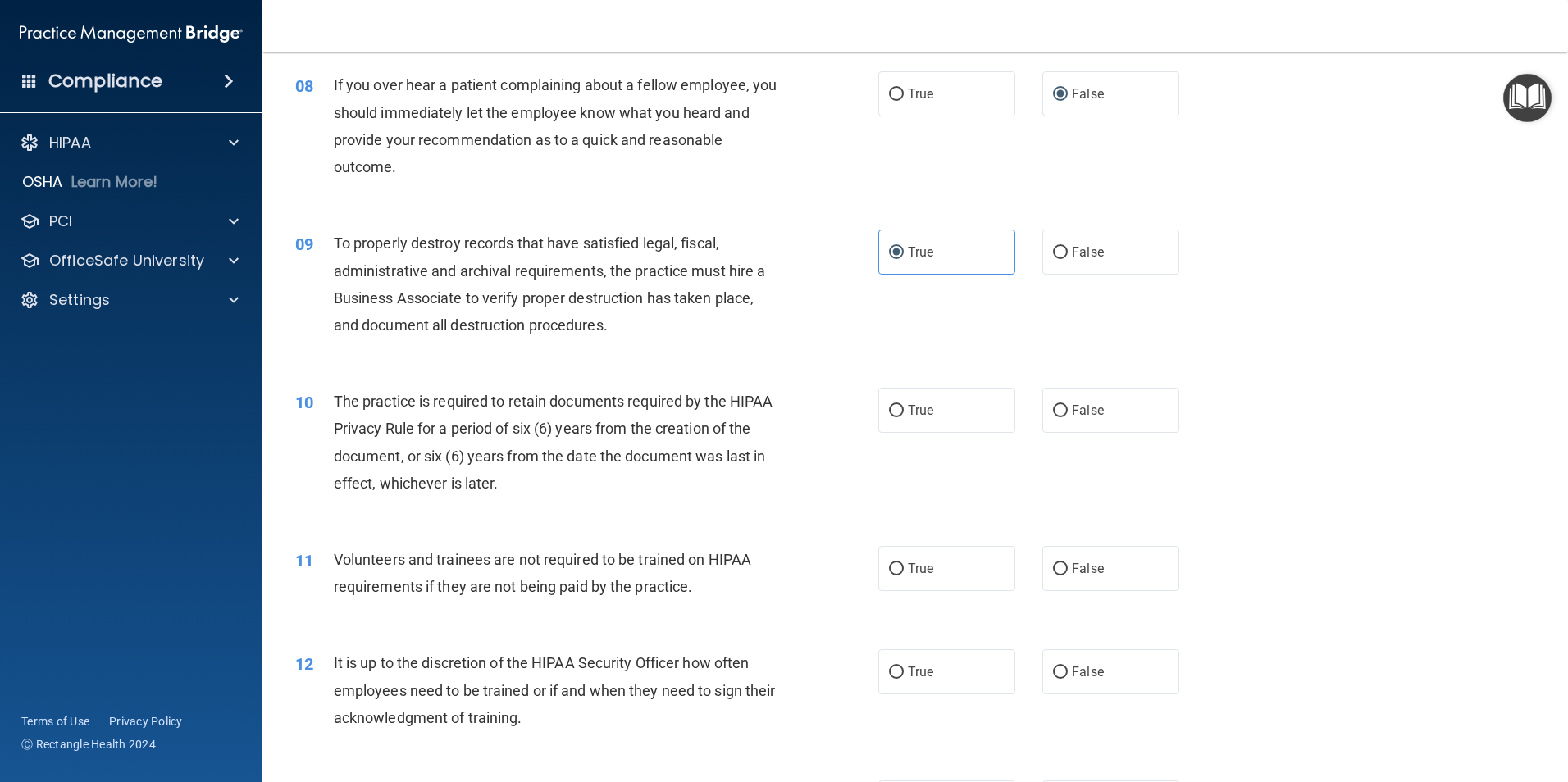
scroll to position [1066, 0]
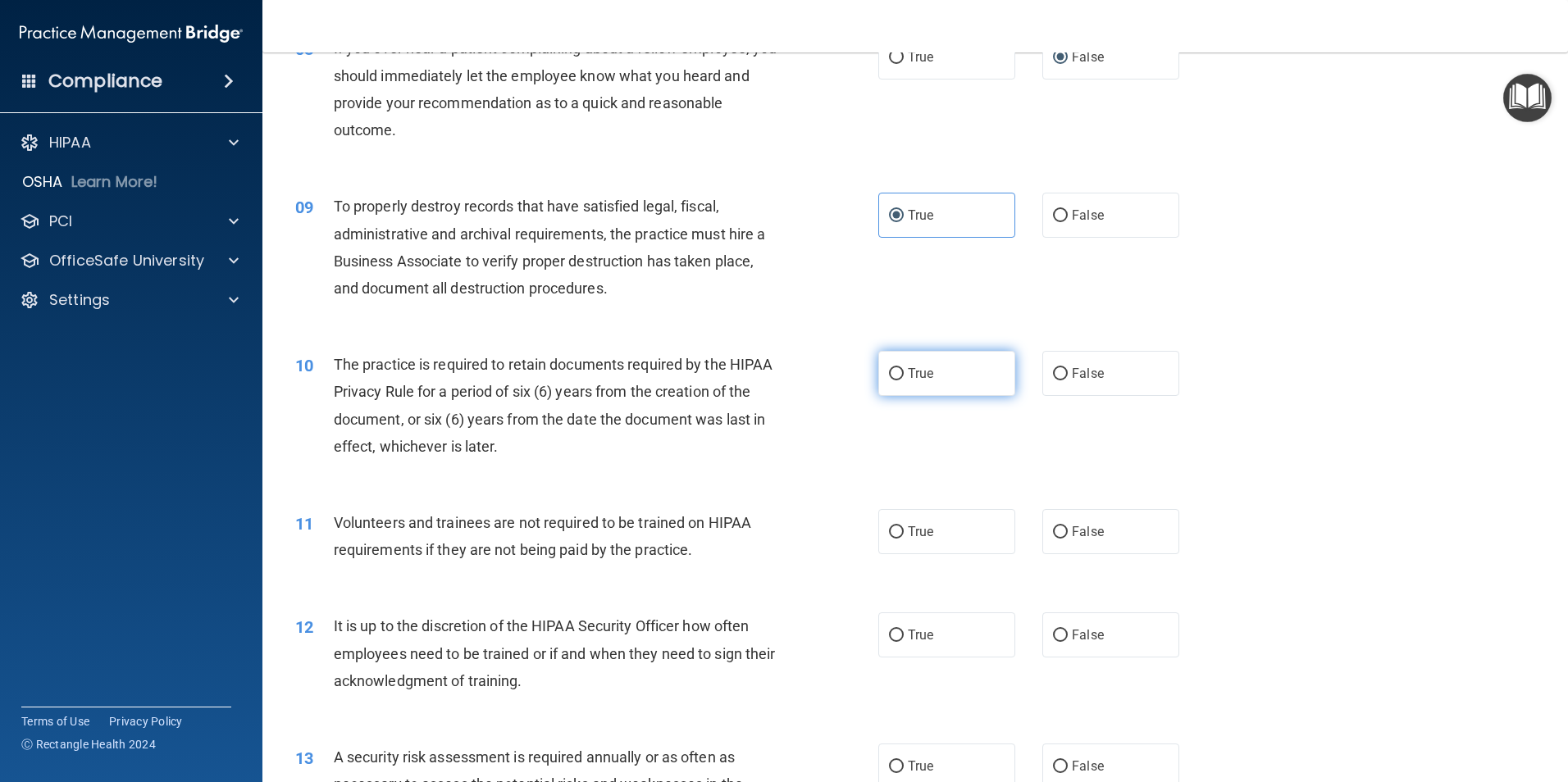
click at [891, 378] on input "True" at bounding box center [895, 374] width 15 height 12
radio input "true"
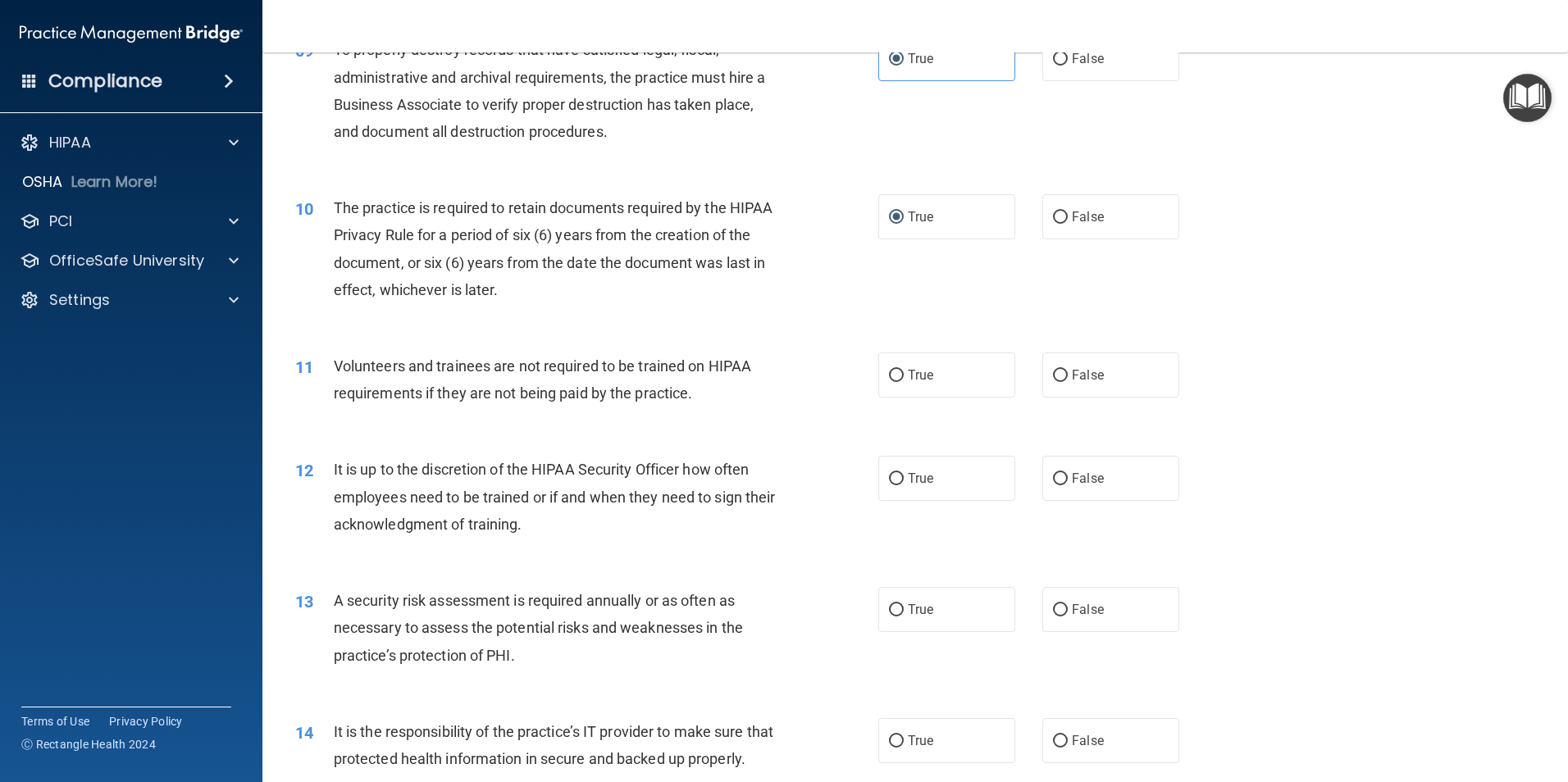
scroll to position [1230, 0]
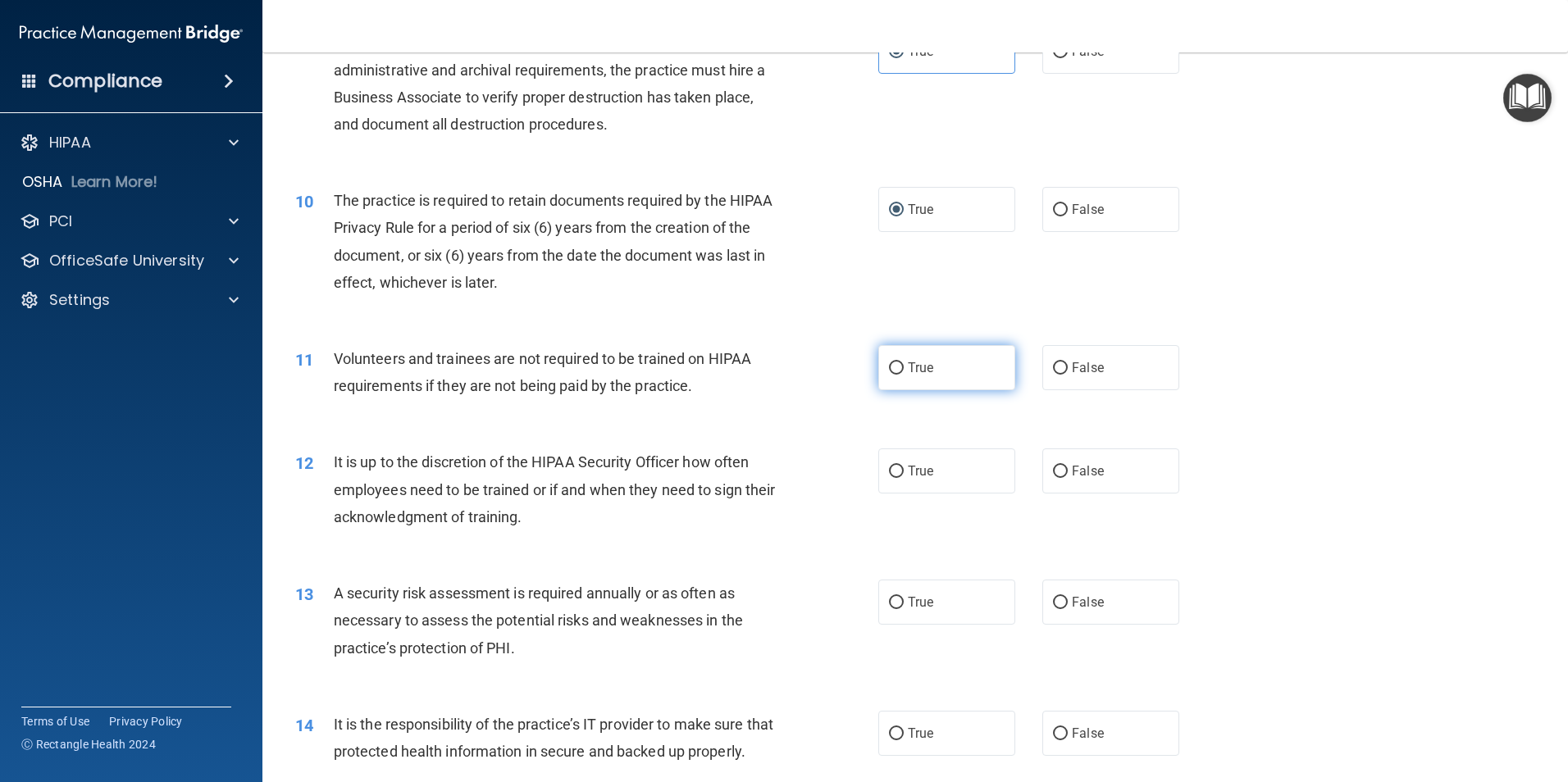
click at [993, 388] on label "True" at bounding box center [947, 368] width 137 height 45
click at [903, 375] on input "True" at bounding box center [895, 369] width 15 height 12
radio input "true"
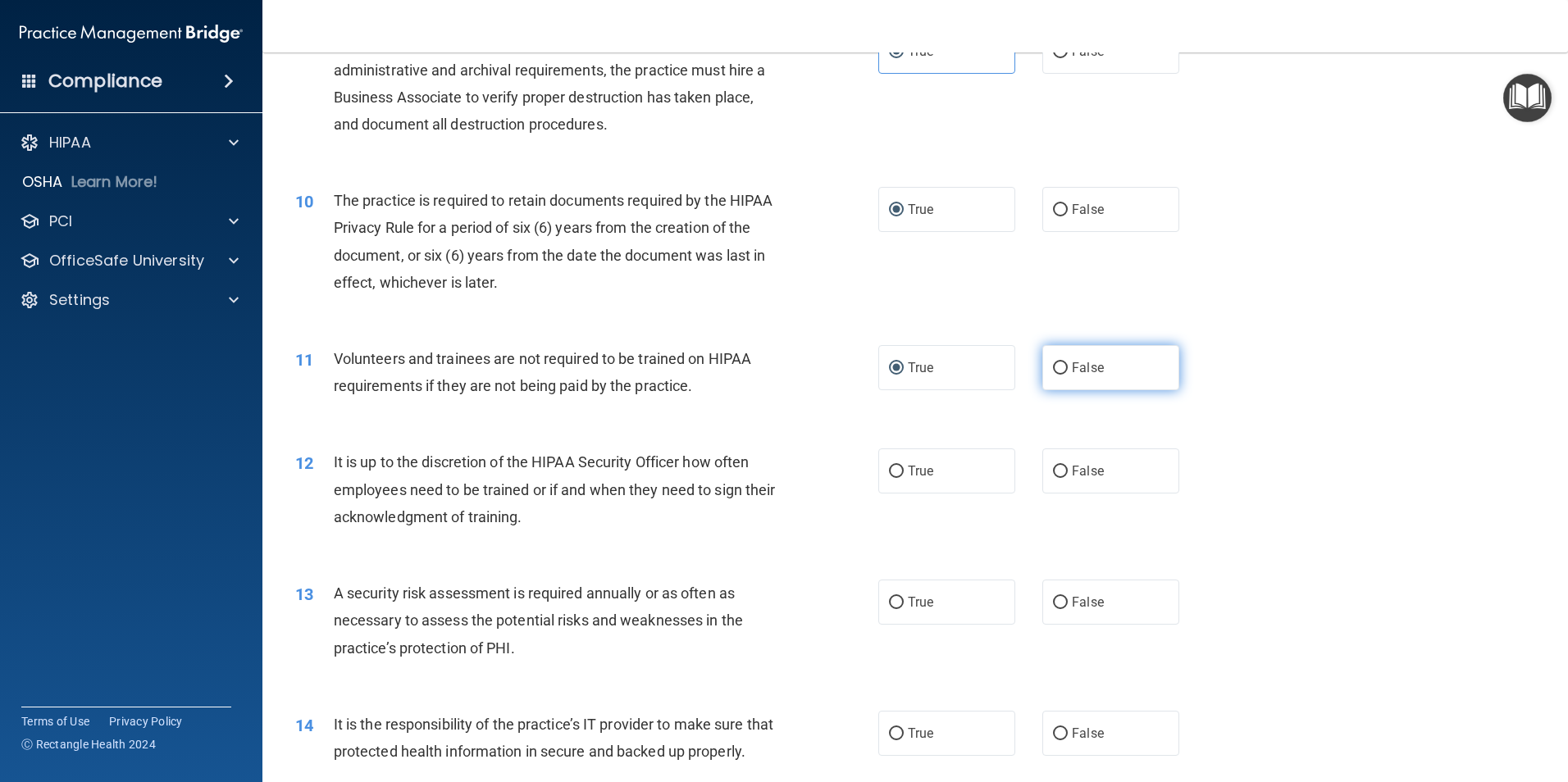
click at [1061, 372] on label "False" at bounding box center [1110, 368] width 137 height 45
click at [1061, 372] on input "False" at bounding box center [1060, 369] width 15 height 12
radio input "true"
radio input "false"
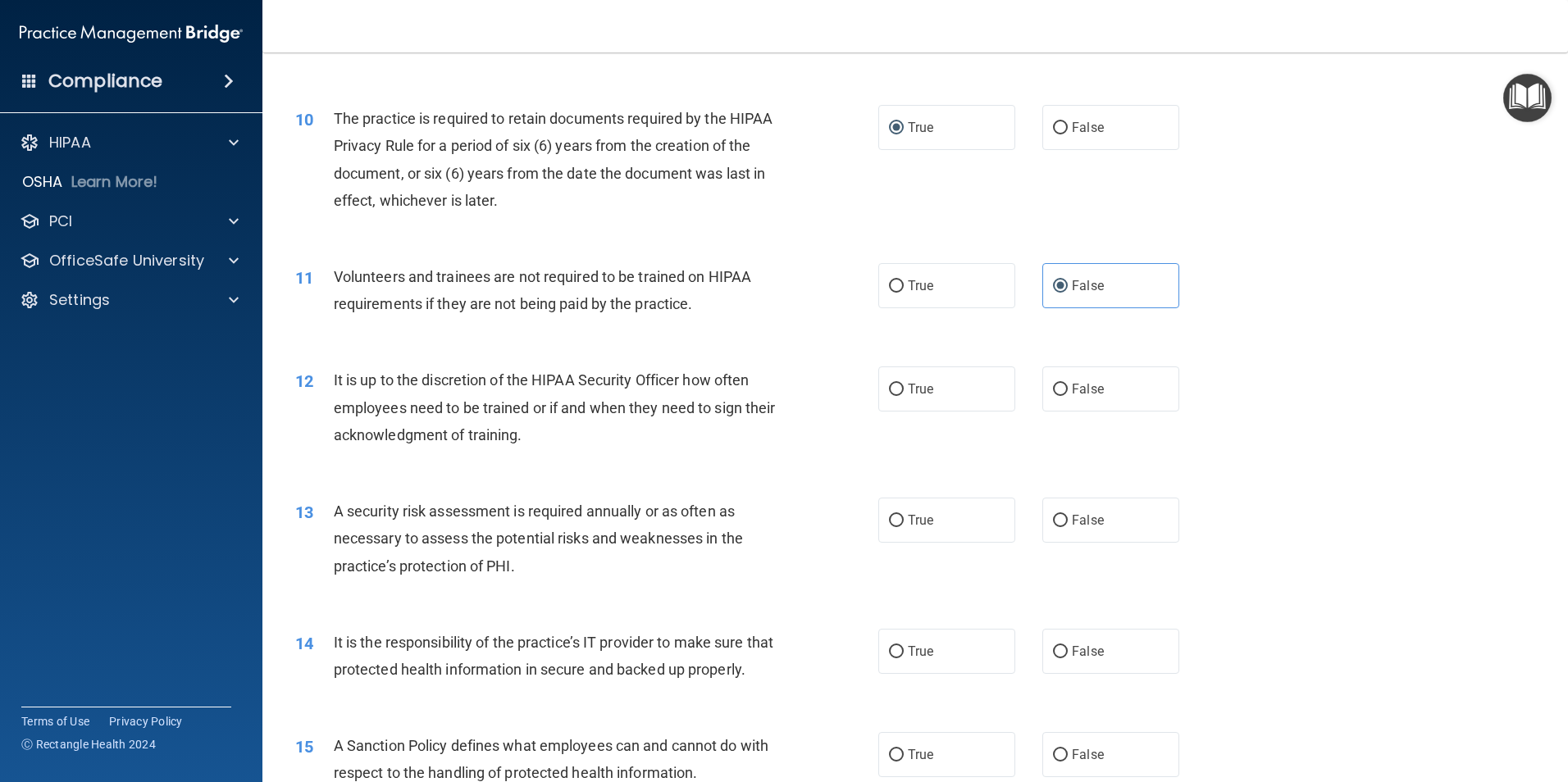
drag, startPoint x: 1059, startPoint y: 395, endPoint x: 1026, endPoint y: 412, distance: 37.1
click at [1061, 395] on label "False" at bounding box center [1110, 390] width 137 height 45
click at [1061, 395] on input "False" at bounding box center [1060, 390] width 15 height 12
radio input "true"
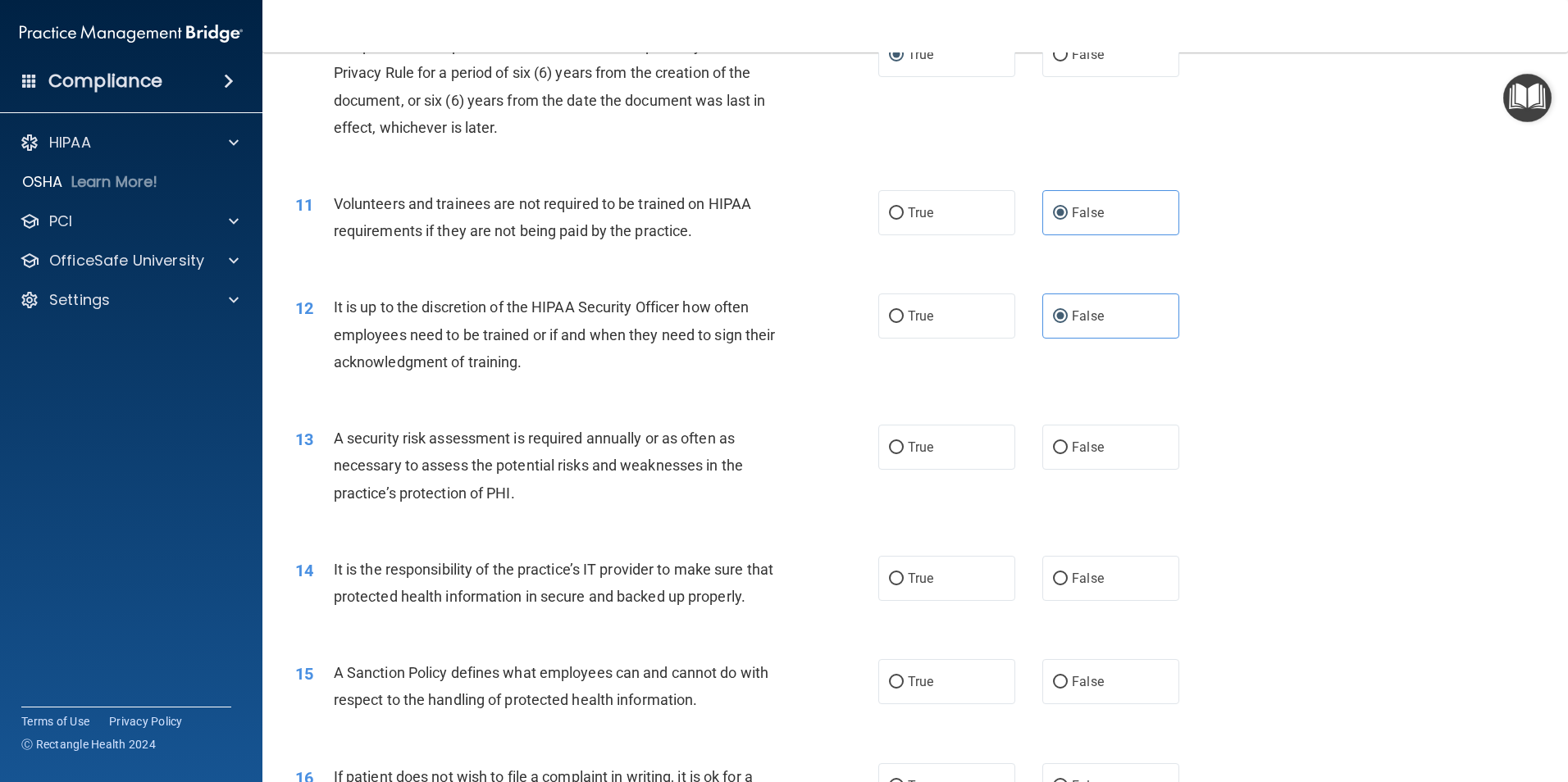
scroll to position [1476, 0]
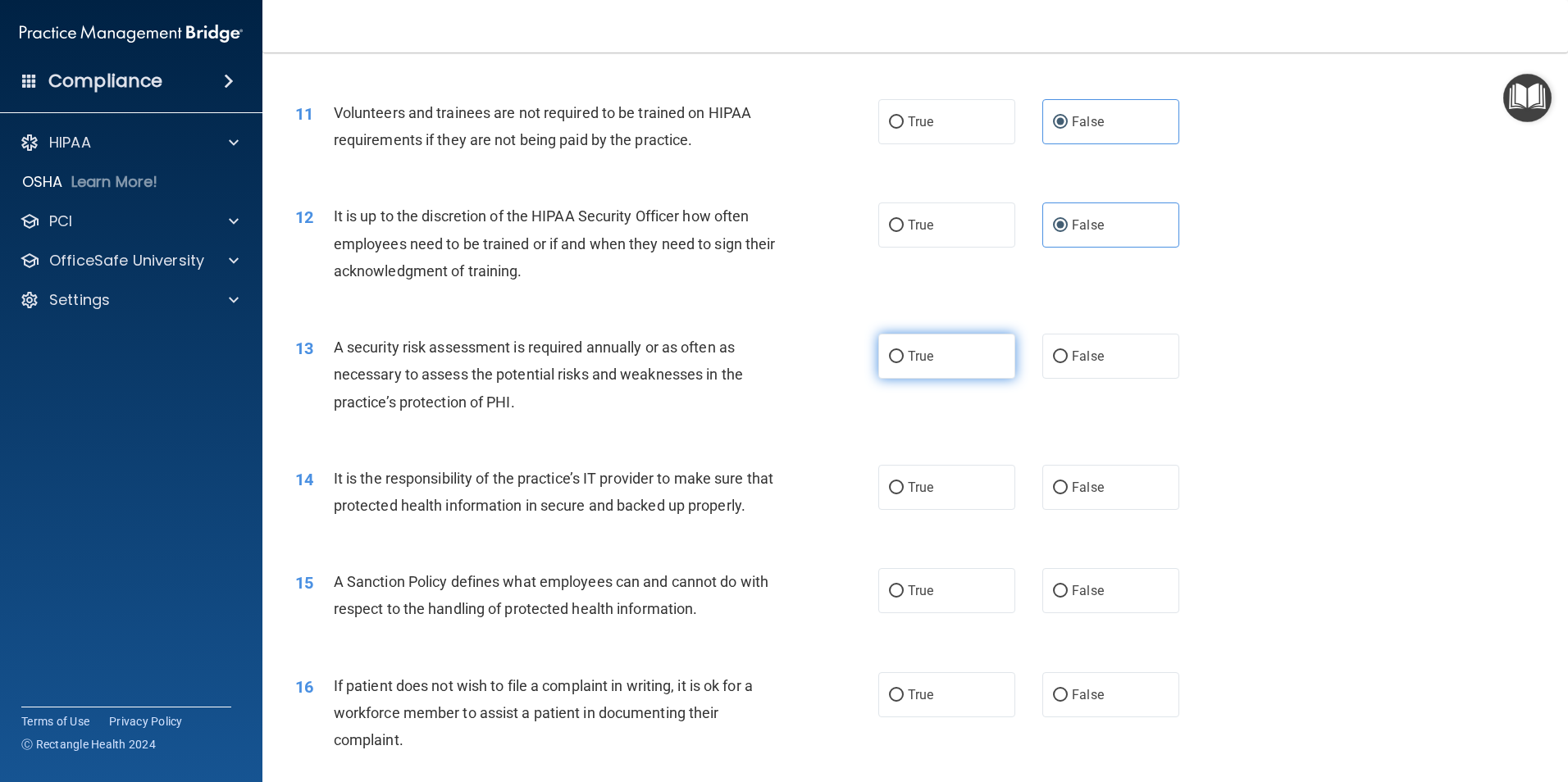
click at [901, 363] on label "True" at bounding box center [947, 356] width 137 height 45
click at [901, 363] on input "True" at bounding box center [895, 357] width 15 height 12
radio input "true"
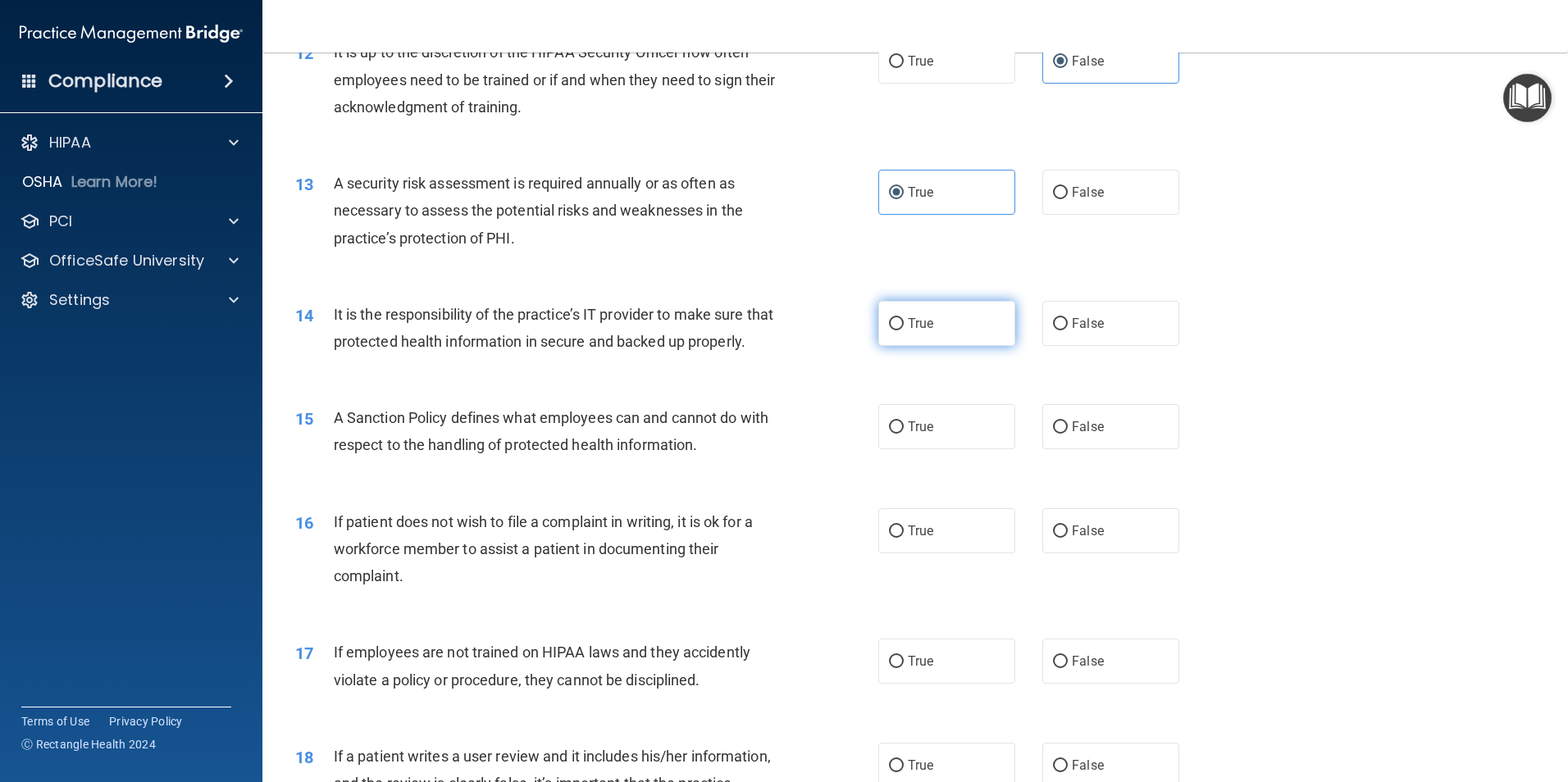
click at [898, 320] on label "True" at bounding box center [947, 323] width 137 height 45
click at [898, 320] on input "True" at bounding box center [895, 324] width 15 height 12
radio input "true"
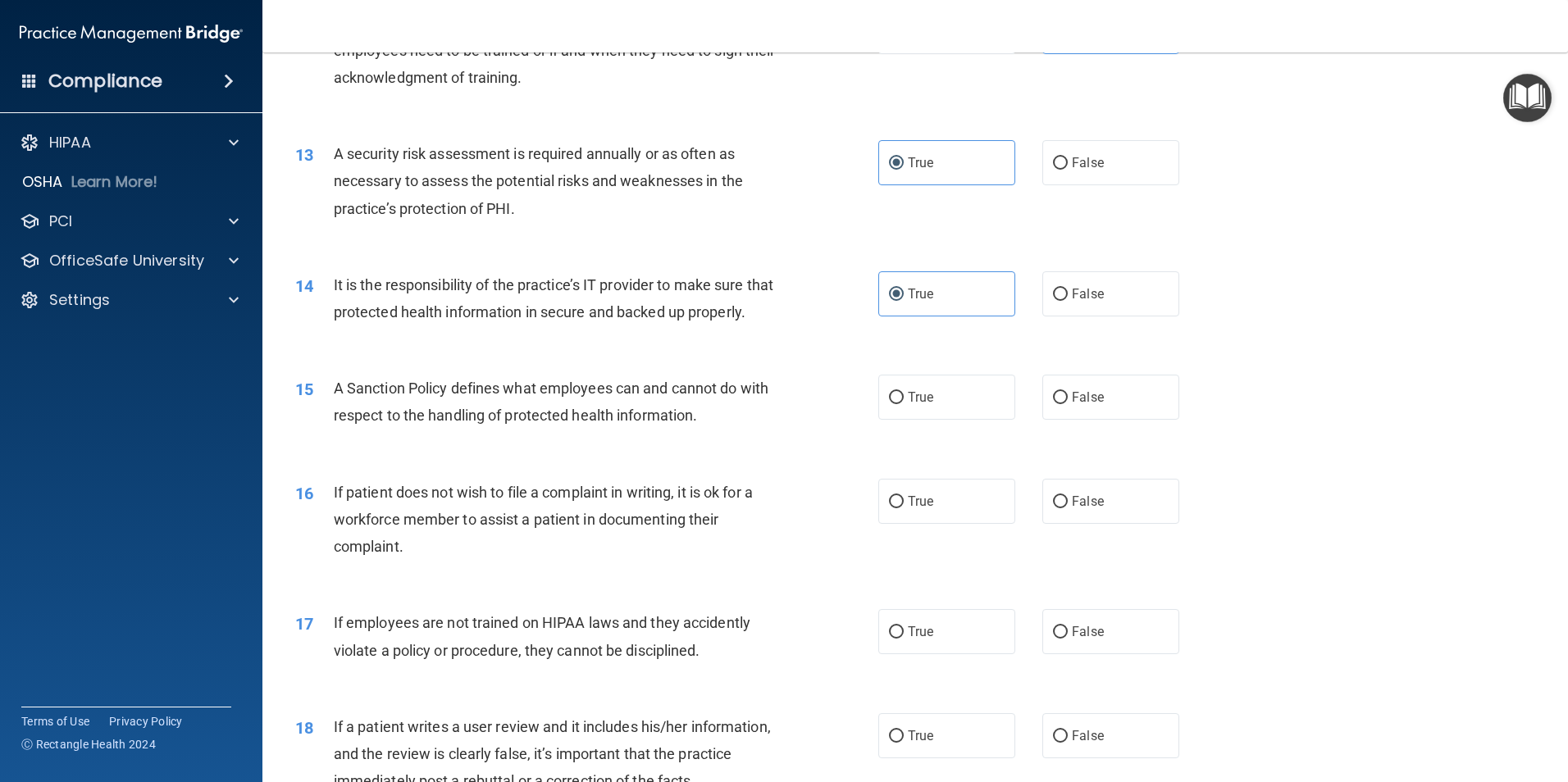
scroll to position [1722, 0]
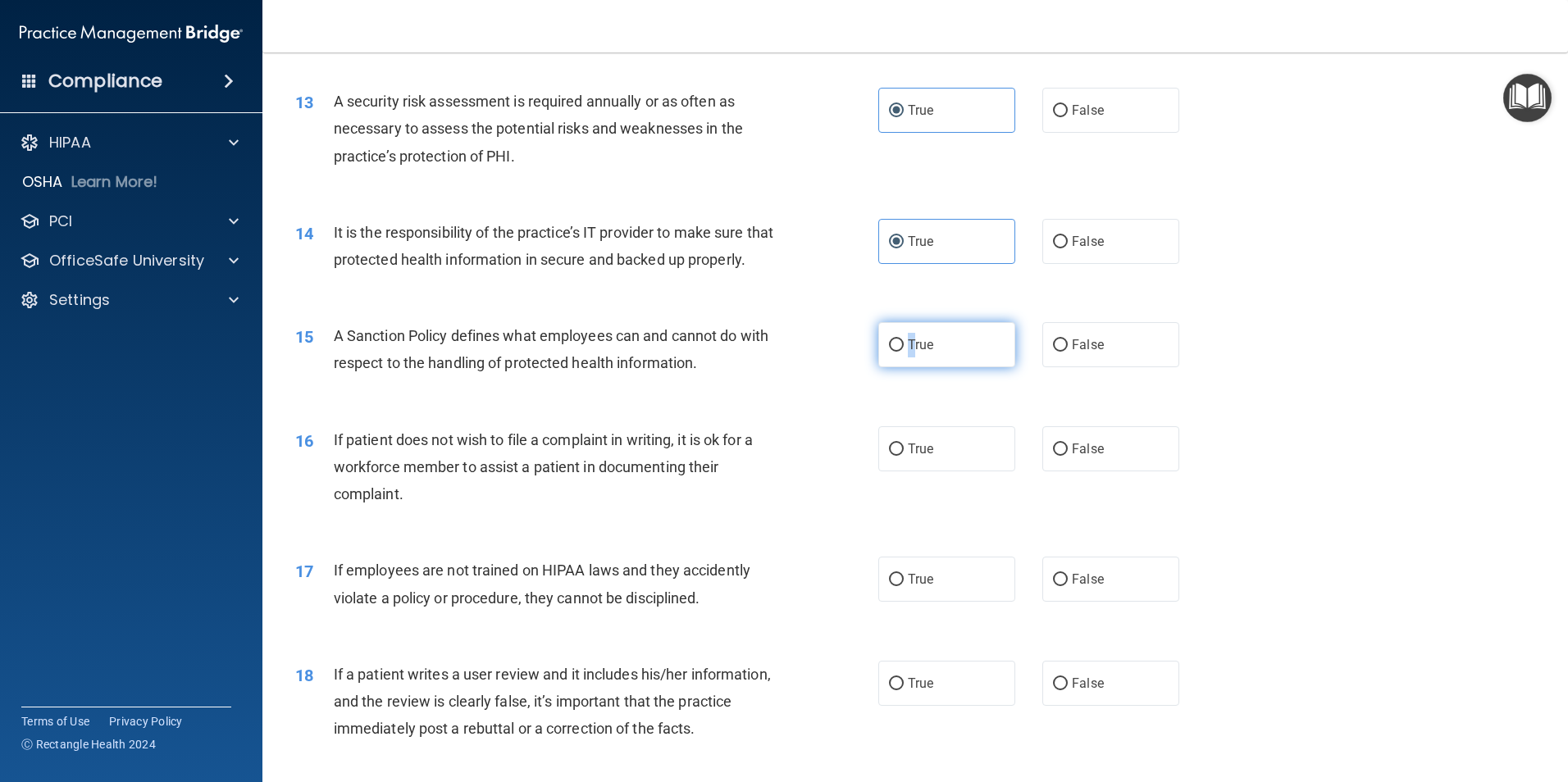
click at [905, 368] on label "True" at bounding box center [947, 345] width 137 height 45
click at [900, 368] on label "True" at bounding box center [947, 345] width 137 height 45
click at [900, 352] on input "True" at bounding box center [895, 345] width 15 height 12
radio input "true"
click at [1054, 471] on label "False" at bounding box center [1110, 449] width 137 height 45
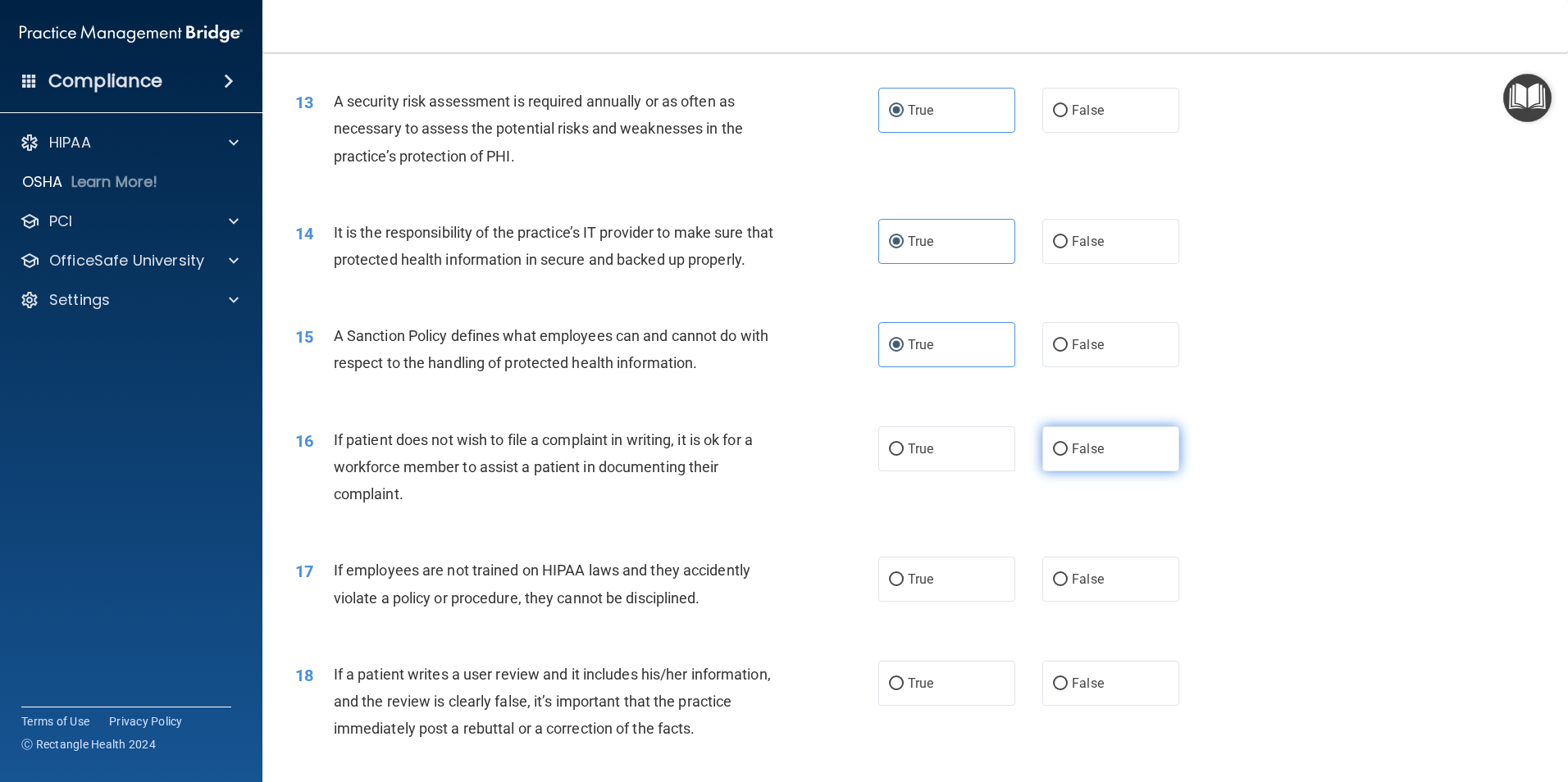
click at [1054, 456] on input "False" at bounding box center [1060, 450] width 15 height 12
radio input "true"
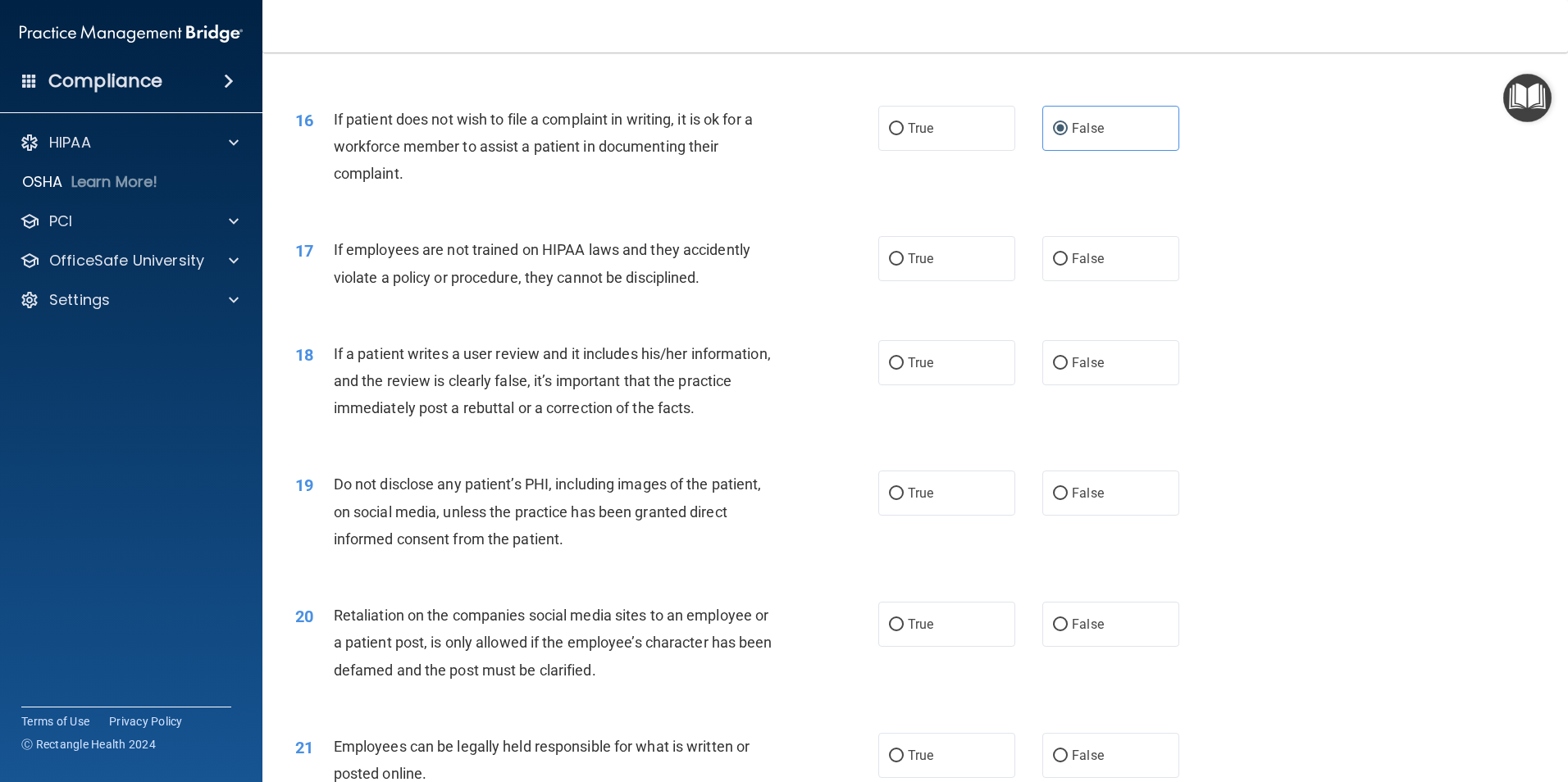
scroll to position [2050, 0]
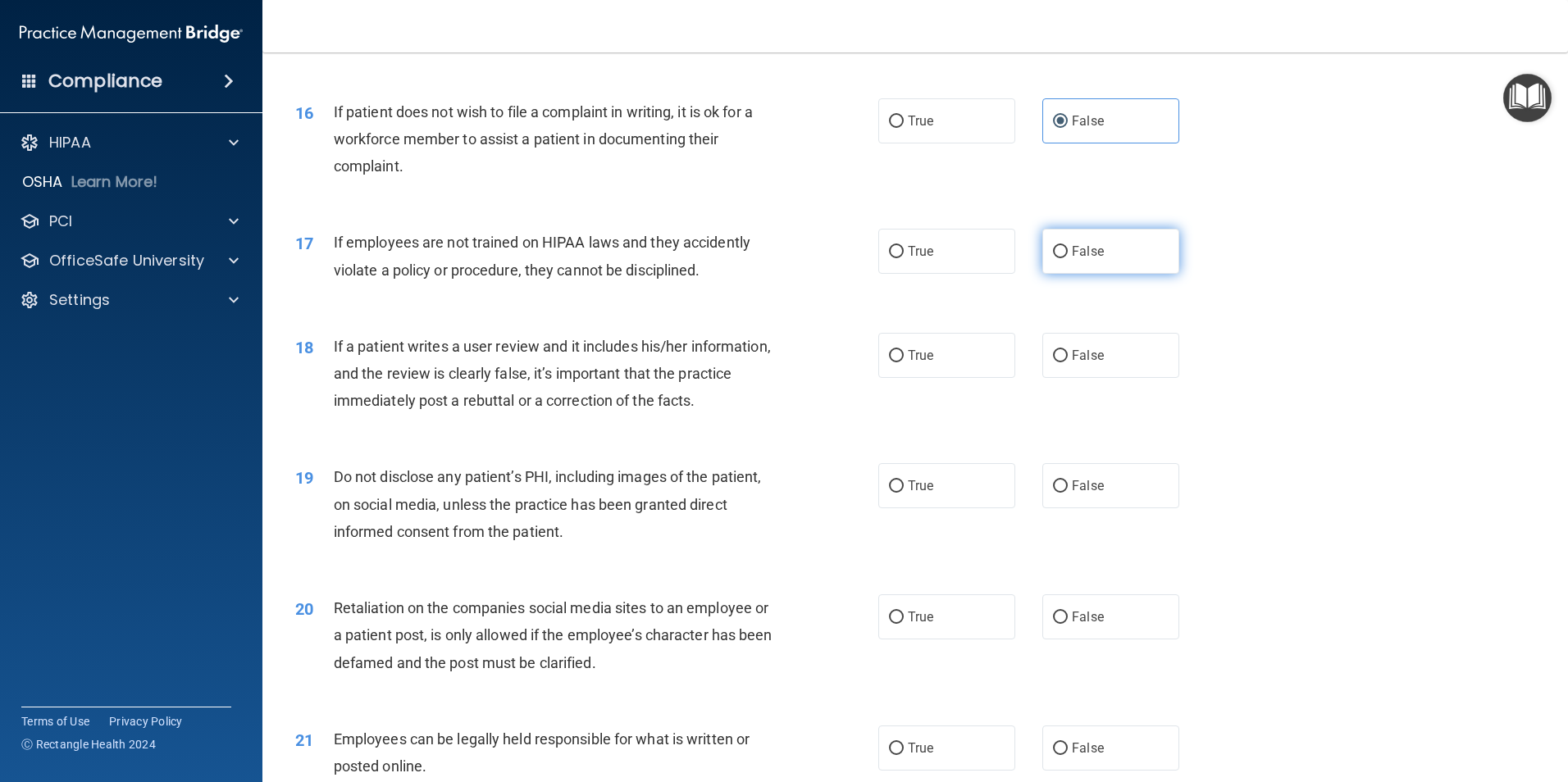
click at [1101, 274] on label "False" at bounding box center [1110, 251] width 137 height 45
click at [1068, 258] on input "False" at bounding box center [1060, 251] width 15 height 12
radio input "true"
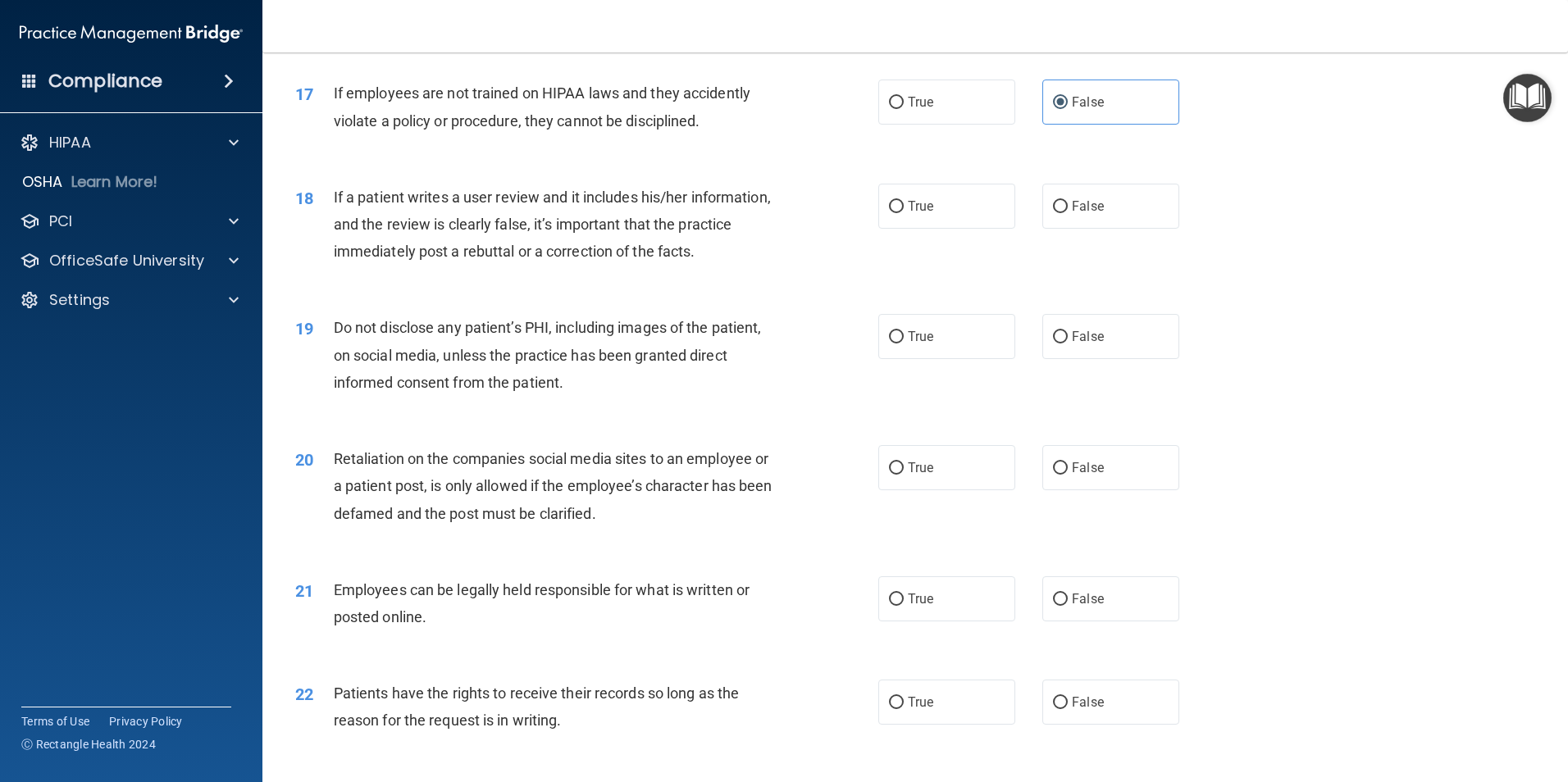
scroll to position [2214, 0]
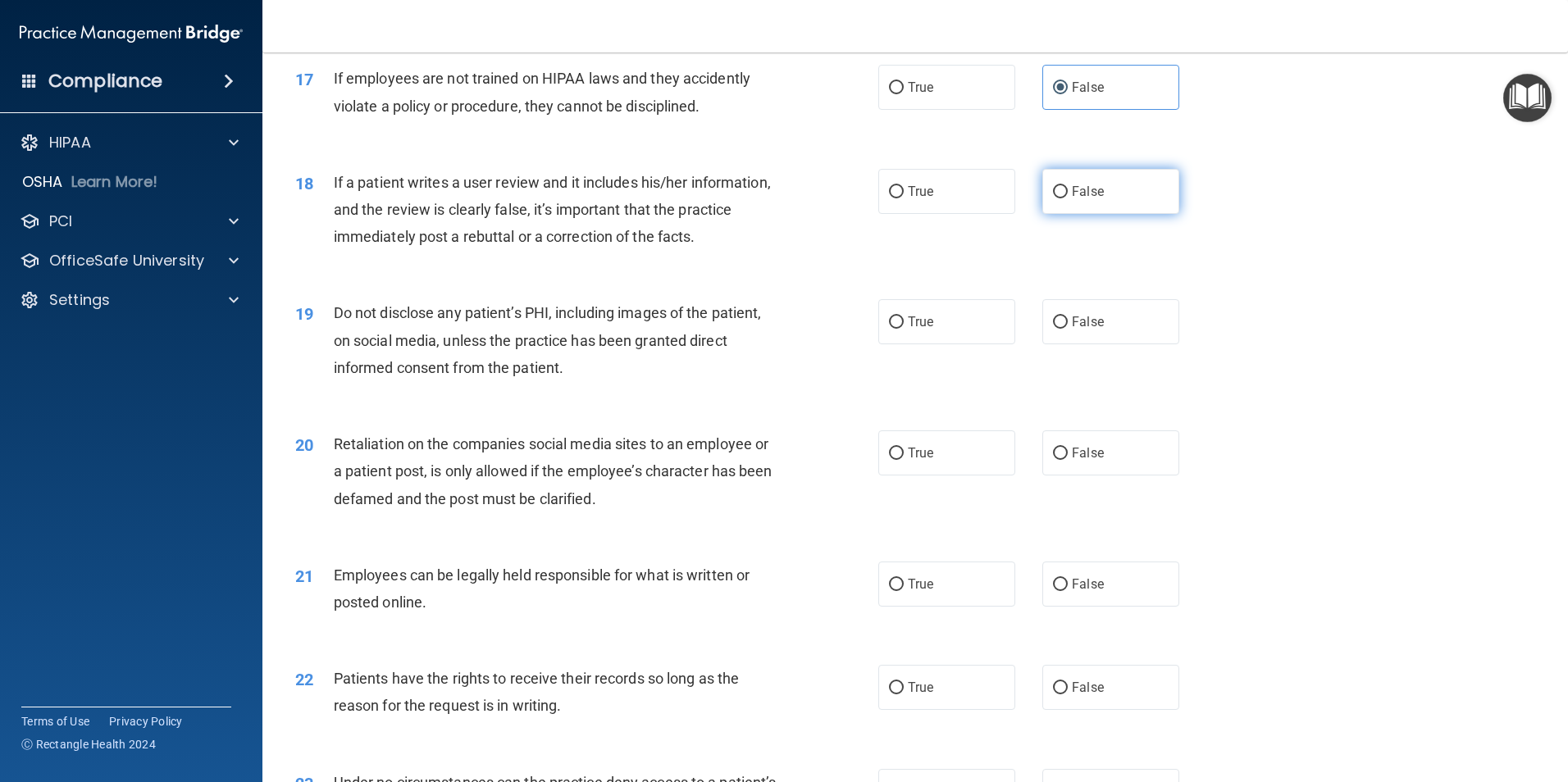
click at [1065, 214] on label "False" at bounding box center [1110, 191] width 137 height 45
click at [1065, 198] on input "False" at bounding box center [1060, 192] width 15 height 12
radio input "true"
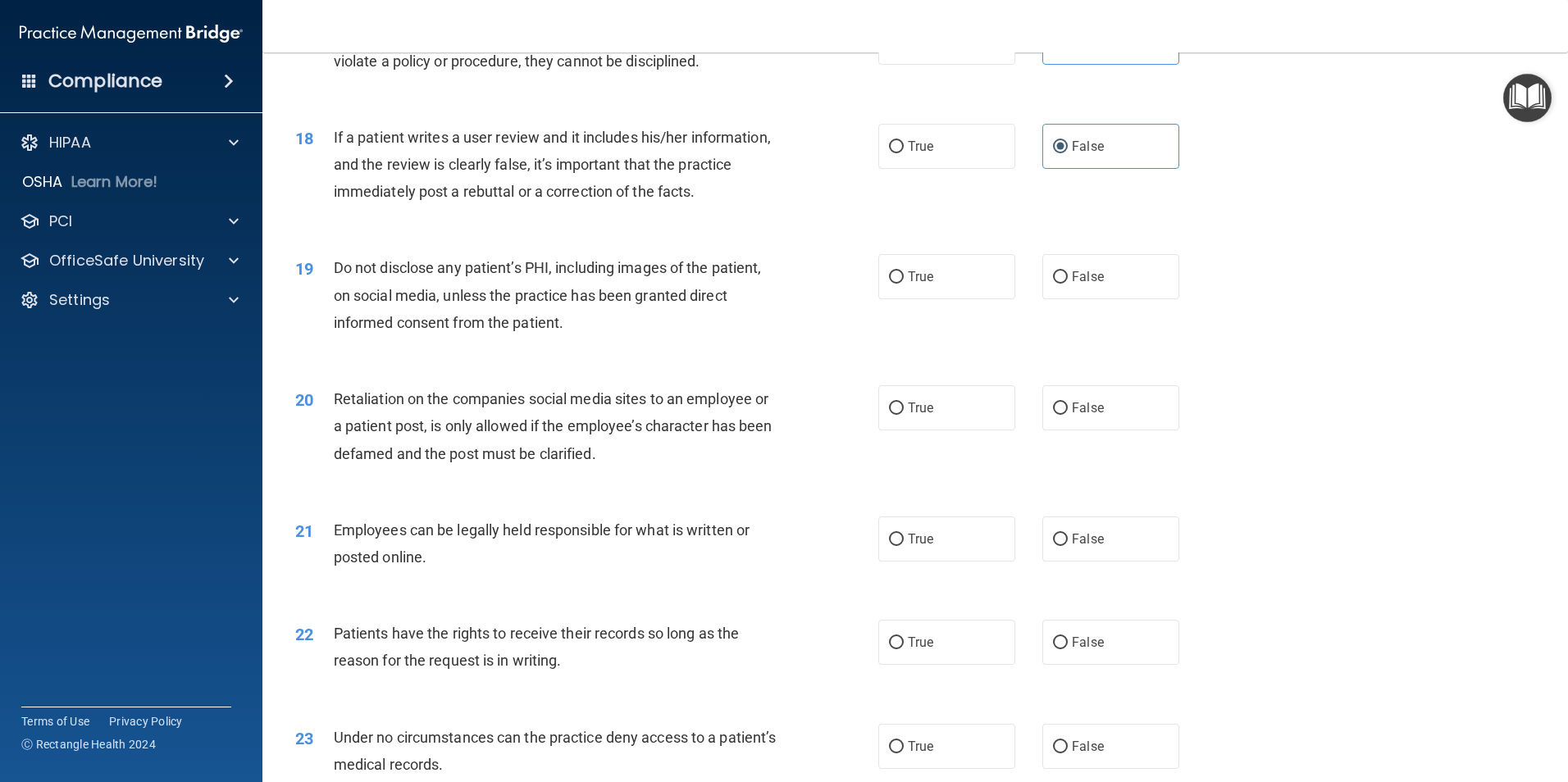
scroll to position [2297, 0]
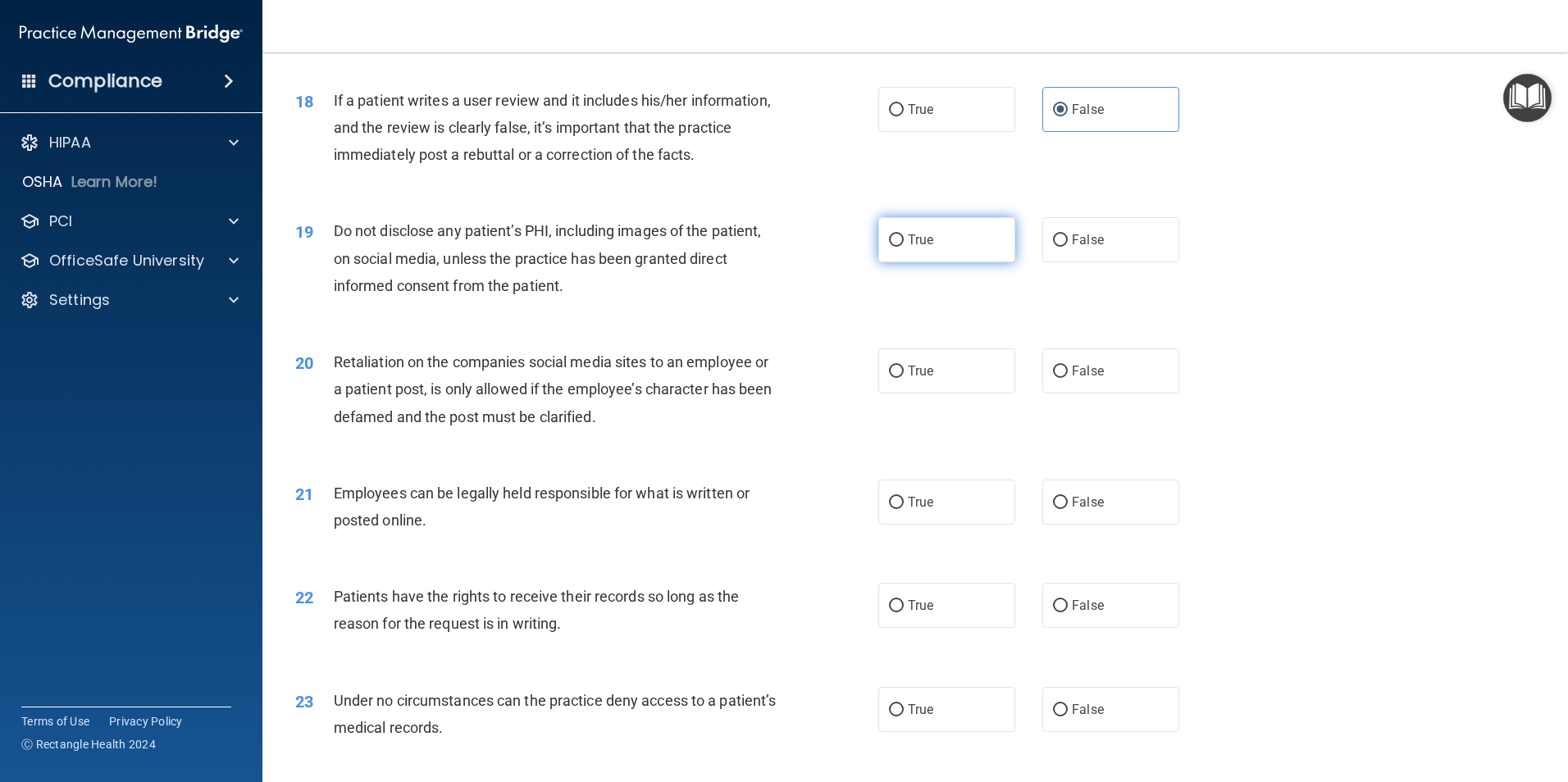
click at [871, 275] on div "19 Do not disclose any patient’s PHI, including images of the patient, on socia…" at bounding box center [586, 261] width 632 height 90
drag, startPoint x: 884, startPoint y: 271, endPoint x: 857, endPoint y: 272, distance: 27.0
click at [889, 247] on input "True" at bounding box center [895, 241] width 15 height 12
radio input "true"
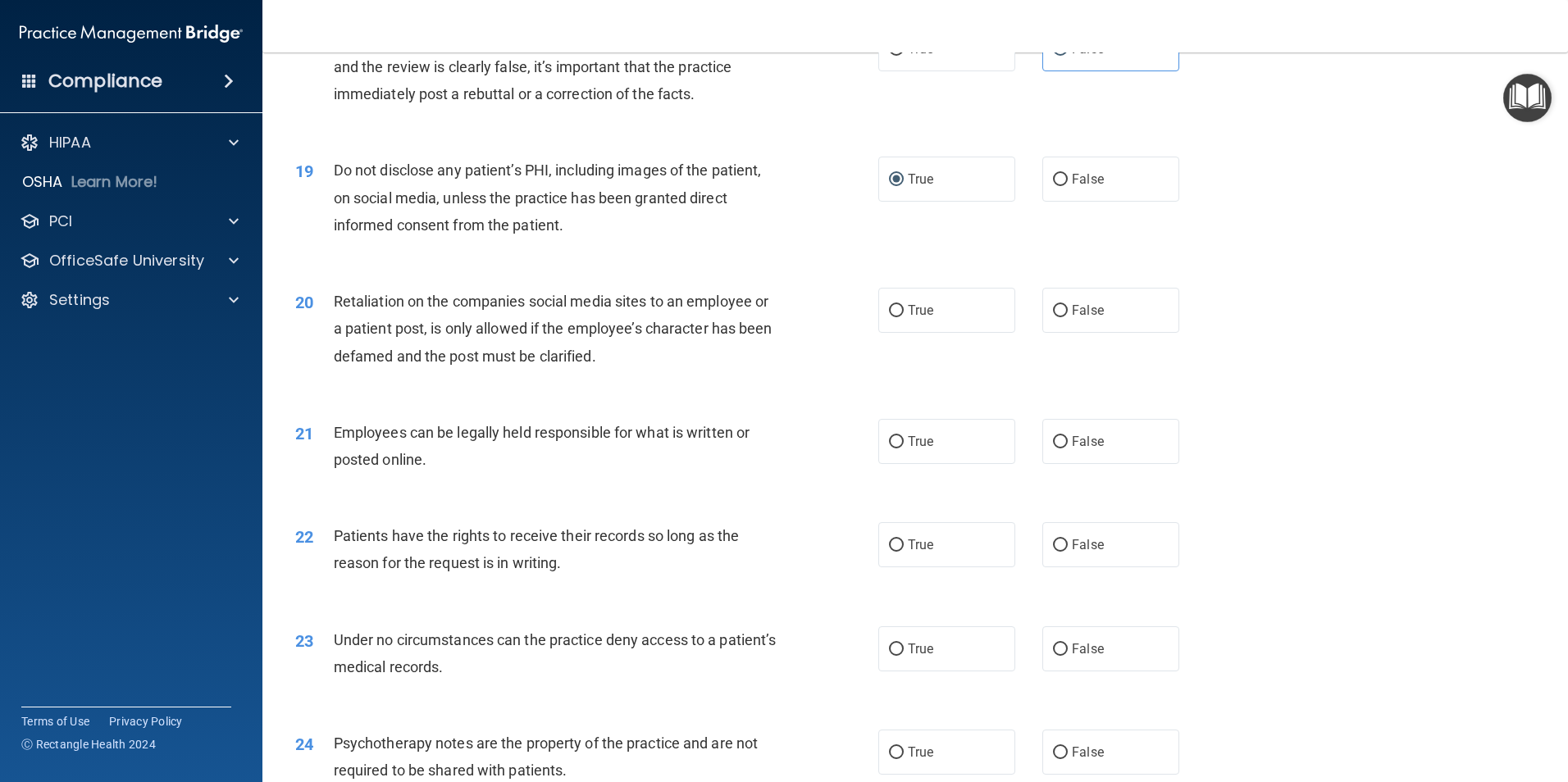
scroll to position [2460, 0]
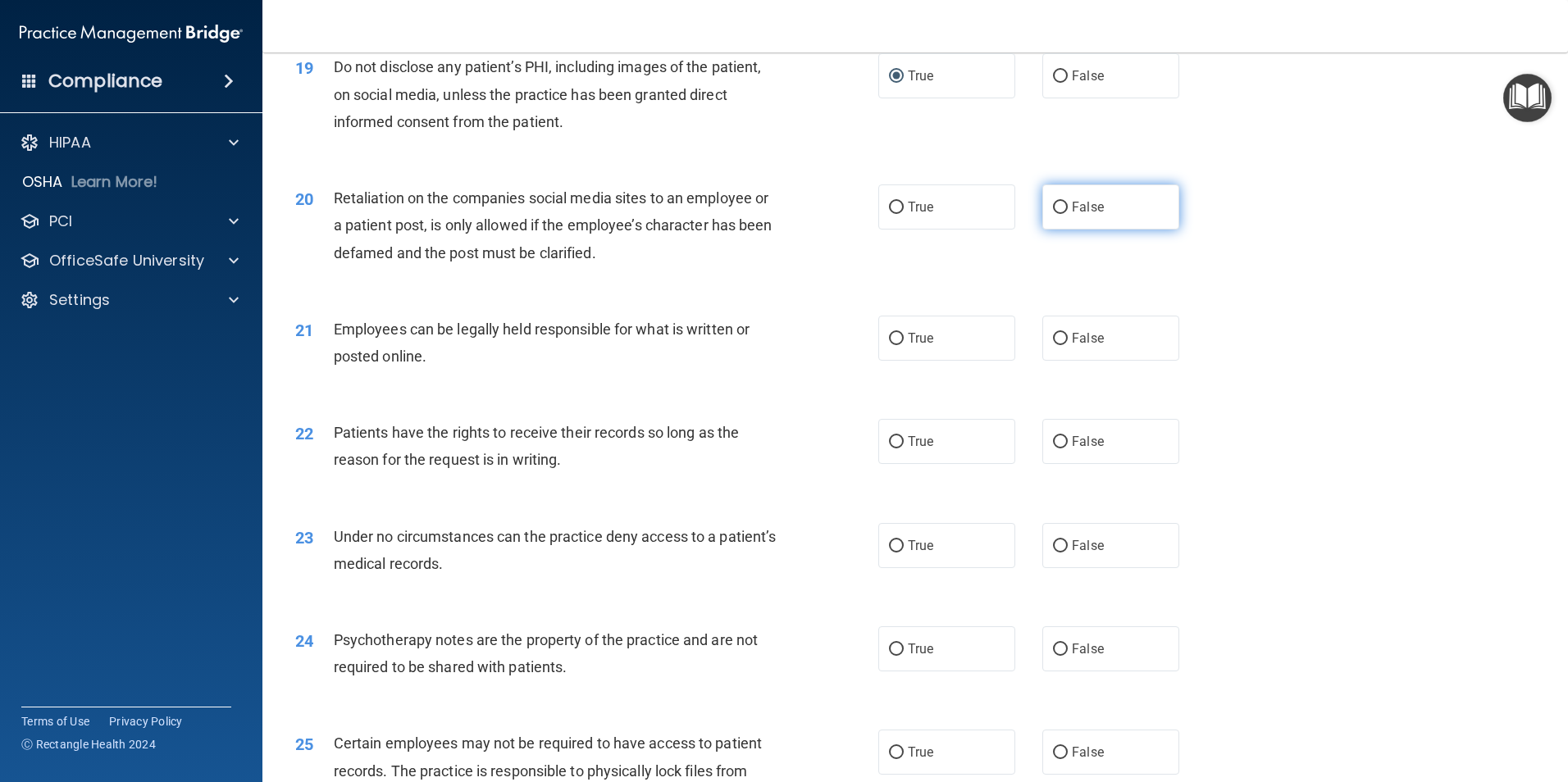
click at [1099, 225] on label "False" at bounding box center [1110, 207] width 137 height 45
click at [1068, 214] on input "False" at bounding box center [1060, 208] width 15 height 12
radio input "true"
click at [895, 361] on label "True" at bounding box center [947, 338] width 137 height 45
click at [895, 345] on input "True" at bounding box center [895, 339] width 15 height 12
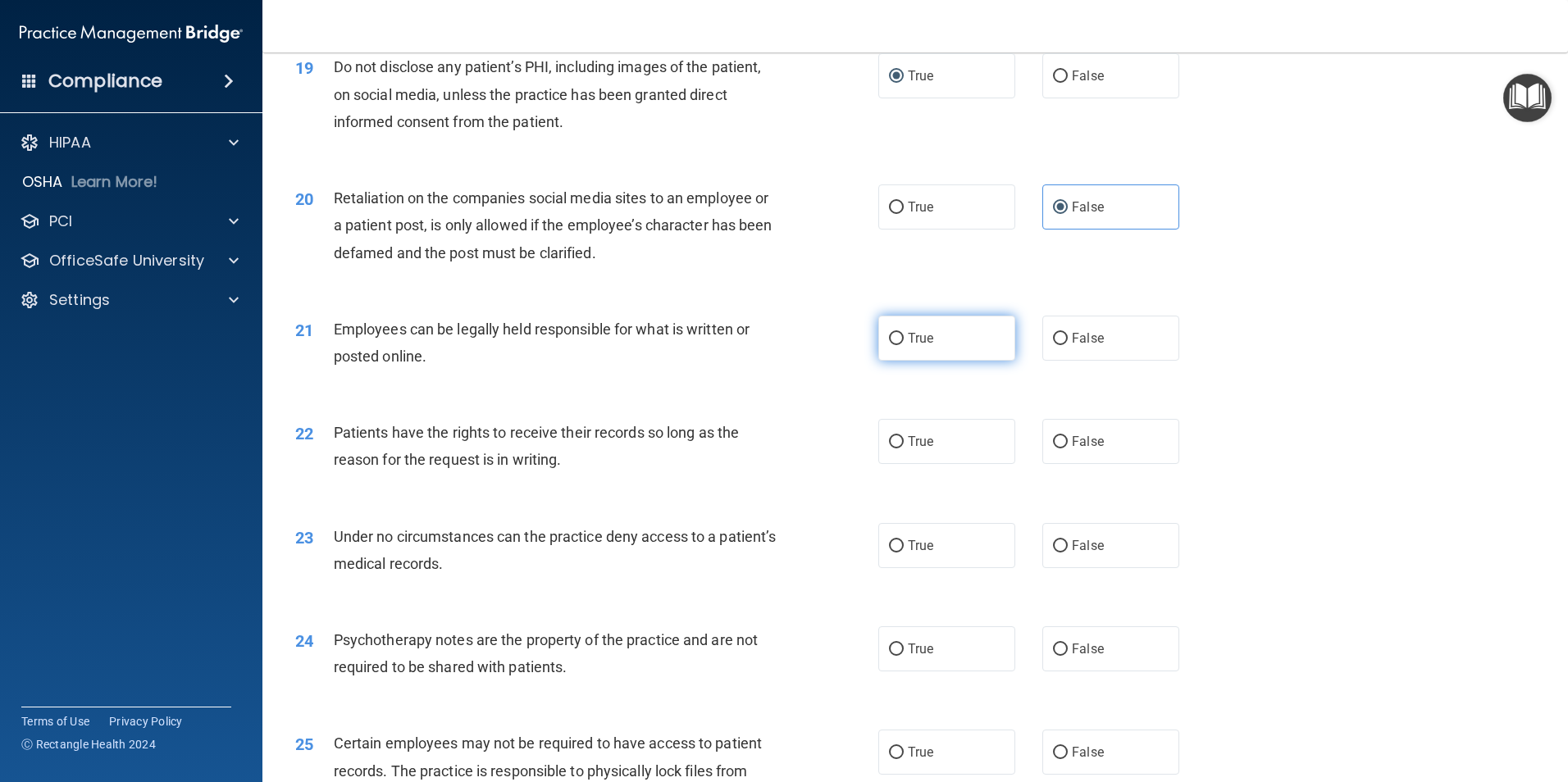
radio input "true"
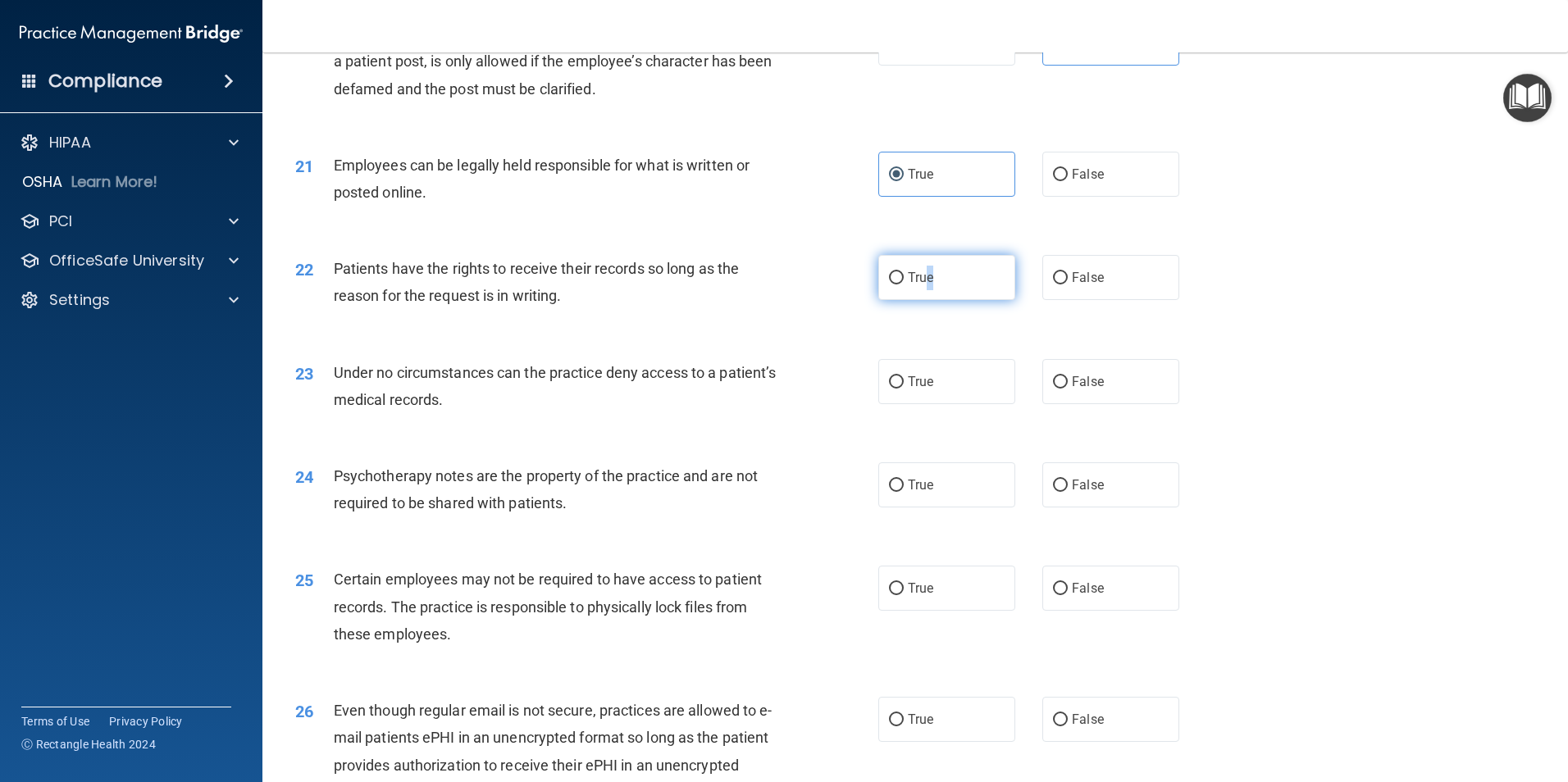
click at [925, 285] on span "True" at bounding box center [921, 278] width 26 height 16
click at [913, 285] on span "True" at bounding box center [921, 278] width 26 height 16
click at [903, 285] on input "True" at bounding box center [895, 278] width 15 height 12
radio input "true"
drag, startPoint x: 1059, startPoint y: 432, endPoint x: 1046, endPoint y: 424, distance: 15.3
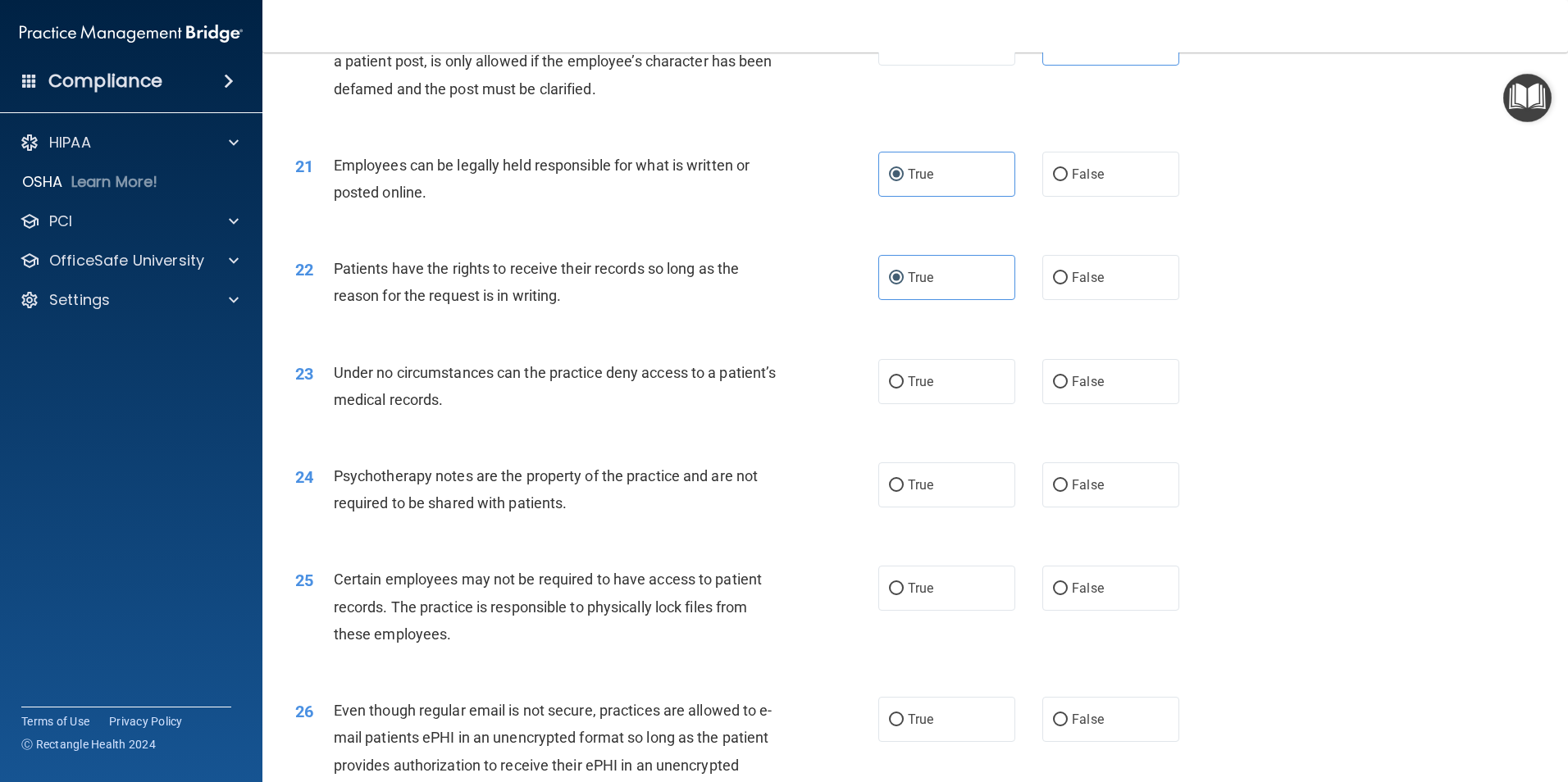
click at [1059, 435] on div "23 Under no circumstances can the practice deny access to a patient’s medical r…" at bounding box center [915, 390] width 1264 height 104
click at [1042, 404] on label "False" at bounding box center [1110, 382] width 137 height 45
click at [1053, 389] on input "False" at bounding box center [1060, 383] width 15 height 12
radio input "true"
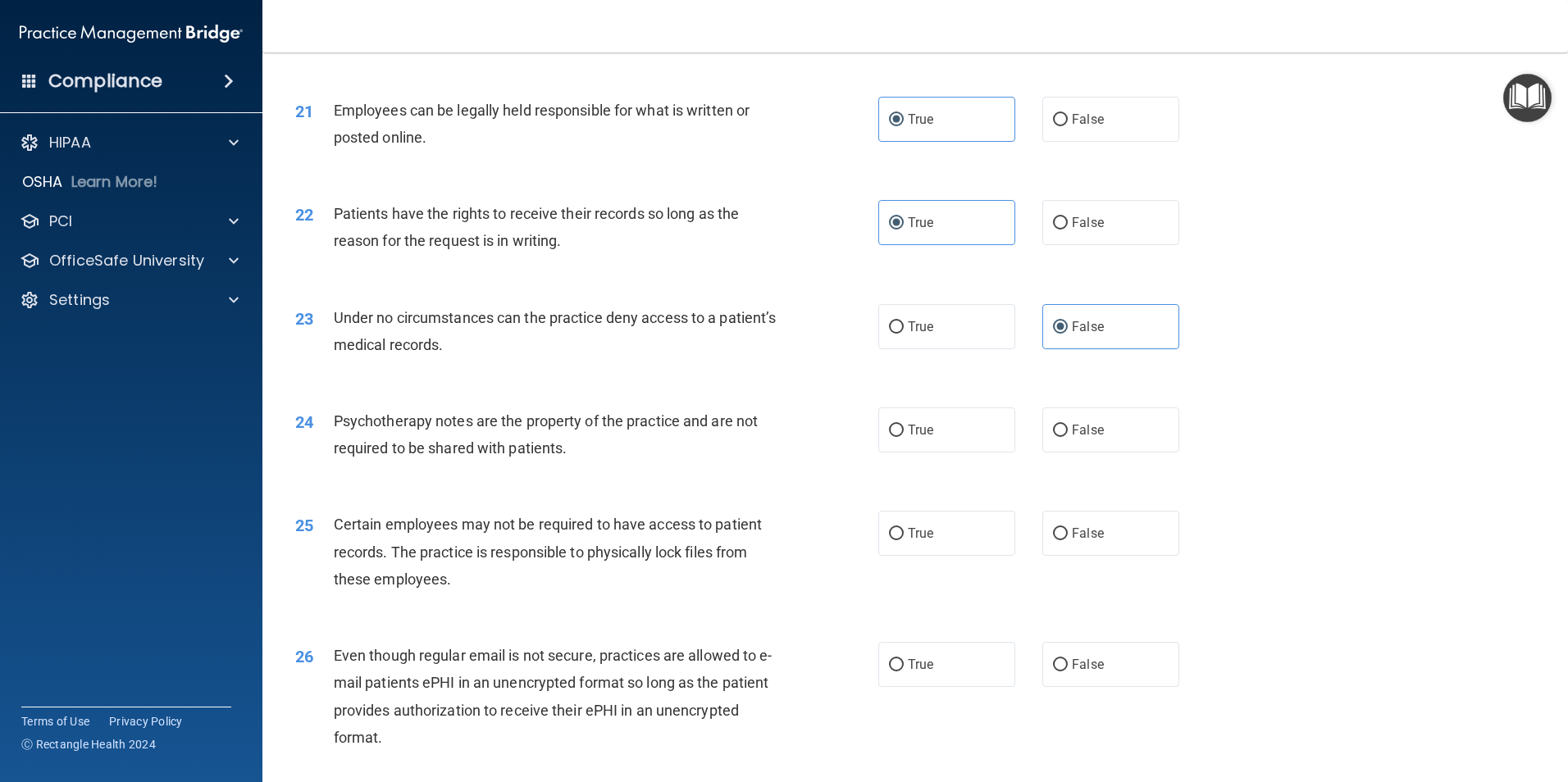
scroll to position [2789, 0]
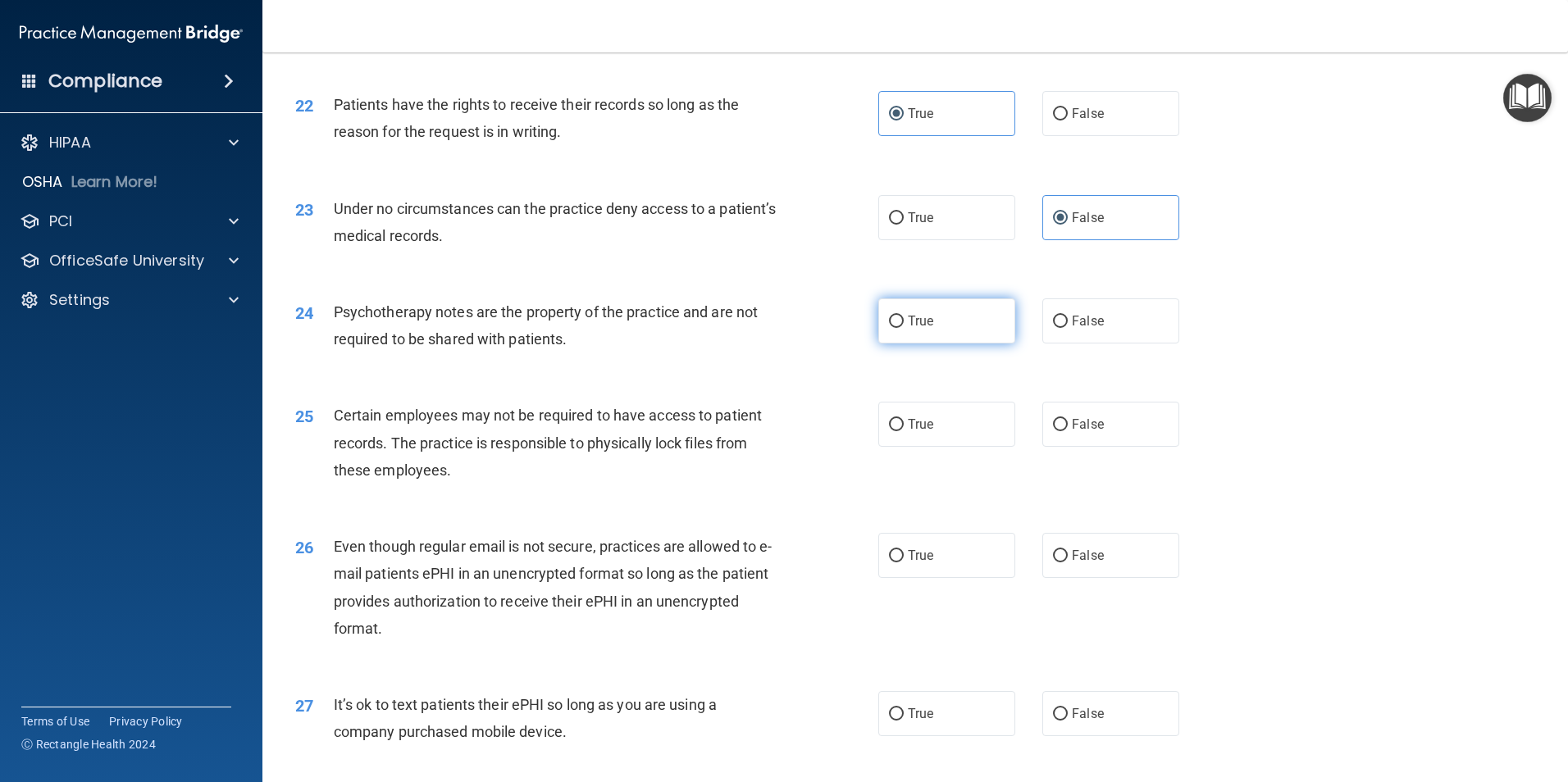
drag, startPoint x: 891, startPoint y: 345, endPoint x: 902, endPoint y: 344, distance: 11.0
click at [893, 328] on input "True" at bounding box center [895, 321] width 15 height 12
radio input "true"
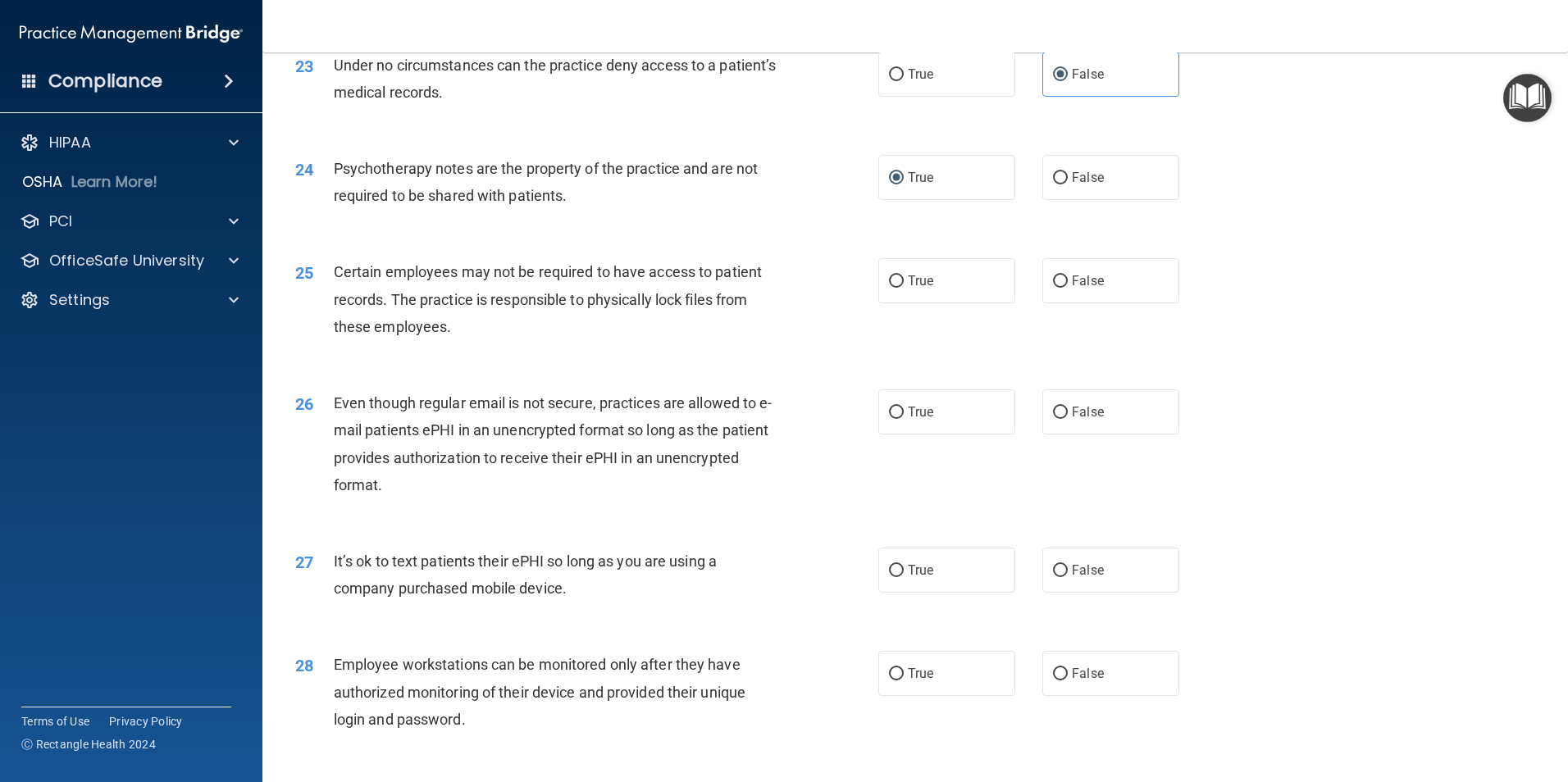
scroll to position [2952, 0]
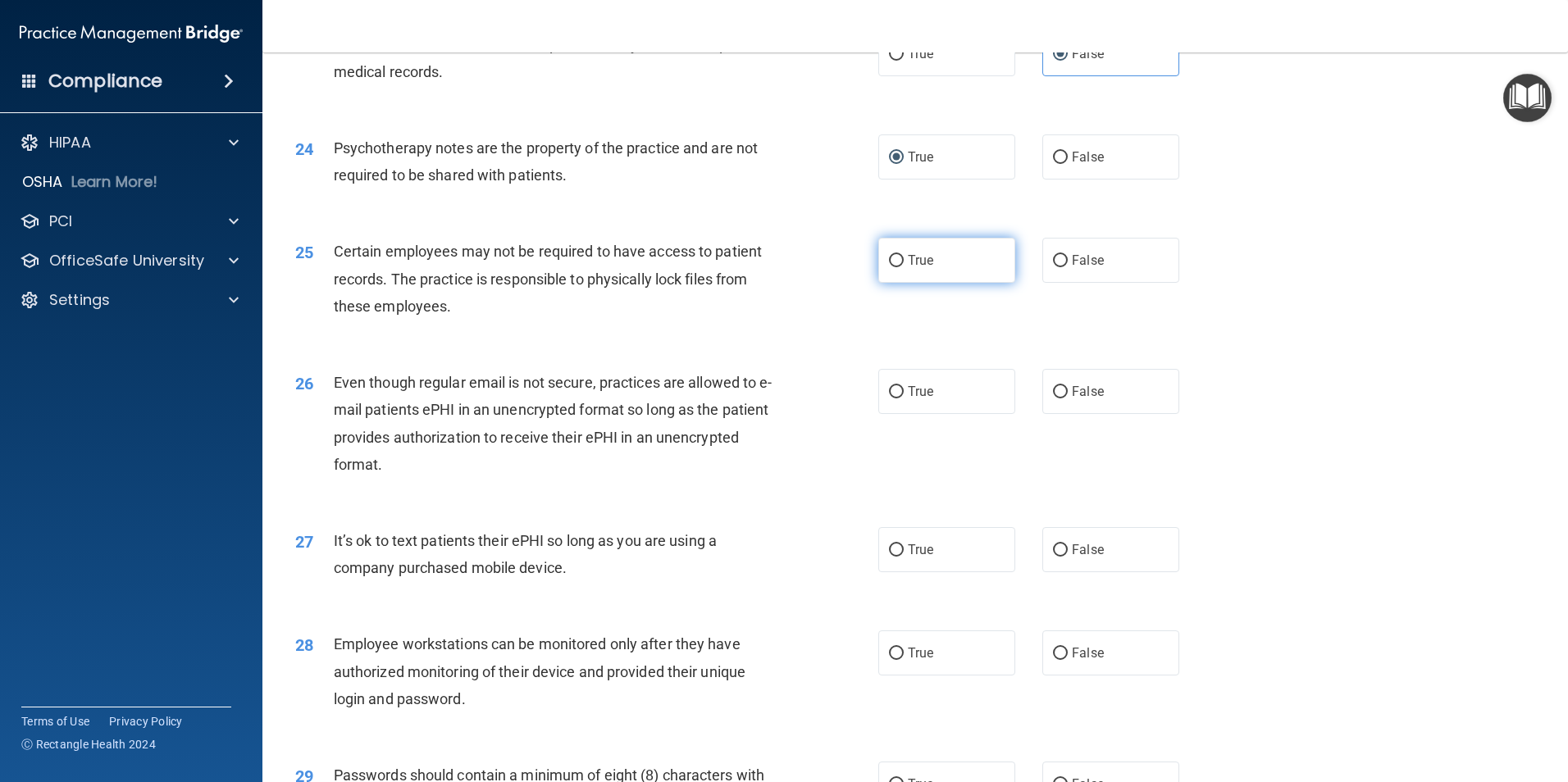
click at [896, 283] on label "True" at bounding box center [947, 260] width 137 height 45
click at [896, 267] on input "True" at bounding box center [895, 261] width 15 height 12
radio input "true"
click at [879, 414] on label "True" at bounding box center [947, 391] width 137 height 45
click at [889, 398] on input "True" at bounding box center [895, 392] width 15 height 12
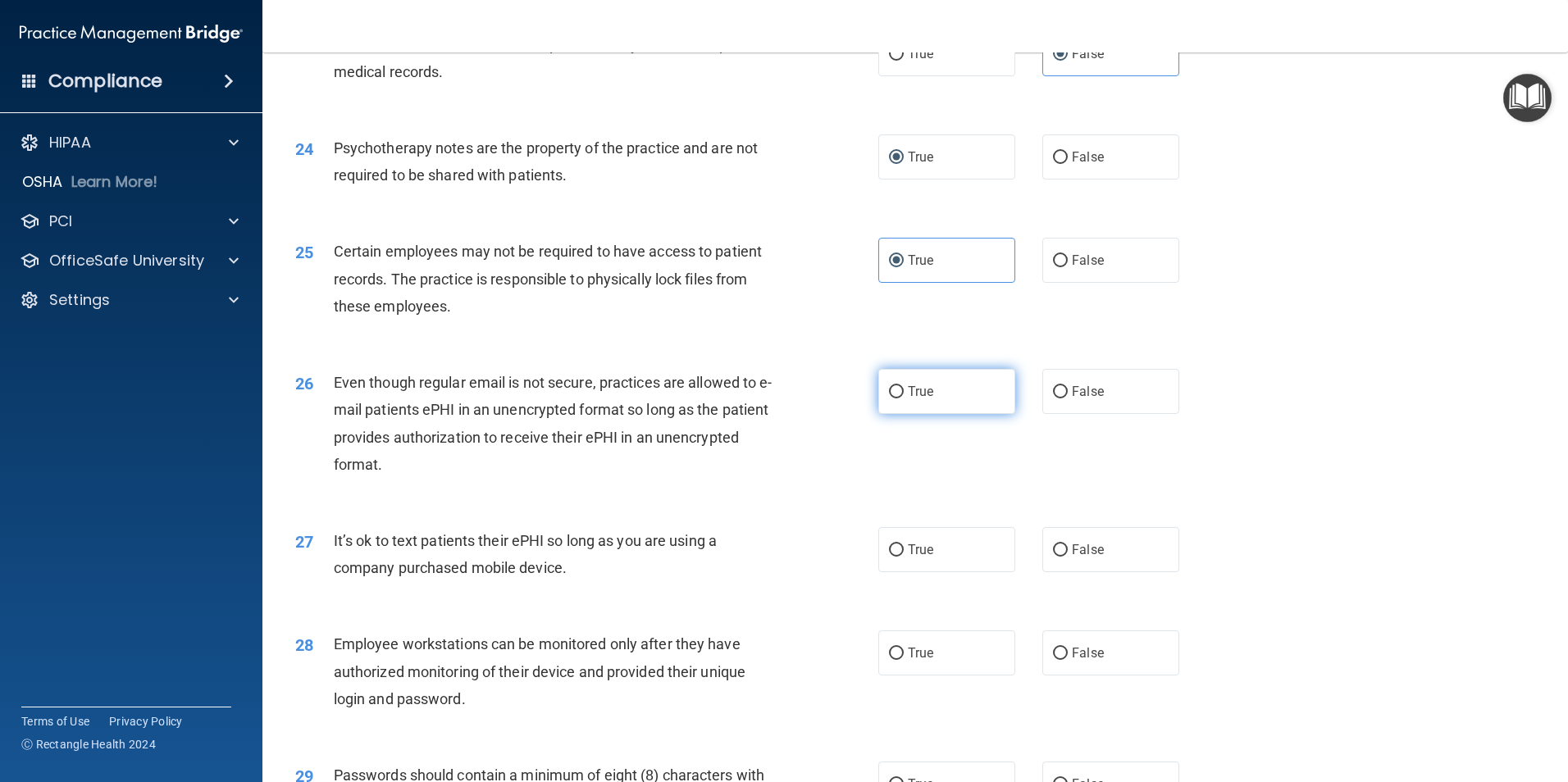
radio input "true"
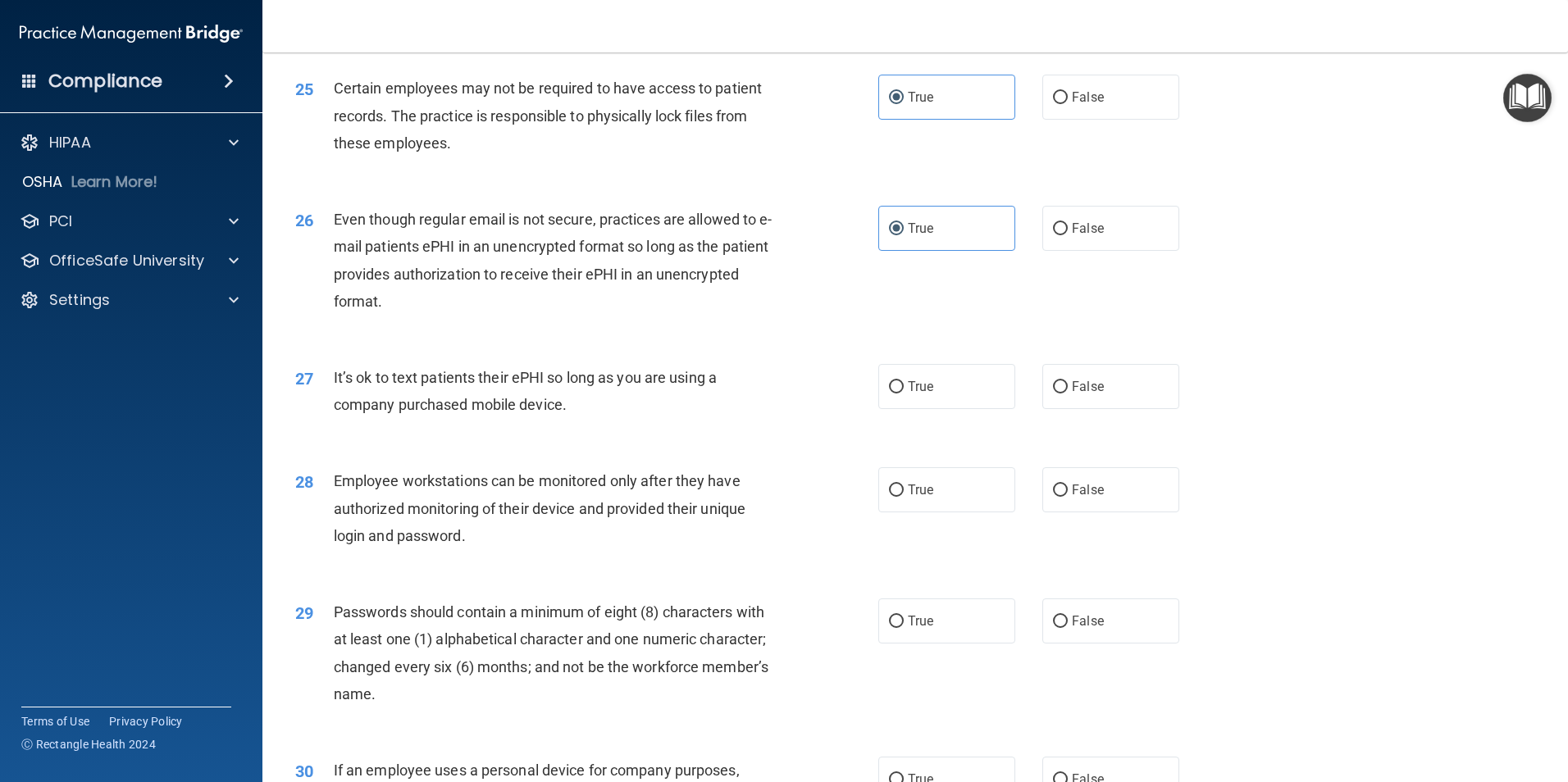
scroll to position [3116, 0]
click at [1004, 408] on label "True" at bounding box center [947, 386] width 137 height 45
click at [903, 392] on input "True" at bounding box center [895, 387] width 15 height 12
radio input "true"
click at [1162, 395] on label "False" at bounding box center [1110, 386] width 137 height 45
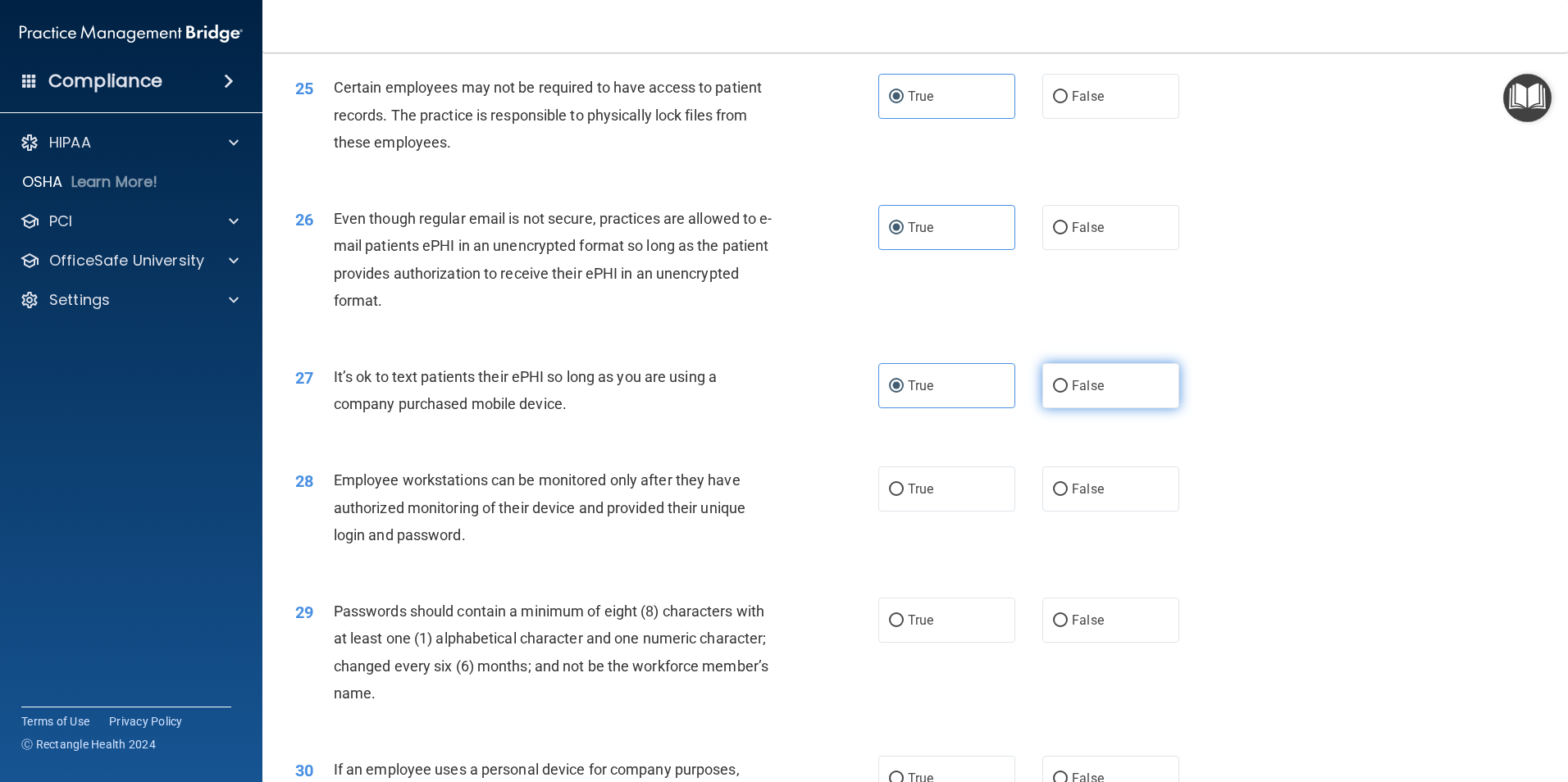
click at [1068, 392] on input "False" at bounding box center [1060, 387] width 15 height 12
radio input "true"
radio input "false"
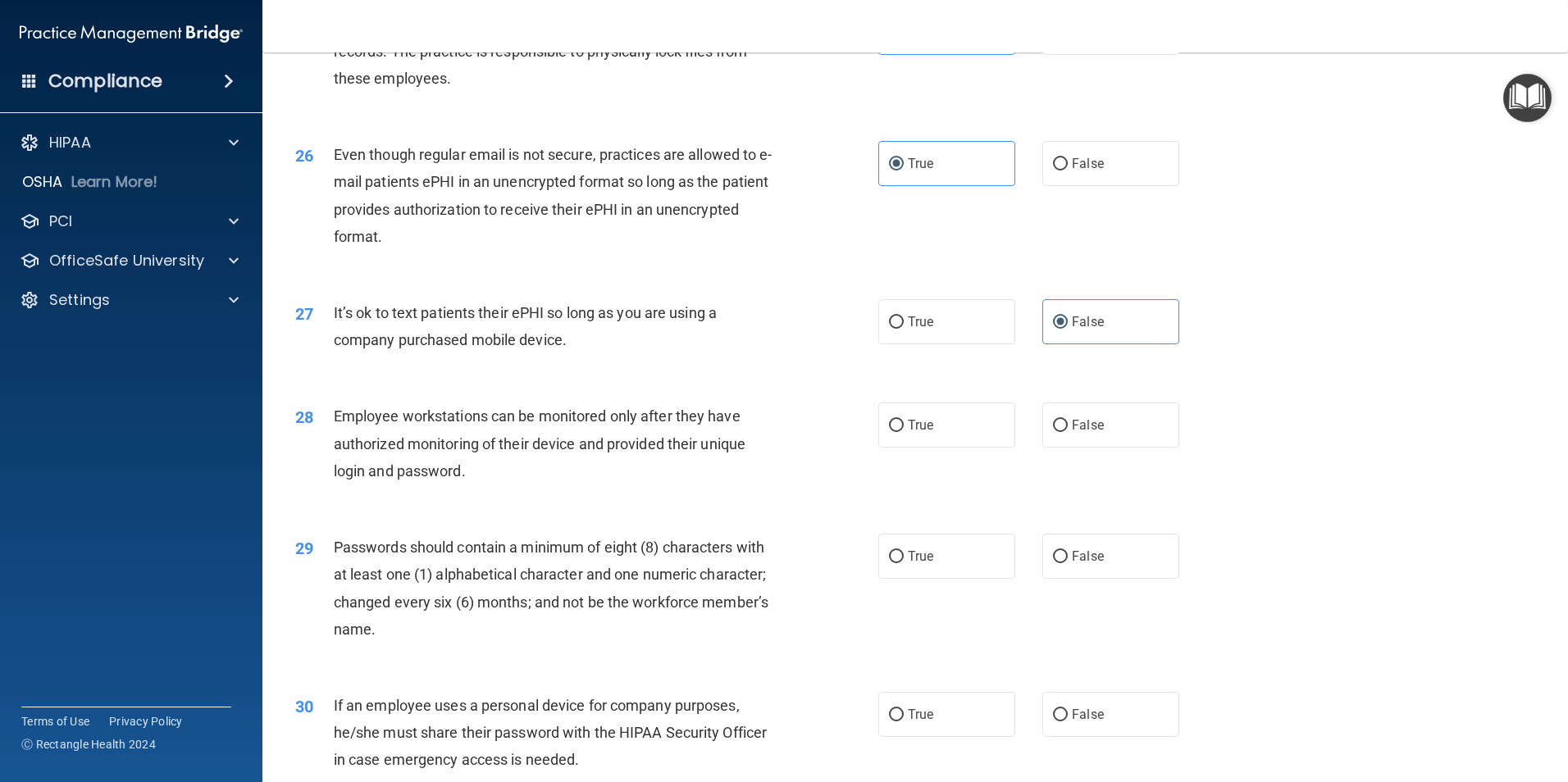
scroll to position [3280, 0]
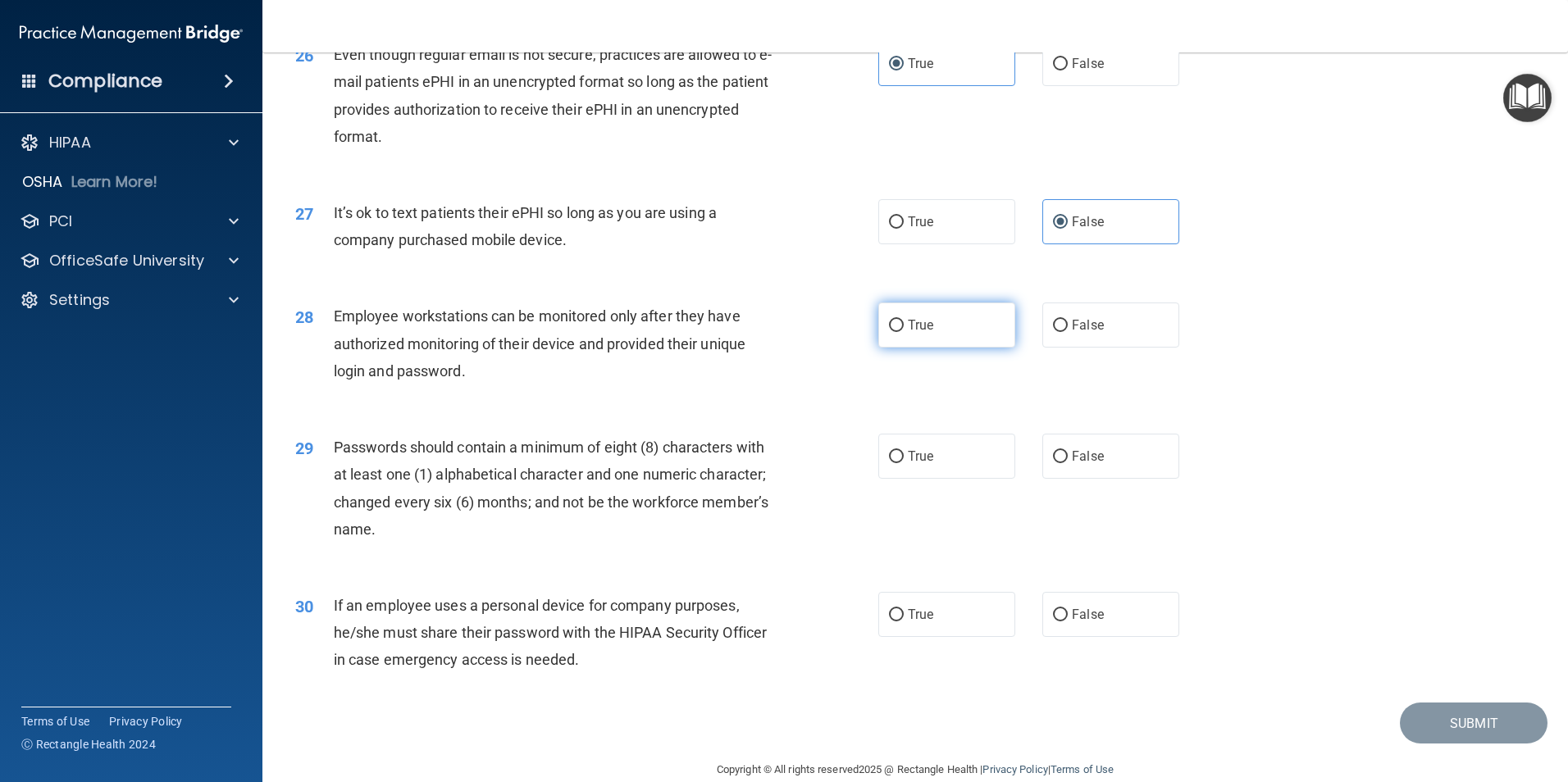
click at [927, 348] on label "True" at bounding box center [947, 325] width 137 height 45
click at [903, 332] on input "True" at bounding box center [895, 325] width 15 height 12
radio input "true"
click at [1050, 348] on label "False" at bounding box center [1110, 325] width 137 height 45
click at [1053, 332] on input "False" at bounding box center [1060, 325] width 15 height 12
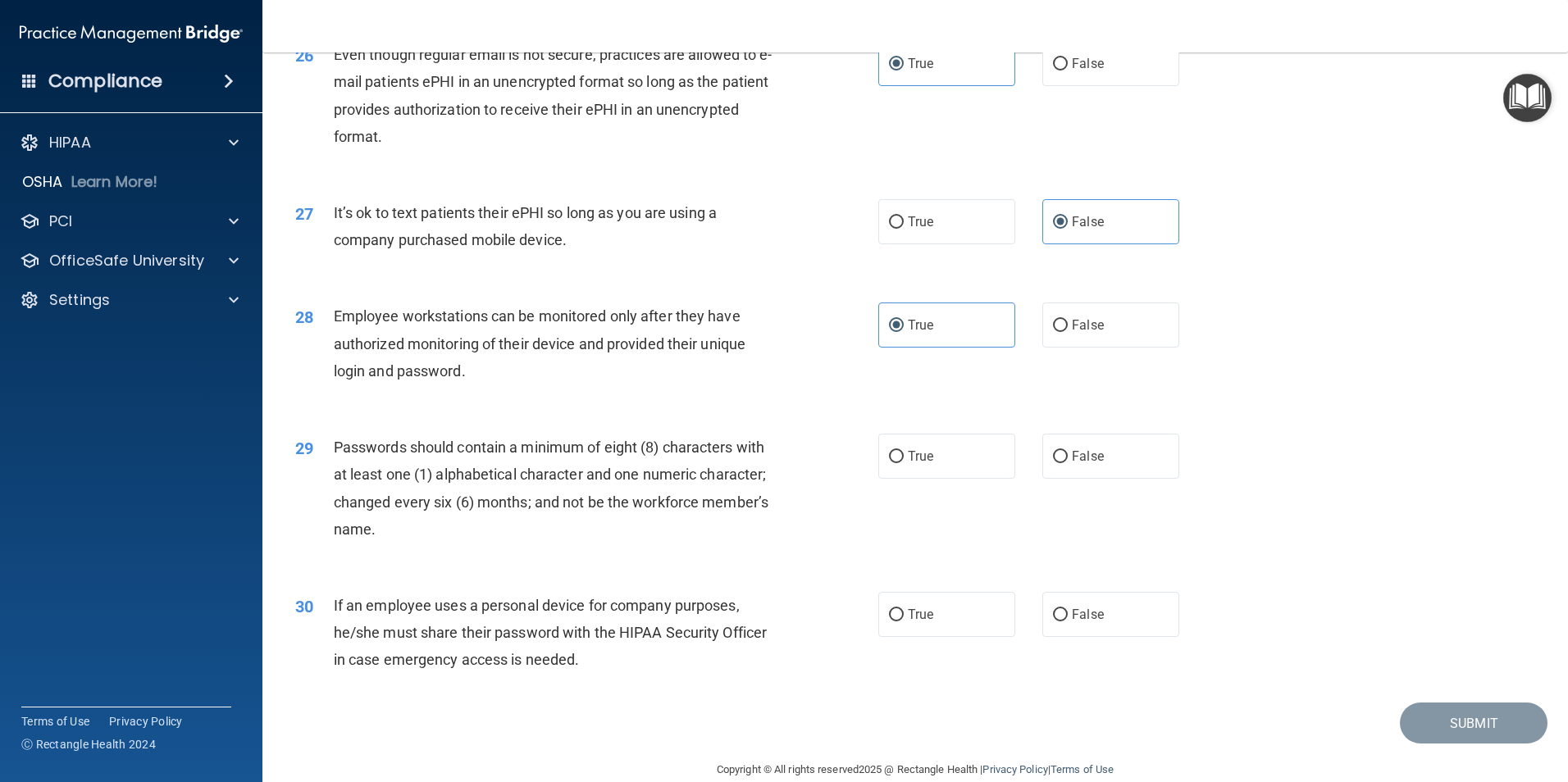
radio input "true"
radio input "false"
drag, startPoint x: 984, startPoint y: 473, endPoint x: 986, endPoint y: 483, distance: 10.2
click at [986, 479] on label "True" at bounding box center [947, 457] width 137 height 45
click at [903, 463] on input "True" at bounding box center [895, 457] width 15 height 12
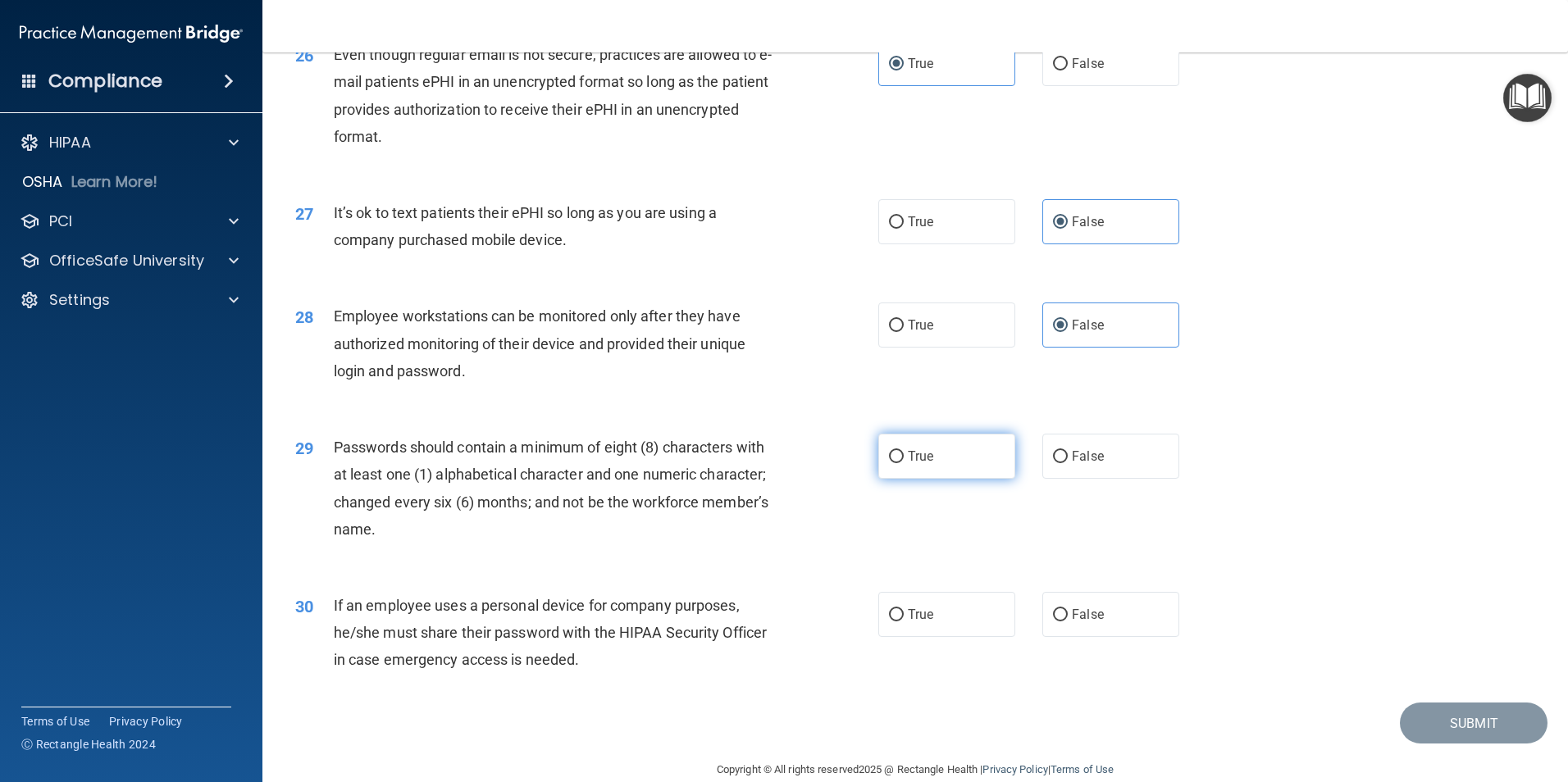
radio input "true"
click at [1055, 556] on label "False" at bounding box center [1110, 614] width 137 height 45
click at [1055, 556] on input "False" at bounding box center [1060, 615] width 15 height 12
radio input "true"
click at [1237, 556] on button "Submit" at bounding box center [1474, 724] width 148 height 41
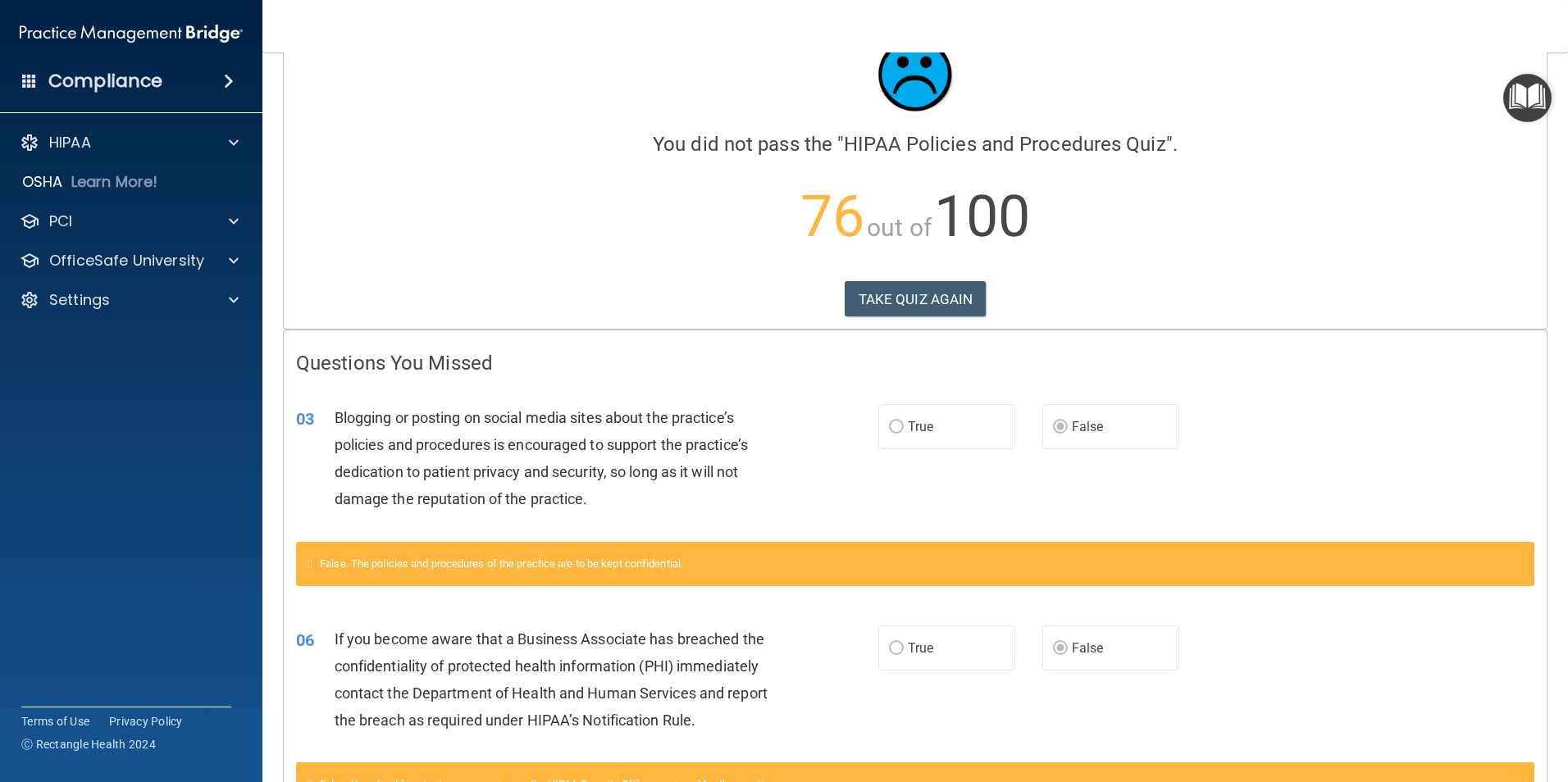
scroll to position [56, 0]
click at [849, 310] on button "TAKE QUIZ AGAIN" at bounding box center [916, 300] width 142 height 36
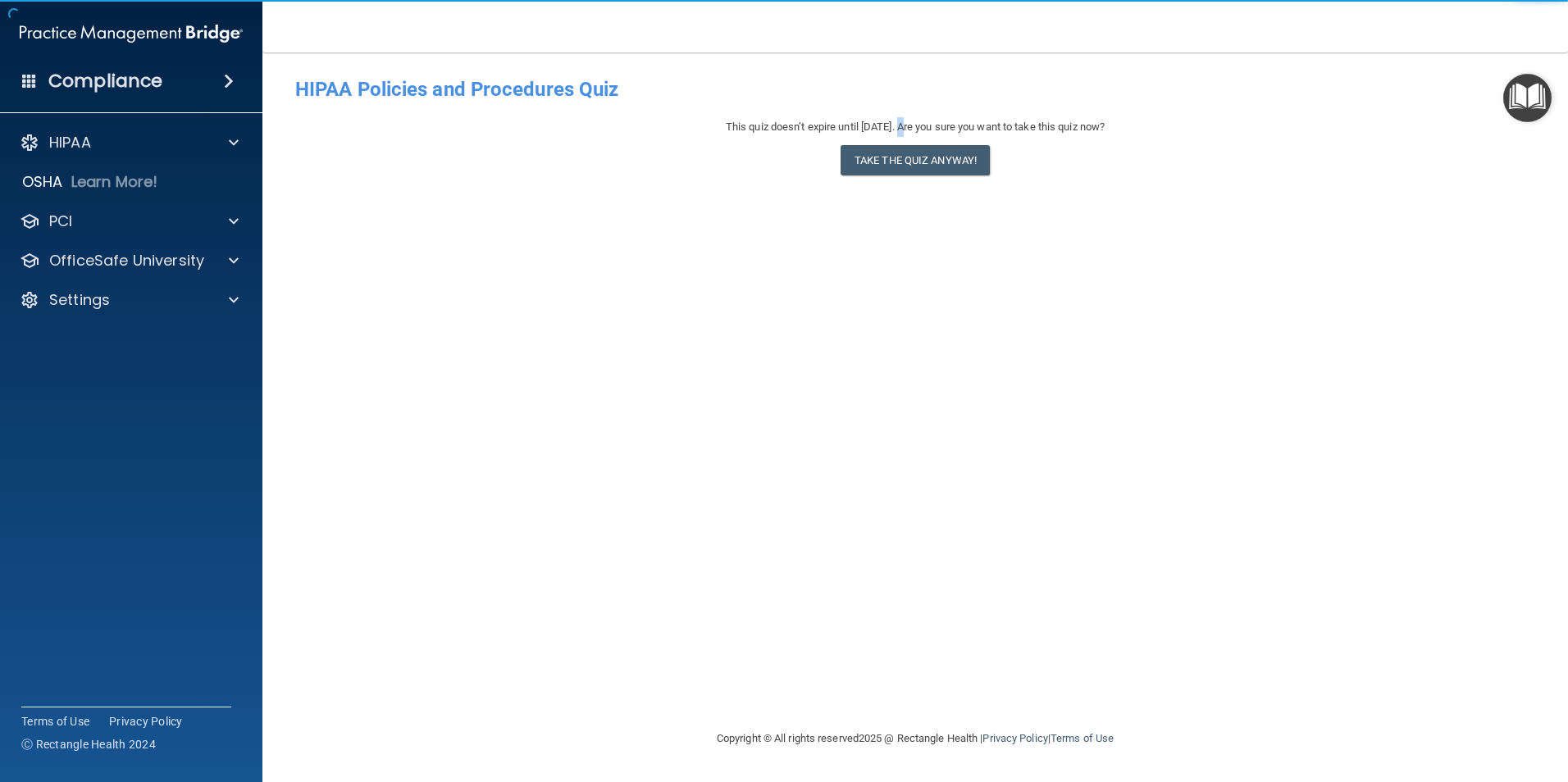
click at [893, 139] on div "This quiz doesn’t expire until 09/26/2025. Are you sure you want to take this q…" at bounding box center [914, 150] width 1240 height 66
drag, startPoint x: 893, startPoint y: 139, endPoint x: 898, endPoint y: 149, distance: 11.2
click at [898, 149] on button "Take the quiz anyway!" at bounding box center [914, 160] width 149 height 31
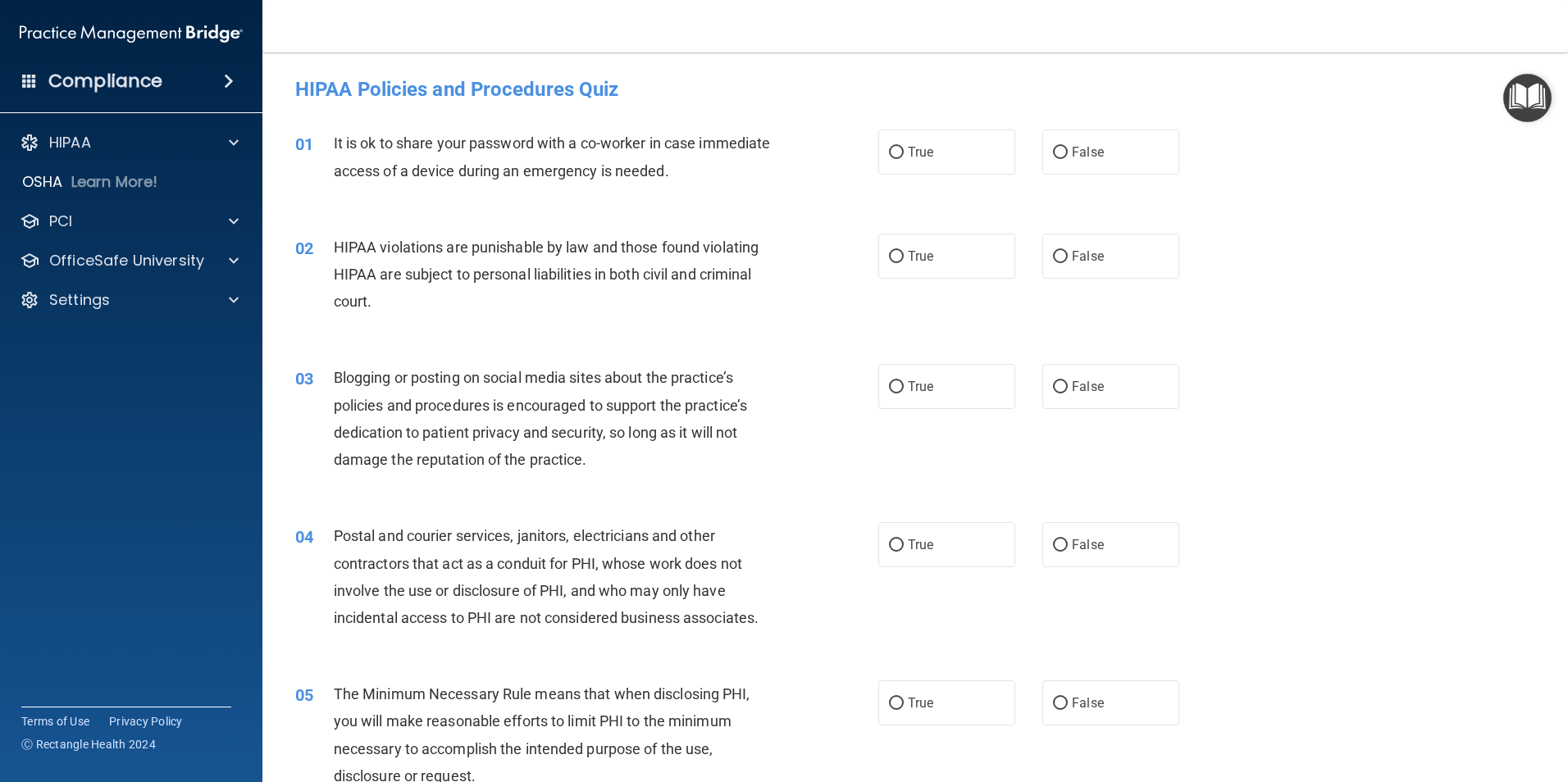
click at [850, 35] on nav "Toggle navigation Arielle Brown abrown@co.somerset.nj.us Manage My Enterprise R…" at bounding box center [915, 26] width 1306 height 52
drag, startPoint x: 829, startPoint y: 180, endPoint x: 953, endPoint y: 171, distance: 124.3
click at [1207, 129] on ng-form "01 It is ok to share your password with a co-worker in case immediate access of…" at bounding box center [1207, 129] width 0 height 0
drag, startPoint x: 953, startPoint y: 171, endPoint x: 1047, endPoint y: 168, distance: 94.0
click at [1047, 168] on label "False" at bounding box center [1110, 152] width 137 height 45
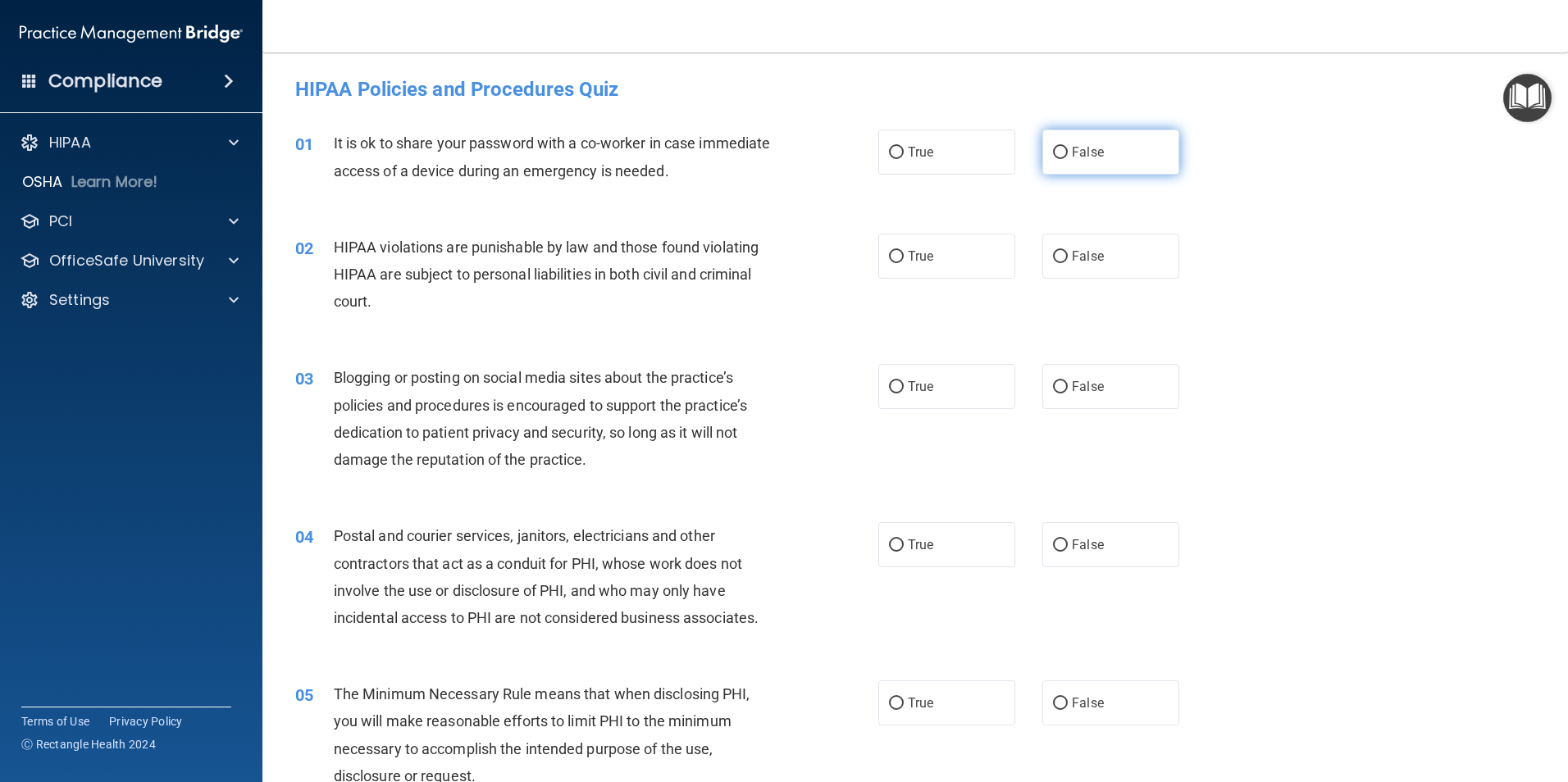
click at [1053, 159] on input "False" at bounding box center [1060, 153] width 15 height 12
radio input "true"
click at [940, 255] on label "True" at bounding box center [947, 256] width 137 height 45
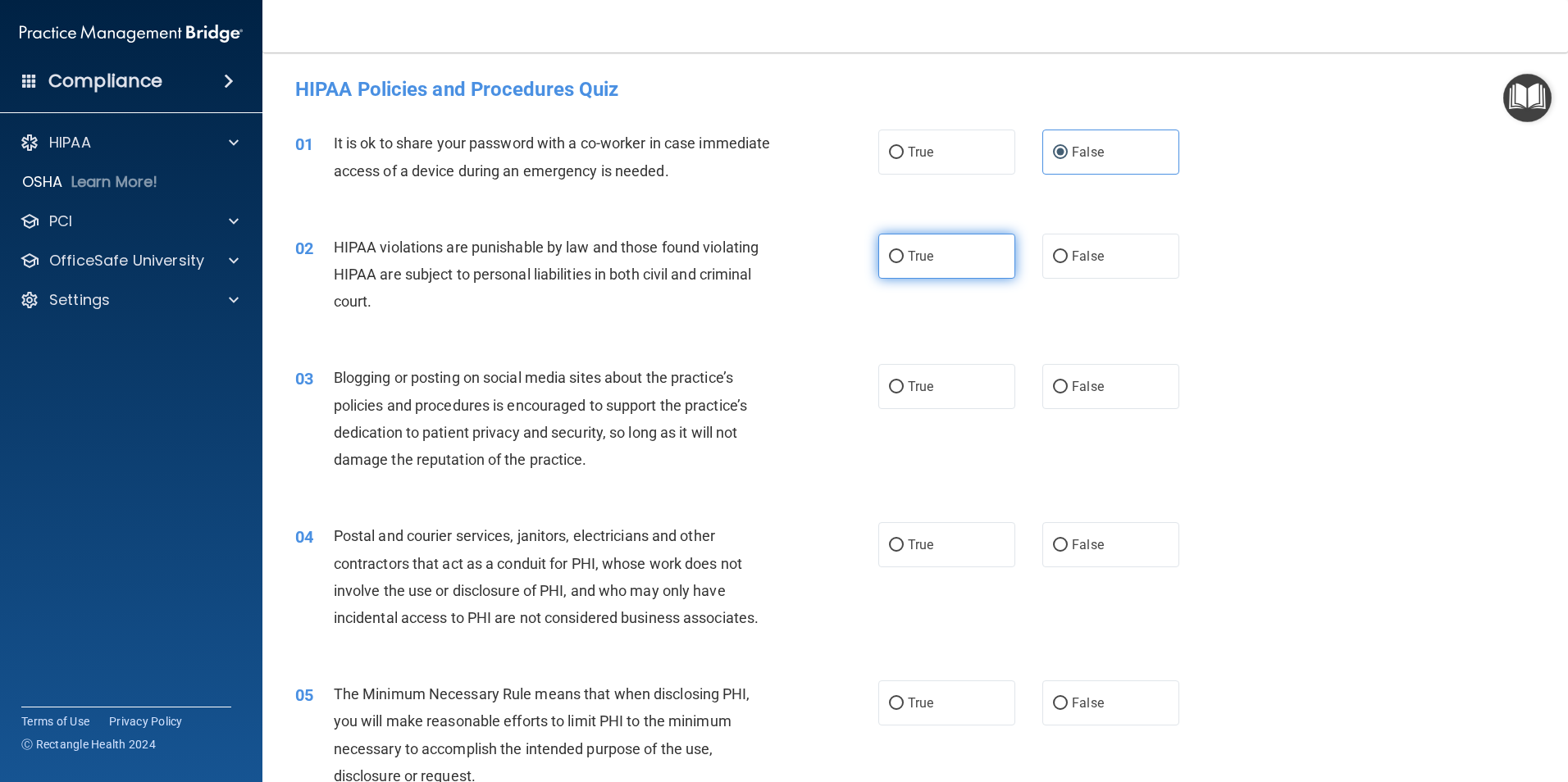
drag, startPoint x: 940, startPoint y: 255, endPoint x: 914, endPoint y: 269, distance: 29.5
click at [914, 269] on label "True" at bounding box center [947, 256] width 137 height 45
click at [903, 263] on input "True" at bounding box center [895, 256] width 15 height 12
radio input "true"
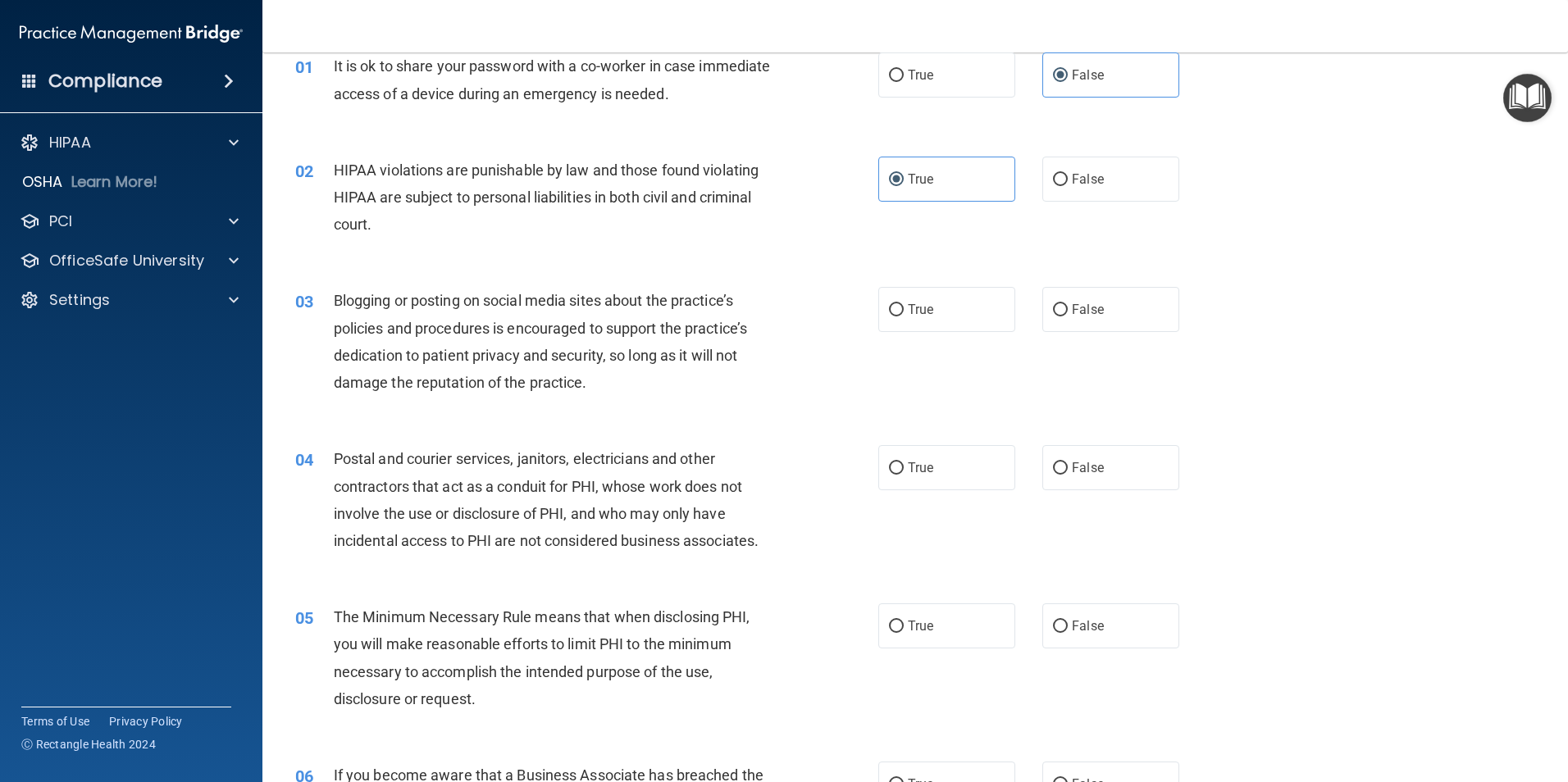
scroll to position [164, 0]
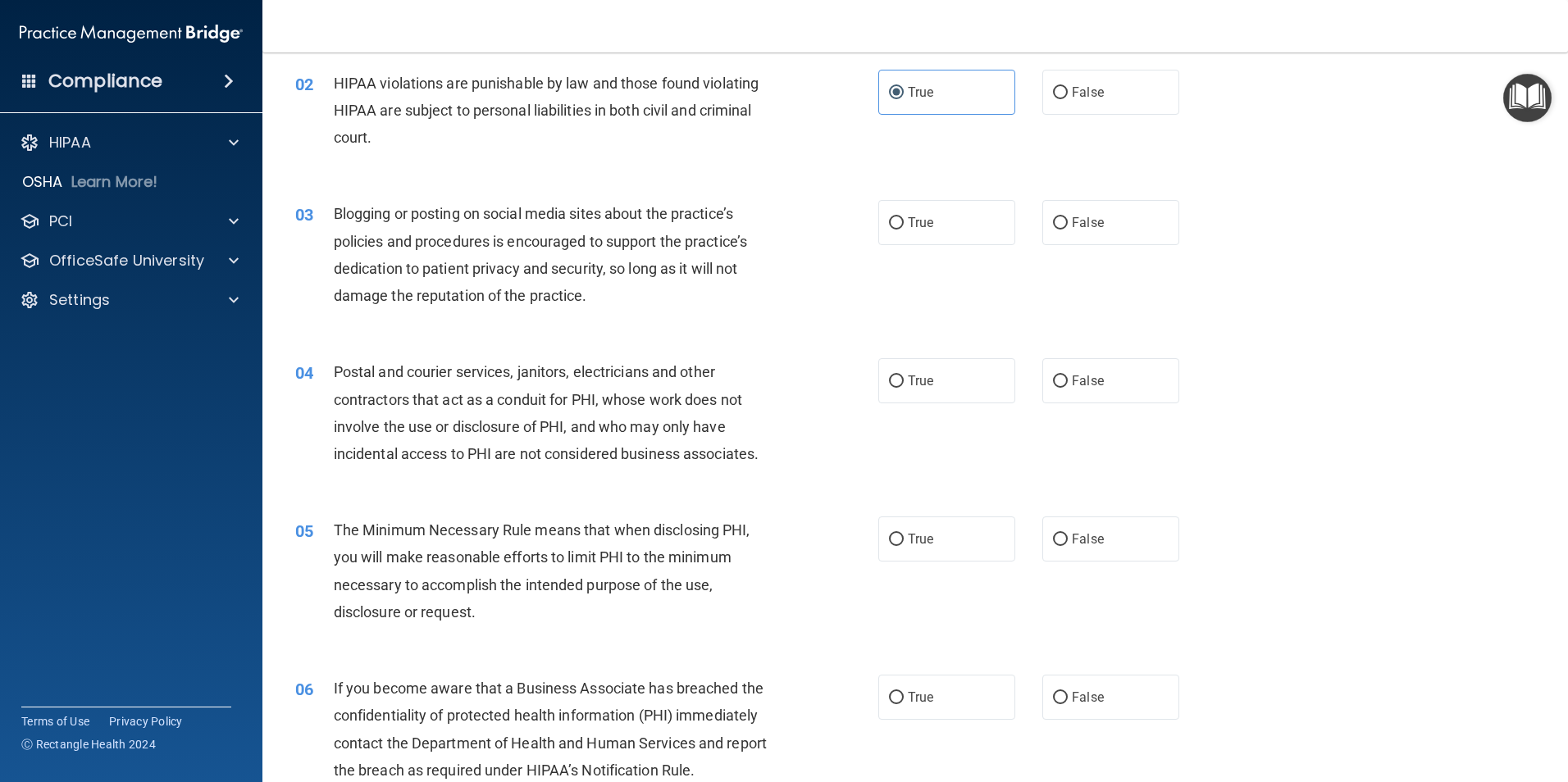
click at [1029, 238] on div "True False" at bounding box center [1042, 223] width 328 height 45
click at [1057, 230] on input "False" at bounding box center [1060, 223] width 15 height 12
radio input "true"
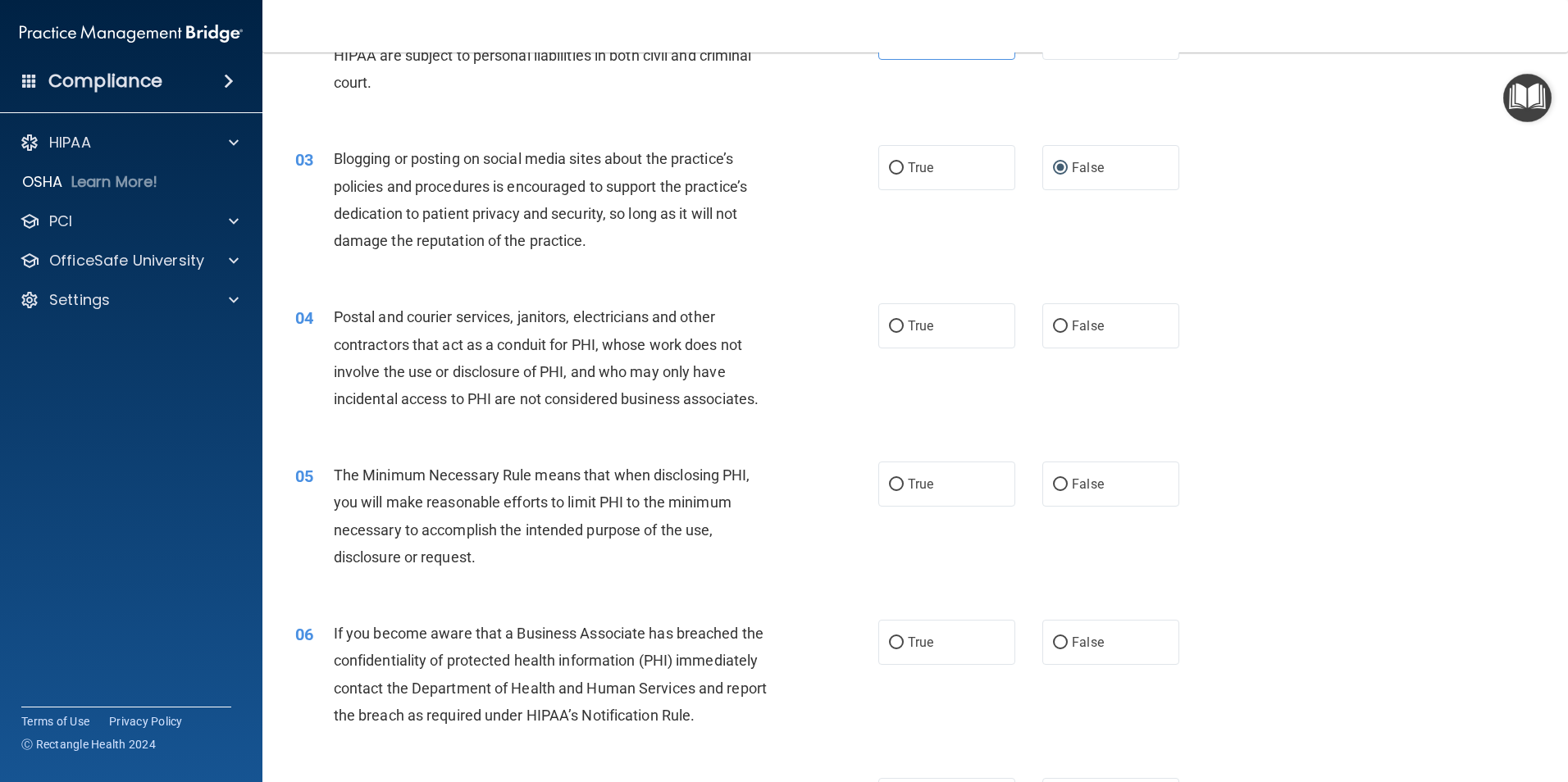
scroll to position [328, 0]
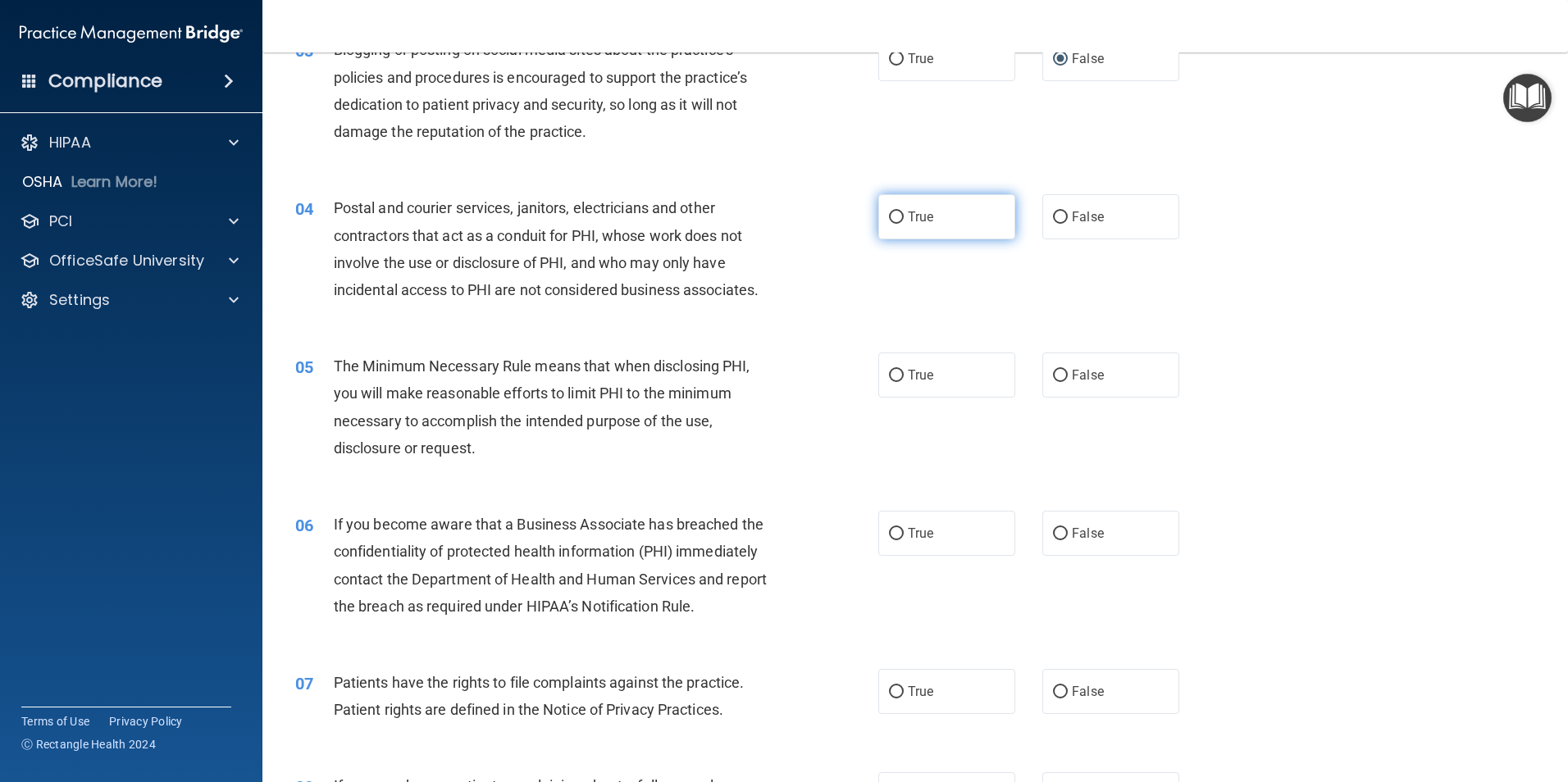
click at [941, 232] on label "True" at bounding box center [947, 217] width 137 height 45
click at [903, 224] on input "True" at bounding box center [895, 218] width 15 height 12
radio input "true"
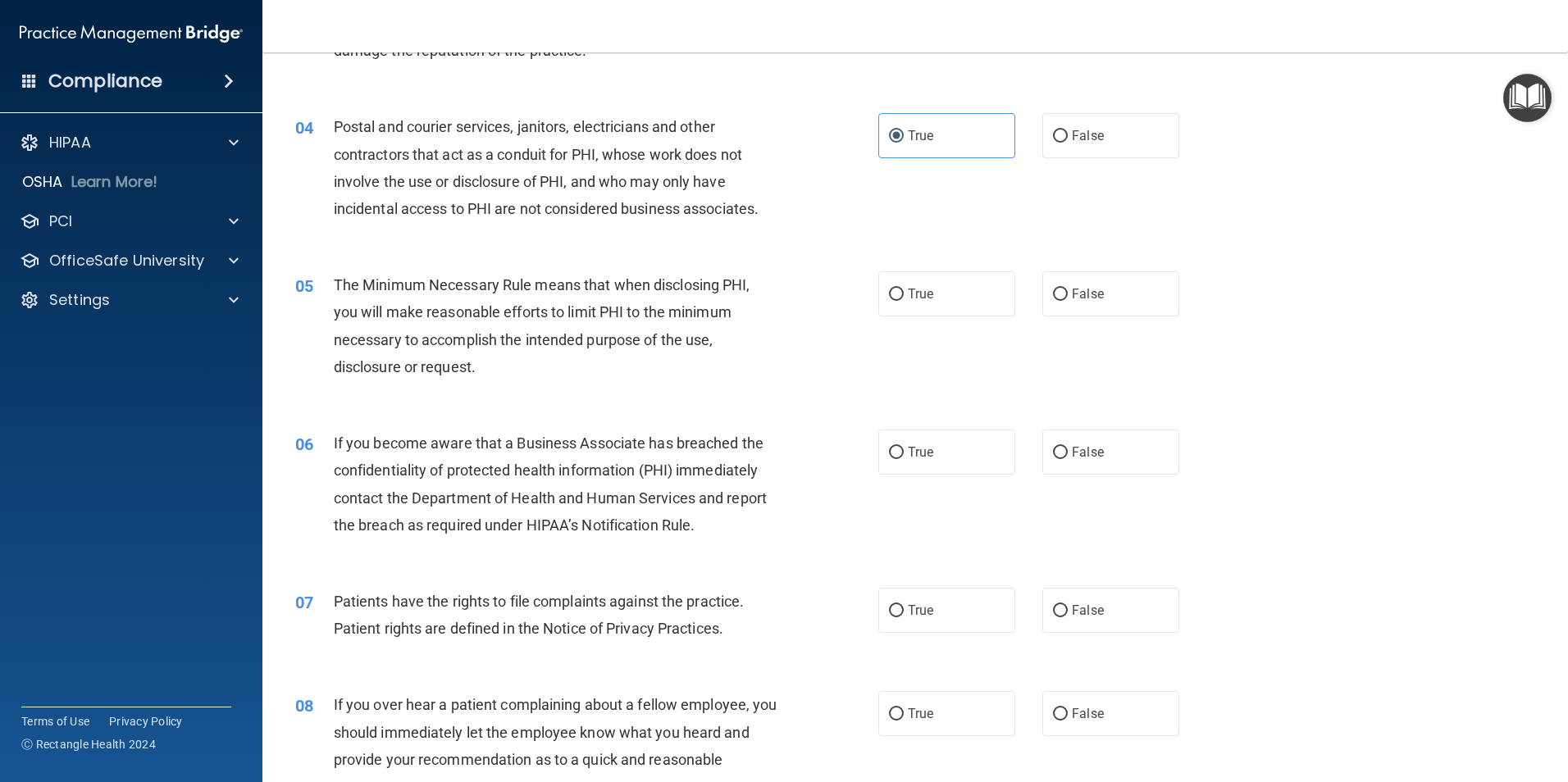
scroll to position [410, 0]
click at [855, 295] on div "05 The Minimum Necessary Rule means that when disclosing PHI, you will make rea…" at bounding box center [586, 328] width 632 height 117
click at [889, 297] on input "True" at bounding box center [895, 294] width 15 height 12
radio input "true"
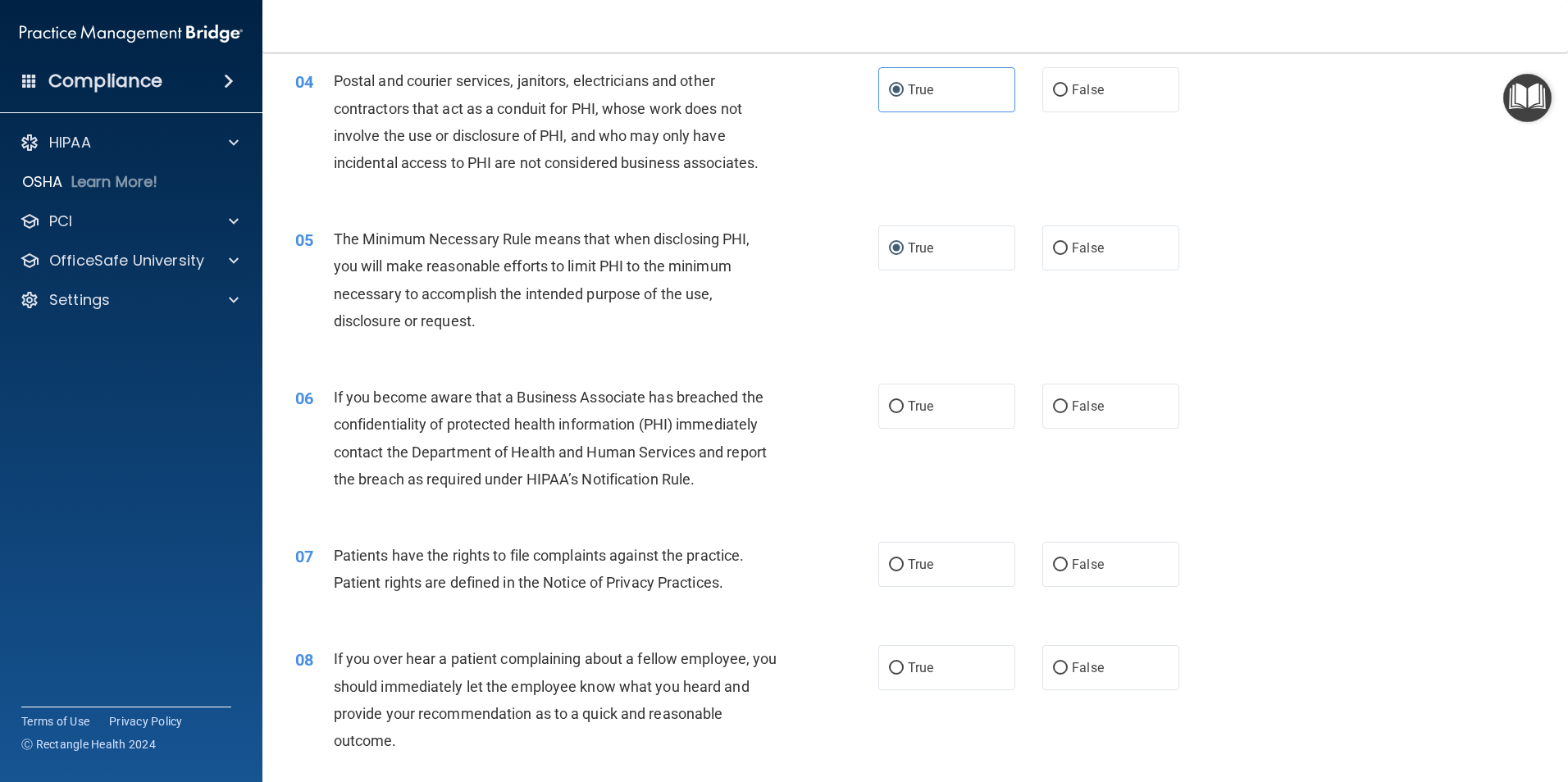
scroll to position [492, 0]
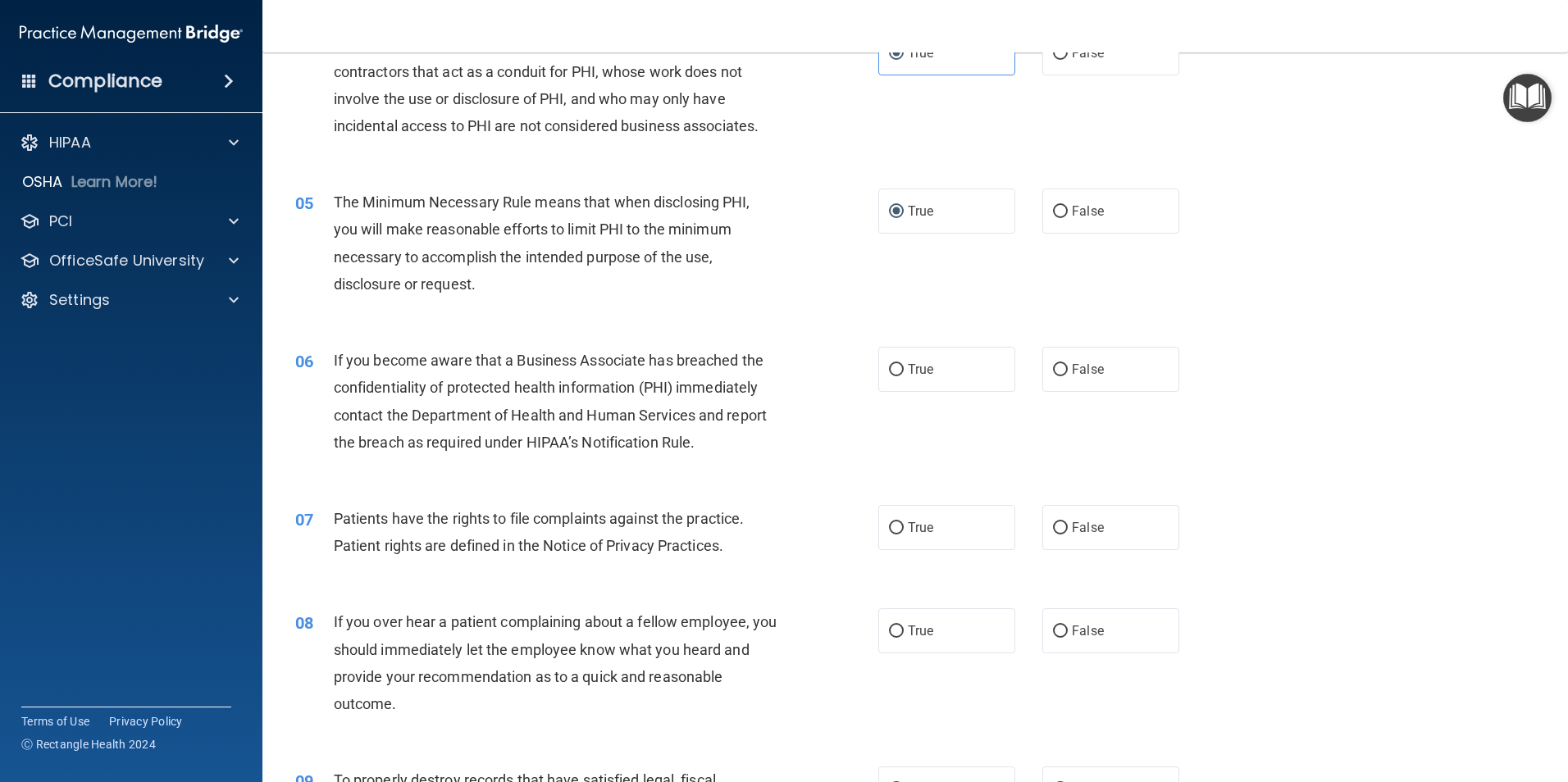
drag, startPoint x: 1043, startPoint y: 381, endPoint x: 1010, endPoint y: 385, distance: 33.2
click at [1043, 380] on label "False" at bounding box center [1110, 370] width 137 height 45
click at [1053, 377] on input "False" at bounding box center [1060, 370] width 15 height 12
radio input "true"
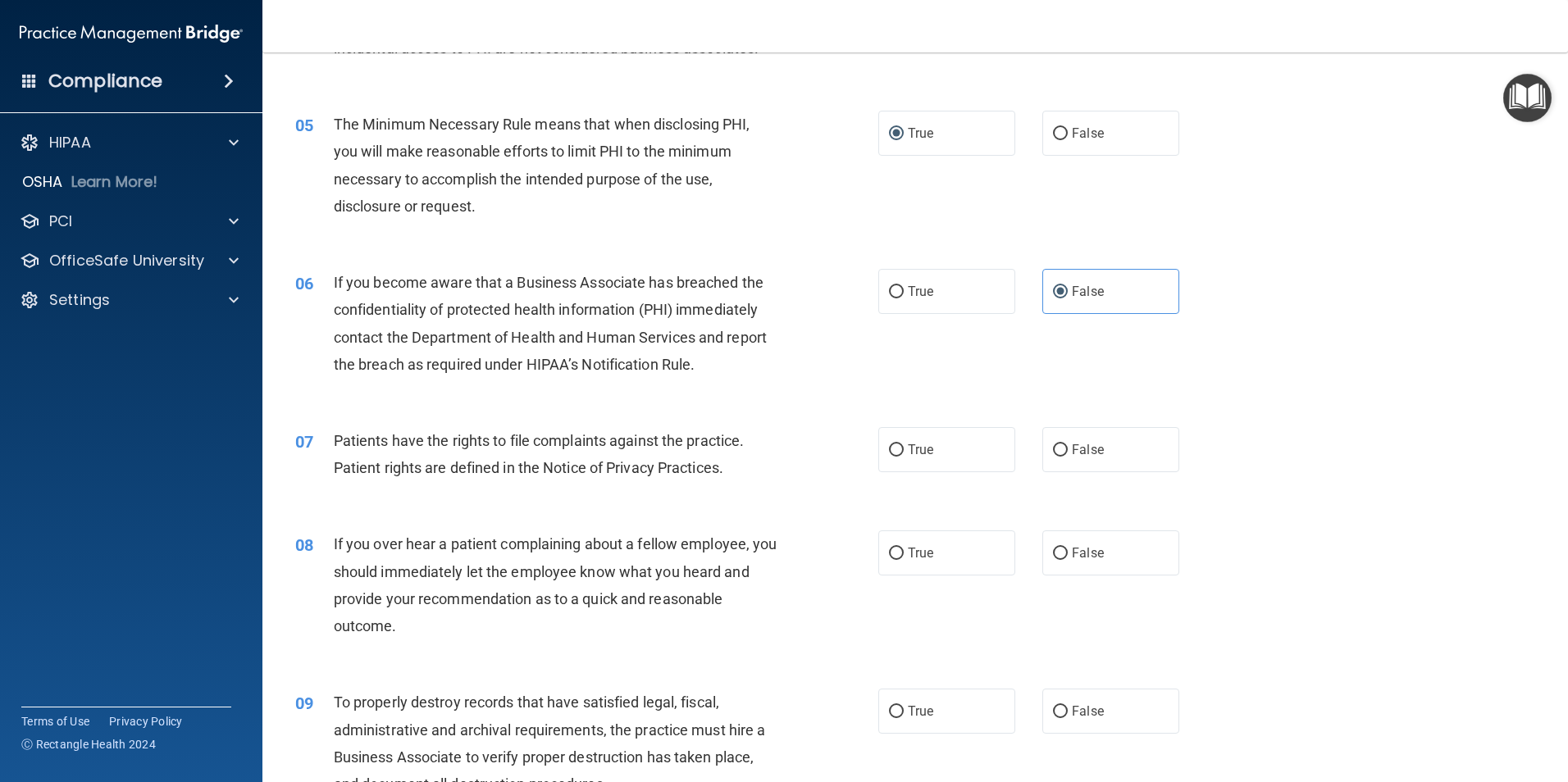
scroll to position [656, 0]
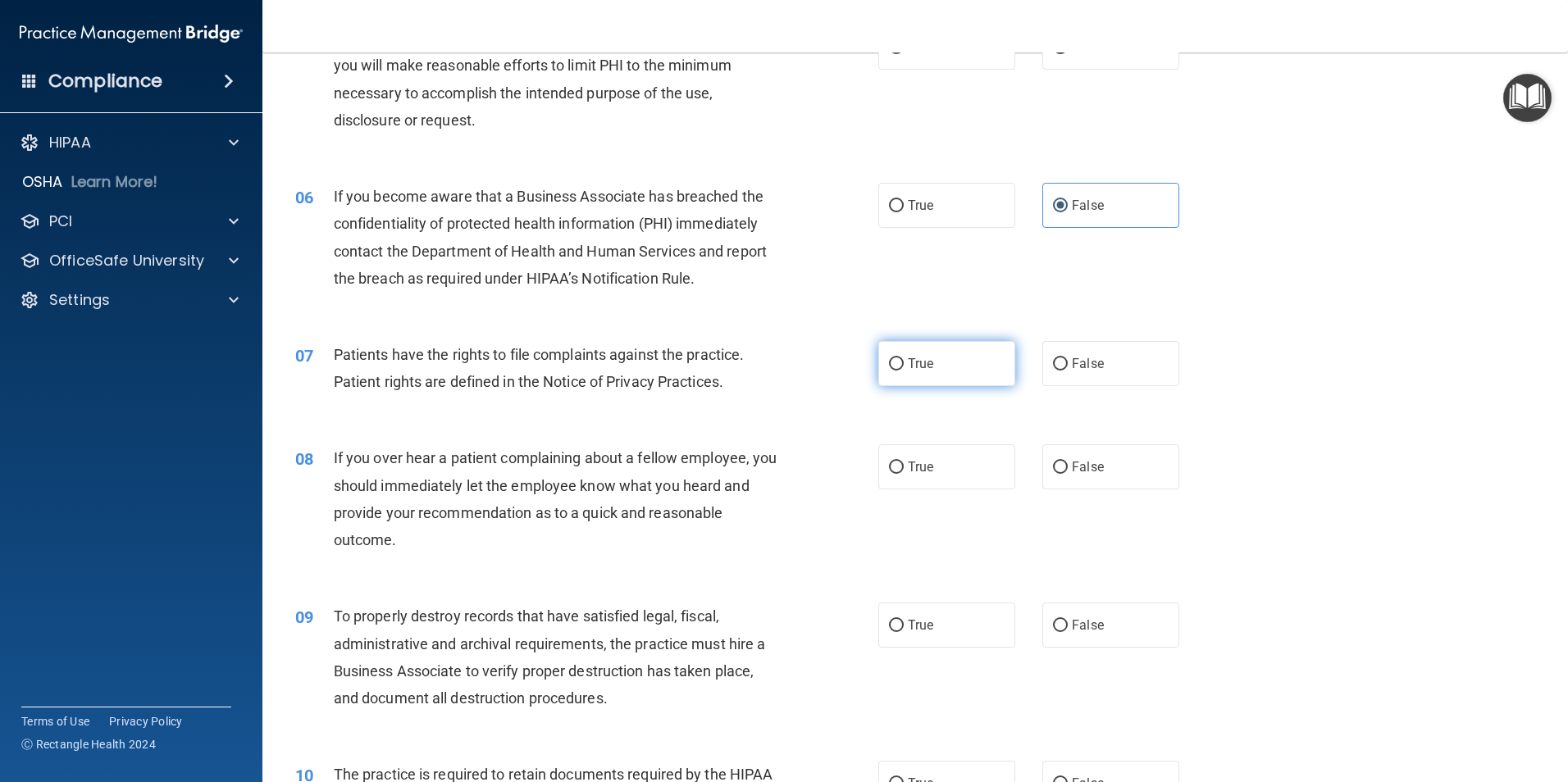
click at [898, 354] on label "True" at bounding box center [947, 364] width 137 height 45
click at [898, 358] on input "True" at bounding box center [895, 364] width 15 height 12
radio input "true"
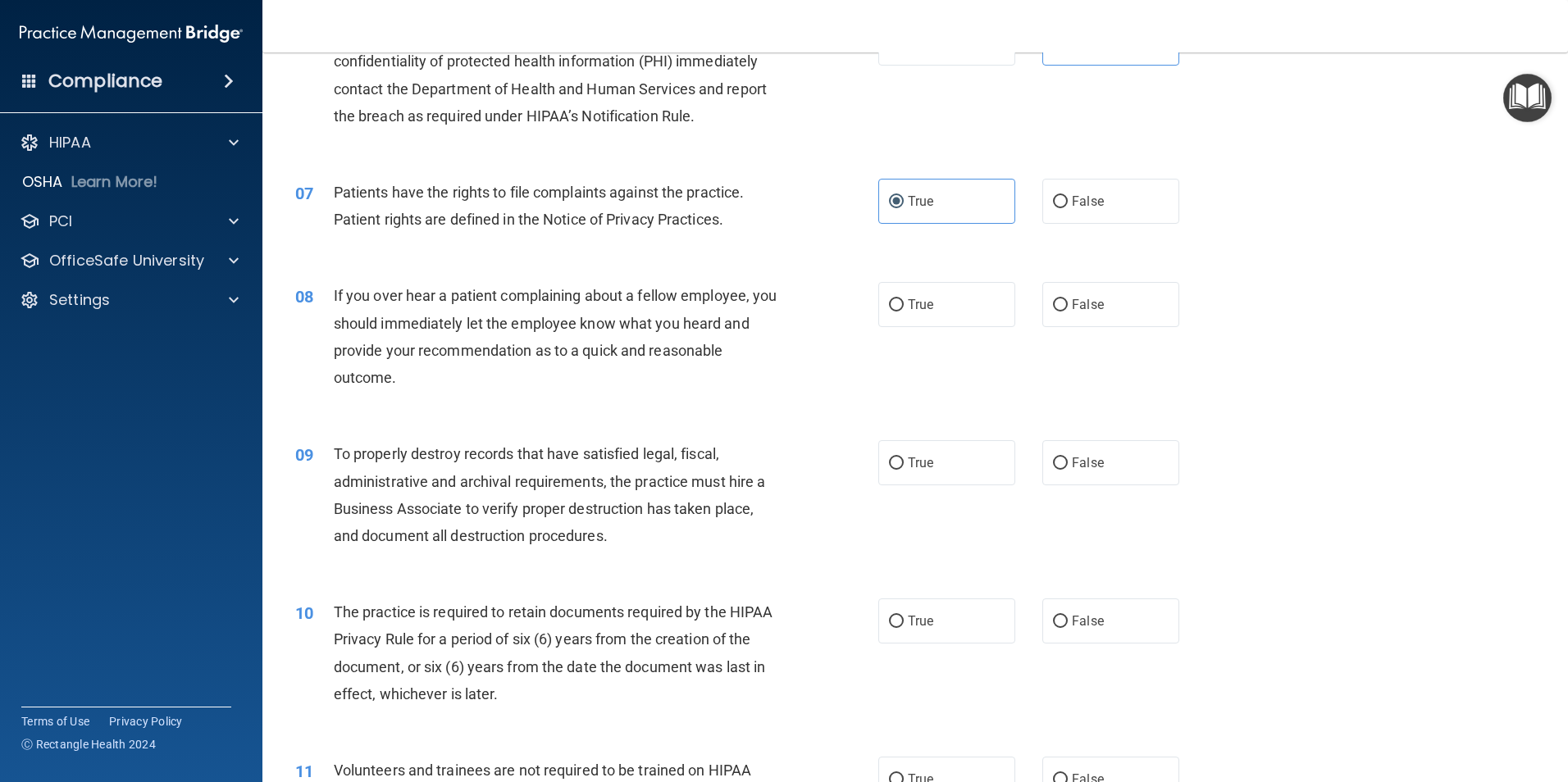
scroll to position [820, 0]
click at [1047, 315] on label "False" at bounding box center [1110, 303] width 137 height 45
click at [1053, 310] on input "False" at bounding box center [1060, 304] width 15 height 12
radio input "true"
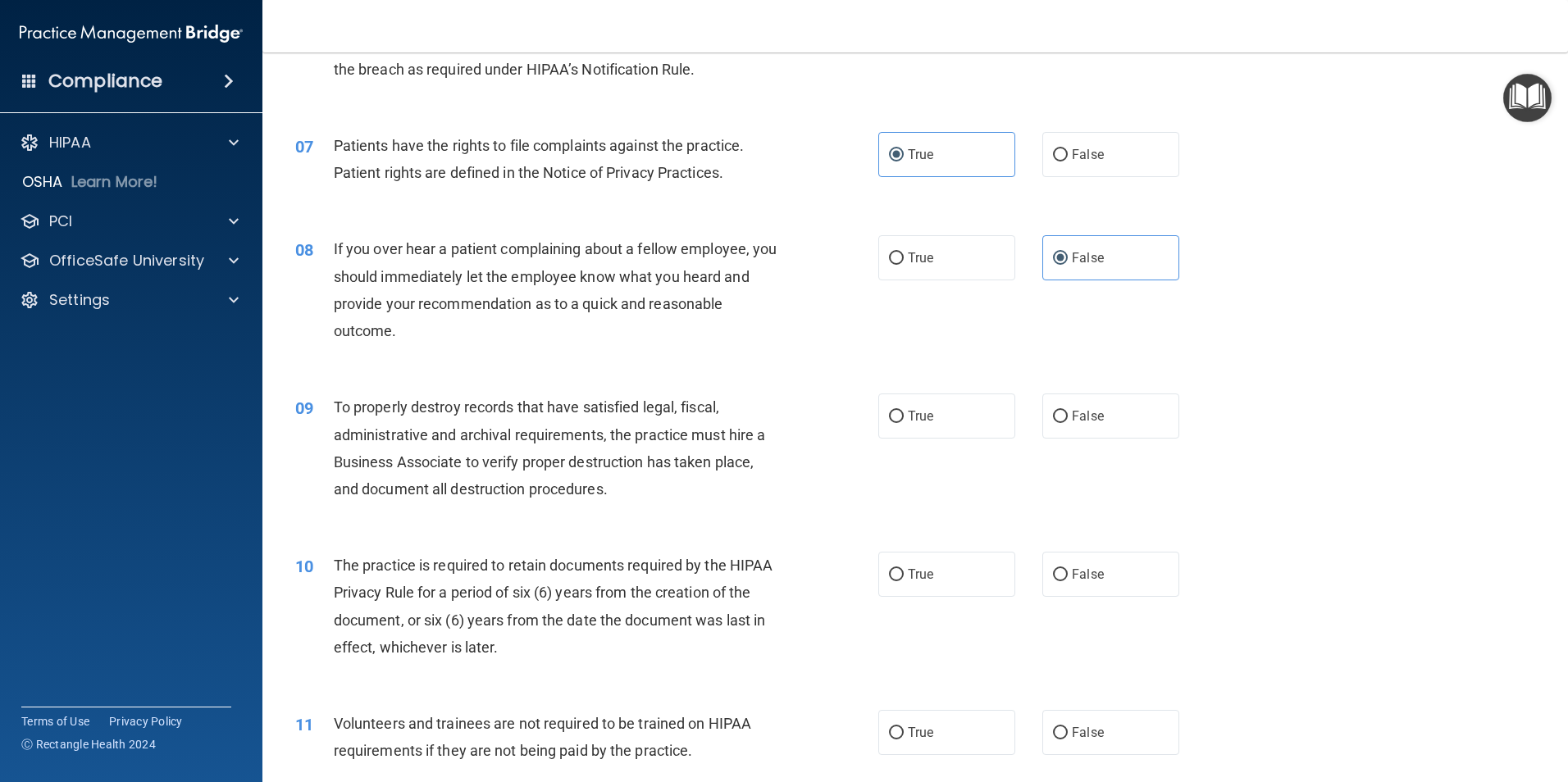
scroll to position [984, 0]
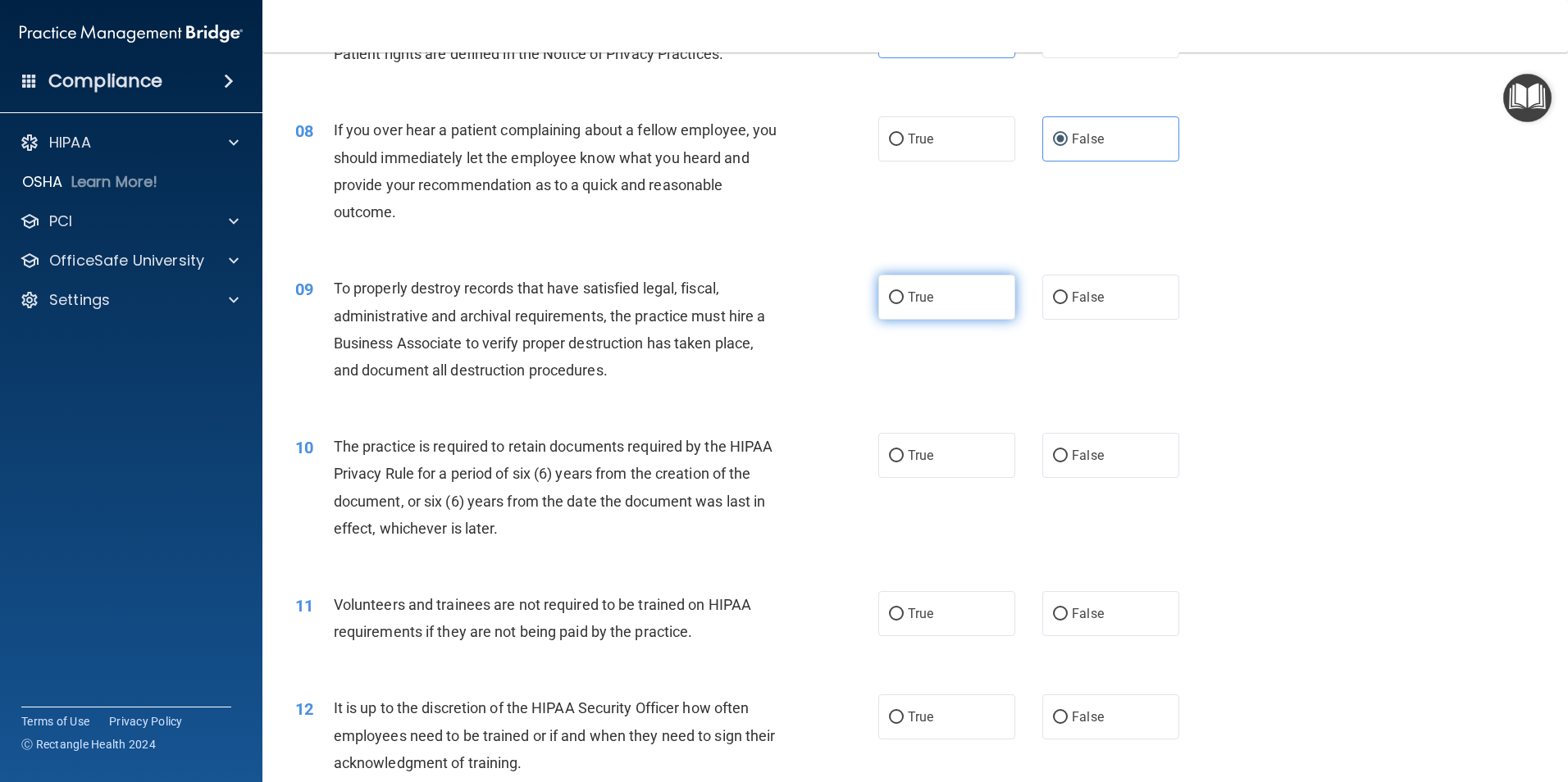
click at [898, 299] on label "True" at bounding box center [947, 298] width 137 height 45
click at [898, 299] on input "True" at bounding box center [895, 298] width 15 height 12
radio input "true"
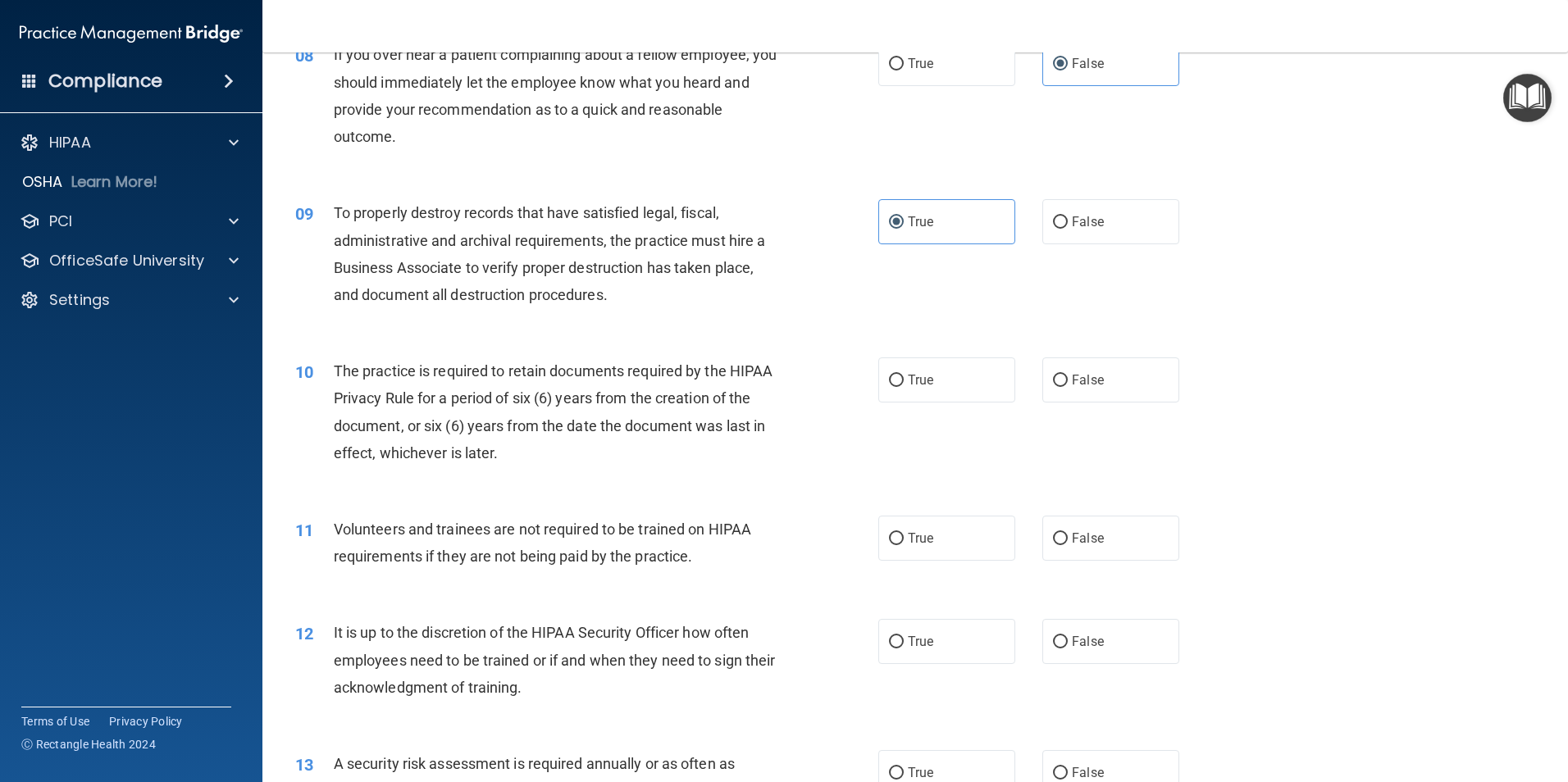
scroll to position [1066, 0]
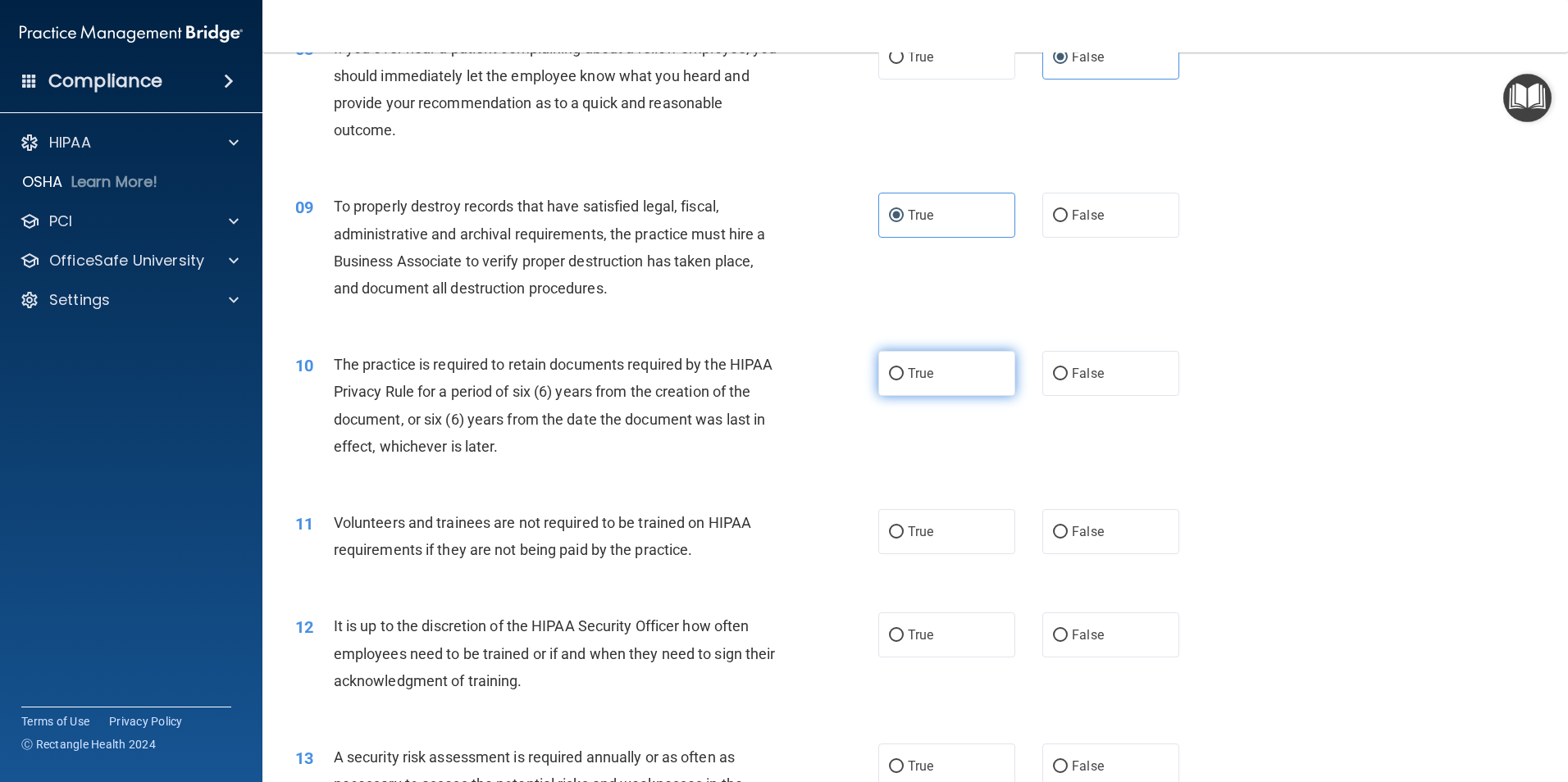
click at [959, 372] on label "True" at bounding box center [947, 374] width 137 height 45
click at [903, 372] on input "True" at bounding box center [895, 374] width 15 height 12
radio input "true"
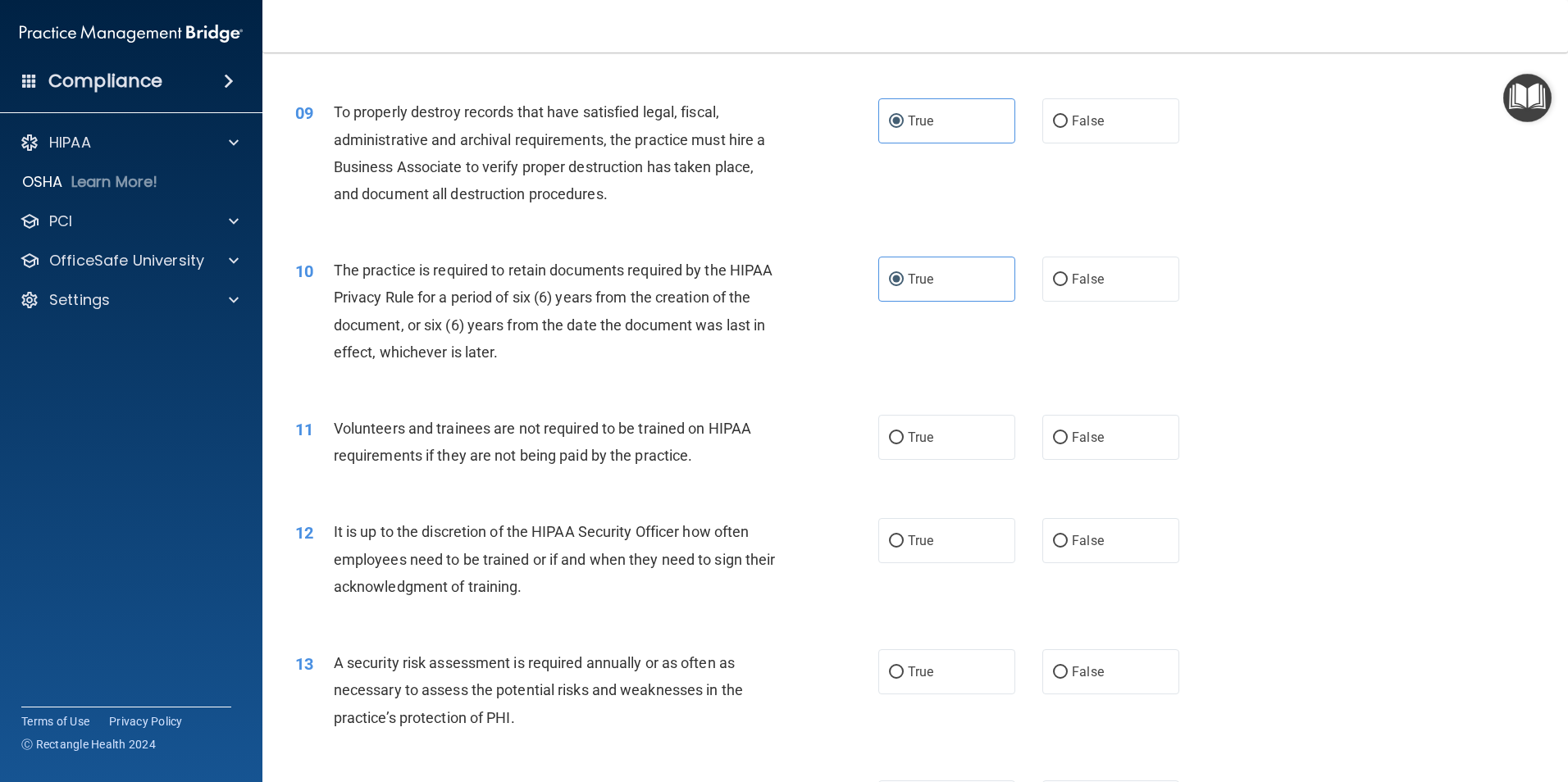
scroll to position [1230, 0]
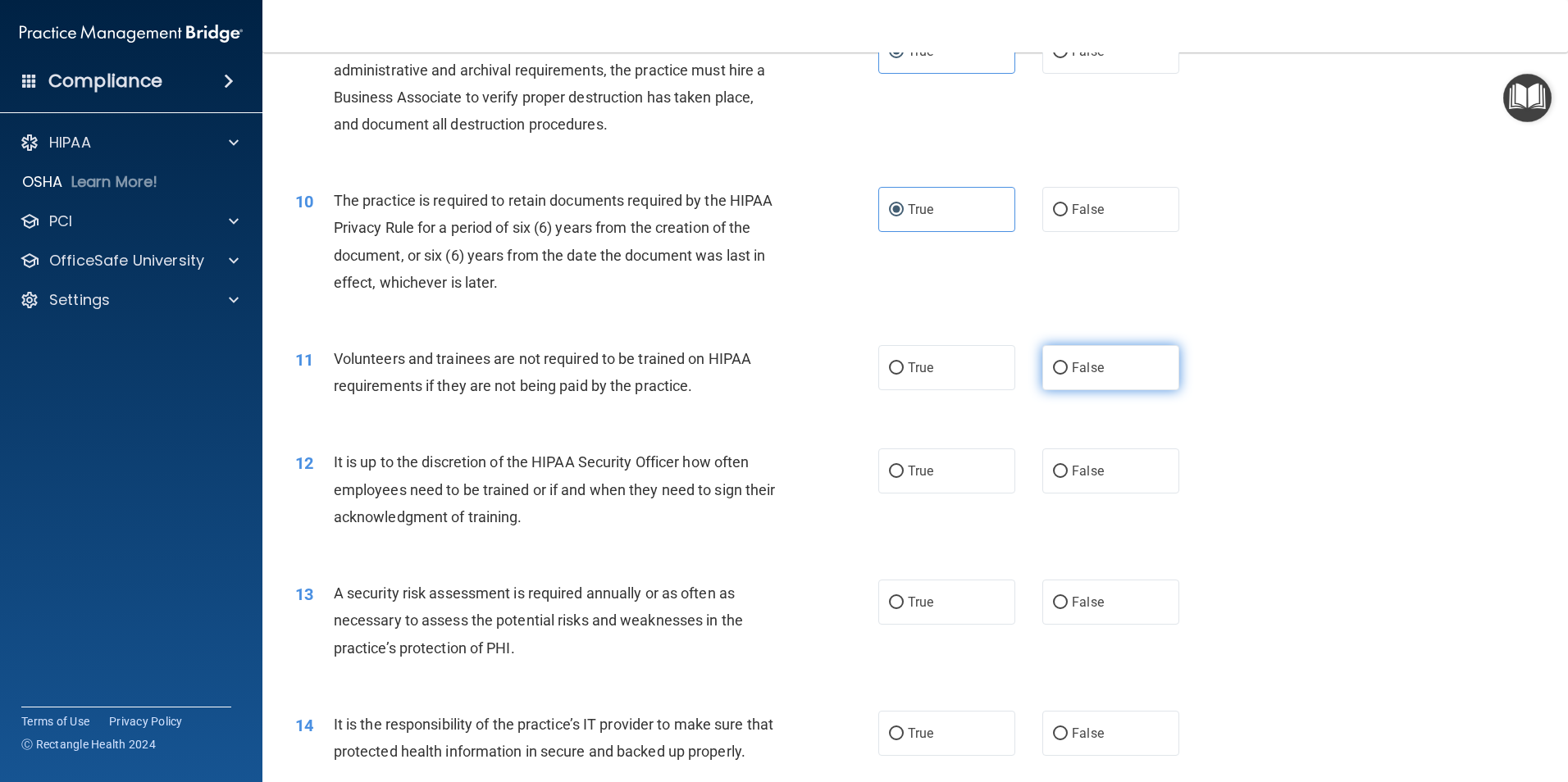
drag, startPoint x: 1096, startPoint y: 380, endPoint x: 1092, endPoint y: 371, distance: 9.8
click at [1096, 378] on label "False" at bounding box center [1110, 368] width 137 height 45
click at [1068, 375] on input "False" at bounding box center [1060, 369] width 15 height 12
radio input "true"
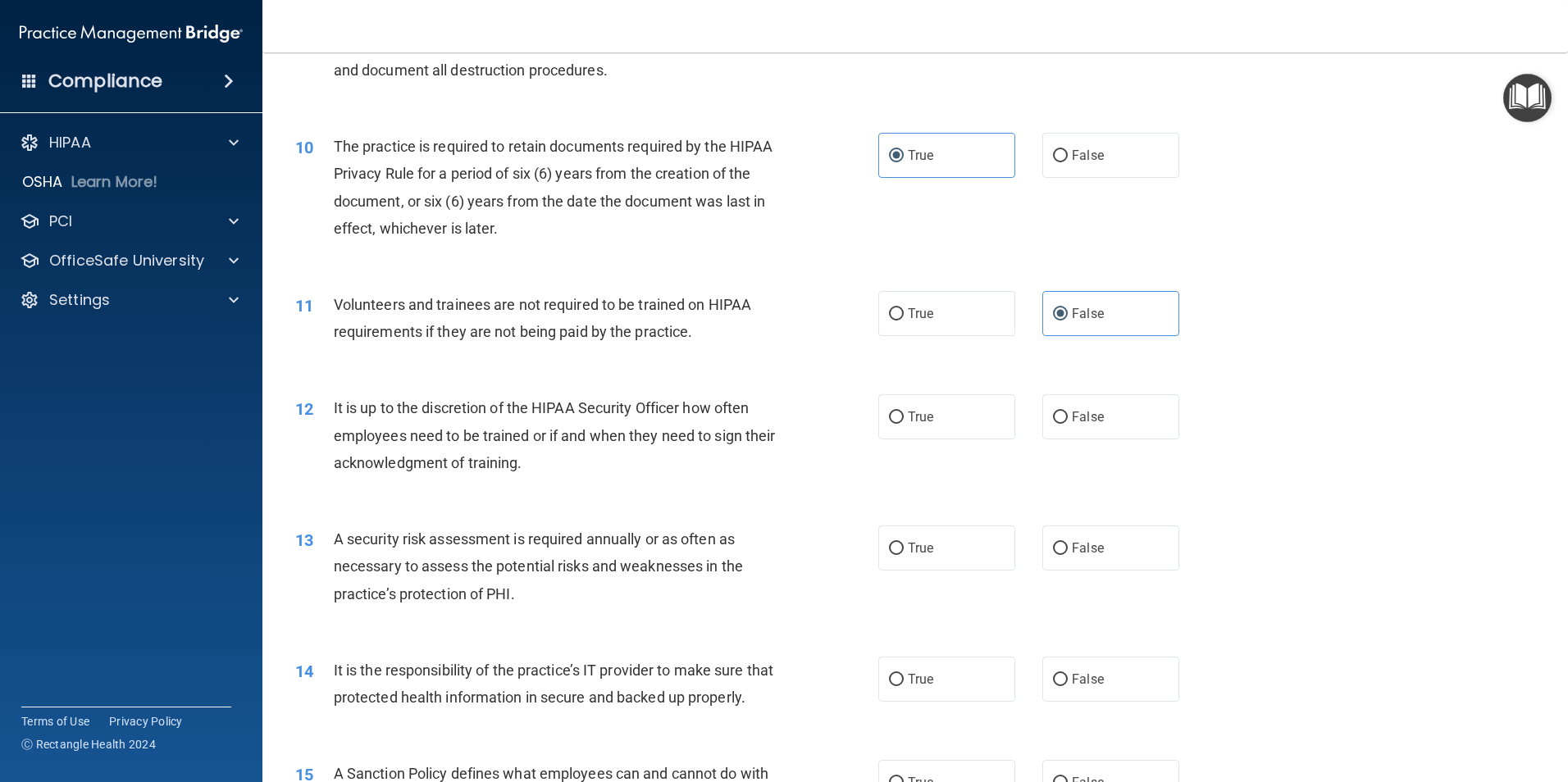
scroll to position [1313, 0]
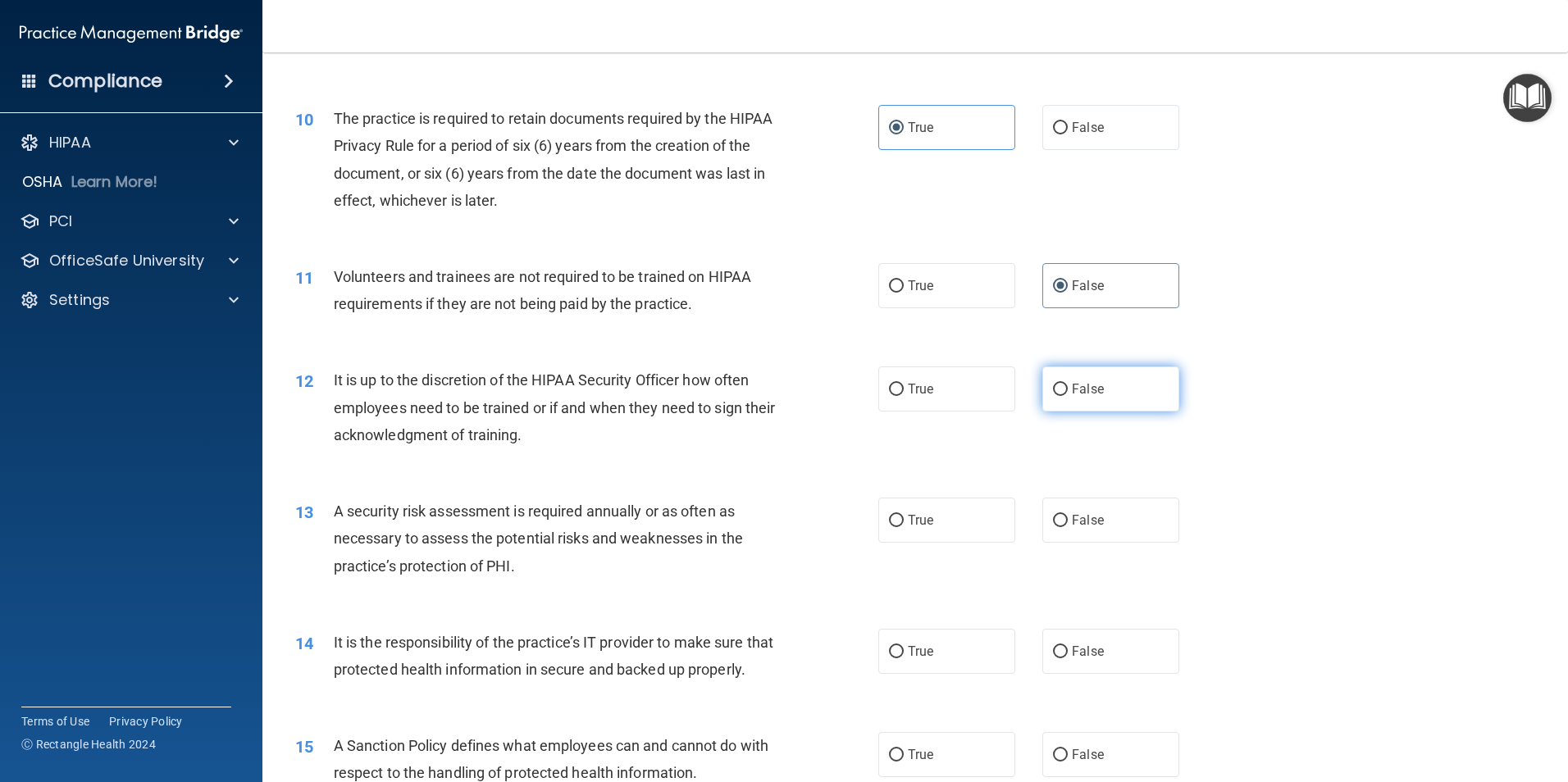
click at [1072, 402] on label "False" at bounding box center [1110, 390] width 137 height 45
click at [1068, 396] on input "False" at bounding box center [1060, 390] width 15 height 12
radio input "true"
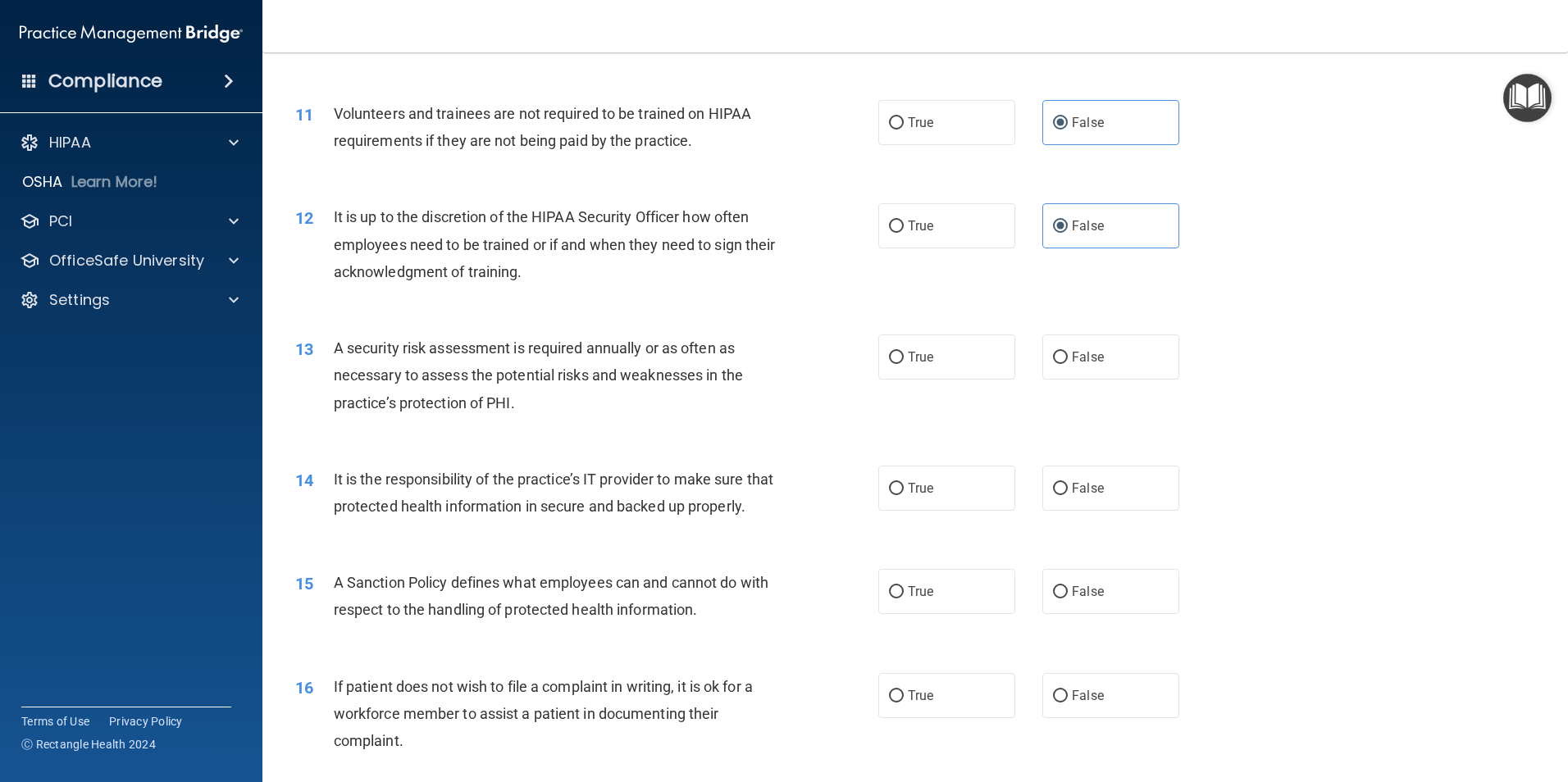
scroll to position [1476, 0]
click at [985, 365] on label "True" at bounding box center [947, 356] width 137 height 45
click at [903, 363] on input "True" at bounding box center [895, 357] width 15 height 12
radio input "true"
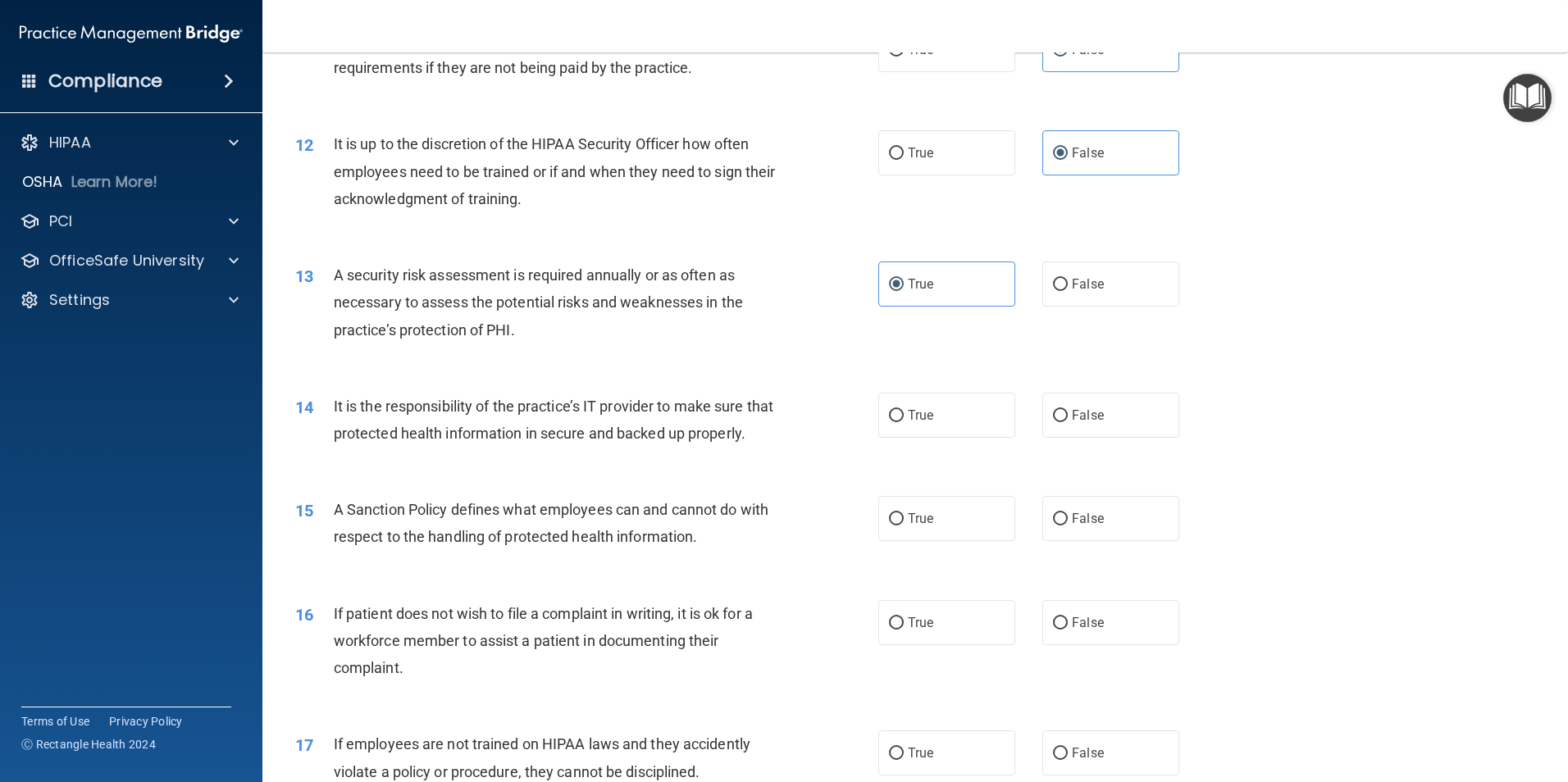
scroll to position [1640, 0]
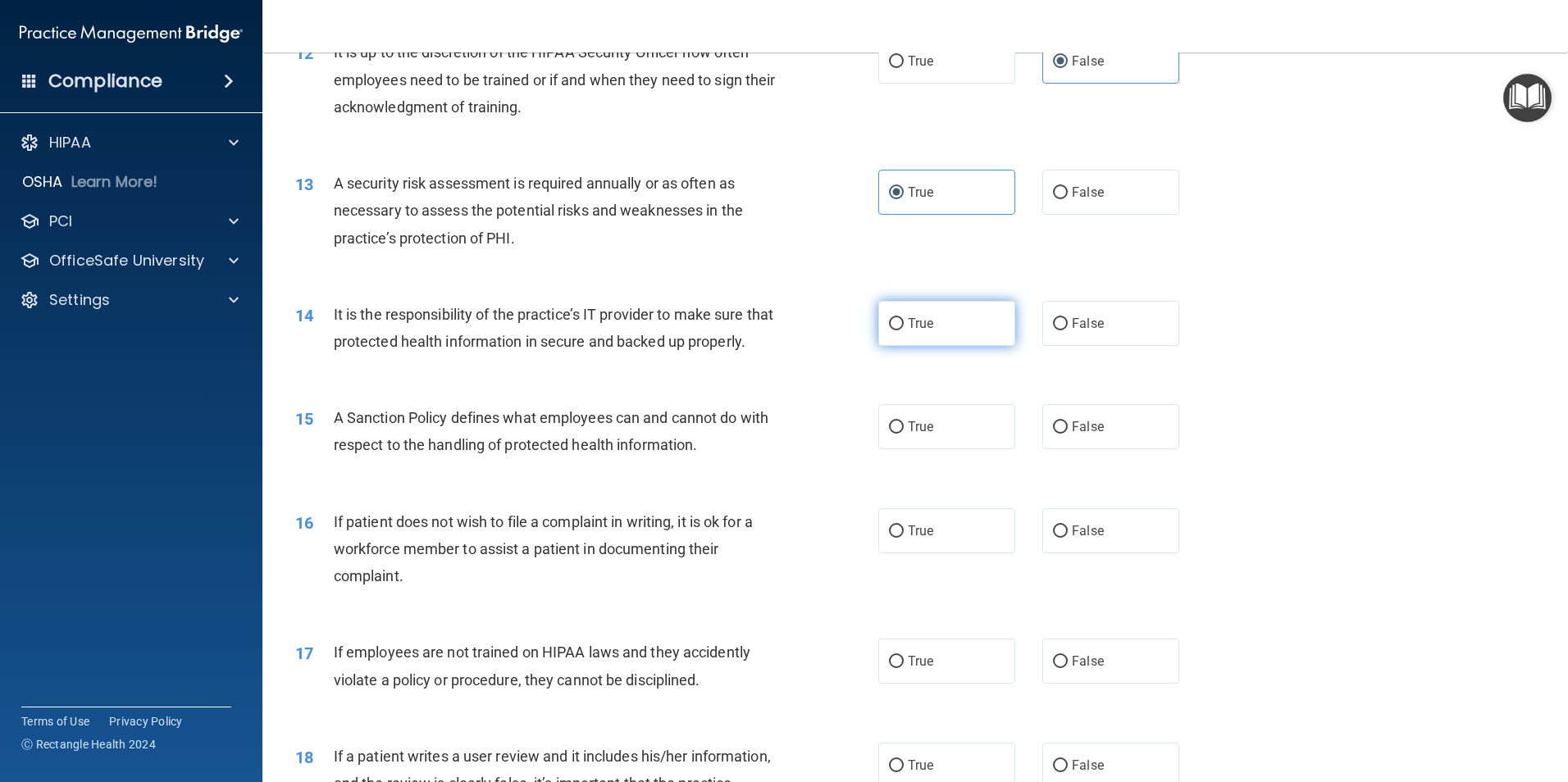
click at [888, 334] on label "True" at bounding box center [947, 323] width 137 height 45
click at [889, 330] on input "True" at bounding box center [895, 324] width 15 height 12
radio input "true"
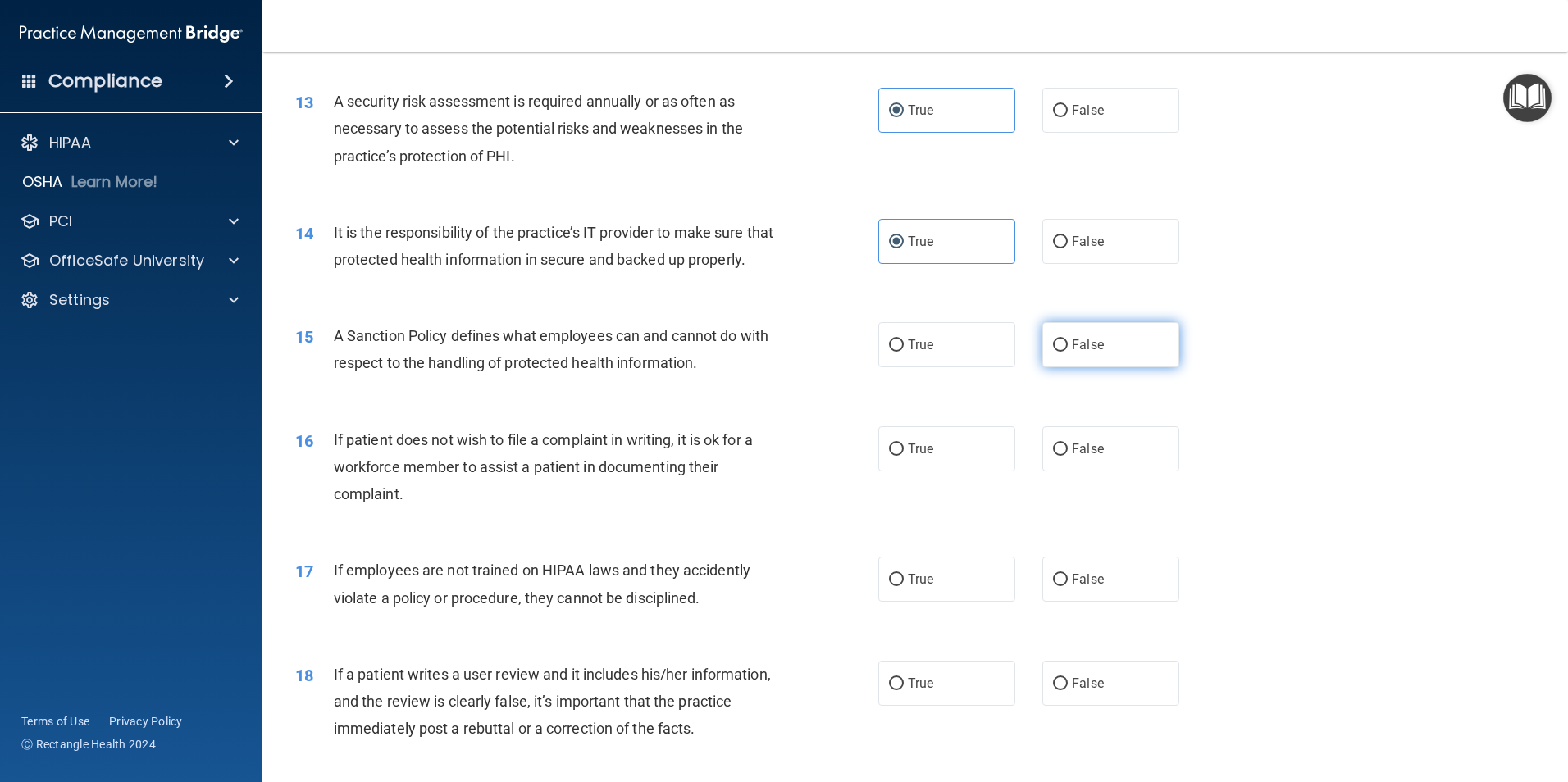
click at [1052, 368] on label "False" at bounding box center [1110, 345] width 137 height 45
click at [1053, 352] on input "False" at bounding box center [1060, 345] width 15 height 12
radio input "true"
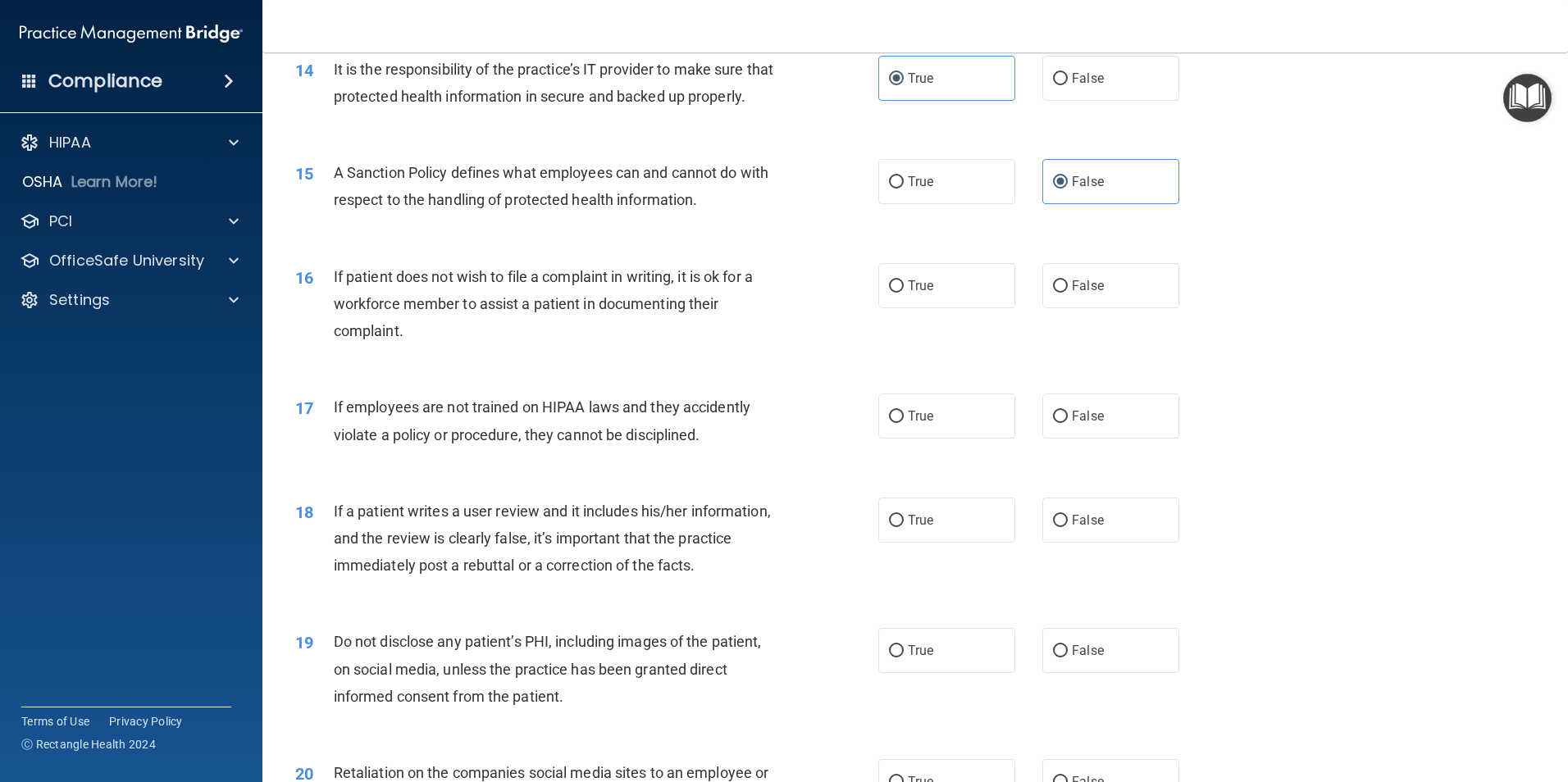
scroll to position [1886, 0]
click at [893, 292] on input "True" at bounding box center [895, 286] width 15 height 12
radio input "true"
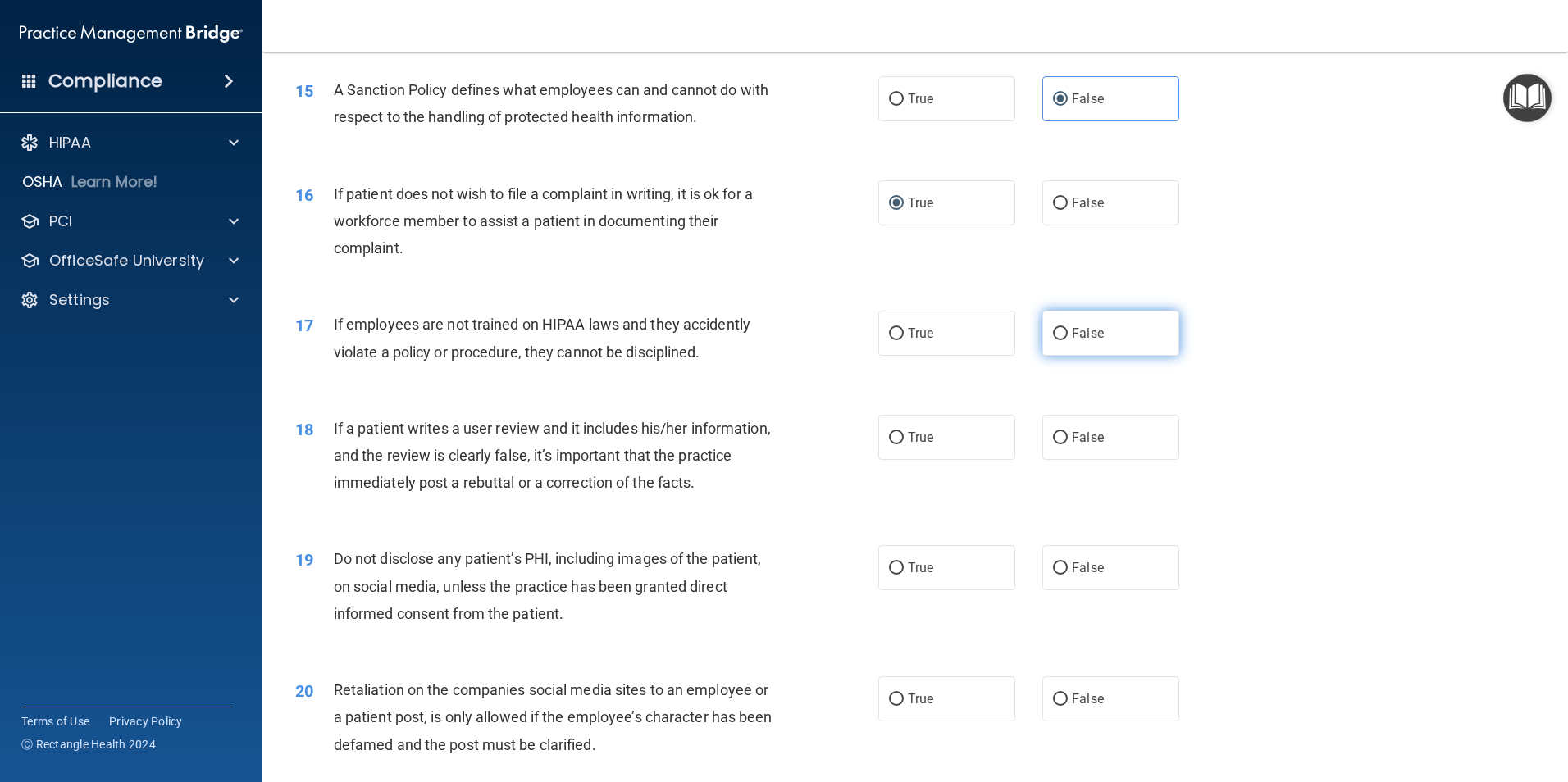
click at [1084, 341] on span "False" at bounding box center [1088, 333] width 32 height 16
click at [1068, 340] on input "False" at bounding box center [1060, 334] width 15 height 12
radio input "true"
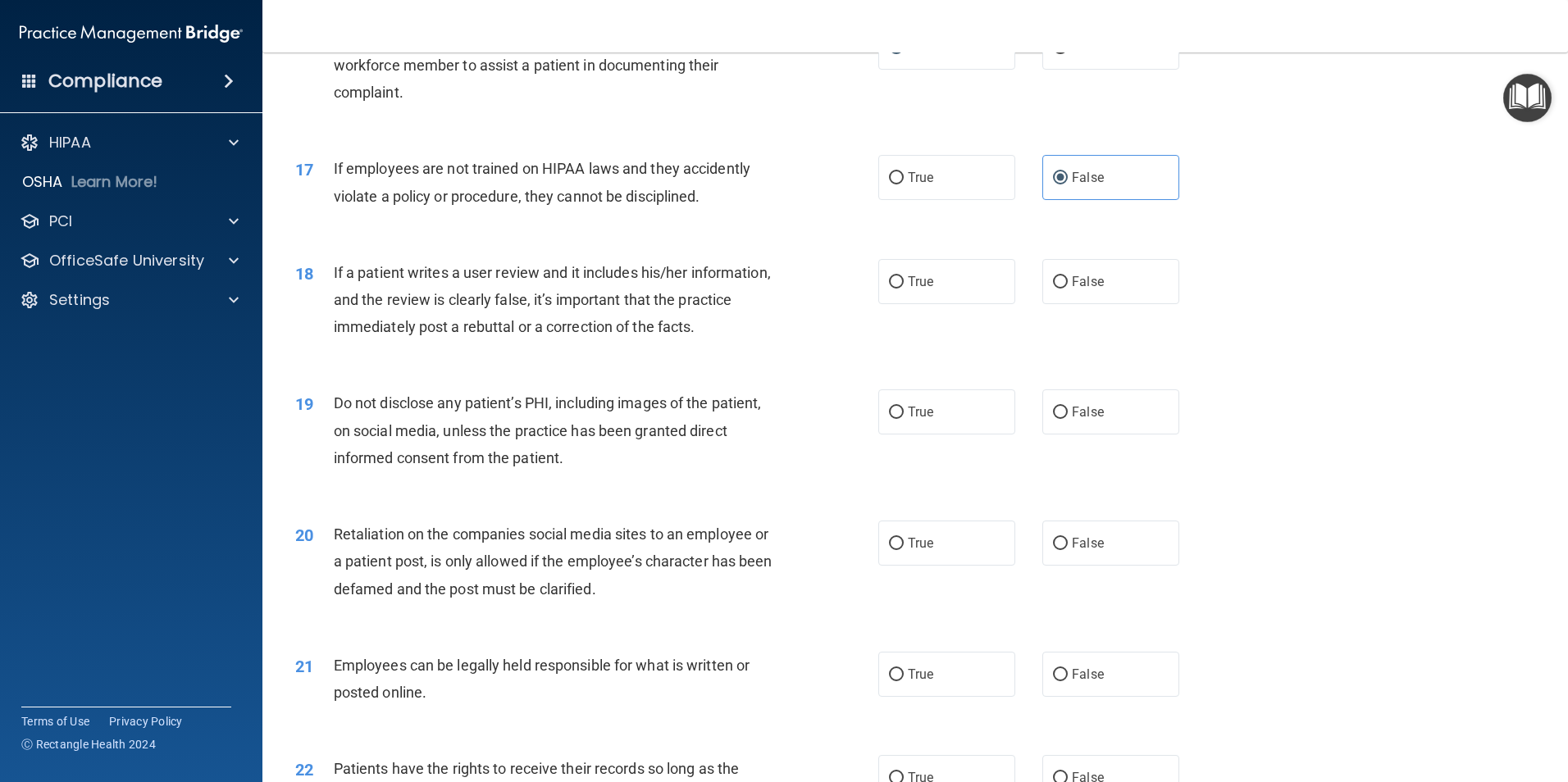
scroll to position [2132, 0]
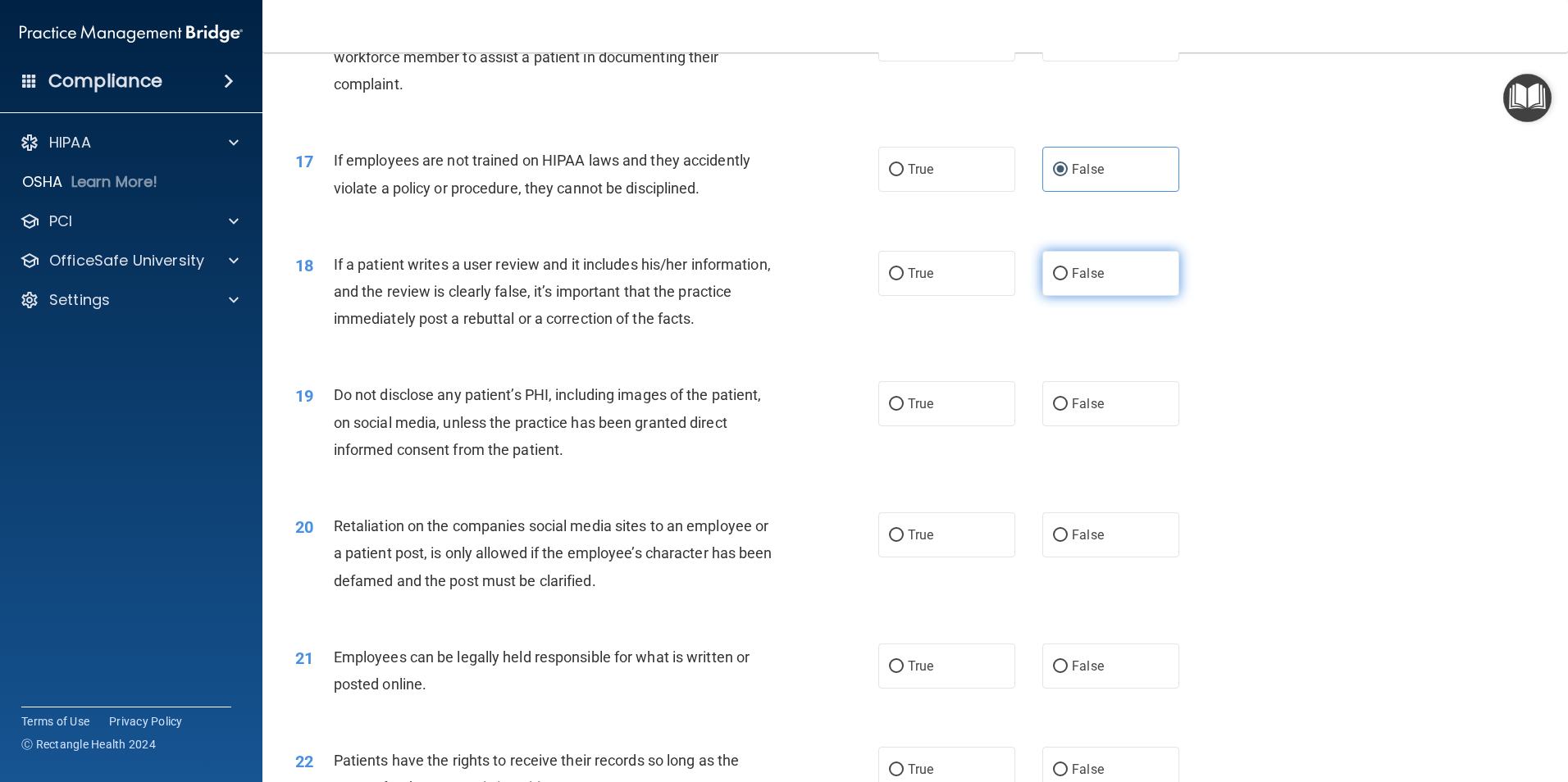
click at [1113, 296] on label "False" at bounding box center [1110, 273] width 137 height 45
click at [1068, 280] on input "False" at bounding box center [1060, 274] width 15 height 12
radio input "true"
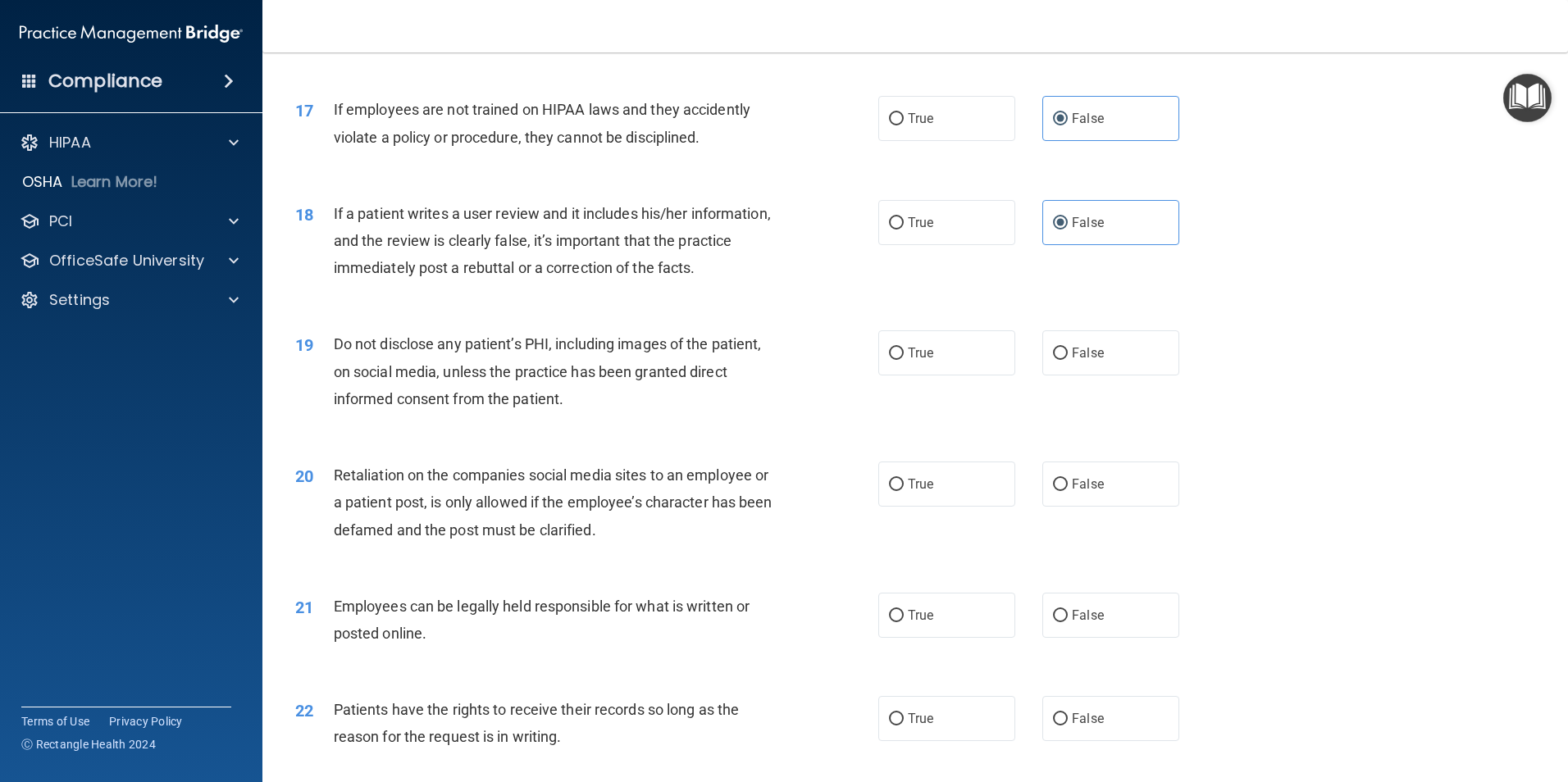
scroll to position [2297, 0]
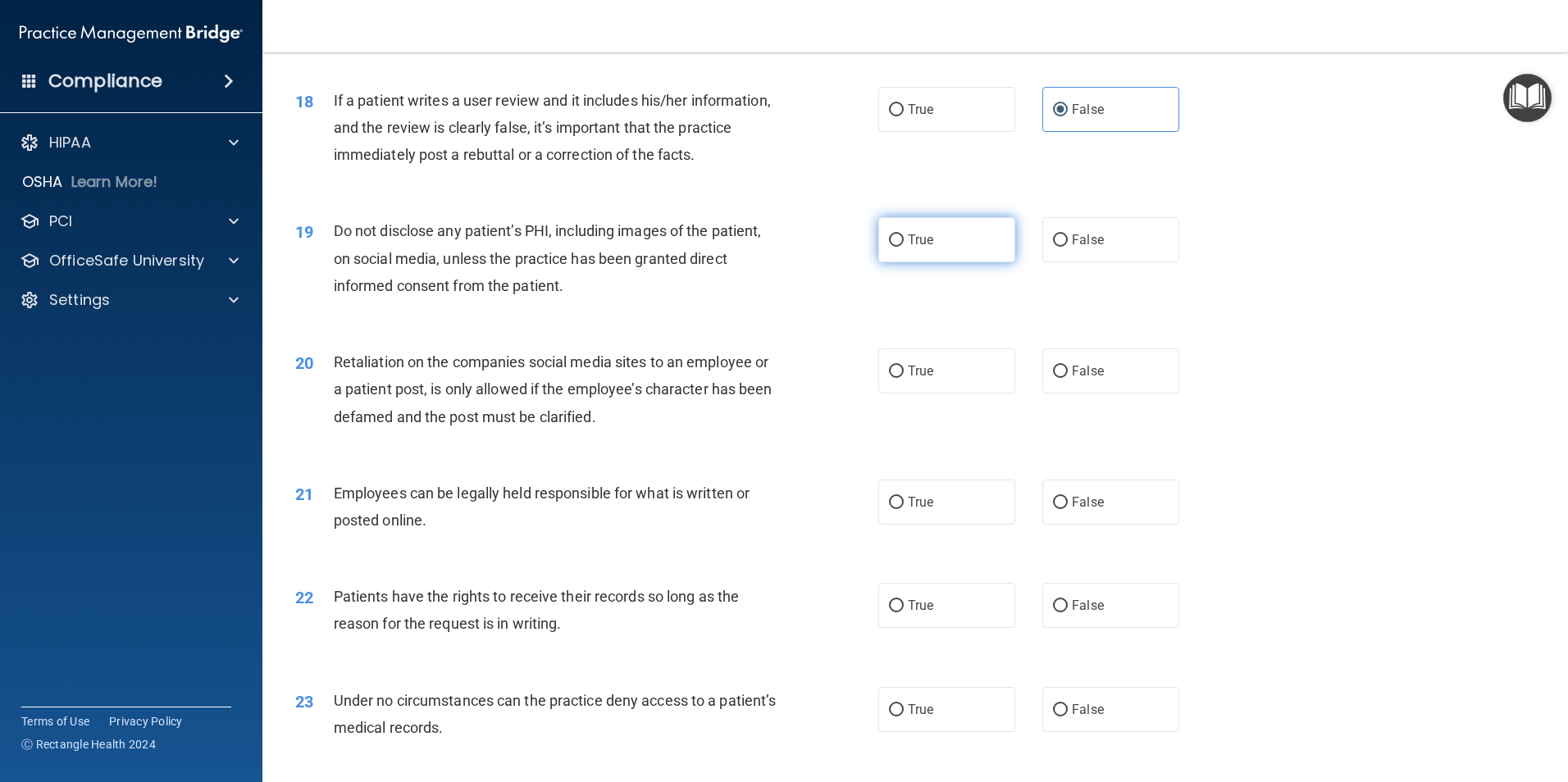
click at [893, 247] on input "True" at bounding box center [895, 241] width 15 height 12
radio input "true"
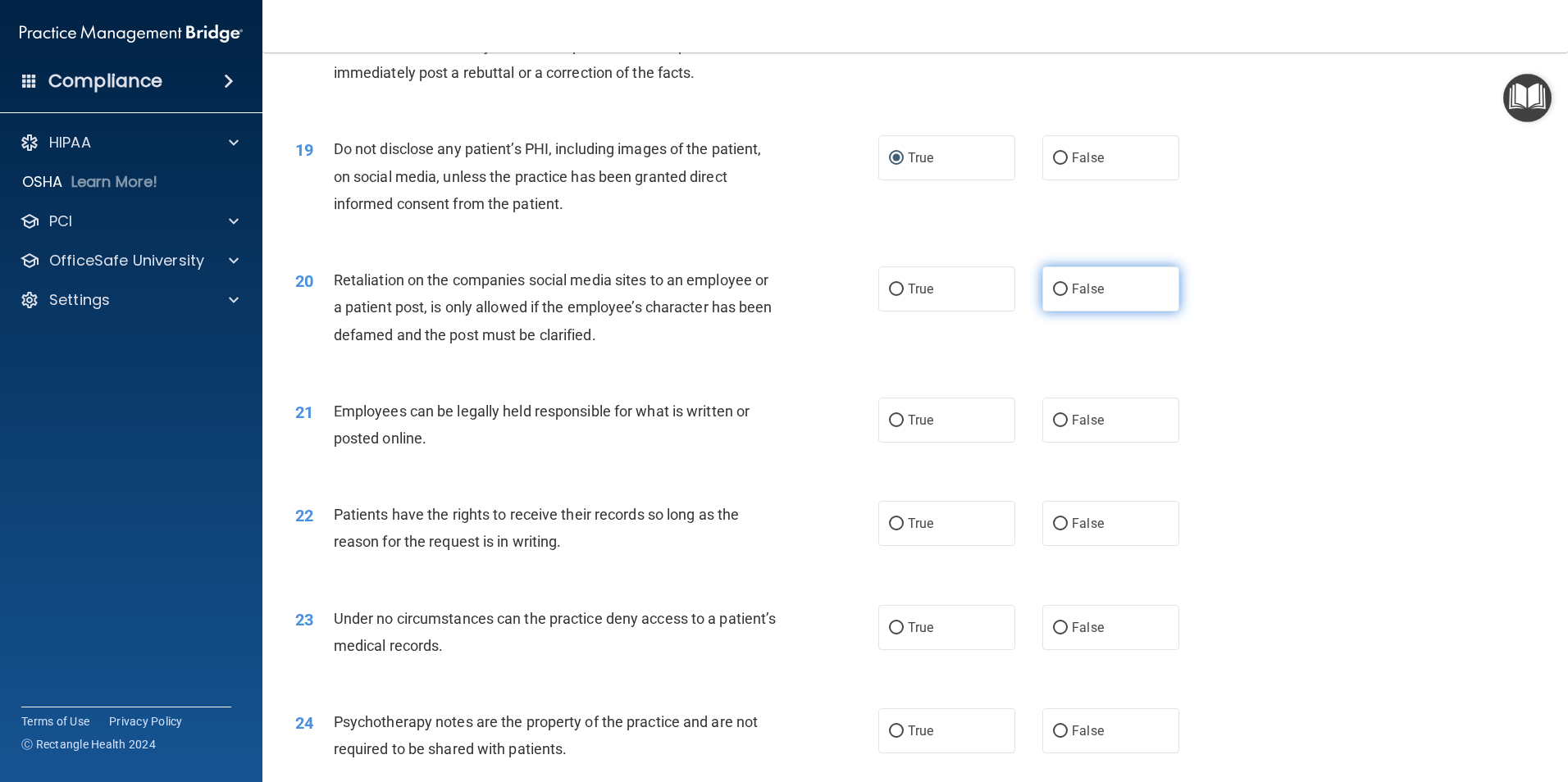
click at [1053, 296] on input "False" at bounding box center [1060, 290] width 15 height 12
radio input "true"
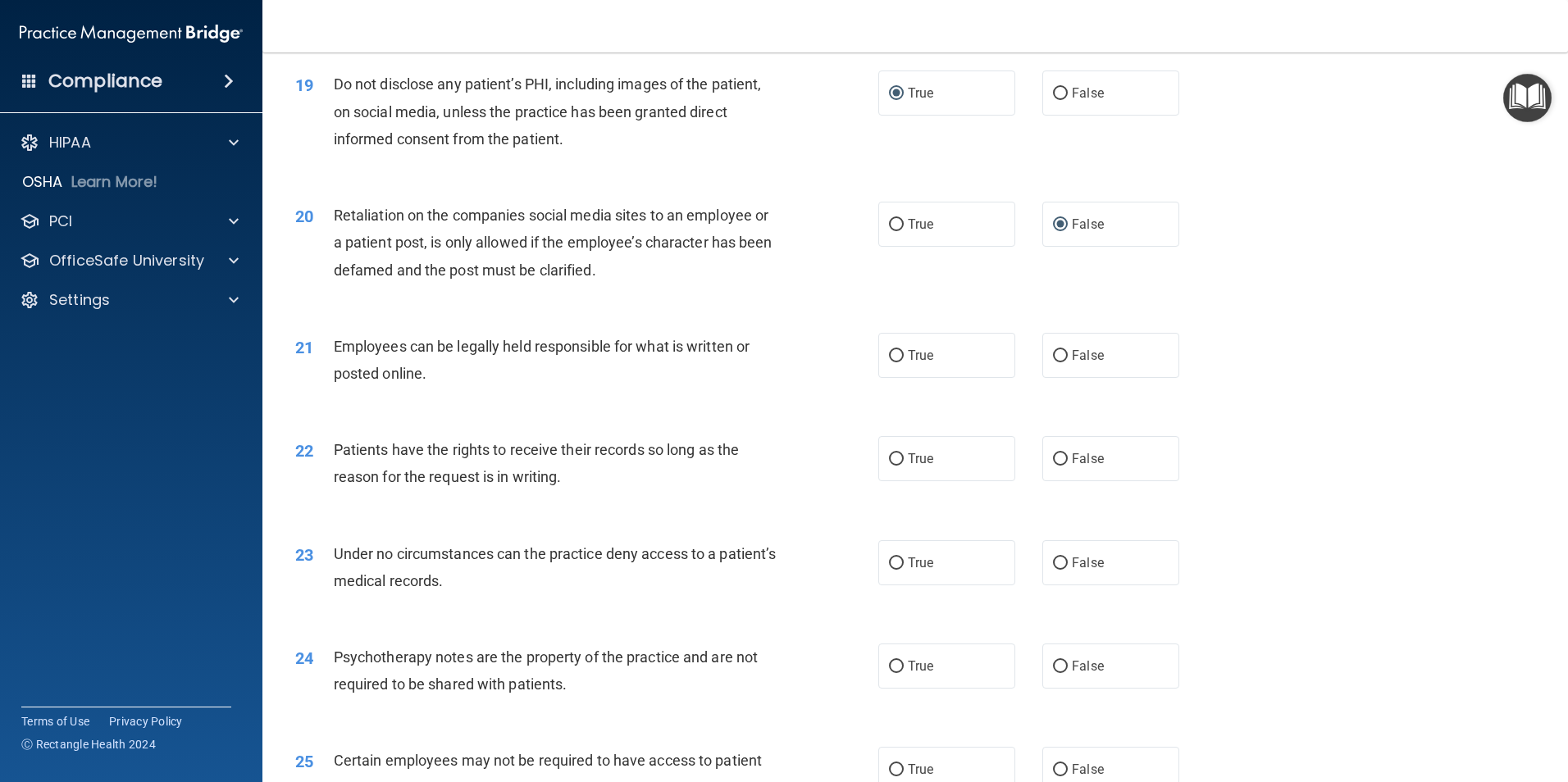
scroll to position [2542, 0]
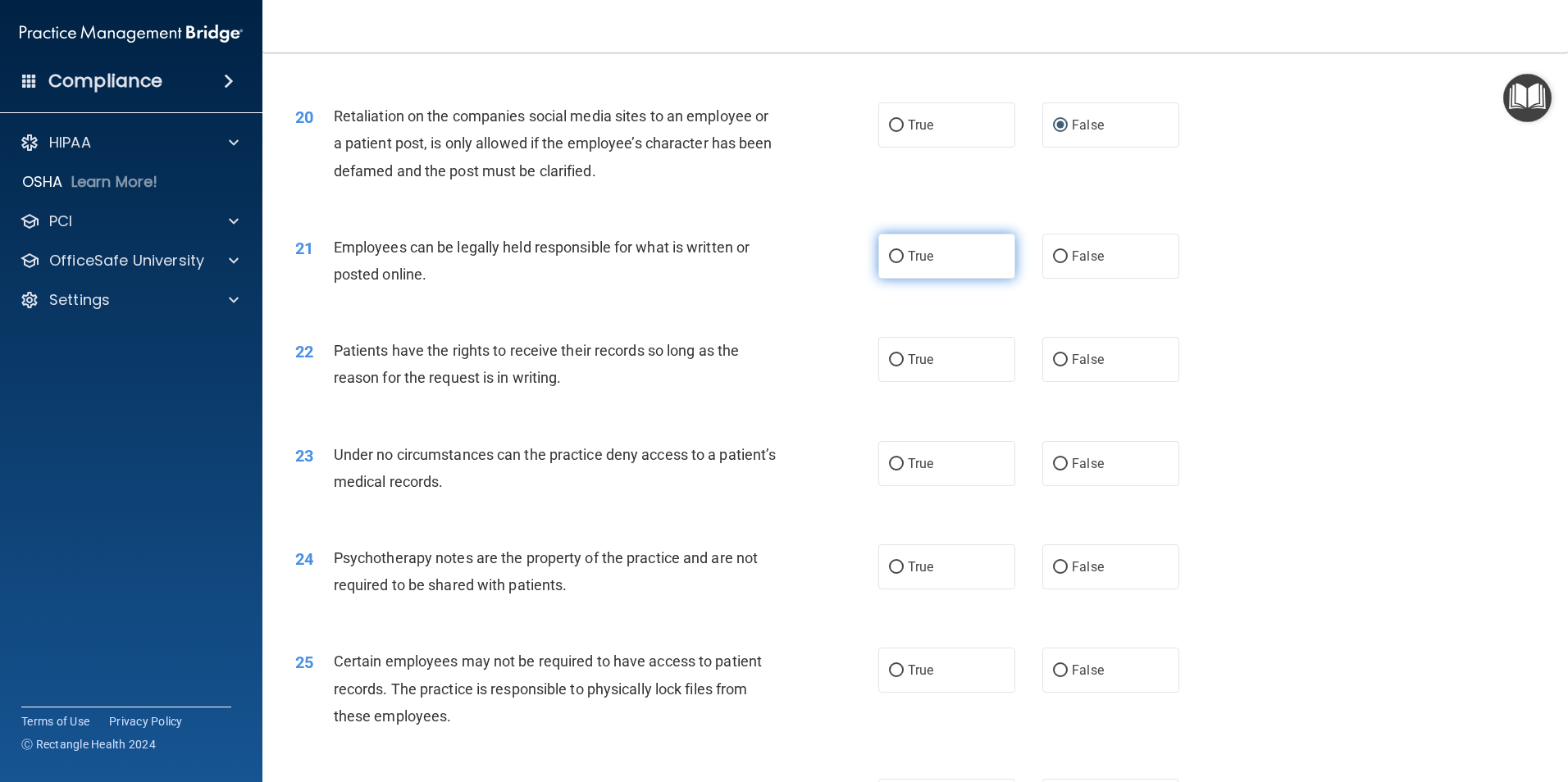
drag, startPoint x: 967, startPoint y: 275, endPoint x: 954, endPoint y: 297, distance: 25.6
click at [963, 279] on label "True" at bounding box center [947, 256] width 137 height 45
click at [903, 263] on input "True" at bounding box center [895, 256] width 15 height 12
radio input "true"
click at [1069, 378] on label "False" at bounding box center [1110, 360] width 137 height 45
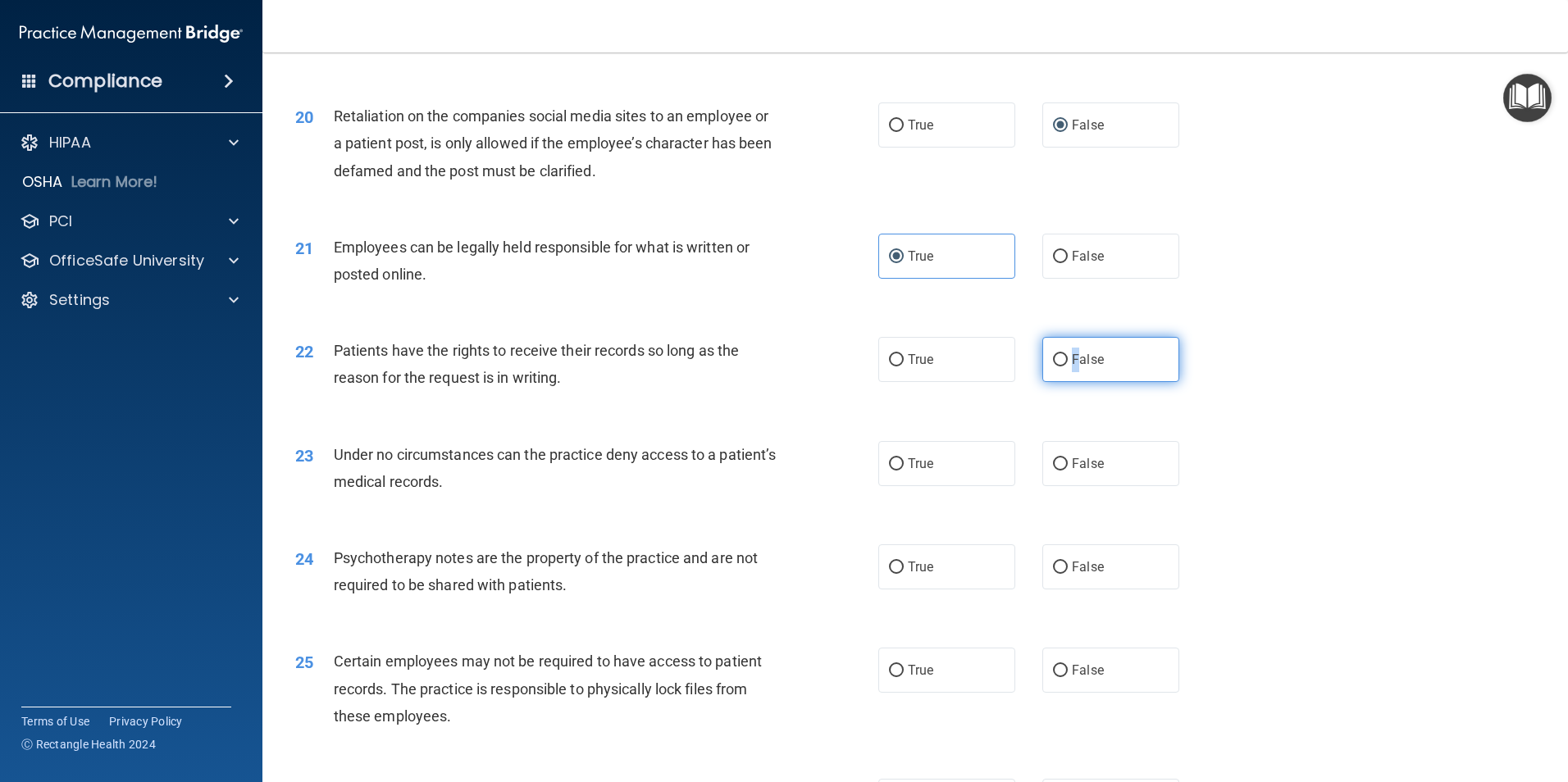
click at [1053, 367] on input "False" at bounding box center [1060, 360] width 15 height 12
radio input "true"
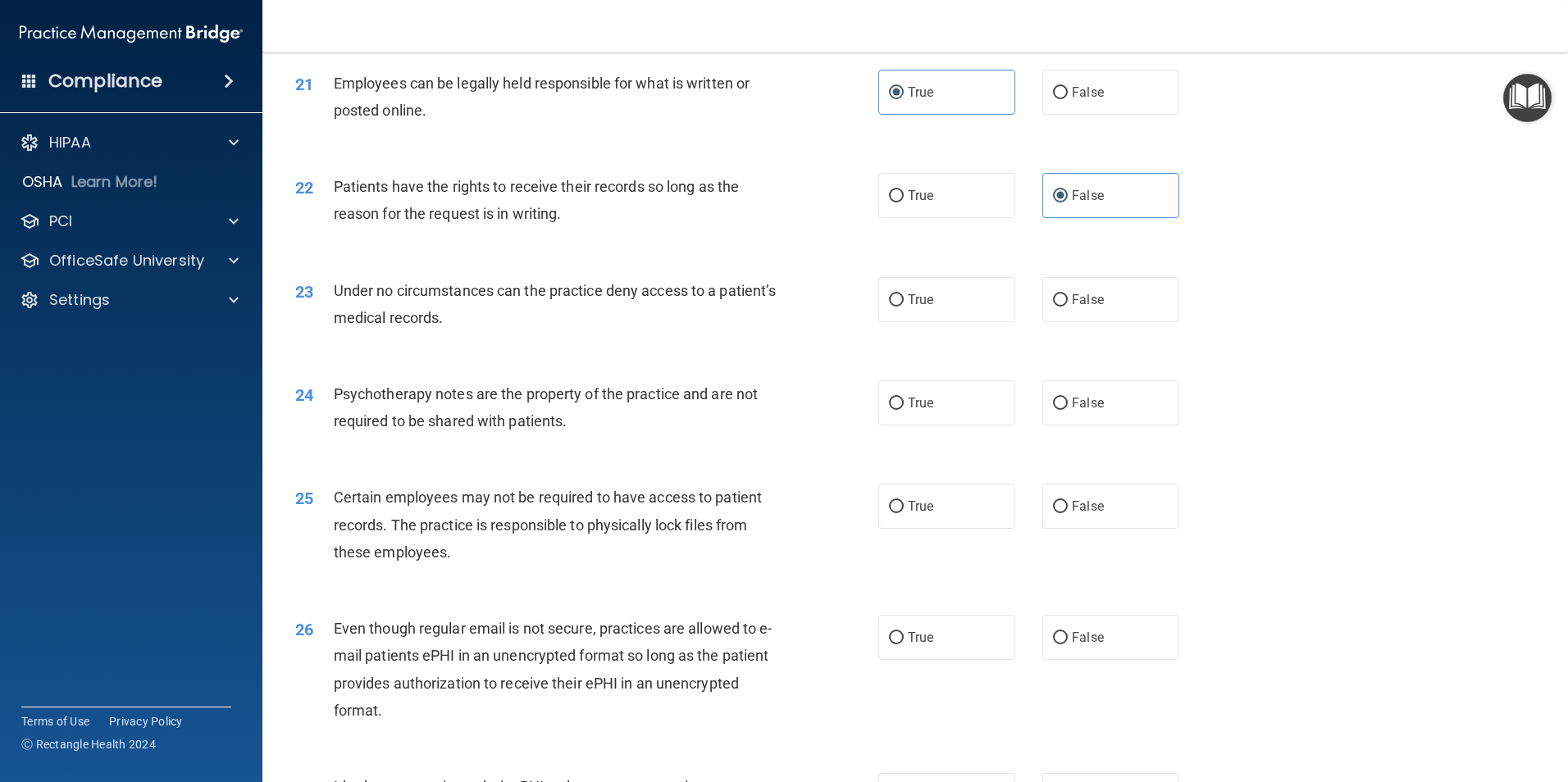
click at [1021, 313] on div "True False" at bounding box center [1042, 300] width 328 height 45
click at [1053, 307] on input "False" at bounding box center [1060, 301] width 15 height 12
radio input "true"
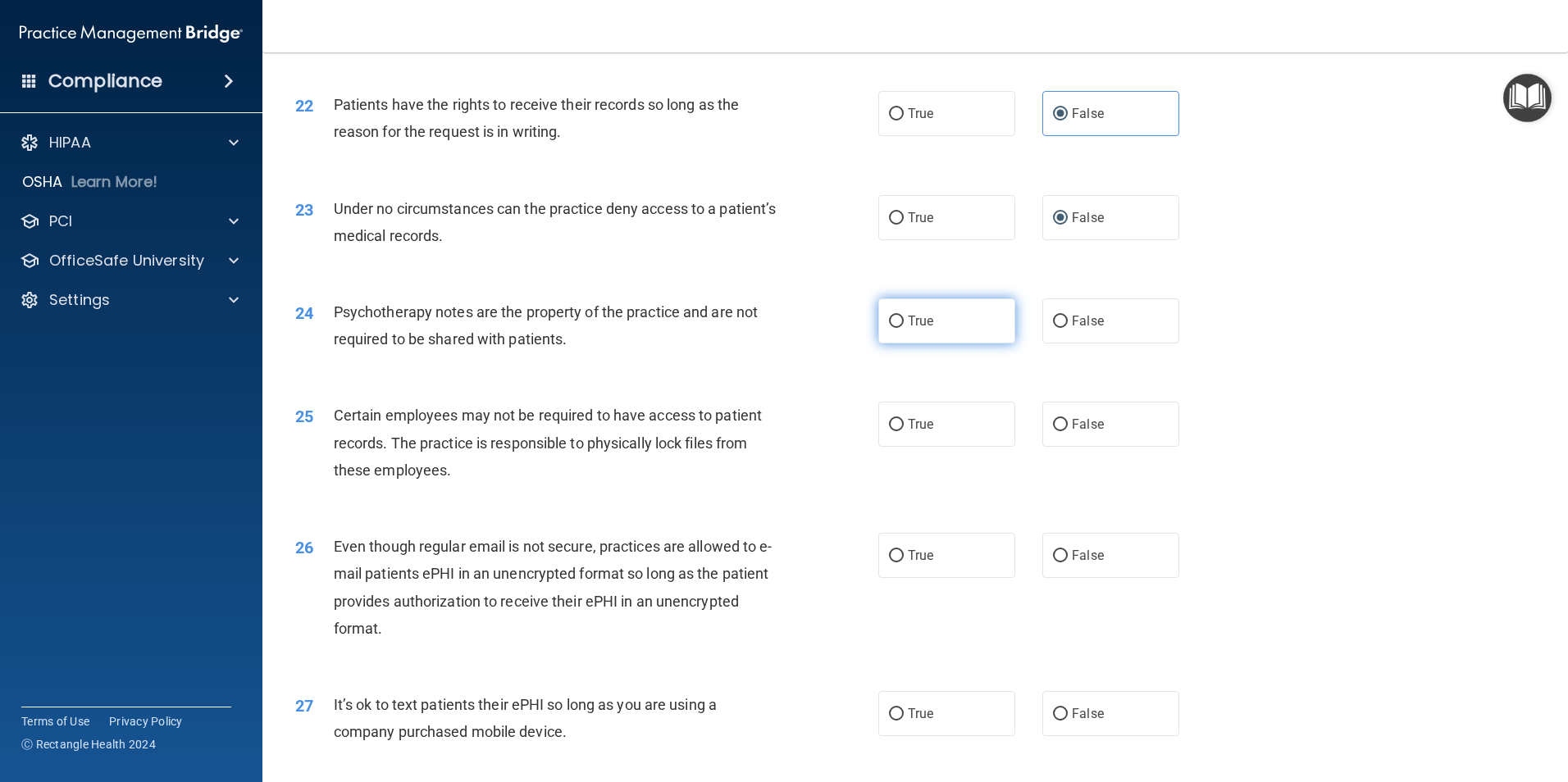
click at [954, 343] on label "True" at bounding box center [947, 321] width 137 height 45
click at [903, 328] on input "True" at bounding box center [895, 321] width 15 height 12
radio input "true"
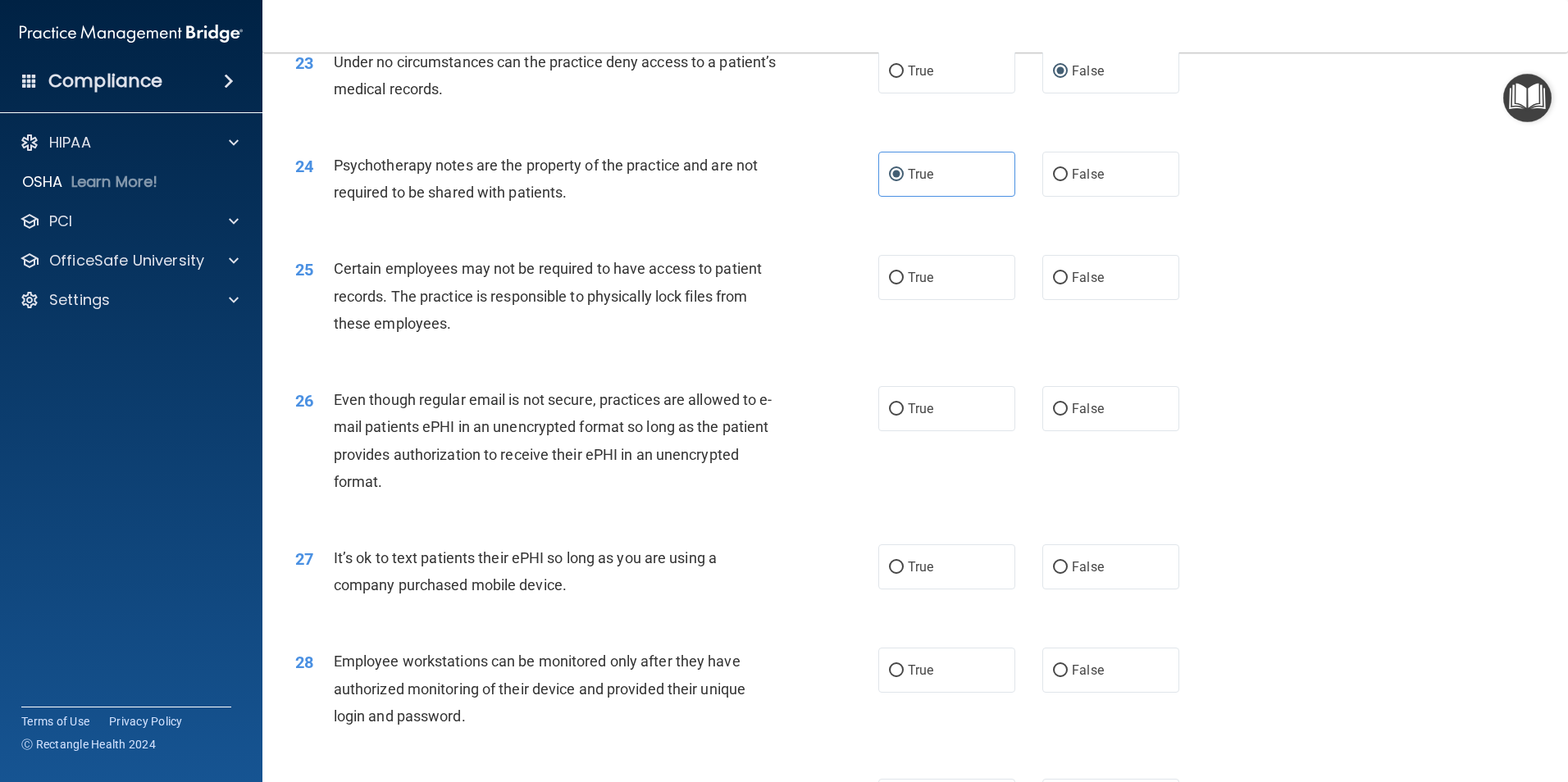
scroll to position [2952, 0]
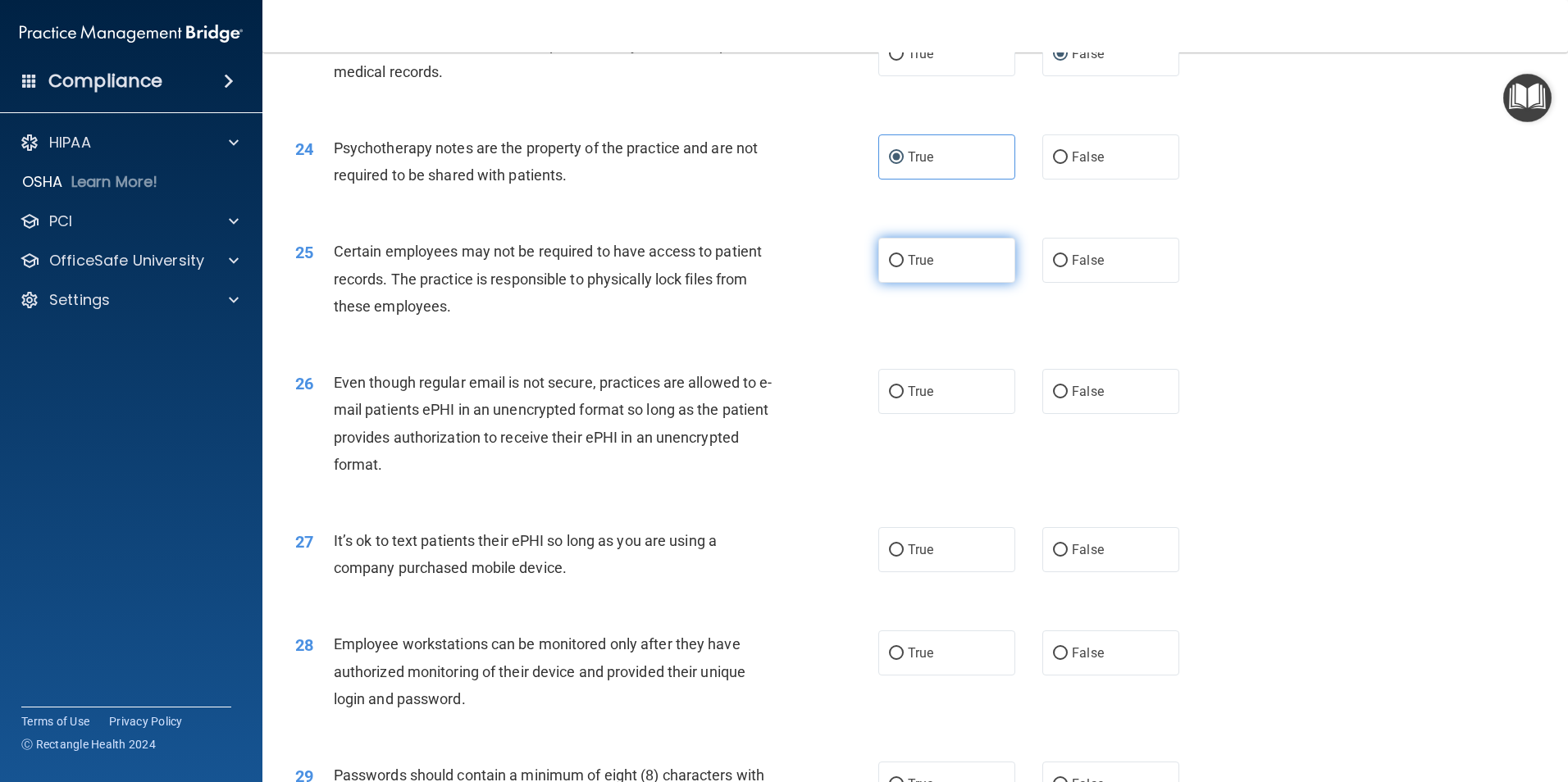
drag, startPoint x: 867, startPoint y: 301, endPoint x: 885, endPoint y: 301, distance: 18.0
click at [870, 301] on div "25 Certain employees may not be required to have access to patient records. The…" at bounding box center [586, 282] width 632 height 90
click at [889, 283] on label "True" at bounding box center [947, 260] width 137 height 45
click at [889, 267] on input "True" at bounding box center [895, 261] width 15 height 12
radio input "true"
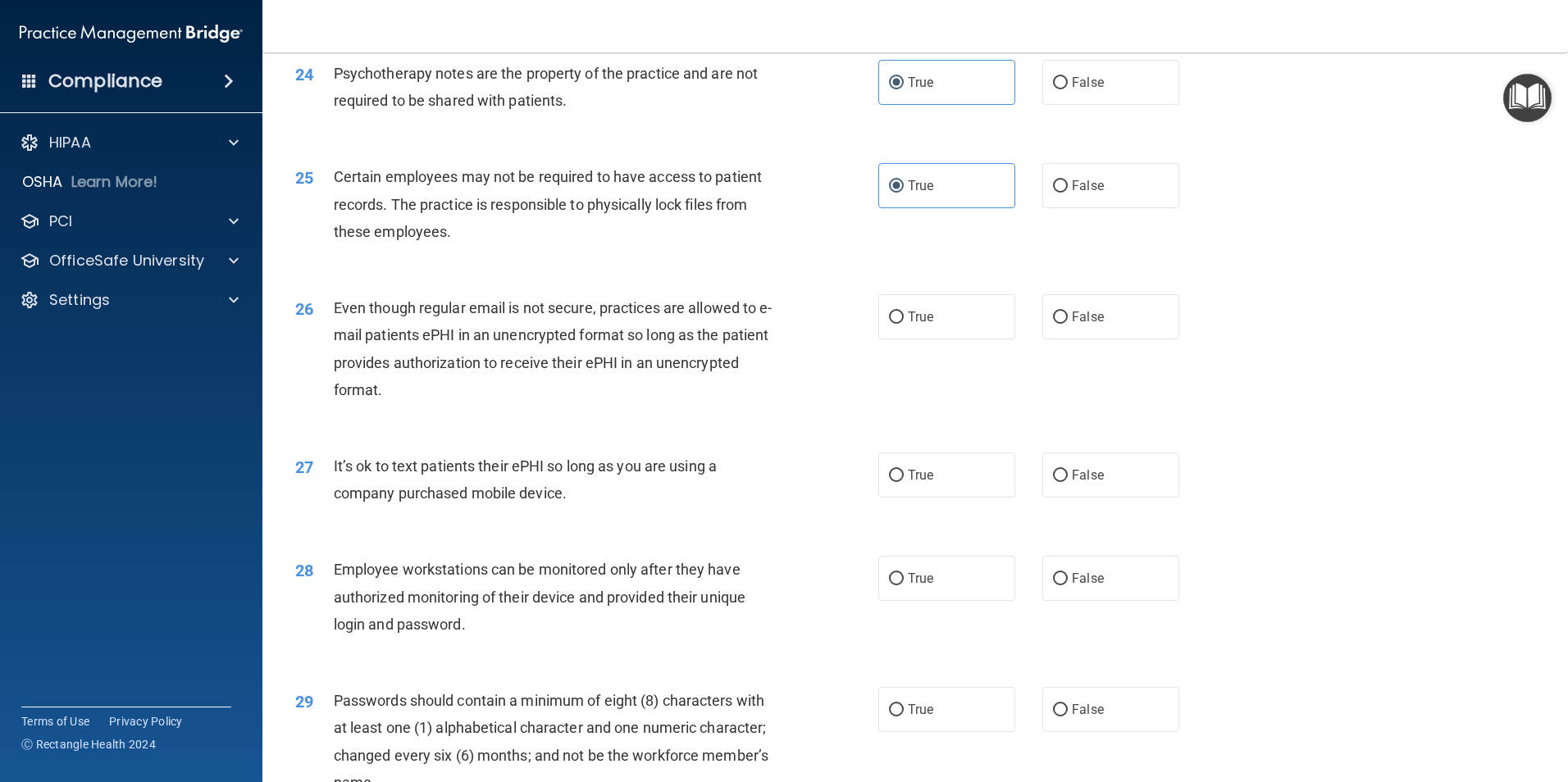
scroll to position [3116, 0]
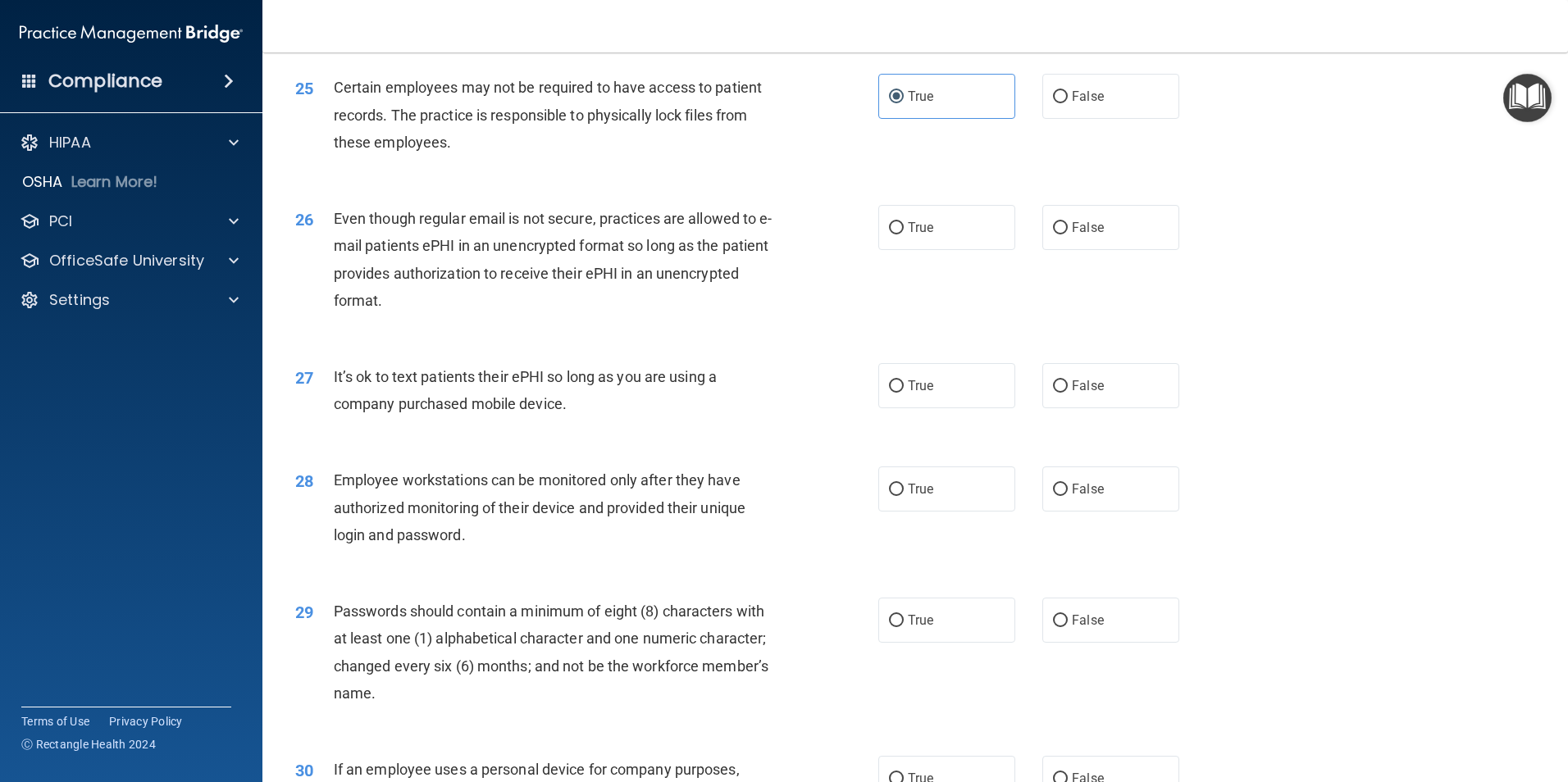
click at [860, 262] on div "26 Even though regular email is not secure, practices are allowed to e-mail pat…" at bounding box center [586, 263] width 632 height 117
click at [891, 235] on input "True" at bounding box center [895, 228] width 15 height 12
radio input "true"
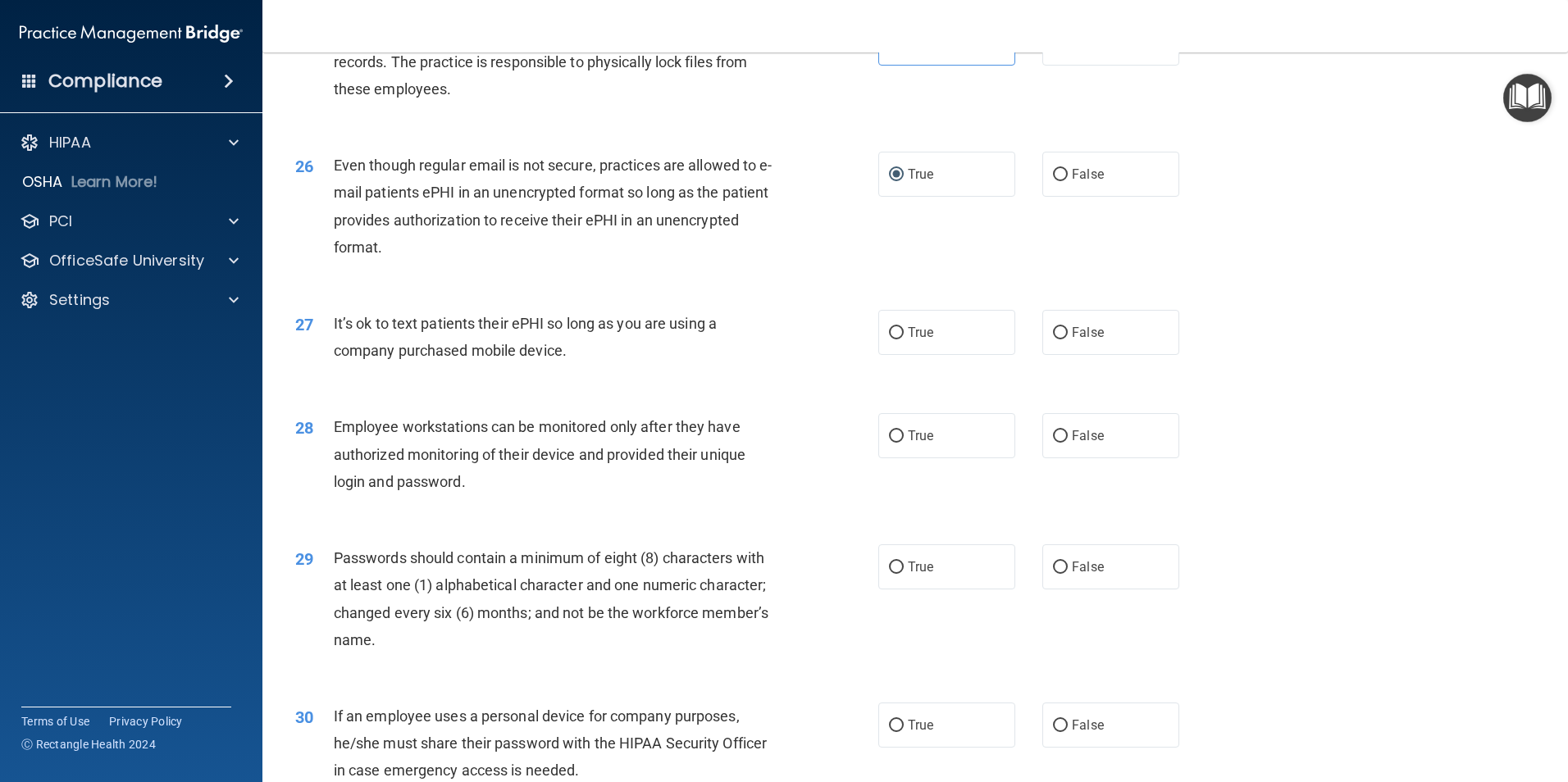
scroll to position [3198, 0]
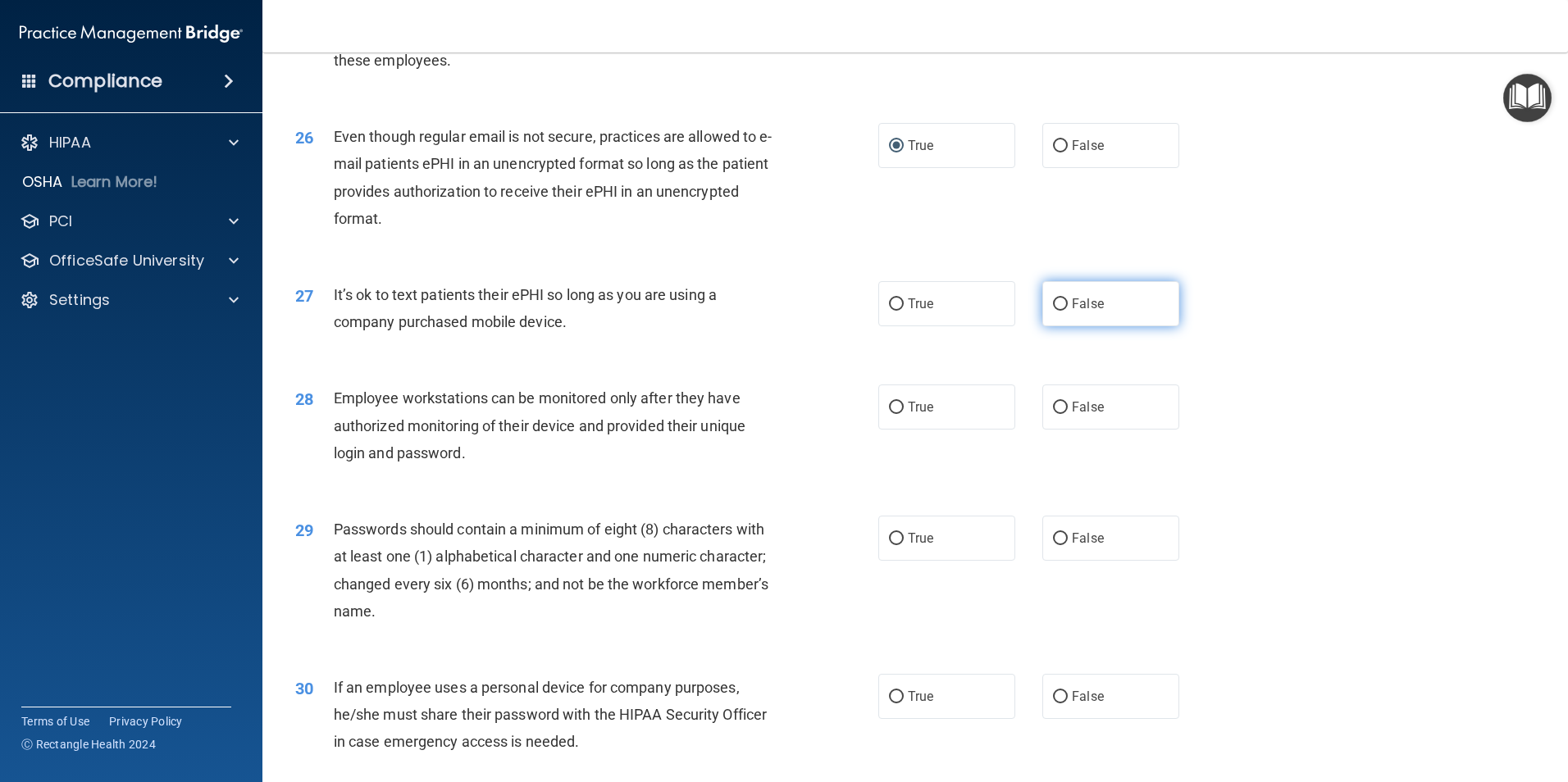
click at [1068, 322] on label "False" at bounding box center [1110, 304] width 137 height 45
click at [1068, 311] on input "False" at bounding box center [1060, 305] width 15 height 12
radio input "true"
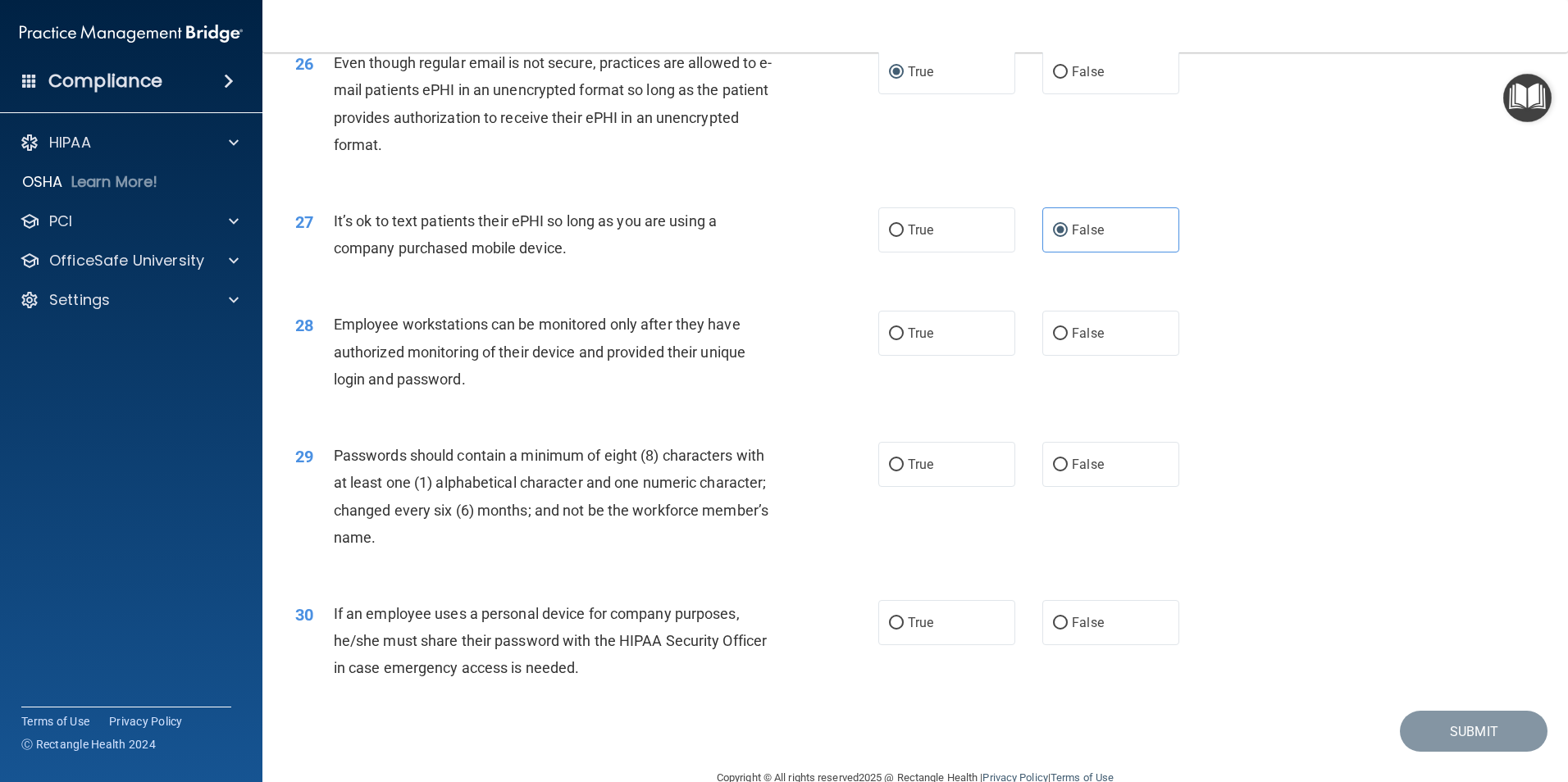
scroll to position [3334, 0]
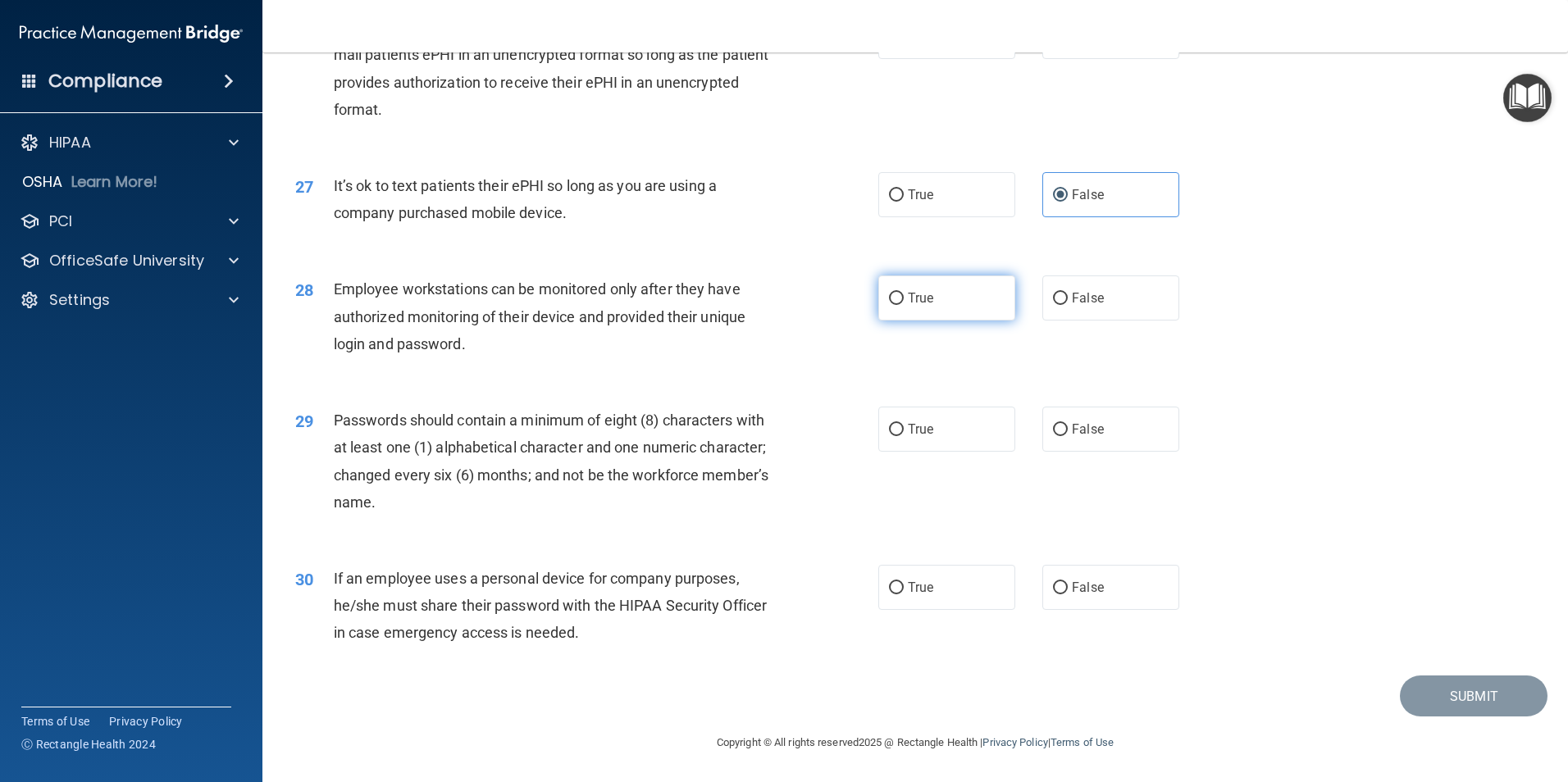
click at [999, 299] on label "True" at bounding box center [947, 298] width 137 height 45
click at [903, 299] on input "True" at bounding box center [895, 299] width 15 height 12
radio input "true"
click at [1069, 295] on label "False" at bounding box center [1110, 298] width 137 height 45
drag, startPoint x: 1069, startPoint y: 295, endPoint x: 889, endPoint y: 311, distance: 180.7
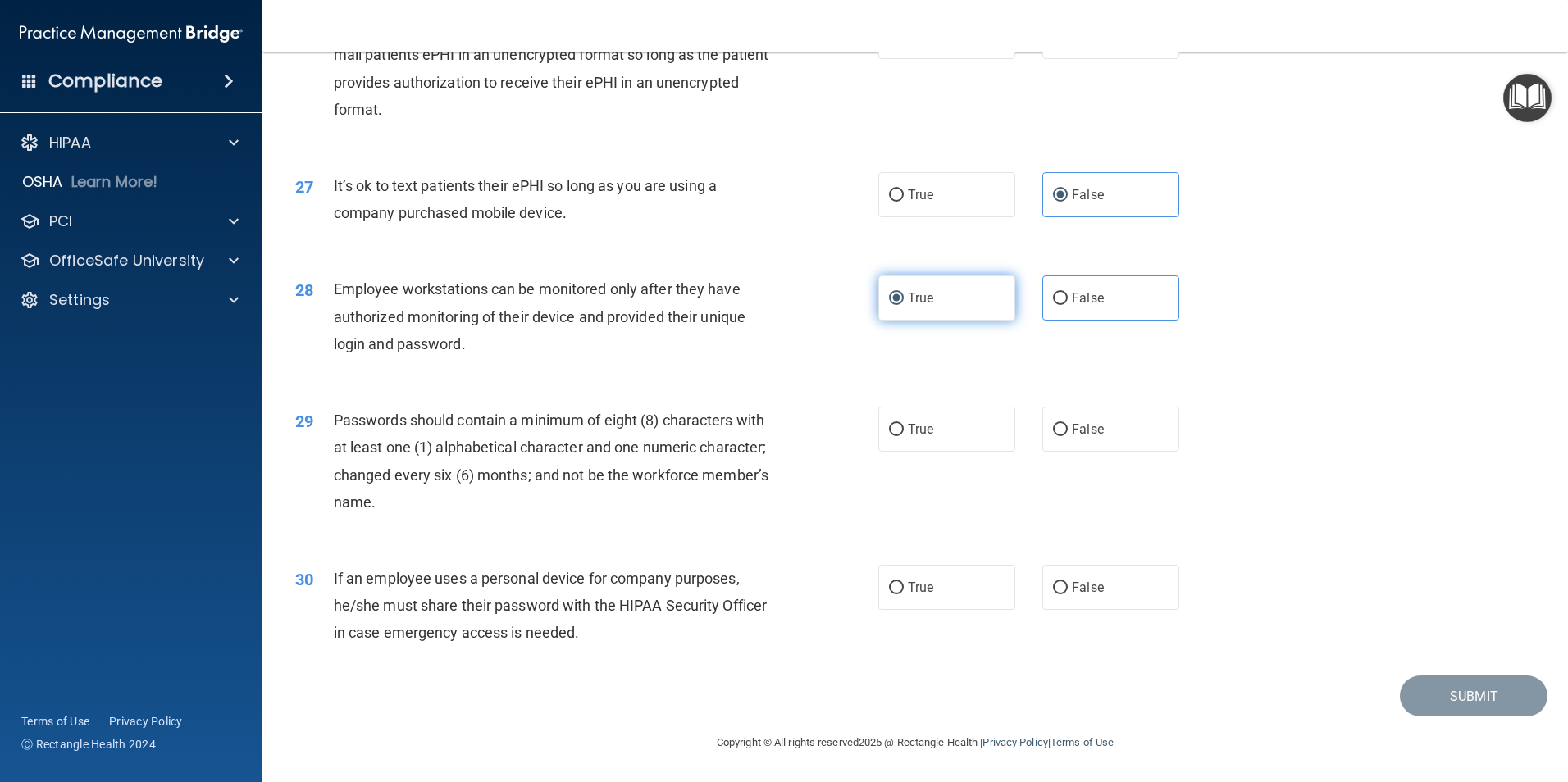
click at [882, 310] on label "True" at bounding box center [947, 298] width 137 height 45
click at [889, 305] on input "True" at bounding box center [895, 299] width 15 height 12
click at [1044, 309] on label "False" at bounding box center [1110, 298] width 137 height 45
click at [1053, 305] on input "False" at bounding box center [1060, 299] width 15 height 12
radio input "true"
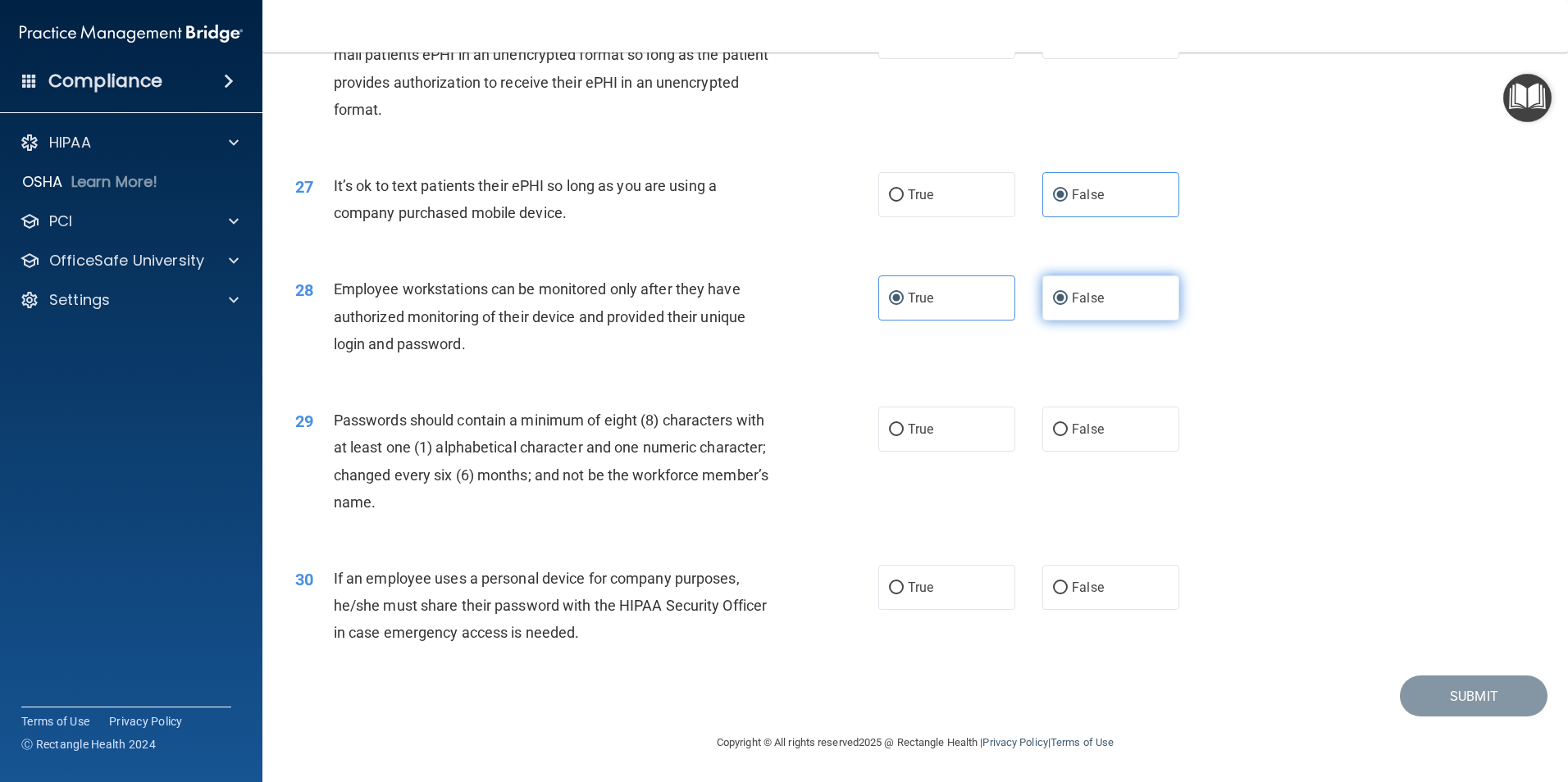
radio input "false"
drag, startPoint x: 847, startPoint y: 423, endPoint x: 865, endPoint y: 424, distance: 18.0
click at [850, 423] on div "29 Passwords should contain a minimum of eight (8) characters with at least one…" at bounding box center [586, 464] width 632 height 117
click at [898, 431] on label "True" at bounding box center [947, 429] width 137 height 45
click at [898, 431] on input "True" at bounding box center [895, 430] width 15 height 12
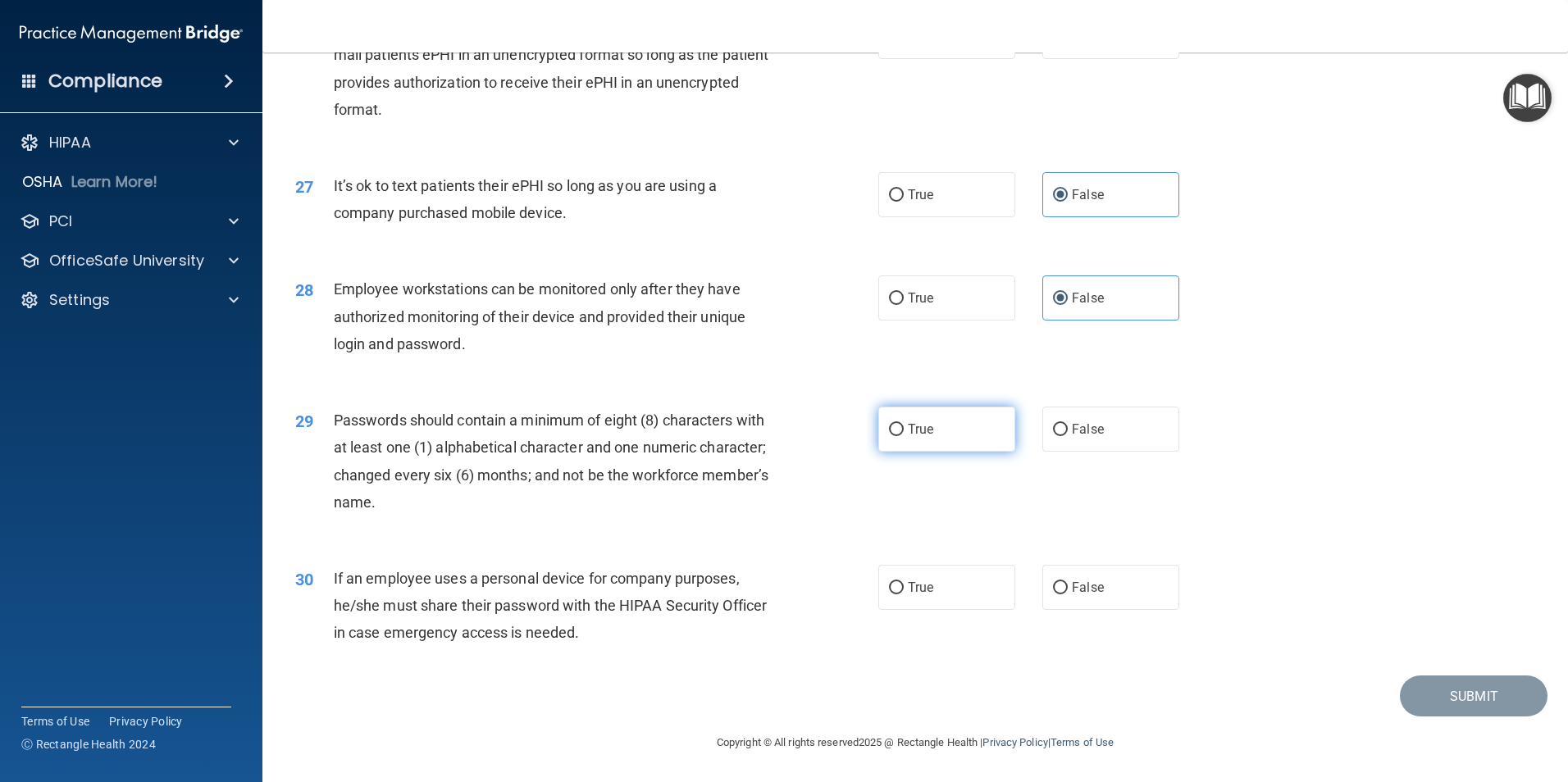
radio input "true"
click at [1042, 556] on label "False" at bounding box center [1110, 588] width 137 height 45
click at [1053, 556] on input "False" at bounding box center [1060, 588] width 15 height 12
radio input "true"
click at [1237, 556] on button "Submit" at bounding box center [1474, 696] width 148 height 41
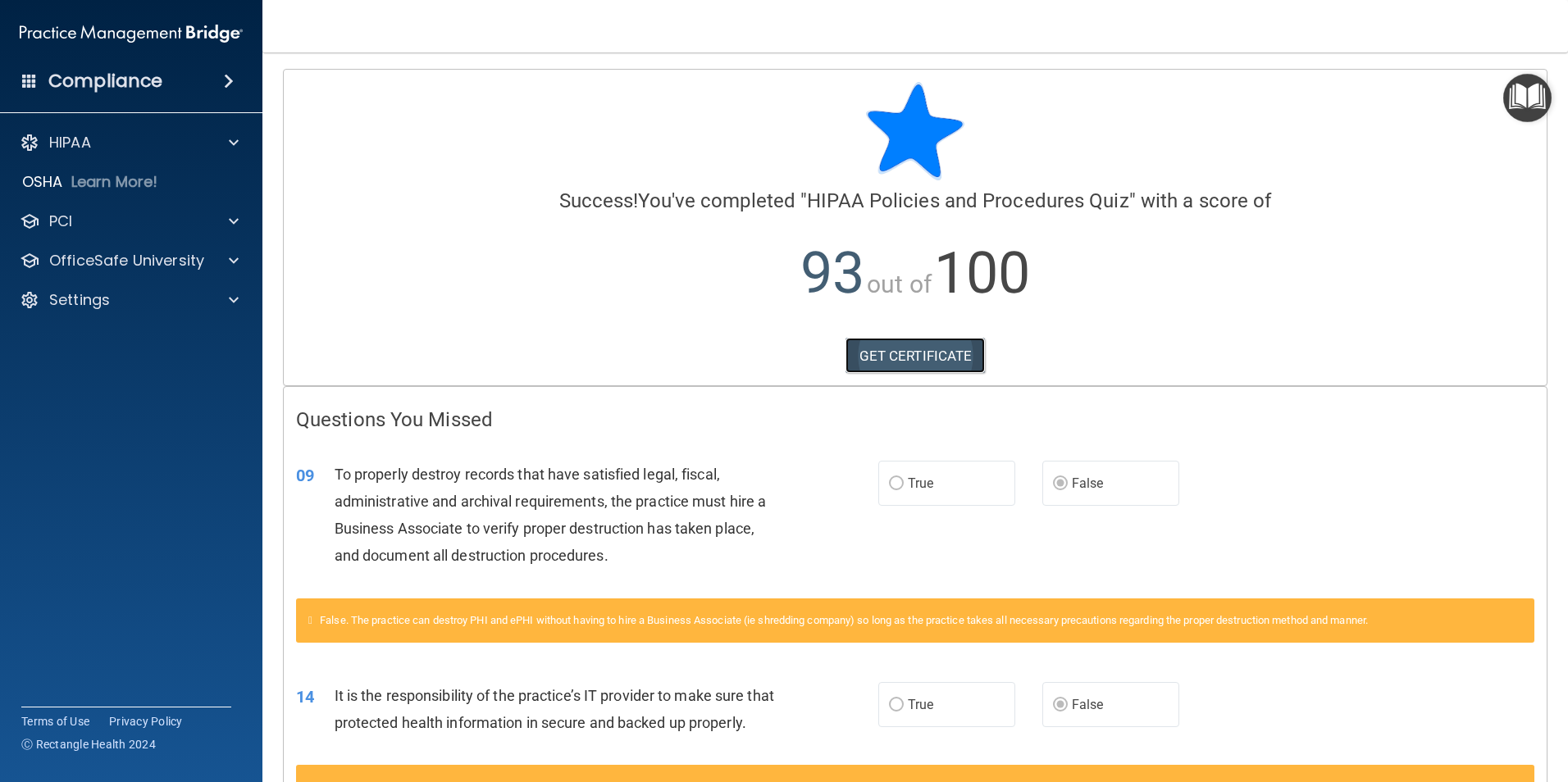
click at [875, 357] on link "GET CERTIFICATE" at bounding box center [915, 356] width 140 height 36
click at [104, 270] on p "OfficeSafe University" at bounding box center [126, 260] width 155 height 20
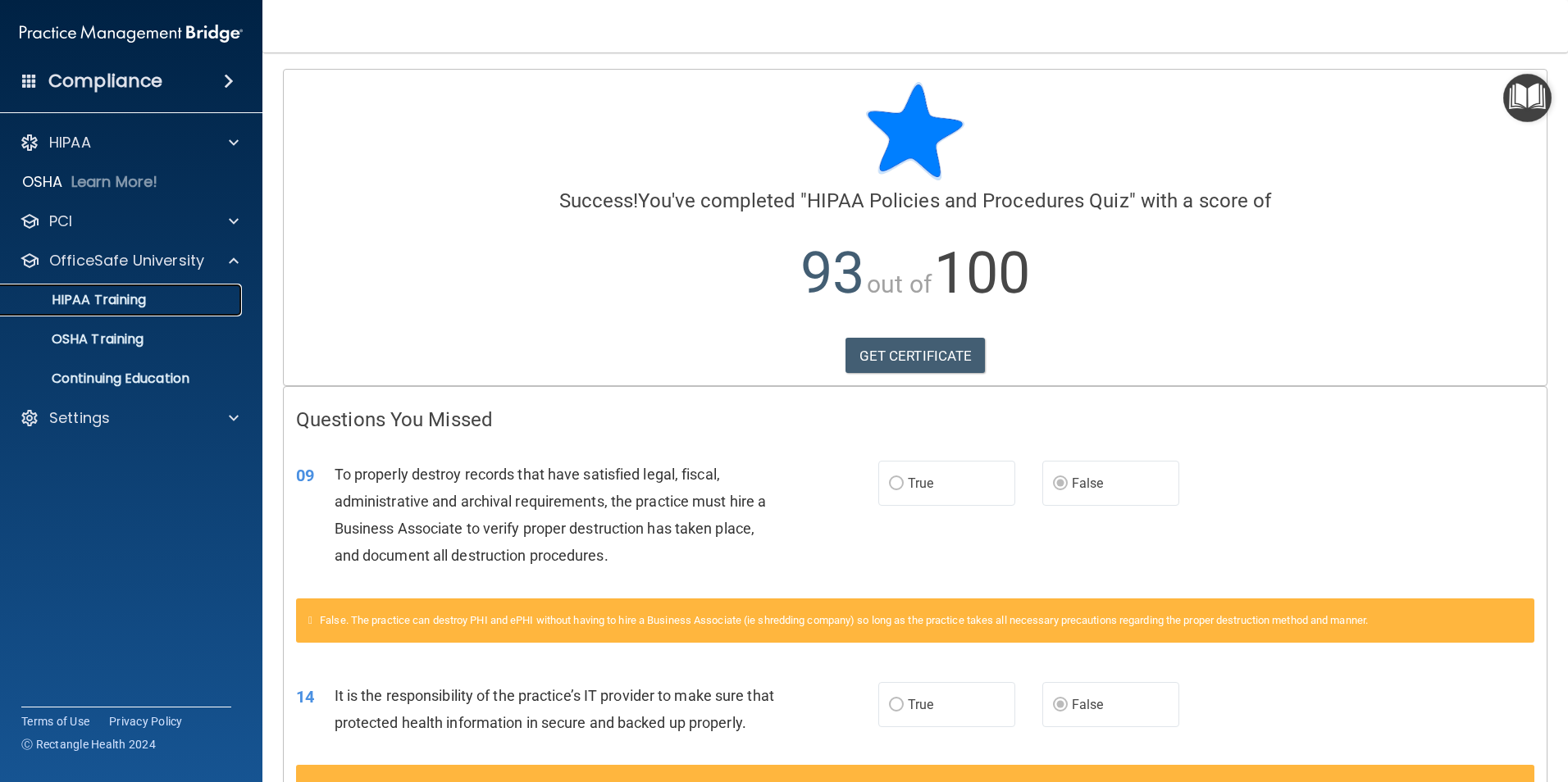
click at [125, 305] on p "HIPAA Training" at bounding box center [78, 300] width 135 height 17
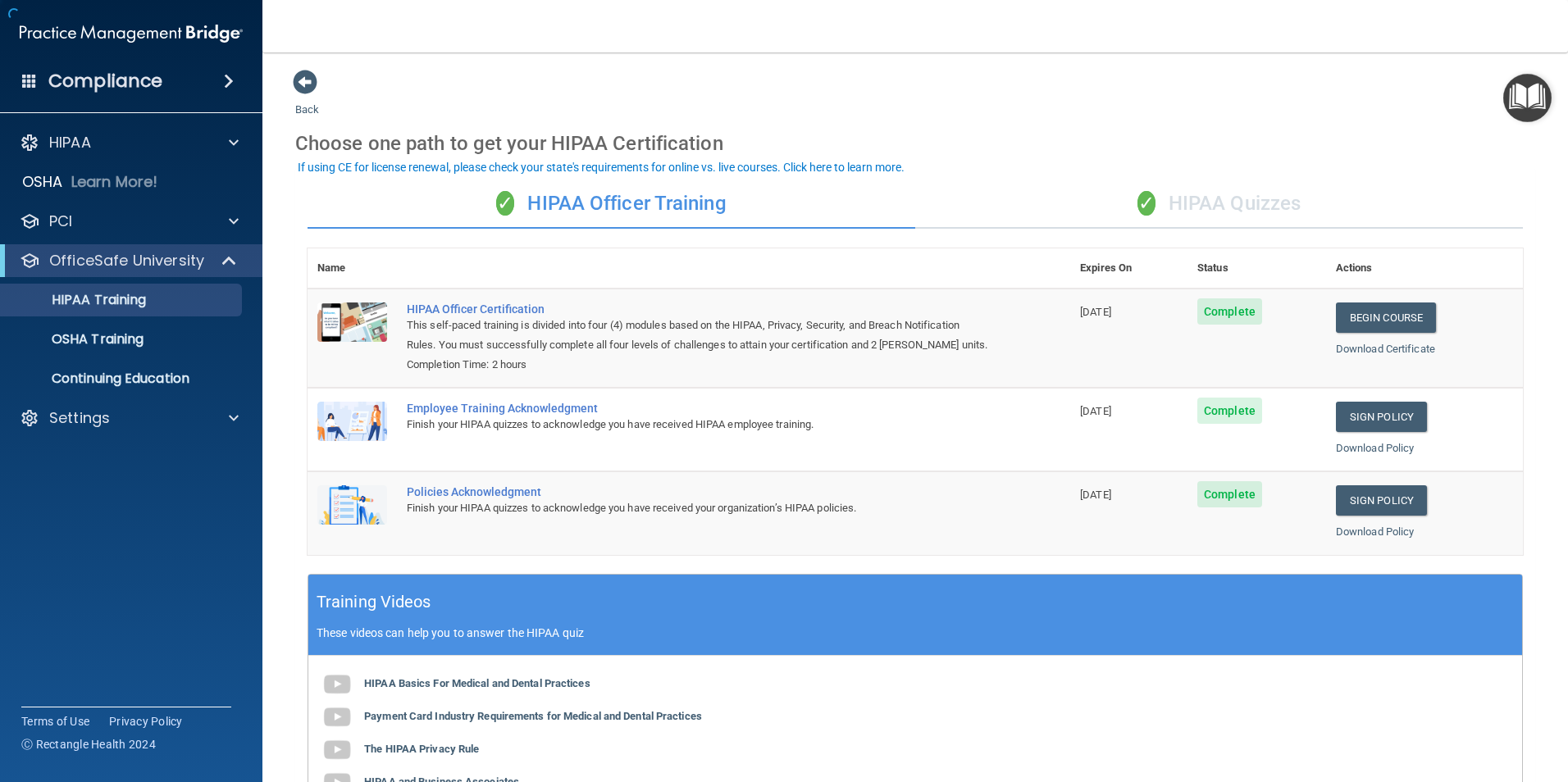
click at [1237, 224] on div "✓ HIPAA Quizzes" at bounding box center [1219, 204] width 607 height 49
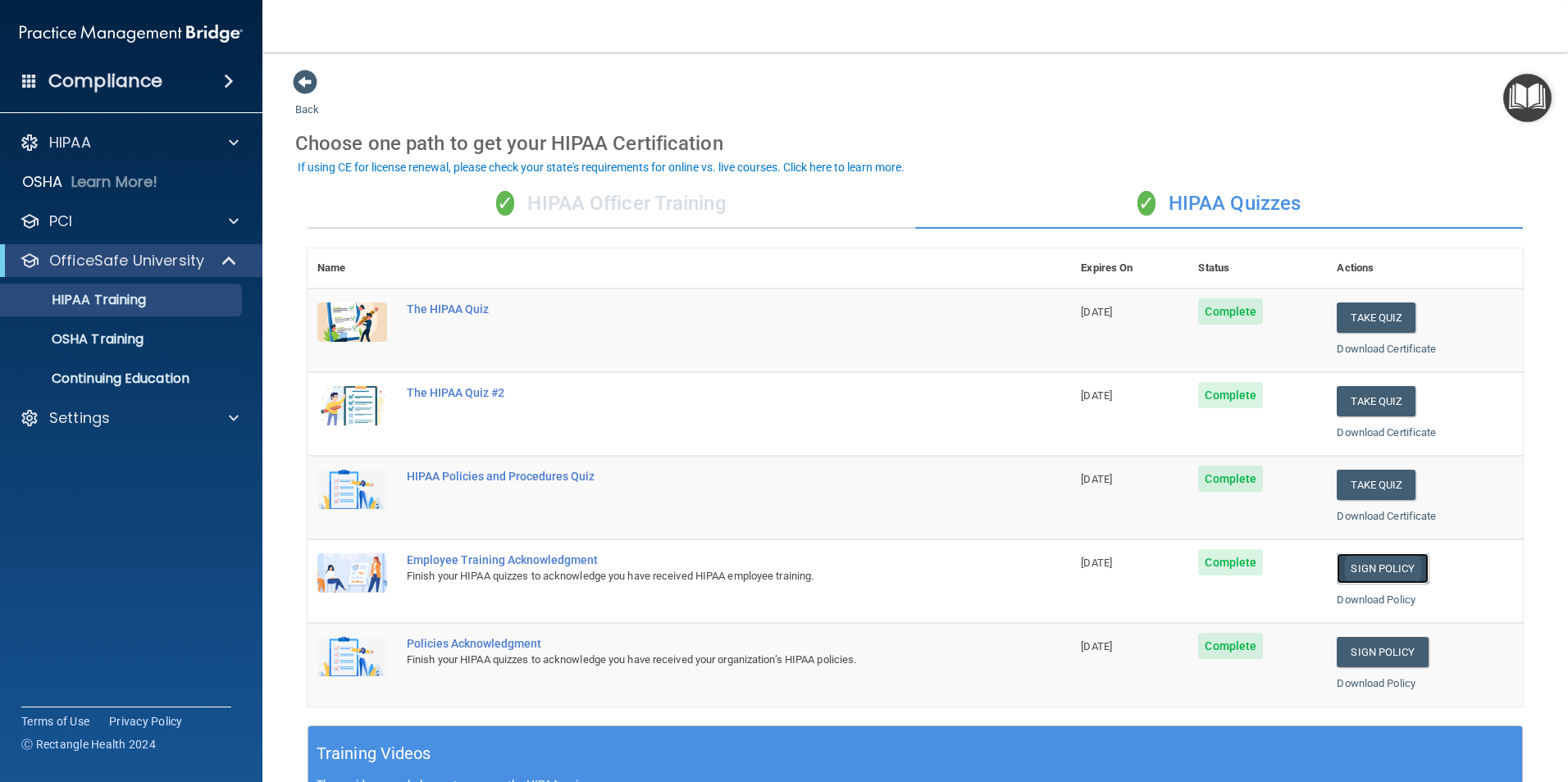
click at [1237, 556] on link "Sign Policy" at bounding box center [1383, 568] width 91 height 31
click at [1237, 556] on link "Sign Policy" at bounding box center [1383, 652] width 91 height 31
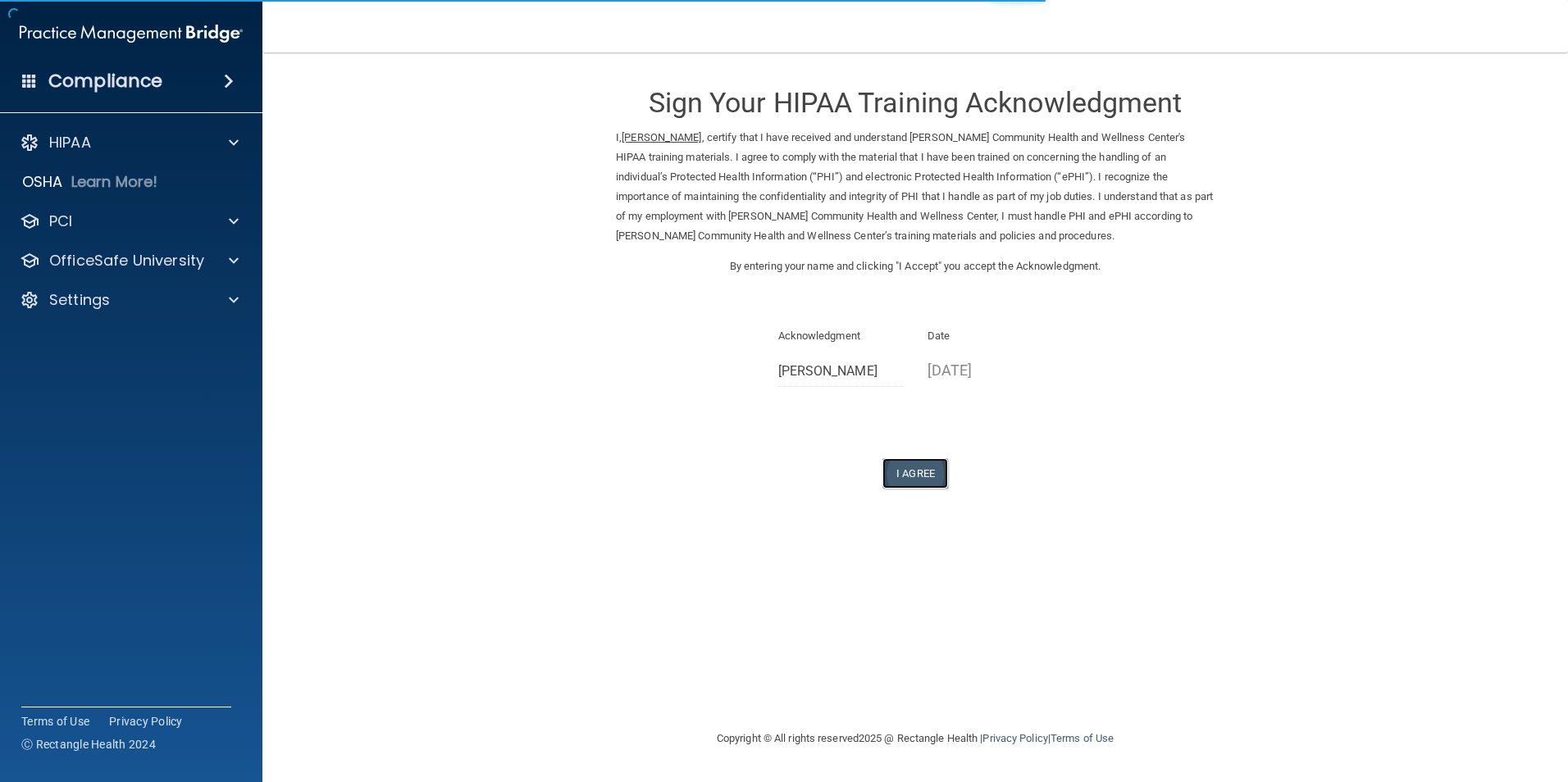
click at [919, 472] on button "I Agree" at bounding box center [915, 473] width 66 height 31
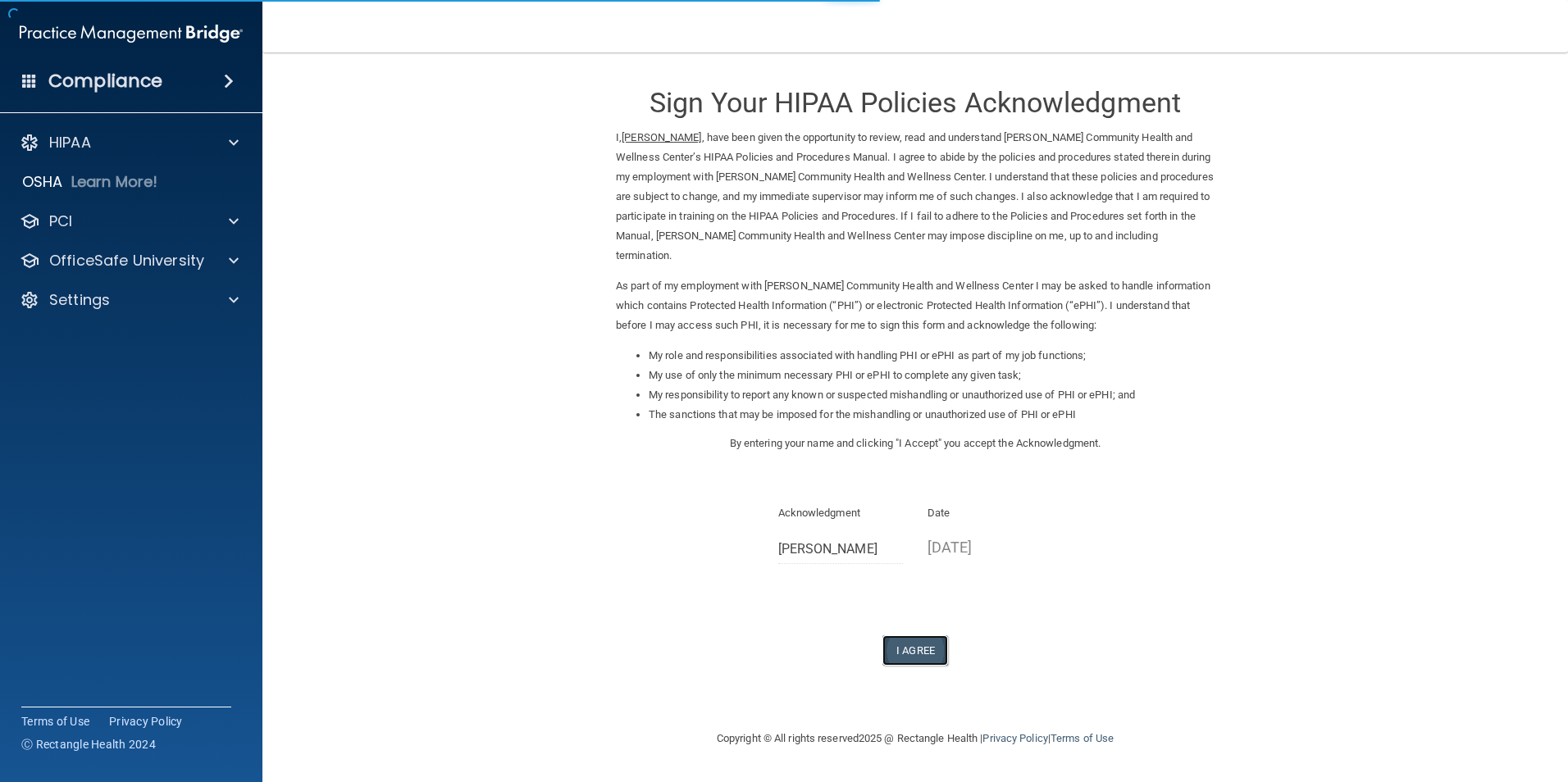
click at [925, 655] on button "I Agree" at bounding box center [915, 651] width 66 height 31
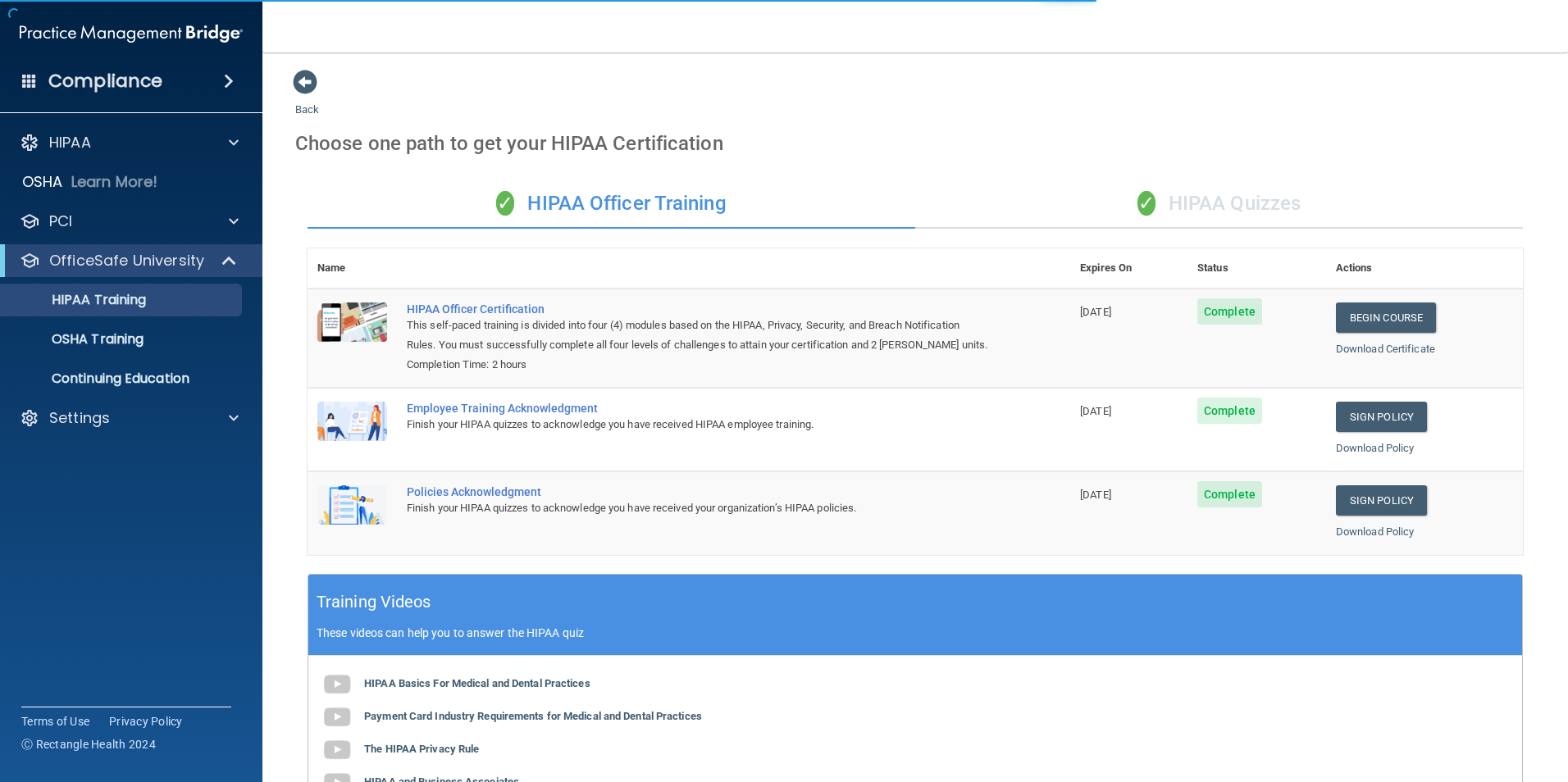
click at [1222, 211] on div "✓ HIPAA Quizzes" at bounding box center [1219, 204] width 607 height 49
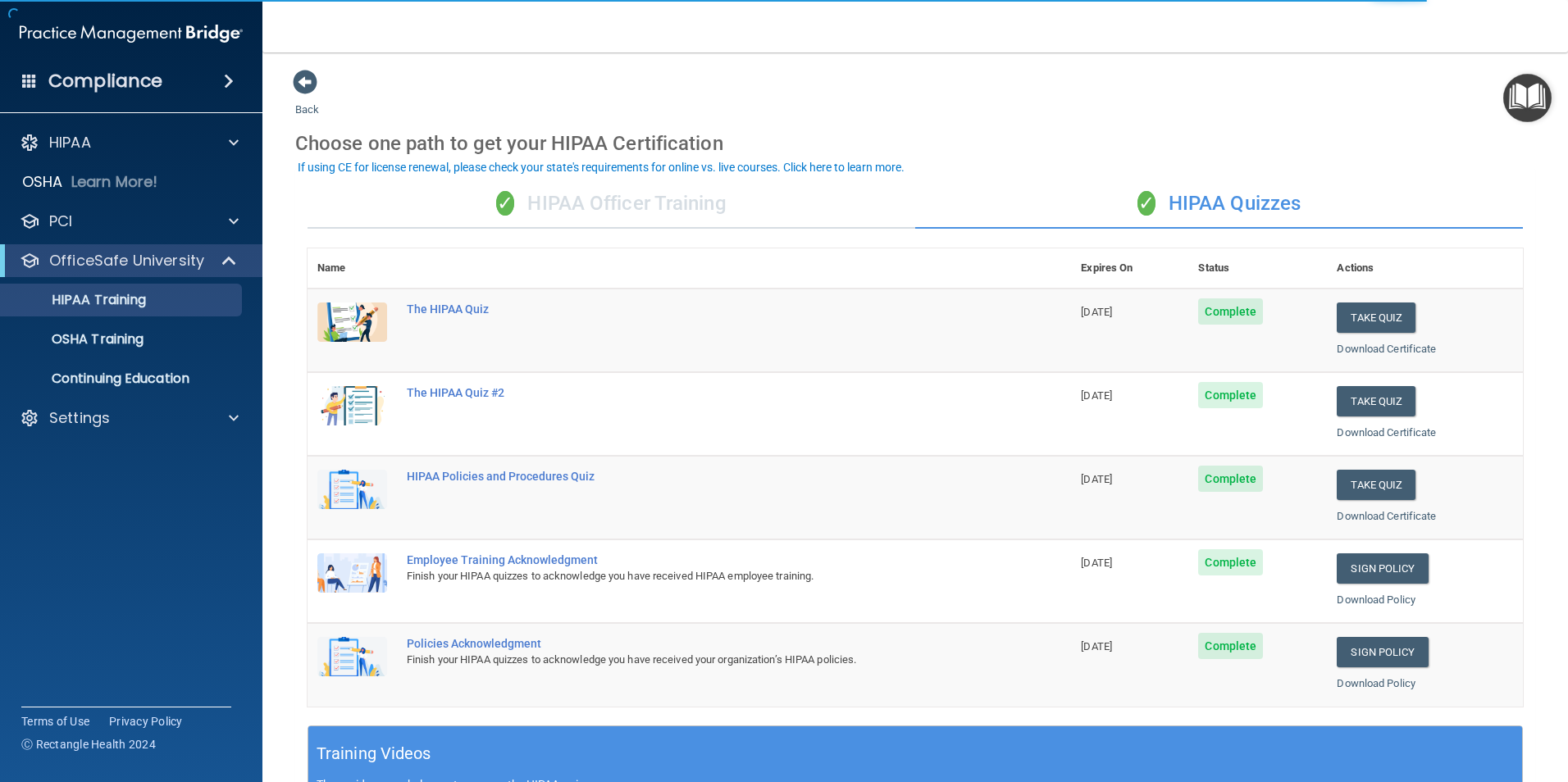
click at [638, 203] on div "✓ HIPAA Officer Training" at bounding box center [611, 204] width 607 height 49
